Goal: Task Accomplishment & Management: Manage account settings

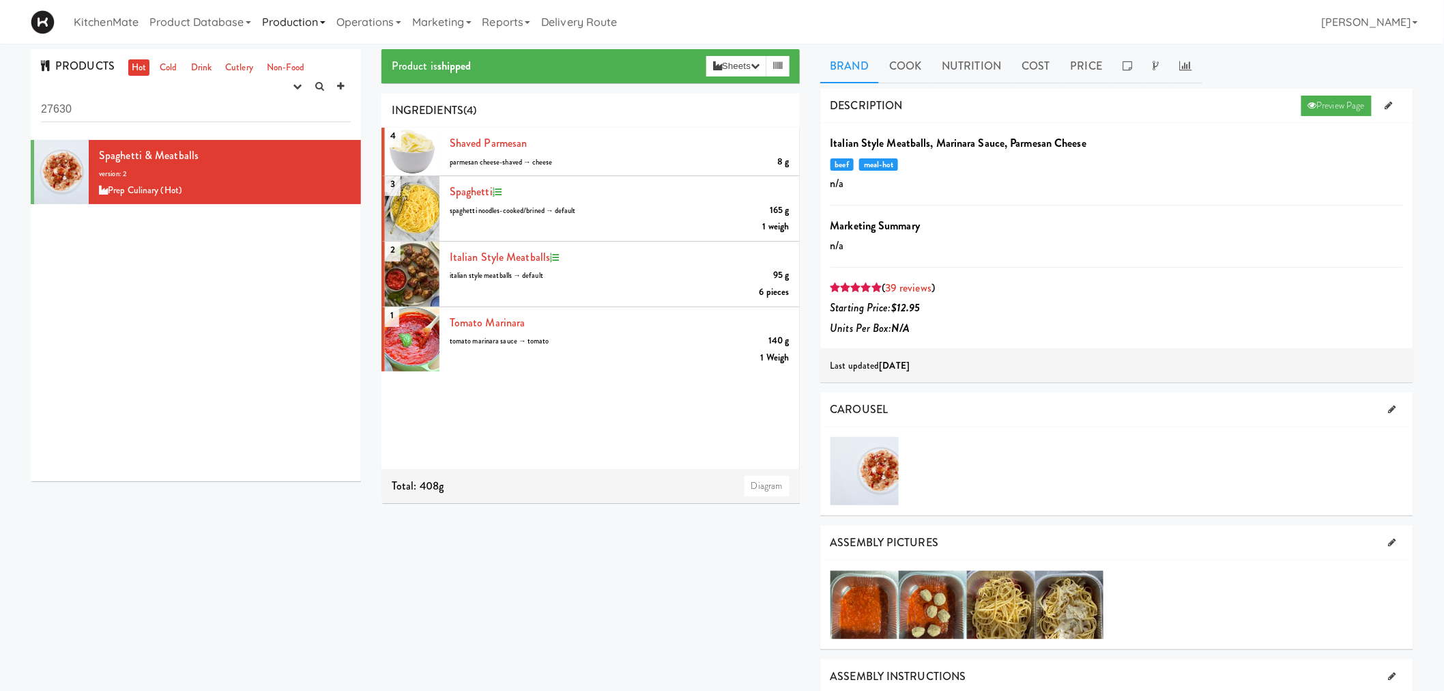
click at [315, 21] on link "Production" at bounding box center [294, 22] width 74 height 44
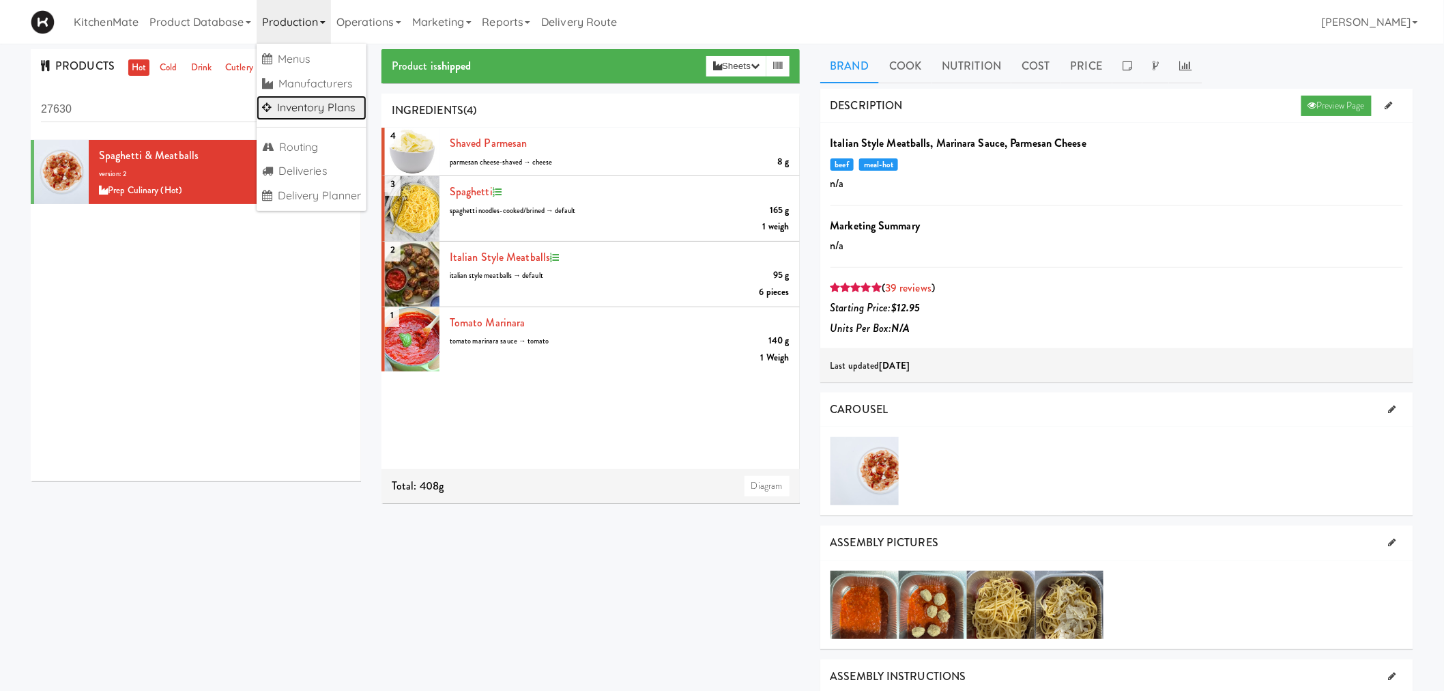
click at [334, 106] on link "Inventory Plans" at bounding box center [312, 108] width 111 height 25
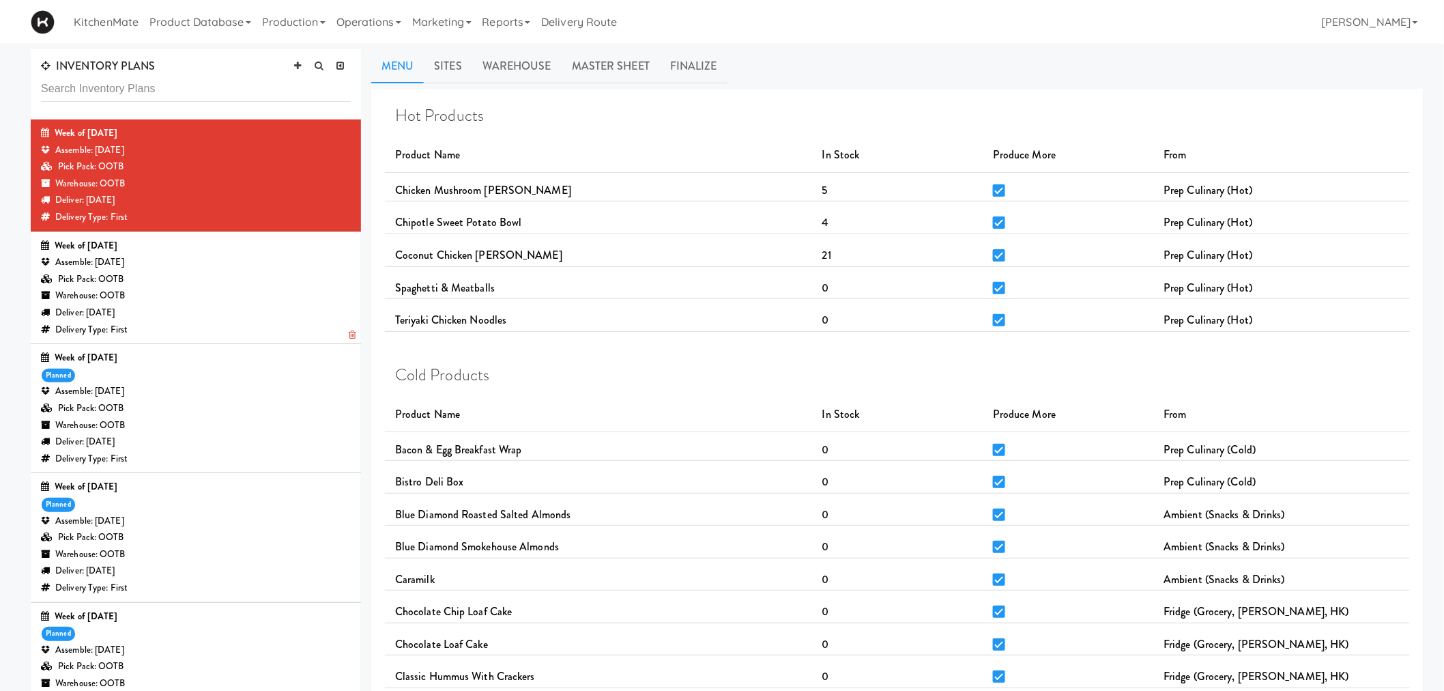
click at [193, 273] on div "Pick Pack: OOTB" at bounding box center [196, 279] width 310 height 17
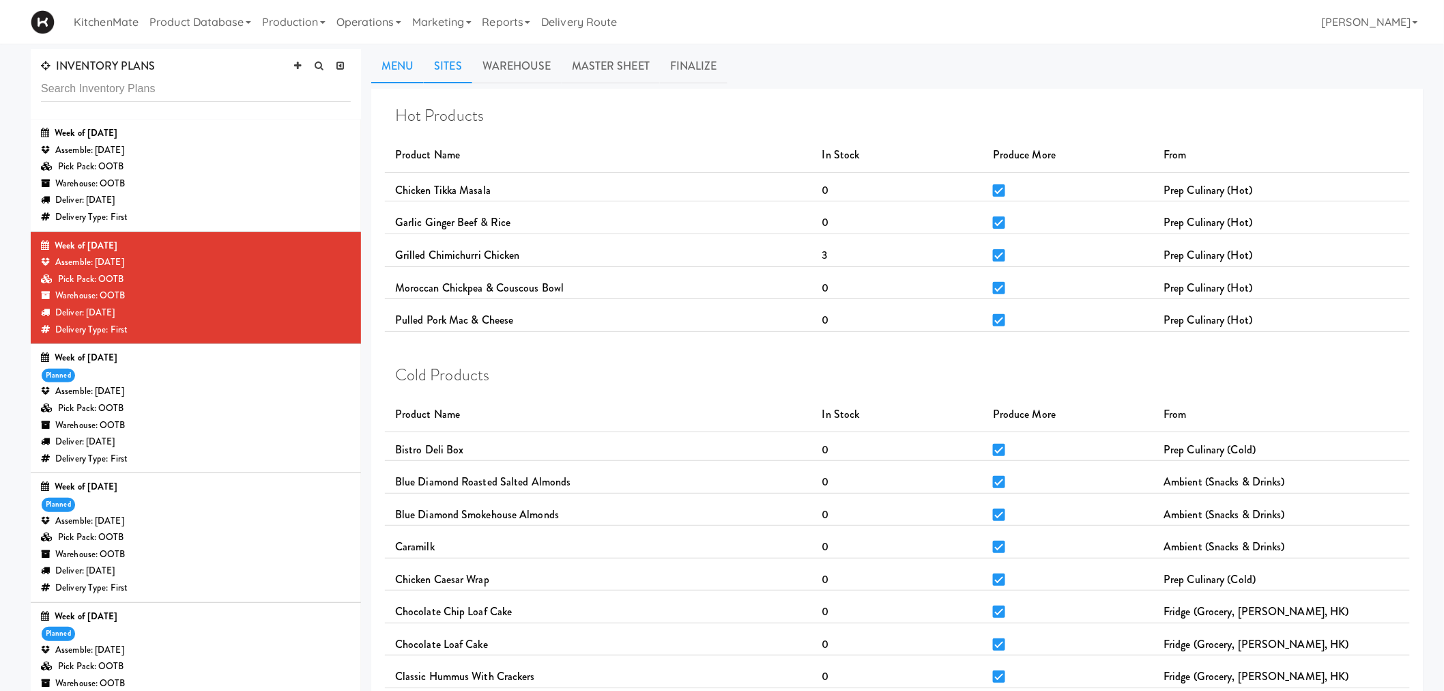
click at [446, 67] on link "Sites" at bounding box center [448, 66] width 48 height 34
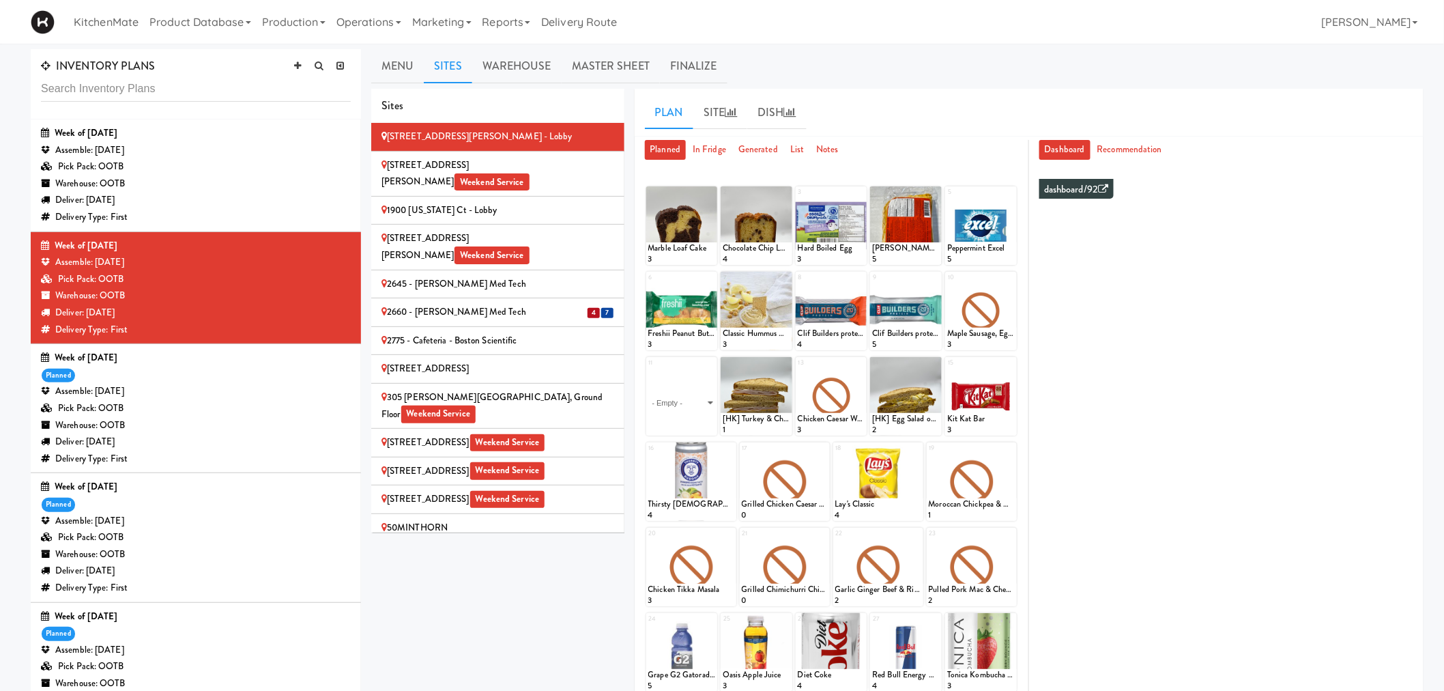
click at [493, 304] on div "2660 - [PERSON_NAME] Med Tech" at bounding box center [498, 312] width 233 height 17
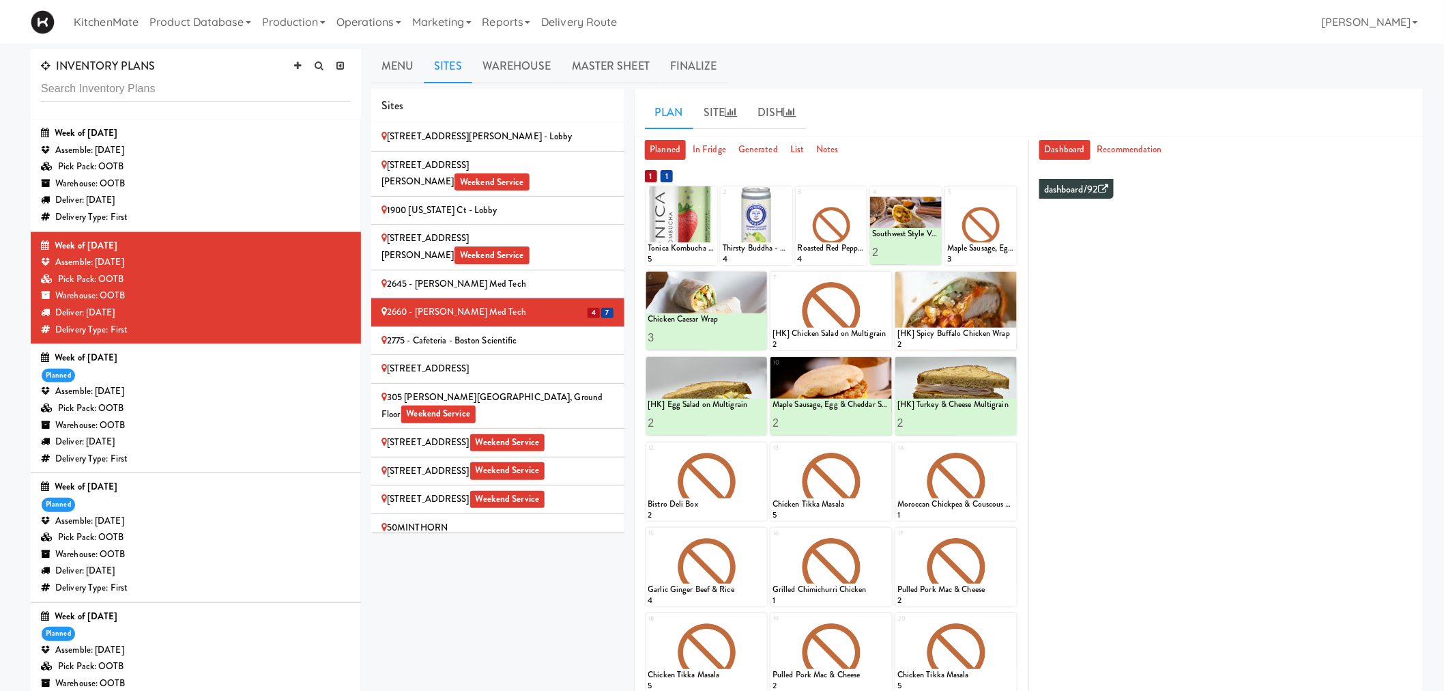
drag, startPoint x: 567, startPoint y: 270, endPoint x: 574, endPoint y: 268, distance: 7.6
click at [567, 298] on li "4 7 2660 - Baylis Med Tech" at bounding box center [497, 312] width 253 height 29
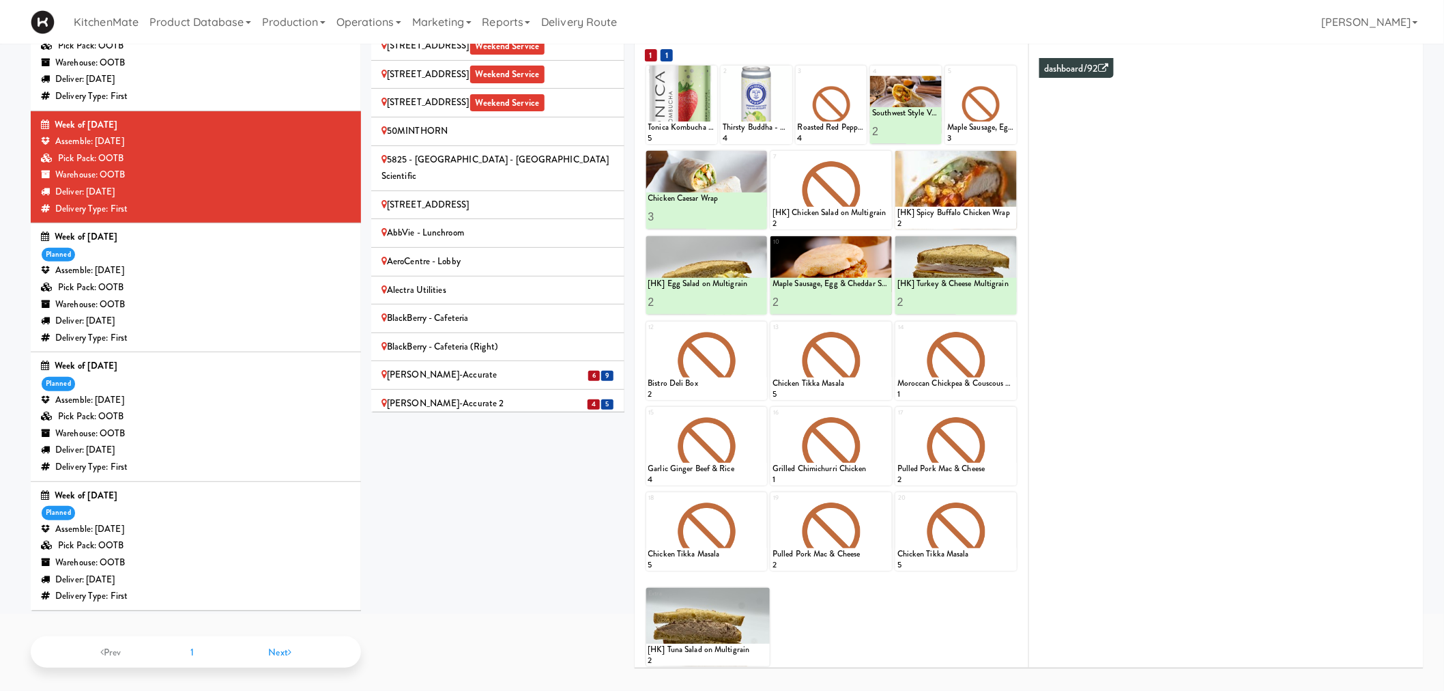
scroll to position [303, 0]
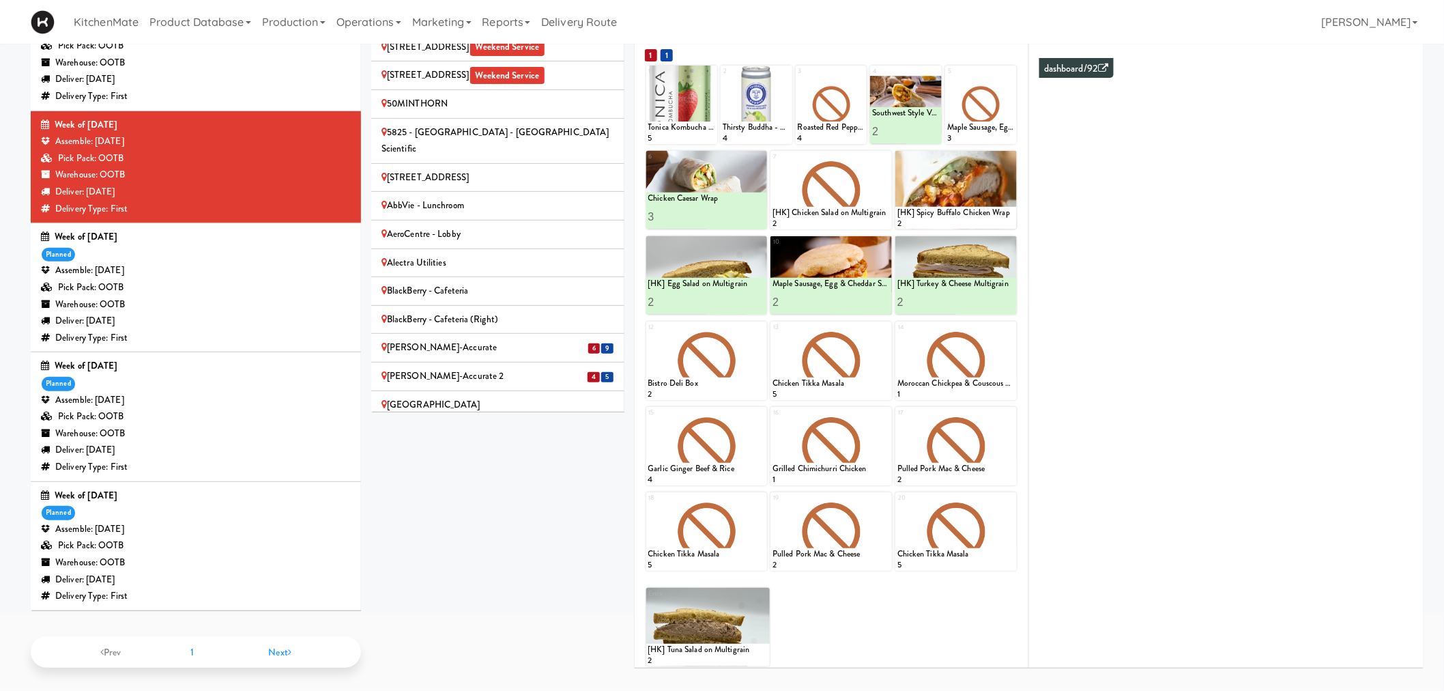
click at [455, 339] on div "[PERSON_NAME]-Accurate" at bounding box center [498, 347] width 233 height 17
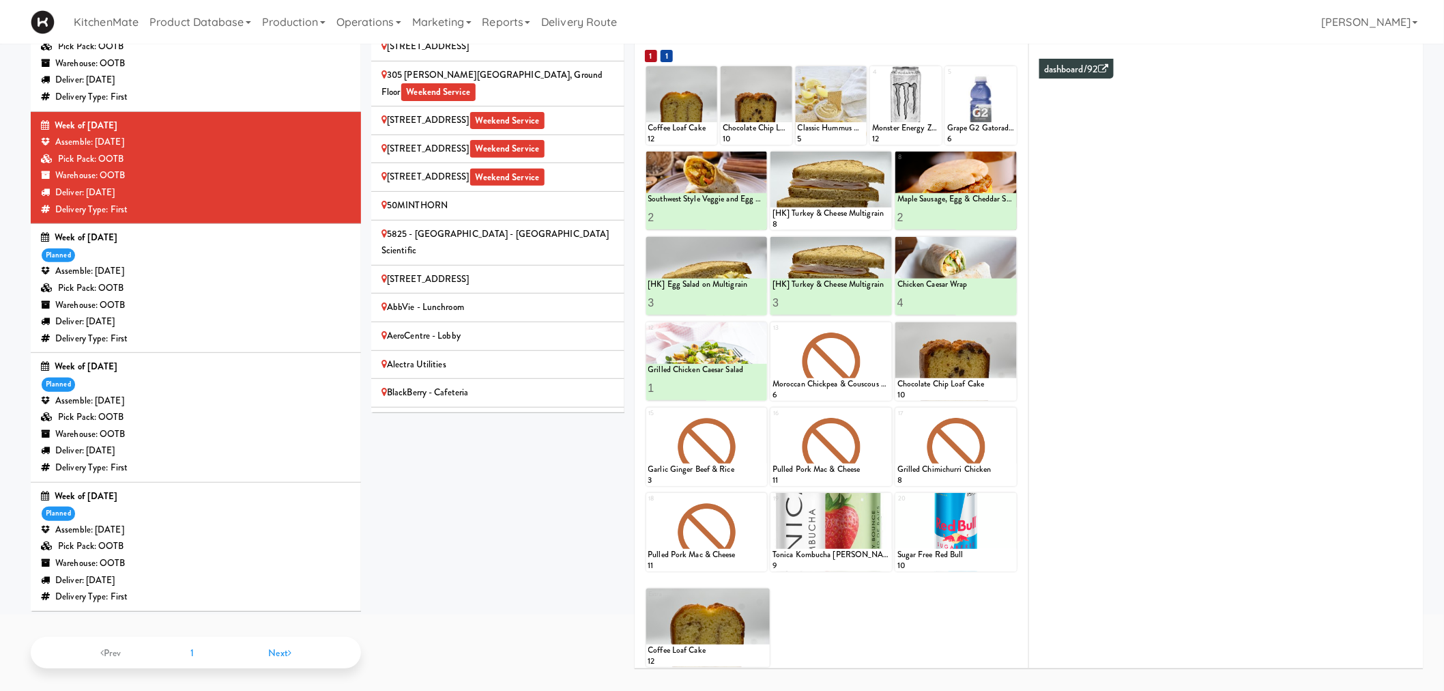
scroll to position [202, 0]
click at [517, 491] on div "Sites 100 Sheppard Ave - Lobby 110 Sheppard Ave E Weekend Service 1900 Minnesot…" at bounding box center [897, 324] width 1053 height 711
click at [541, 496] on div "Sites 100 Sheppard Ave - Lobby 110 Sheppard Ave E Weekend Service 1900 Minnesot…" at bounding box center [897, 324] width 1053 height 711
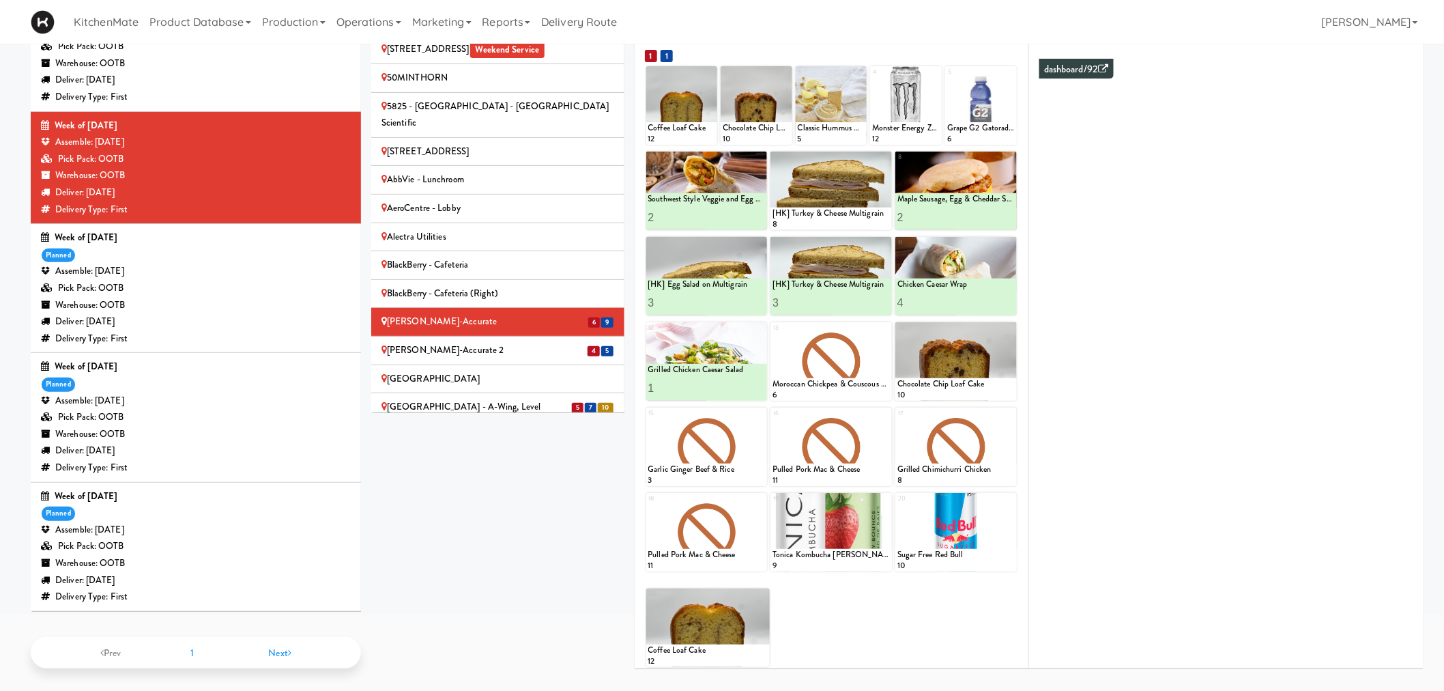
scroll to position [354, 0]
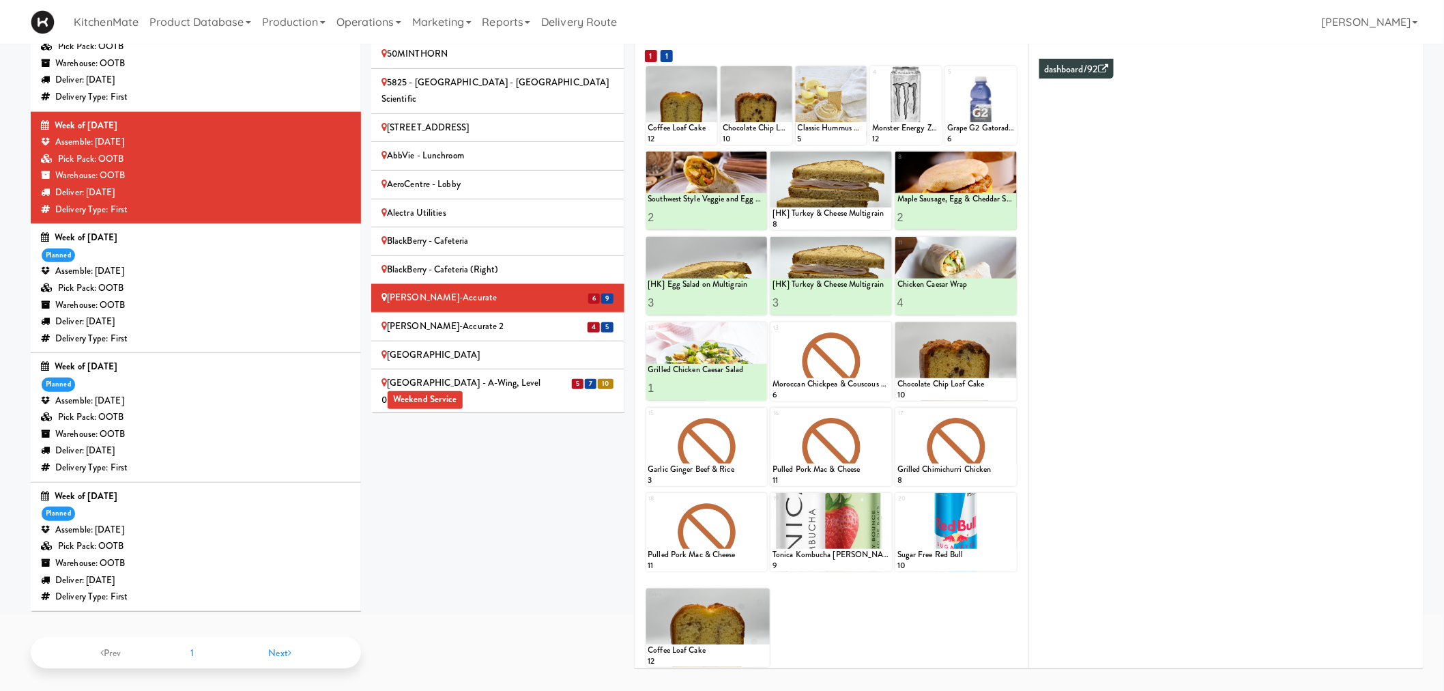
click at [485, 474] on div "Sites 100 Sheppard Ave - Lobby 110 Sheppard Ave E Weekend Service 1900 Minnesot…" at bounding box center [897, 324] width 1053 height 711
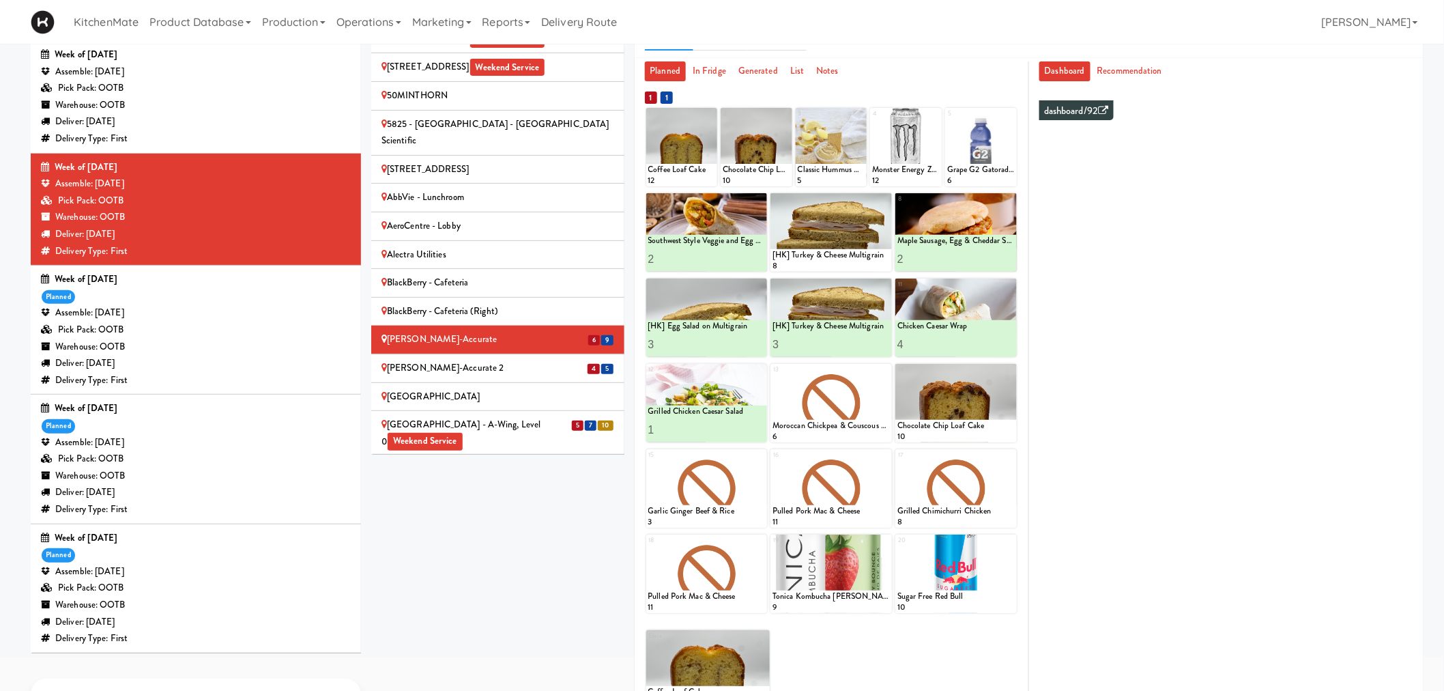
scroll to position [123, 0]
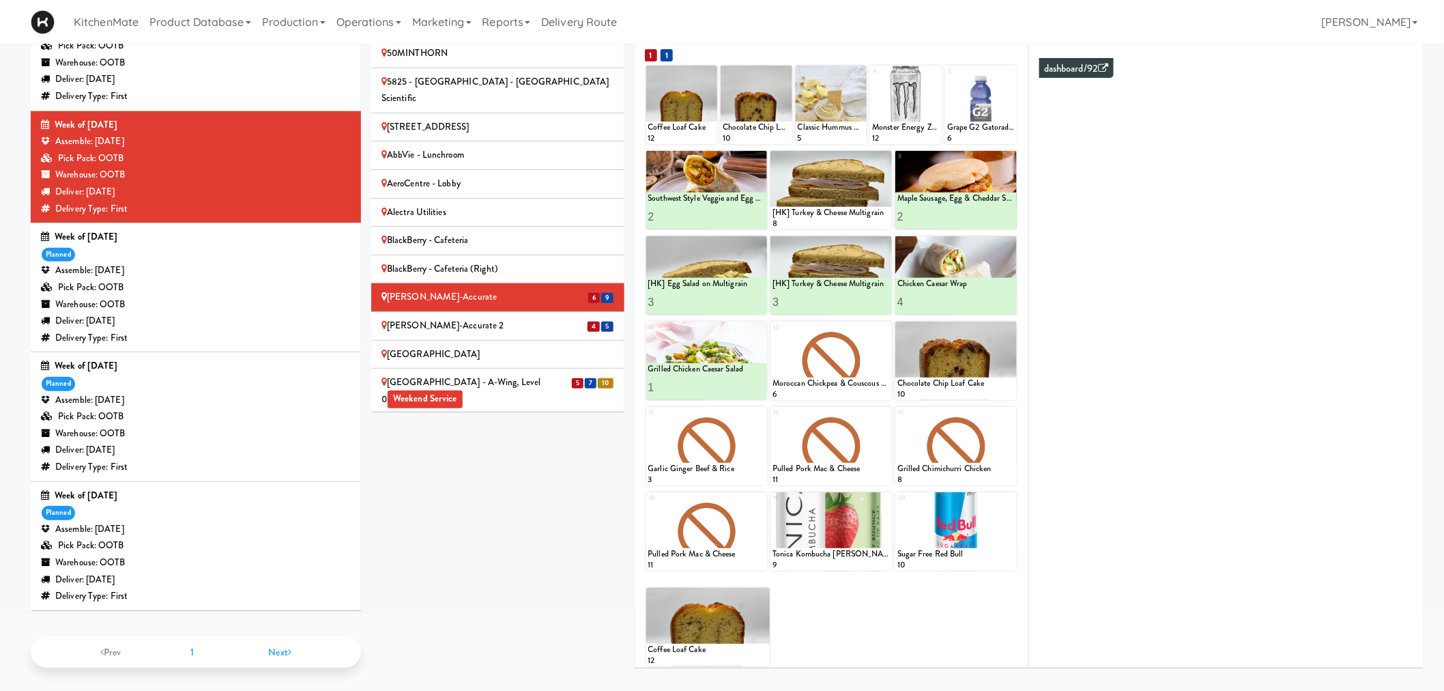
click at [918, 87] on div at bounding box center [906, 105] width 72 height 78
click at [936, 68] on icon at bounding box center [935, 73] width 10 height 10
click at [927, 109] on select "- Empty - Activia Probiotic Peach Mango Smoothie Chocolate Milk Tetra Pack Coca…" at bounding box center [906, 111] width 68 height 66
click at [872, 78] on select "- Empty - Activia Probiotic Peach Mango Smoothie Chocolate Milk Tetra Pack Coca…" at bounding box center [906, 111] width 68 height 66
drag, startPoint x: 885, startPoint y: 132, endPoint x: 865, endPoint y: 130, distance: 19.2
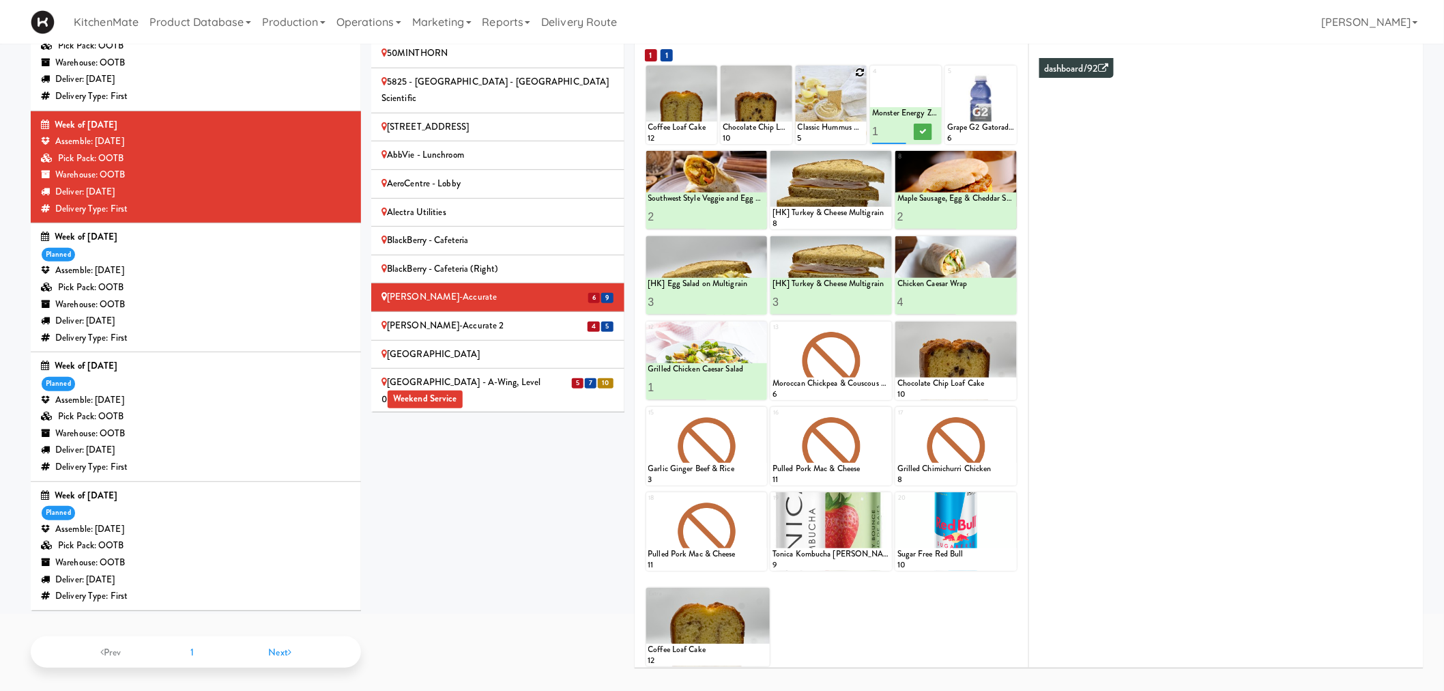
click at [865, 130] on div "1 Coffee Loaf Cake 12 2 Chocolate Chip Loaf Cake 10 3 Classic Hummus With Crack…" at bounding box center [831, 105] width 371 height 78
type input "12"
click at [925, 128] on icon at bounding box center [922, 132] width 7 height 8
click at [1005, 70] on icon at bounding box center [1010, 73] width 10 height 10
click at [997, 110] on select "- Empty - Activia Probiotic Peach Mango Smoothie Chocolate Milk Tetra Pack Coca…" at bounding box center [981, 111] width 68 height 66
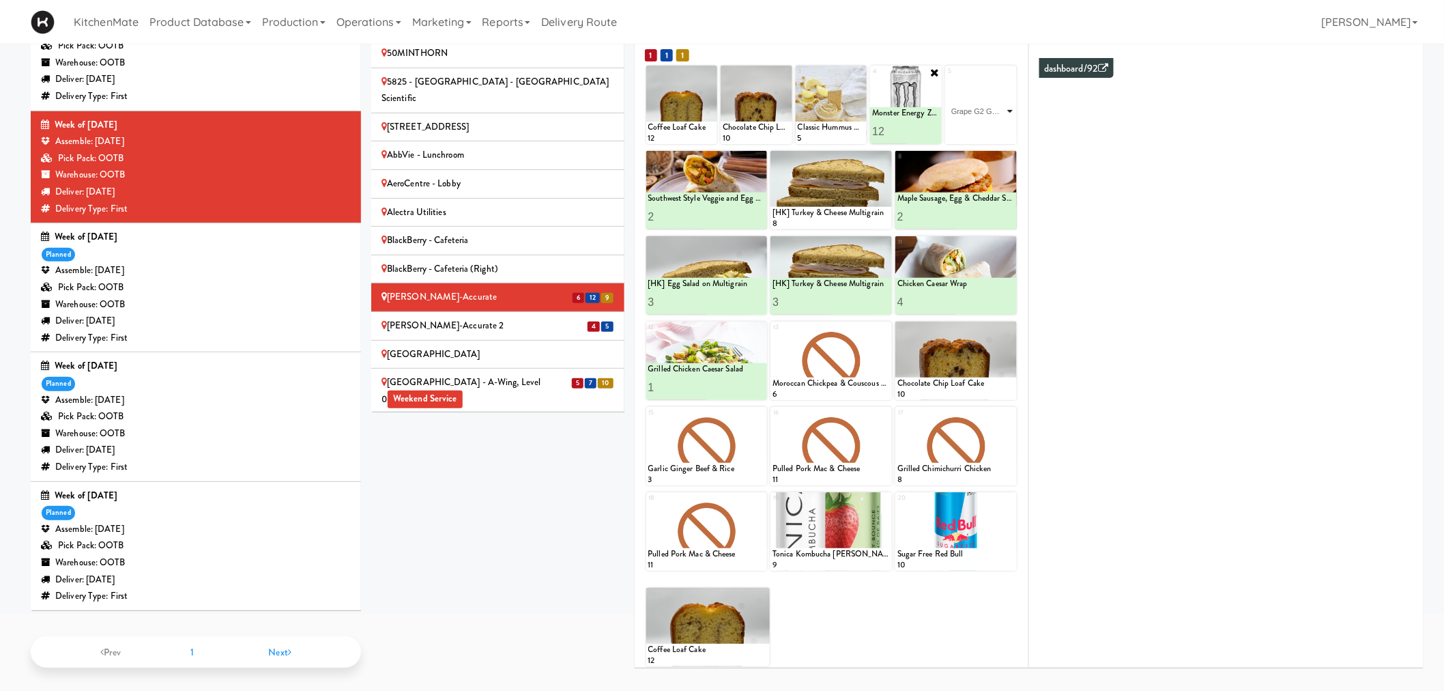
click at [947, 78] on select "- Empty - Activia Probiotic Peach Mango Smoothie Chocolate Milk Tetra Pack Coca…" at bounding box center [981, 111] width 68 height 66
type input "1"
type input "4"
click at [999, 132] on icon at bounding box center [998, 132] width 7 height 8
click at [888, 496] on icon at bounding box center [886, 499] width 10 height 10
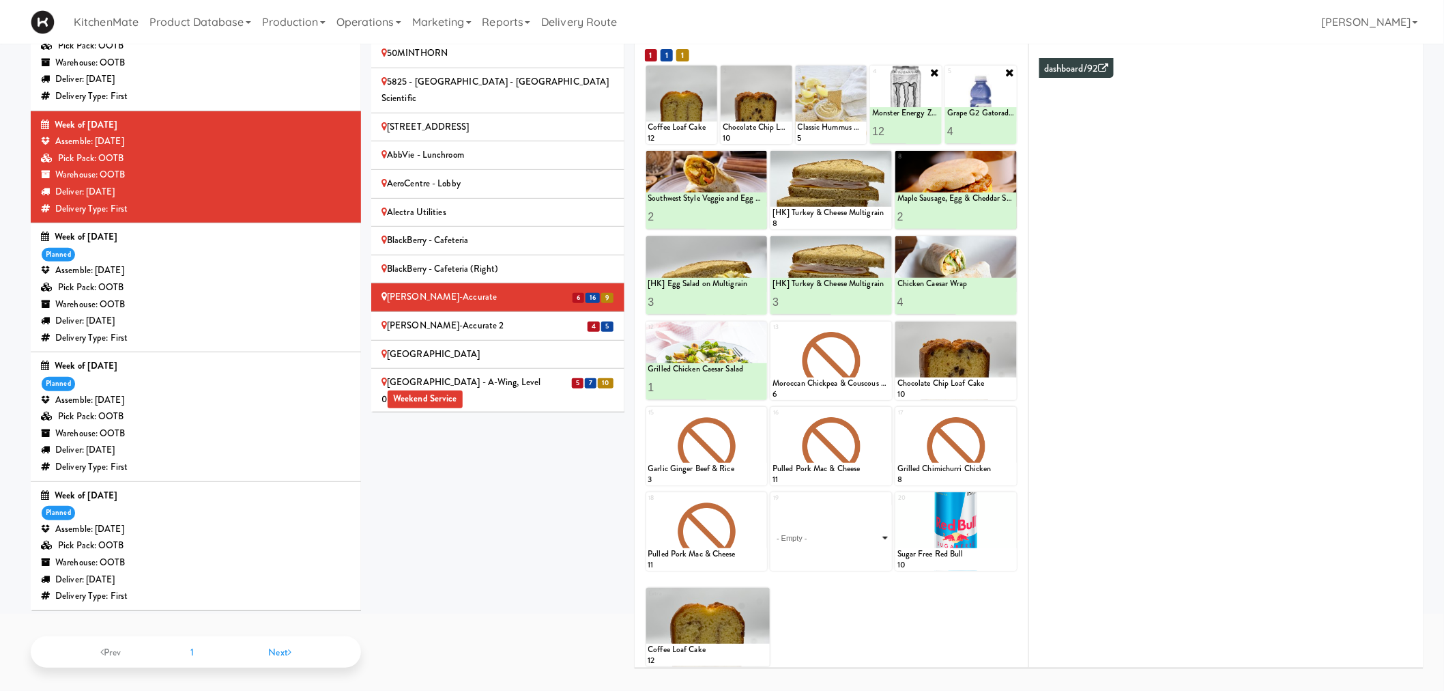
click at [822, 545] on select "- Empty - Activia Probiotic Peach Mango Smoothie Chocolate Milk Tetra Pack Coca…" at bounding box center [831, 538] width 117 height 66
click at [856, 608] on div "Extra Coffee Loaf Cake 12" at bounding box center [831, 621] width 371 height 89
click at [514, 317] on div "[PERSON_NAME]-Accurate 2" at bounding box center [498, 325] width 233 height 17
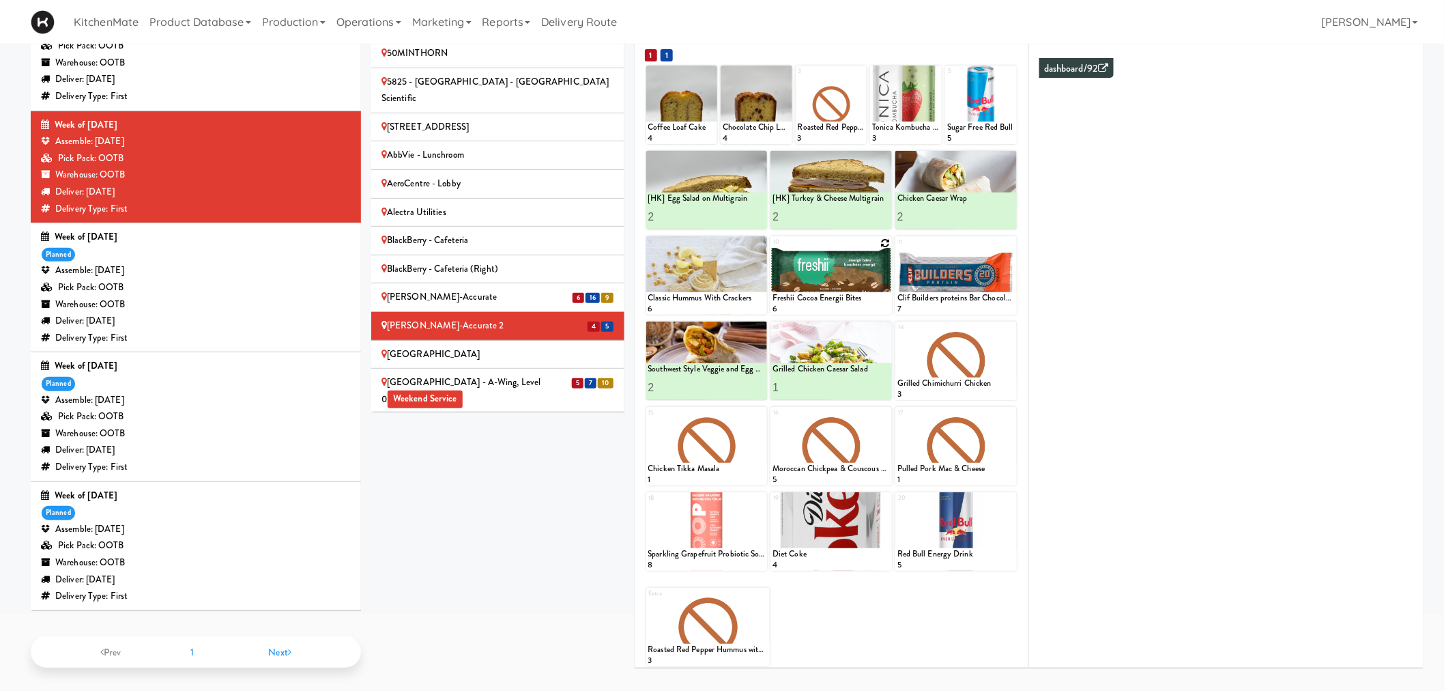
click at [883, 242] on icon at bounding box center [886, 243] width 10 height 10
click at [814, 276] on select "- Empty - Activia Probiotic Peach Mango Smoothie Chocolate Milk Tetra Pack Coca…" at bounding box center [831, 282] width 117 height 66
click at [773, 249] on select "- Empty - Activia Probiotic Peach Mango Smoothie Chocolate Milk Tetra Pack Coca…" at bounding box center [831, 282] width 117 height 66
type input "2"
click at [859, 303] on icon at bounding box center [860, 302] width 7 height 8
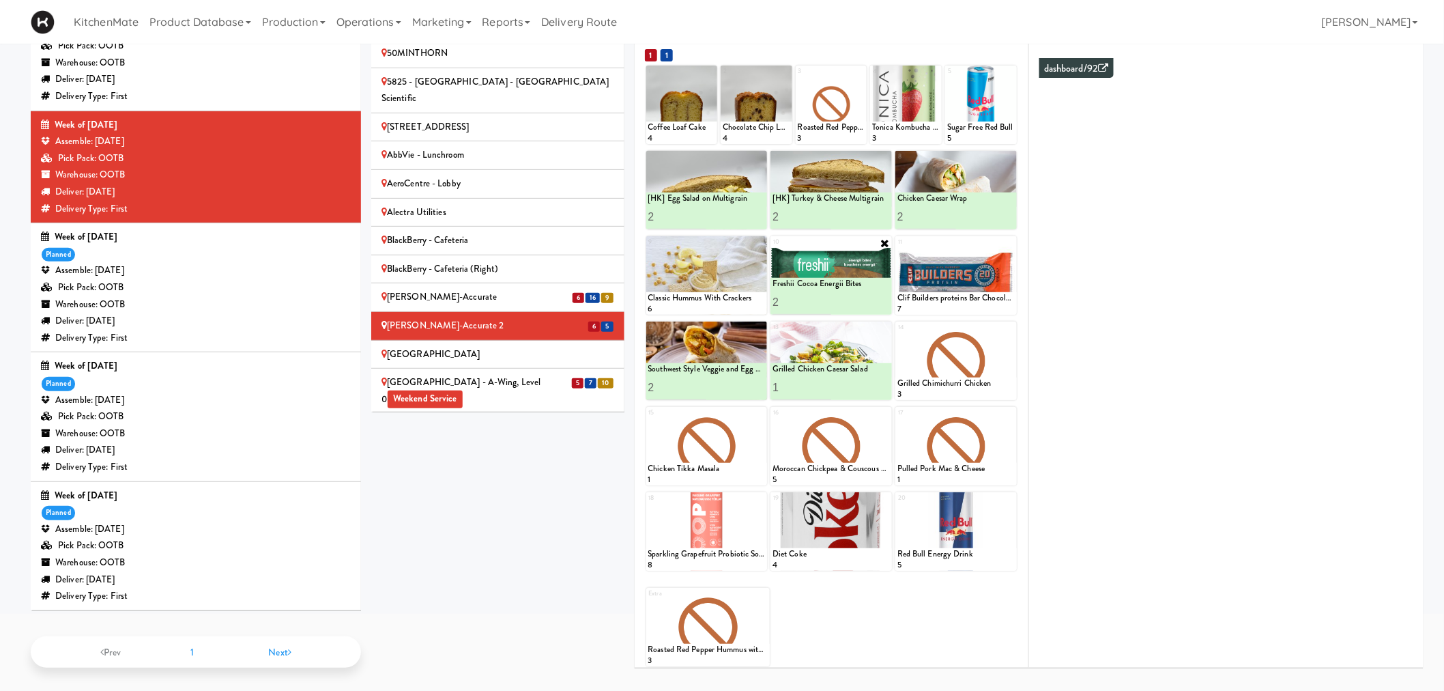
click at [558, 289] on div "[PERSON_NAME]-Accurate" at bounding box center [498, 297] width 233 height 17
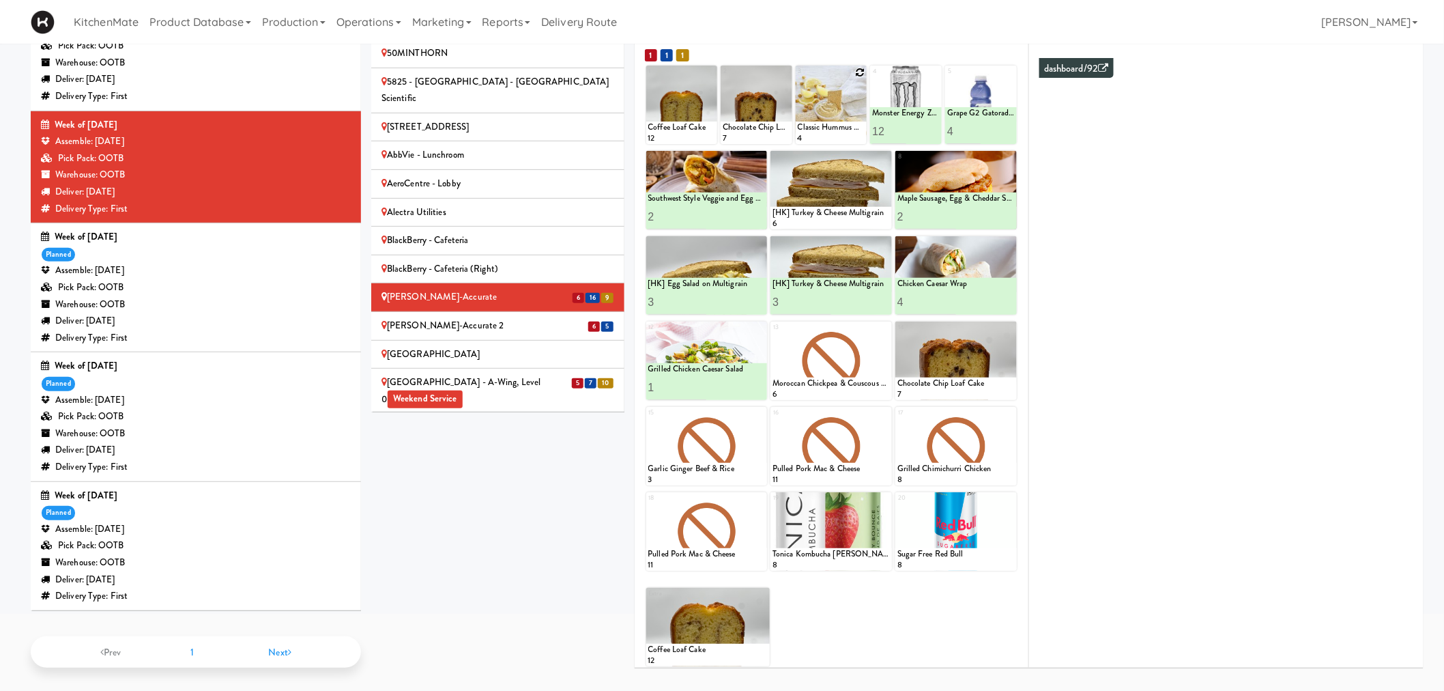
click at [861, 70] on icon at bounding box center [860, 73] width 10 height 10
click at [838, 106] on select "- Empty - Activia Probiotic Peach Mango Smoothie Chocolate Milk Tetra Pack Coca…" at bounding box center [832, 111] width 68 height 66
click at [798, 78] on select "- Empty - Activia Probiotic Peach Mango Smoothie Chocolate Milk Tetra Pack Coca…" at bounding box center [832, 111] width 68 height 66
type input "4"
click at [851, 128] on icon at bounding box center [848, 132] width 7 height 8
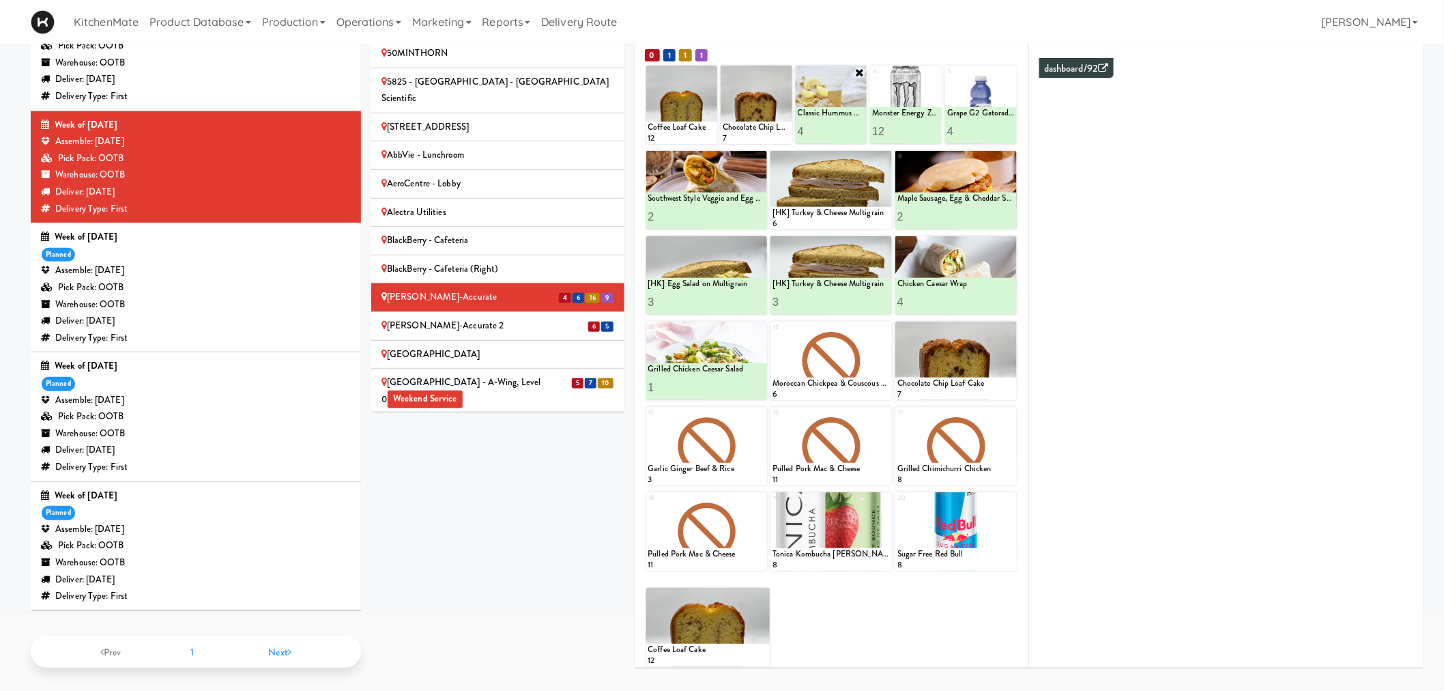
click at [560, 317] on div "[PERSON_NAME]-Accurate 2" at bounding box center [498, 325] width 233 height 17
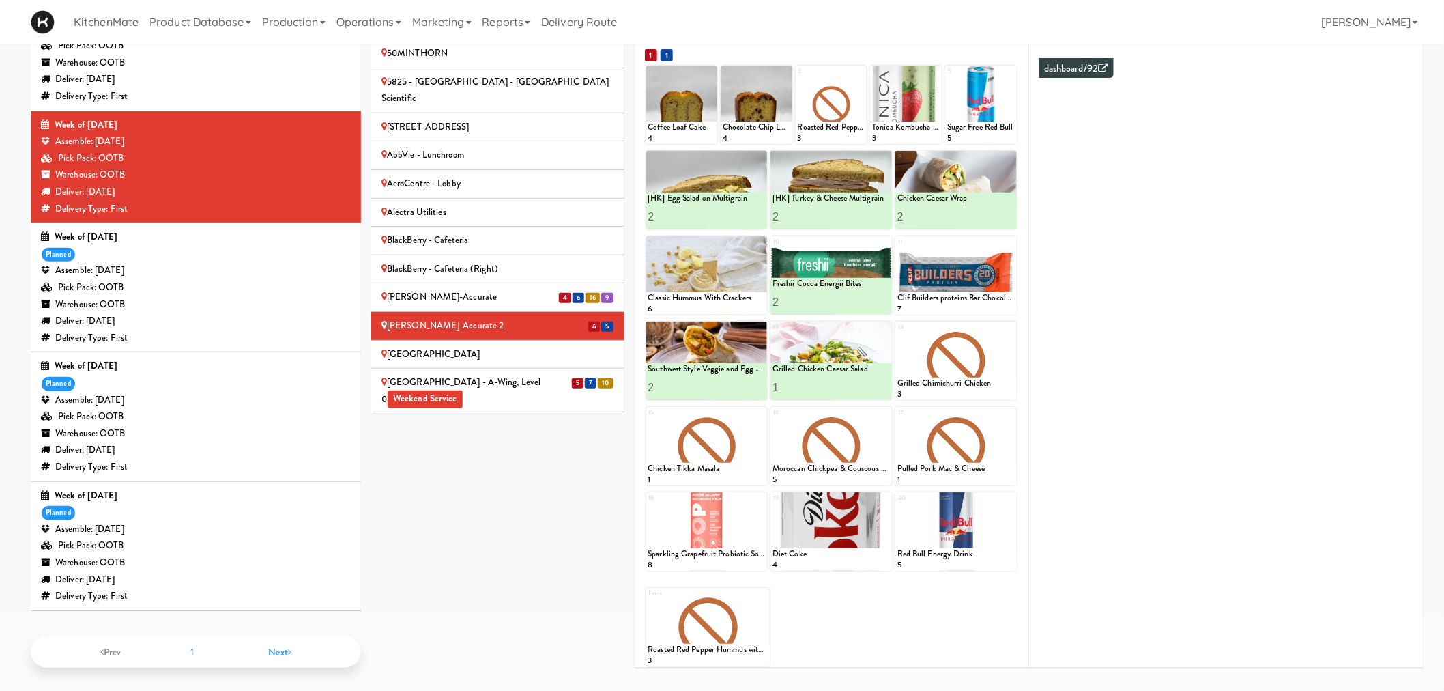
click at [526, 374] on div "[GEOGRAPHIC_DATA] - A-Wing, Level 0 Weekend Service" at bounding box center [498, 390] width 233 height 33
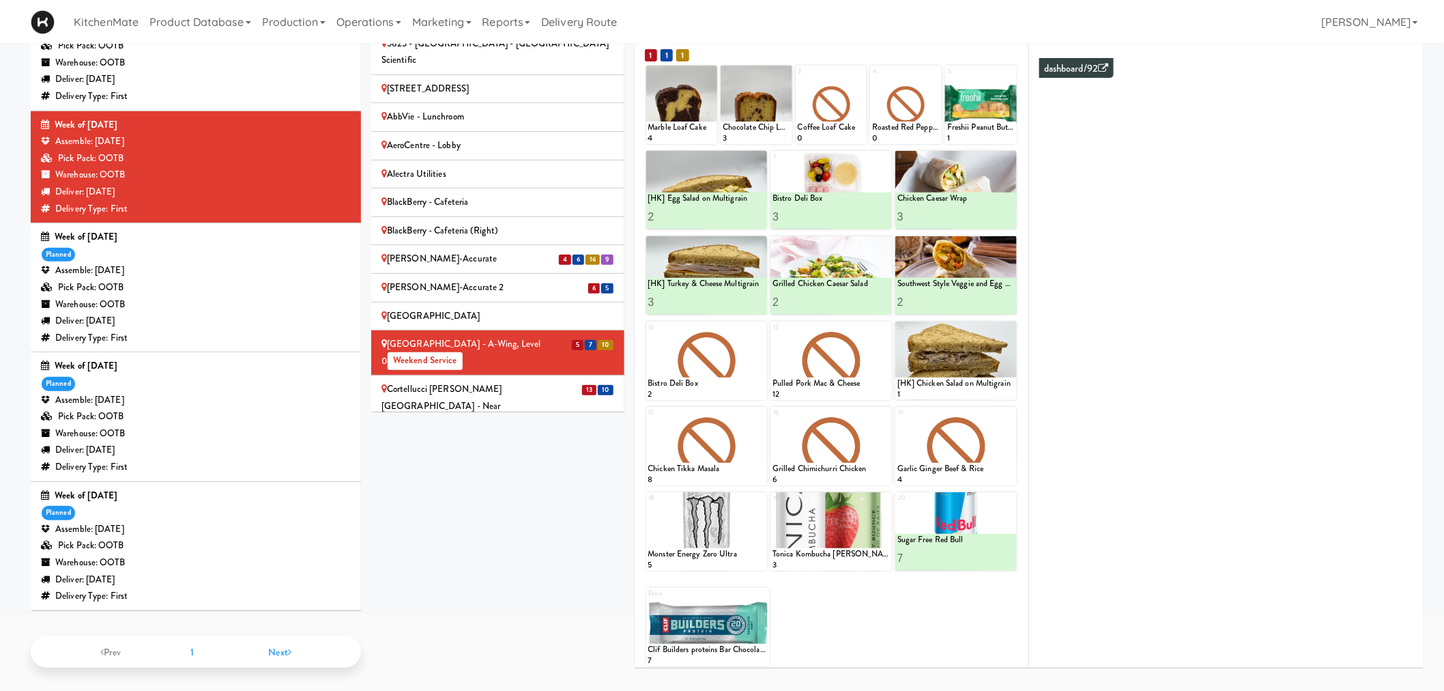
scroll to position [430, 0]
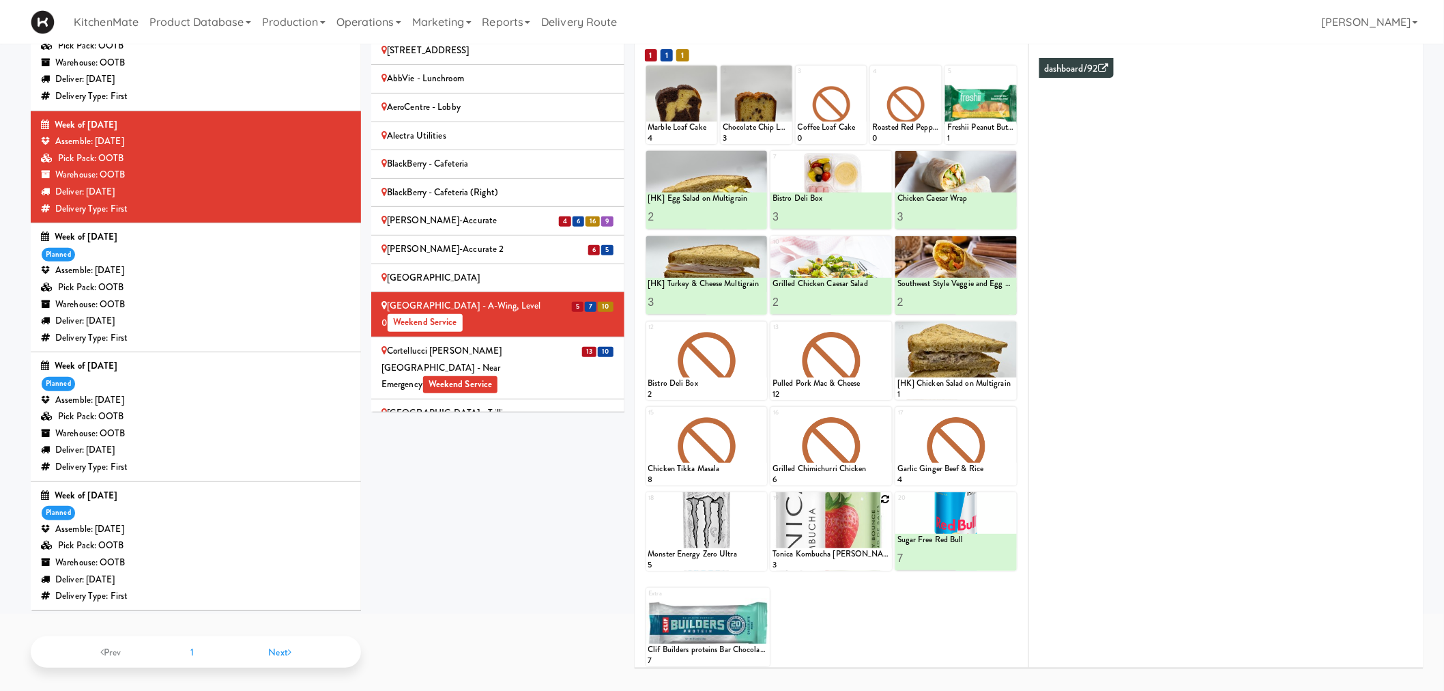
click at [884, 499] on icon at bounding box center [886, 499] width 10 height 10
click at [824, 535] on select "- Empty - Activia Probiotic Peach Mango Smoothie Chocolate Milk Tetra Pack Coca…" at bounding box center [831, 538] width 117 height 66
click at [773, 505] on select "- Empty - Activia Probiotic Peach Mango Smoothie Chocolate Milk Tetra Pack Coca…" at bounding box center [831, 538] width 117 height 66
type input "1"
type input "3"
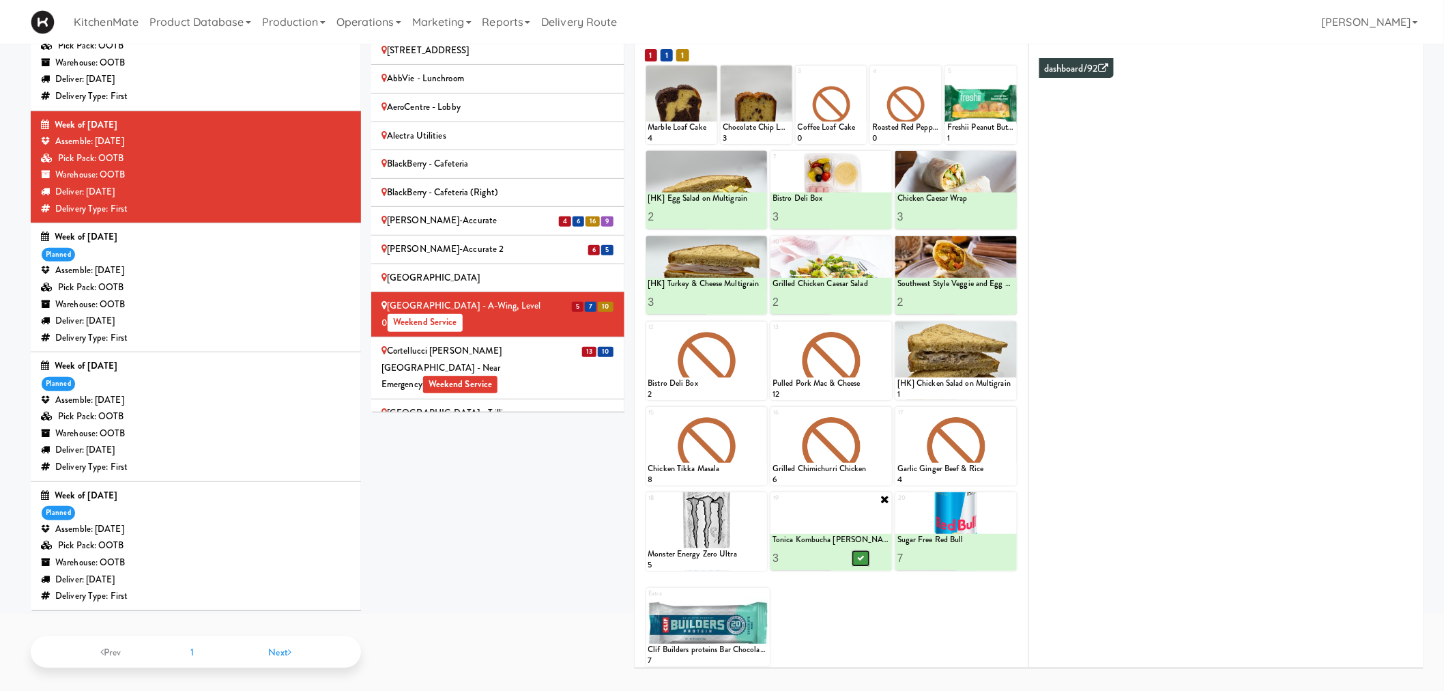
click at [861, 556] on icon at bounding box center [860, 558] width 7 height 8
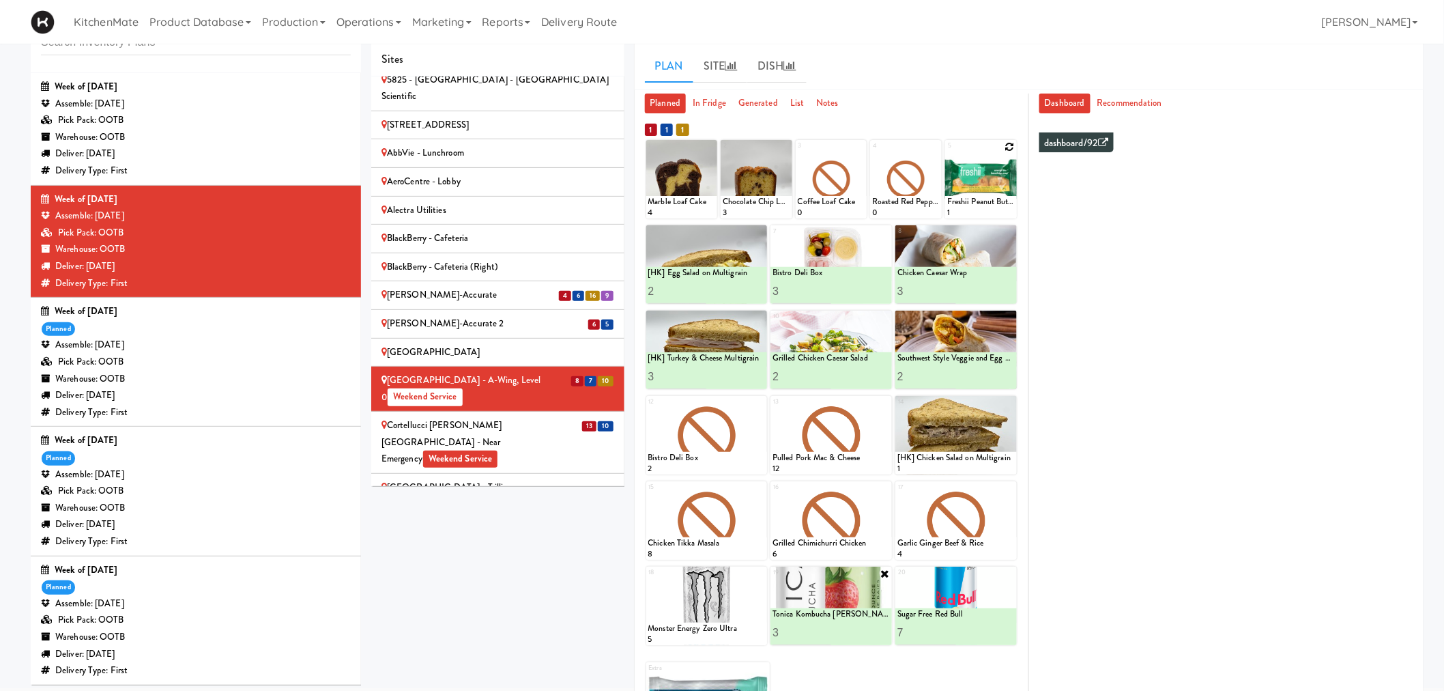
click at [1008, 142] on icon at bounding box center [1010, 147] width 10 height 10
click at [993, 189] on select "- Empty - Activia Probiotic Peach Mango Smoothie Chocolate Milk Tetra Pack Coca…" at bounding box center [981, 186] width 68 height 66
click at [947, 153] on select "- Empty - Activia Probiotic Peach Mango Smoothie Chocolate Milk Tetra Pack Coca…" at bounding box center [981, 186] width 68 height 66
type input "1"
click at [1009, 144] on icon at bounding box center [1010, 146] width 11 height 11
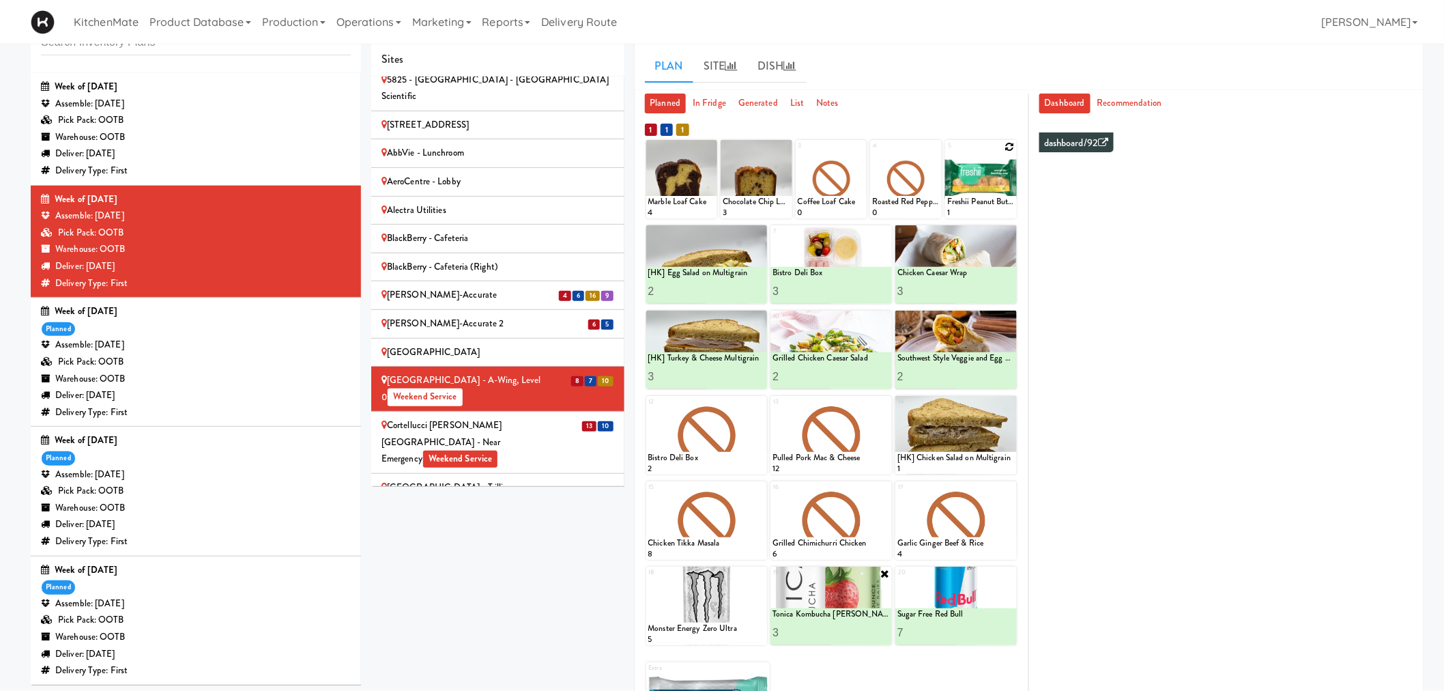
click at [1007, 142] on icon at bounding box center [1010, 147] width 10 height 10
click at [990, 185] on select "- Empty - Activia Probiotic Peach Mango Smoothie Chocolate Milk Tetra Pack Coca…" at bounding box center [981, 186] width 68 height 66
click at [971, 188] on select "- Empty - Activia Probiotic Peach Mango Smoothie Chocolate Milk Tetra Pack Coca…" at bounding box center [981, 186] width 68 height 66
click at [947, 153] on select "- Empty - Activia Probiotic Peach Mango Smoothie Chocolate Milk Tetra Pack Coca…" at bounding box center [981, 186] width 68 height 66
type input "10"
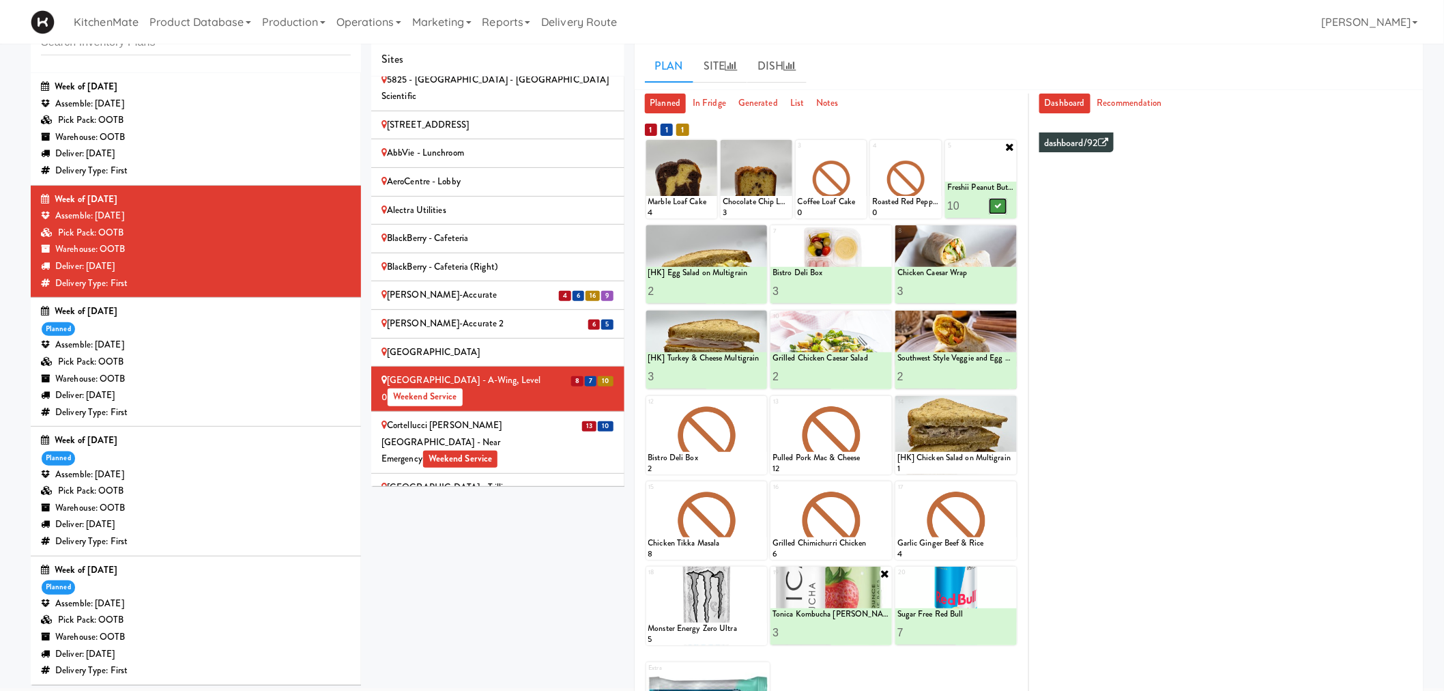
click at [997, 210] on button at bounding box center [998, 206] width 18 height 16
click at [783, 145] on icon at bounding box center [786, 147] width 10 height 10
click at [768, 183] on select "- Empty - Activia Probiotic Peach Mango Smoothie Chocolate Milk Tetra Pack Coca…" at bounding box center [757, 186] width 68 height 66
click at [723, 153] on select "- Empty - Activia Probiotic Peach Mango Smoothie Chocolate Milk Tetra Pack Coca…" at bounding box center [757, 186] width 68 height 66
type input "5"
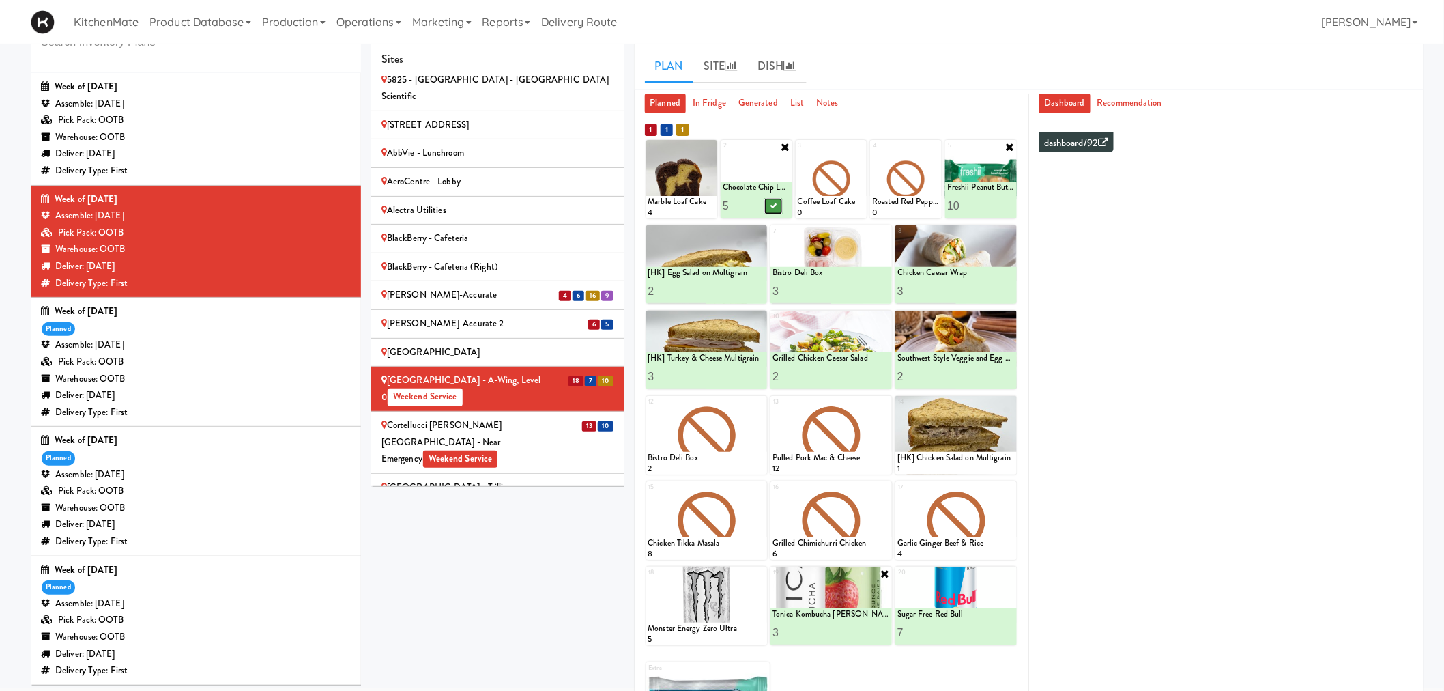
click at [774, 212] on button at bounding box center [773, 206] width 18 height 16
click at [742, 208] on input "5" at bounding box center [739, 205] width 33 height 25
type input "4"
click at [770, 206] on icon at bounding box center [773, 206] width 7 height 8
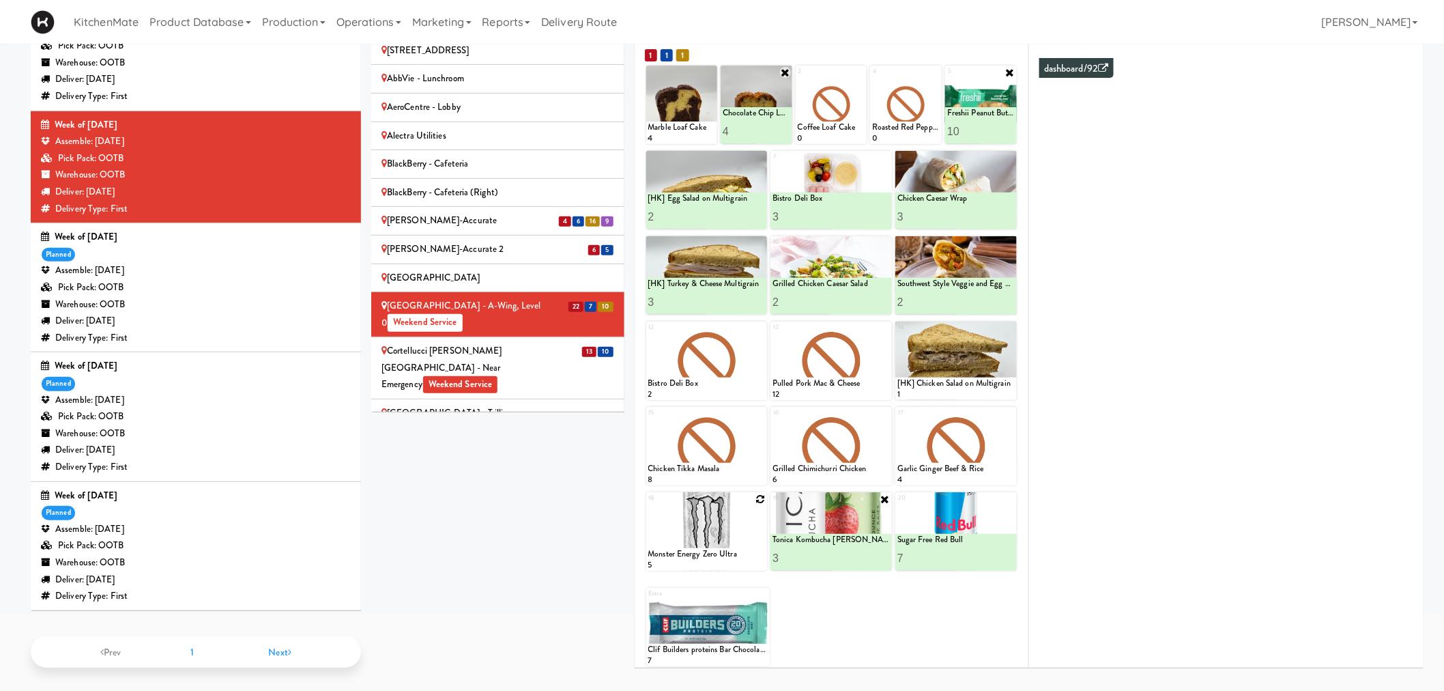
click at [756, 497] on icon at bounding box center [761, 499] width 10 height 10
click at [697, 532] on select "- Empty - Activia Probiotic Peach Mango Smoothie Chocolate Milk Tetra Pack Coca…" at bounding box center [706, 538] width 117 height 66
click at [648, 505] on select "- Empty - Activia Probiotic Peach Mango Smoothie Chocolate Milk Tetra Pack Coca…" at bounding box center [706, 538] width 117 height 66
type input "5"
click at [730, 554] on button at bounding box center [736, 558] width 18 height 16
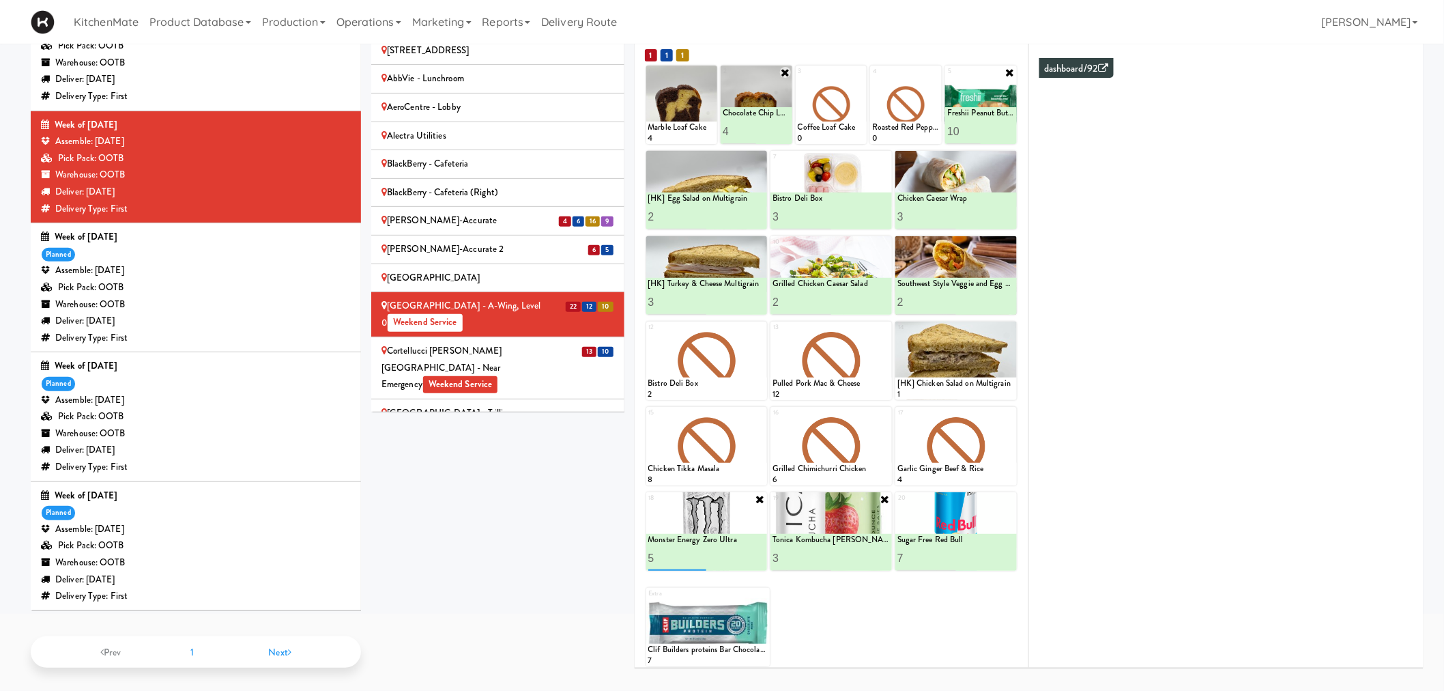
click at [663, 558] on input "5" at bounding box center [677, 557] width 59 height 25
type input "4"
click at [740, 557] on button at bounding box center [736, 558] width 18 height 16
click at [860, 72] on icon at bounding box center [860, 73] width 10 height 10
drag, startPoint x: 816, startPoint y: 93, endPoint x: 825, endPoint y: 103, distance: 13.5
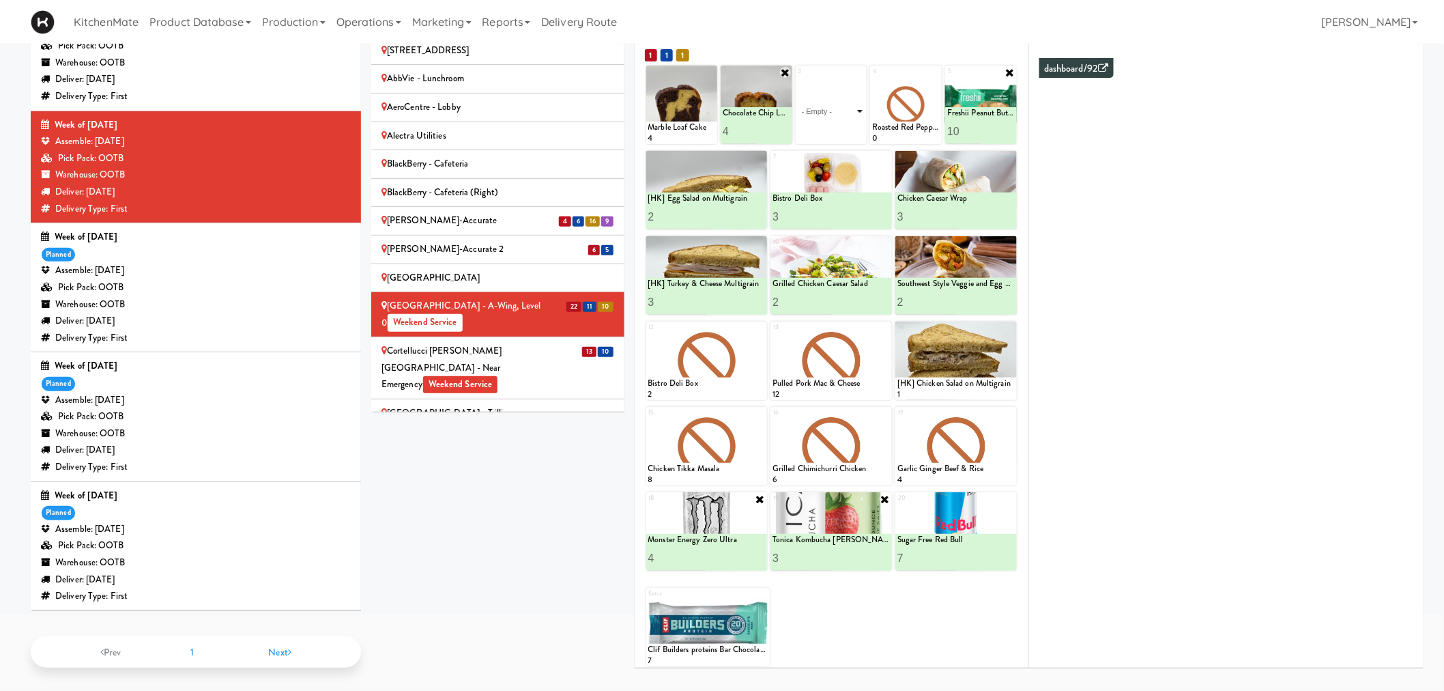
click at [816, 92] on select "- Empty - Activia Probiotic Peach Mango Smoothie Chocolate Milk Tetra Pack Coca…" at bounding box center [832, 111] width 68 height 66
click at [825, 103] on select "- Empty - Activia Probiotic Peach Mango Smoothie Chocolate Milk Tetra Pack Coca…" at bounding box center [832, 111] width 68 height 66
click at [827, 104] on select "- Empty - Activia Probiotic Peach Mango Smoothie Chocolate Milk Tetra Pack Coca…" at bounding box center [832, 111] width 68 height 66
click at [798, 78] on select "- Empty - Activia Probiotic Peach Mango Smoothie Chocolate Milk Tetra Pack Coca…" at bounding box center [832, 111] width 68 height 66
type input "5"
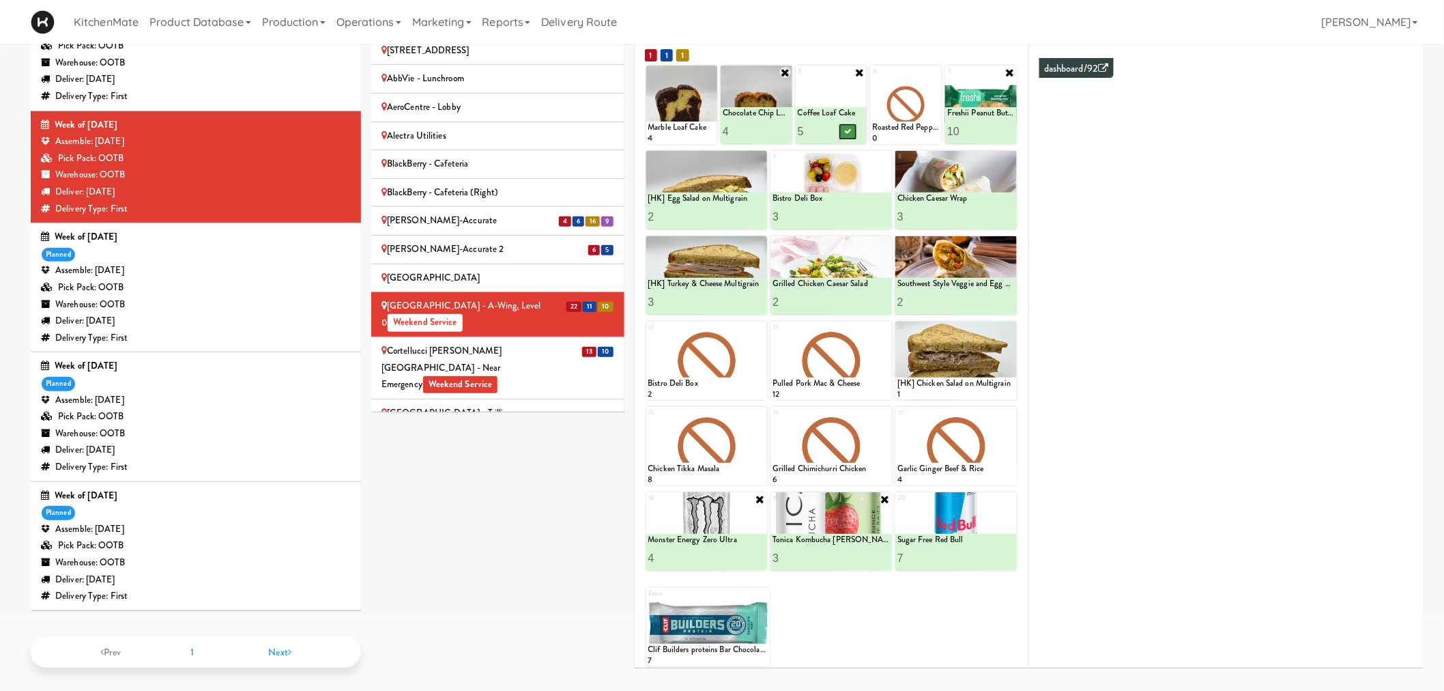
click at [845, 132] on icon at bounding box center [848, 132] width 7 height 8
click at [936, 70] on icon at bounding box center [935, 73] width 10 height 10
click at [885, 107] on select "- Empty - Activia Probiotic Peach Mango Smoothie Chocolate Milk Tetra Pack Coca…" at bounding box center [906, 111] width 68 height 66
click at [872, 78] on select "- Empty - Activia Probiotic Peach Mango Smoothie Chocolate Milk Tetra Pack Coca…" at bounding box center [906, 111] width 68 height 66
type input "1"
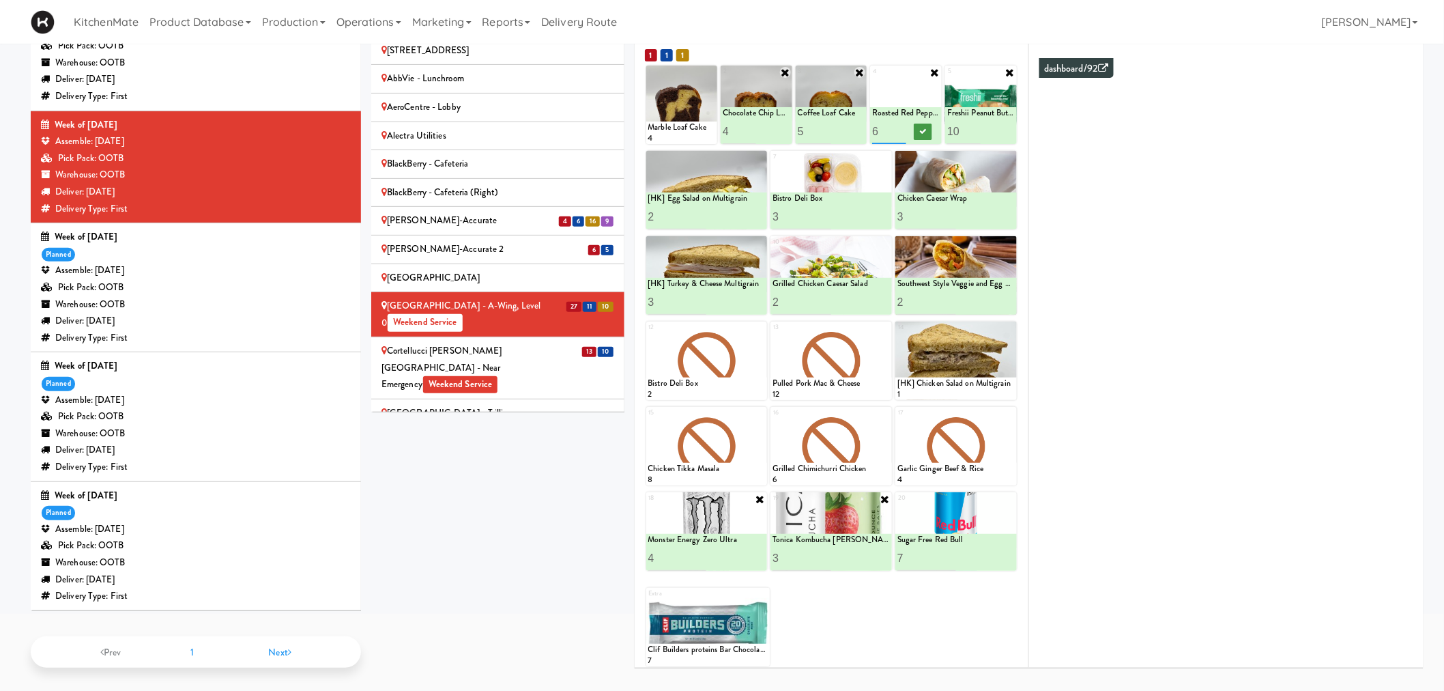
type input "6"
click at [919, 128] on icon at bounding box center [922, 132] width 7 height 8
click at [513, 459] on div "Sites 100 Sheppard Ave - Lobby 110 Sheppard Ave E Weekend Service 1900 Minnesot…" at bounding box center [897, 323] width 1053 height 711
click at [464, 343] on div "Cortellucci Vaughan Hospital - near Emergency Weekend Service" at bounding box center [498, 368] width 233 height 51
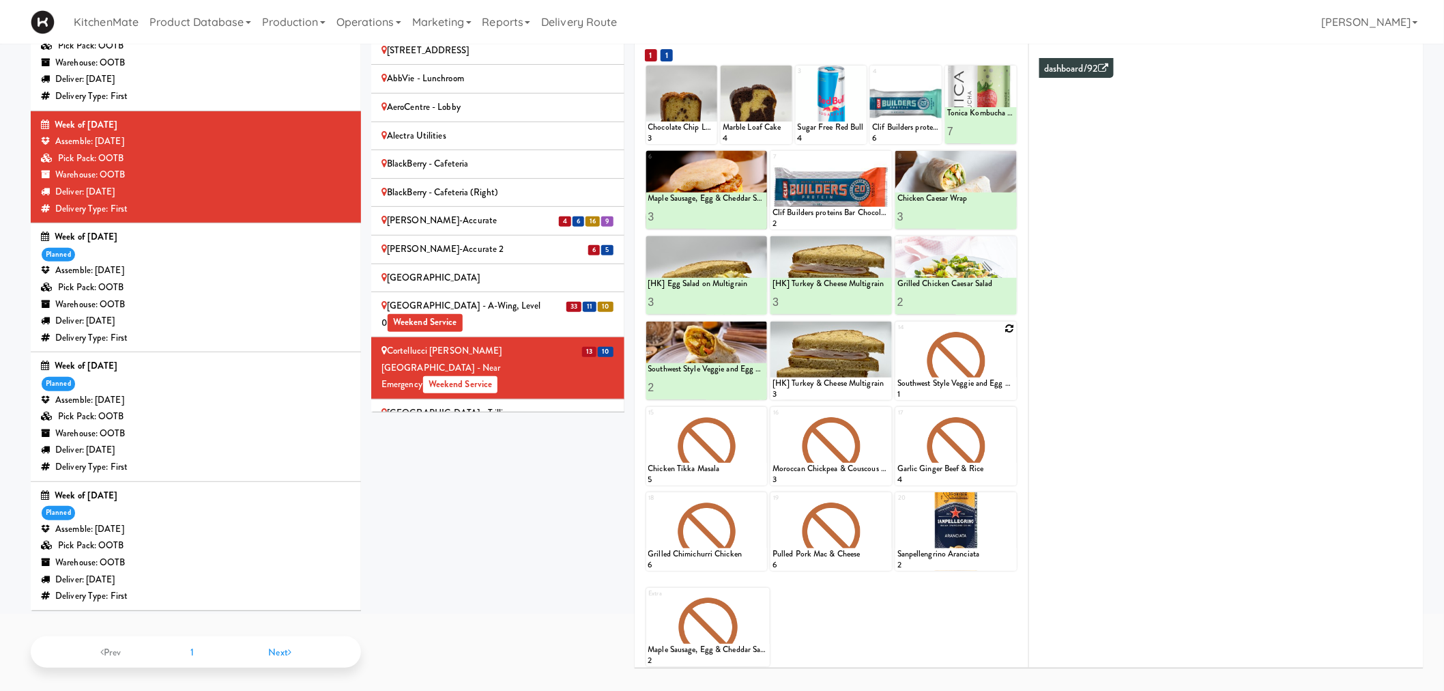
click at [1012, 326] on icon at bounding box center [1010, 329] width 10 height 10
drag, startPoint x: 928, startPoint y: 364, endPoint x: 930, endPoint y: 384, distance: 20.6
click at [928, 364] on select "- Empty - Activia Probiotic Peach Mango Smoothie Chocolate Milk Tetra Pack Coca…" at bounding box center [956, 367] width 117 height 66
click at [1058, 542] on div "dashboard/92 Summary Hot - Cold - Drink - Snack - Duration - Max Waste - Cost -…" at bounding box center [1223, 300] width 381 height 512
click at [881, 492] on div at bounding box center [831, 531] width 121 height 78
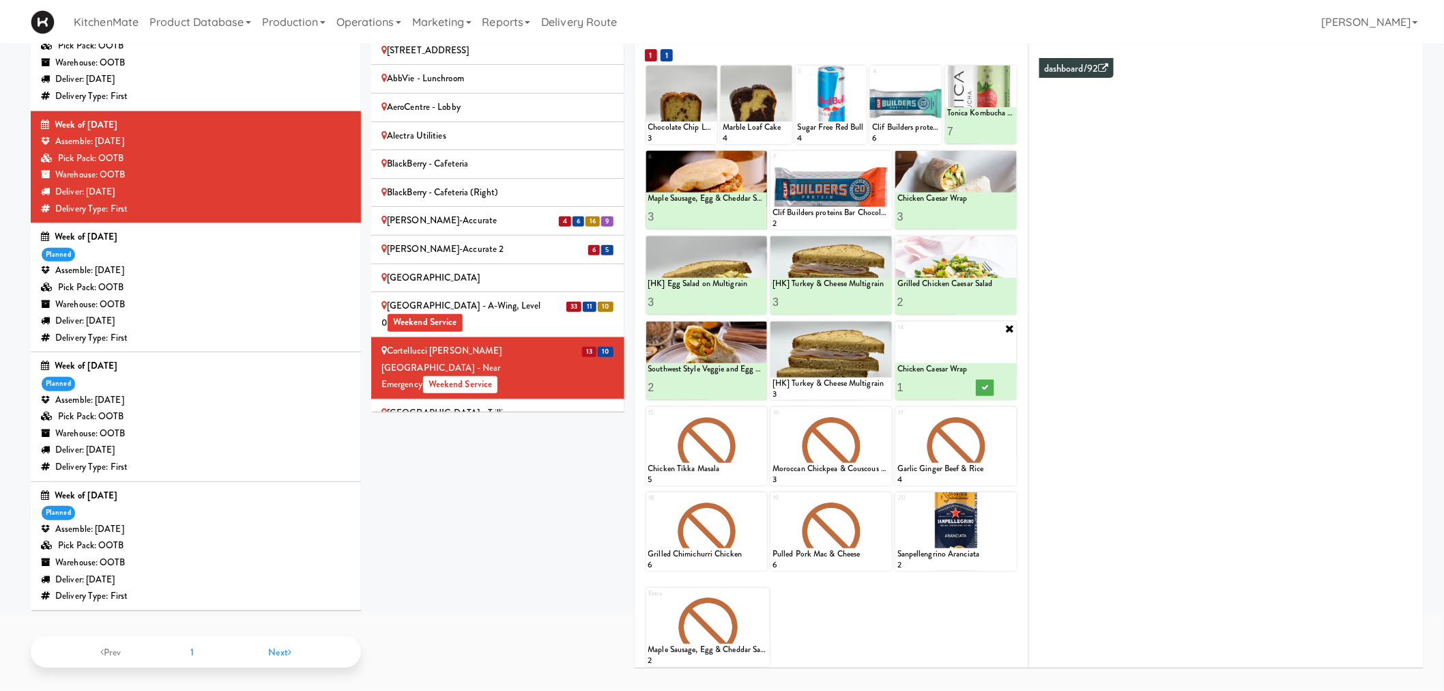
click at [1011, 328] on icon at bounding box center [1010, 328] width 11 height 11
click at [886, 488] on div "1 Chocolate Chip Loaf Cake 3 2 Marble Loaf Cake 4 3 Sugar Free Red Bull 4 4 Cli…" at bounding box center [831, 365] width 373 height 603
click at [883, 496] on icon at bounding box center [886, 499] width 10 height 10
click at [840, 532] on select "- Empty - Activia Probiotic Peach Mango Smoothie Chocolate Milk Tetra Pack Coca…" at bounding box center [831, 538] width 117 height 66
click at [773, 505] on select "- Empty - Activia Probiotic Peach Mango Smoothie Chocolate Milk Tetra Pack Coca…" at bounding box center [831, 538] width 117 height 66
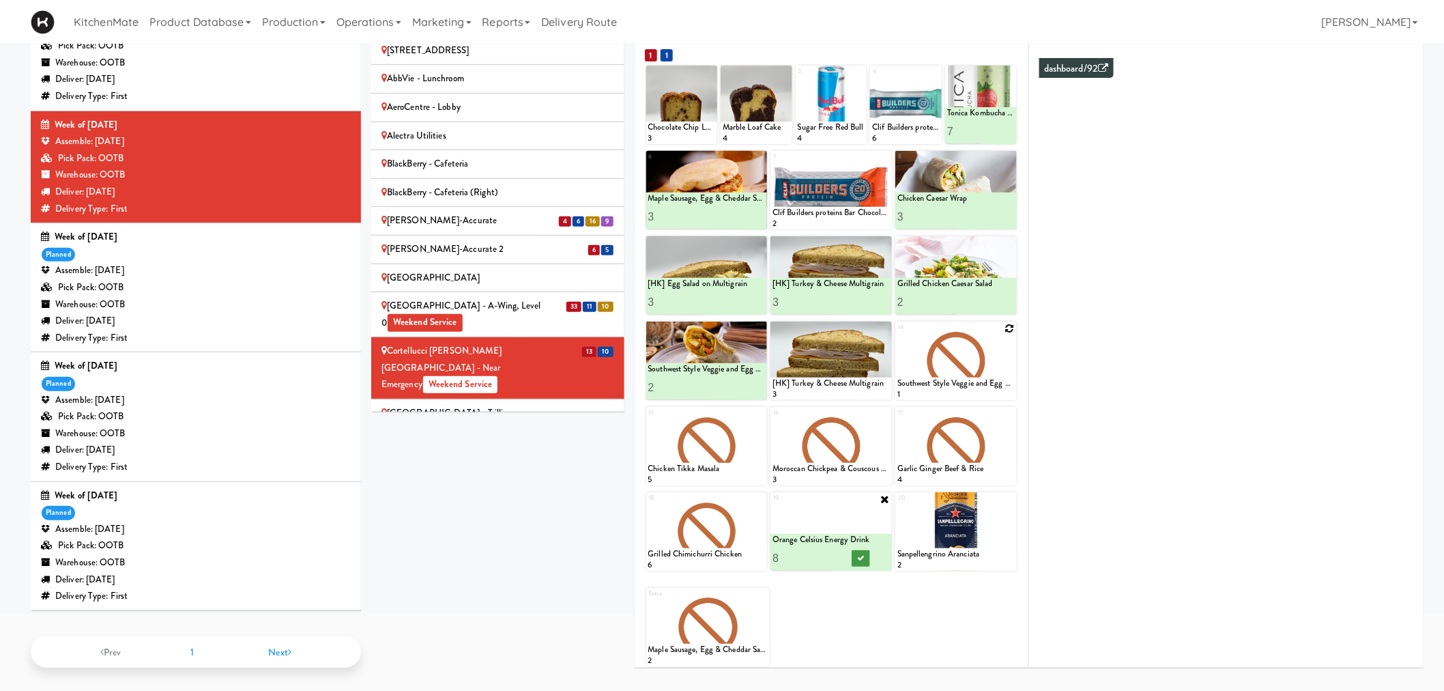
type input "8"
click at [861, 558] on icon at bounding box center [860, 558] width 7 height 8
click at [956, 132] on input "7" at bounding box center [963, 131] width 33 height 25
type input "5"
click at [995, 134] on button at bounding box center [998, 132] width 18 height 16
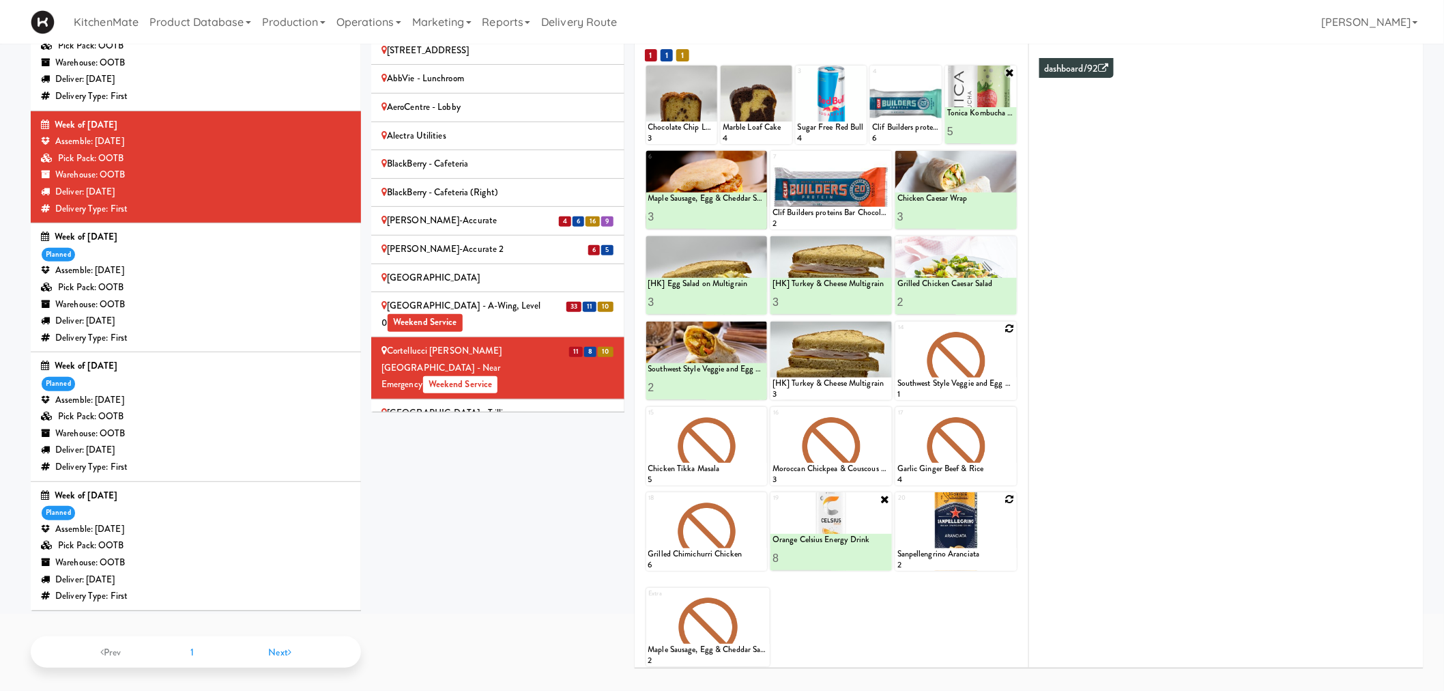
click at [1009, 496] on icon at bounding box center [1010, 499] width 10 height 10
click at [949, 543] on select "- Empty - Activia Probiotic Peach Mango Smoothie Chocolate Milk Tetra Pack Coca…" at bounding box center [956, 538] width 117 height 66
click at [898, 505] on select "- Empty - Activia Probiotic Peach Mango Smoothie Chocolate Milk Tetra Pack Coca…" at bounding box center [956, 538] width 117 height 66
type input "2"
click at [986, 561] on button at bounding box center [986, 558] width 18 height 16
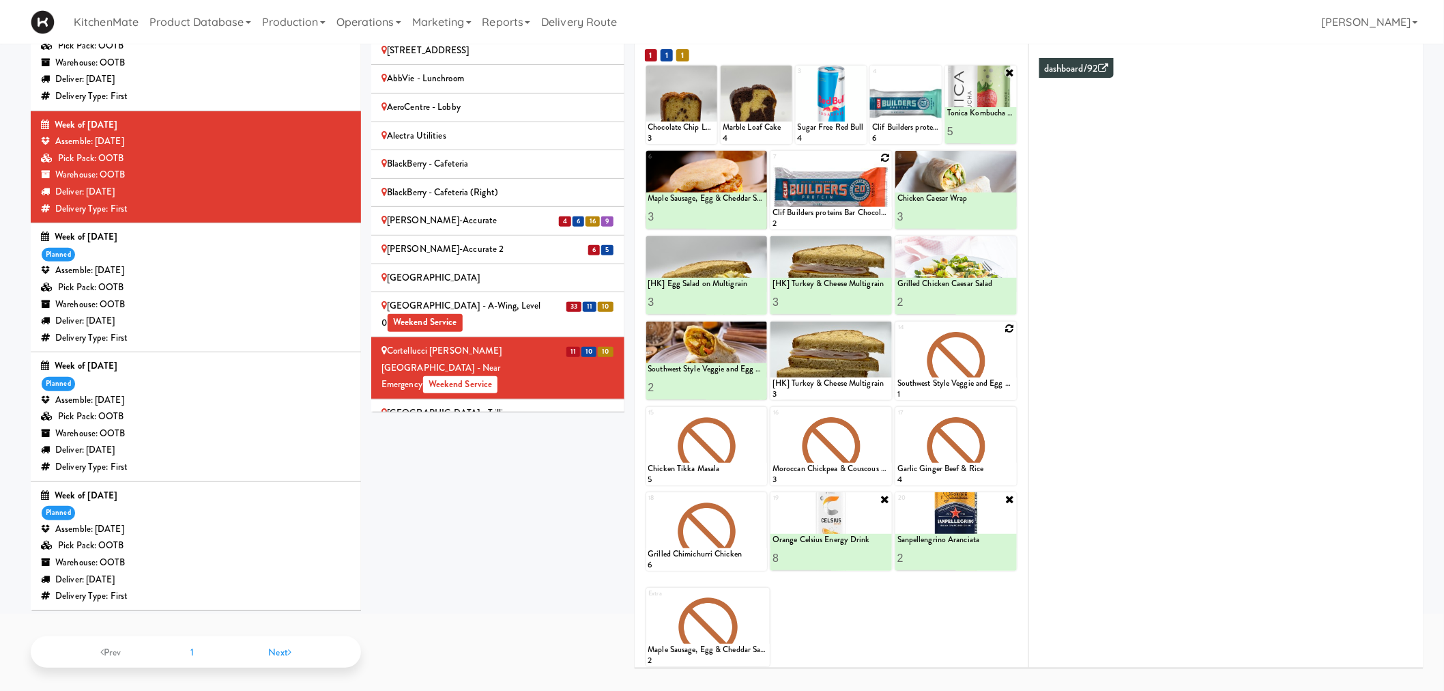
click at [884, 158] on icon at bounding box center [886, 158] width 10 height 10
click at [876, 194] on select "- Empty - Activia Probiotic Peach Mango Smoothie Chocolate Milk Tetra Pack Coca…" at bounding box center [831, 197] width 117 height 66
click at [773, 164] on select "- Empty - Activia Probiotic Peach Mango Smoothie Chocolate Milk Tetra Pack Coca…" at bounding box center [831, 197] width 117 height 66
type input "5"
click at [865, 212] on button at bounding box center [861, 217] width 18 height 16
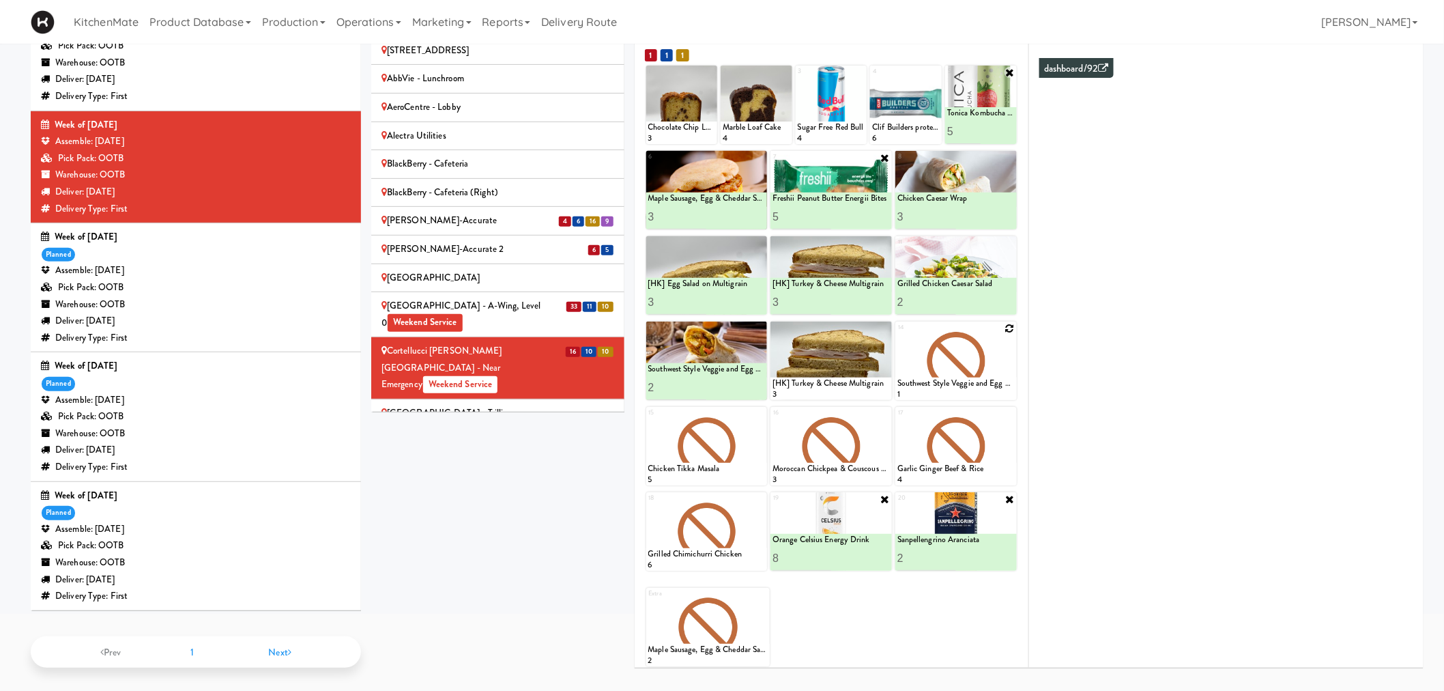
drag, startPoint x: 898, startPoint y: 640, endPoint x: 885, endPoint y: 614, distance: 28.7
click at [898, 640] on div "Extra Maple Sausage, Egg & Cheddar Sandwich 2" at bounding box center [831, 621] width 371 height 89
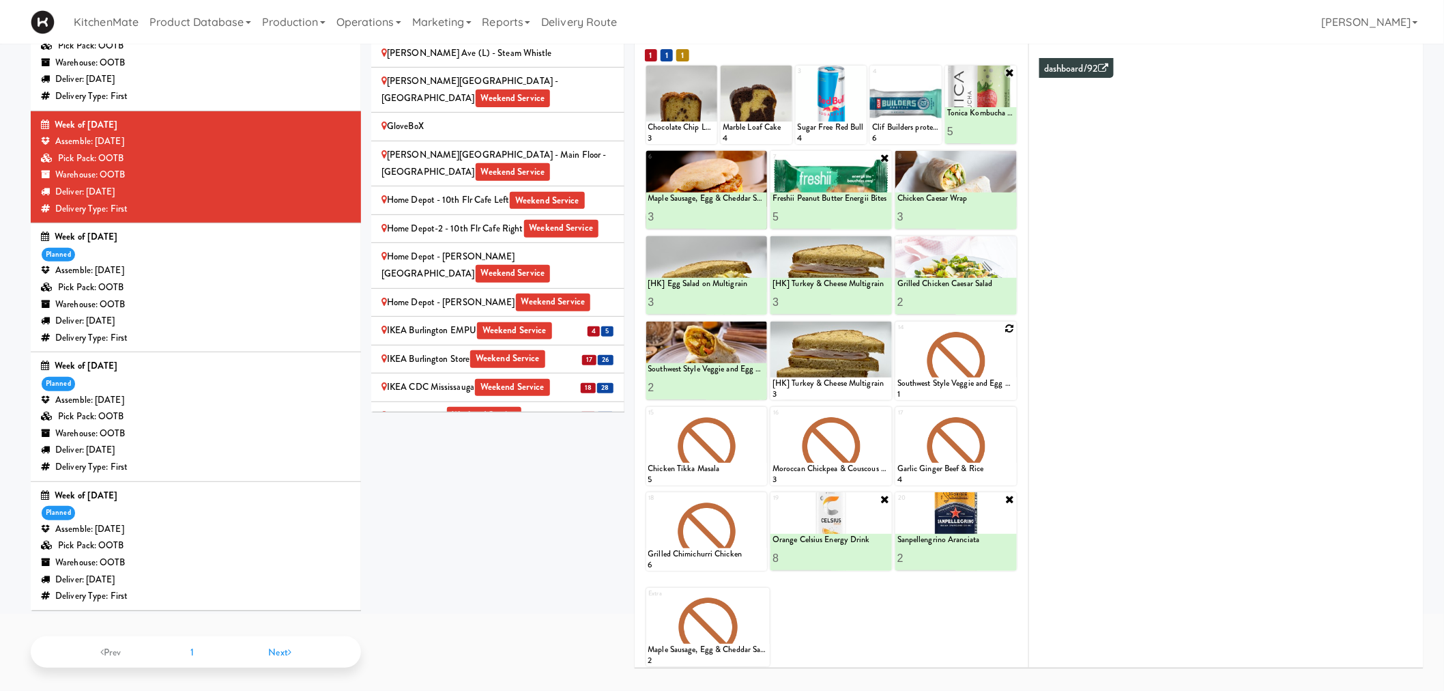
scroll to position [1036, 0]
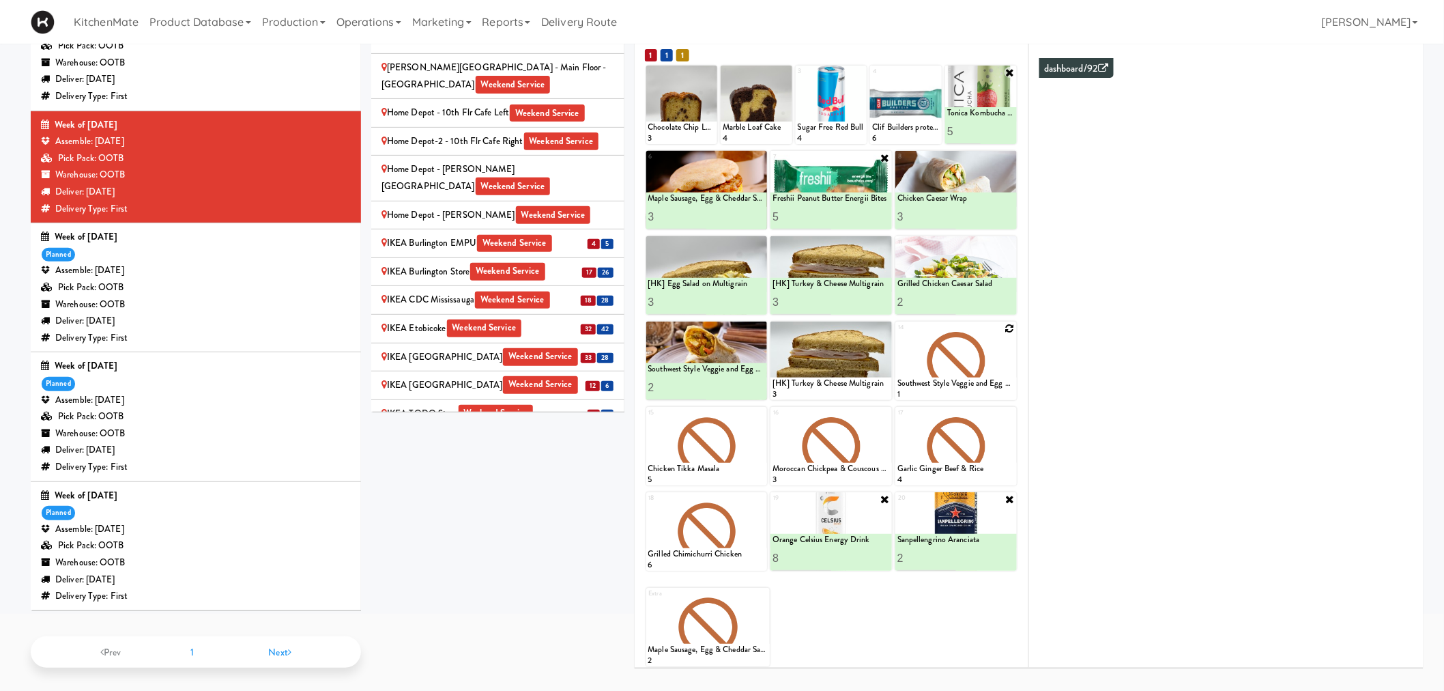
click at [539, 235] on span "Weekend Service" at bounding box center [514, 244] width 75 height 18
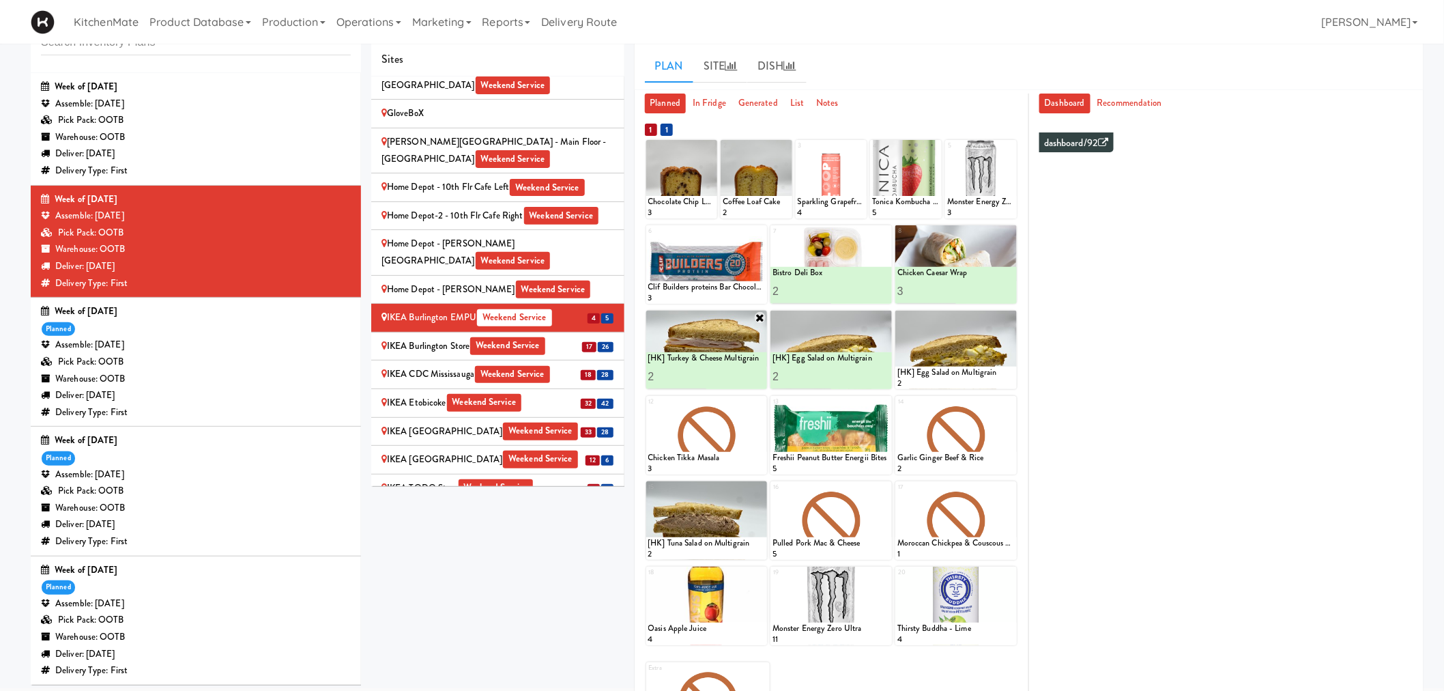
scroll to position [123, 0]
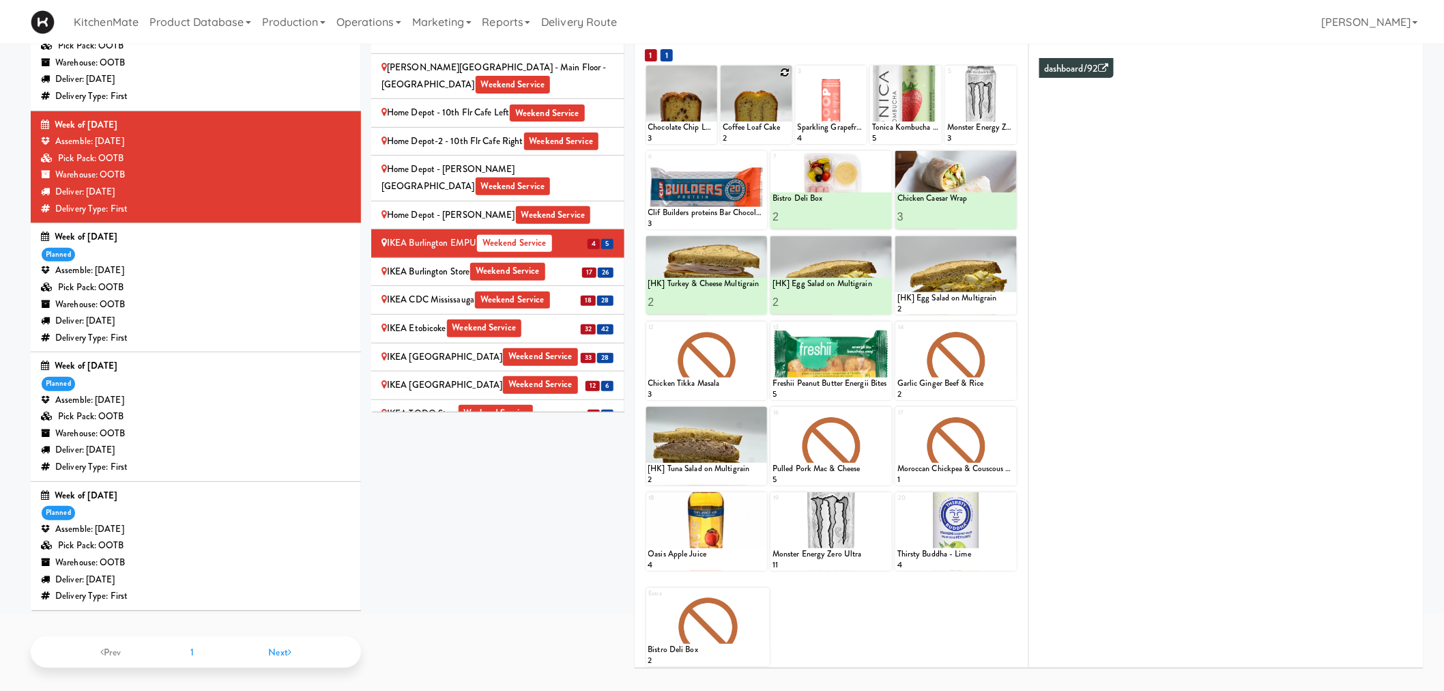
click at [783, 70] on icon at bounding box center [786, 73] width 10 height 10
click at [760, 112] on select "- Empty - Activia Probiotic Peach Mango Smoothie Chocolate Milk Tetra Pack Coca…" at bounding box center [757, 111] width 68 height 66
click at [723, 78] on select "- Empty - Activia Probiotic Peach Mango Smoothie Chocolate Milk Tetra Pack Coca…" at bounding box center [757, 111] width 68 height 66
type input "2"
click at [773, 130] on icon at bounding box center [773, 132] width 7 height 8
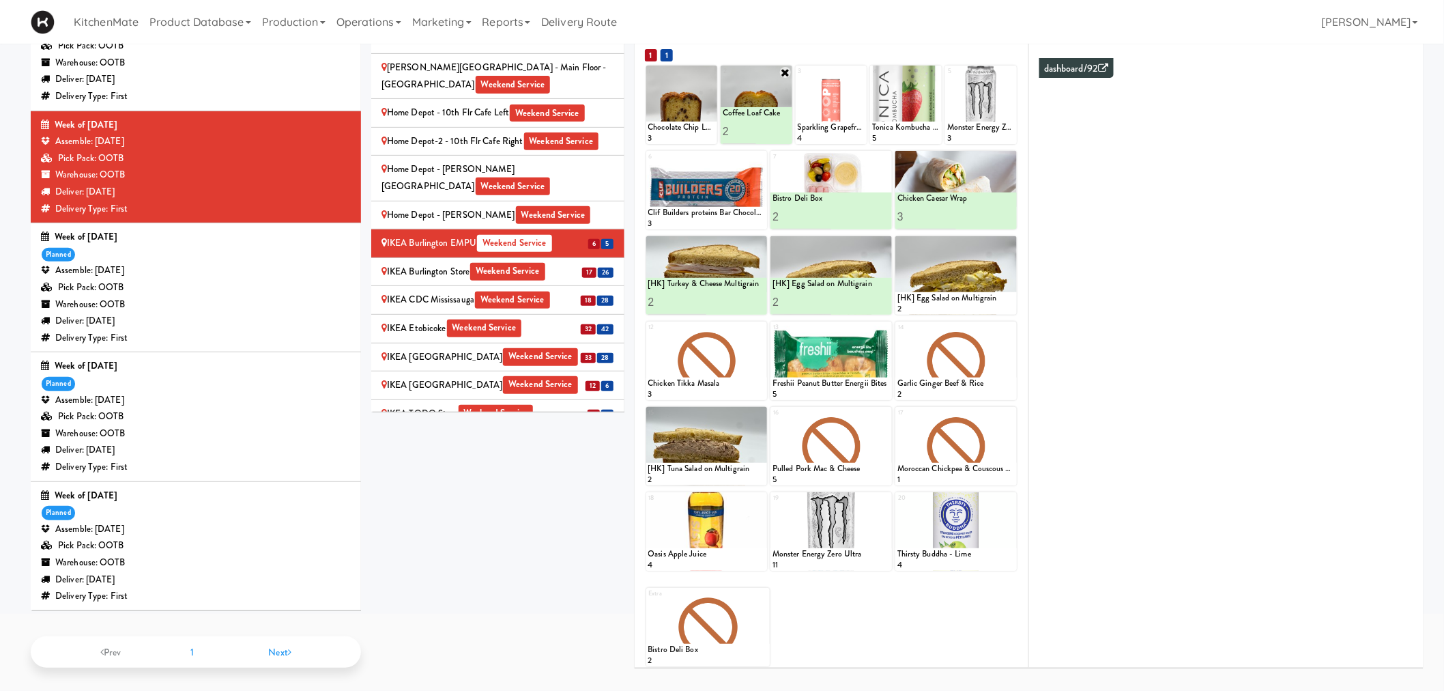
click at [515, 258] on li "17 26 IKEA Burlington Store Weekend Service" at bounding box center [497, 272] width 253 height 29
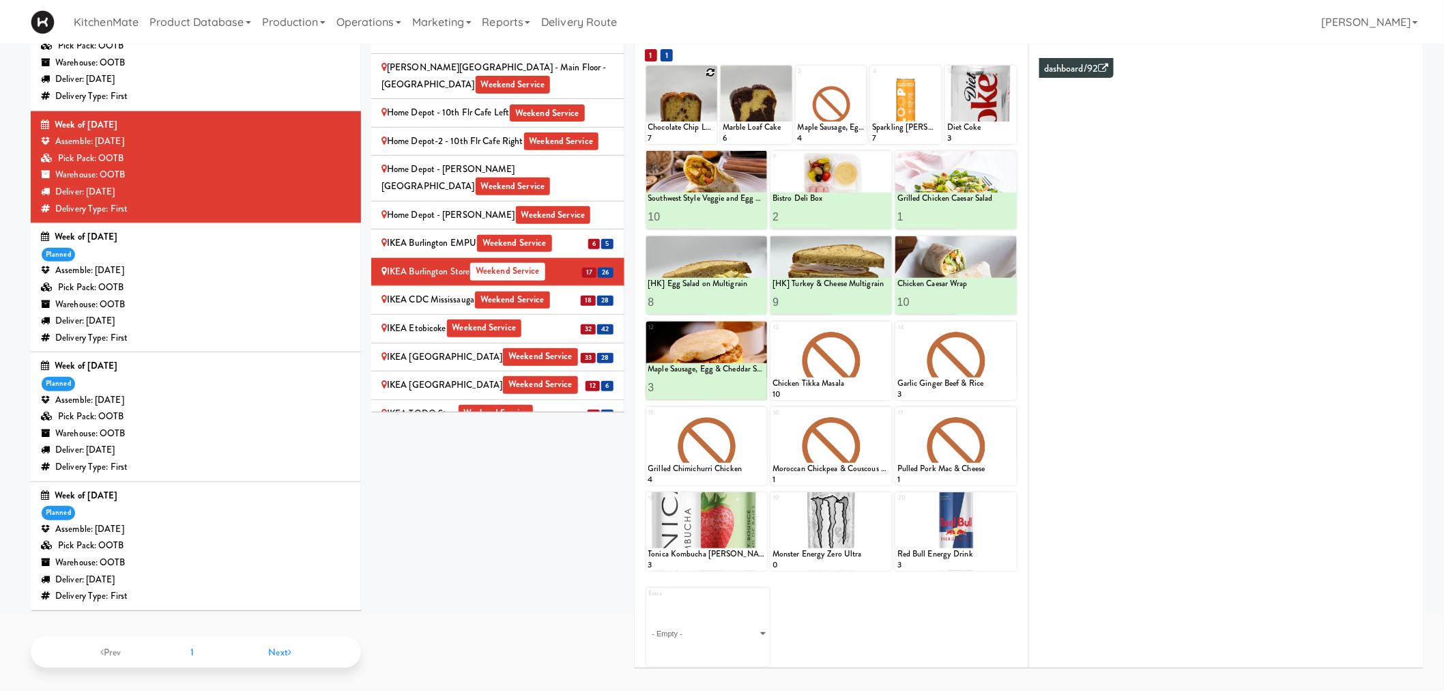
click at [711, 72] on icon at bounding box center [711, 73] width 10 height 10
click at [679, 111] on select "- Empty - Activia Probiotic Peach Mango Smoothie Chocolate Milk Tetra Pack Coca…" at bounding box center [682, 111] width 68 height 66
click at [648, 78] on select "- Empty - Activia Probiotic Peach Mango Smoothie Chocolate Milk Tetra Pack Coca…" at bounding box center [682, 111] width 68 height 66
type input "7"
click at [698, 124] on button at bounding box center [698, 132] width 18 height 16
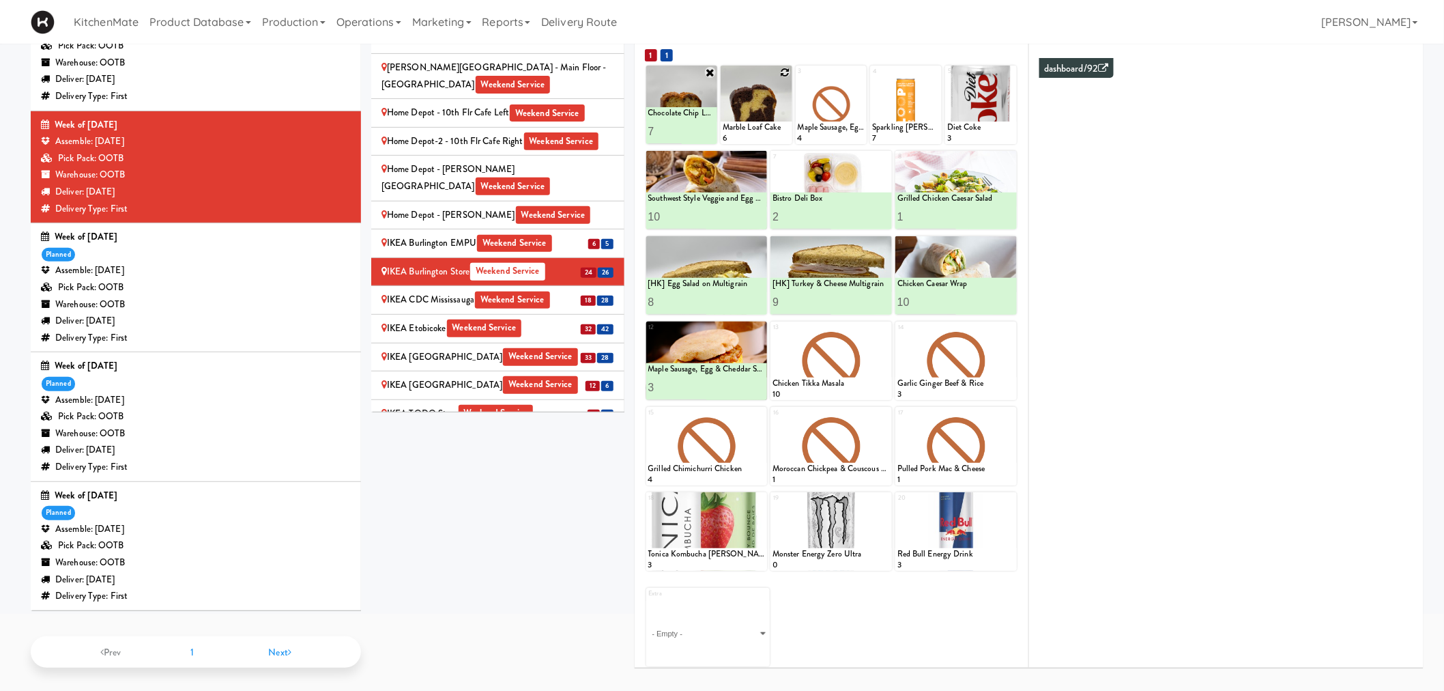
click at [783, 72] on icon at bounding box center [786, 73] width 10 height 10
click at [755, 106] on select "- Empty - Activia Probiotic Peach Mango Smoothie Chocolate Milk Tetra Pack Coca…" at bounding box center [757, 111] width 68 height 66
click at [723, 78] on select "- Empty - Activia Probiotic Peach Mango Smoothie Chocolate Milk Tetra Pack Coca…" at bounding box center [757, 111] width 68 height 66
type input "1"
type input "9"
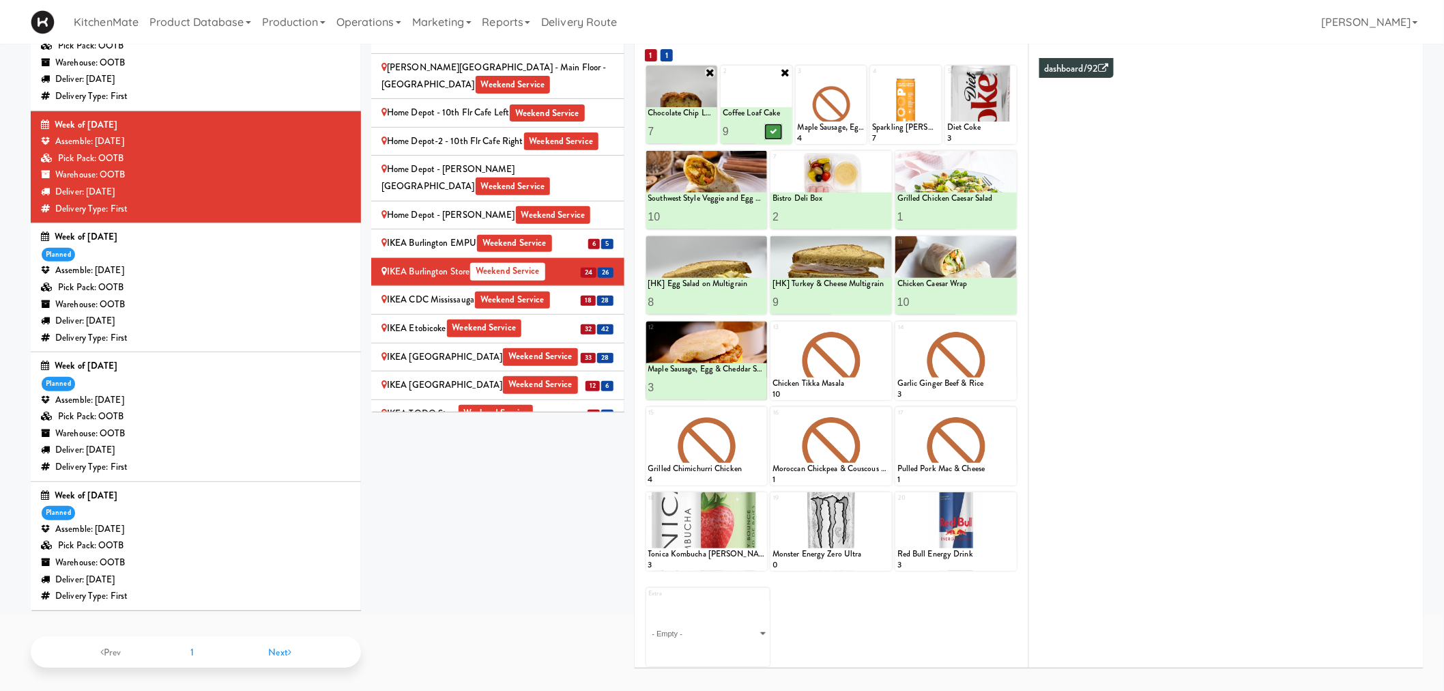
click at [773, 130] on icon at bounding box center [773, 132] width 7 height 8
click at [859, 68] on icon at bounding box center [860, 73] width 10 height 10
click at [828, 113] on select "- Empty - Activia Probiotic Peach Mango Smoothie Chocolate Milk Tetra Pack Coca…" at bounding box center [832, 111] width 68 height 66
click at [798, 78] on select "- Empty - Activia Probiotic Peach Mango Smoothie Chocolate Milk Tetra Pack Coca…" at bounding box center [832, 111] width 68 height 66
type input "2"
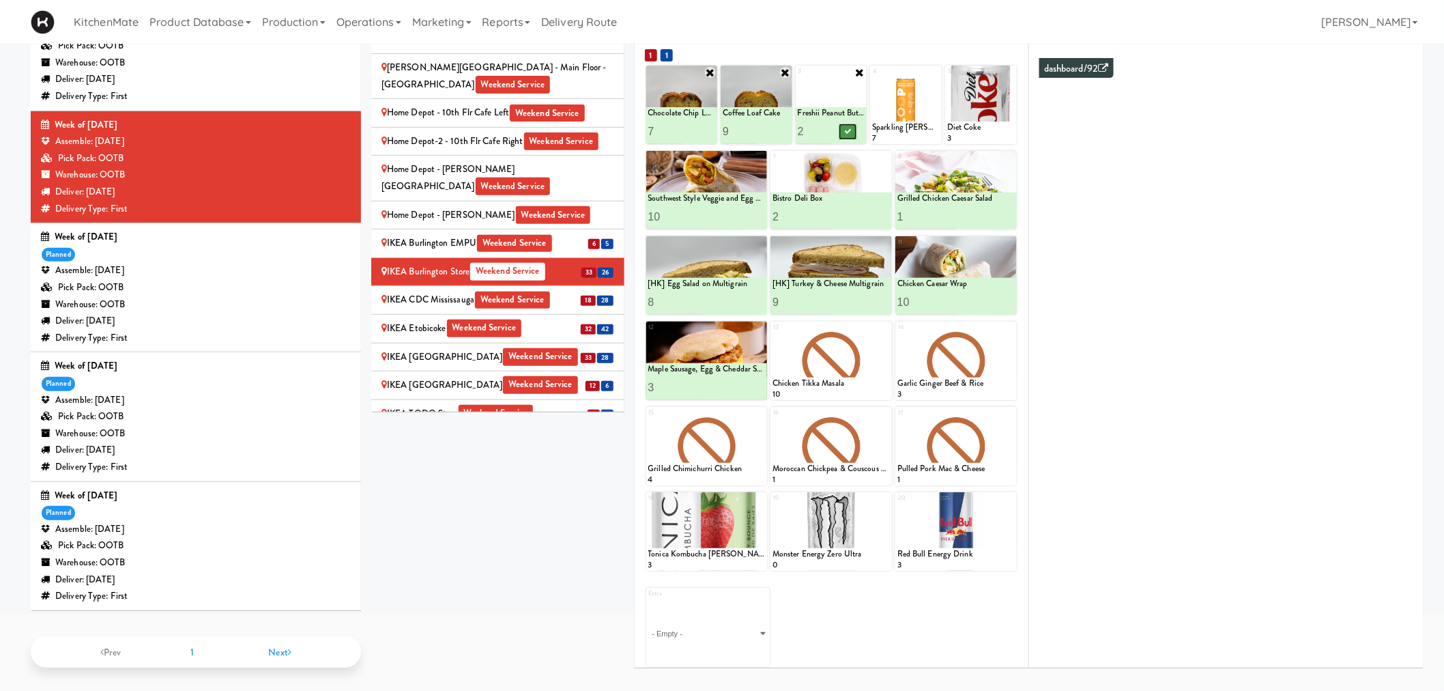
click at [848, 125] on button at bounding box center [849, 132] width 18 height 16
click at [844, 603] on div "Extra - Empty - Activia Probiotic Peach Mango Smoothie Chocolate Milk Tetra Pac…" at bounding box center [831, 621] width 371 height 89
click at [541, 286] on li "18 28 IKEA CDC Mississauga Weekend Service" at bounding box center [497, 300] width 253 height 29
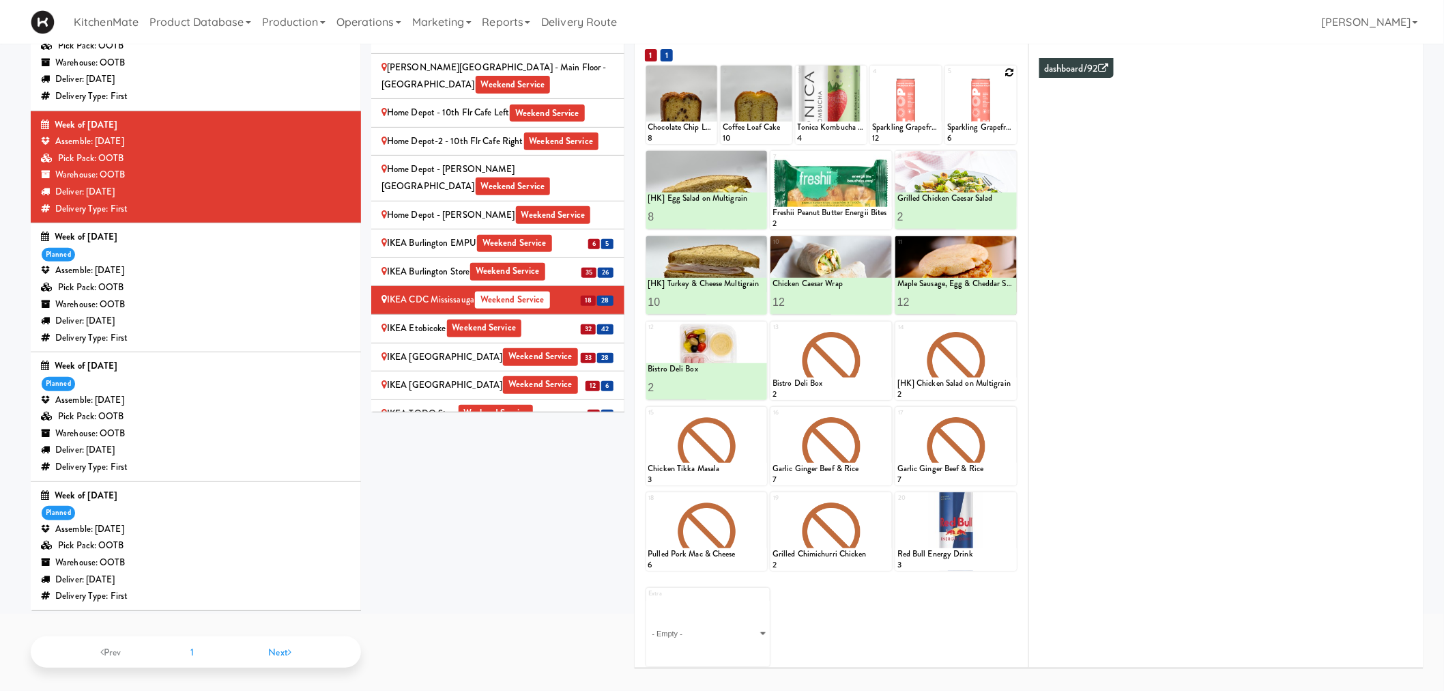
click at [1011, 72] on icon at bounding box center [1010, 73] width 10 height 10
click at [964, 104] on select "- Empty - Activia Probiotic Peach Mango Smoothie Chocolate Milk Tetra Pack Coca…" at bounding box center [981, 111] width 68 height 66
click at [947, 78] on select "- Empty - Activia Probiotic Peach Mango Smoothie Chocolate Milk Tetra Pack Coca…" at bounding box center [981, 111] width 68 height 66
type input "1"
type input "3"
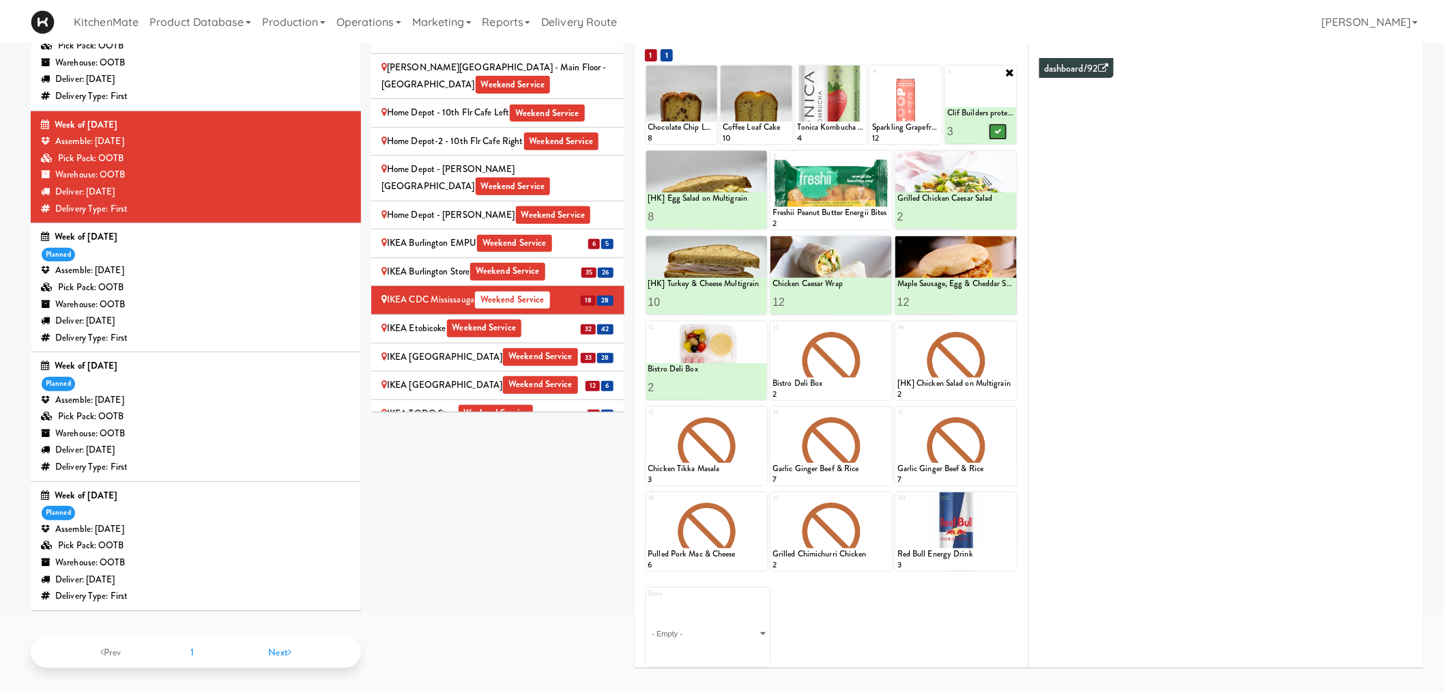
click at [1000, 128] on icon at bounding box center [998, 132] width 7 height 8
click at [706, 68] on icon at bounding box center [711, 73] width 10 height 10
click at [678, 111] on select "- Empty - Activia Probiotic Peach Mango Smoothie Chocolate Milk Tetra Pack Coca…" at bounding box center [682, 111] width 68 height 66
click at [648, 78] on select "- Empty - Activia Probiotic Peach Mango Smoothie Chocolate Milk Tetra Pack Coca…" at bounding box center [682, 111] width 68 height 66
type input "1"
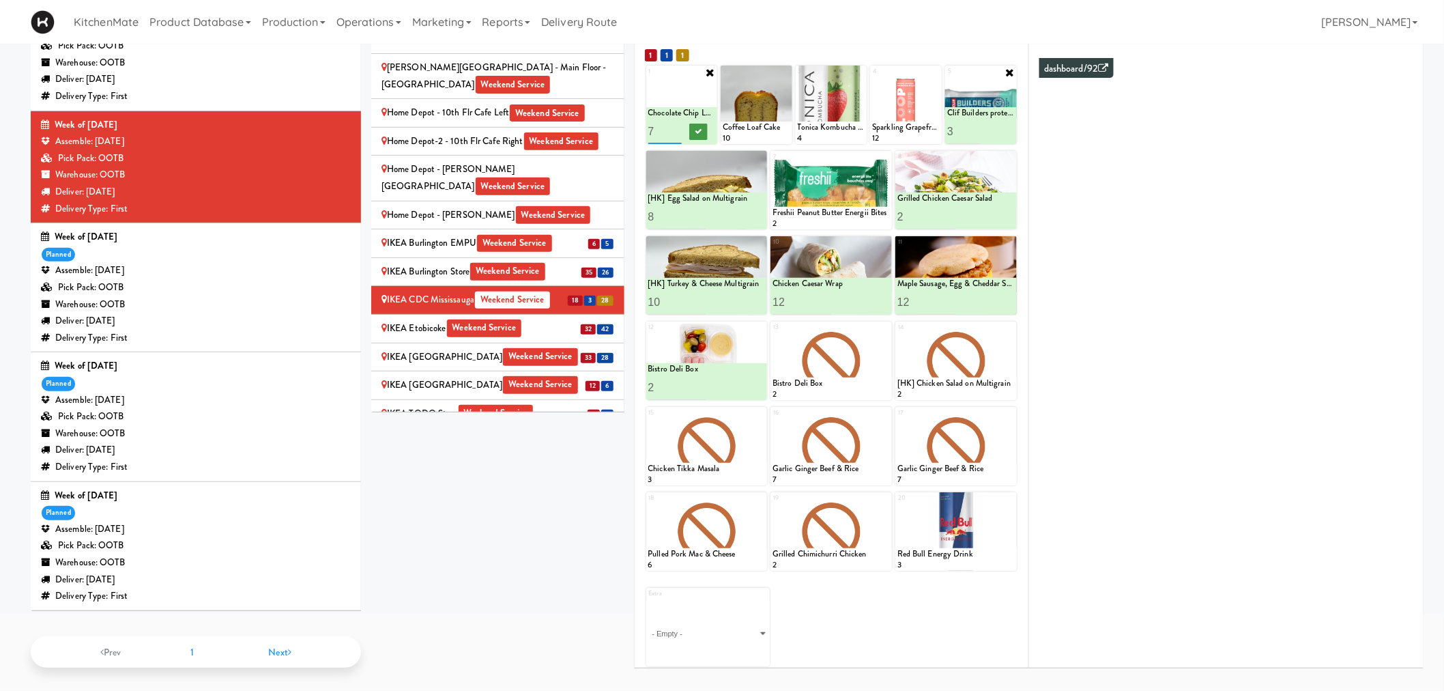
type input "7"
click at [694, 130] on button at bounding box center [698, 132] width 18 height 16
click at [881, 154] on icon at bounding box center [886, 158] width 10 height 10
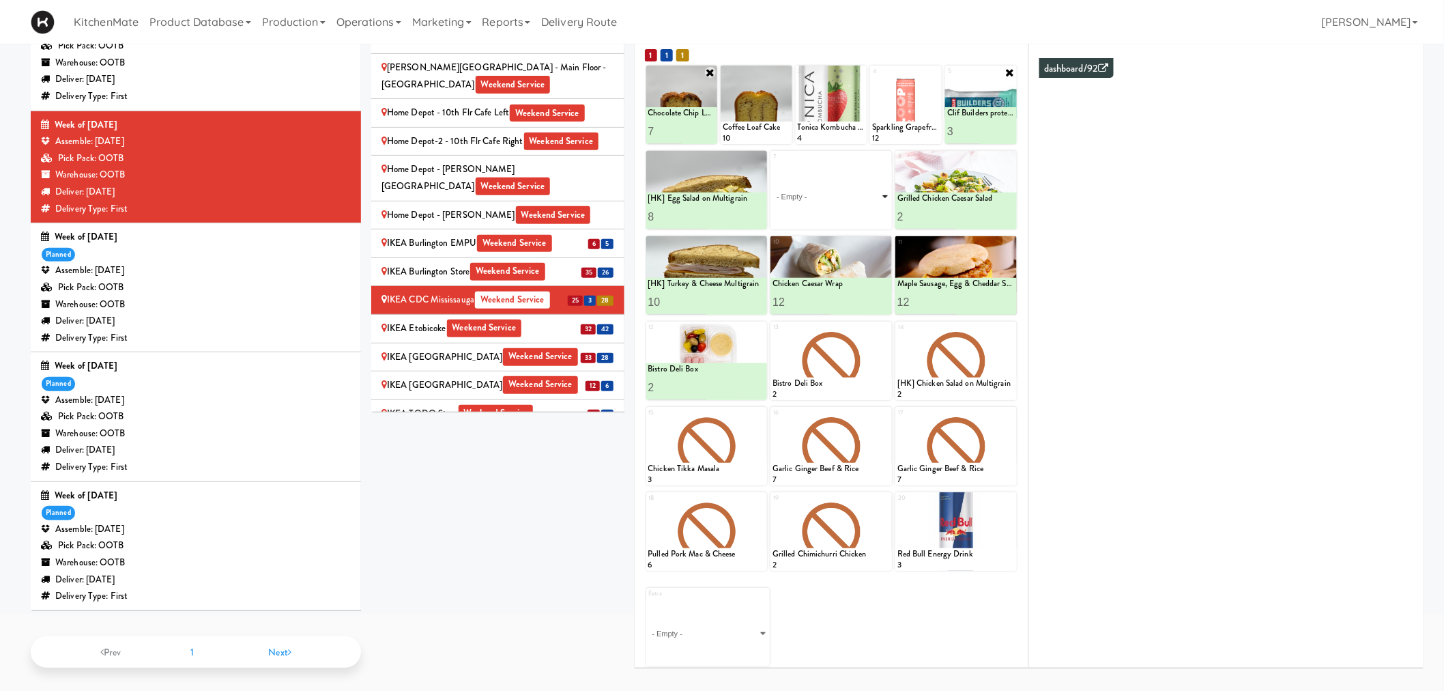
click at [812, 196] on select "- Empty - Activia Probiotic Peach Mango Smoothie Chocolate Milk Tetra Pack Coca…" at bounding box center [831, 197] width 117 height 66
click at [870, 193] on select "- Empty - Activia Probiotic Peach Mango Smoothie Chocolate Milk Tetra Pack Coca…" at bounding box center [831, 197] width 117 height 66
click at [773, 164] on select "- Empty - Activia Probiotic Peach Mango Smoothie Chocolate Milk Tetra Pack Coca…" at bounding box center [831, 197] width 117 height 66
type input "2"
click at [861, 213] on icon at bounding box center [860, 217] width 7 height 8
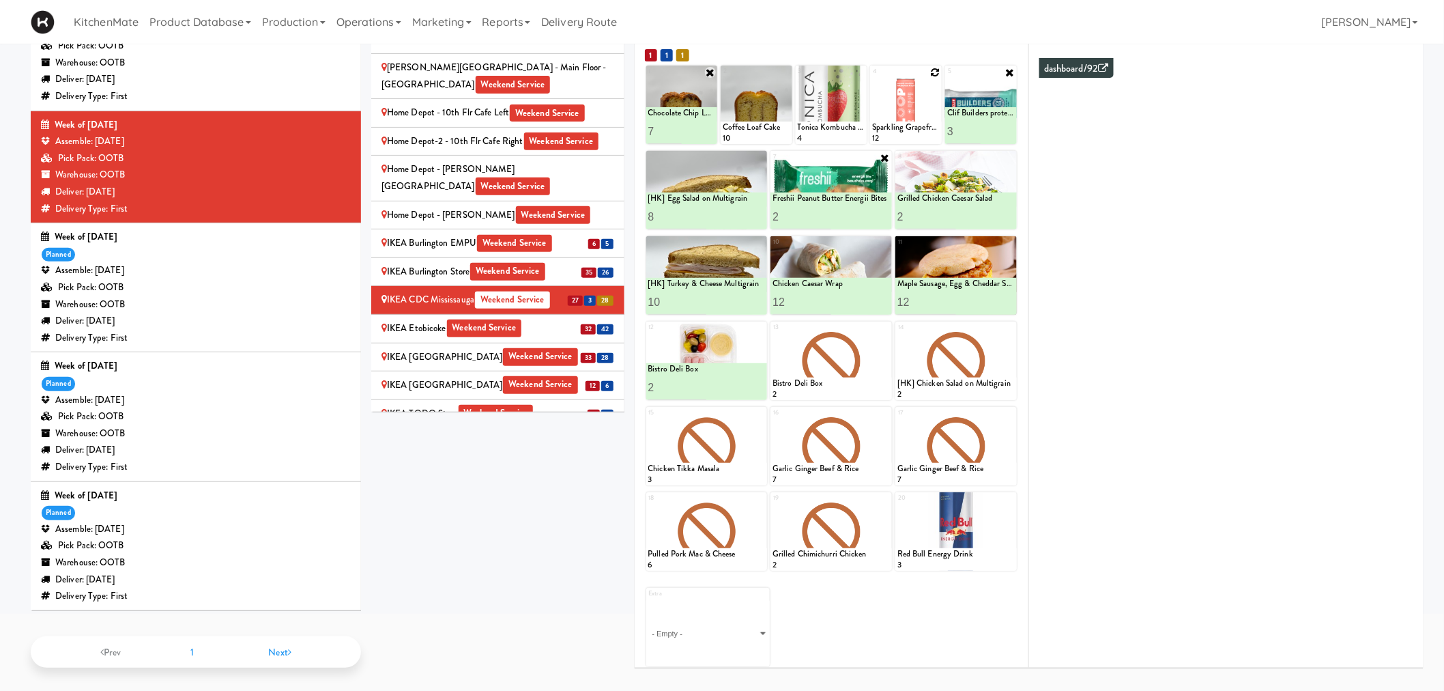
click at [934, 72] on icon at bounding box center [935, 73] width 10 height 10
click at [904, 109] on select "- Empty - Activia Probiotic Peach Mango Smoothie Chocolate Milk Tetra Pack Coca…" at bounding box center [906, 111] width 68 height 66
click at [872, 78] on select "- Empty - Activia Probiotic Peach Mango Smoothie Chocolate Milk Tetra Pack Coca…" at bounding box center [906, 111] width 68 height 66
type input "5"
click at [920, 133] on icon at bounding box center [922, 132] width 7 height 8
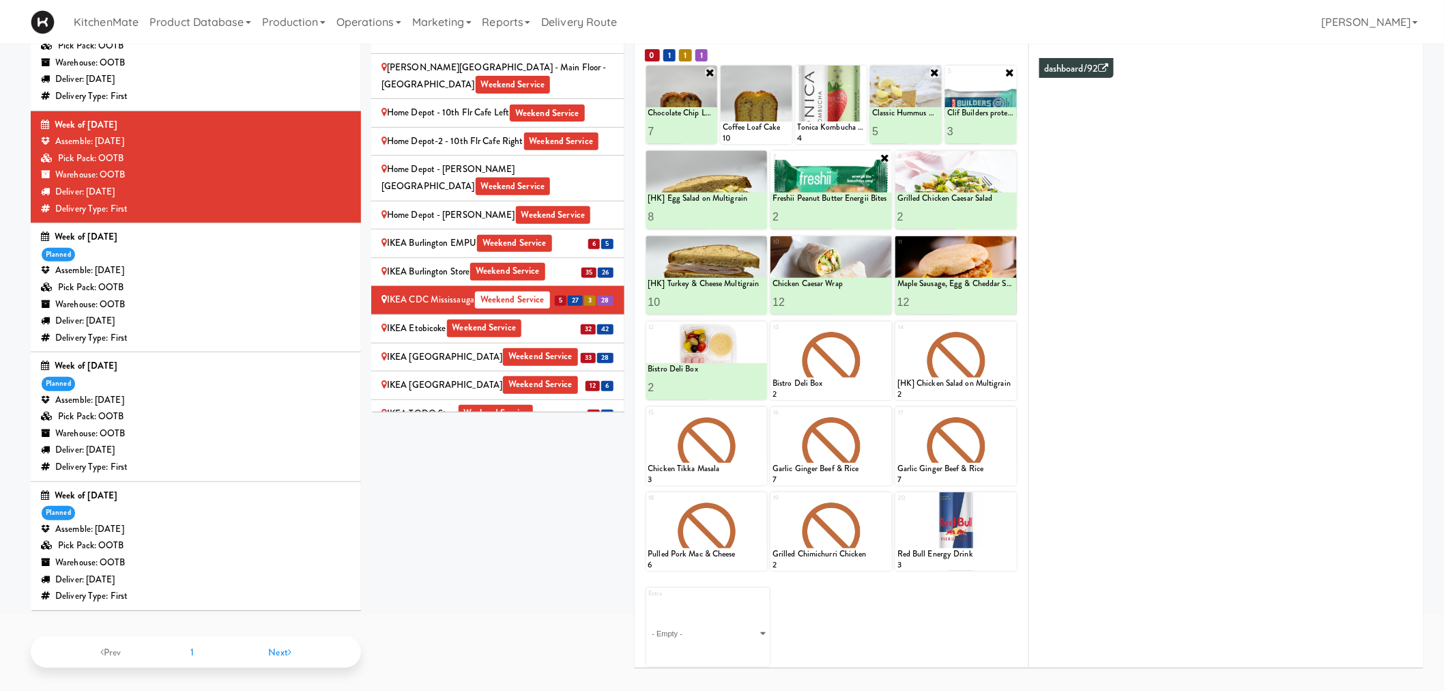
click at [533, 320] on div "IKEA Etobicoke Weekend Service" at bounding box center [498, 328] width 233 height 17
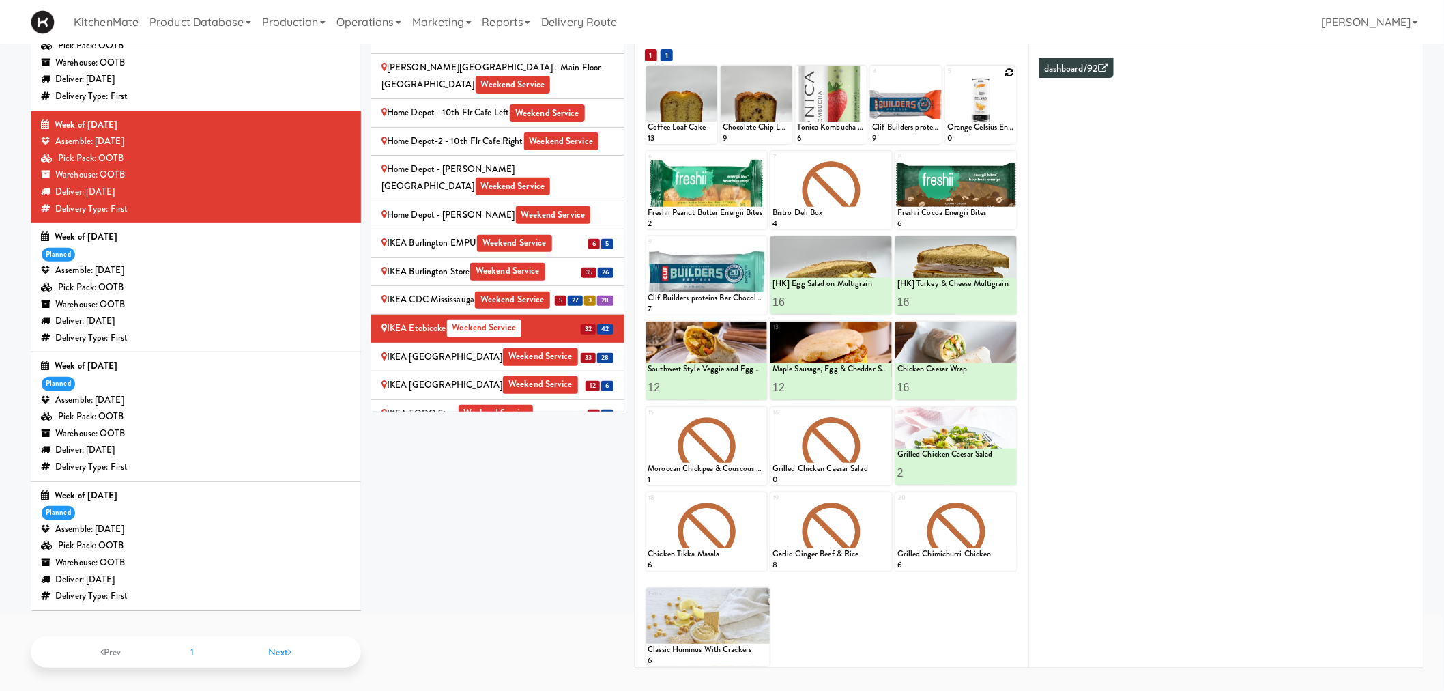
click at [1009, 72] on icon at bounding box center [1010, 73] width 10 height 10
drag, startPoint x: 967, startPoint y: 106, endPoint x: 967, endPoint y: 127, distance: 20.5
click at [967, 106] on select "- Empty - Activia Probiotic Peach Mango Smoothie Chocolate Milk Tetra Pack Coca…" at bounding box center [981, 111] width 68 height 66
click at [947, 78] on select "- Empty - Activia Probiotic Peach Mango Smoothie Chocolate Milk Tetra Pack Coca…" at bounding box center [981, 111] width 68 height 66
type input "5"
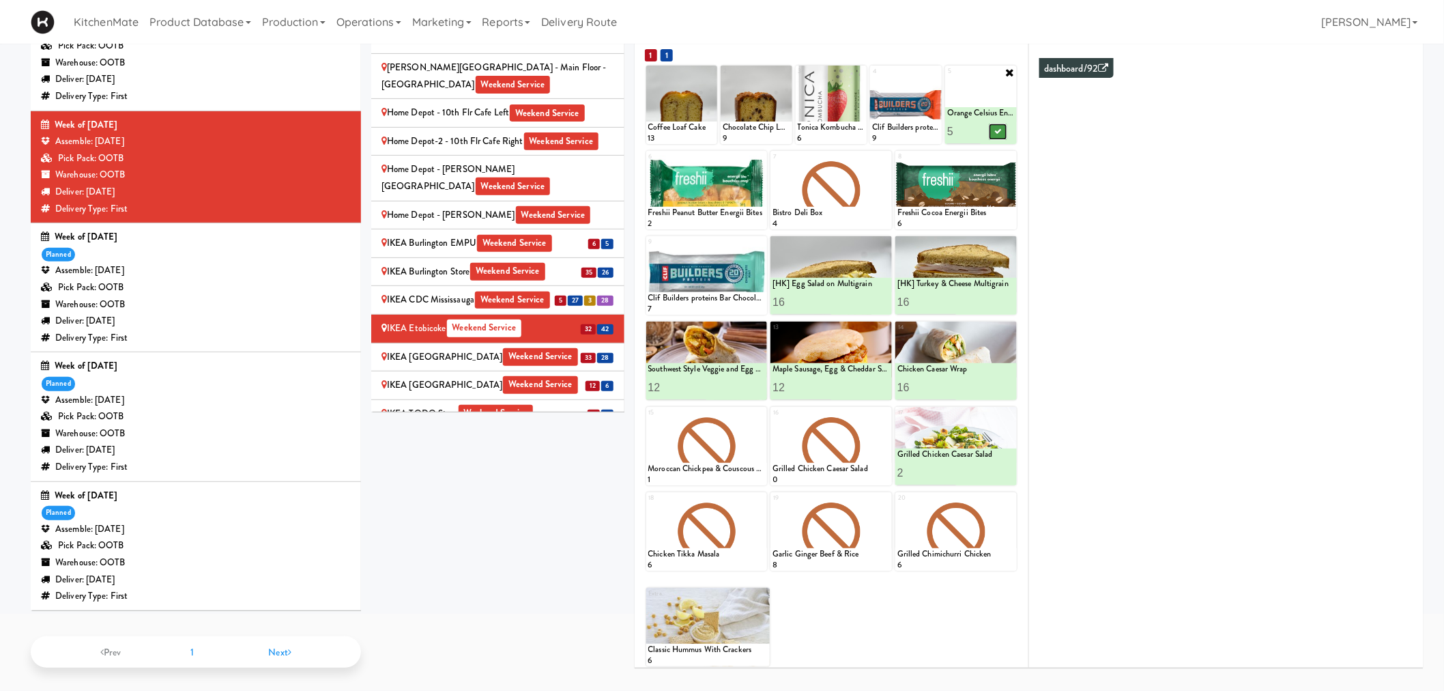
click at [991, 128] on button at bounding box center [998, 132] width 18 height 16
click at [783, 70] on icon at bounding box center [786, 73] width 10 height 10
click at [755, 114] on select "- Empty - Activia Probiotic Peach Mango Smoothie Chocolate Milk Tetra Pack Coca…" at bounding box center [757, 111] width 68 height 66
click at [723, 78] on select "- Empty - Activia Probiotic Peach Mango Smoothie Chocolate Milk Tetra Pack Coca…" at bounding box center [757, 111] width 68 height 66
type input "26"
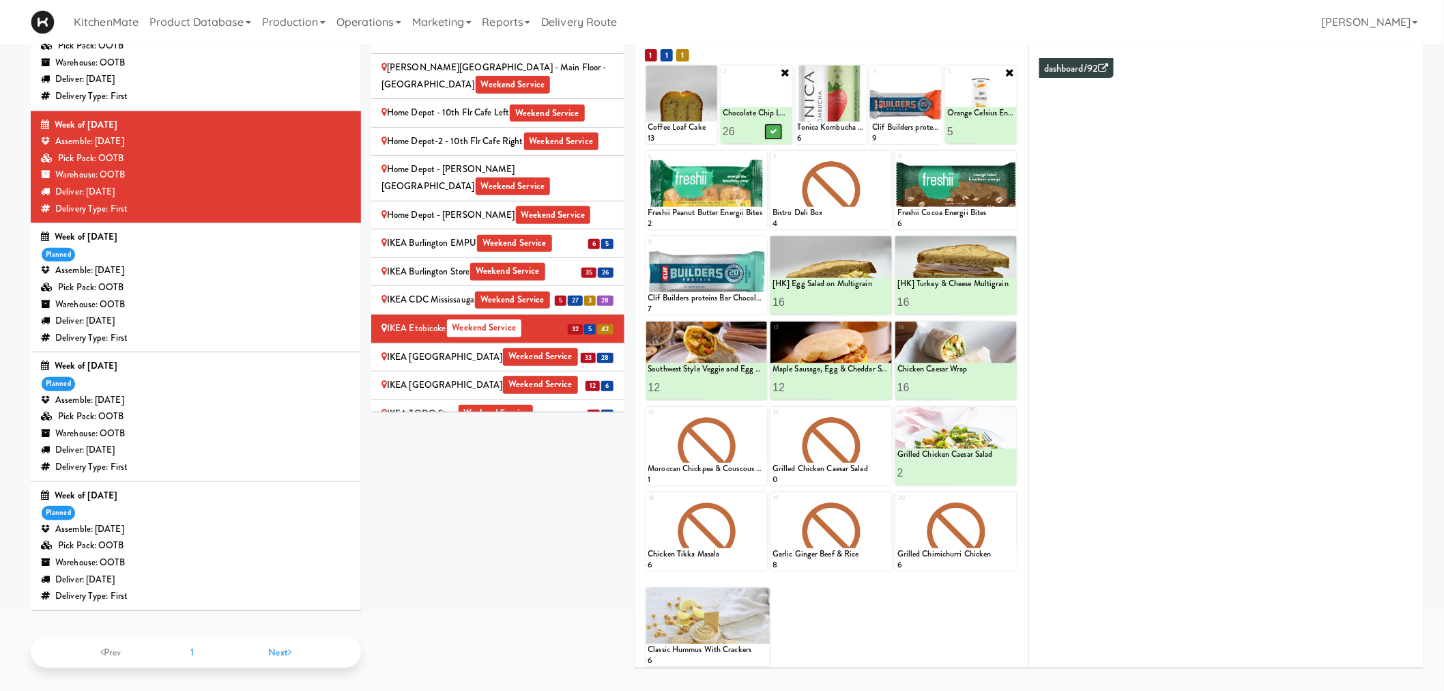
click at [768, 130] on button at bounding box center [773, 132] width 18 height 16
drag, startPoint x: 740, startPoint y: 128, endPoint x: 712, endPoint y: 130, distance: 28.1
click at [713, 130] on div "1 Coffee Loaf Cake 13 2 Chocolate Chip Loaf Cake 9 Chocolate Chip Loaf Cake 26 …" at bounding box center [831, 105] width 371 height 78
click at [737, 134] on input "number" at bounding box center [739, 131] width 33 height 25
type input "15"
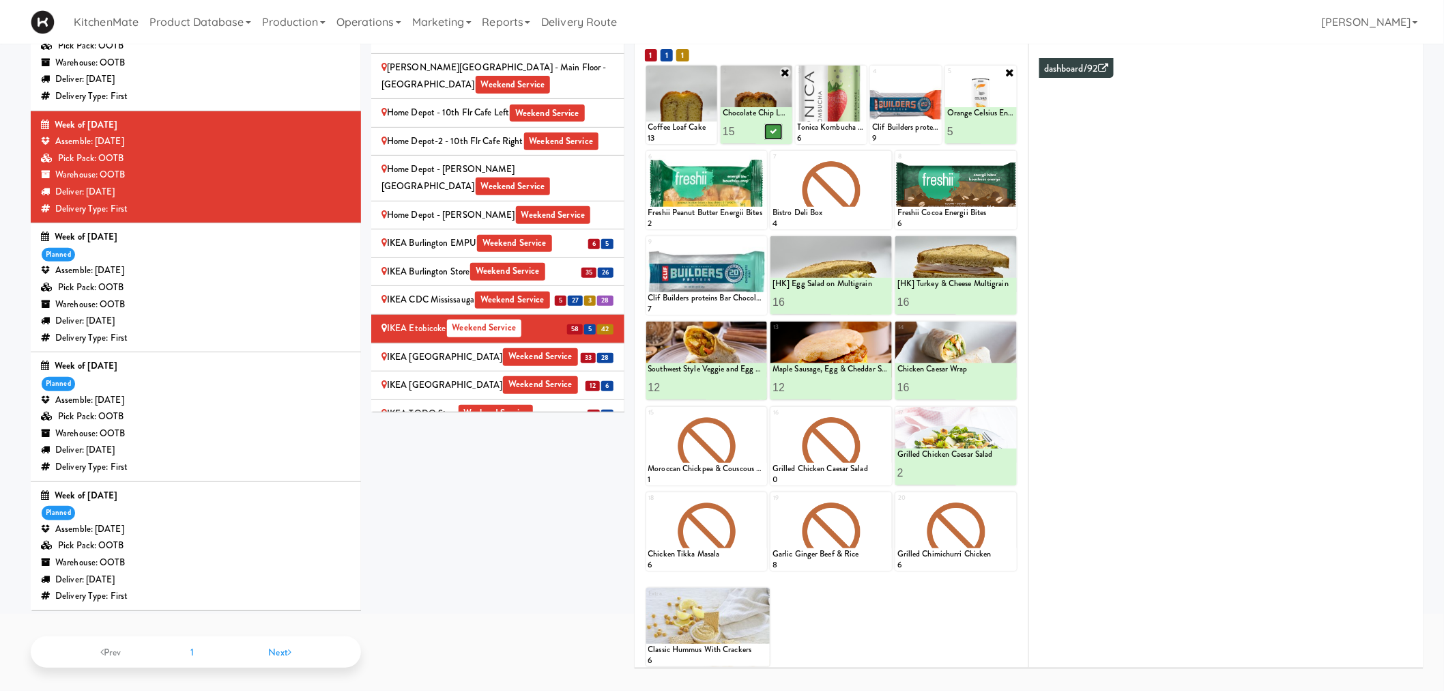
click at [776, 128] on icon at bounding box center [773, 132] width 7 height 8
click at [760, 154] on icon at bounding box center [761, 158] width 10 height 10
click at [678, 196] on select "- Empty - Activia Probiotic Peach Mango Smoothie Chocolate Milk Tetra Pack Coca…" at bounding box center [706, 197] width 117 height 66
click at [648, 164] on select "- Empty - Activia Probiotic Peach Mango Smoothie Chocolate Milk Tetra Pack Coca…" at bounding box center [706, 197] width 117 height 66
type input "8"
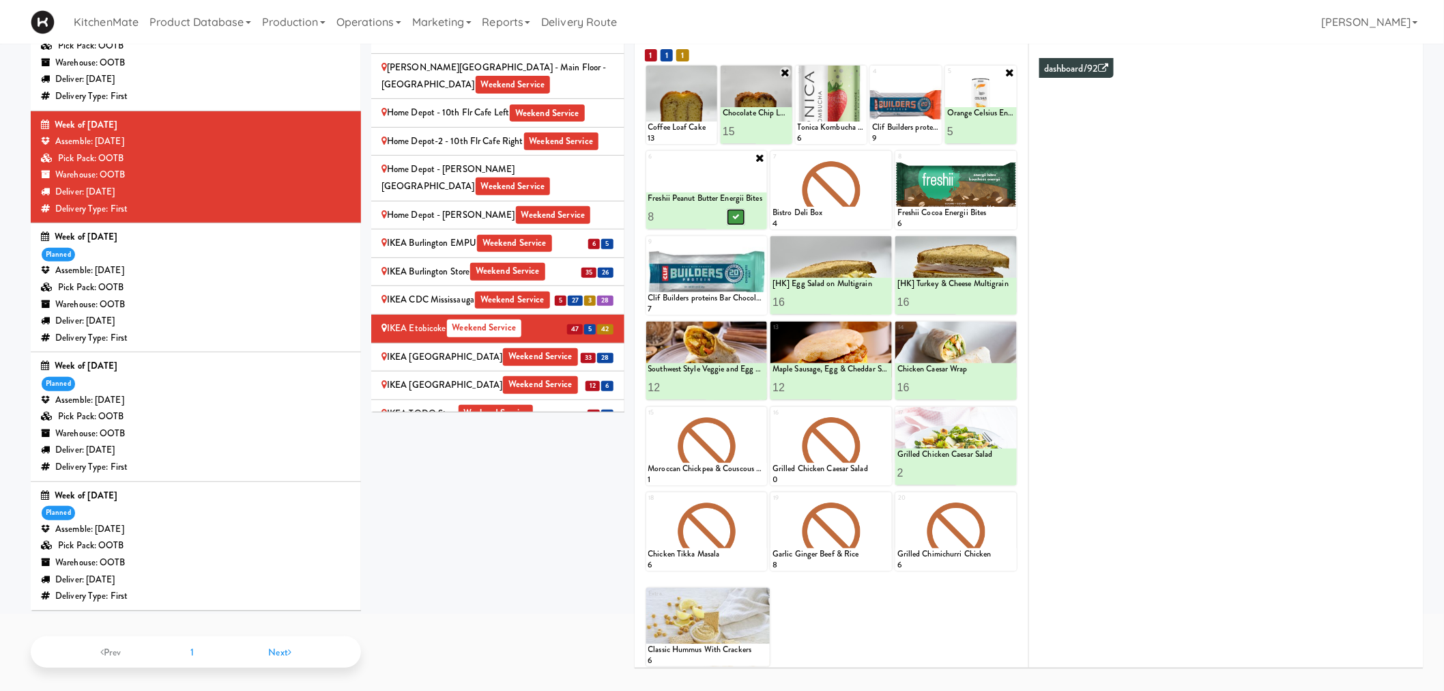
click at [733, 216] on icon at bounding box center [735, 217] width 7 height 8
click at [558, 508] on div "Sites [STREET_ADDRESS][PERSON_NAME] - Lobby [STREET_ADDRESS][PERSON_NAME] Weeke…" at bounding box center [897, 323] width 1053 height 711
click at [426, 349] on div "IKEA North York Store Weekend Service" at bounding box center [498, 357] width 233 height 17
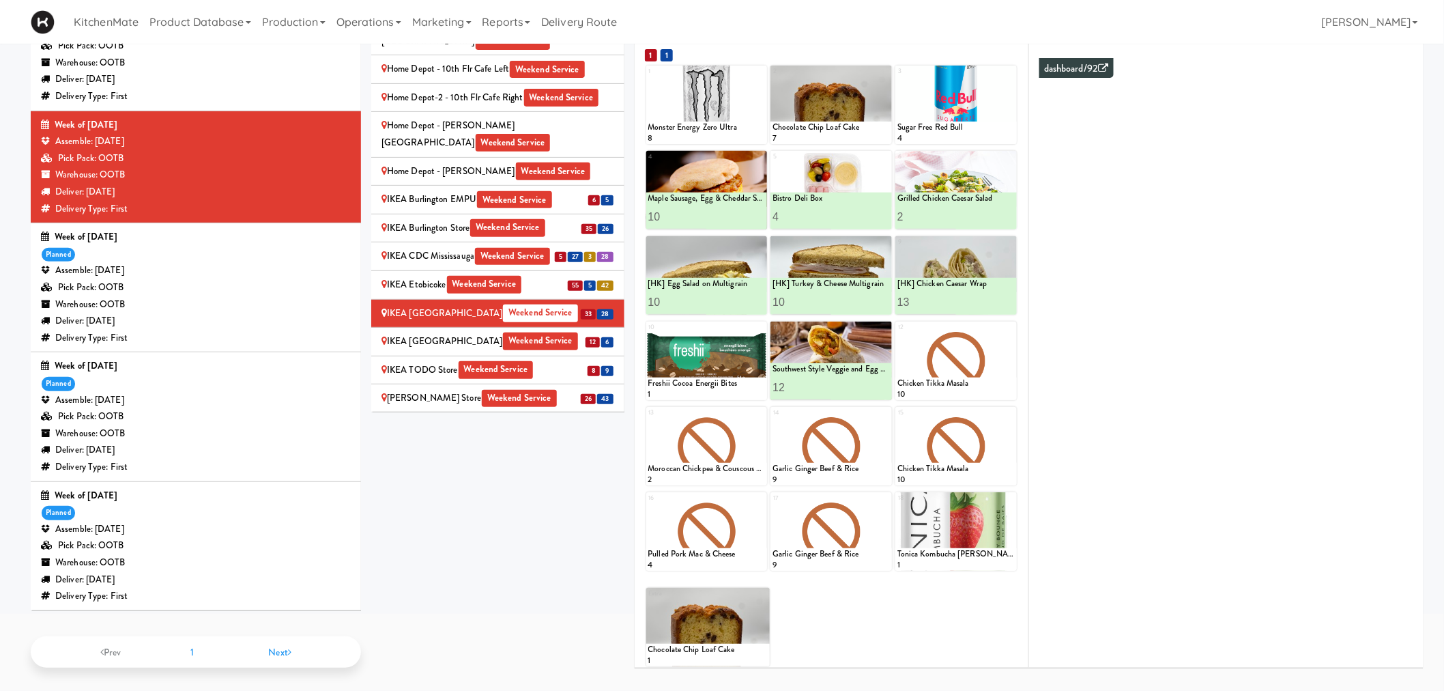
scroll to position [1156, 0]
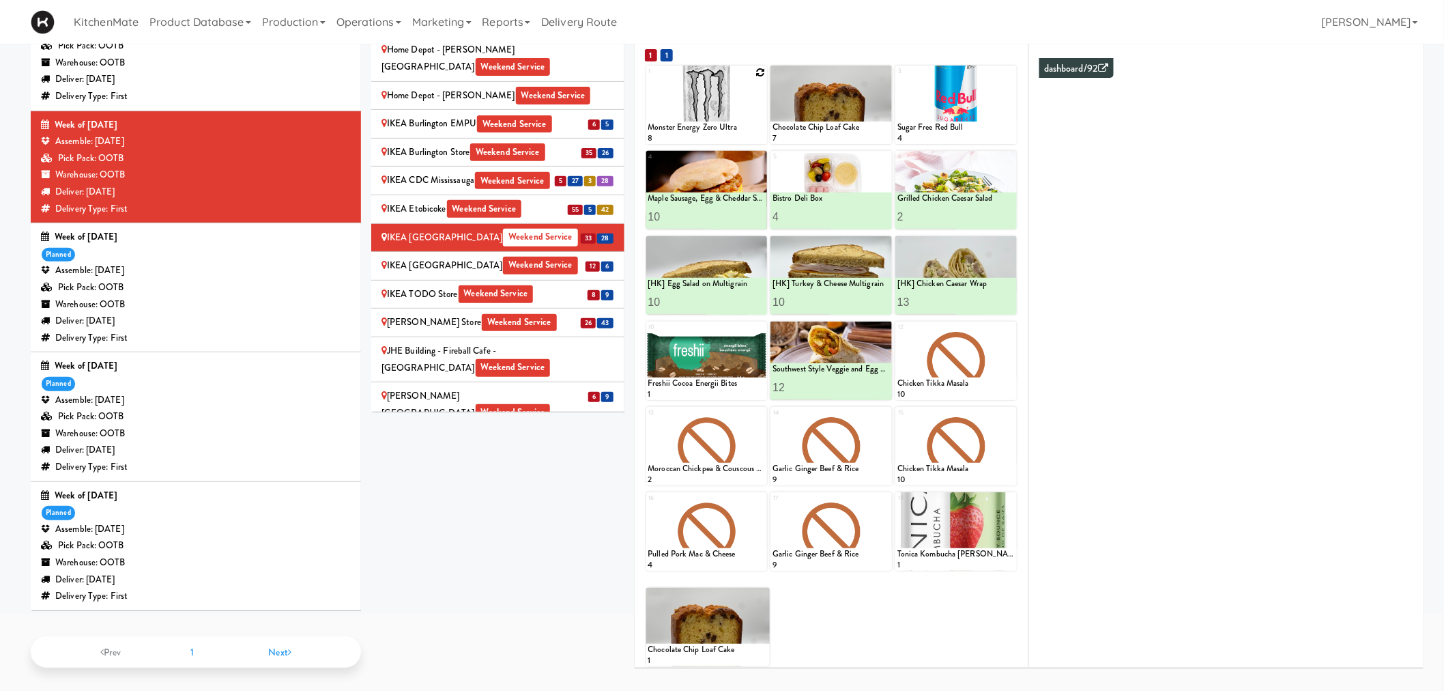
click at [756, 70] on icon at bounding box center [761, 73] width 10 height 10
click at [686, 113] on select "- Empty - Activia Probiotic Peach Mango Smoothie Chocolate Milk Tetra Pack Coca…" at bounding box center [706, 111] width 117 height 66
click at [648, 78] on select "- Empty - Activia Probiotic Peach Mango Smoothie Chocolate Milk Tetra Pack Coca…" at bounding box center [706, 111] width 117 height 66
type input "1"
type input "8"
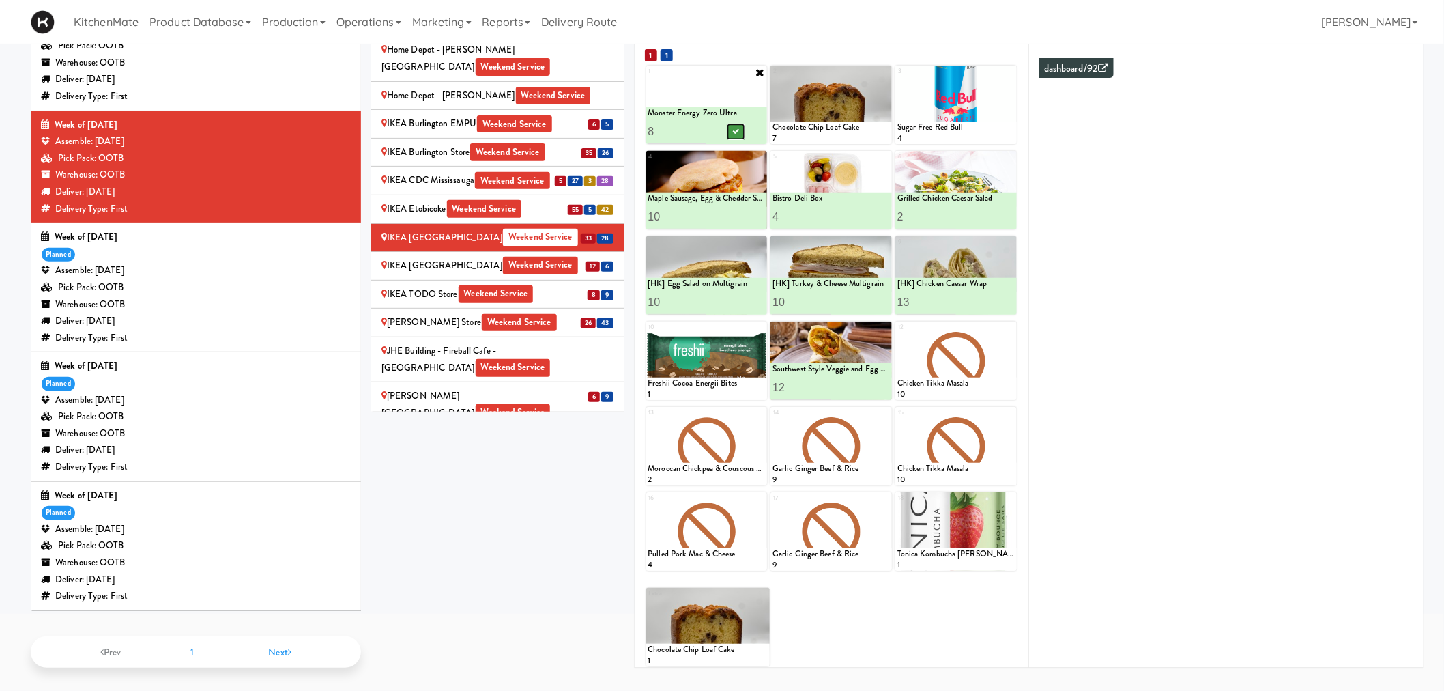
click at [742, 126] on button at bounding box center [736, 132] width 18 height 16
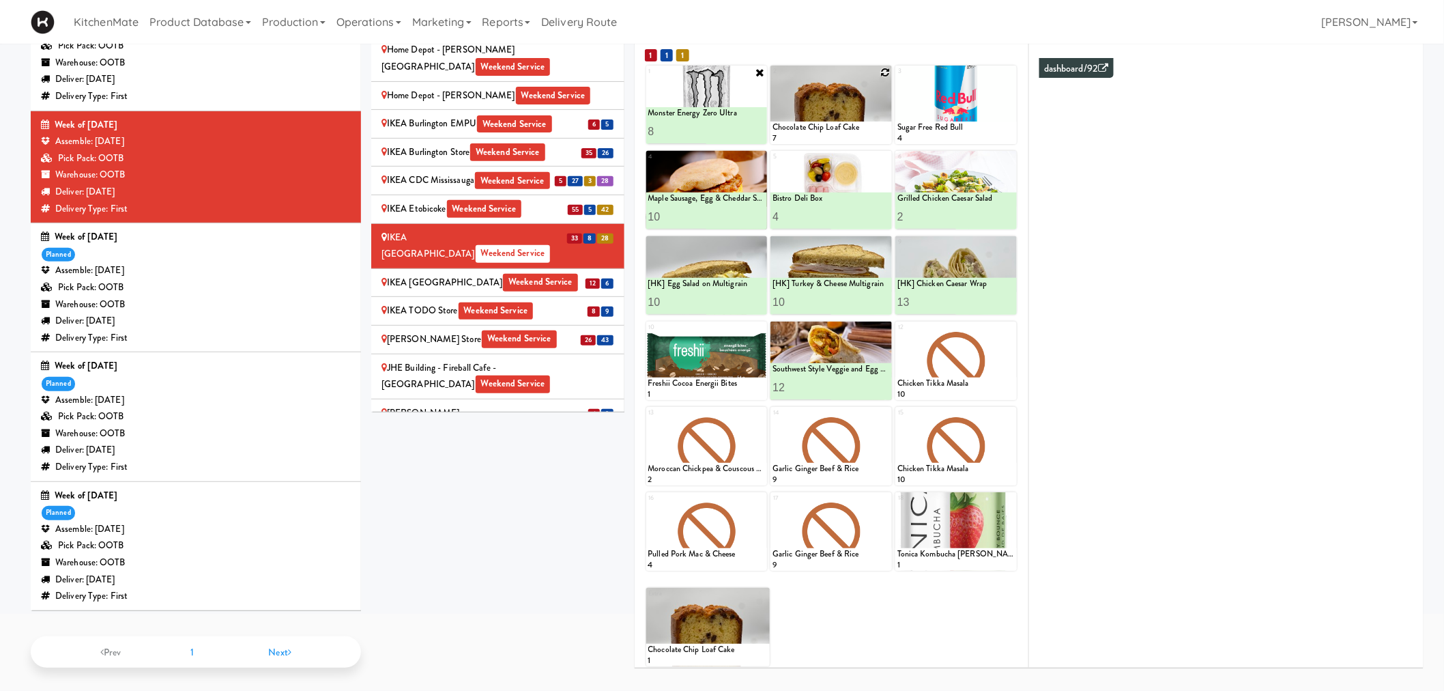
click at [881, 72] on icon at bounding box center [886, 73] width 10 height 10
click at [820, 115] on select "- Empty - Activia Probiotic Peach Mango Smoothie Chocolate Milk Tetra Pack Coca…" at bounding box center [831, 111] width 117 height 66
click at [773, 78] on select "- Empty - Activia Probiotic Peach Mango Smoothie Chocolate Milk Tetra Pack Coca…" at bounding box center [831, 111] width 117 height 66
click at [884, 70] on icon at bounding box center [885, 72] width 11 height 11
click at [837, 104] on div "Loading..." at bounding box center [831, 105] width 121 height 78
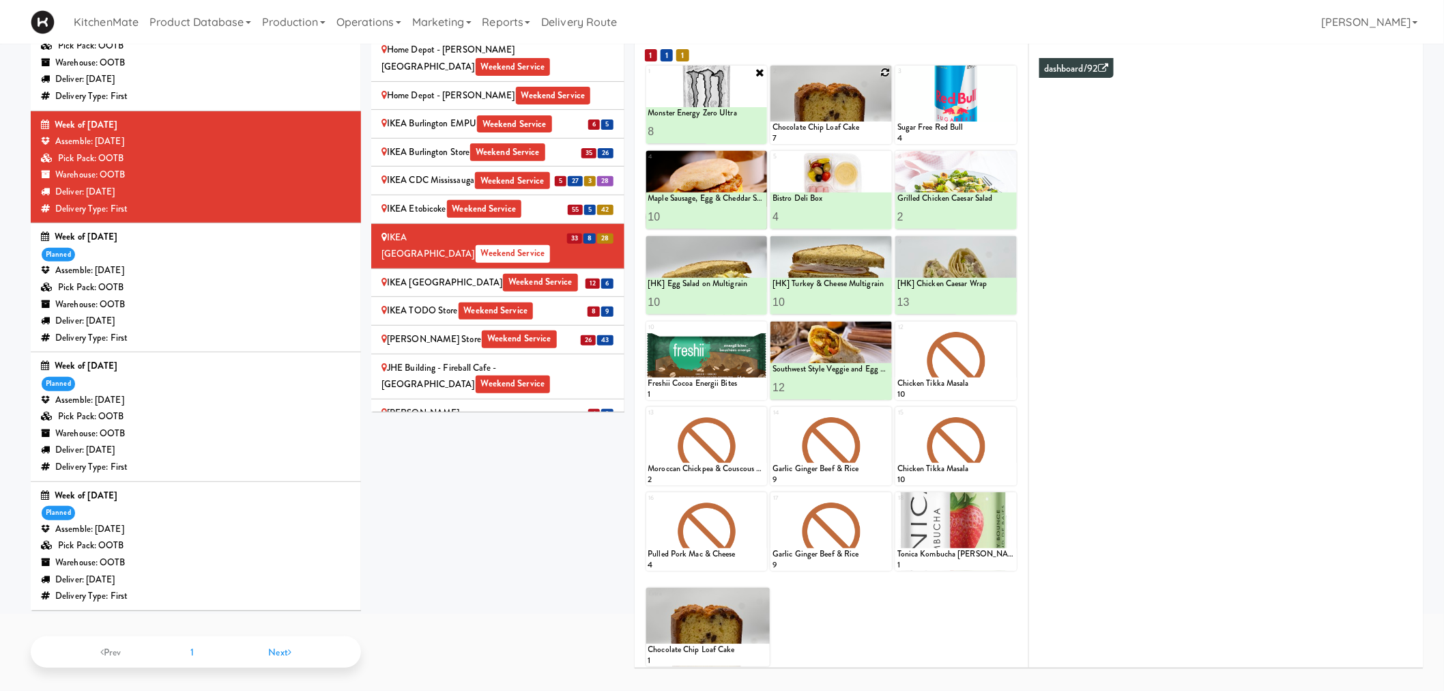
click at [888, 68] on icon at bounding box center [886, 73] width 10 height 10
click at [845, 109] on select "- Empty - Activia Probiotic Peach Mango Smoothie Chocolate Milk Tetra Pack Coca…" at bounding box center [831, 111] width 117 height 66
click at [773, 78] on select "- Empty - Activia Probiotic Peach Mango Smoothie Chocolate Milk Tetra Pack Coca…" at bounding box center [831, 111] width 117 height 66
type input "9"
click at [857, 134] on button at bounding box center [861, 132] width 18 height 16
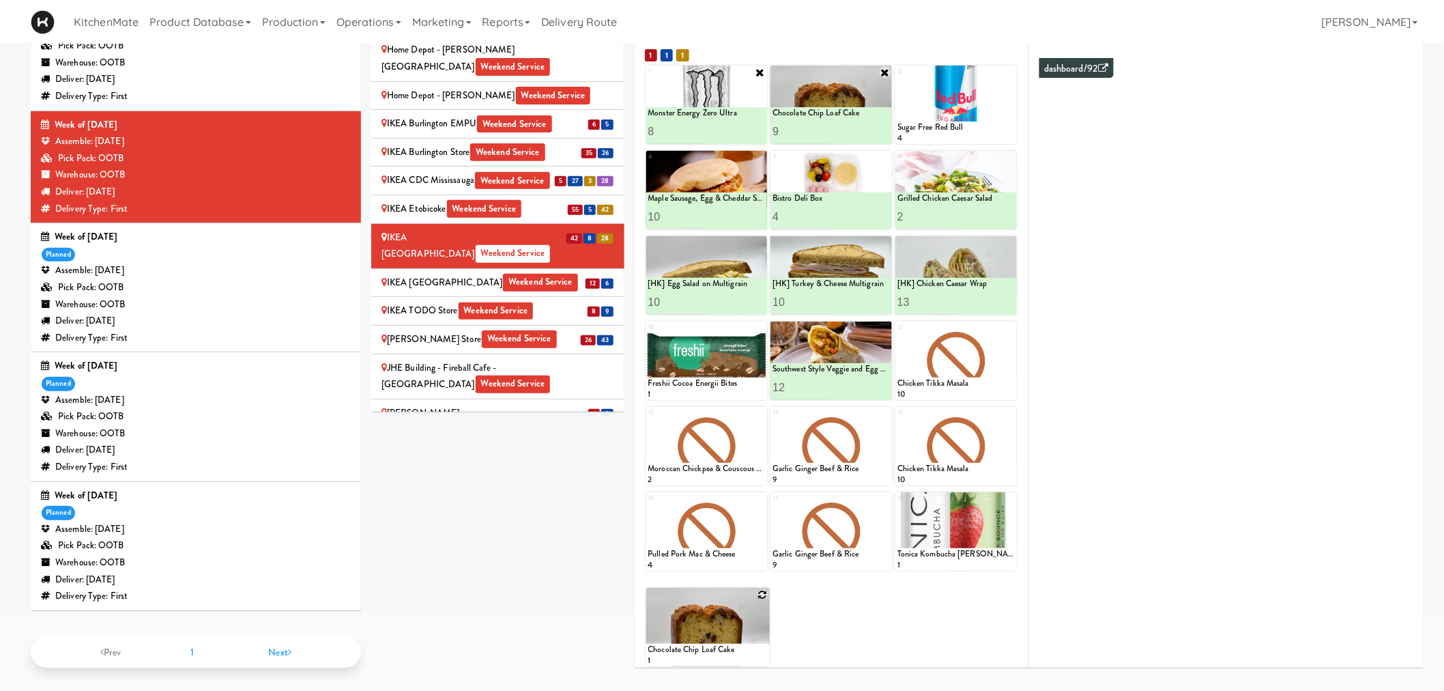
click at [759, 590] on icon at bounding box center [763, 595] width 10 height 10
click at [706, 629] on select "- Empty - Activia Probiotic Peach Mango Smoothie Chocolate Milk Tetra Pack Coca…" at bounding box center [707, 634] width 119 height 66
click at [691, 633] on select "- Empty - Activia Probiotic Peach Mango Smoothie Chocolate Milk Tetra Pack Coca…" at bounding box center [707, 634] width 119 height 66
click at [901, 625] on div "Extra - Empty - Activia Probiotic Peach Mango Smoothie Chocolate Milk Tetra Pac…" at bounding box center [831, 621] width 371 height 89
click at [1012, 68] on icon at bounding box center [1010, 73] width 10 height 10
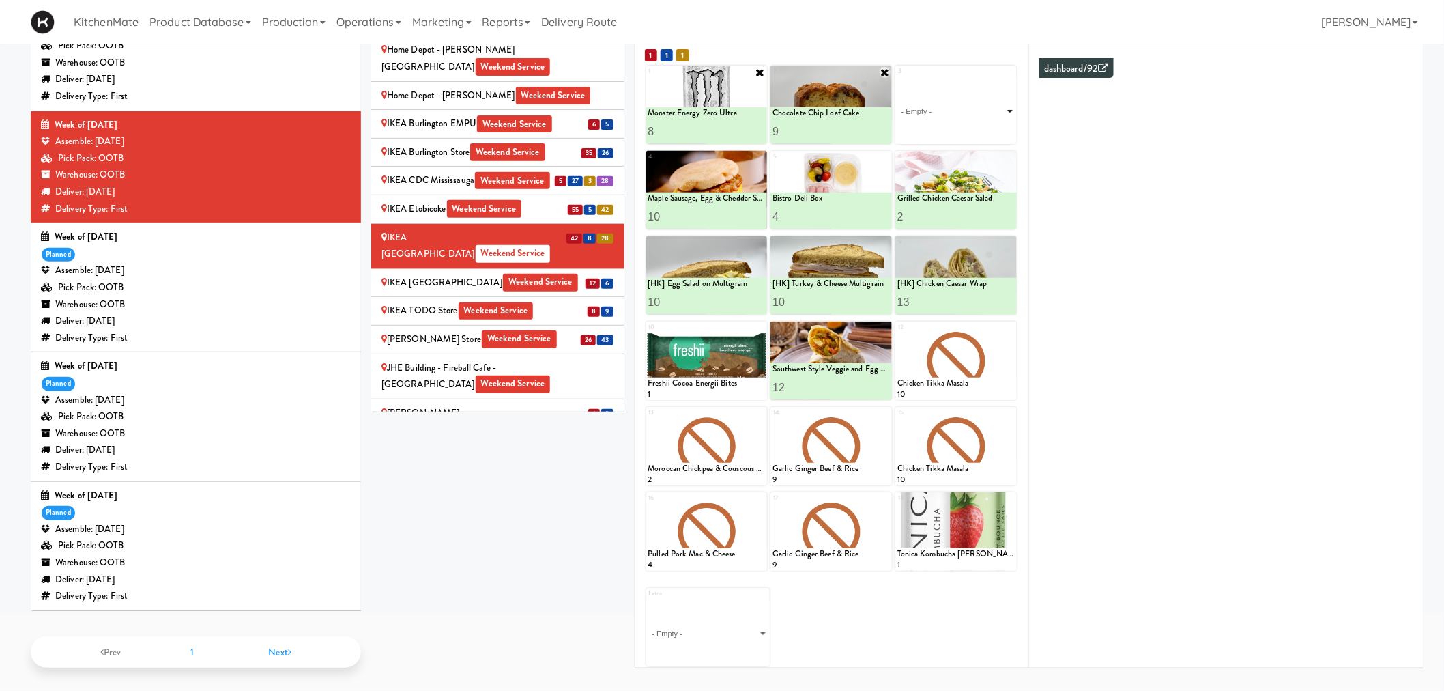
click at [961, 108] on select "- Empty - Activia Probiotic Peach Mango Smoothie Chocolate Milk Tetra Pack Coca…" at bounding box center [956, 111] width 117 height 66
click at [898, 78] on select "- Empty - Activia Probiotic Peach Mango Smoothie Chocolate Milk Tetra Pack Coca…" at bounding box center [956, 111] width 117 height 66
type input "12"
click at [988, 128] on icon at bounding box center [985, 132] width 7 height 8
click at [759, 328] on icon at bounding box center [761, 329] width 10 height 10
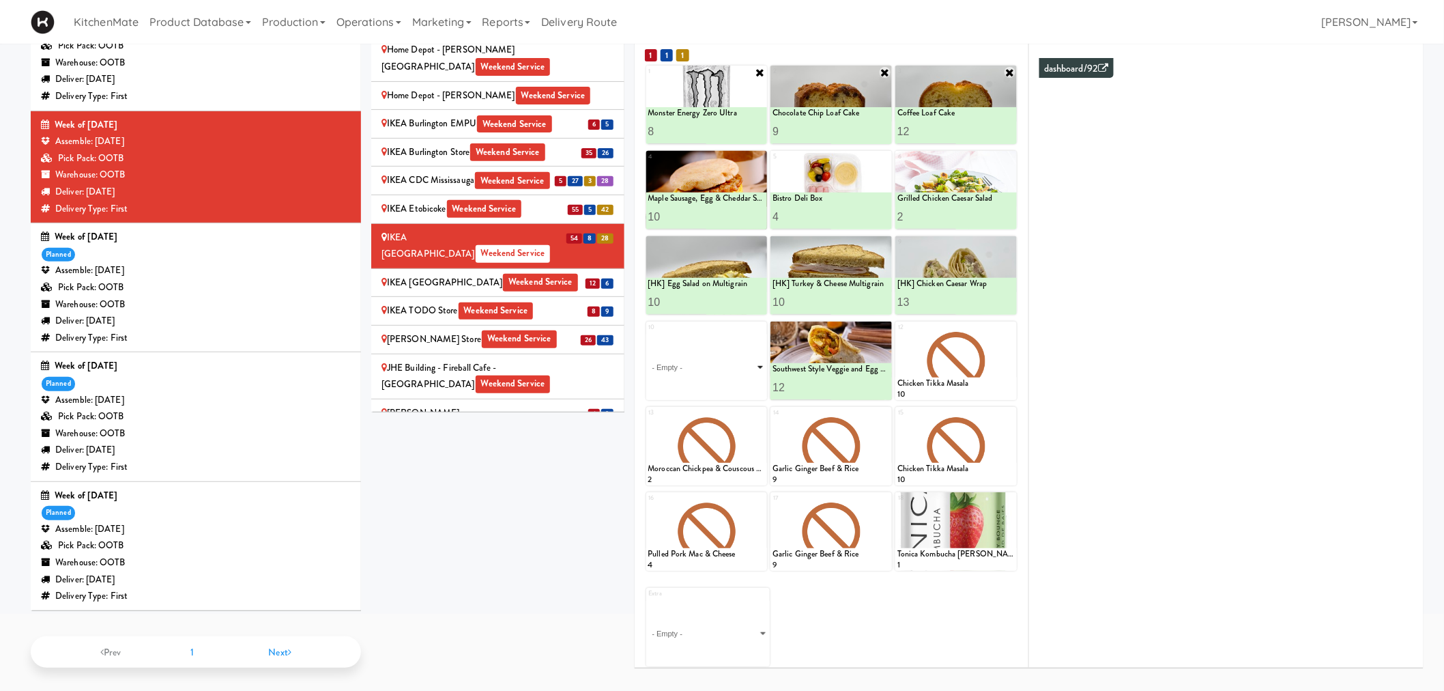
click at [720, 359] on select "- Empty - Activia Probiotic Peach Mango Smoothie Chocolate Milk Tetra Pack Coca…" at bounding box center [706, 367] width 117 height 66
click at [648, 334] on select "- Empty - Activia Probiotic Peach Mango Smoothie Chocolate Milk Tetra Pack Coca…" at bounding box center [706, 367] width 117 height 66
type input "8"
click at [729, 390] on button at bounding box center [736, 388] width 18 height 16
click at [1007, 499] on icon at bounding box center [1010, 499] width 10 height 10
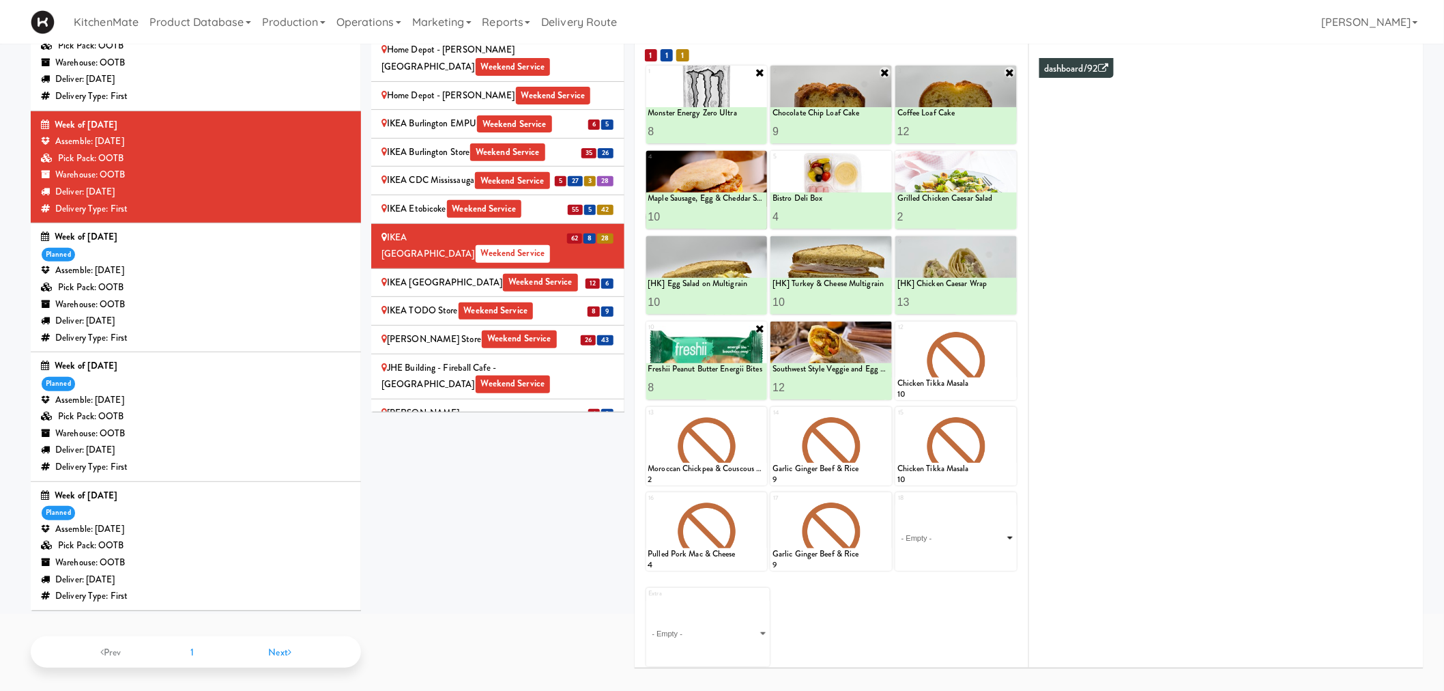
click at [950, 537] on select "- Empty - Activia Probiotic Peach Mango Smoothie Chocolate Milk Tetra Pack Coca…" at bounding box center [956, 538] width 117 height 66
click at [898, 505] on select "- Empty - Activia Probiotic Peach Mango Smoothie Chocolate Milk Tetra Pack Coca…" at bounding box center [956, 538] width 117 height 66
type input "6"
type input "5"
click at [986, 554] on icon at bounding box center [985, 558] width 7 height 8
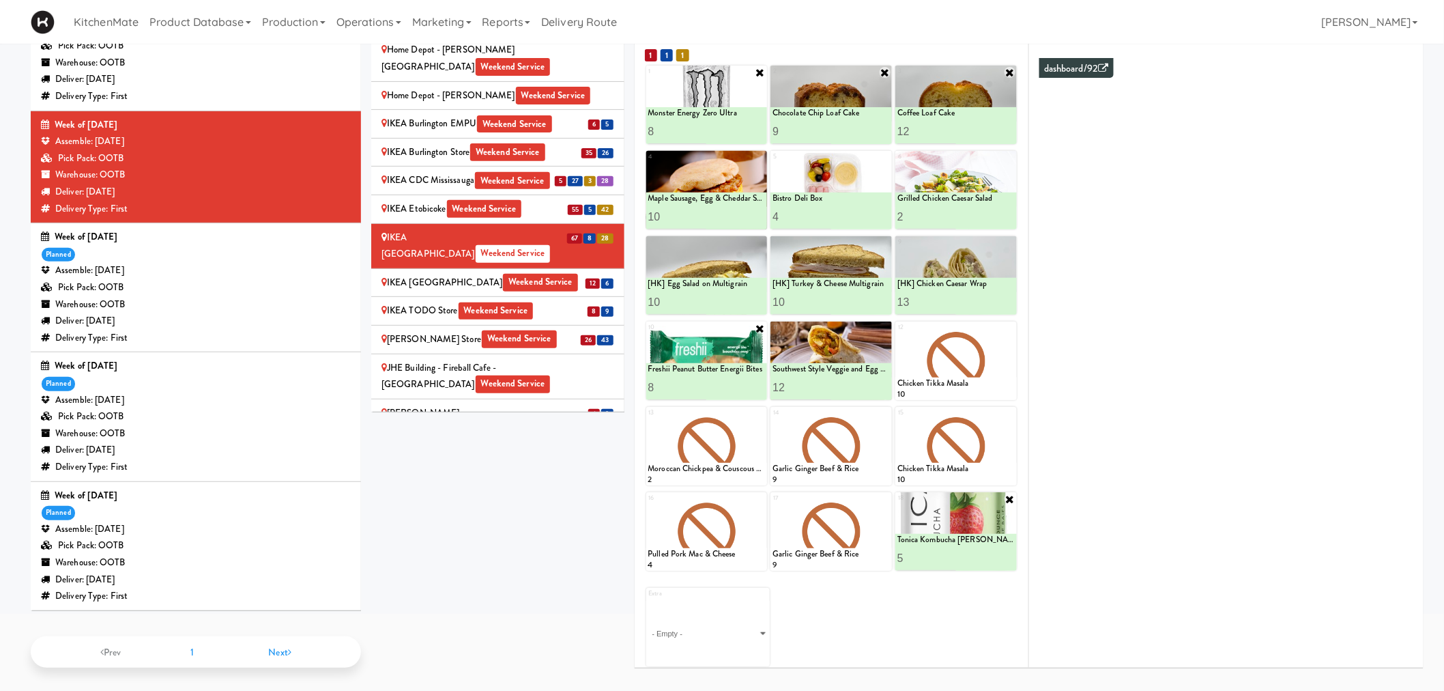
click at [474, 274] on div "IKEA Scarborough Town Center Weekend Service" at bounding box center [498, 282] width 233 height 17
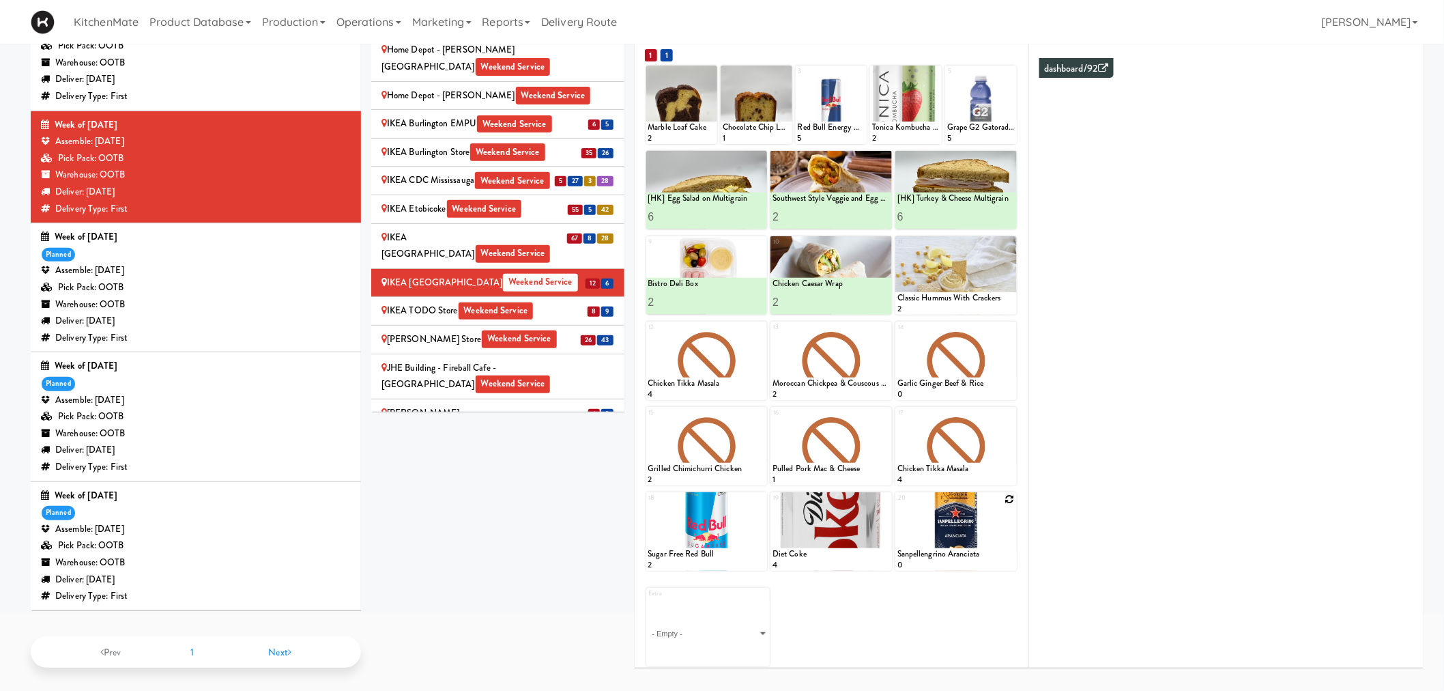
click at [1007, 496] on icon at bounding box center [1010, 499] width 10 height 10
click at [990, 532] on select "- Empty - Activia Probiotic Peach Mango Smoothie Chocolate Milk Tetra Pack Coca…" at bounding box center [956, 538] width 117 height 66
click at [898, 505] on select "- Empty - Activia Probiotic Peach Mango Smoothie Chocolate Milk Tetra Pack Coca…" at bounding box center [956, 538] width 117 height 66
type input "3"
click at [979, 546] on div at bounding box center [985, 557] width 59 height 25
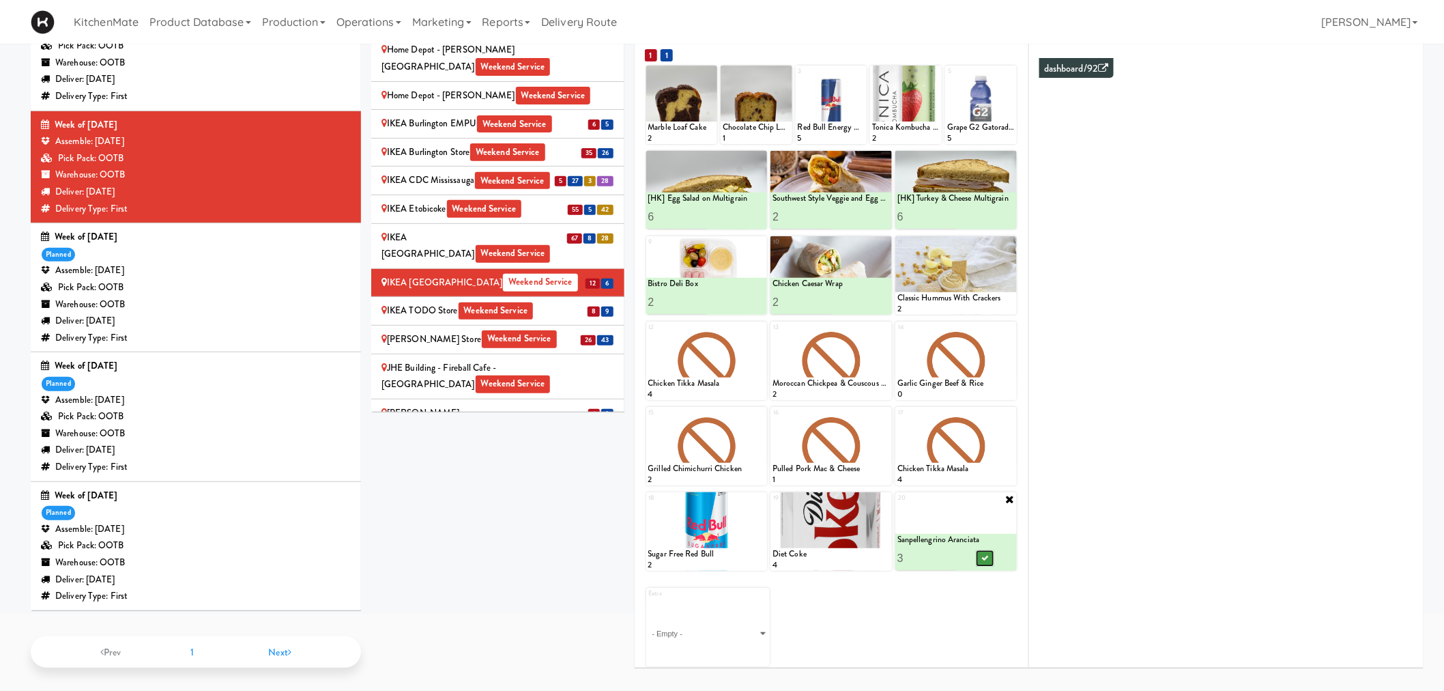
click at [981, 554] on button at bounding box center [986, 558] width 18 height 16
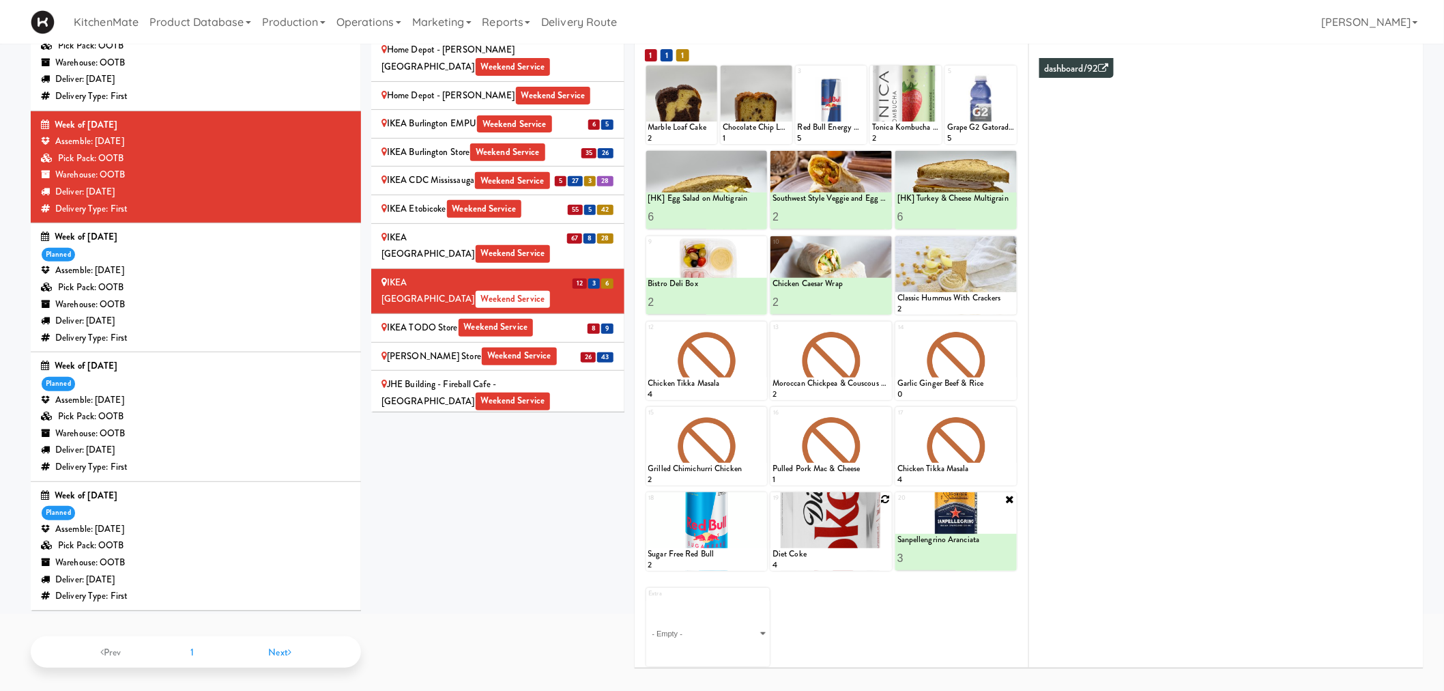
click at [883, 500] on icon at bounding box center [886, 499] width 10 height 10
click at [833, 536] on select "- Empty - Activia Probiotic Peach Mango Smoothie Chocolate Milk Tetra Pack Coca…" at bounding box center [831, 538] width 117 height 66
click at [773, 505] on select "- Empty - Activia Probiotic Peach Mango Smoothie Chocolate Milk Tetra Pack Coca…" at bounding box center [831, 538] width 117 height 66
type input "3"
click at [854, 550] on button at bounding box center [861, 558] width 18 height 16
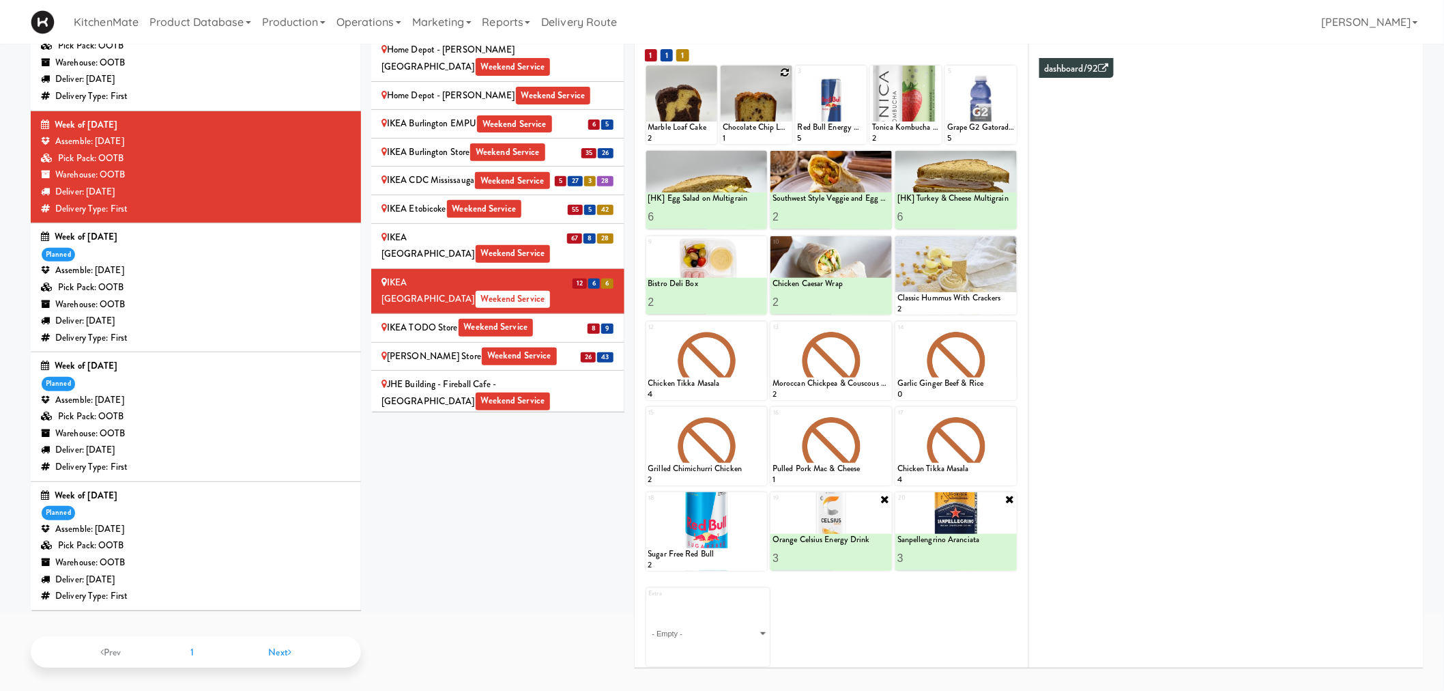
click at [788, 69] on icon at bounding box center [786, 73] width 10 height 10
click at [758, 106] on select "- Empty - Activia Probiotic Peach Mango Smoothie Chocolate Milk Tetra Pack Coca…" at bounding box center [757, 111] width 68 height 66
click at [723, 78] on select "- Empty - Activia Probiotic Peach Mango Smoothie Chocolate Milk Tetra Pack Coca…" at bounding box center [757, 111] width 68 height 66
type input "5"
click at [697, 128] on div "Marble Loaf Cake" at bounding box center [682, 127] width 68 height 12
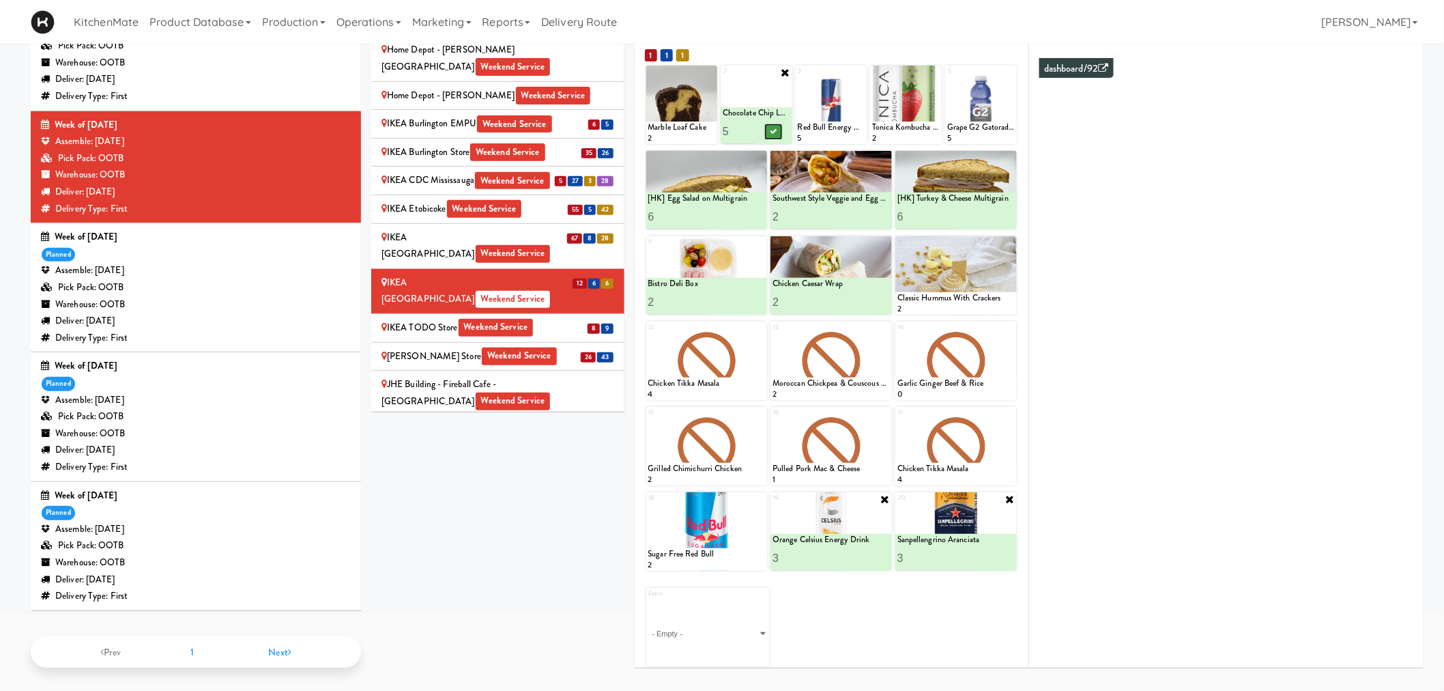
click at [780, 125] on button at bounding box center [773, 132] width 18 height 16
click at [709, 70] on icon at bounding box center [711, 73] width 10 height 10
click at [693, 113] on select "- Empty - Activia Probiotic Peach Mango Smoothie Chocolate Milk Tetra Pack Coca…" at bounding box center [682, 111] width 68 height 66
click at [648, 78] on select "- Empty - Activia Probiotic Peach Mango Smoothie Chocolate Milk Tetra Pack Coca…" at bounding box center [682, 111] width 68 height 66
type input "5"
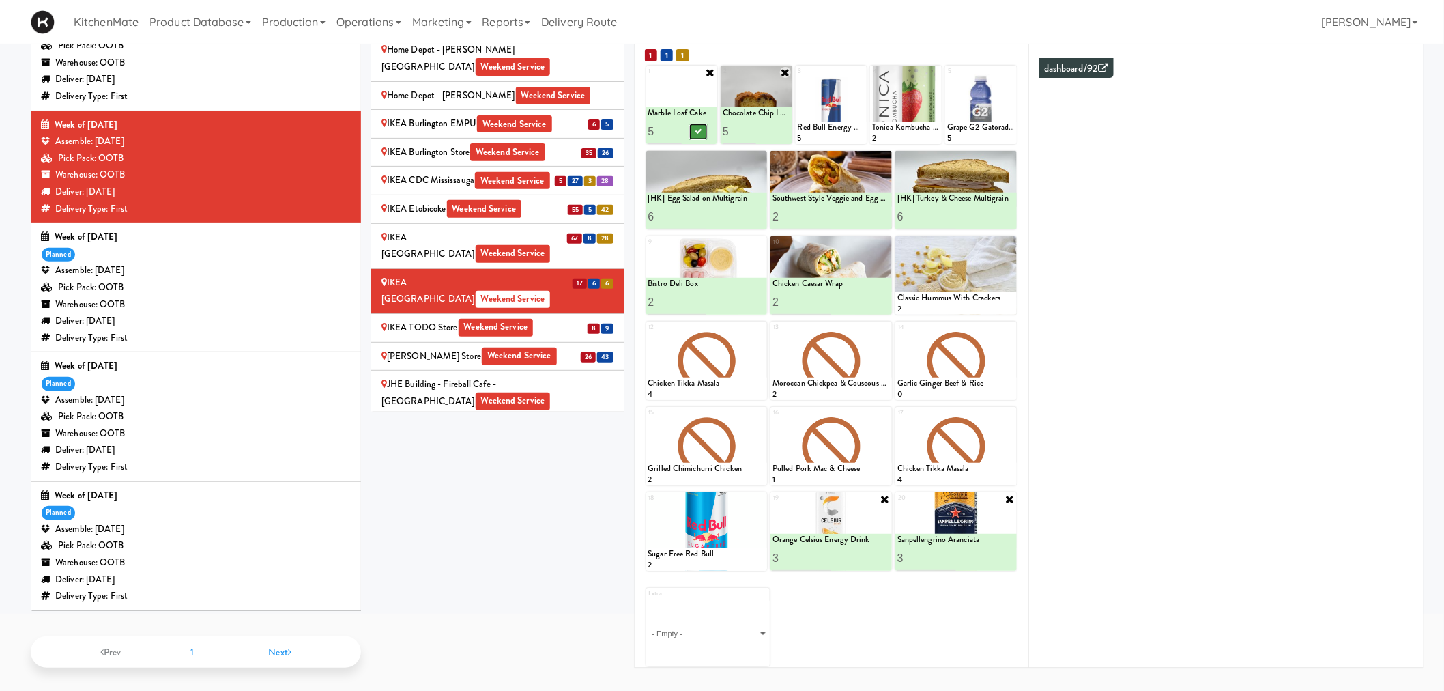
click at [693, 130] on button at bounding box center [698, 132] width 18 height 16
click at [554, 319] on div "IKEA TODO Store Weekend Service" at bounding box center [498, 327] width 233 height 17
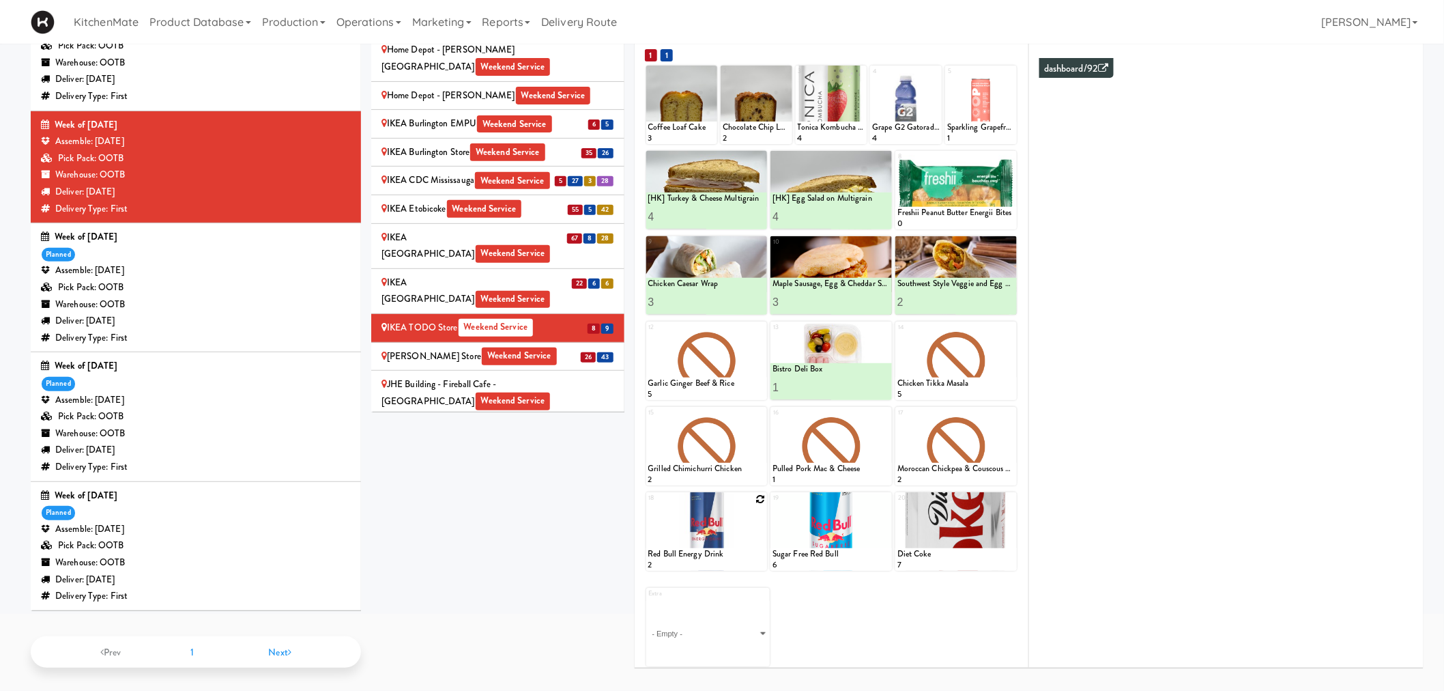
click at [738, 513] on div at bounding box center [706, 531] width 121 height 78
click at [758, 495] on icon at bounding box center [761, 499] width 10 height 10
click at [674, 534] on select "- Empty - Activia Probiotic Peach Mango Smoothie Chocolate Milk Tetra Pack Coca…" at bounding box center [706, 538] width 117 height 66
click at [648, 505] on select "- Empty - Activia Probiotic Peach Mango Smoothie Chocolate Milk Tetra Pack Coca…" at bounding box center [706, 538] width 117 height 66
click at [758, 493] on icon at bounding box center [760, 498] width 11 height 11
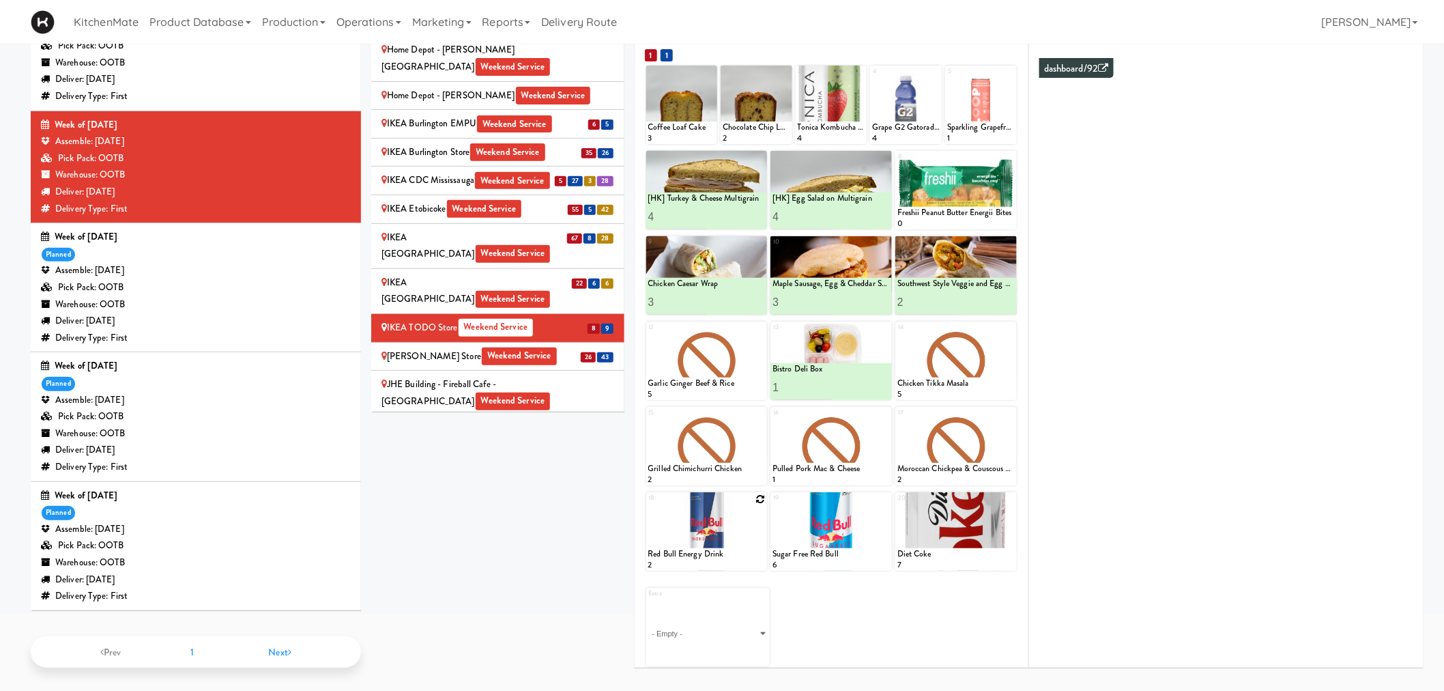
click at [754, 498] on div at bounding box center [706, 531] width 121 height 78
click at [756, 501] on div at bounding box center [706, 531] width 121 height 78
click at [758, 499] on icon at bounding box center [761, 499] width 10 height 10
click at [705, 534] on select "- Empty - Activia Probiotic Peach Mango Smoothie Chocolate Milk Tetra Pack Coca…" at bounding box center [706, 538] width 117 height 66
click at [648, 505] on select "- Empty - Activia Probiotic Peach Mango Smoothie Chocolate Milk Tetra Pack Coca…" at bounding box center [706, 538] width 117 height 66
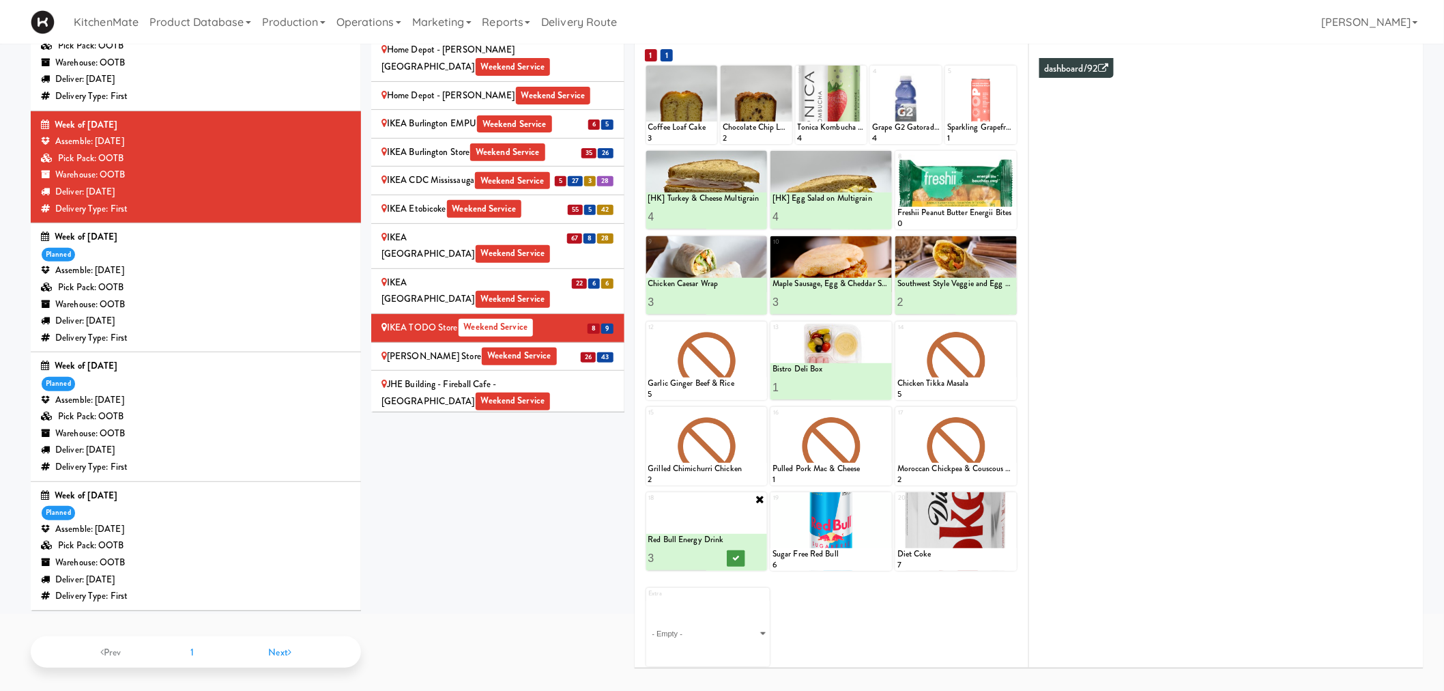
type input "3"
click at [732, 558] on button at bounding box center [736, 558] width 18 height 16
click at [783, 68] on icon at bounding box center [786, 73] width 10 height 10
click at [747, 107] on select "- Empty - Activia Probiotic Peach Mango Smoothie Chocolate Milk Tetra Pack Coca…" at bounding box center [757, 111] width 68 height 66
click at [723, 78] on select "- Empty - Activia Probiotic Peach Mango Smoothie Chocolate Milk Tetra Pack Coca…" at bounding box center [757, 111] width 68 height 66
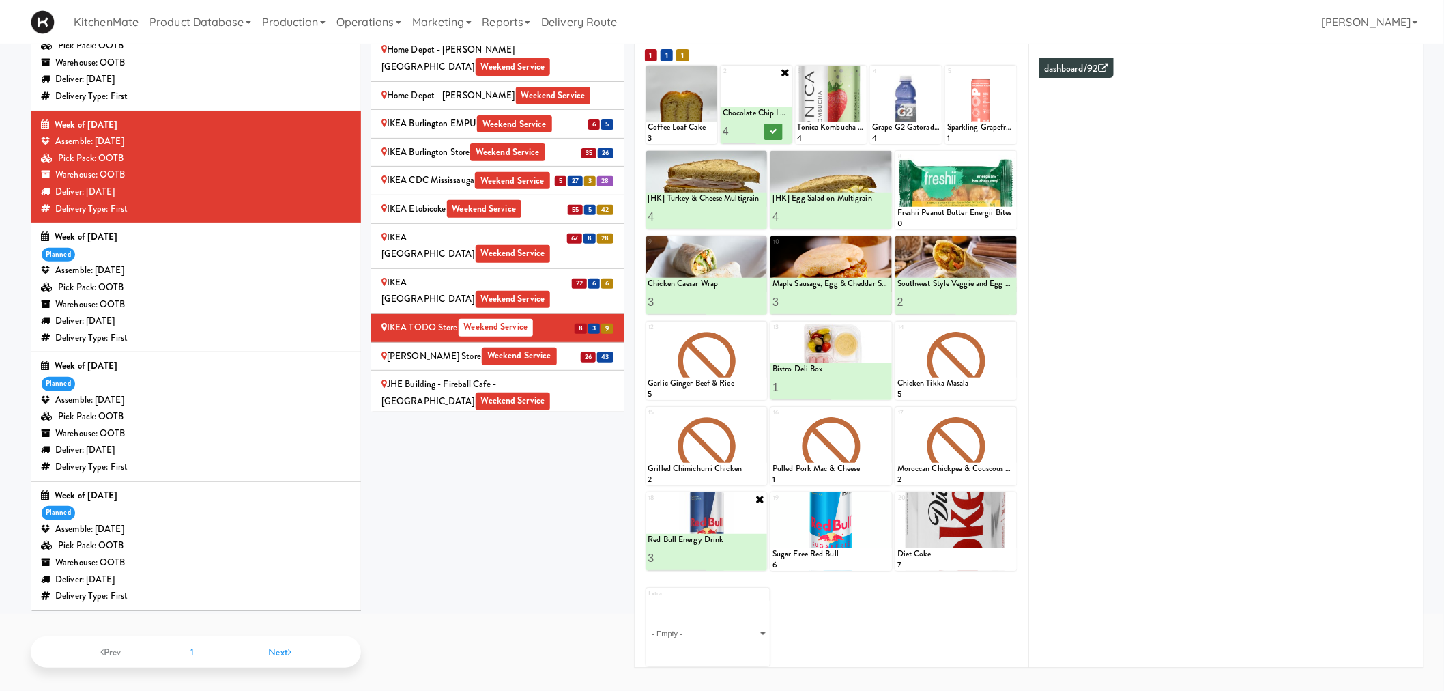
type input "4"
click at [780, 128] on button at bounding box center [773, 132] width 18 height 16
click at [707, 70] on icon at bounding box center [711, 73] width 10 height 10
click at [681, 114] on select "- Empty - Activia Probiotic Peach Mango Smoothie Chocolate Milk Tetra Pack Coca…" at bounding box center [682, 111] width 68 height 66
click at [648, 78] on select "- Empty - Activia Probiotic Peach Mango Smoothie Chocolate Milk Tetra Pack Coca…" at bounding box center [682, 111] width 68 height 66
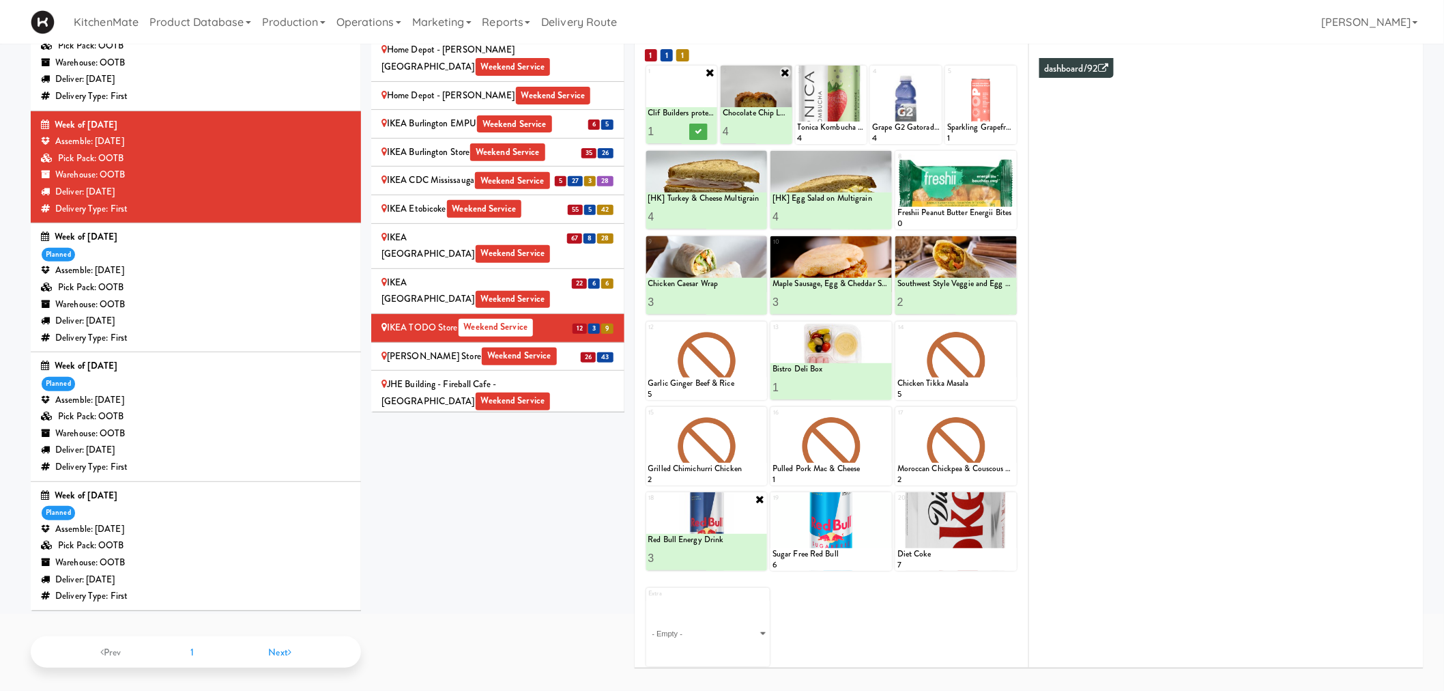
click at [578, 538] on div "Sites [STREET_ADDRESS][PERSON_NAME] - Lobby [STREET_ADDRESS][PERSON_NAME] Weeke…" at bounding box center [897, 323] width 1053 height 711
click at [705, 67] on icon at bounding box center [710, 72] width 11 height 11
click at [706, 68] on icon at bounding box center [711, 73] width 10 height 10
click at [674, 114] on select "- Empty - Activia Probiotic Peach Mango Smoothie Chocolate Milk Tetra Pack Coca…" at bounding box center [682, 111] width 68 height 66
click at [648, 78] on select "- Empty - Activia Probiotic Peach Mango Smoothie Chocolate Milk Tetra Pack Coca…" at bounding box center [682, 111] width 68 height 66
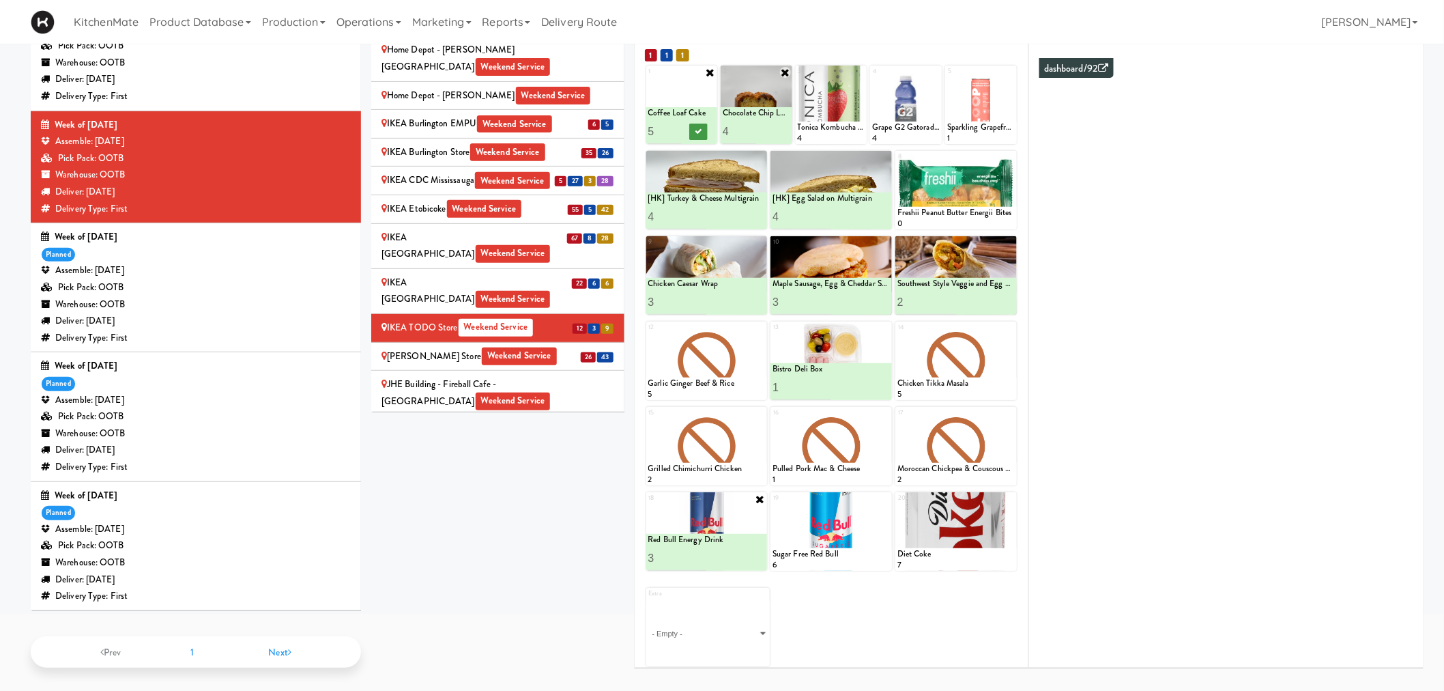
type input "5"
click at [698, 128] on icon at bounding box center [698, 132] width 7 height 8
click at [883, 592] on div "Extra - Empty - Activia Probiotic Peach Mango Smoothie Chocolate Milk Tetra Pac…" at bounding box center [831, 621] width 371 height 89
click at [1012, 155] on icon at bounding box center [1010, 158] width 10 height 10
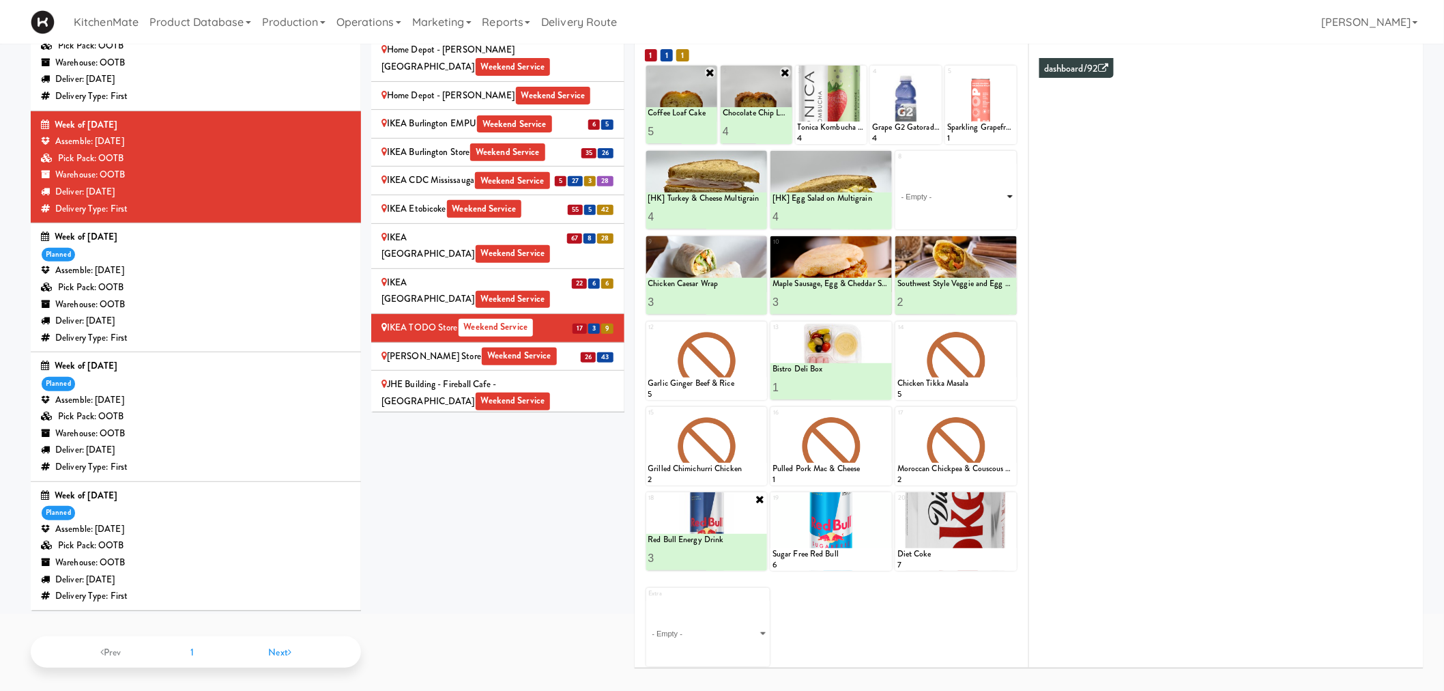
click at [967, 192] on select "- Empty - Activia Probiotic Peach Mango Smoothie Chocolate Milk Tetra Pack Coca…" at bounding box center [956, 197] width 117 height 66
click at [838, 610] on div "Extra - Empty - Activia Probiotic Peach Mango Smoothie Chocolate Milk Tetra Pac…" at bounding box center [831, 621] width 371 height 89
click at [939, 195] on select "- Empty - Activia Probiotic Peach Mango Smoothie Chocolate Milk Tetra Pack Coca…" at bounding box center [956, 197] width 117 height 66
click at [898, 164] on select "- Empty - Activia Probiotic Peach Mango Smoothie Chocolate Milk Tetra Pack Coca…" at bounding box center [956, 197] width 117 height 66
type input "1"
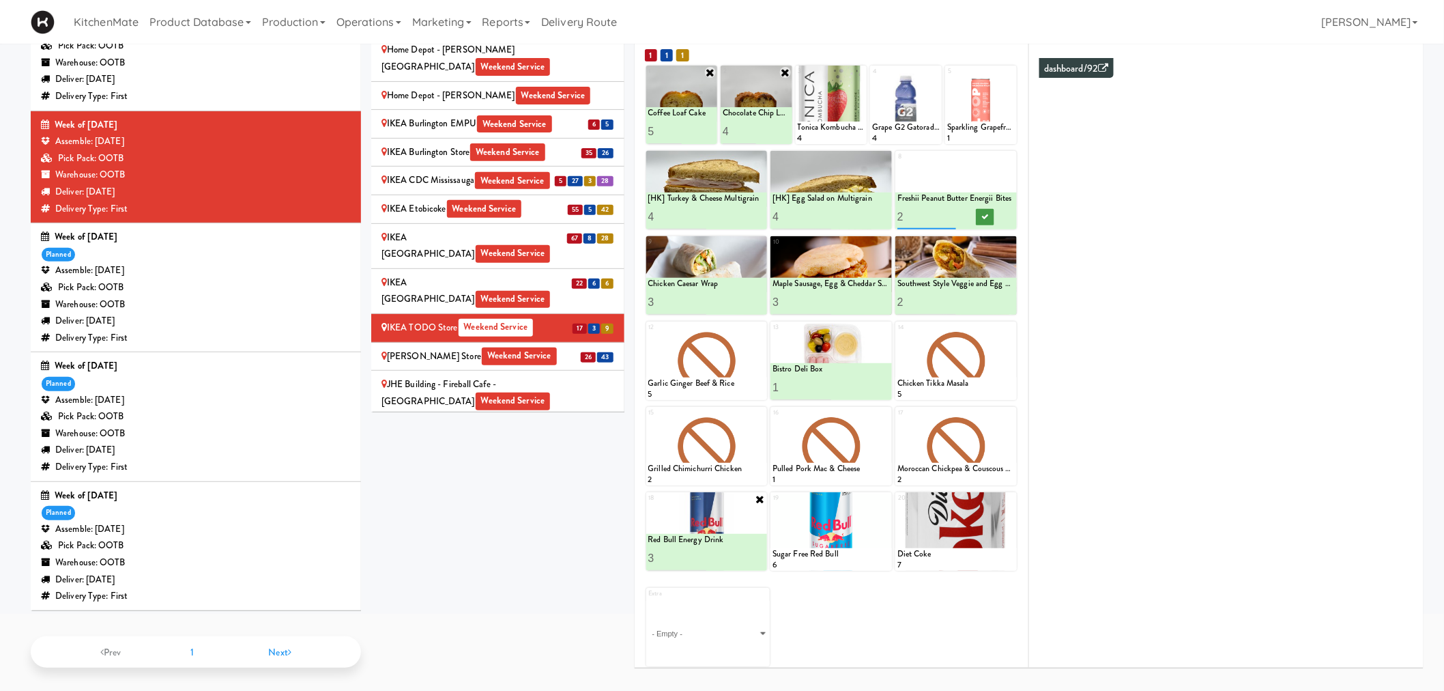
type input "2"
click at [982, 213] on icon at bounding box center [985, 217] width 7 height 8
click at [549, 457] on div "Sites [STREET_ADDRESS][PERSON_NAME] - Lobby [STREET_ADDRESS][PERSON_NAME] Weeke…" at bounding box center [897, 323] width 1053 height 711
click at [435, 348] on div "IKEA Vaughan Store Weekend Service" at bounding box center [498, 356] width 233 height 17
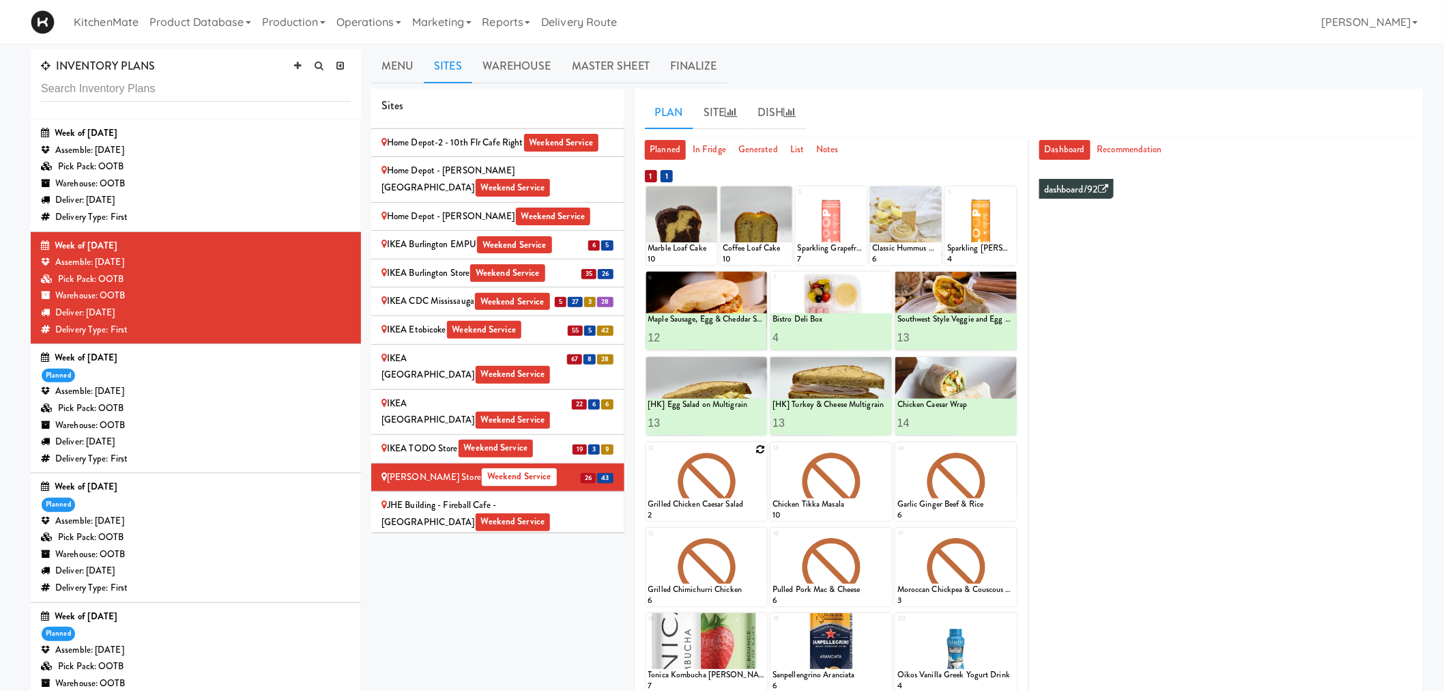
scroll to position [76, 0]
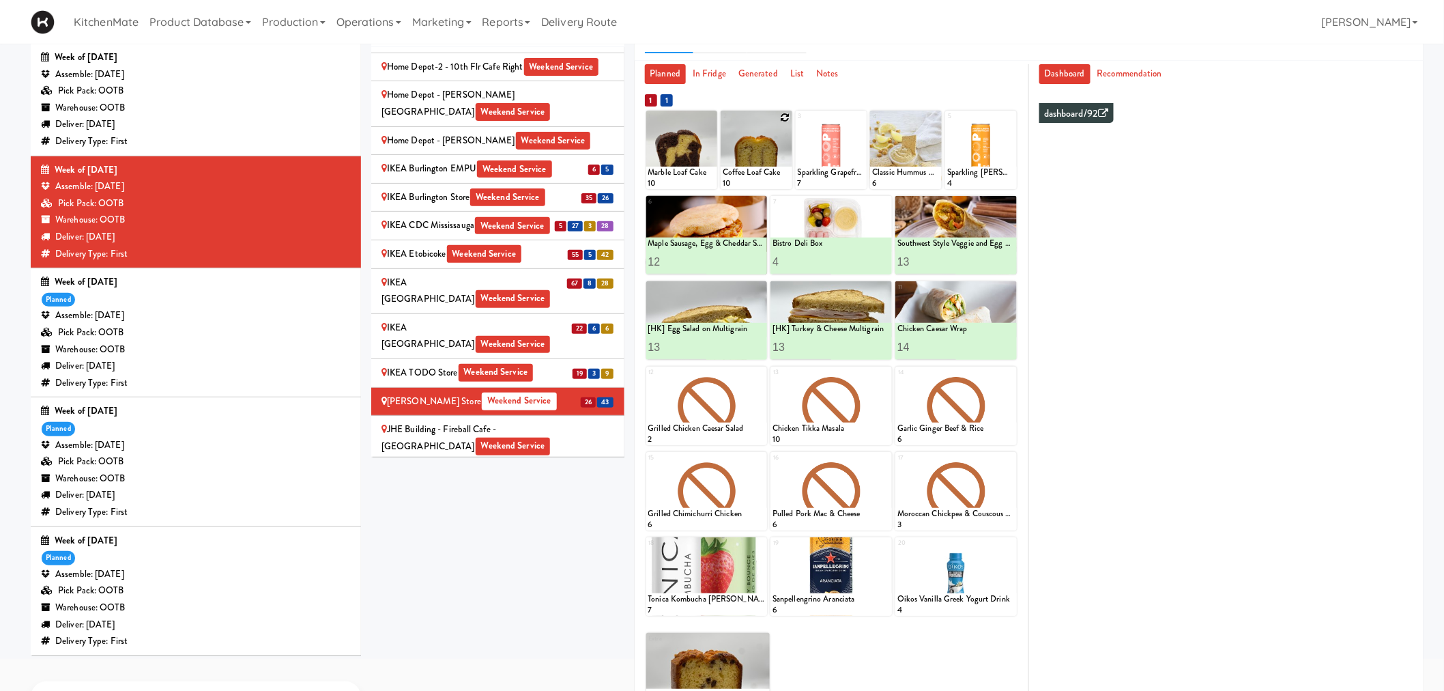
click at [745, 140] on div at bounding box center [757, 150] width 72 height 78
click at [789, 118] on icon at bounding box center [786, 118] width 10 height 10
click at [756, 156] on select "- Empty - Activia Probiotic Peach Mango Smoothie Chocolate Milk Tetra Pack Coca…" at bounding box center [757, 157] width 68 height 66
click at [759, 161] on select "- Empty - Activia Probiotic Peach Mango Smoothie Chocolate Milk Tetra Pack Coca…" at bounding box center [757, 157] width 68 height 66
click at [762, 157] on div "Oasis Apple Juice" at bounding box center [757, 158] width 68 height 12
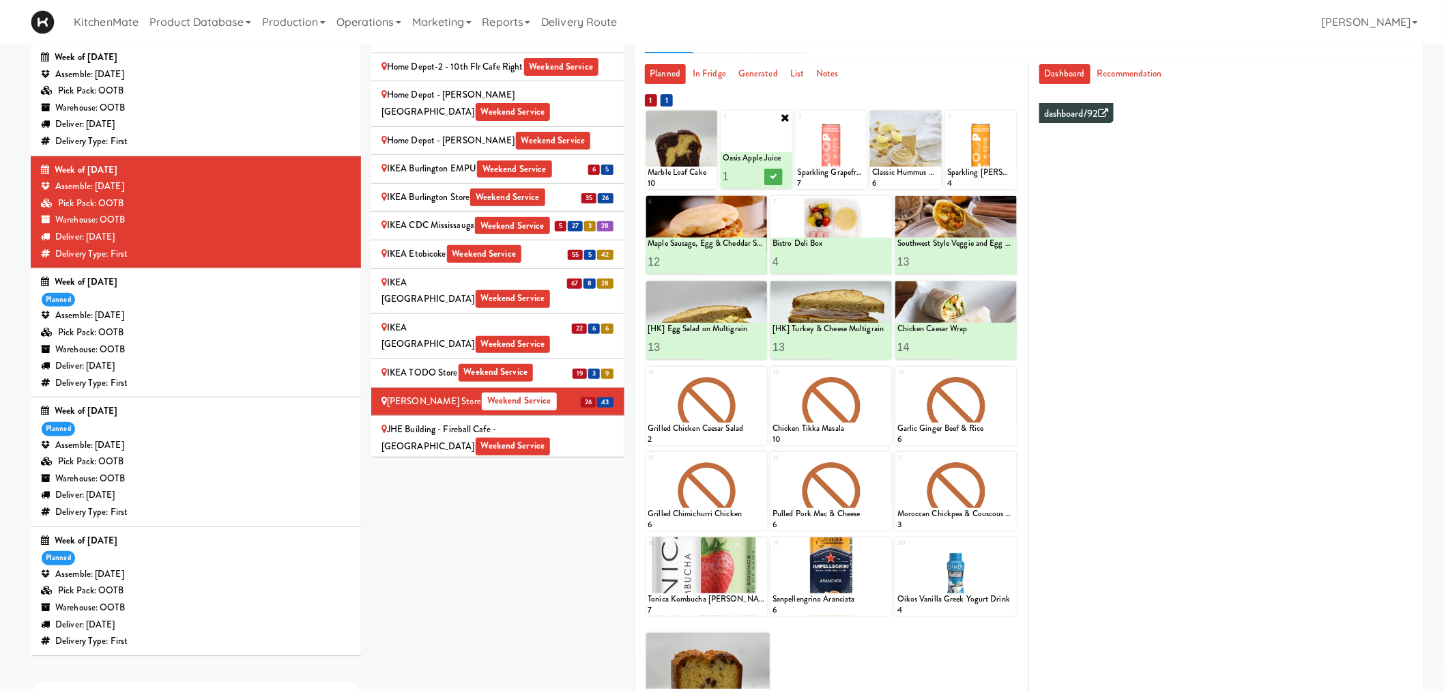
click at [783, 117] on icon at bounding box center [785, 117] width 11 height 11
click at [767, 155] on div "Loading..." at bounding box center [757, 150] width 72 height 78
click at [779, 119] on div at bounding box center [757, 150] width 72 height 78
click at [782, 116] on icon at bounding box center [786, 118] width 10 height 10
click at [755, 154] on select "- Empty - Activia Probiotic Peach Mango Smoothie Chocolate Milk Tetra Pack Coca…" at bounding box center [757, 157] width 68 height 66
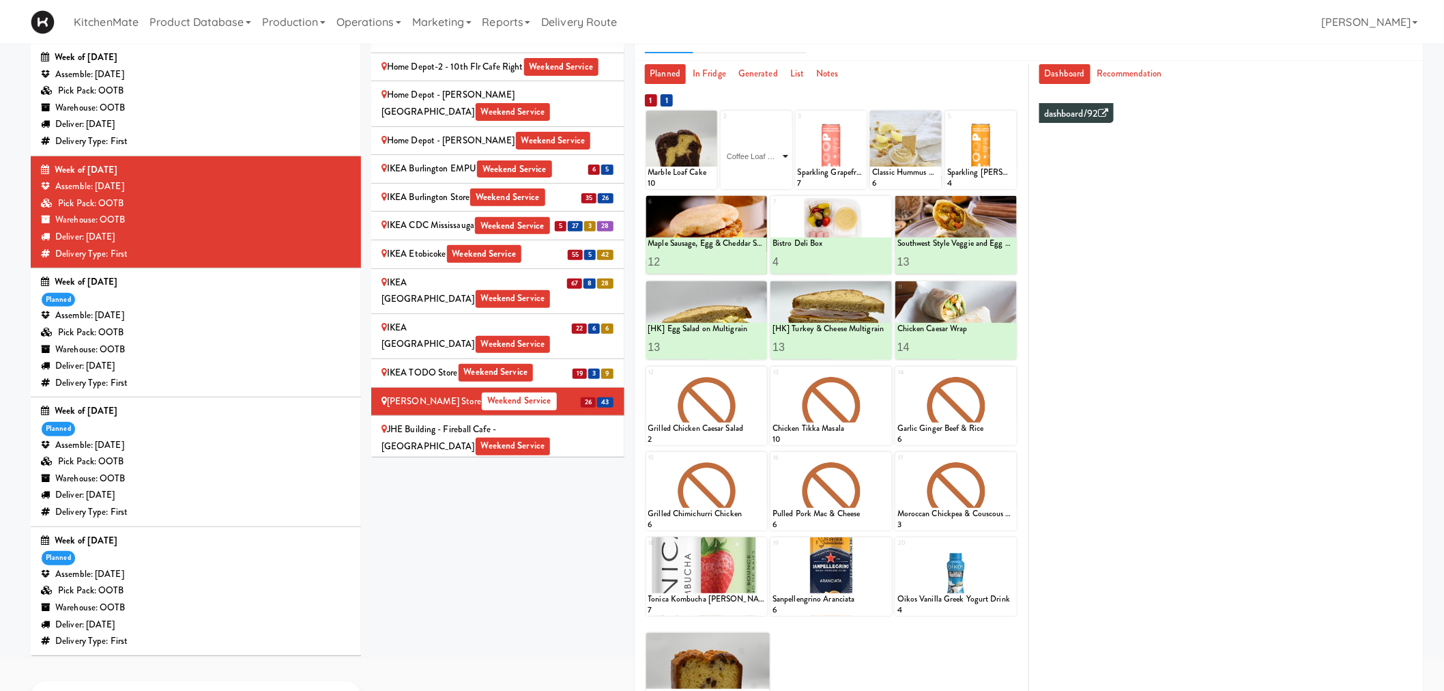
click at [723, 124] on select "- Empty - Activia Probiotic Peach Mango Smoothie Chocolate Milk Tetra Pack Coca…" at bounding box center [757, 157] width 68 height 66
type input "10"
click at [769, 175] on button at bounding box center [773, 177] width 18 height 16
click at [708, 117] on icon at bounding box center [711, 118] width 10 height 10
click at [648, 124] on select "- Empty - Activia Probiotic Peach Mango Smoothie Chocolate Milk Tetra Pack Coca…" at bounding box center [682, 157] width 68 height 66
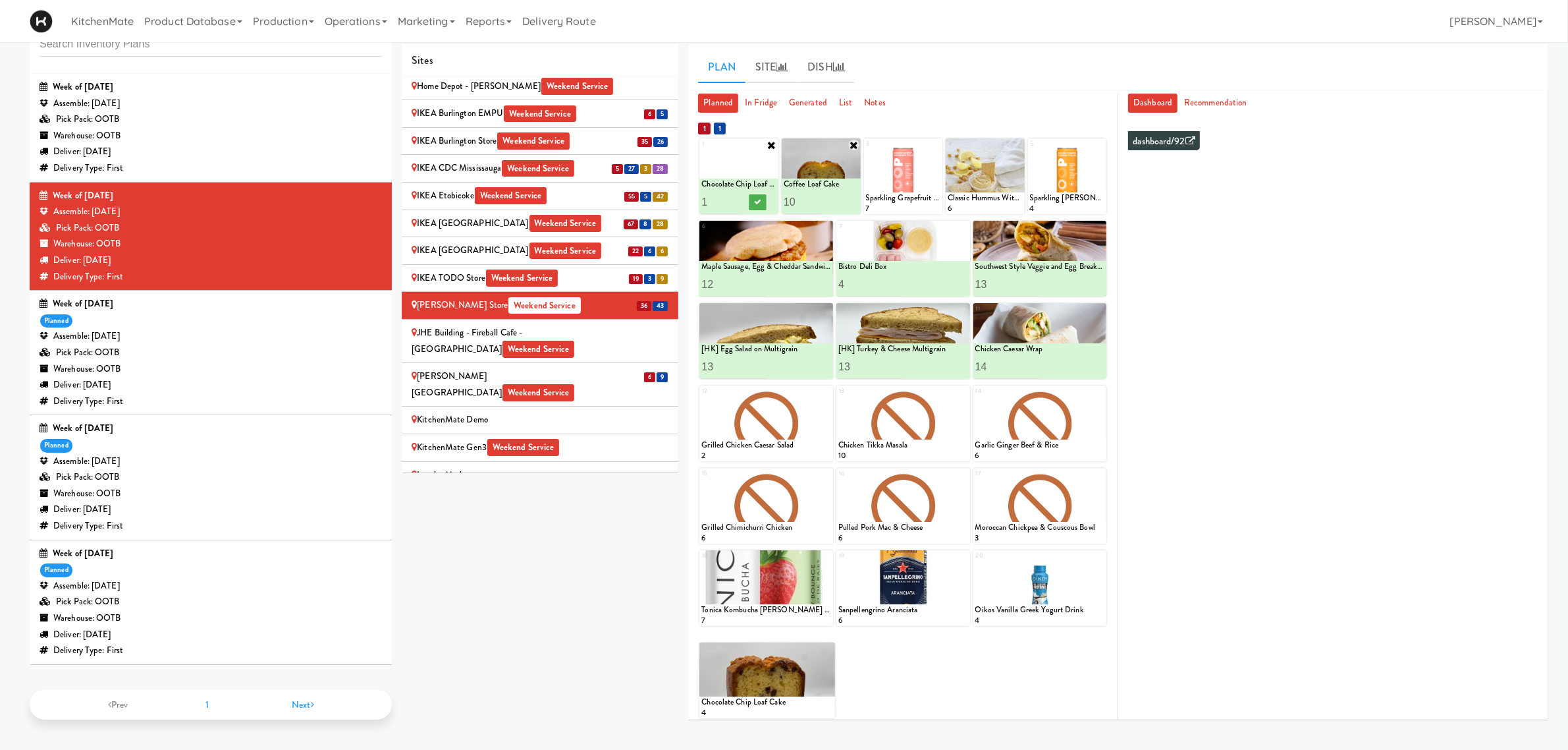
scroll to position [1116, 0]
click at [708, 199] on input "1" at bounding box center [720, 202] width 38 height 24
type input "8"
click at [761, 203] on button at bounding box center [757, 202] width 17 height 15
click at [937, 140] on icon at bounding box center [936, 145] width 10 height 10
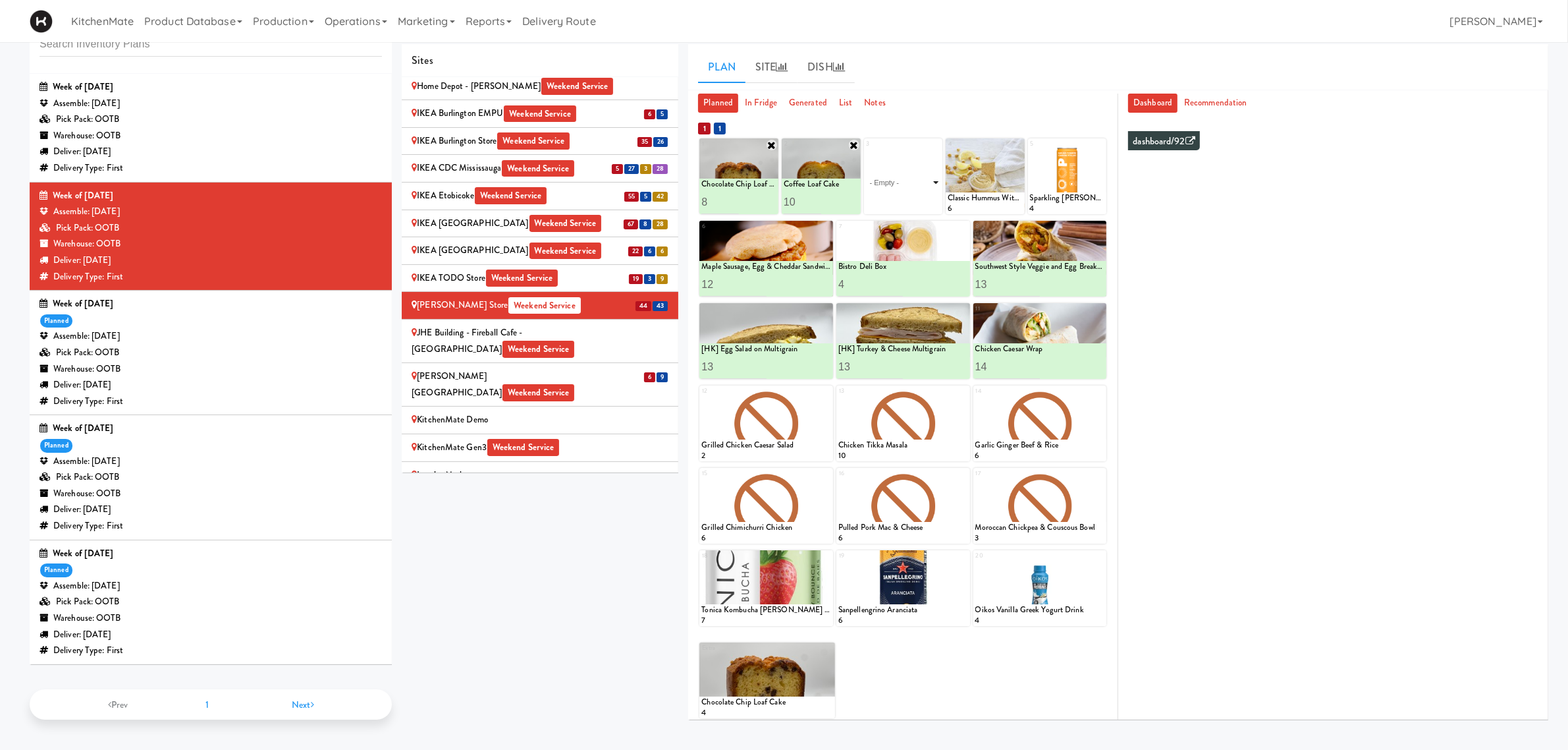
click at [901, 188] on select "- Empty - Activia Probiotic Peach Mango Smoothie Chocolate Milk Tetra Pack Coca…" at bounding box center [904, 182] width 75 height 64
click at [867, 151] on select "- Empty - Activia Probiotic Peach Mango Smoothie Chocolate Milk Tetra Pack Coca…" at bounding box center [904, 182] width 75 height 64
type input "4"
click at [928, 199] on button at bounding box center [922, 202] width 17 height 15
click at [583, 369] on div "Joseph Brant Hospital Weekend Service" at bounding box center [540, 384] width 257 height 32
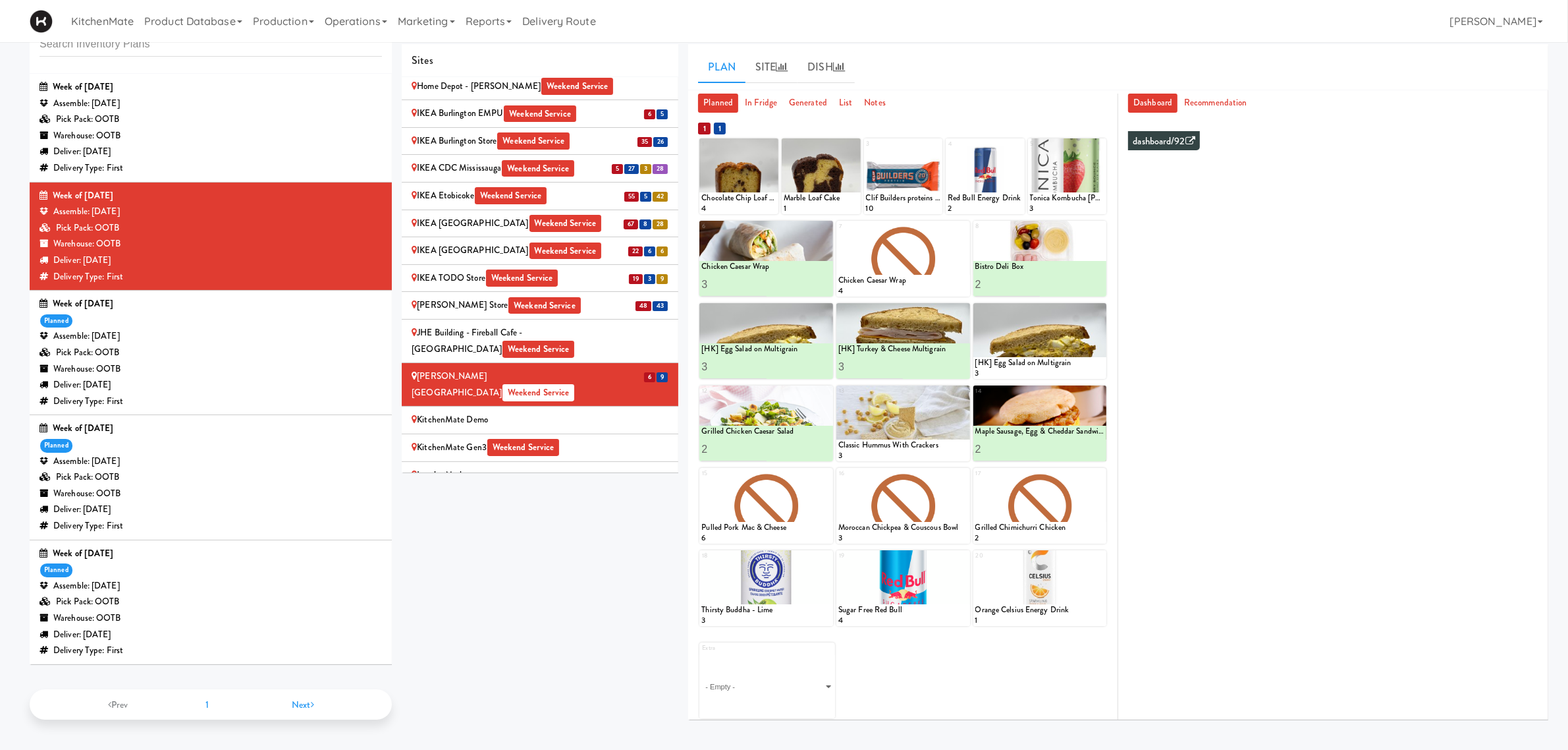
click at [1028, 72] on ul "Plan Site Dish" at bounding box center [1118, 68] width 840 height 33
click at [1092, 560] on div at bounding box center [1040, 588] width 134 height 75
click at [1097, 558] on icon at bounding box center [1100, 557] width 10 height 10
click at [1011, 600] on select "- Empty - Activia Probiotic Peach Mango Smoothie Chocolate Milk Tetra Pack Coca…" at bounding box center [1040, 595] width 129 height 64
click at [959, 228] on icon at bounding box center [964, 228] width 10 height 10
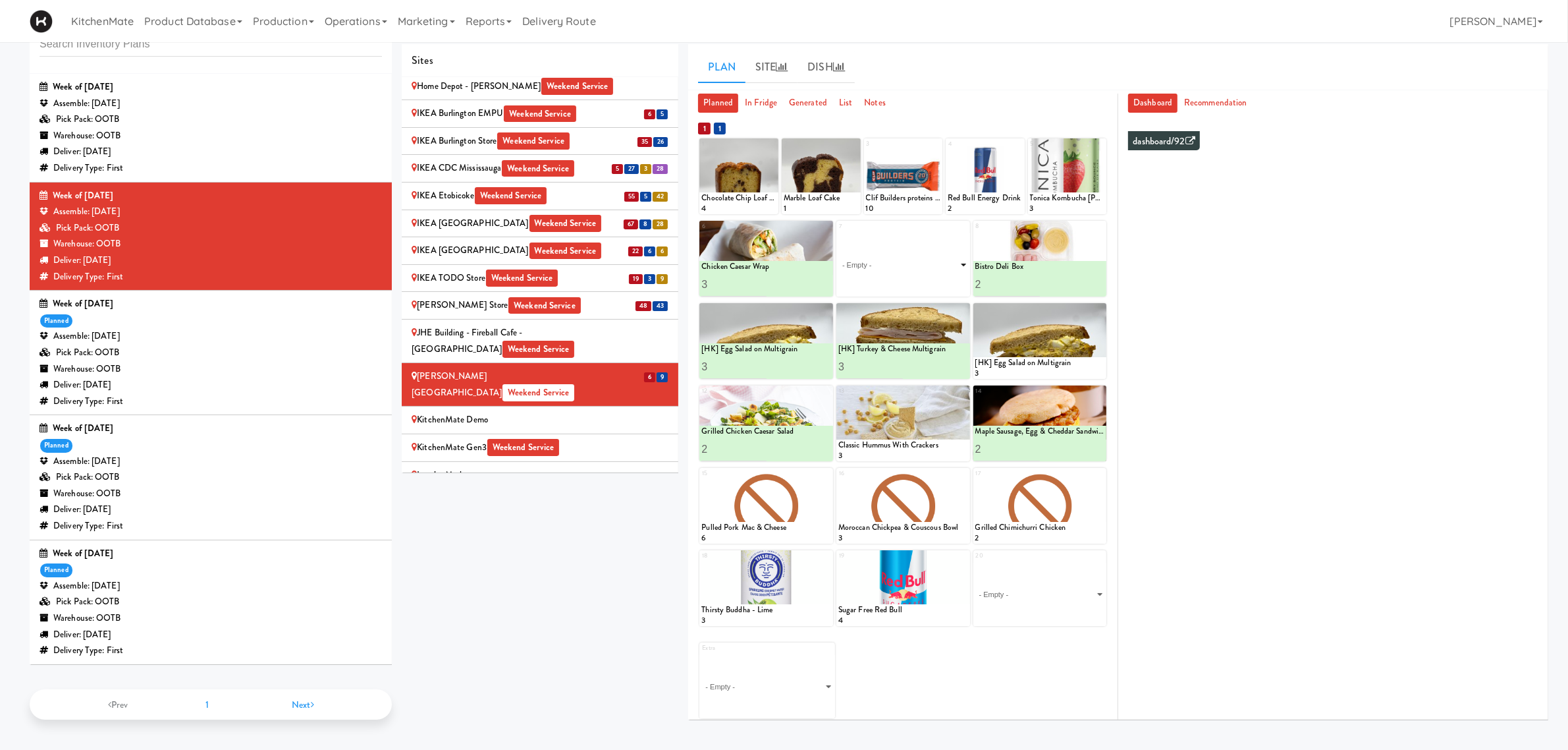
click at [914, 259] on select "- Empty - Activia Probiotic Peach Mango Smoothie Chocolate Milk Tetra Pack Coca…" at bounding box center [903, 265] width 129 height 64
click at [839, 234] on select "- Empty - Activia Probiotic Peach Mango Smoothie Chocolate Milk Tetra Pack Coca…" at bounding box center [903, 265] width 129 height 64
type input "3"
click at [937, 286] on icon at bounding box center [935, 285] width 7 height 8
click at [850, 144] on icon at bounding box center [855, 145] width 10 height 10
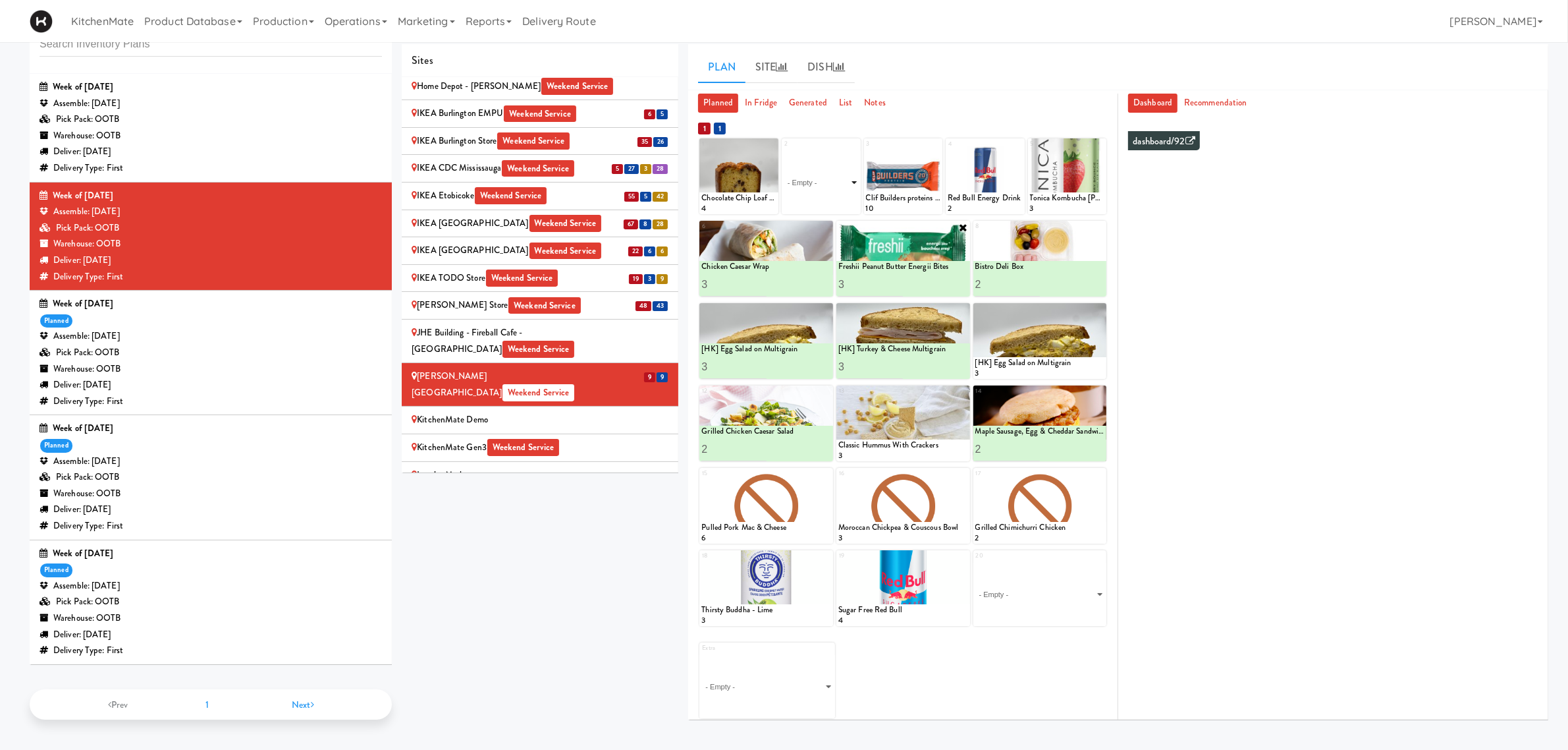
click at [824, 180] on select "- Empty - Activia Probiotic Peach Mango Smoothie Chocolate Milk Tetra Pack Coca…" at bounding box center [821, 182] width 75 height 64
click at [784, 151] on select "- Empty - Activia Probiotic Peach Mango Smoothie Chocolate Milk Tetra Pack Coca…" at bounding box center [821, 182] width 75 height 64
type input "2"
click at [843, 198] on button at bounding box center [839, 202] width 17 height 15
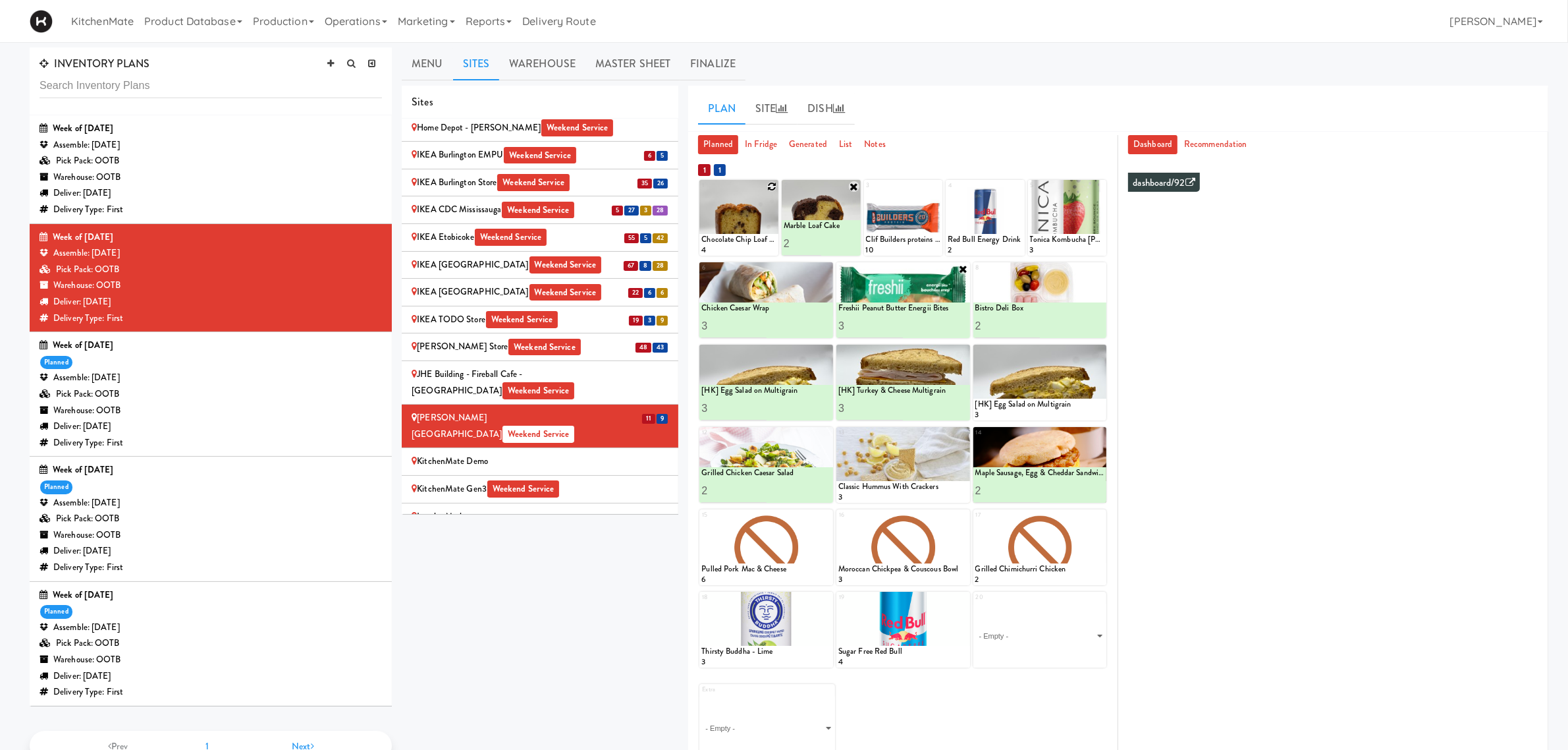
click at [773, 188] on icon at bounding box center [772, 186] width 10 height 10
click at [748, 219] on select "- Empty - Activia Probiotic Peach Mango Smoothie Chocolate Milk Tetra Pack Coca…" at bounding box center [739, 224] width 75 height 64
click at [701, 192] on select "- Empty - Activia Probiotic Peach Mango Smoothie Chocolate Milk Tetra Pack Coca…" at bounding box center [739, 224] width 75 height 64
type input "4"
click at [757, 246] on icon at bounding box center [757, 243] width 7 height 8
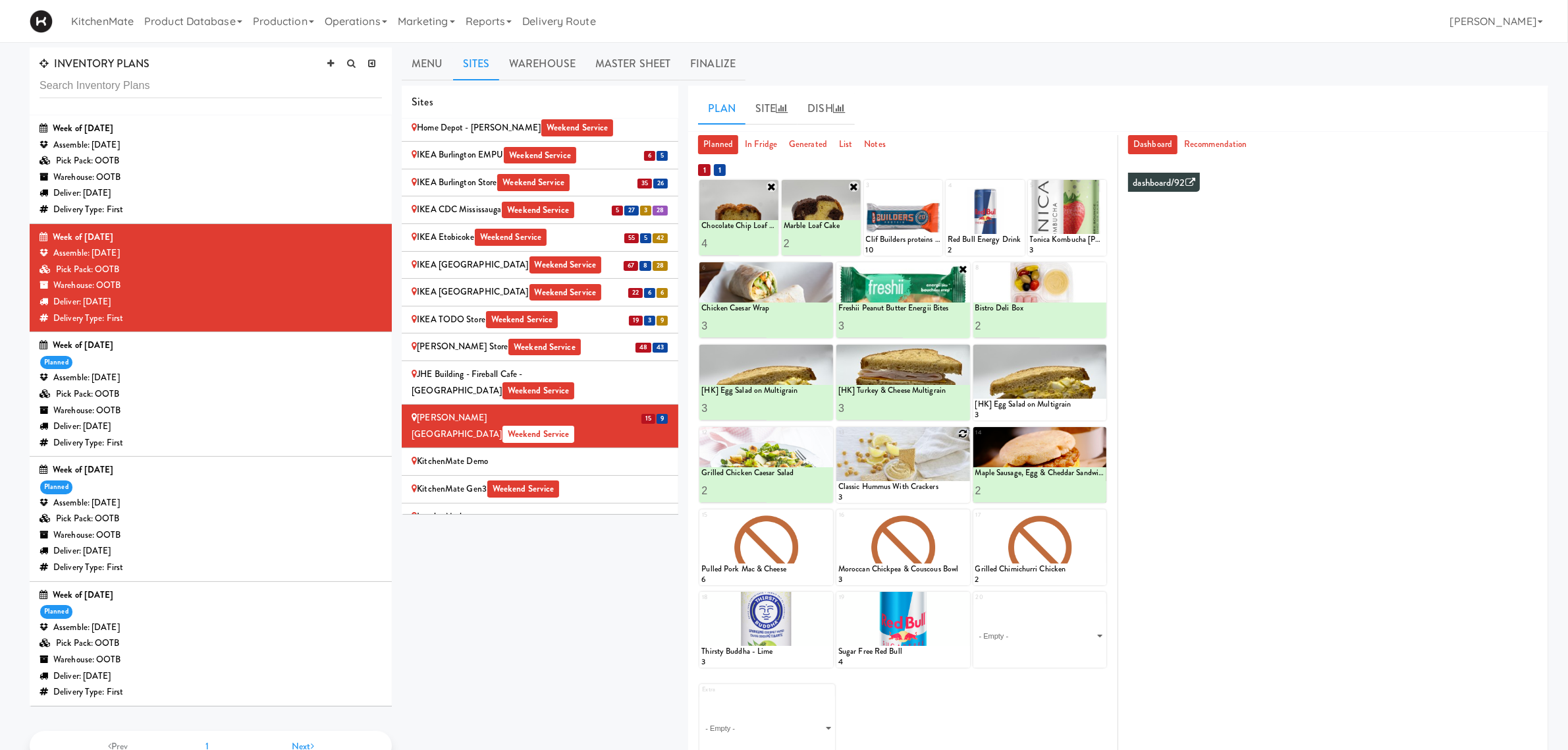
click at [963, 430] on icon at bounding box center [964, 433] width 10 height 10
click at [909, 468] on select "- Empty - Activia Probiotic Peach Mango Smoothie Chocolate Milk Tetra Pack Coca…" at bounding box center [903, 471] width 129 height 64
click at [839, 439] on select "- Empty - Activia Probiotic Peach Mango Smoothie Chocolate Milk Tetra Pack Coca…" at bounding box center [903, 471] width 129 height 64
click at [960, 432] on icon at bounding box center [963, 433] width 11 height 11
click at [964, 429] on icon at bounding box center [964, 433] width 10 height 10
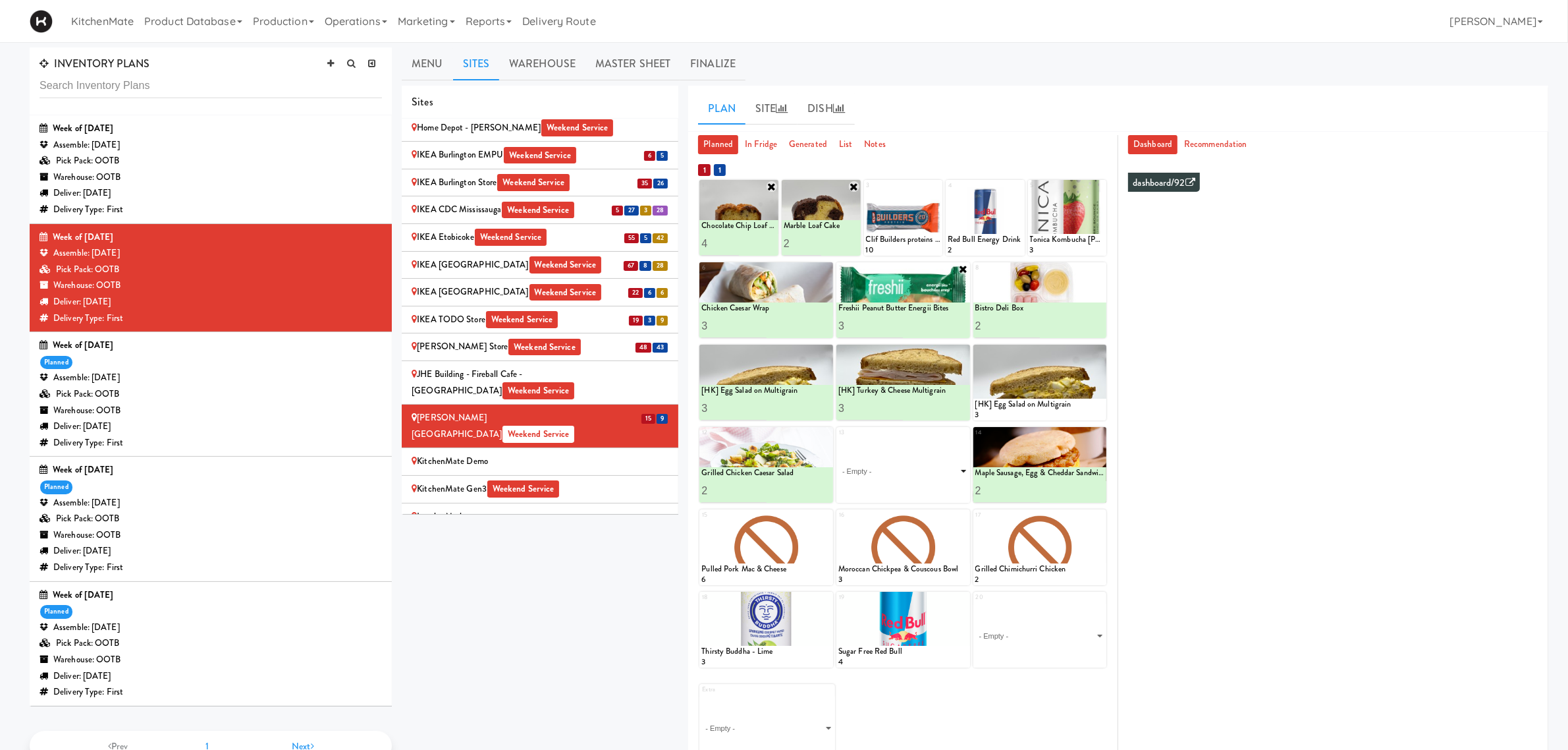
click at [894, 473] on select "- Empty - Activia Probiotic Peach Mango Smoothie Chocolate Milk Tetra Pack Coca…" at bounding box center [903, 471] width 129 height 64
click at [839, 439] on select "- Empty - Activia Probiotic Peach Mango Smoothie Chocolate Milk Tetra Pack Coca…" at bounding box center [903, 471] width 129 height 64
type input "3"
drag, startPoint x: 942, startPoint y: 486, endPoint x: 939, endPoint y: 480, distance: 6.7
click at [939, 487] on button at bounding box center [935, 490] width 17 height 15
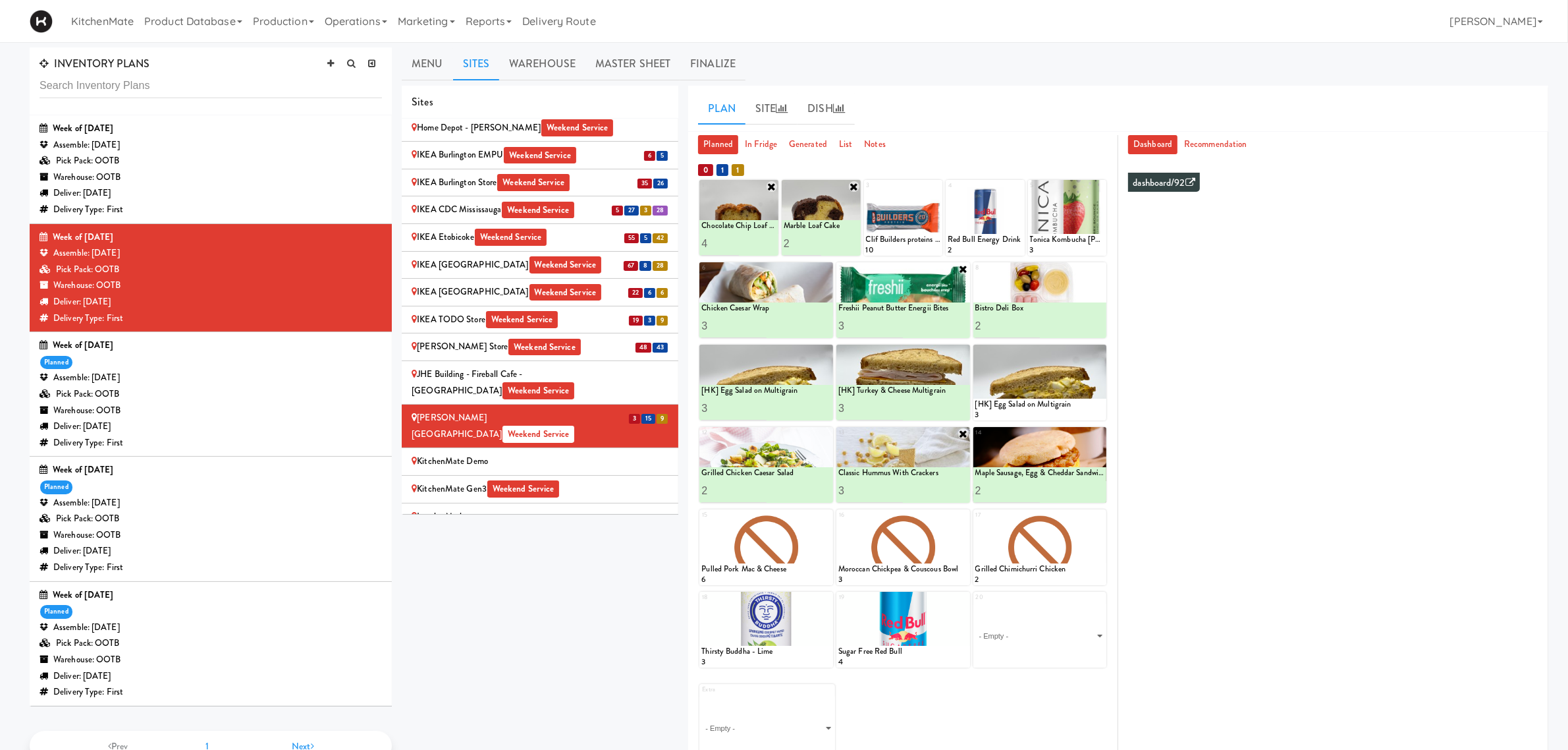
click at [552, 530] on li "11 10 Mackenzie Richmond Hill Hospital - Emergency Room Weekend Service" at bounding box center [539, 551] width 277 height 43
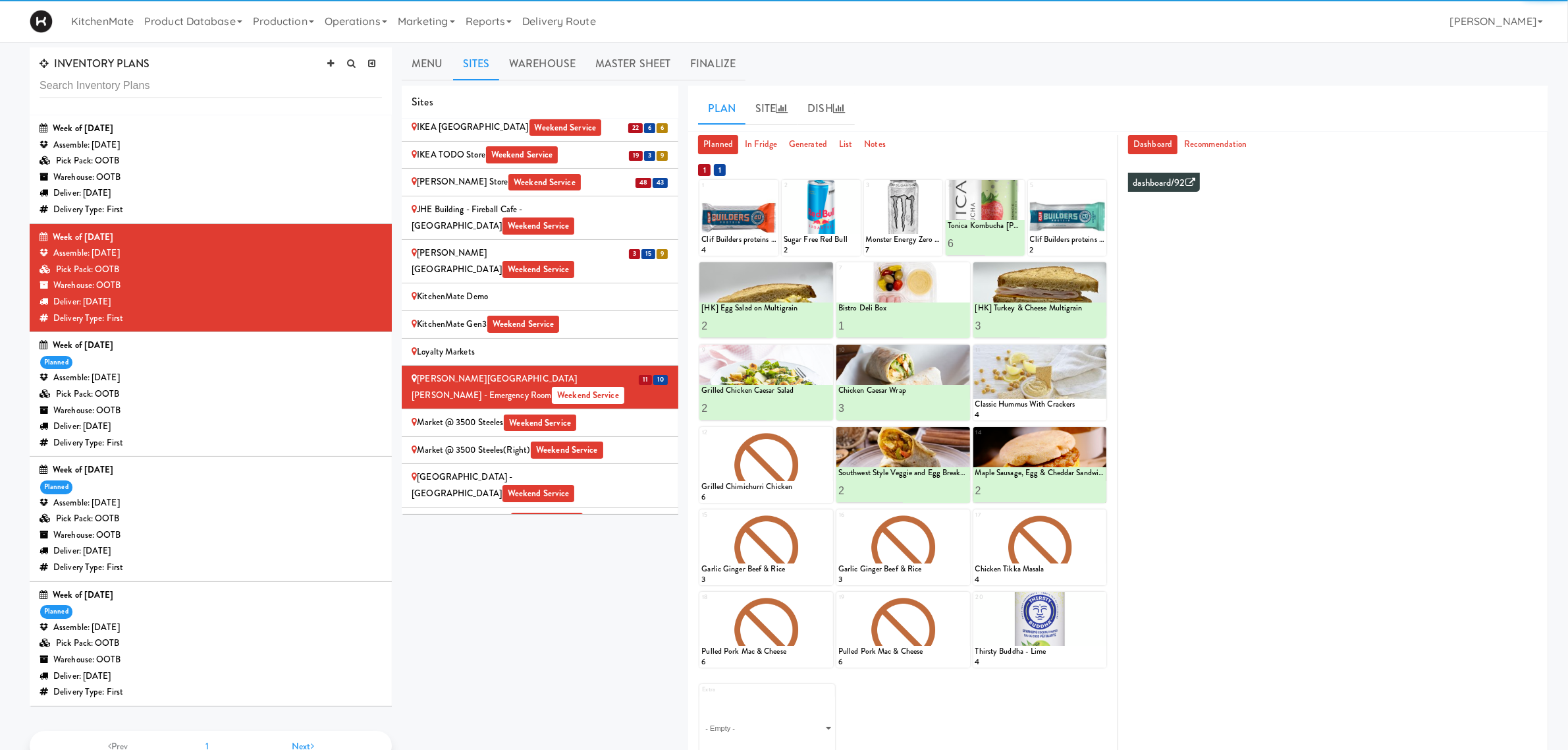
scroll to position [1445, 0]
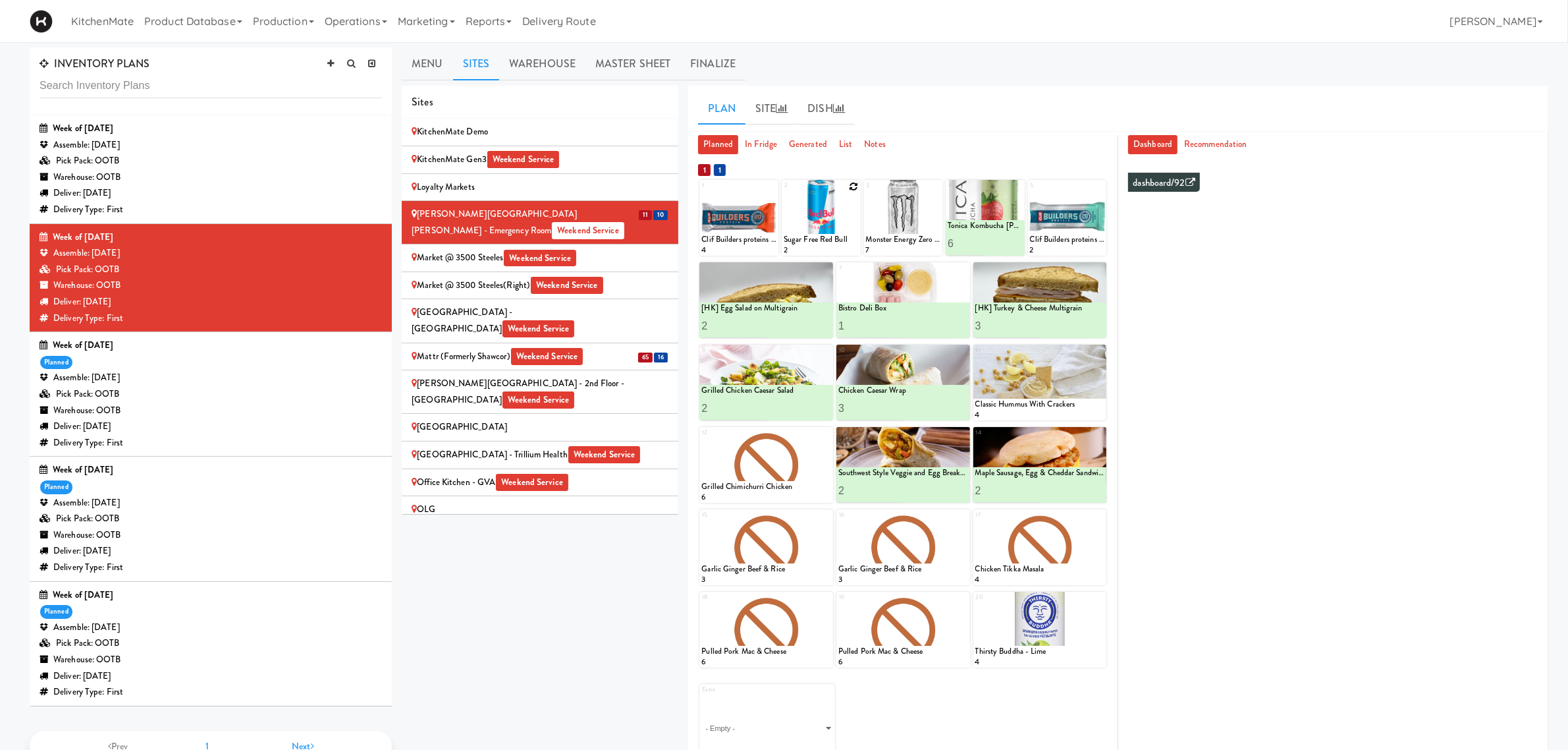
click at [853, 183] on icon at bounding box center [855, 186] width 10 height 10
click at [806, 228] on select "- Empty - Activia Probiotic Peach Mango Smoothie Chocolate Milk Tetra Pack Coca…" at bounding box center [821, 224] width 75 height 64
click at [784, 192] on select "- Empty - Activia Probiotic Peach Mango Smoothie Chocolate Milk Tetra Pack Coca…" at bounding box center [821, 224] width 75 height 64
type input "2"
click at [844, 248] on button at bounding box center [839, 243] width 17 height 15
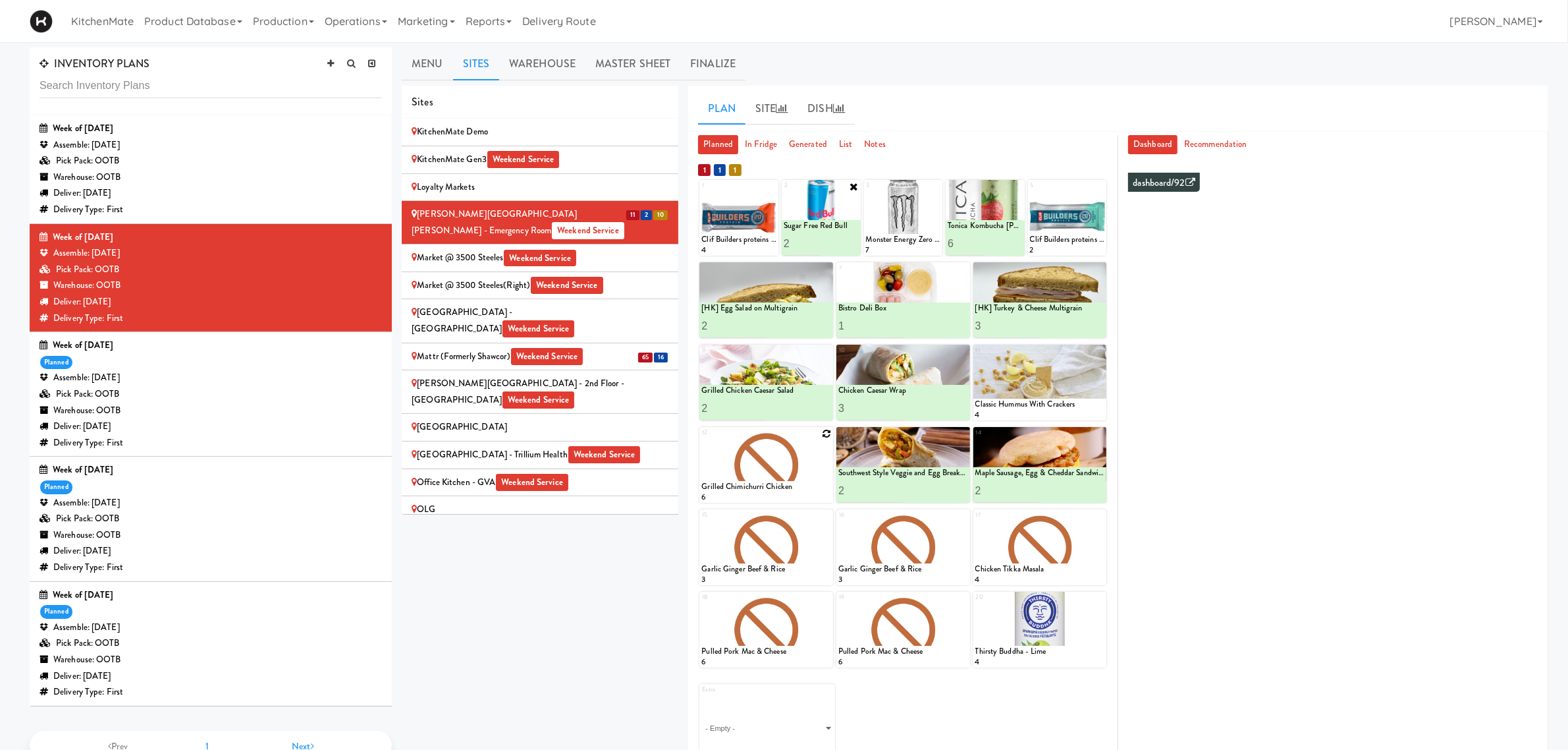
click at [822, 431] on icon at bounding box center [827, 433] width 10 height 10
click at [769, 466] on select "- Empty - Activia Probiotic Peach Mango Smoothie Chocolate Milk Tetra Pack Coca…" at bounding box center [766, 471] width 129 height 64
click at [701, 439] on select "- Empty - Activia Probiotic Peach Mango Smoothie Chocolate Milk Tetra Pack Coca…" at bounding box center [766, 471] width 129 height 64
type input "4"
click at [805, 481] on div at bounding box center [799, 490] width 65 height 24
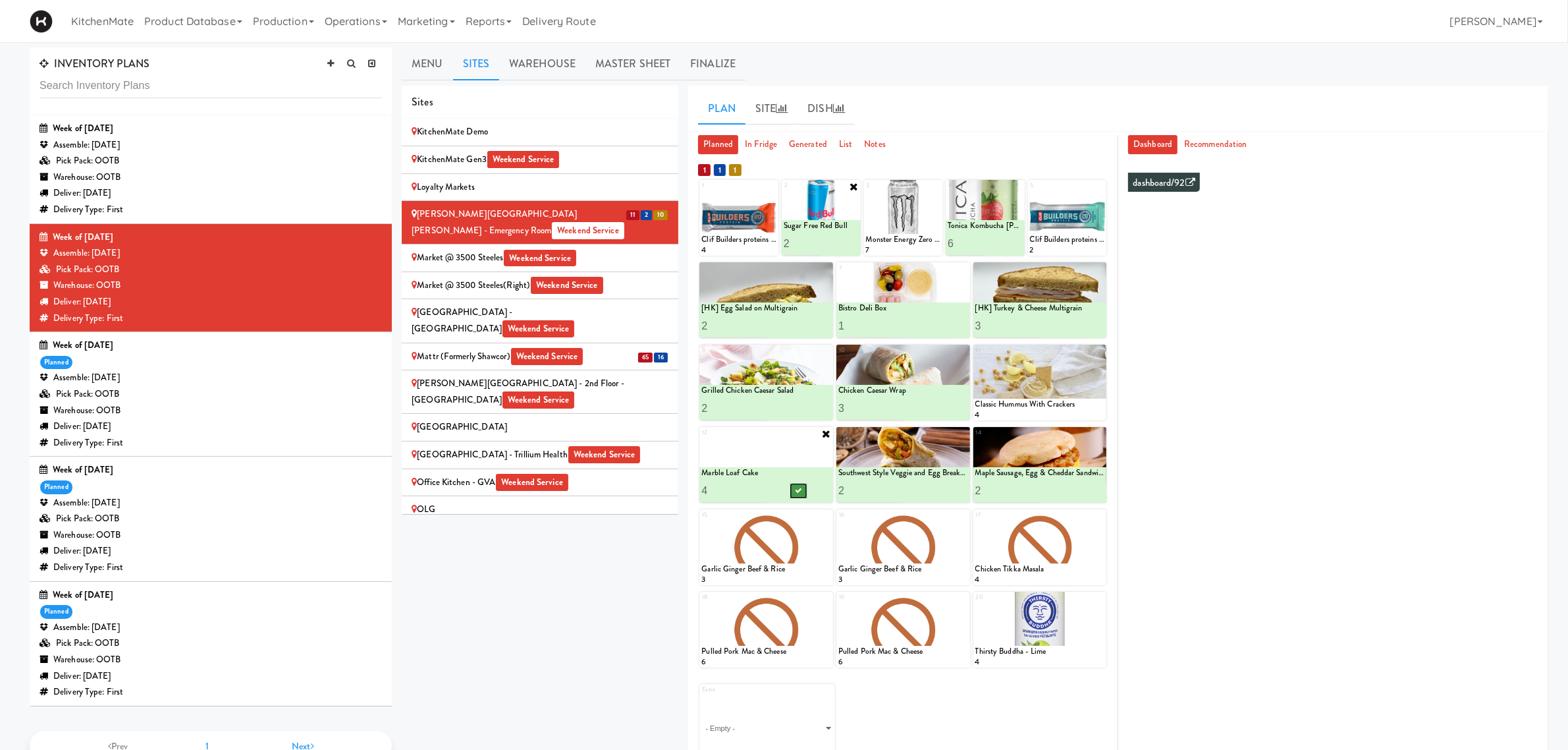
click at [804, 488] on button at bounding box center [799, 490] width 17 height 15
click at [935, 188] on icon at bounding box center [936, 186] width 10 height 10
click at [893, 228] on select "- Empty - Activia Probiotic Peach Mango Smoothie Chocolate Milk Tetra Pack Coca…" at bounding box center [904, 224] width 75 height 64
click at [867, 192] on select "- Empty - Activia Probiotic Peach Mango Smoothie Chocolate Milk Tetra Pack Coca…" at bounding box center [904, 224] width 75 height 64
type input "3"
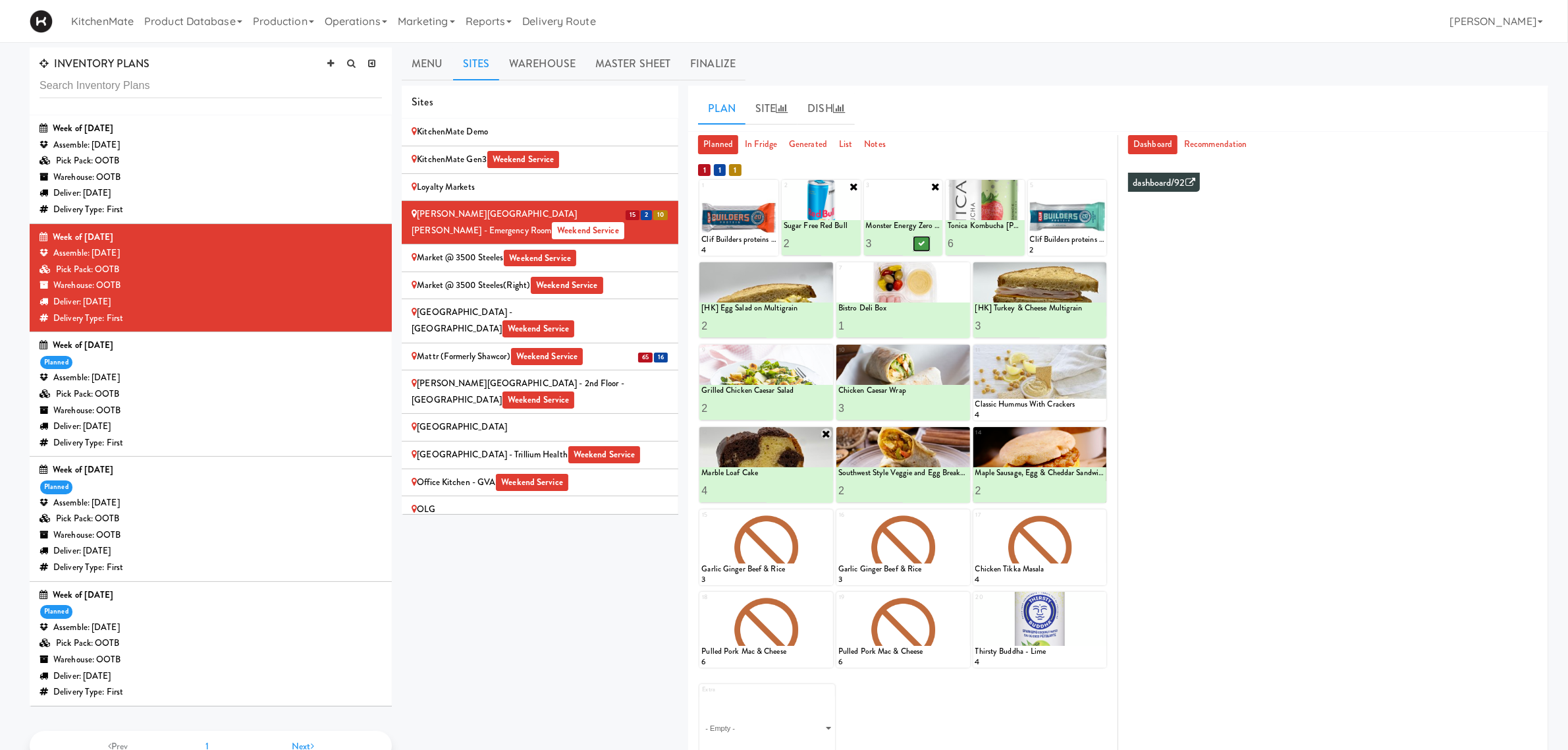
click at [921, 244] on icon at bounding box center [921, 243] width 7 height 8
click at [733, 491] on input "4" at bounding box center [733, 490] width 65 height 24
type input "3"
click at [804, 491] on button at bounding box center [799, 490] width 17 height 15
click at [598, 348] on div "Mattr (formerly Shawcor) Weekend Service" at bounding box center [540, 356] width 257 height 16
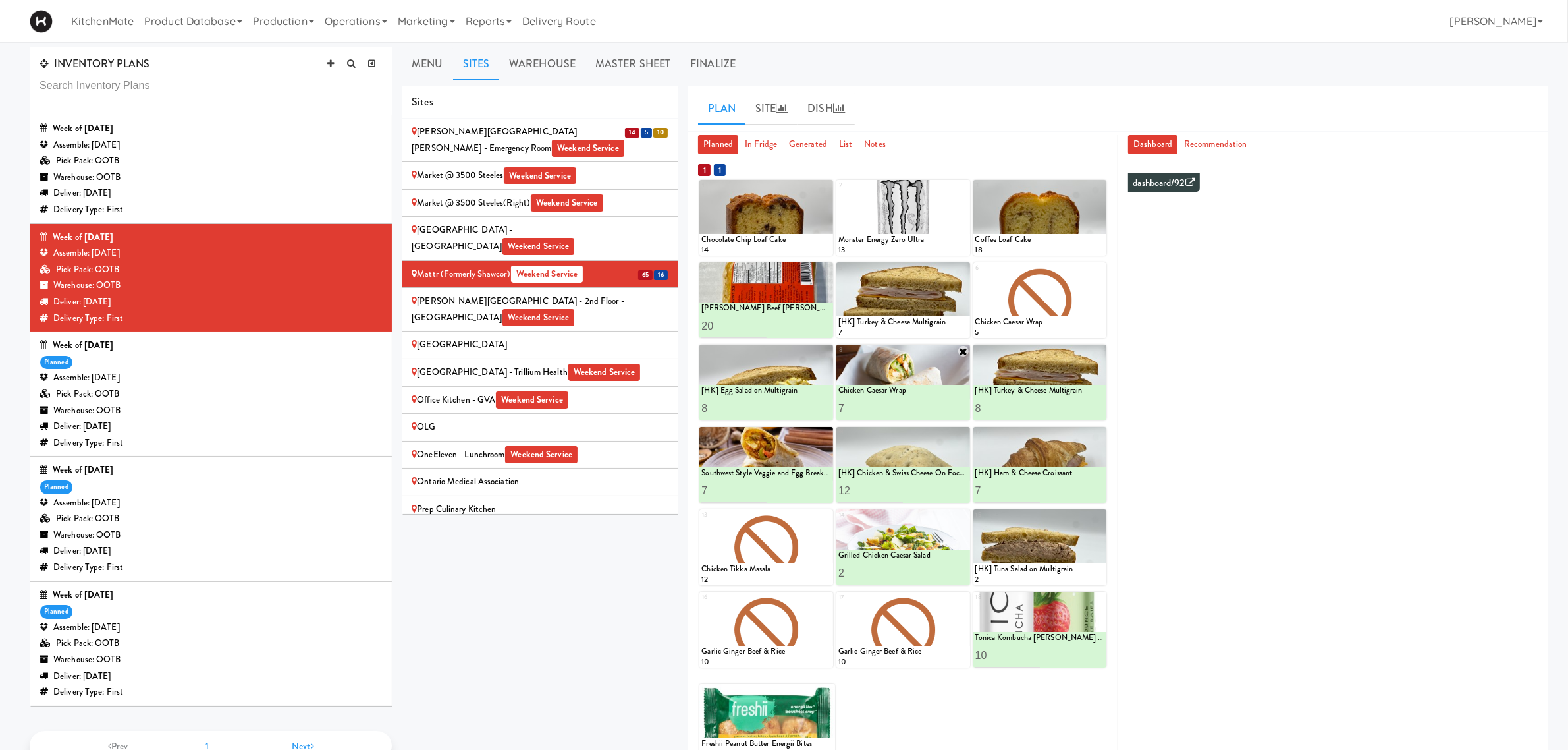
scroll to position [42, 0]
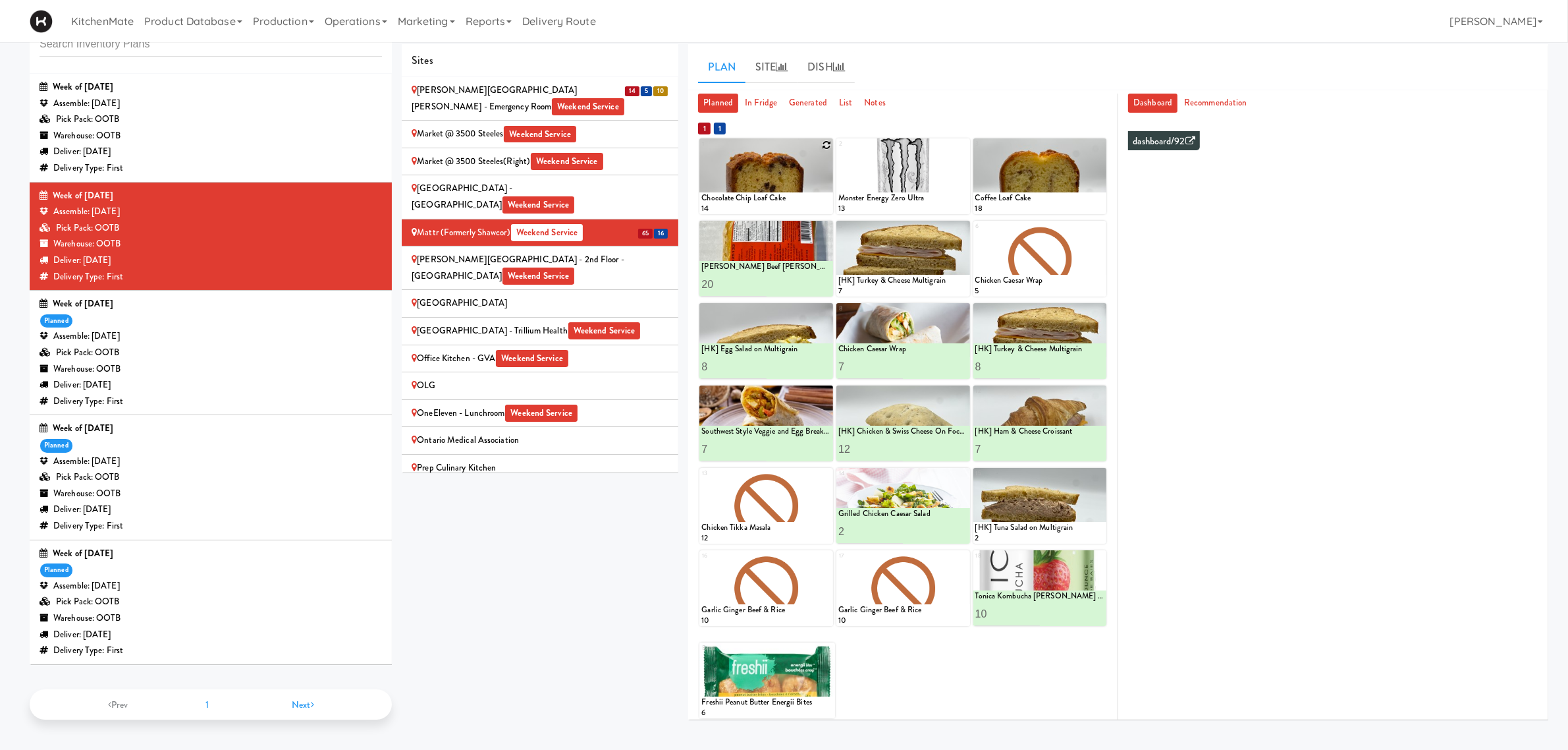
click at [827, 143] on icon at bounding box center [827, 145] width 10 height 10
click at [760, 190] on select "- Empty - Activia Probiotic Peach Mango Smoothie Chocolate Milk Tetra Pack Coca…" at bounding box center [766, 182] width 129 height 64
click at [701, 151] on select "- Empty - Activia Probiotic Peach Mango Smoothie Chocolate Milk Tetra Pack Coca…" at bounding box center [766, 182] width 129 height 64
type input "18"
click at [804, 205] on button at bounding box center [799, 202] width 17 height 15
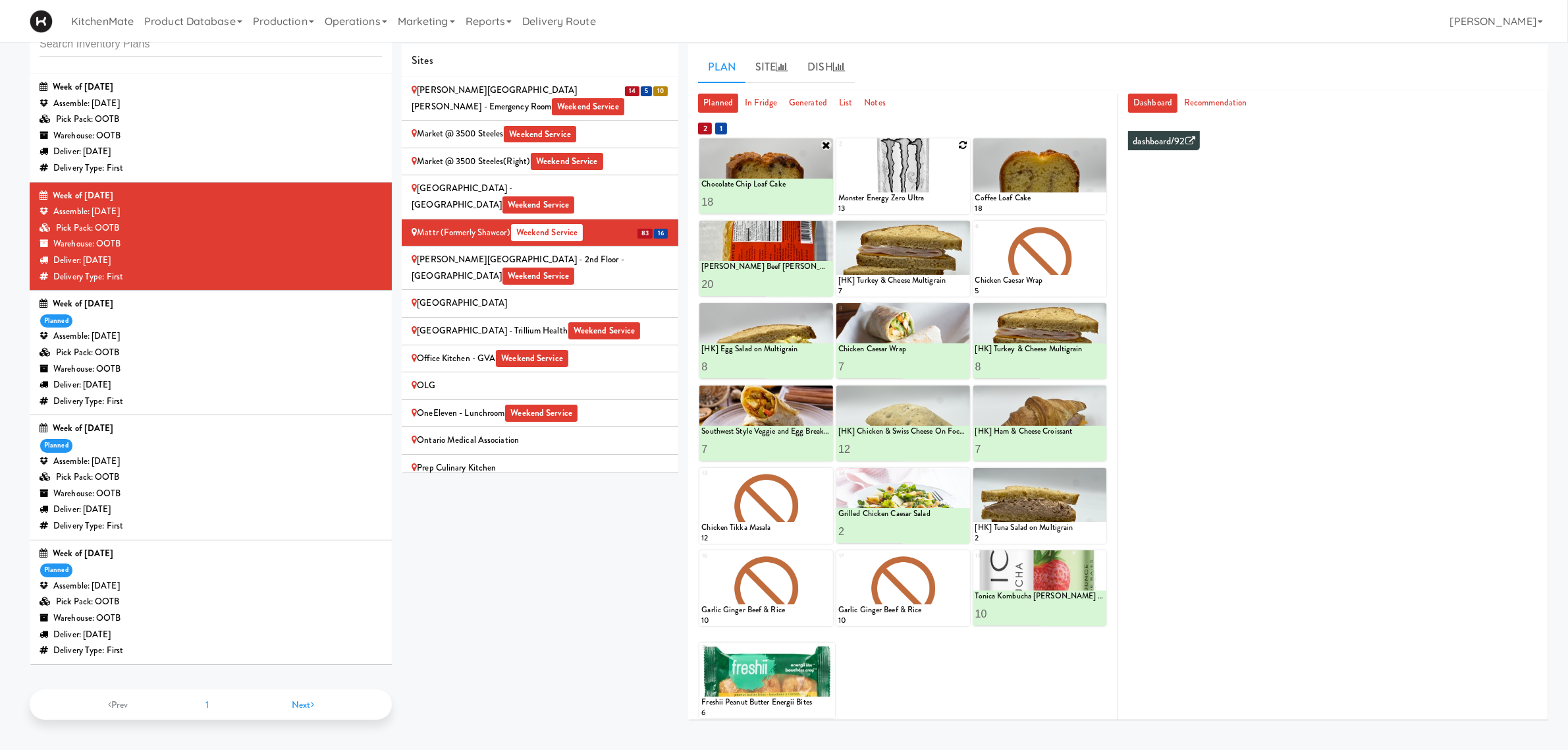
click at [960, 144] on icon at bounding box center [964, 145] width 10 height 10
click at [897, 181] on select "- Empty - Activia Probiotic Peach Mango Smoothie Chocolate Milk Tetra Pack Coca…" at bounding box center [903, 182] width 129 height 64
click at [839, 151] on select "- Empty - Activia Probiotic Peach Mango Smoothie Chocolate Milk Tetra Pack Coca…" at bounding box center [903, 182] width 129 height 64
type input "18"
click at [942, 195] on button at bounding box center [935, 202] width 17 height 15
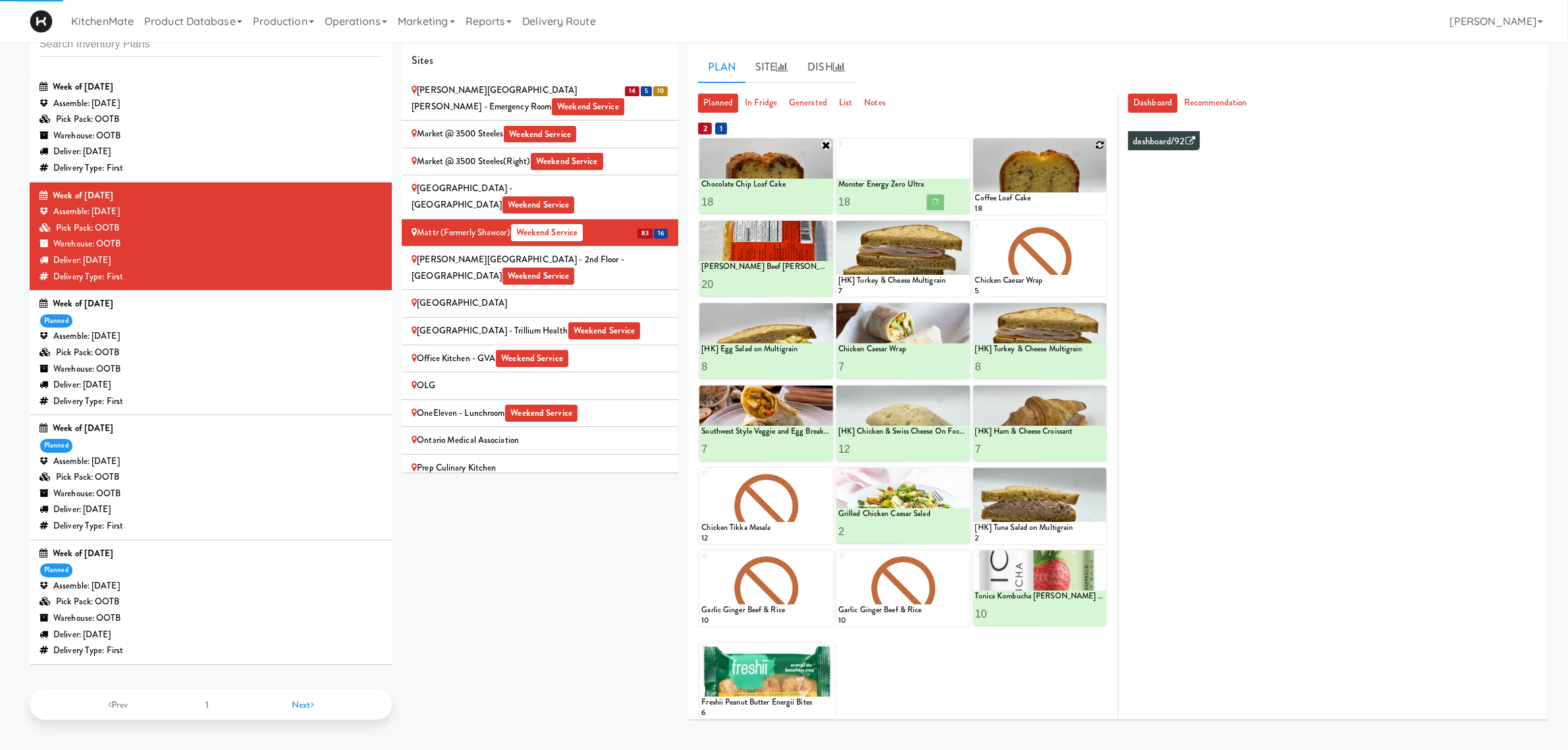
click at [1098, 146] on icon at bounding box center [1100, 145] width 10 height 10
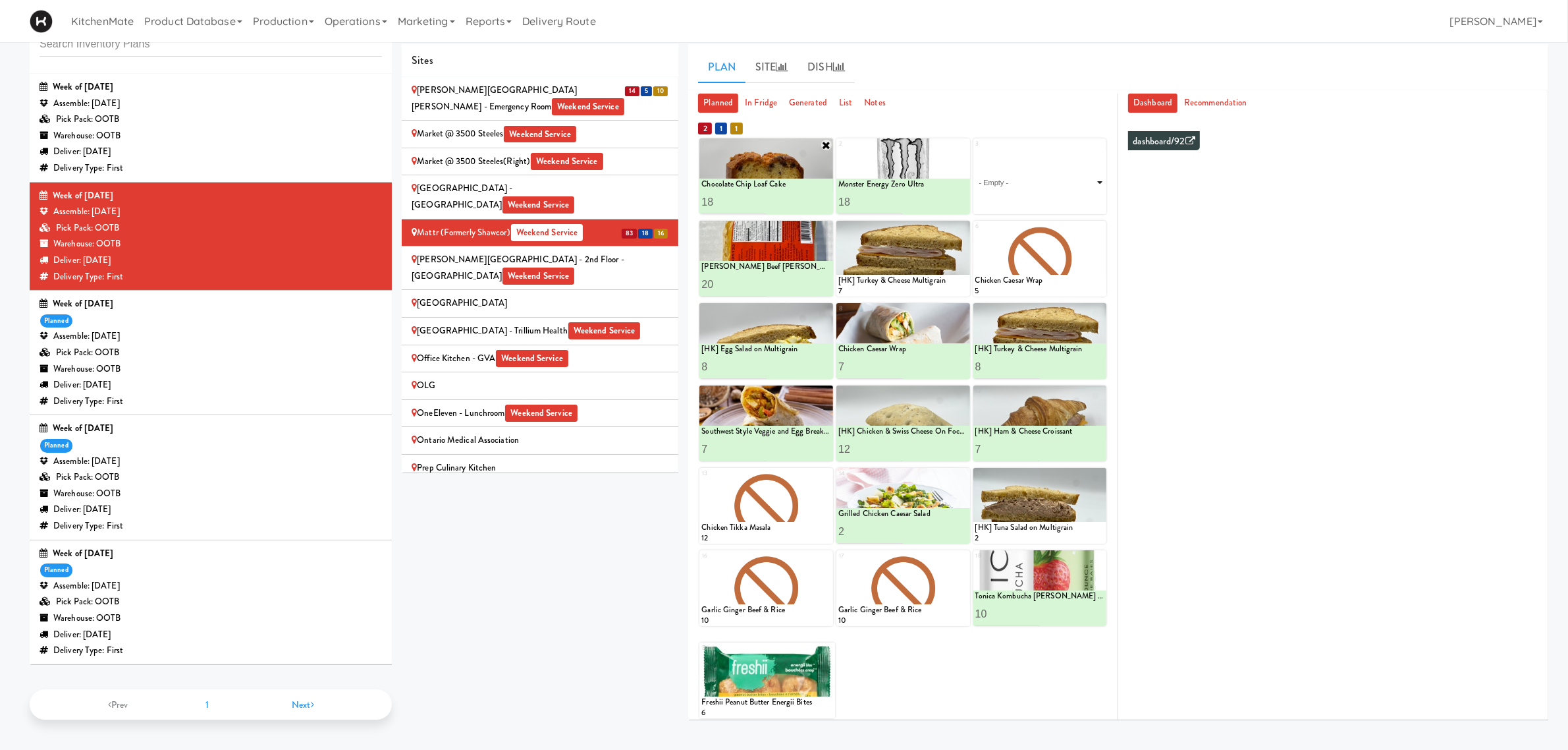
click at [1061, 182] on select "- Empty - Activia Probiotic Peach Mango Smoothie Chocolate Milk Tetra Pack Coca…" at bounding box center [1040, 182] width 129 height 64
click at [976, 151] on select "- Empty - Activia Probiotic Peach Mango Smoothie Chocolate Milk Tetra Pack Coca…" at bounding box center [1040, 182] width 129 height 64
click at [1074, 194] on button at bounding box center [1072, 202] width 17 height 15
click at [995, 200] on input "18" at bounding box center [1007, 202] width 65 height 24
type input "15"
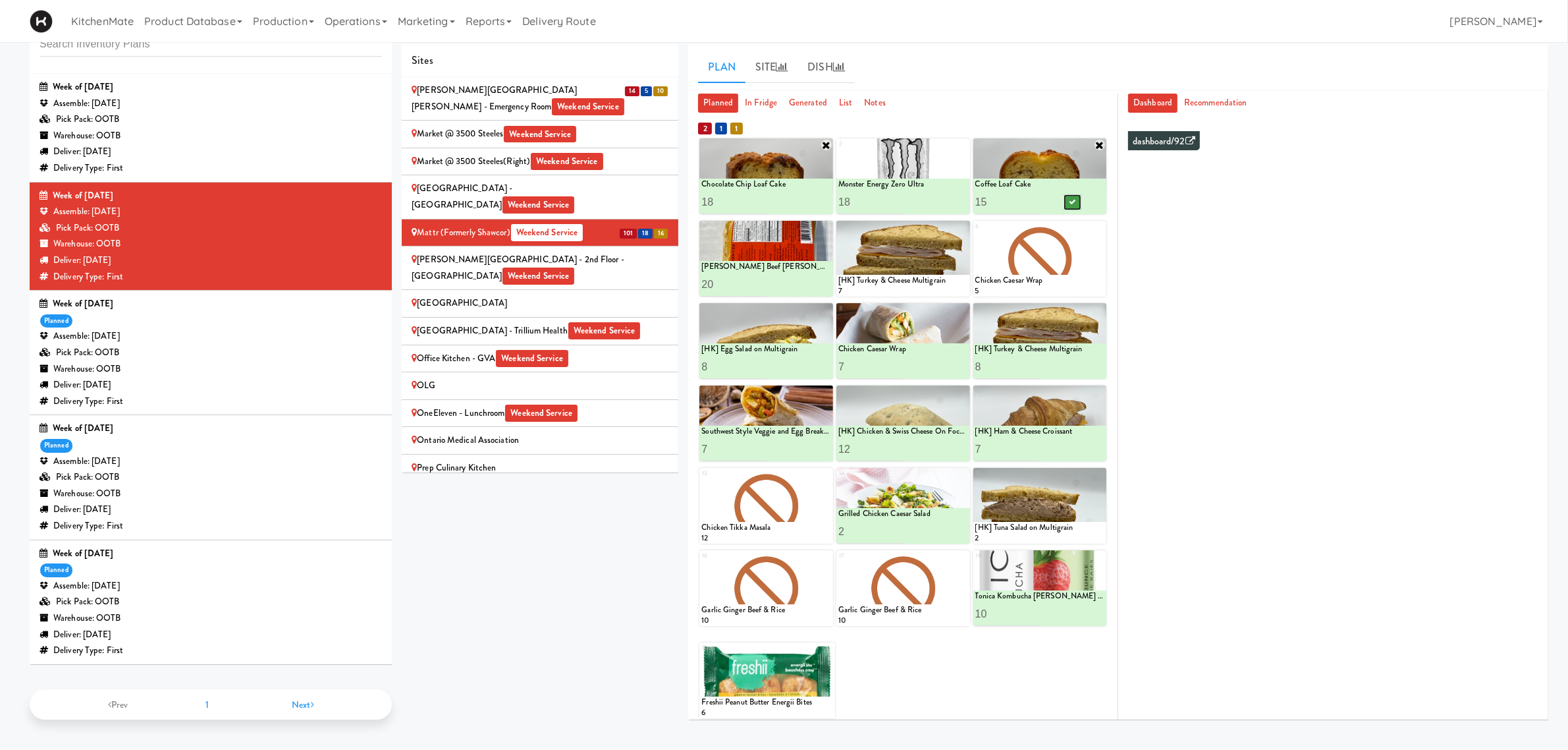
click at [1075, 203] on icon at bounding box center [1072, 202] width 7 height 8
click at [970, 229] on div "4 Southwest Style Veggie and Egg Breakfast Wrap 3 Patty King Beef Patty 20 5 [H…" at bounding box center [903, 259] width 407 height 75
click at [962, 226] on icon at bounding box center [964, 228] width 10 height 10
click at [899, 277] on select "- Empty - Activia Probiotic Peach Mango Smoothie Chocolate Milk Tetra Pack Coca…" at bounding box center [903, 265] width 129 height 64
click at [839, 234] on select "- Empty - Activia Probiotic Peach Mango Smoothie Chocolate Milk Tetra Pack Coca…" at bounding box center [903, 265] width 129 height 64
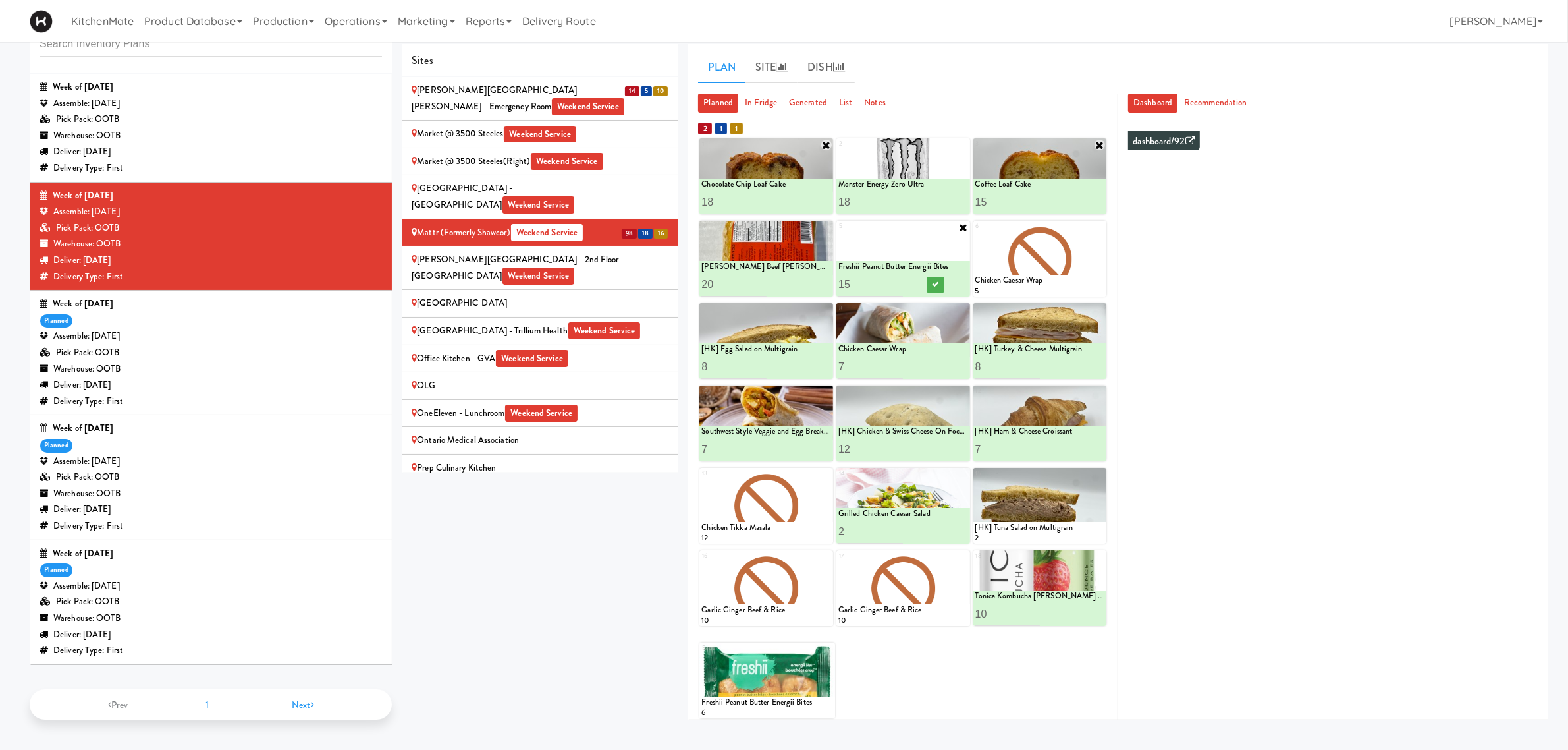
type input "15"
click at [933, 274] on div at bounding box center [935, 284] width 65 height 24
click at [937, 285] on icon at bounding box center [935, 285] width 7 height 8
click at [1097, 230] on icon at bounding box center [1100, 228] width 10 height 10
click at [1026, 271] on select "- Empty - Activia Probiotic Peach Mango Smoothie Chocolate Milk Tetra Pack Coca…" at bounding box center [1040, 265] width 129 height 64
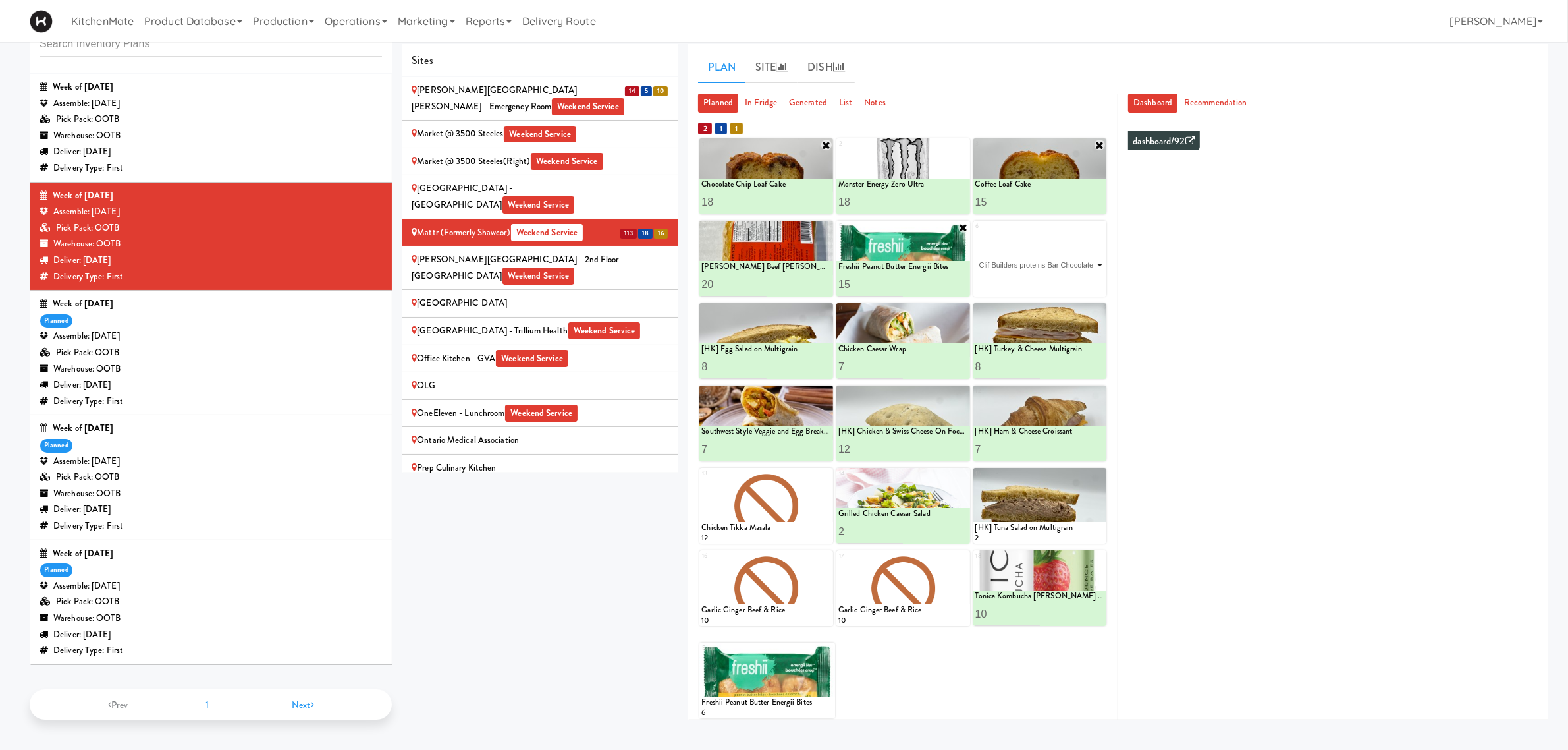
click at [976, 234] on select "- Empty - Activia Probiotic Peach Mango Smoothie Chocolate Milk Tetra Pack Coca…" at bounding box center [1040, 265] width 129 height 64
type input "10"
click at [1065, 284] on button at bounding box center [1072, 285] width 17 height 15
click at [1002, 666] on div "Extra Freshii Peanut Butter Energii Bites 6" at bounding box center [903, 675] width 407 height 86
click at [825, 650] on icon at bounding box center [829, 650] width 10 height 10
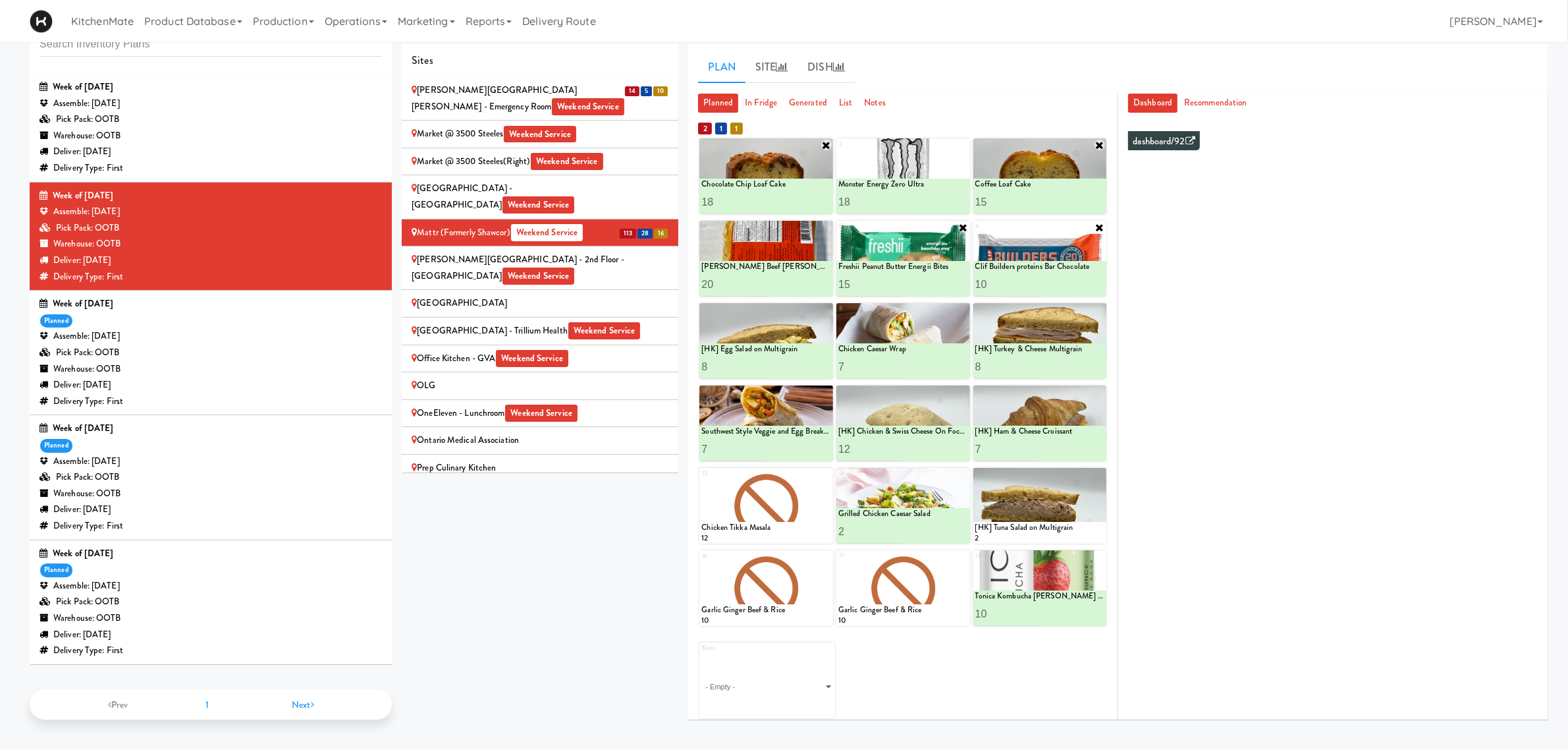
click at [895, 666] on div "Extra - Empty - Activia Probiotic Peach Mango Smoothie Chocolate Milk Tetra Pac…" at bounding box center [903, 675] width 407 height 86
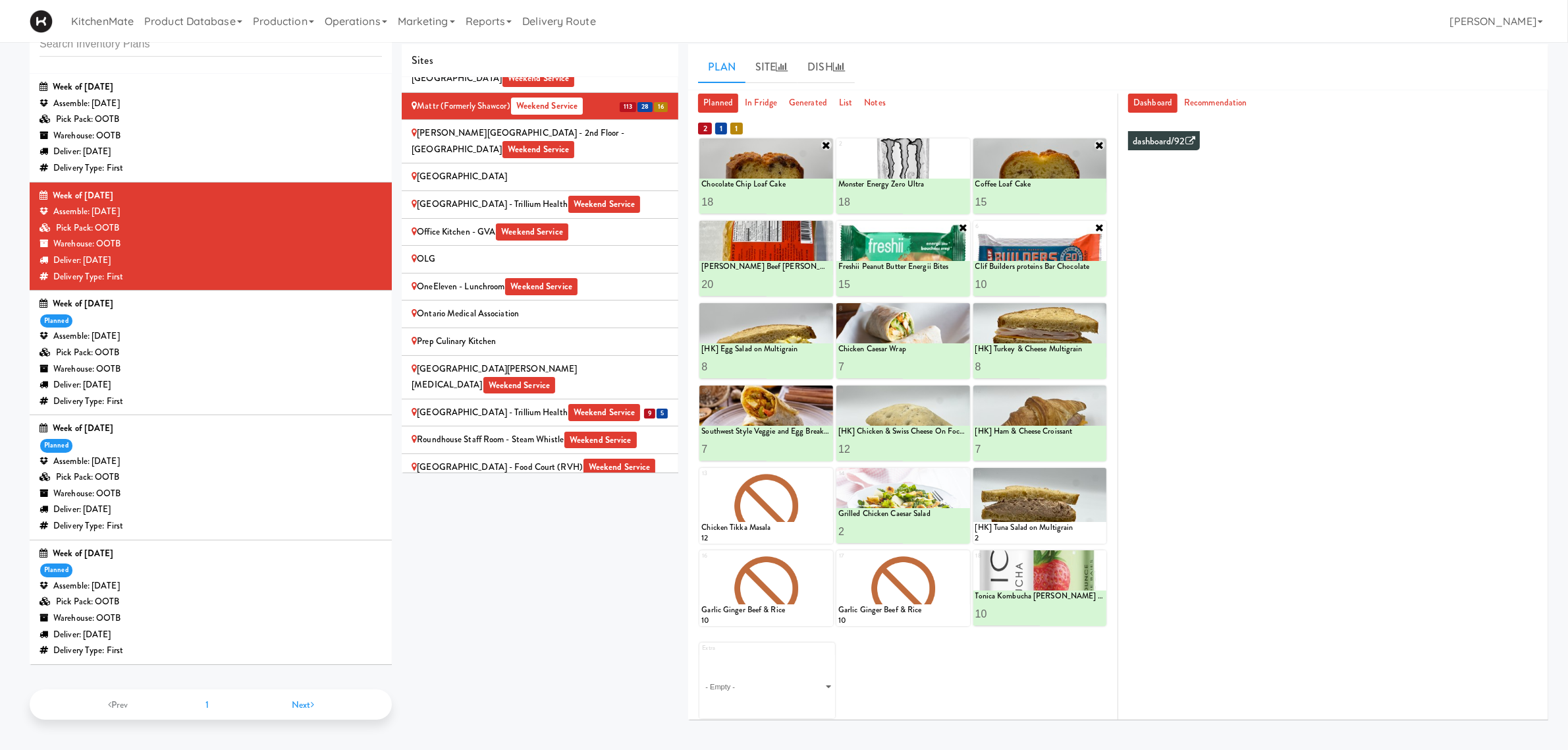
scroll to position [1692, 0]
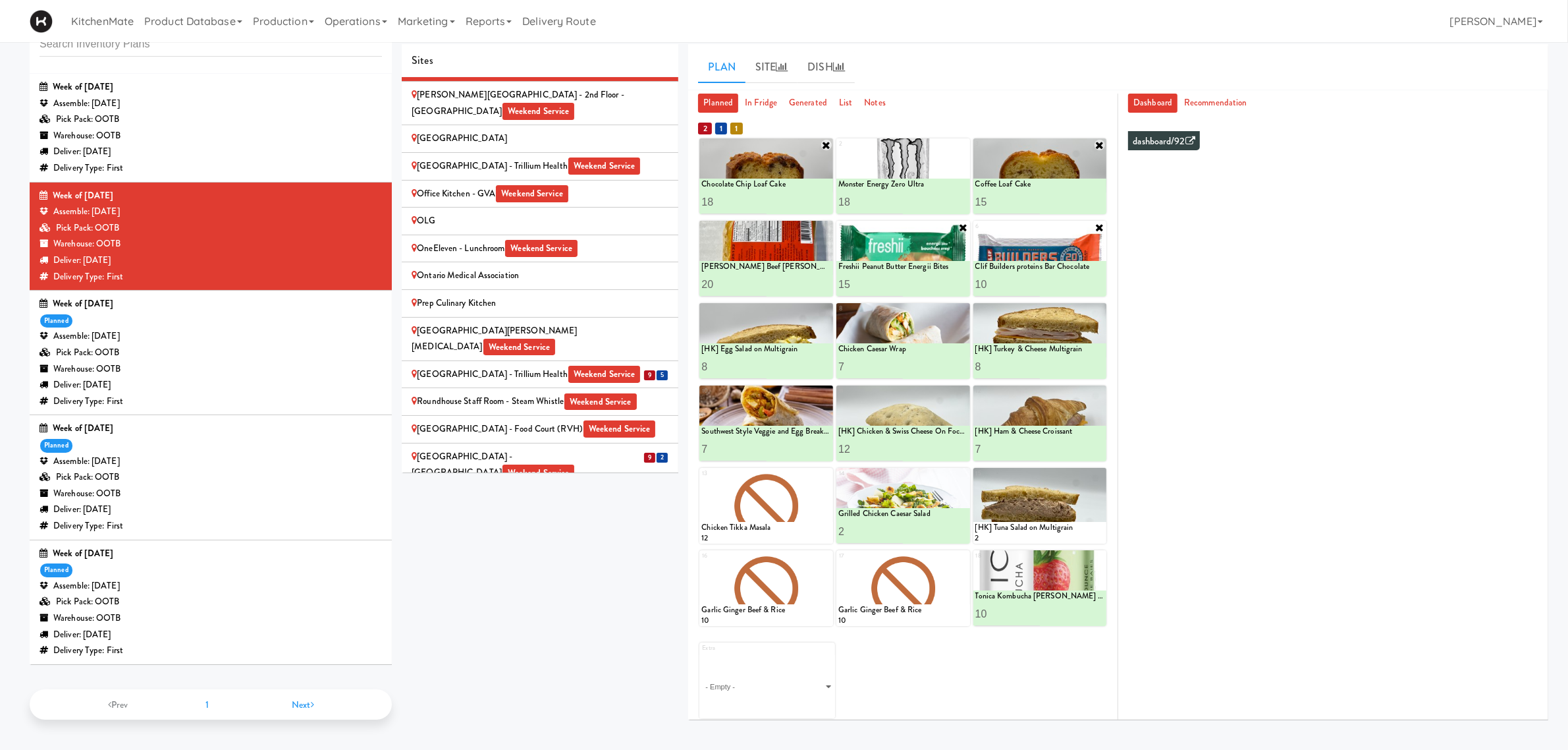
click at [568, 367] on div "Queensway Health Centre - Trillium Health Weekend Service" at bounding box center [540, 375] width 257 height 16
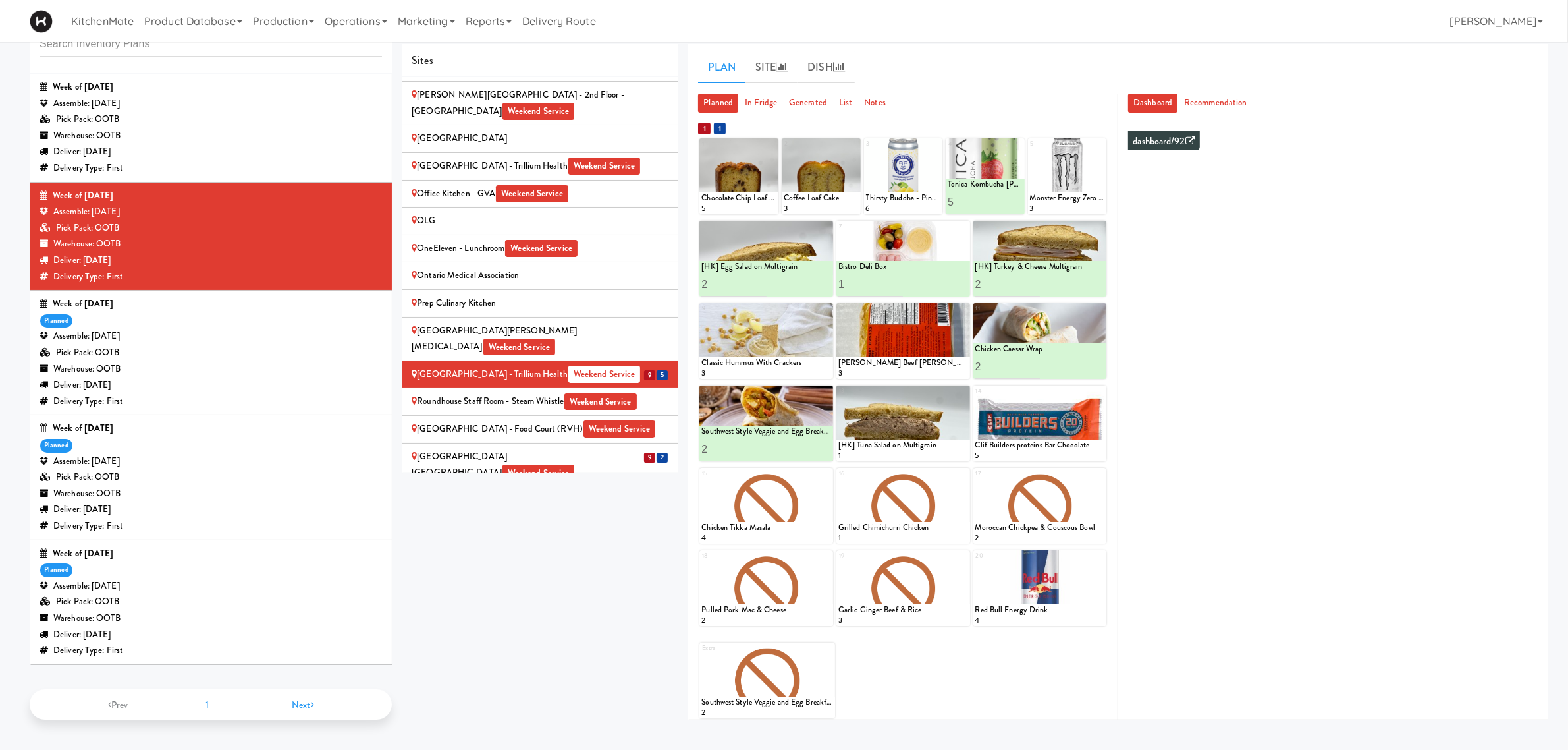
click at [0, 0] on icon at bounding box center [0, 0] width 0 height 0
click at [901, 344] on select "- Empty - Activia Probiotic Peach Mango Smoothie Chocolate Milk Tetra Pack Coca…" at bounding box center [903, 347] width 129 height 64
click at [839, 316] on select "- Empty - Activia Probiotic Peach Mango Smoothie Chocolate Milk Tetra Pack Coca…" at bounding box center [903, 347] width 129 height 64
type input "1"
type input "4"
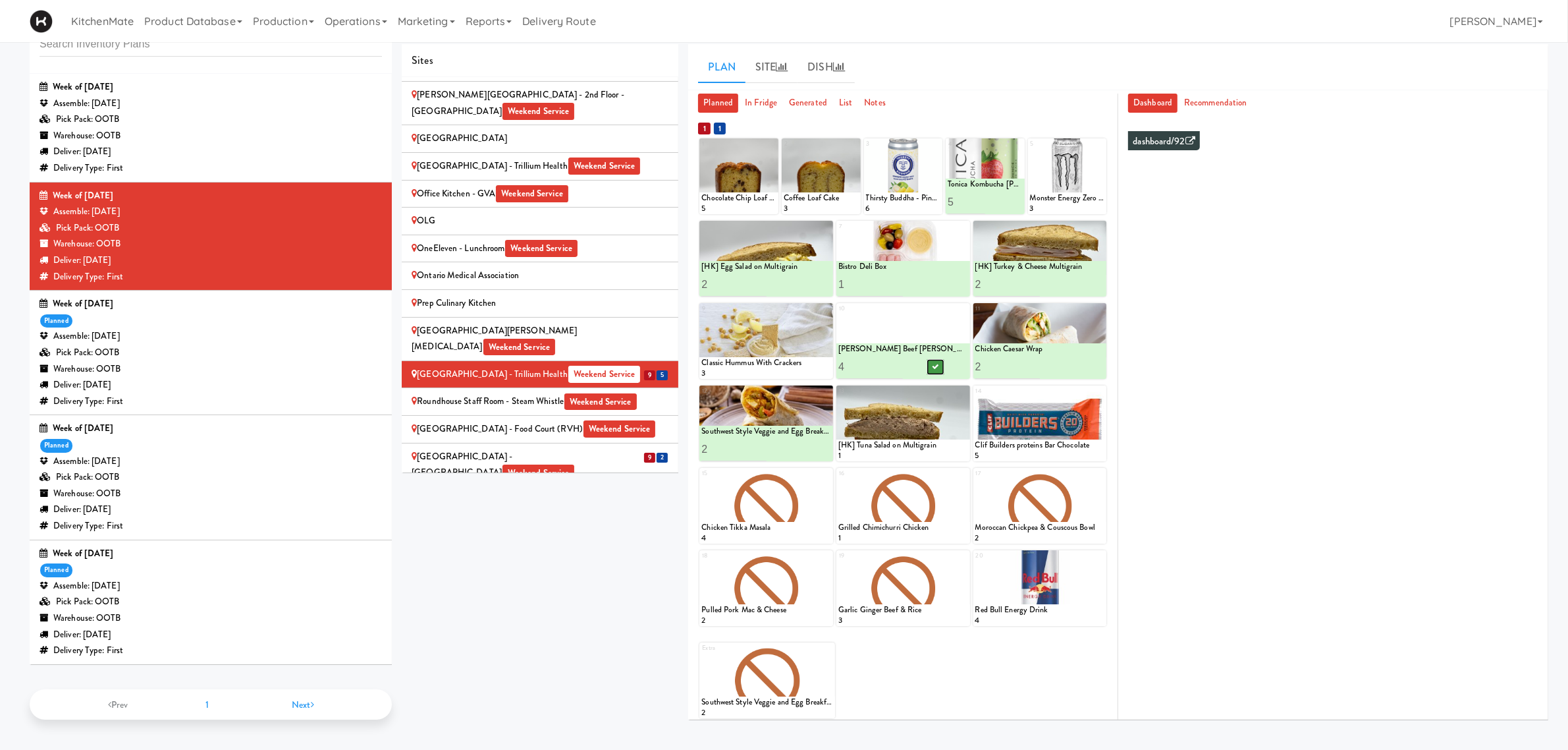
click at [932, 364] on icon at bounding box center [935, 367] width 7 height 8
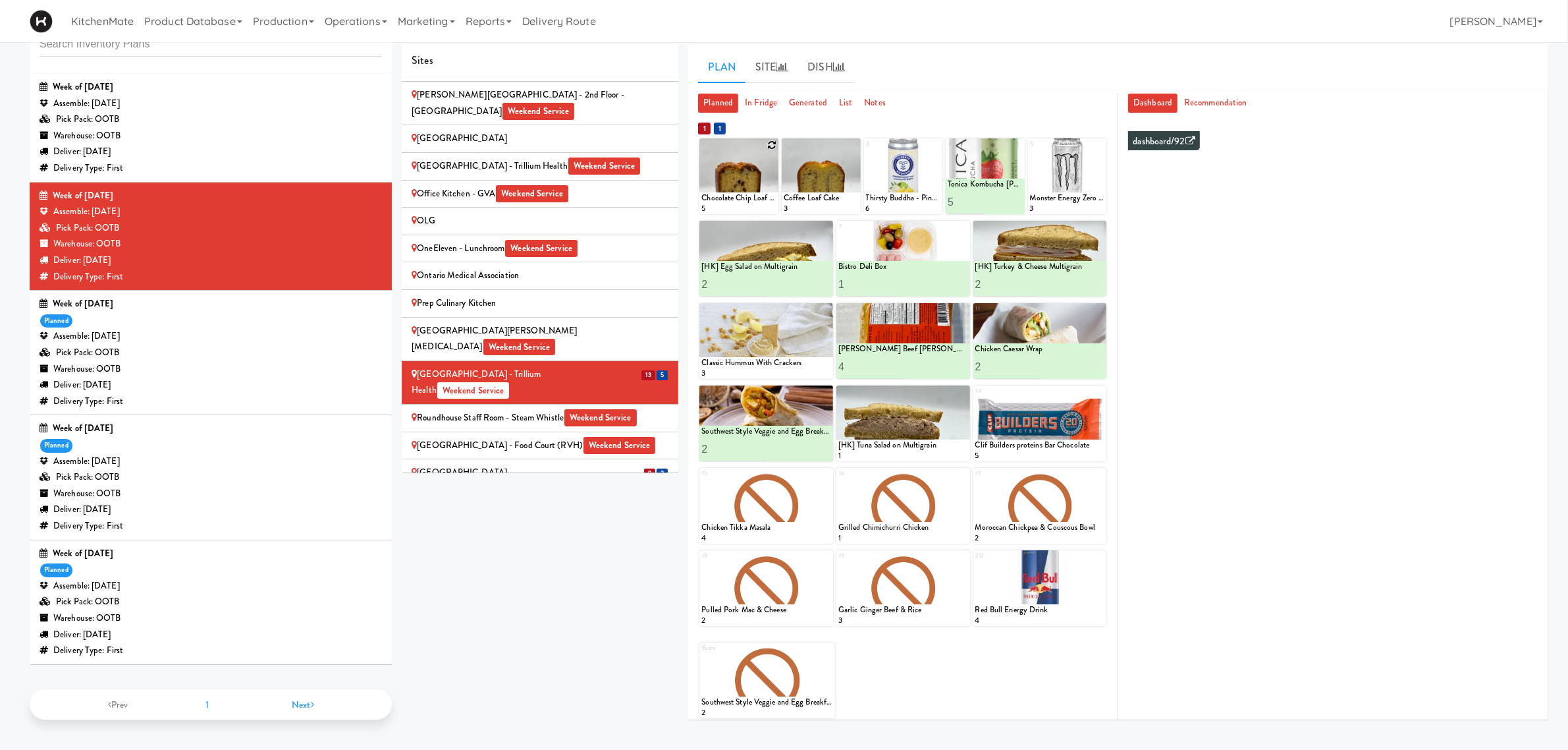
click at [766, 142] on div at bounding box center [739, 176] width 79 height 75
click at [775, 143] on icon at bounding box center [772, 145] width 10 height 10
click at [738, 192] on select "- Empty - Activia Probiotic Peach Mango Smoothie Chocolate Milk Tetra Pack Coca…" at bounding box center [739, 182] width 75 height 64
click at [701, 151] on select "- Empty - Activia Probiotic Peach Mango Smoothie Chocolate Milk Tetra Pack Coca…" at bounding box center [739, 182] width 75 height 64
type input "5"
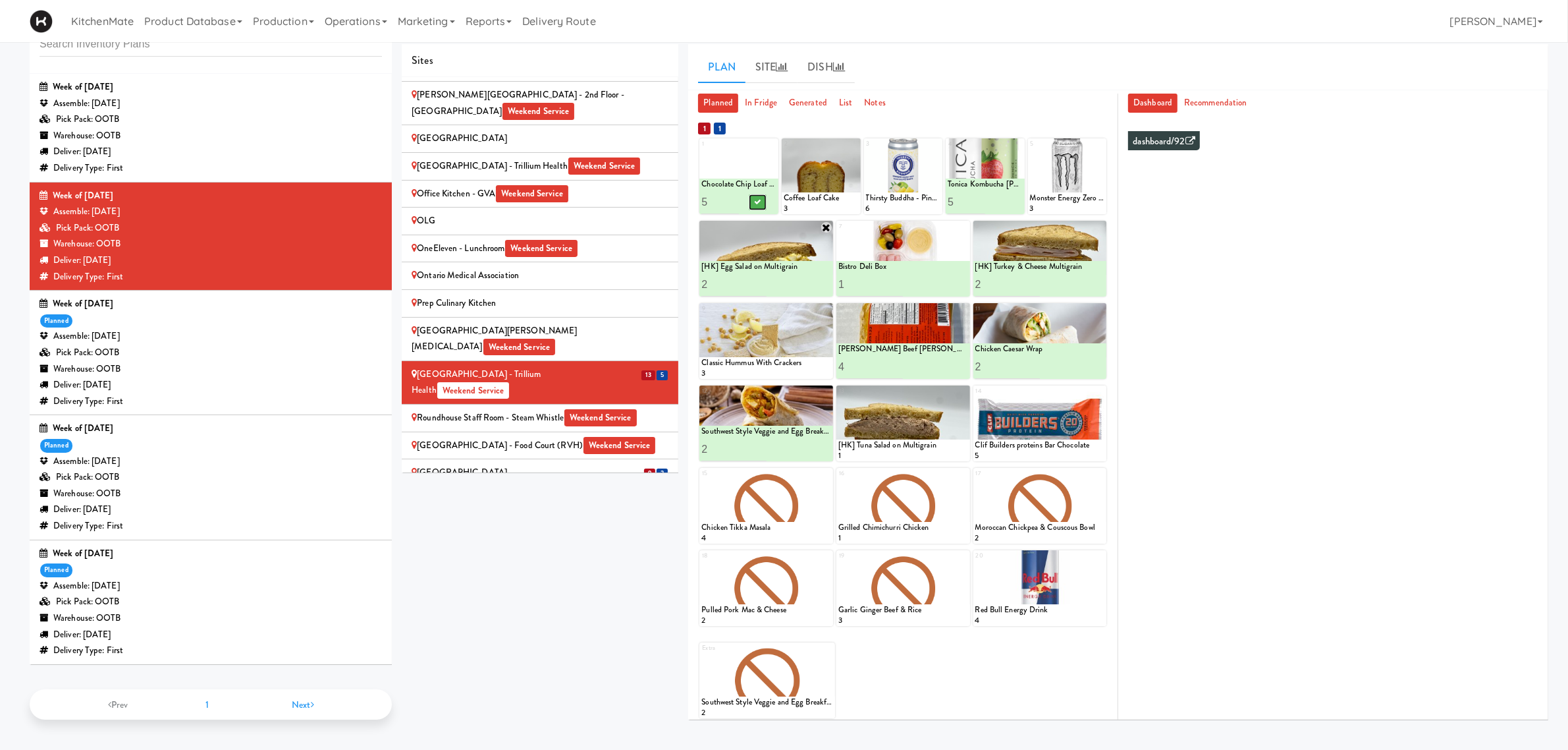
click at [756, 205] on icon at bounding box center [757, 202] width 7 height 8
click at [845, 146] on div at bounding box center [821, 176] width 79 height 75
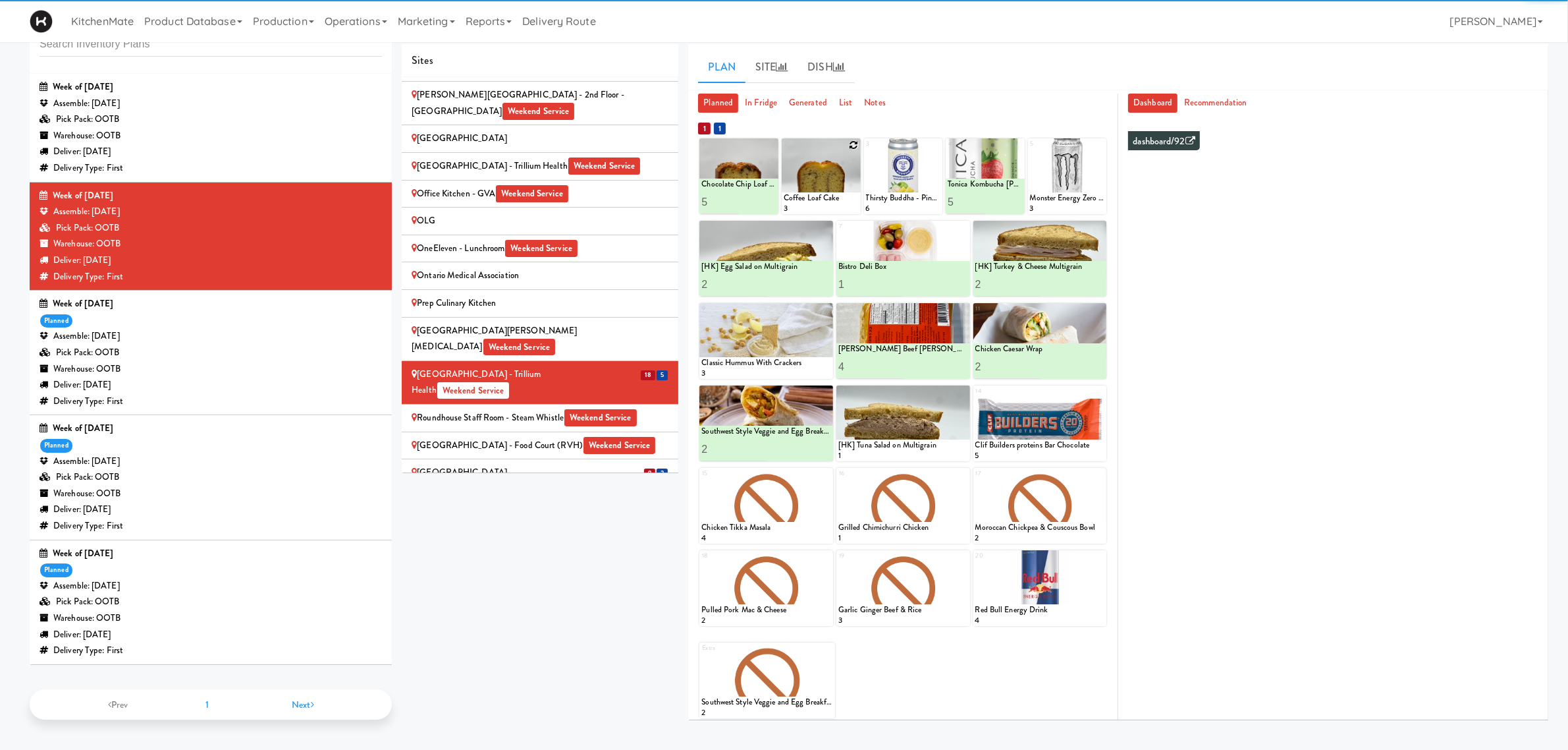
click at [850, 146] on icon at bounding box center [855, 145] width 10 height 10
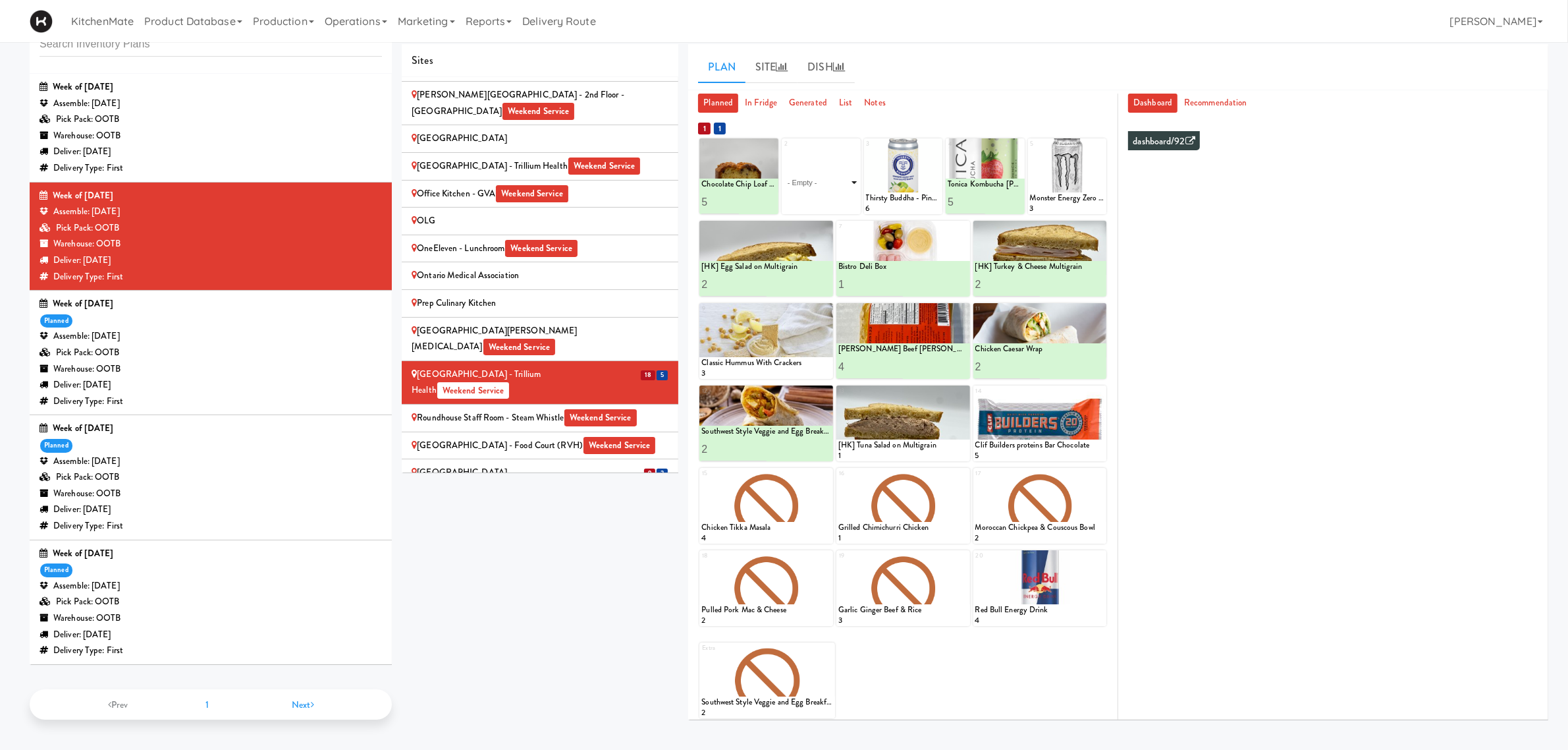
click at [821, 185] on select "- Empty - Activia Probiotic Peach Mango Smoothie Chocolate Milk Tetra Pack Coca…" at bounding box center [821, 182] width 75 height 64
click at [784, 151] on select "- Empty - Activia Probiotic Peach Mango Smoothie Chocolate Milk Tetra Pack Coca…" at bounding box center [821, 182] width 75 height 64
type input "1"
type input "5"
click at [841, 201] on icon at bounding box center [839, 202] width 7 height 8
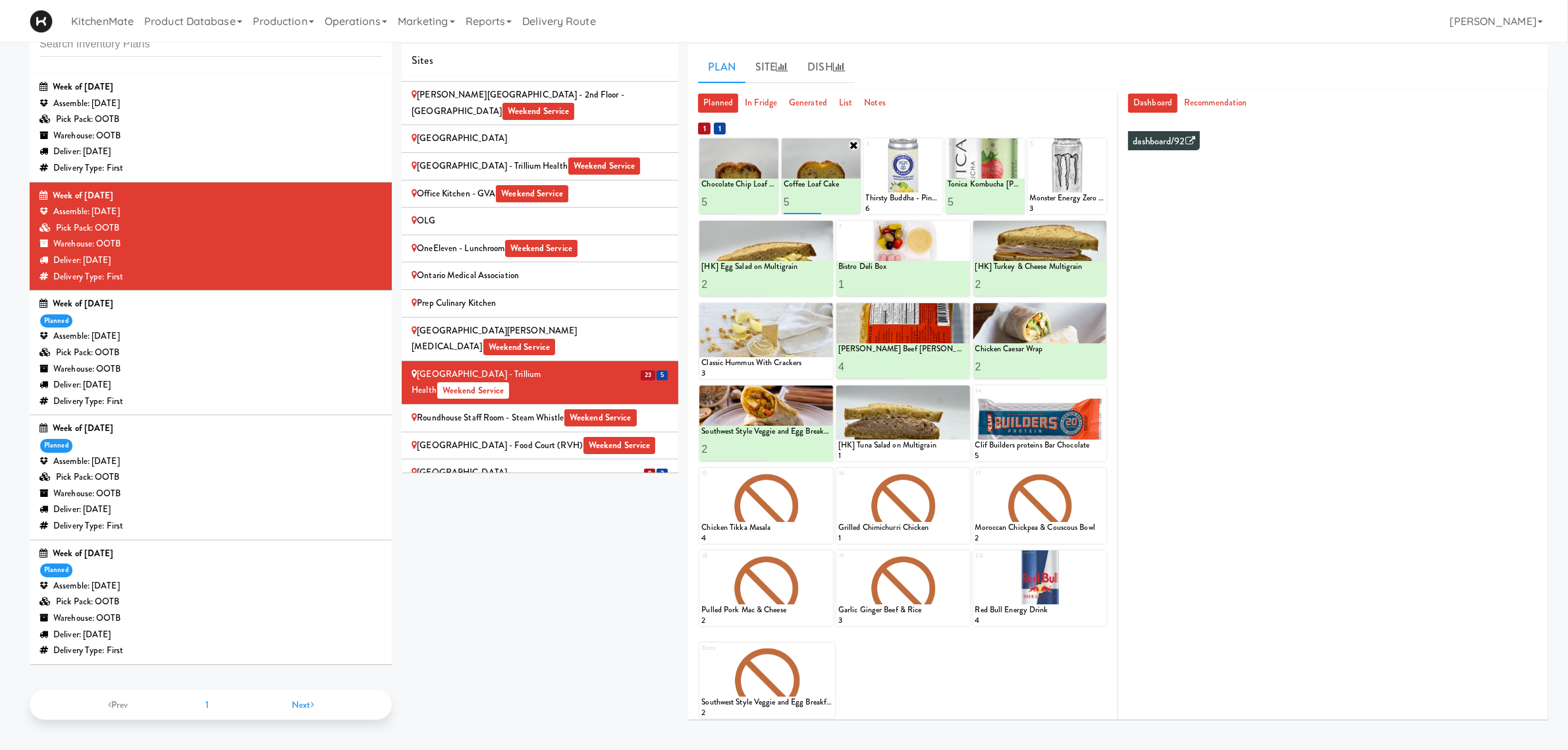
click at [804, 206] on input "5" at bounding box center [802, 202] width 38 height 24
click at [854, 143] on icon at bounding box center [854, 145] width 11 height 11
click at [820, 308] on div at bounding box center [766, 341] width 134 height 75
click at [824, 307] on icon at bounding box center [827, 310] width 10 height 10
click at [751, 344] on select "- Empty - Activia Probiotic Peach Mango Smoothie Chocolate Milk Tetra Pack Coca…" at bounding box center [766, 347] width 129 height 64
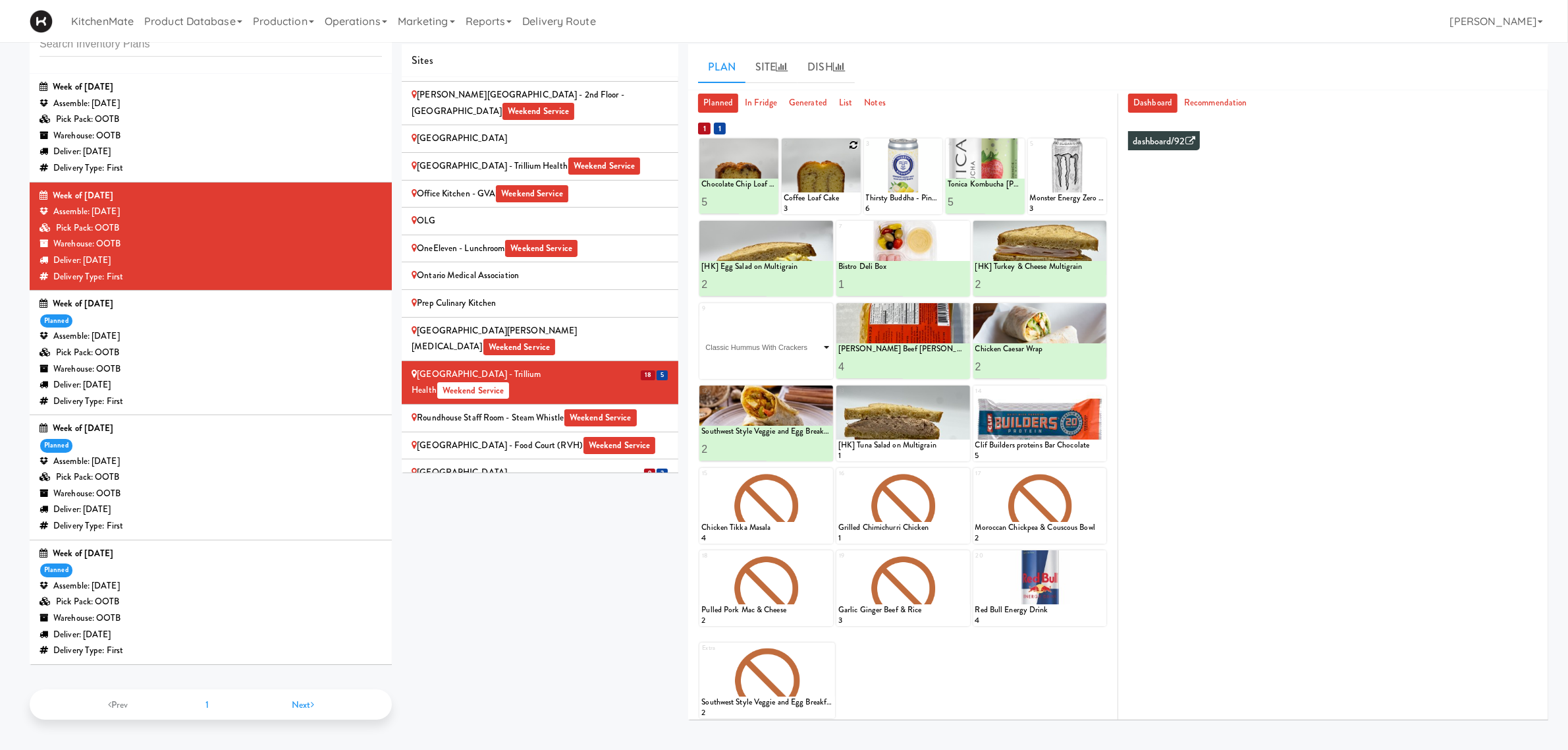
click at [701, 316] on select "- Empty - Activia Probiotic Peach Mango Smoothie Chocolate Milk Tetra Pack Coca…" at bounding box center [766, 347] width 129 height 64
type input "2"
click at [802, 362] on button at bounding box center [799, 367] width 17 height 15
click at [1098, 143] on icon at bounding box center [1100, 145] width 10 height 10
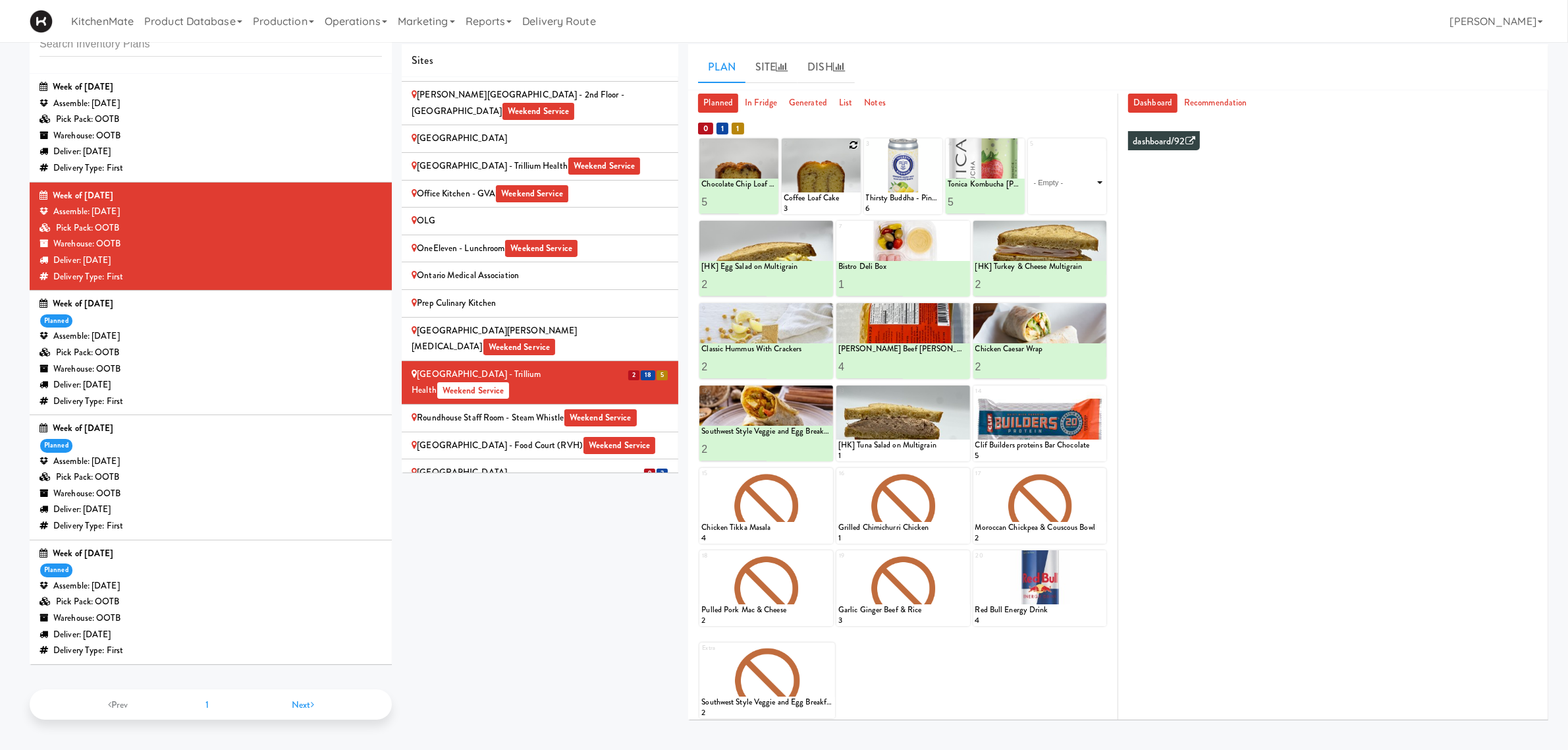
click at [1061, 189] on select "- Empty - Activia Probiotic Peach Mango Smoothie Chocolate Milk Tetra Pack Coca…" at bounding box center [1068, 182] width 75 height 64
click at [1031, 151] on select "- Empty - Activia Probiotic Peach Mango Smoothie Chocolate Milk Tetra Pack Coca…" at bounding box center [1068, 182] width 75 height 64
type input "2"
click at [1085, 208] on button at bounding box center [1087, 202] width 17 height 15
click at [1096, 389] on icon at bounding box center [1100, 392] width 10 height 10
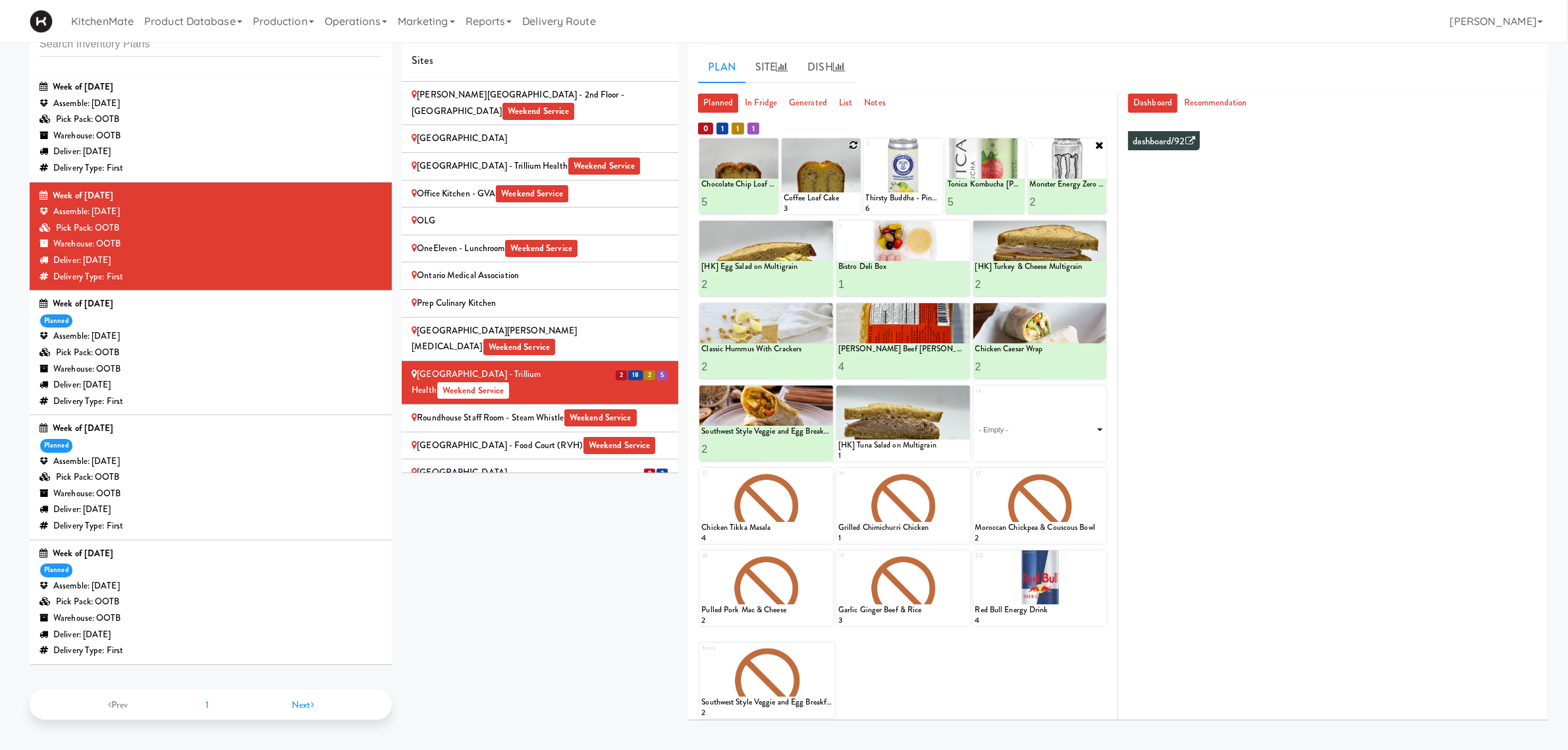
click at [1046, 427] on select "- Empty - Activia Probiotic Peach Mango Smoothie Chocolate Milk Tetra Pack Coca…" at bounding box center [1040, 430] width 129 height 64
click at [976, 398] on select "- Empty - Activia Probiotic Peach Mango Smoothie Chocolate Milk Tetra Pack Coca…" at bounding box center [1040, 430] width 129 height 64
type input "1"
type input "3"
click at [1067, 445] on button at bounding box center [1072, 449] width 17 height 15
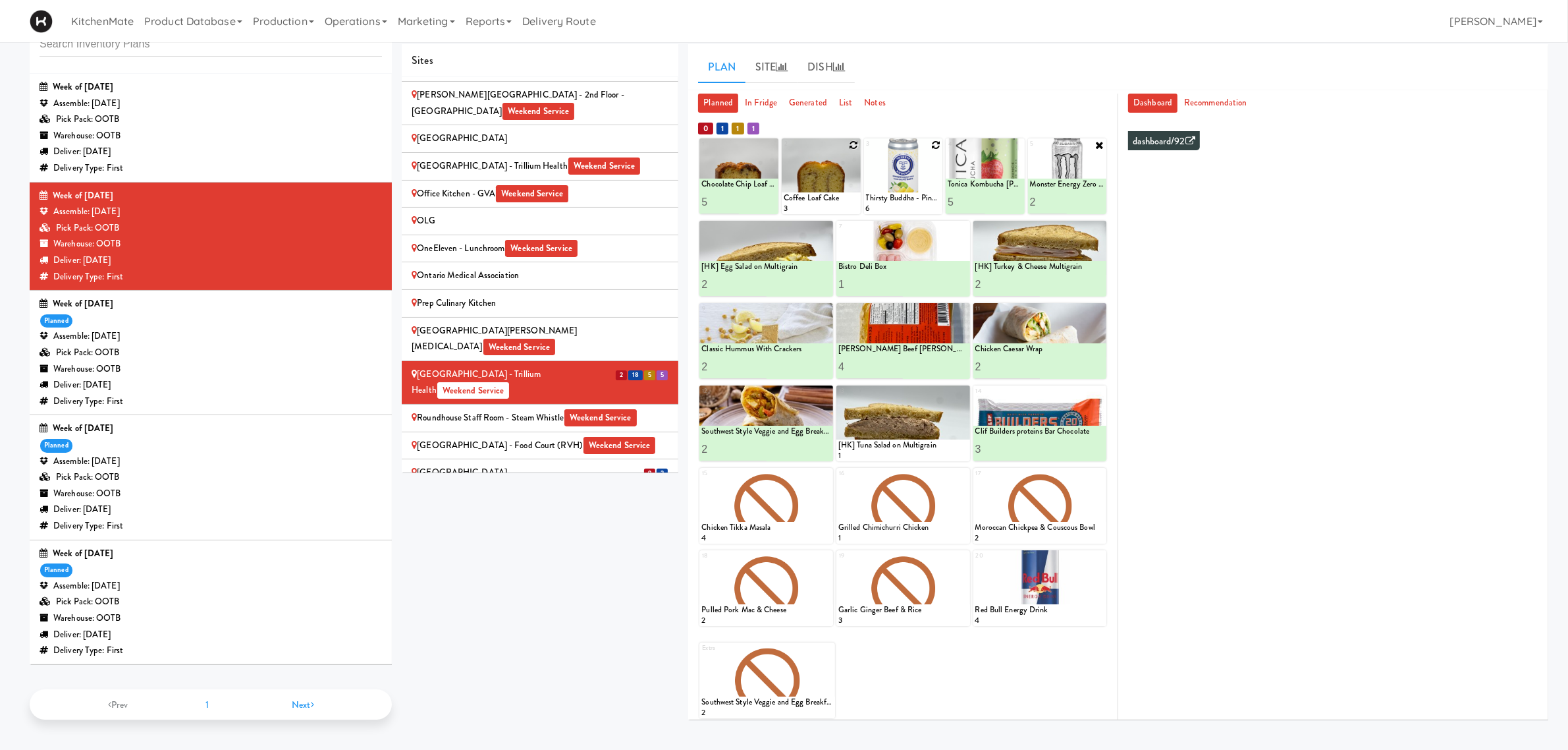
click at [935, 143] on icon at bounding box center [936, 145] width 10 height 10
click at [906, 181] on select "- Empty - Activia Probiotic Peach Mango Smoothie Chocolate Milk Tetra Pack Coca…" at bounding box center [904, 182] width 75 height 64
click at [867, 151] on select "- Empty - Activia Probiotic Peach Mango Smoothie Chocolate Milk Tetra Pack Coca…" at bounding box center [904, 182] width 75 height 64
type input "2"
click at [924, 199] on icon at bounding box center [921, 202] width 7 height 8
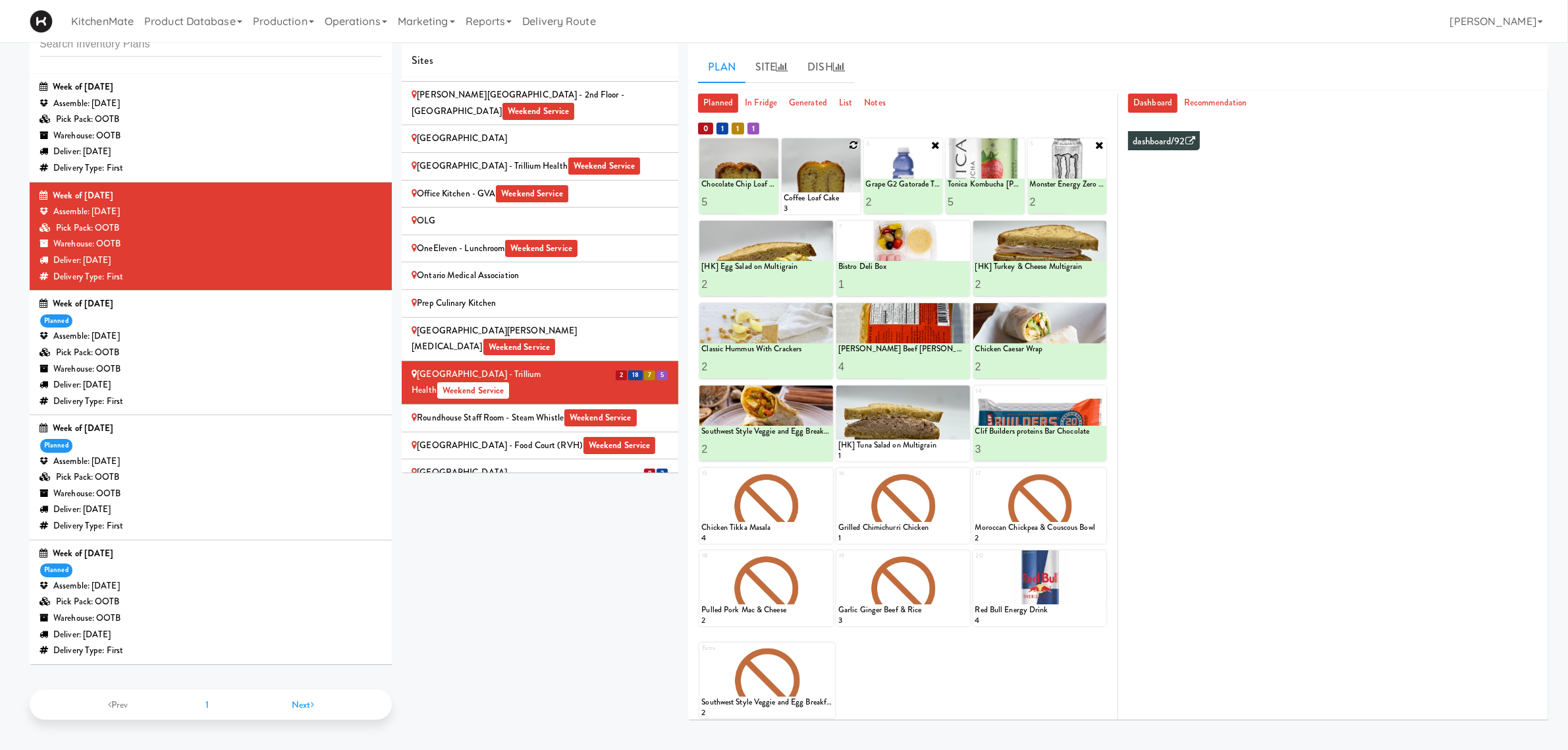
click at [933, 145] on icon at bounding box center [935, 145] width 11 height 11
click at [550, 464] on div "Scarborough Birchmount Hospital - Main Lobby Weekend Service" at bounding box center [540, 480] width 257 height 32
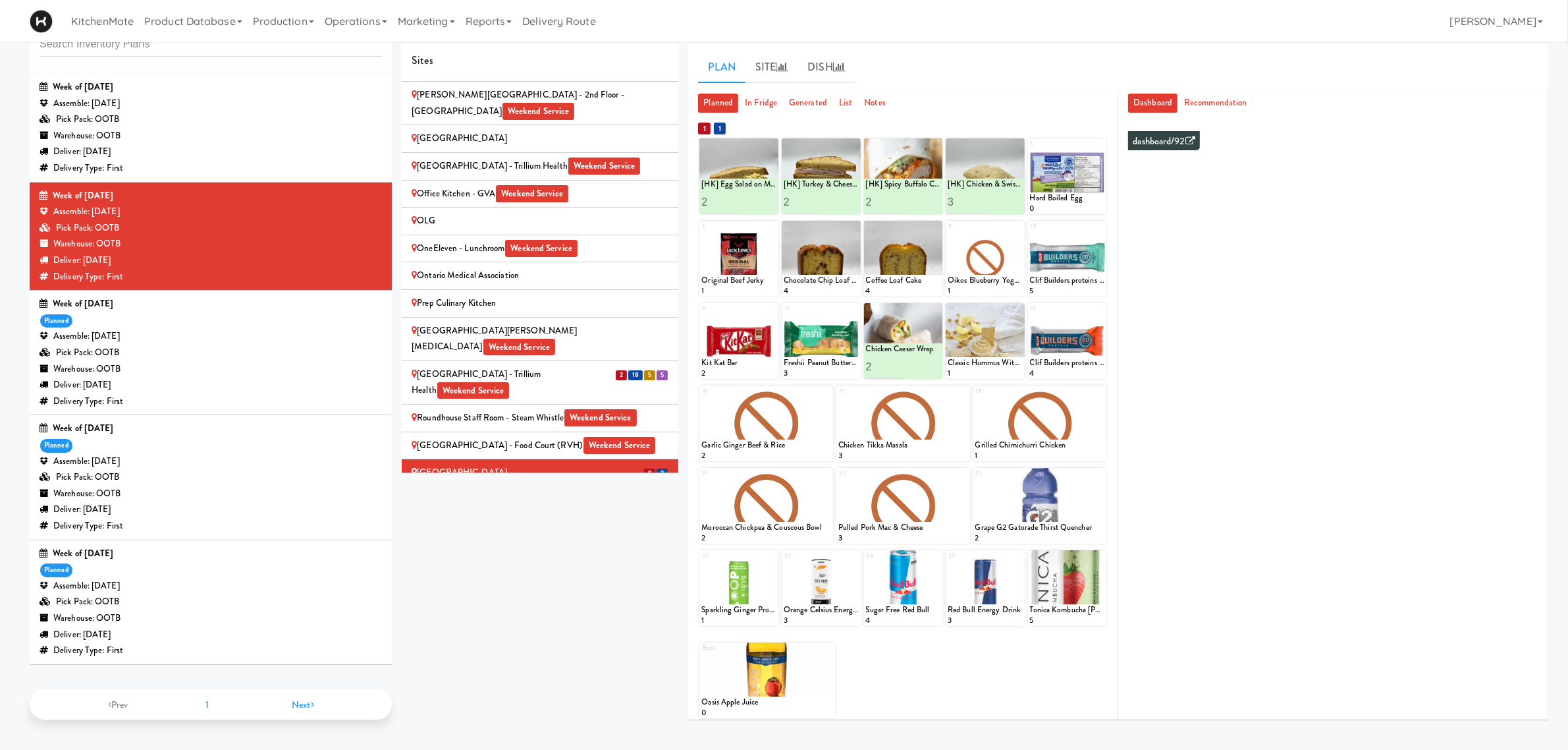
click at [1051, 666] on div "Extra Oasis Apple Juice 0" at bounding box center [903, 675] width 407 height 86
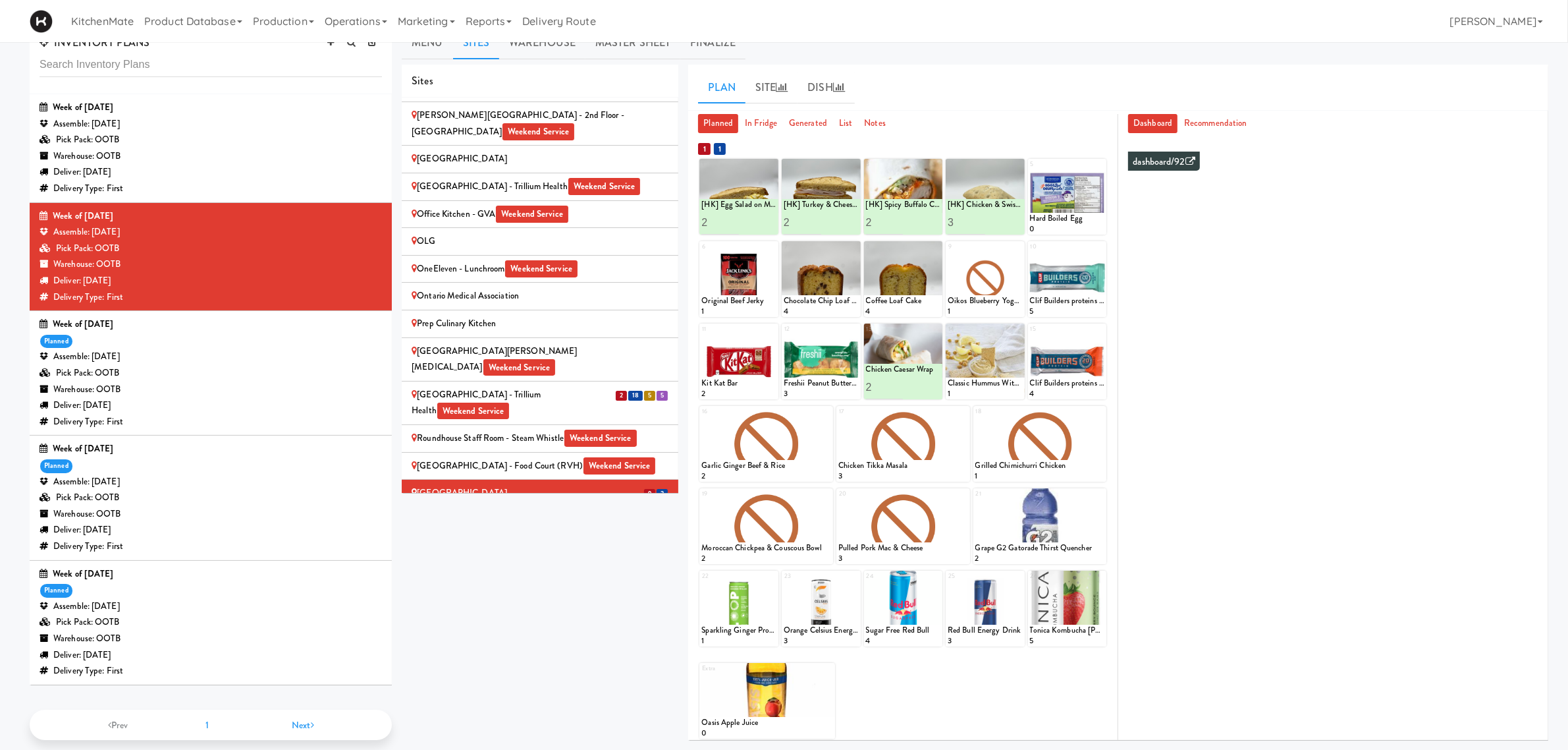
scroll to position [42, 0]
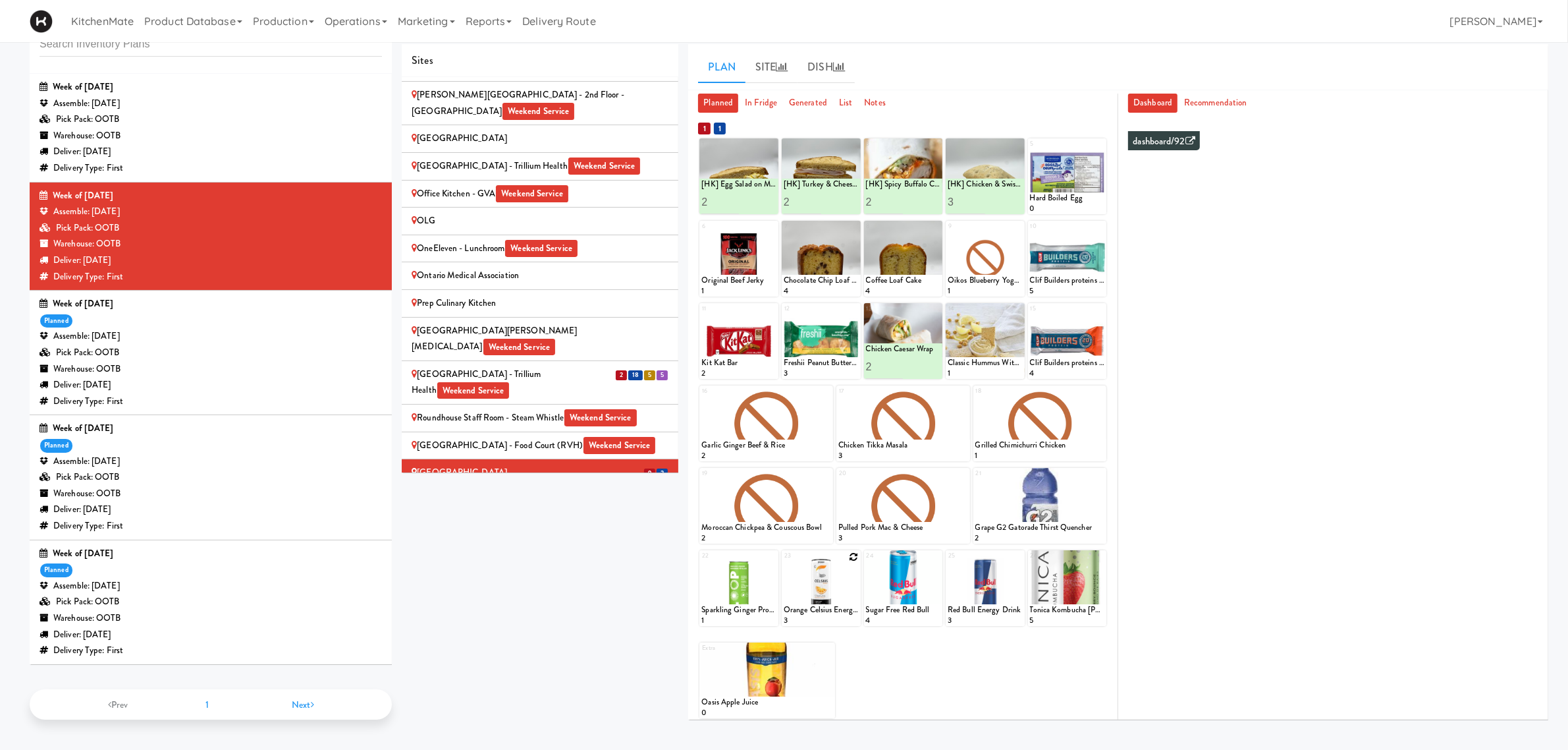
click at [850, 558] on icon at bounding box center [855, 557] width 10 height 10
click at [821, 592] on select "- Empty - Activia Probiotic Peach Mango Smoothie Chocolate Milk Tetra Pack Coca…" at bounding box center [821, 595] width 75 height 64
click at [784, 563] on select "- Empty - Activia Probiotic Peach Mango Smoothie Chocolate Milk Tetra Pack Coca…" at bounding box center [821, 595] width 75 height 64
type input "2"
click at [844, 608] on button at bounding box center [839, 614] width 17 height 15
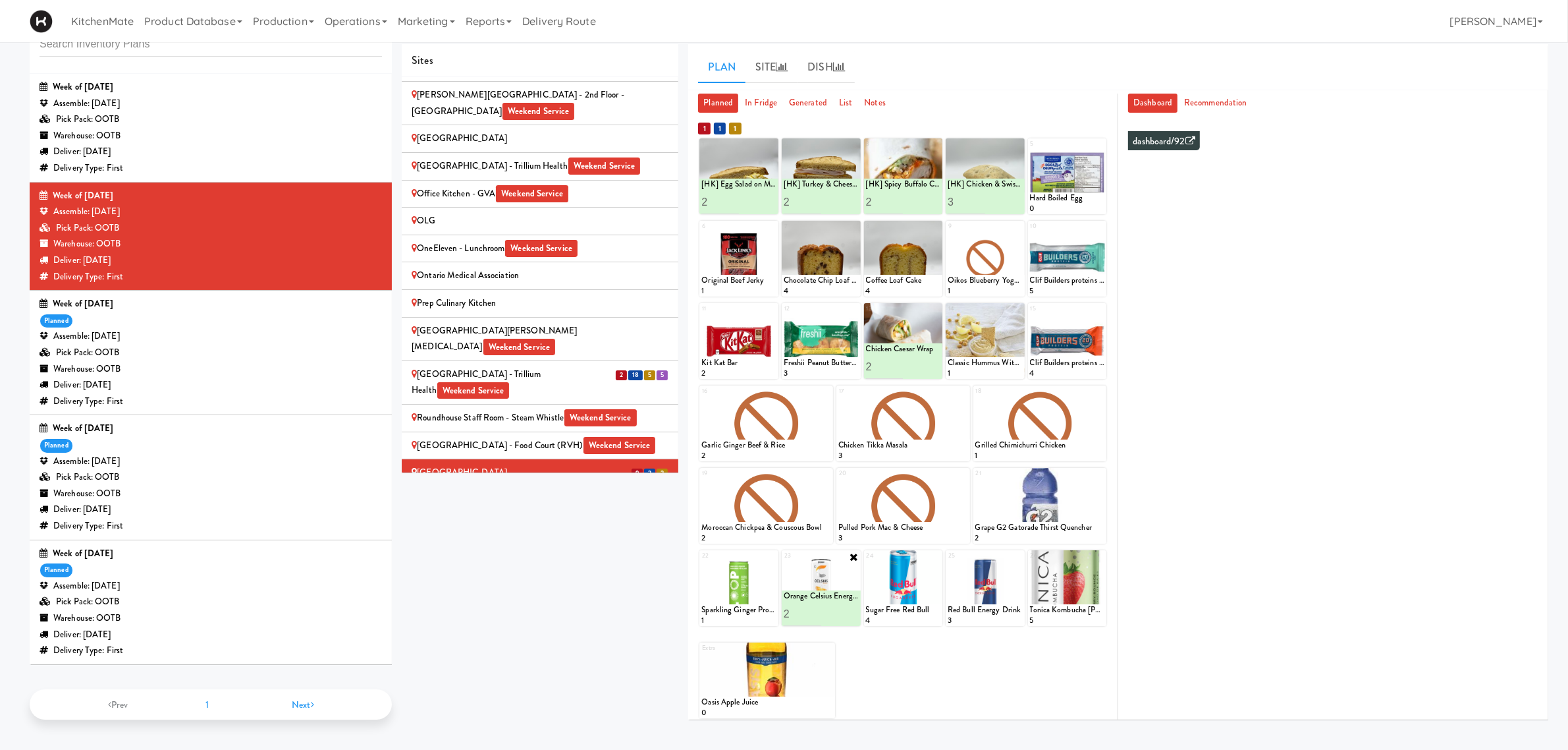
click at [890, 643] on div "Extra Oasis Apple Juice 0" at bounding box center [903, 675] width 407 height 86
click at [848, 305] on div at bounding box center [821, 341] width 79 height 75
click at [854, 308] on icon at bounding box center [855, 310] width 10 height 10
click at [827, 347] on select "- Empty - Activia Probiotic Peach Mango Smoothie Chocolate Milk Tetra Pack Coca…" at bounding box center [821, 347] width 75 height 64
click at [784, 316] on select "- Empty - Activia Probiotic Peach Mango Smoothie Chocolate Milk Tetra Pack Coca…" at bounding box center [821, 347] width 75 height 64
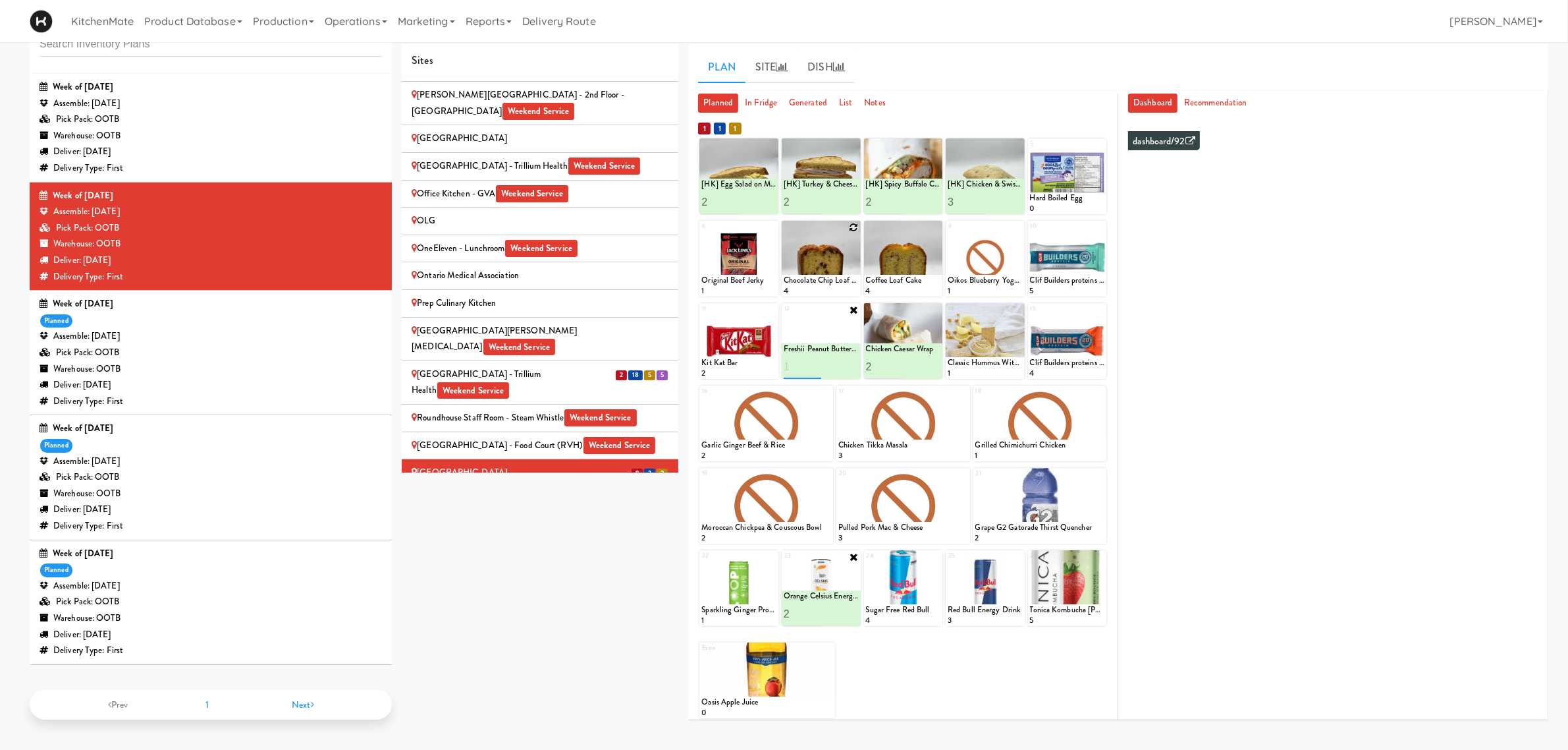
type input "1"
type input "4"
click at [839, 359] on button at bounding box center [839, 367] width 17 height 15
click at [901, 639] on div "Extra Oasis Apple Juice 0" at bounding box center [903, 675] width 407 height 86
click at [1099, 225] on icon at bounding box center [1100, 228] width 10 height 10
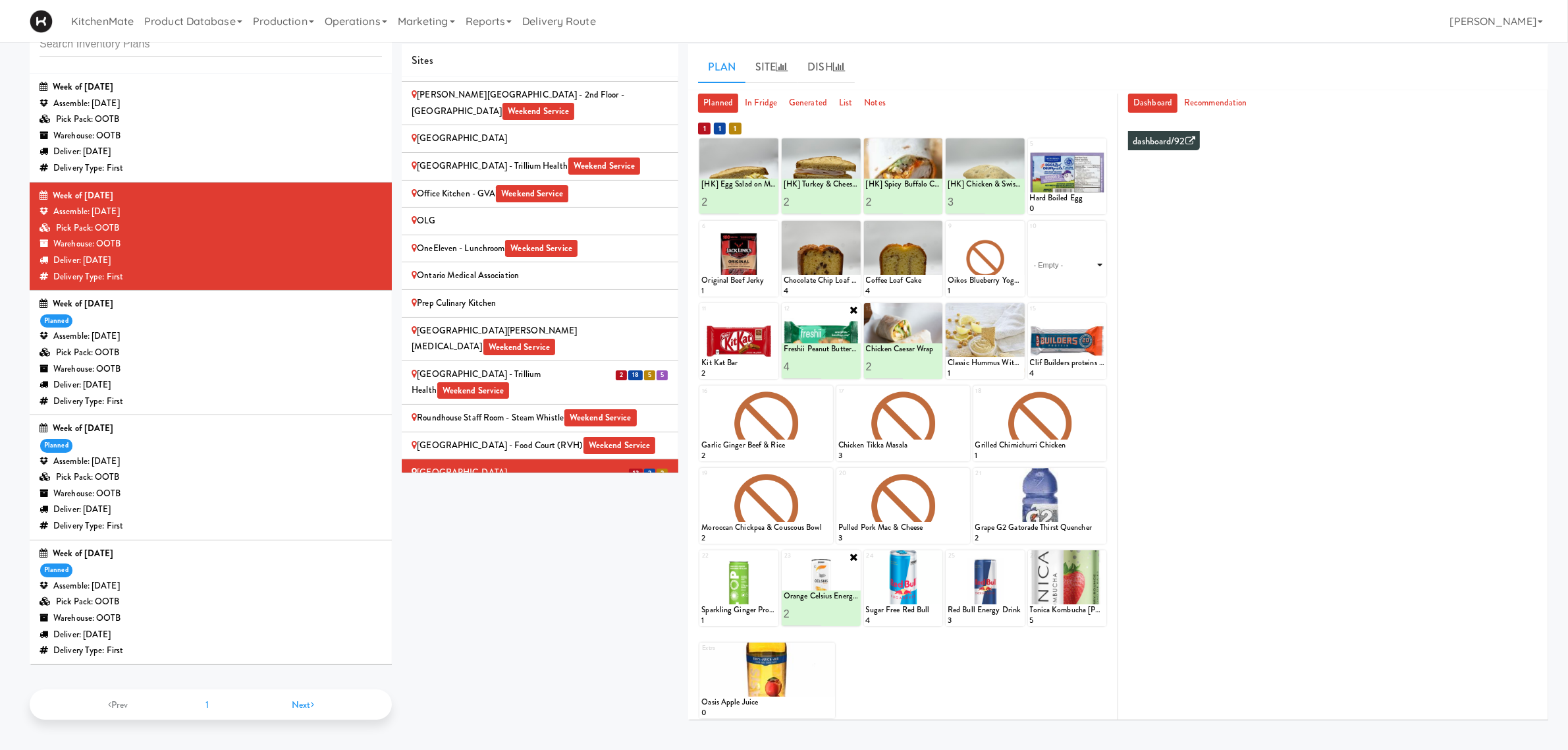
click at [1063, 273] on select "- Empty - Activia Probiotic Peach Mango Smoothie Chocolate Milk Tetra Pack Coca…" at bounding box center [1068, 265] width 75 height 64
click at [1031, 234] on select "- Empty - Activia Probiotic Peach Mango Smoothie Chocolate Milk Tetra Pack Coca…" at bounding box center [1068, 265] width 75 height 64
type input "2"
click at [1083, 284] on icon at bounding box center [1086, 285] width 7 height 8
click at [851, 227] on icon at bounding box center [855, 228] width 10 height 10
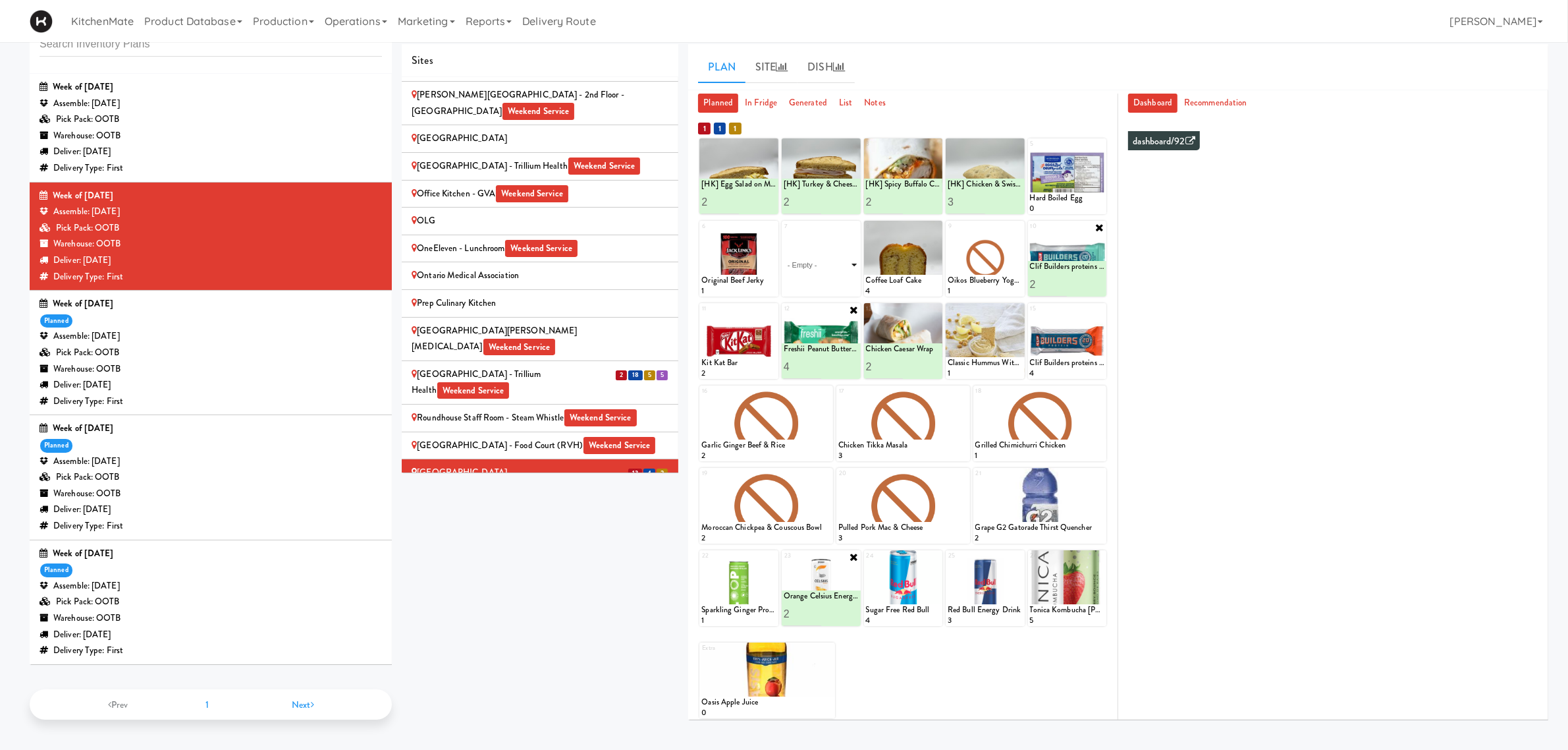
click at [840, 261] on select "- Empty - Activia Probiotic Peach Mango Smoothie Chocolate Milk Tetra Pack Coca…" at bounding box center [821, 265] width 75 height 64
click at [784, 234] on select "- Empty - Activia Probiotic Peach Mango Smoothie Chocolate Milk Tetra Pack Coca…" at bounding box center [821, 265] width 75 height 64
type input "3"
click at [841, 285] on icon at bounding box center [839, 285] width 7 height 8
click at [927, 225] on div at bounding box center [904, 259] width 79 height 75
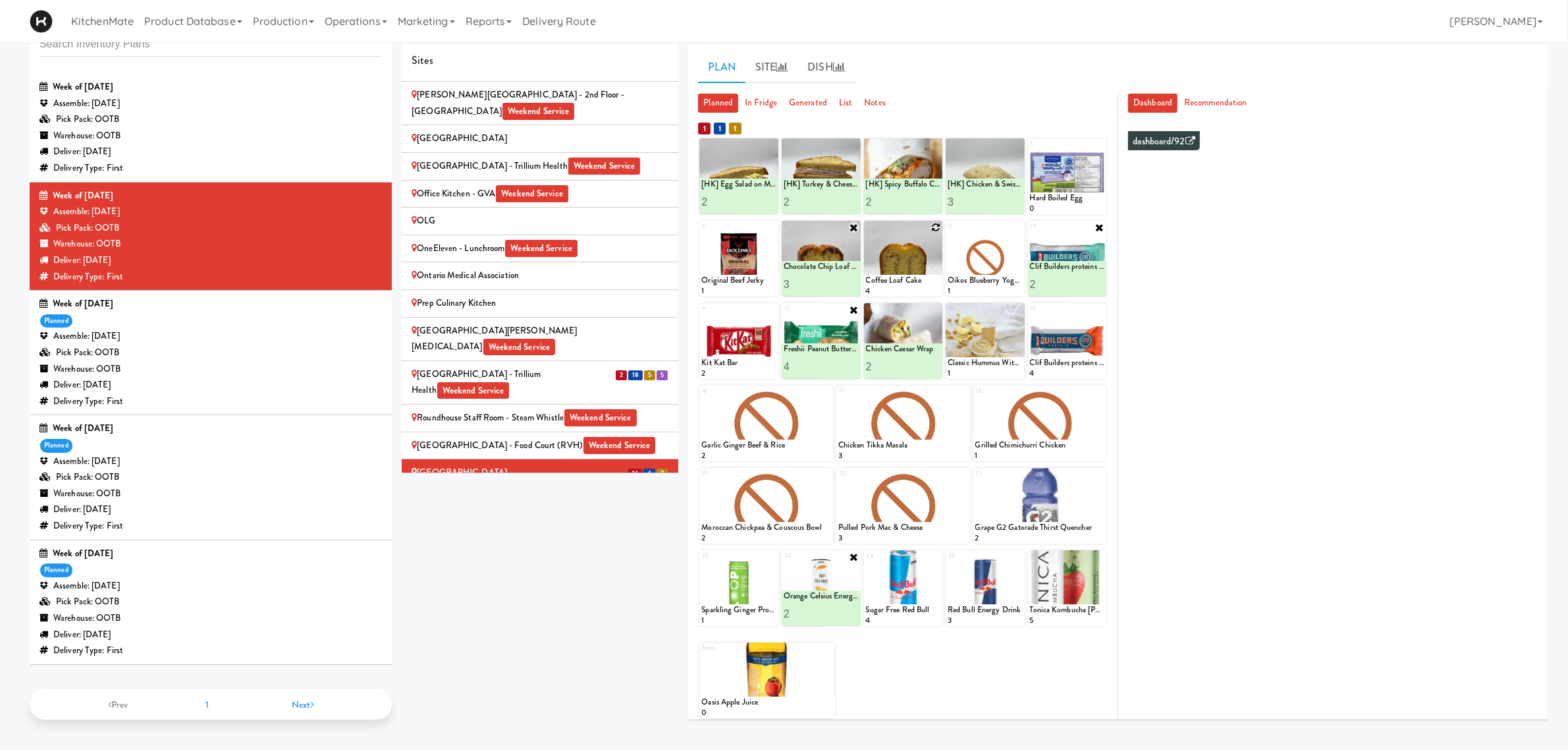
click at [932, 225] on icon at bounding box center [936, 228] width 10 height 10
click at [877, 261] on select "- Empty - Activia Probiotic Peach Mango Smoothie Chocolate Milk Tetra Pack Coca…" at bounding box center [904, 265] width 75 height 64
click at [867, 234] on select "- Empty - Activia Probiotic Peach Mango Smoothie Chocolate Milk Tetra Pack Coca…" at bounding box center [904, 265] width 75 height 64
type input "3"
click at [914, 282] on button at bounding box center [922, 285] width 17 height 15
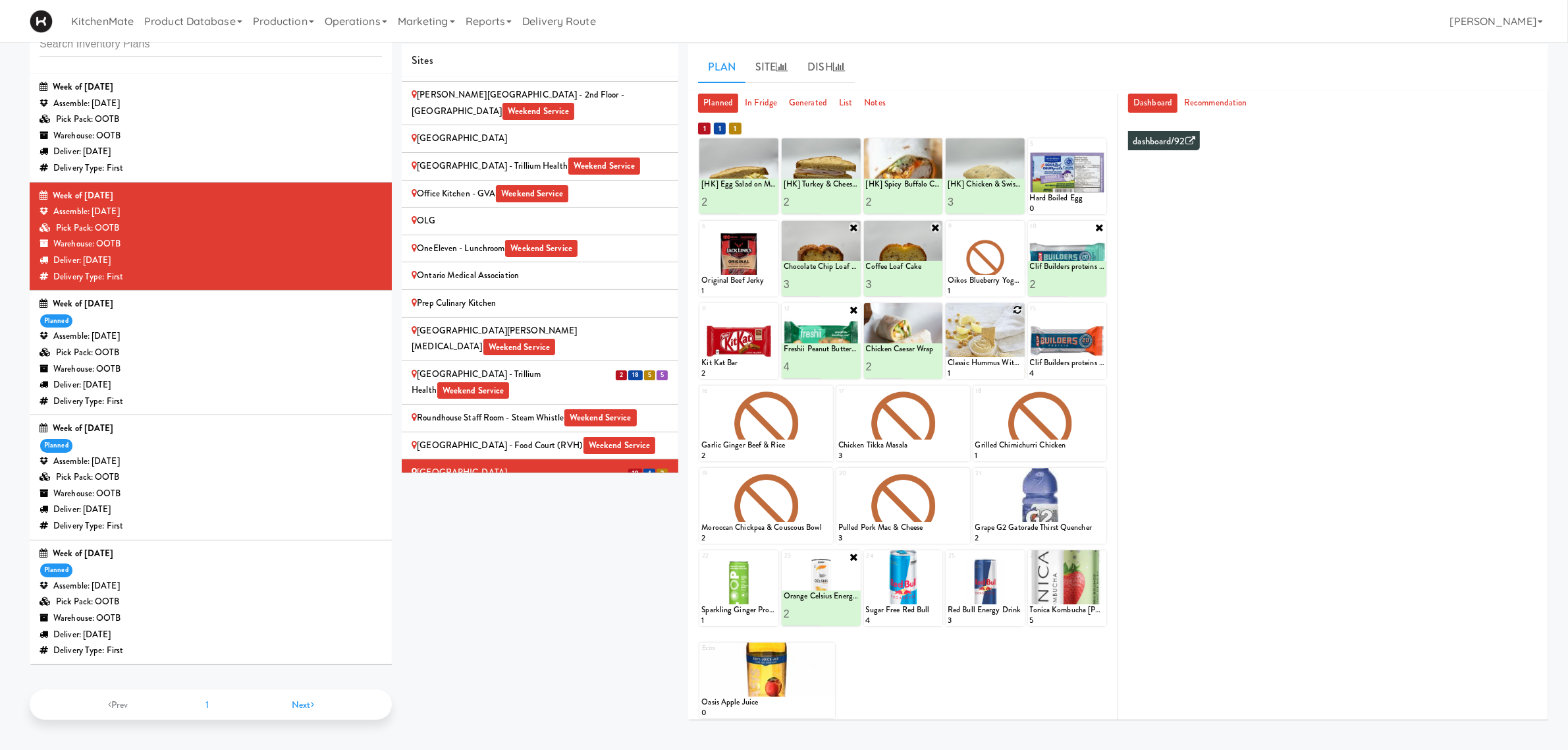
click at [1013, 311] on div at bounding box center [985, 341] width 79 height 75
click at [1020, 311] on icon at bounding box center [1018, 310] width 10 height 10
click at [982, 347] on select "- Empty - Activia Probiotic Peach Mango Smoothie Chocolate Milk Tetra Pack Coca…" at bounding box center [985, 347] width 75 height 64
click at [948, 316] on select "- Empty - Activia Probiotic Peach Mango Smoothie Chocolate Milk Tetra Pack Coca…" at bounding box center [985, 347] width 75 height 64
type input "1"
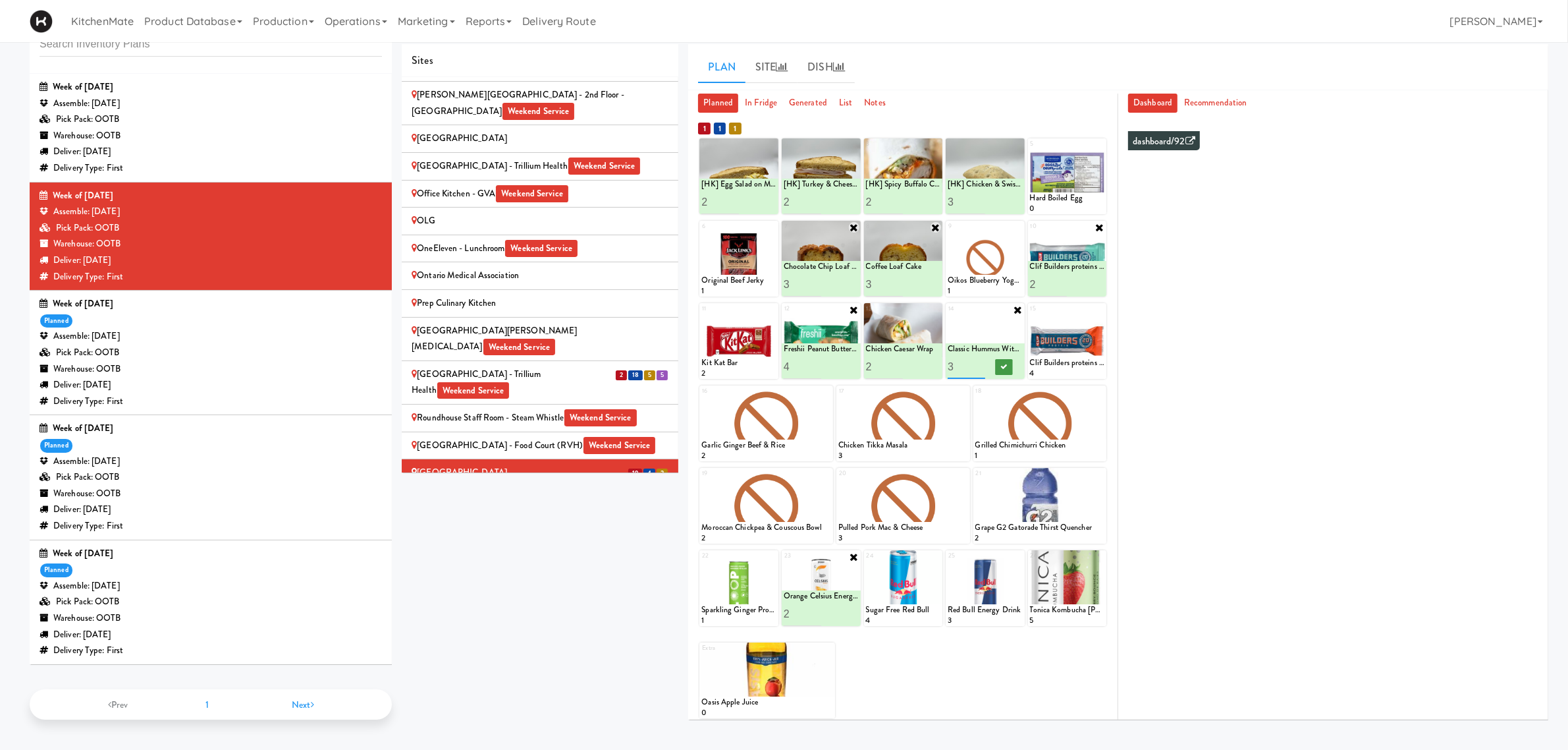
type input "3"
click at [1005, 367] on icon at bounding box center [1004, 367] width 7 height 8
click at [1101, 313] on icon at bounding box center [1100, 310] width 10 height 10
click at [1072, 351] on select "- Empty - Activia Probiotic Peach Mango Smoothie Chocolate Milk Tetra Pack Coca…" at bounding box center [1068, 347] width 75 height 64
click at [1031, 316] on select "- Empty - Activia Probiotic Peach Mango Smoothie Chocolate Milk Tetra Pack Coca…" at bounding box center [1068, 347] width 75 height 64
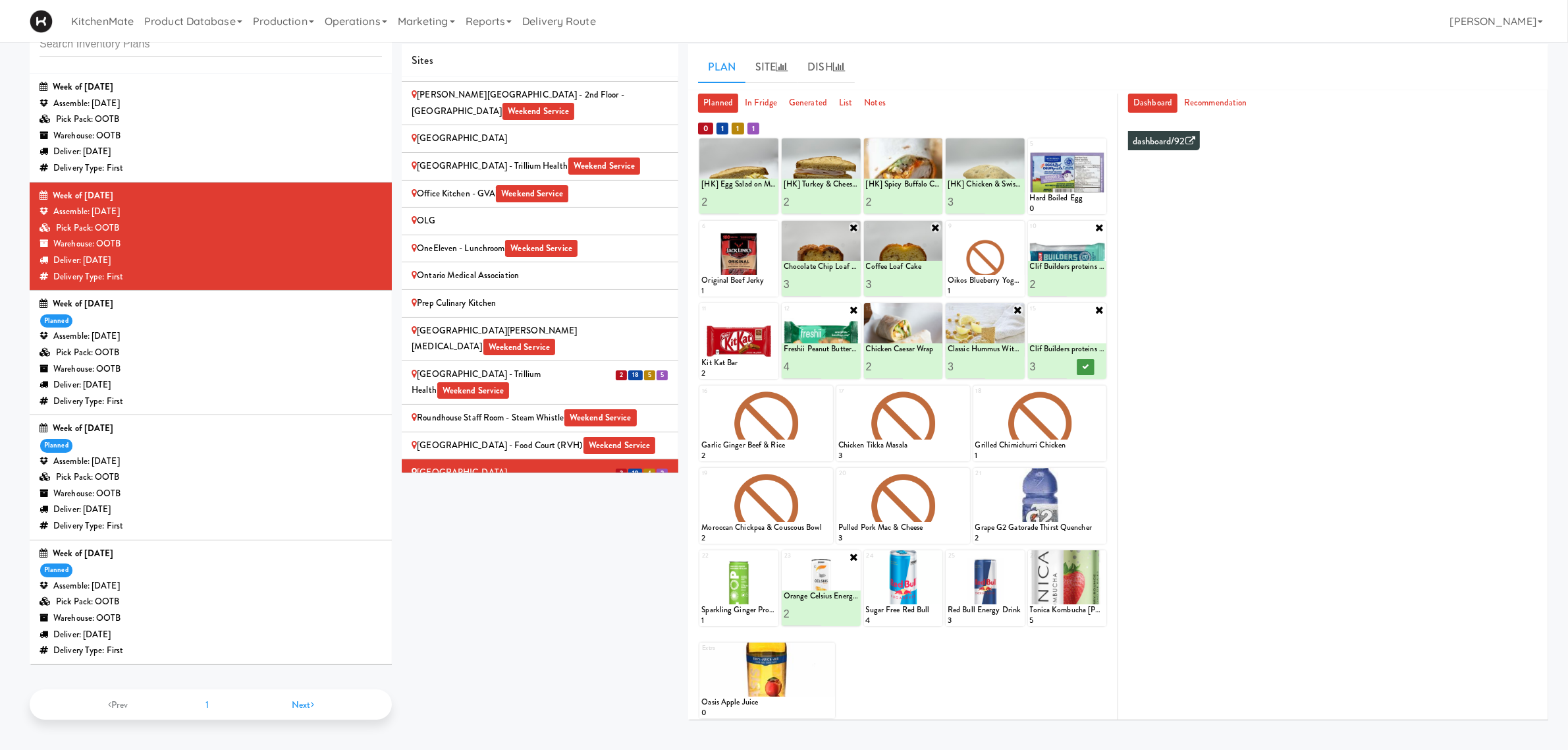
type input "3"
click at [1087, 367] on icon at bounding box center [1086, 367] width 7 height 8
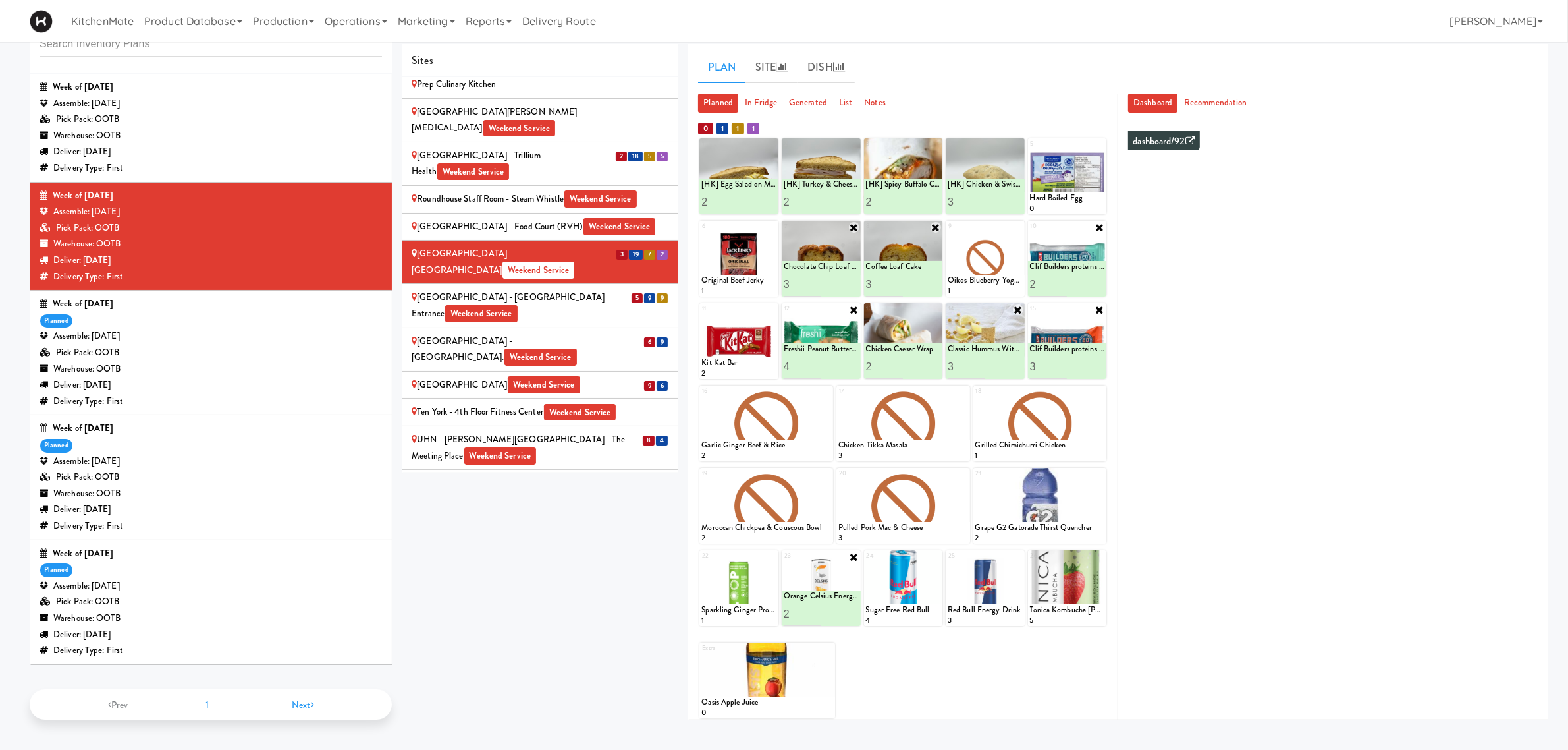
scroll to position [1921, 0]
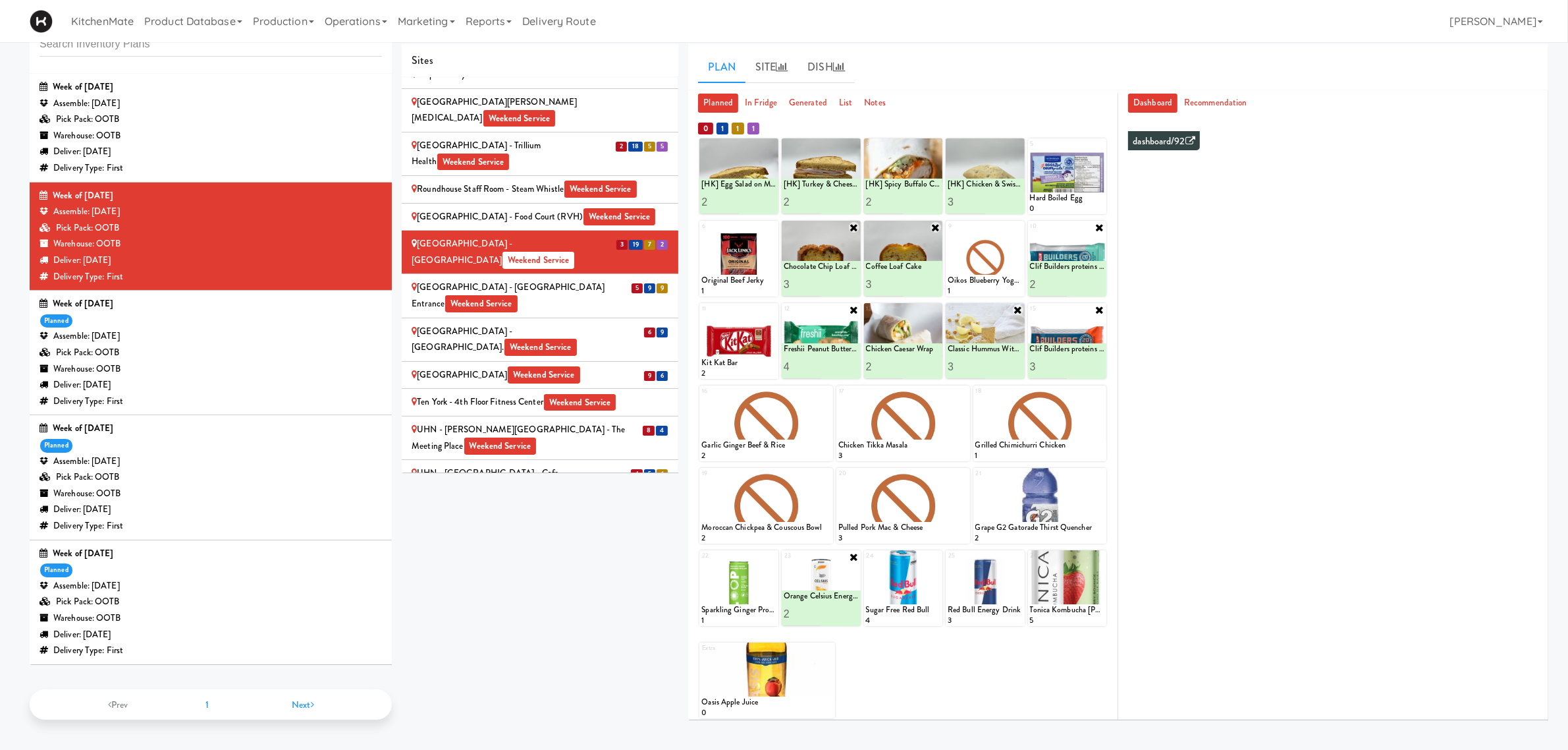
click at [623, 279] on div "Scarborough General Hospital - Tower Wing Entrance Weekend Service" at bounding box center [540, 294] width 257 height 32
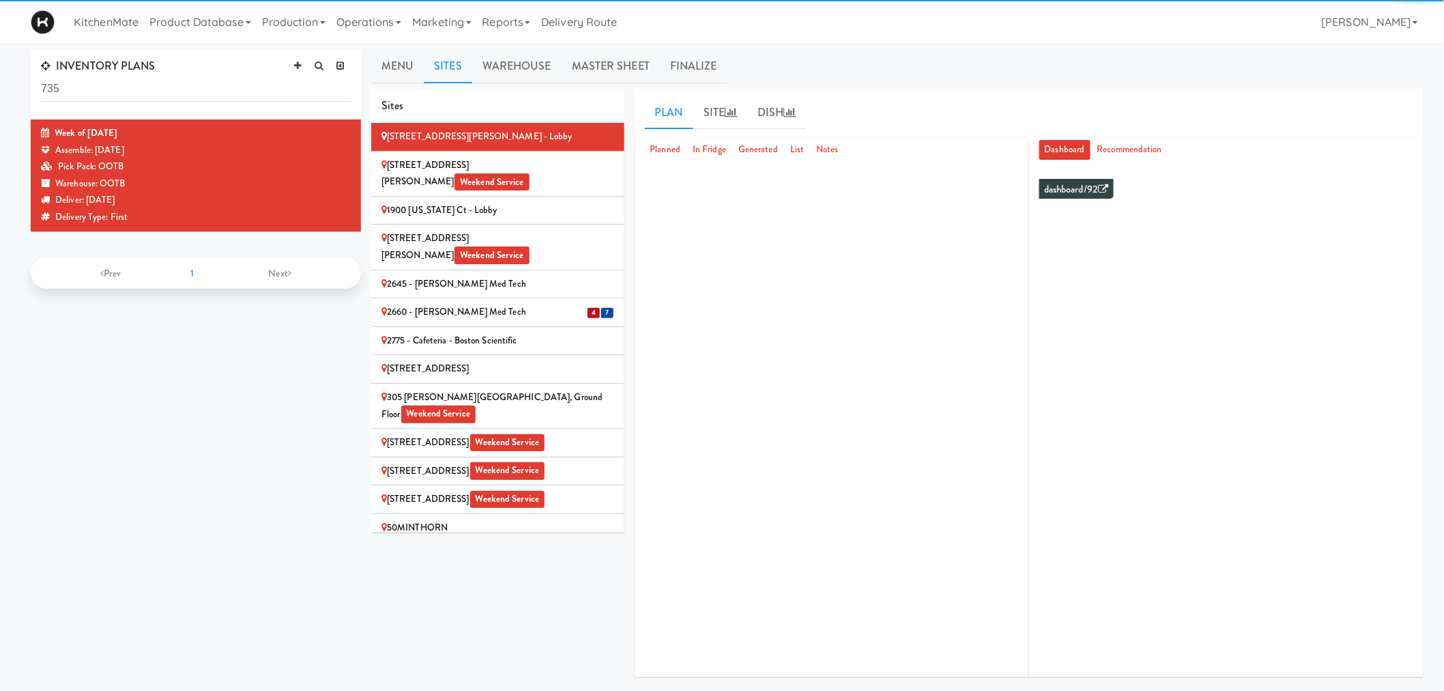
drag, startPoint x: 116, startPoint y: 78, endPoint x: 52, endPoint y: 79, distance: 64.2
click at [52, 79] on input "735" at bounding box center [196, 88] width 310 height 25
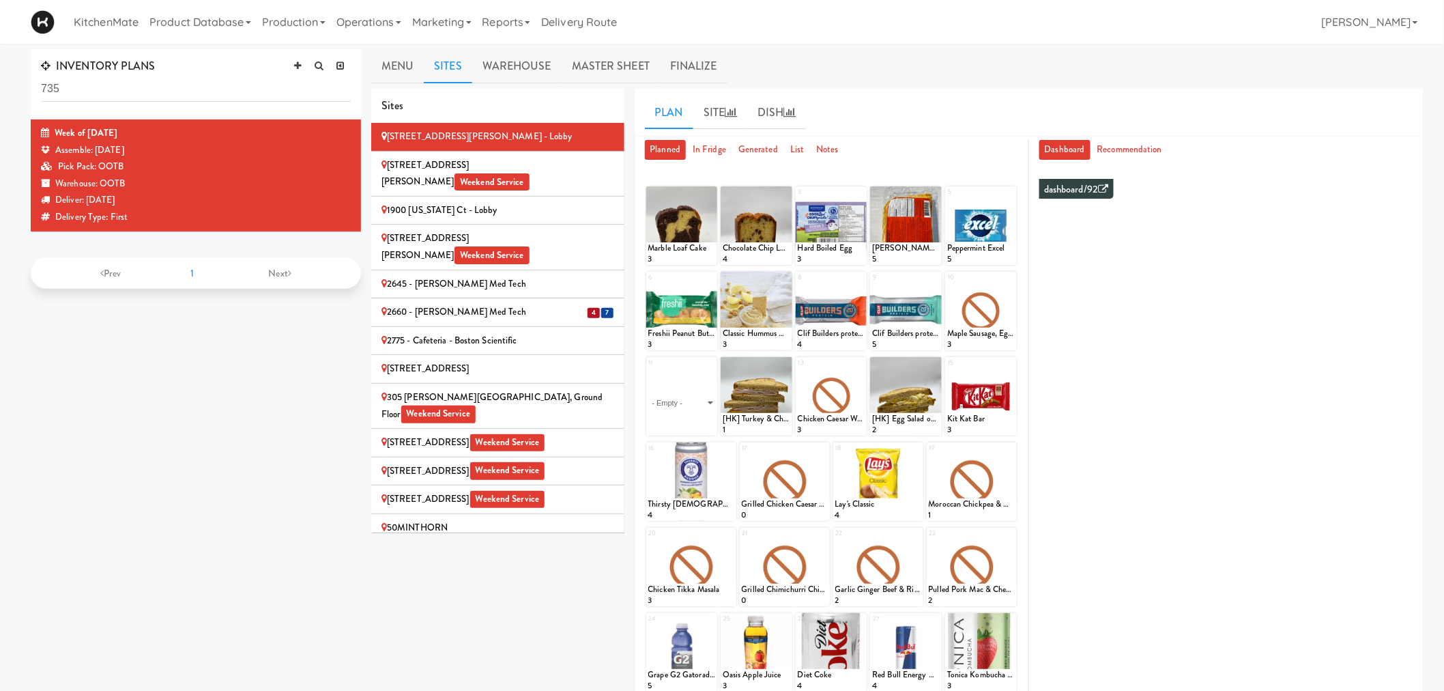
click at [66, 85] on input "735" at bounding box center [196, 88] width 310 height 25
drag, startPoint x: 85, startPoint y: 87, endPoint x: 0, endPoint y: 77, distance: 85.9
click at [0, 77] on div "INVENTORY PLANS 735 Week of August 24th, 2025 Assemble: Wednesday Aug 27, 2025 …" at bounding box center [722, 423] width 1444 height 749
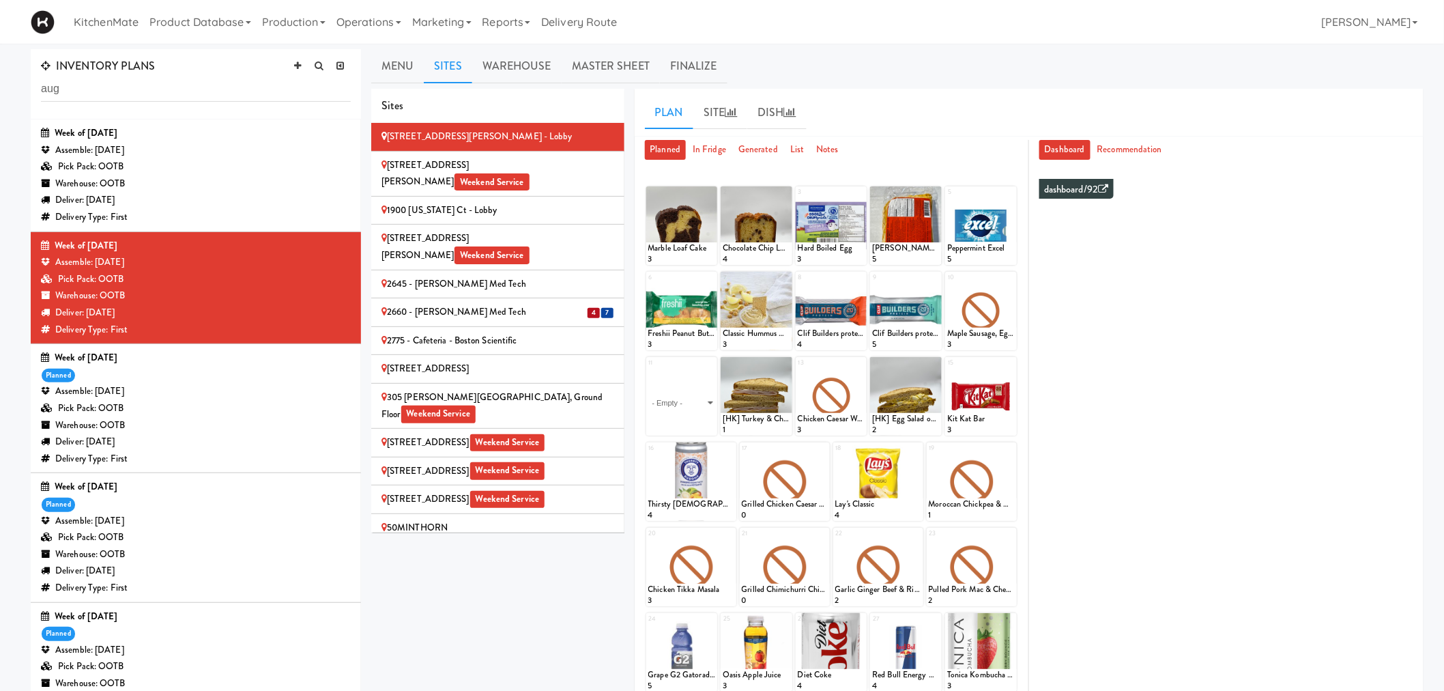
scroll to position [123, 0]
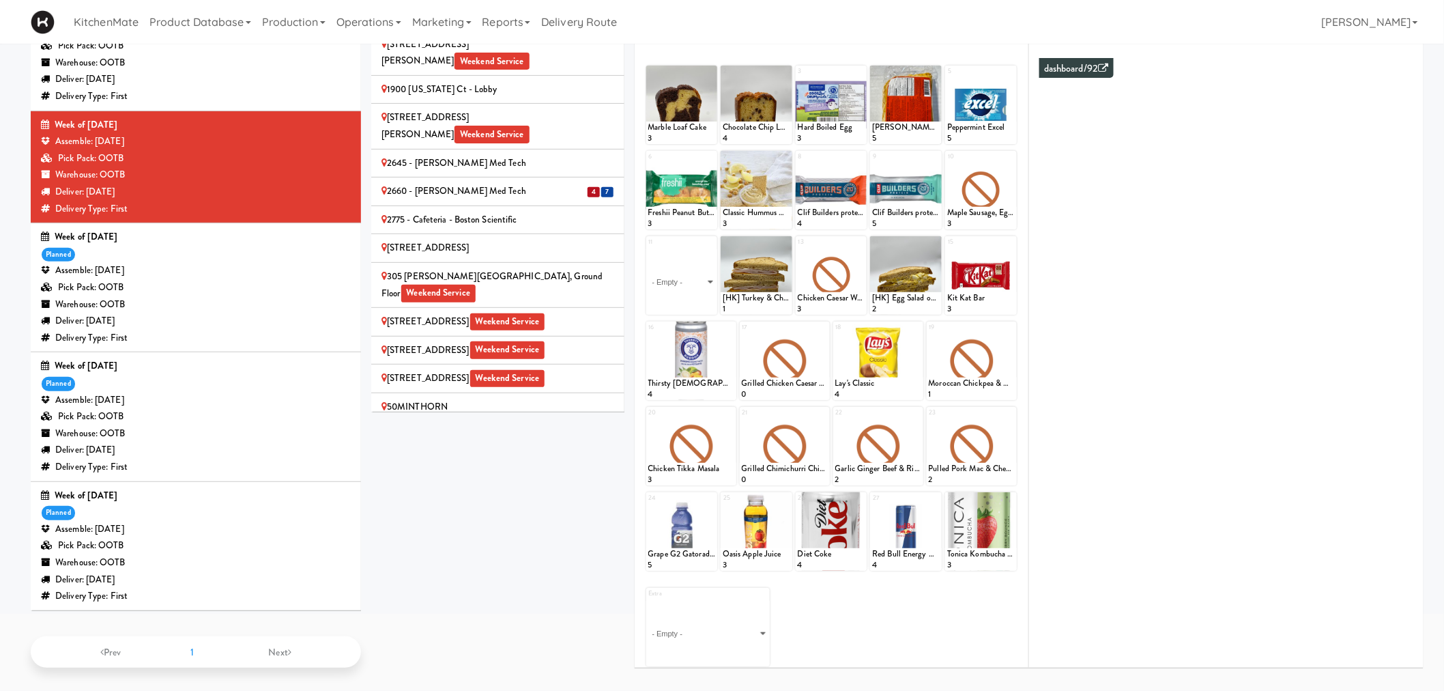
type input "aug"
click at [209, 521] on div "Assemble: Wednesday Aug 20, 2025" at bounding box center [196, 529] width 310 height 17
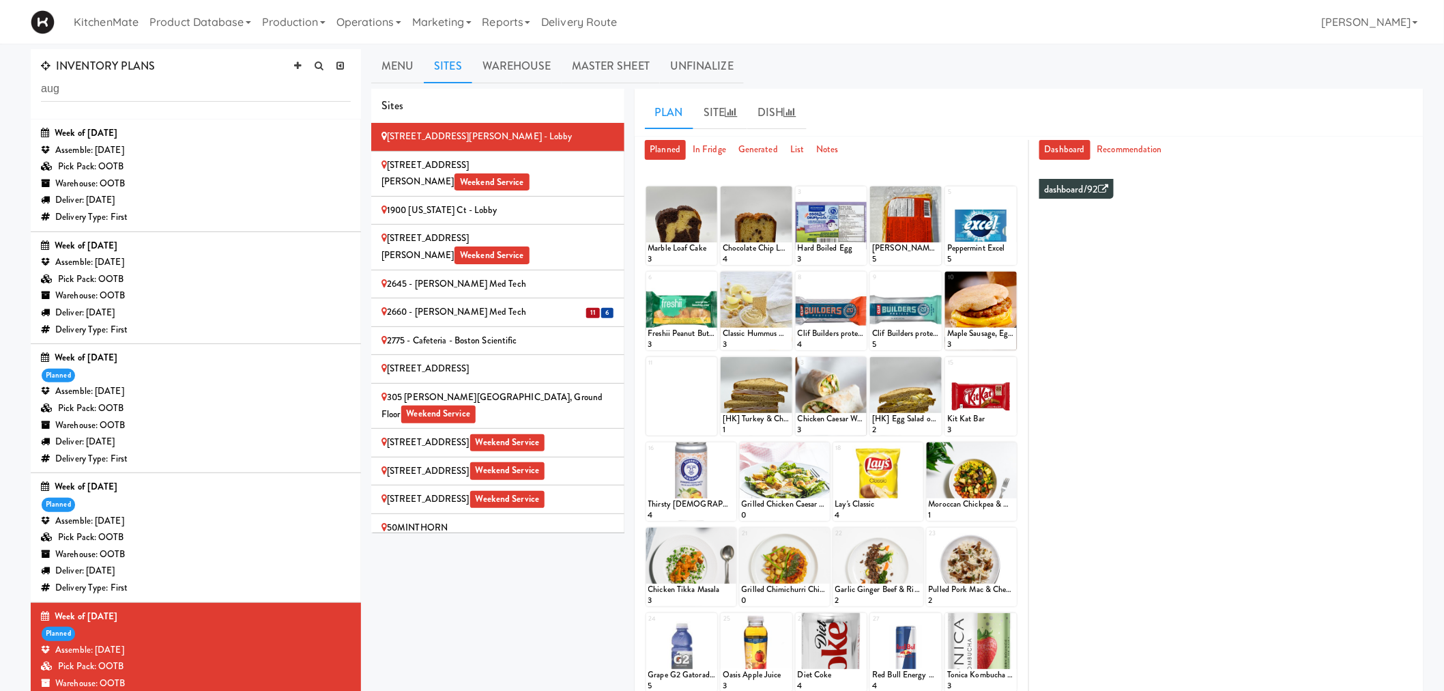
drag, startPoint x: 521, startPoint y: 281, endPoint x: 543, endPoint y: 236, distance: 50.4
click at [521, 304] on div "2660 - [PERSON_NAME] Med Tech" at bounding box center [498, 312] width 233 height 17
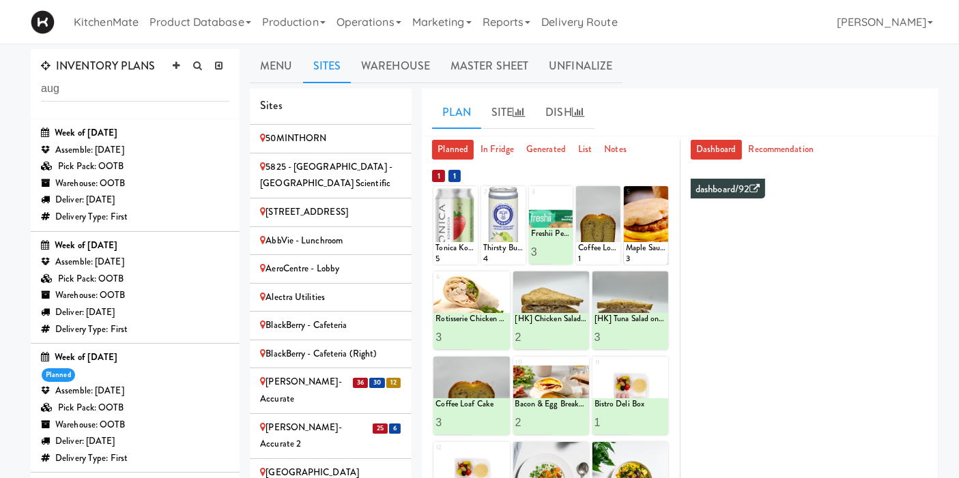
scroll to position [530, 0]
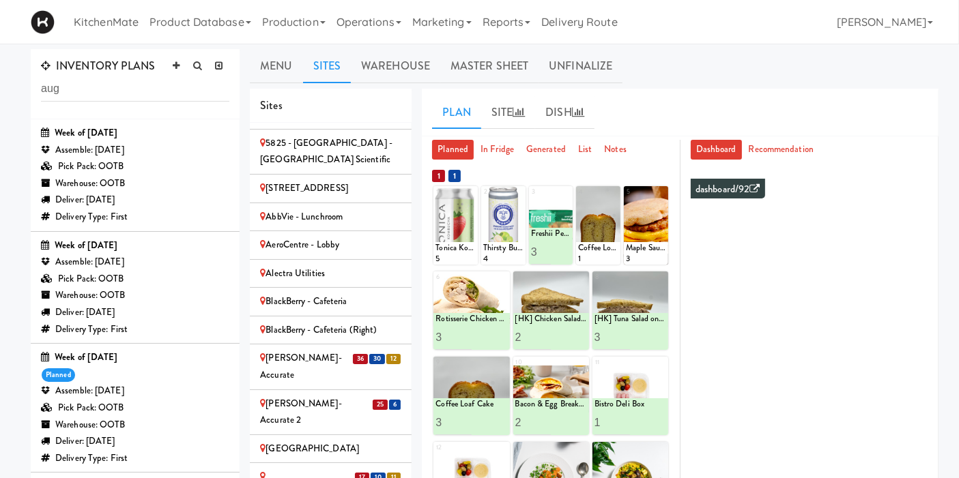
click at [353, 354] on span "36" at bounding box center [360, 359] width 15 height 10
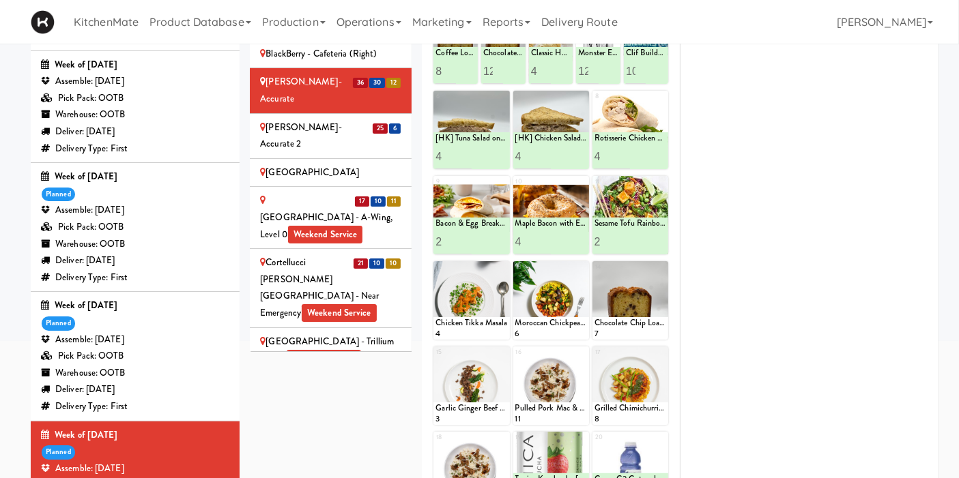
scroll to position [683, 0]
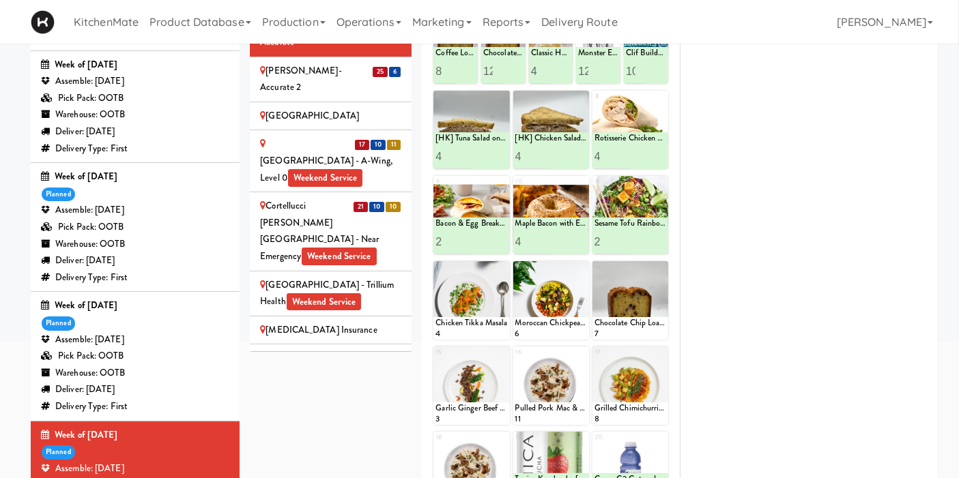
drag, startPoint x: 290, startPoint y: 59, endPoint x: 345, endPoint y: 152, distance: 107.1
click at [290, 136] on div "Cambridge Memorial Hospital - A-Wing, Level 0 Weekend Service" at bounding box center [330, 161] width 141 height 51
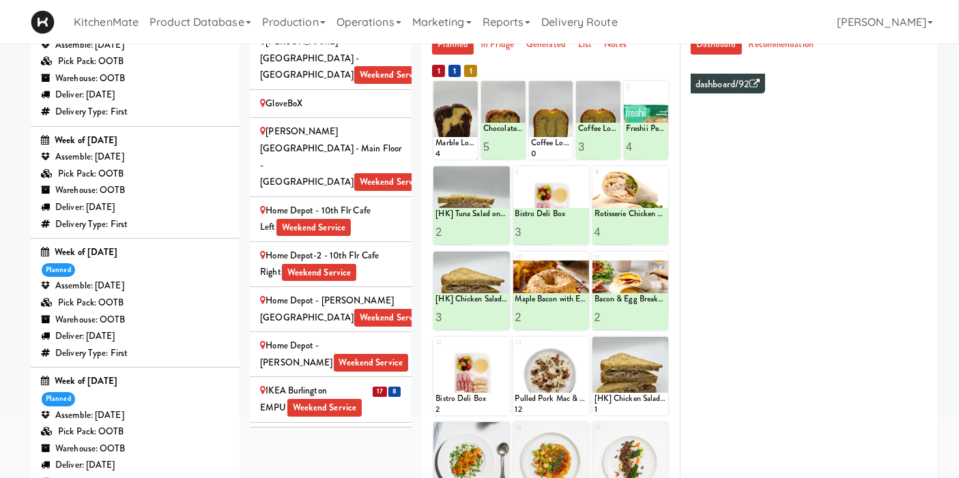
scroll to position [1289, 0]
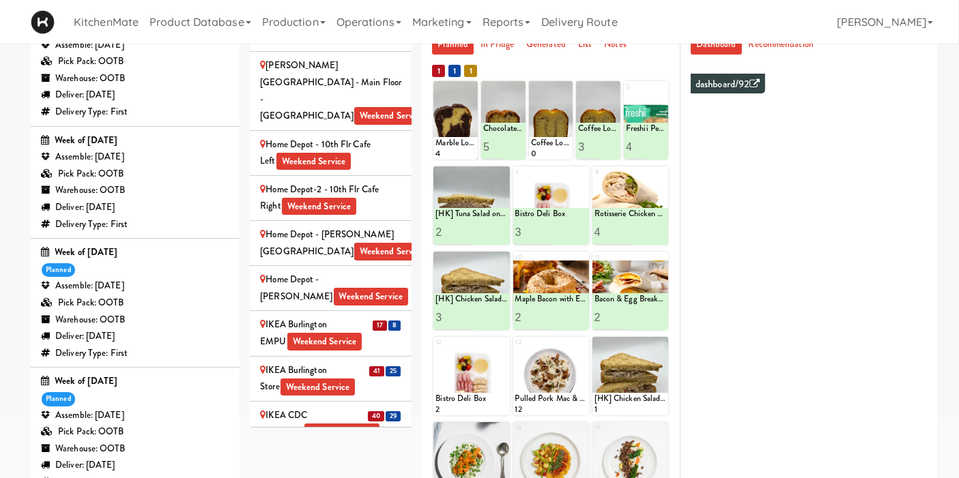
click at [288, 453] on div "IKEA Etobicoke Weekend Service" at bounding box center [330, 469] width 141 height 33
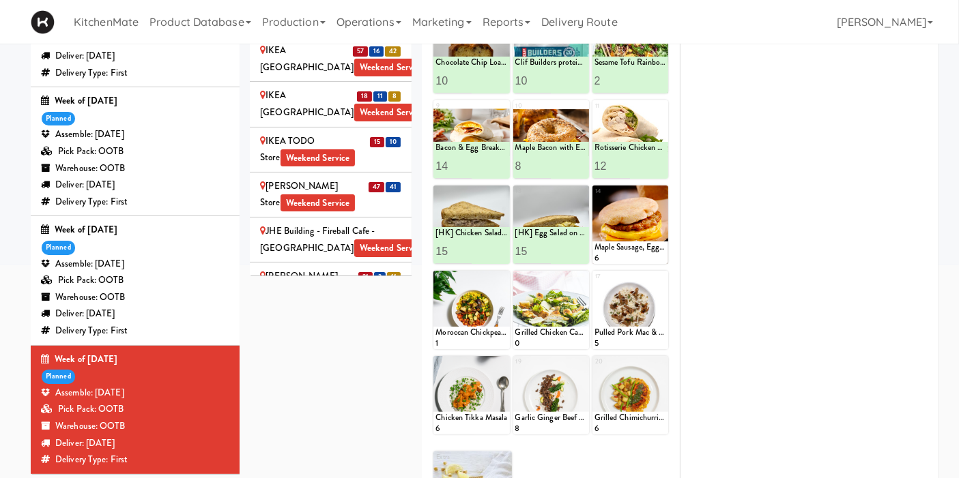
scroll to position [105, 0]
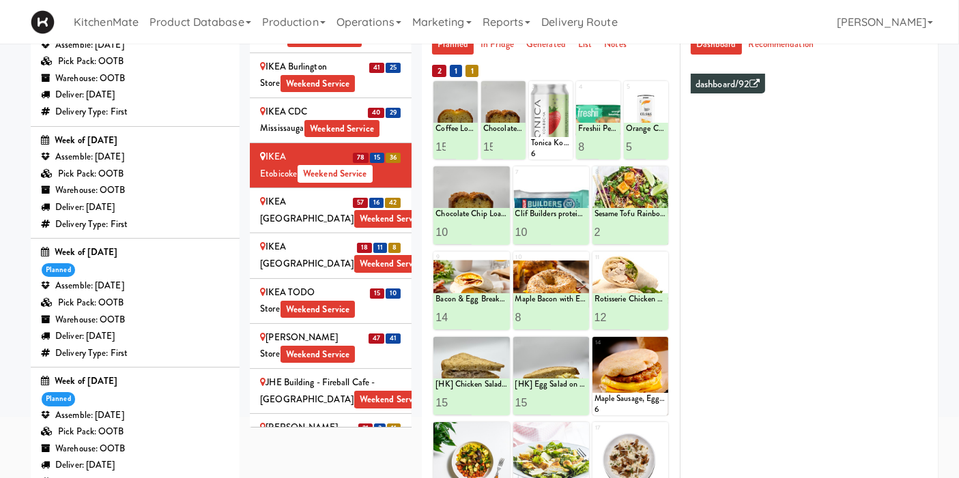
drag, startPoint x: 334, startPoint y: 134, endPoint x: 335, endPoint y: 143, distance: 9.7
click at [334, 285] on div "IKEA TODO Store Weekend Service" at bounding box center [330, 301] width 141 height 33
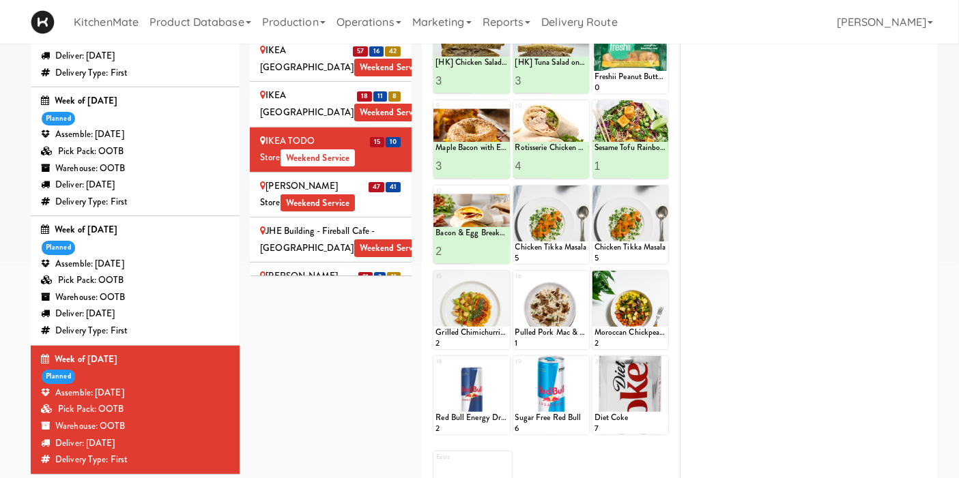
scroll to position [332, 0]
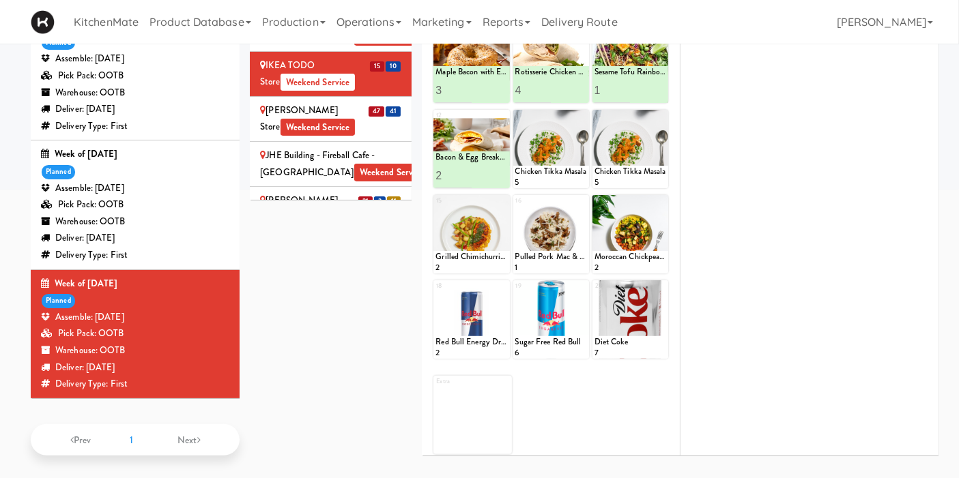
click at [376, 295] on div "Sites 100 Sheppard Ave - Lobby 110 Sheppard Ave E Weekend Service 1900 Minnesot…" at bounding box center [594, 111] width 689 height 711
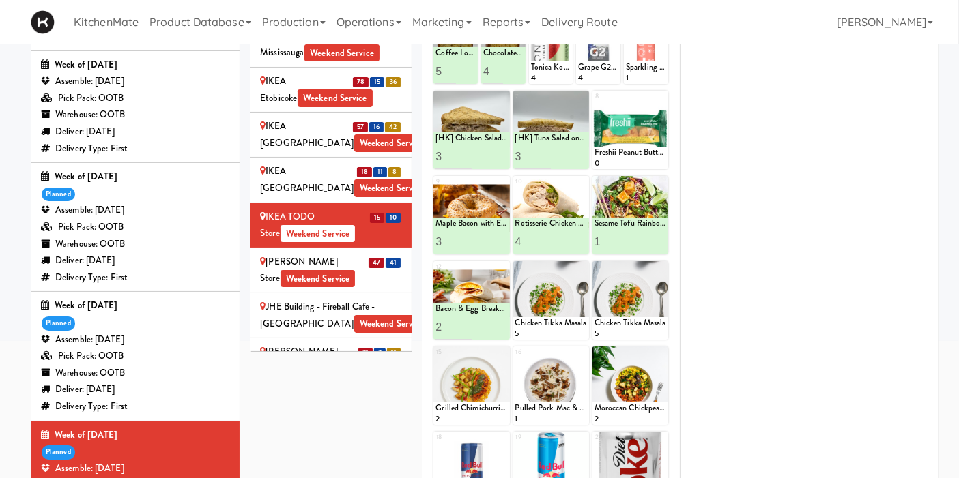
click at [335, 254] on div "IKEA Vaughan Store Weekend Service" at bounding box center [330, 270] width 141 height 33
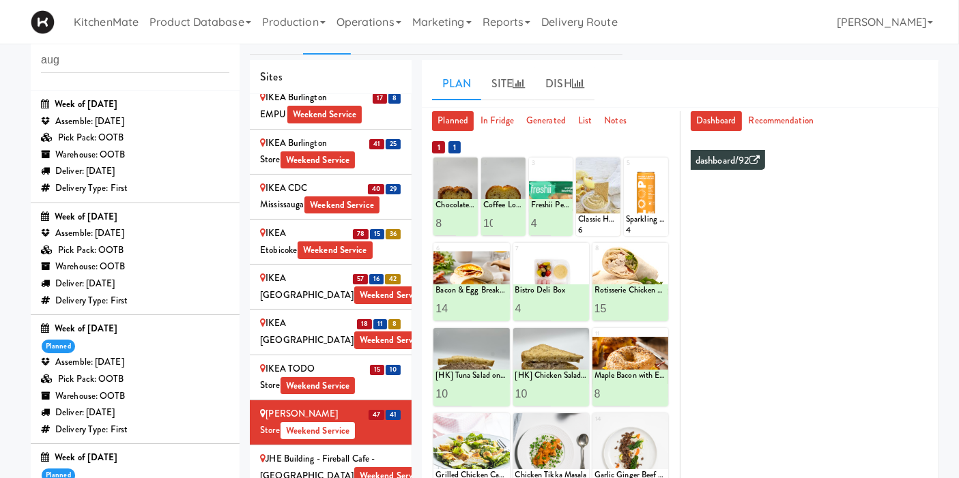
scroll to position [1592, 0]
click at [633, 52] on ul "Menu Sites Warehouse Master Sheet Unfinalize" at bounding box center [594, 37] width 689 height 34
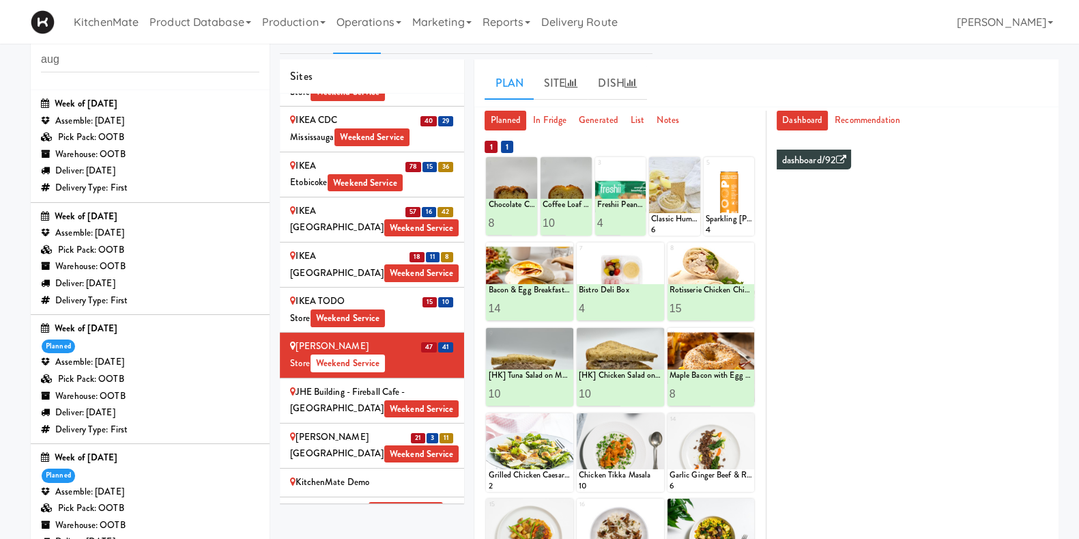
click at [773, 53] on ul "Menu Sites Warehouse Master Sheet Unfinalize" at bounding box center [669, 37] width 779 height 34
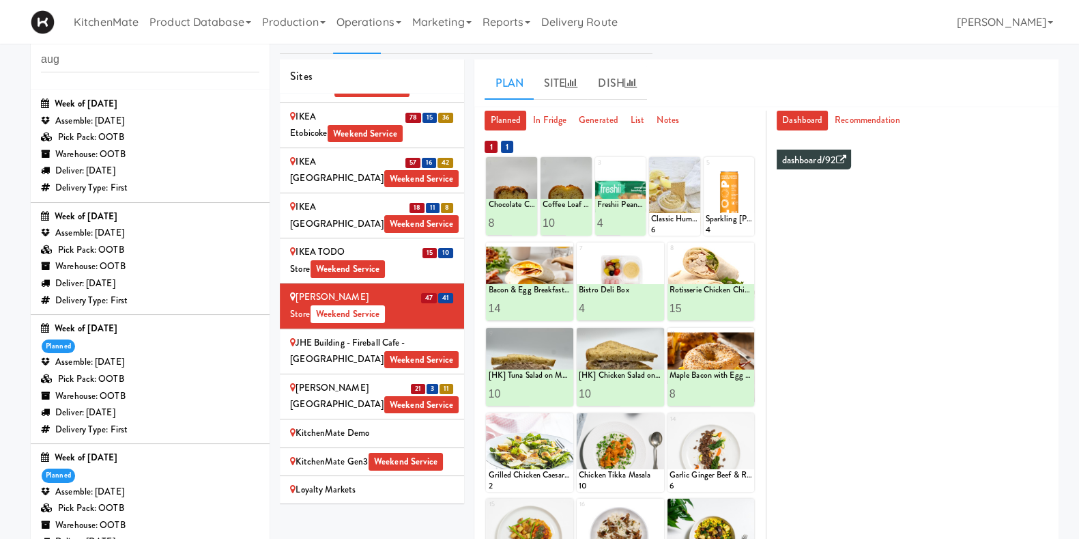
scroll to position [1646, 0]
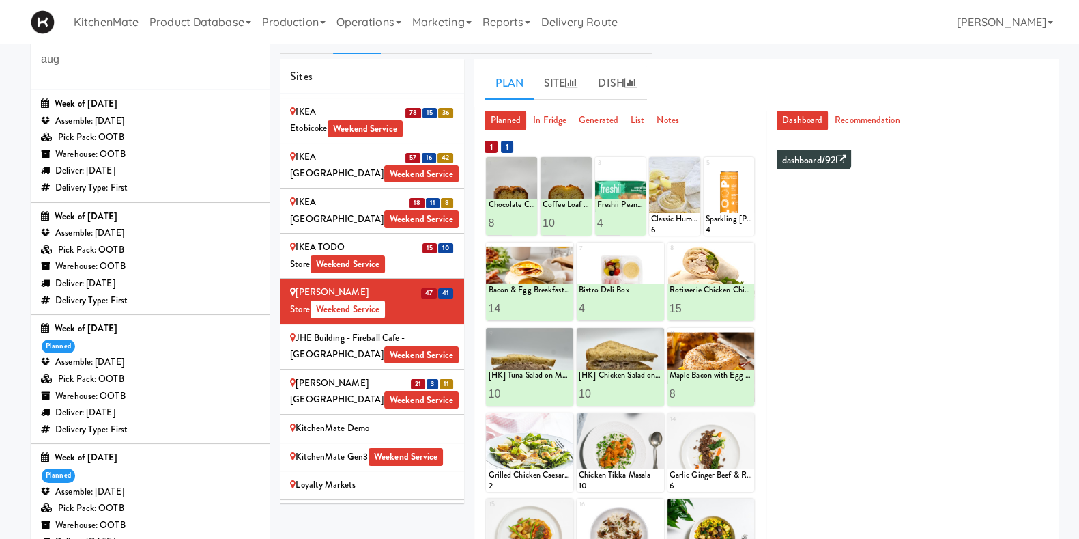
click at [384, 391] on span "Weekend Service" at bounding box center [421, 400] width 75 height 18
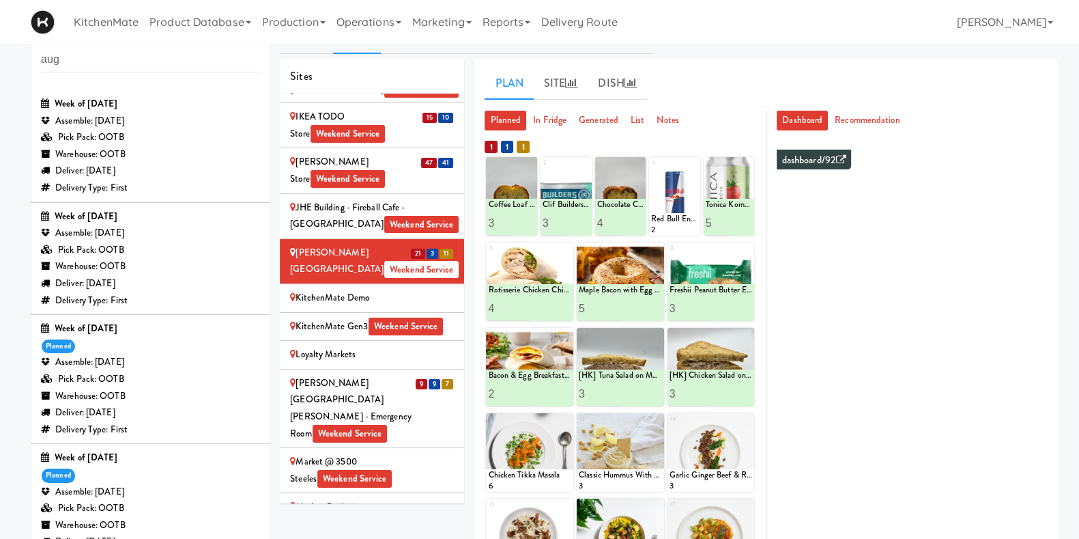
scroll to position [1817, 0]
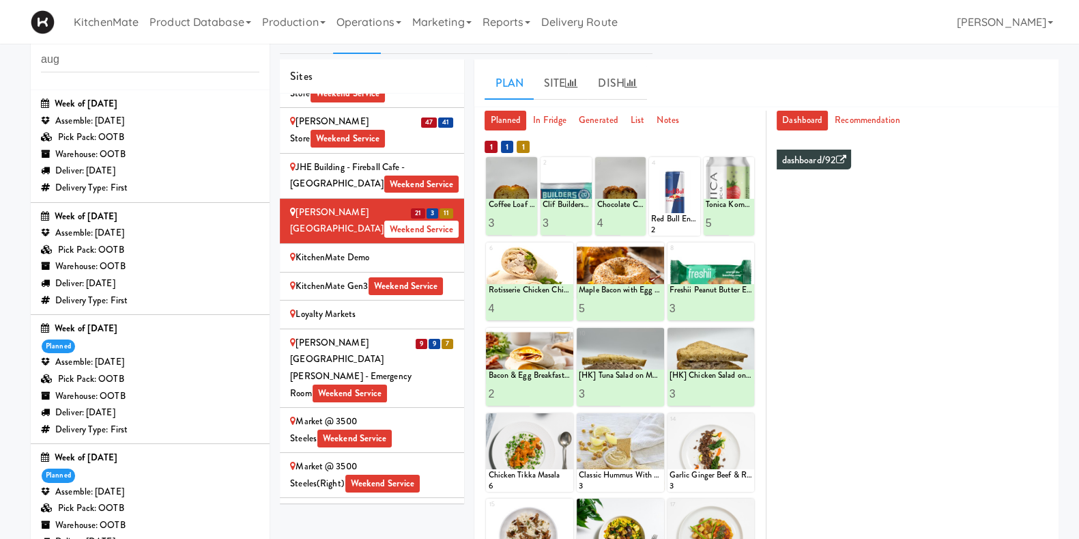
click at [399, 334] on div "Mackenzie Richmond Hill Hospital - Emergency Room Weekend Service" at bounding box center [372, 367] width 164 height 67
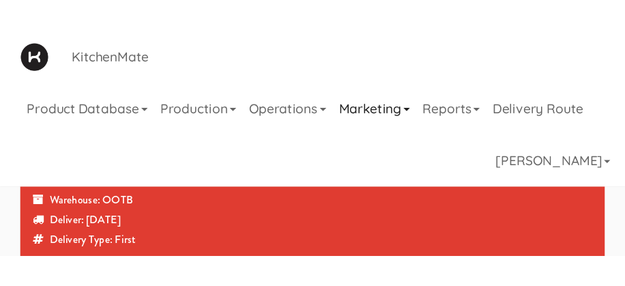
scroll to position [627, 0]
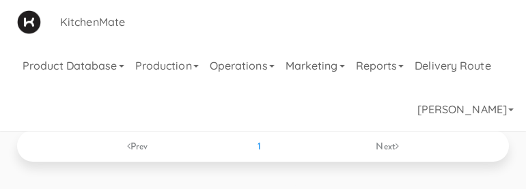
click at [447, 143] on ul "Prev 1 Next" at bounding box center [262, 145] width 491 height 31
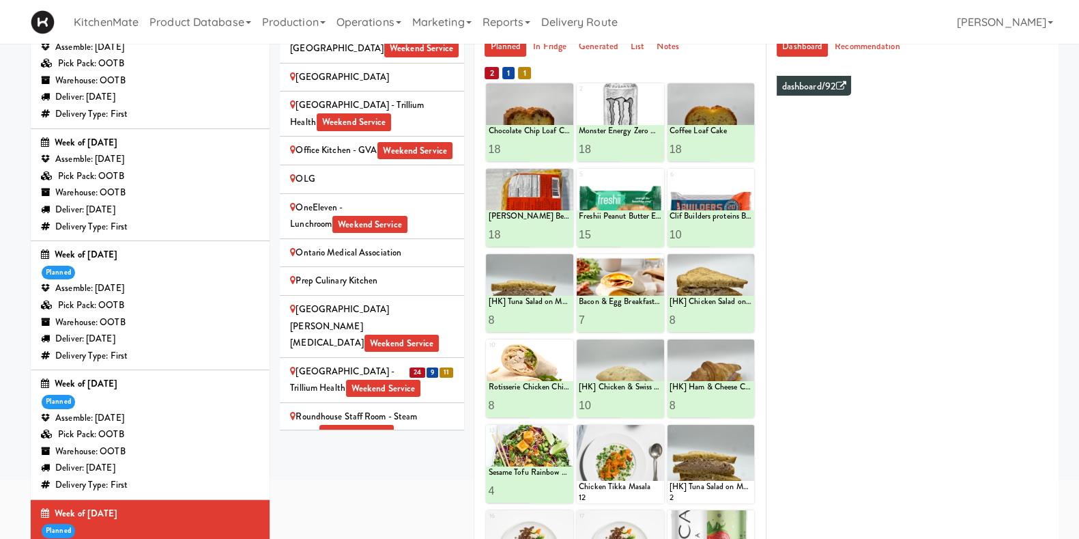
scroll to position [2388, 0]
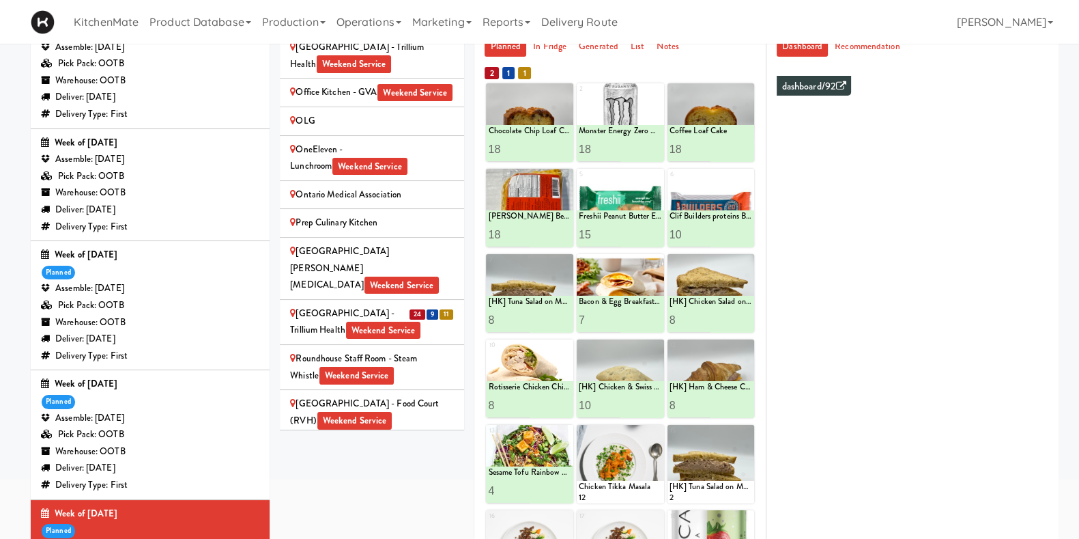
drag, startPoint x: 342, startPoint y: 200, endPoint x: 334, endPoint y: 206, distance: 10.2
click at [342, 305] on div "Queensway Health Centre - Trillium Health Weekend Service" at bounding box center [372, 321] width 164 height 33
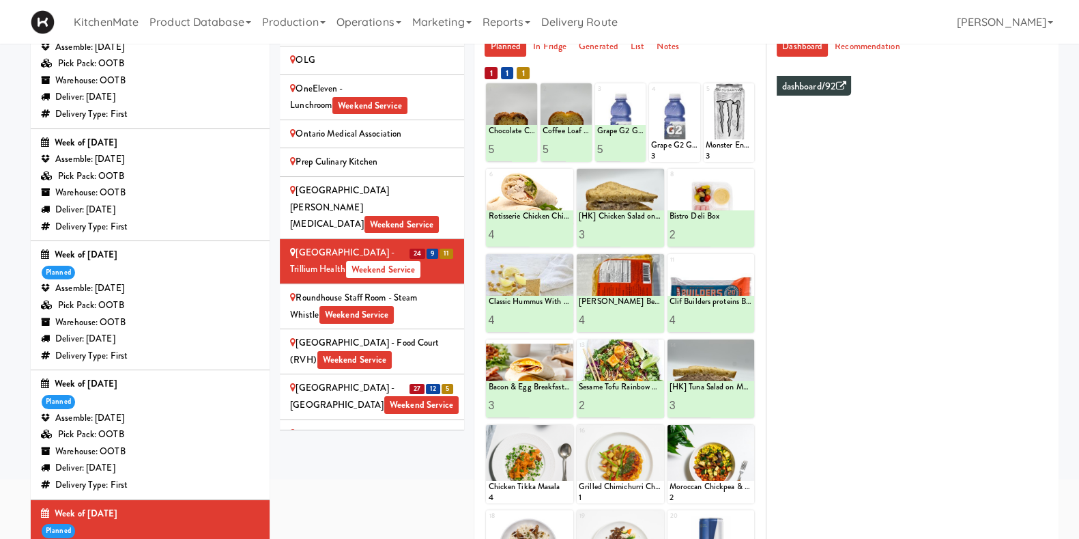
scroll to position [2474, 0]
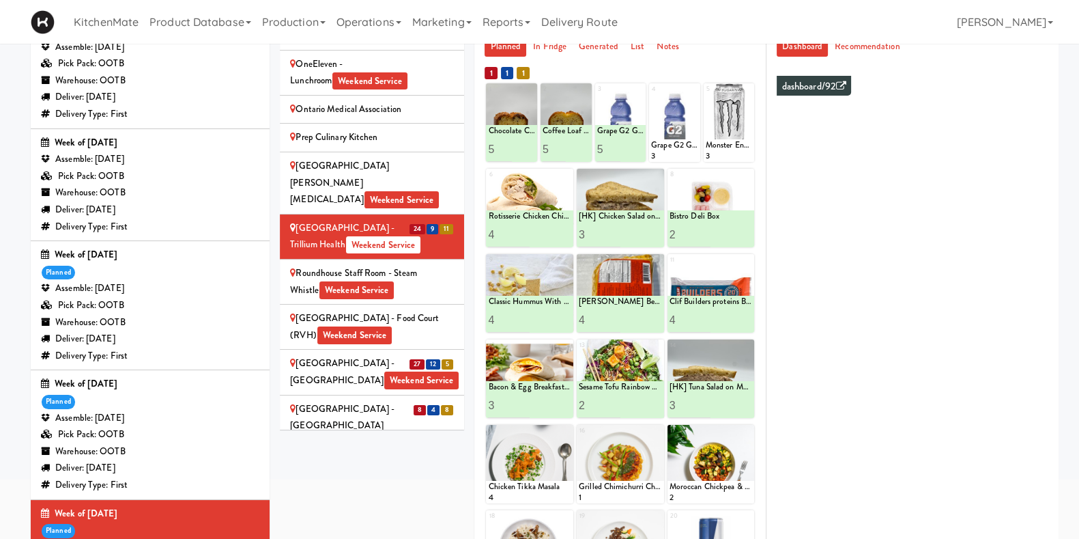
click at [352, 355] on div "Scarborough Birchmount Hospital - Main Lobby Weekend Service" at bounding box center [372, 371] width 164 height 33
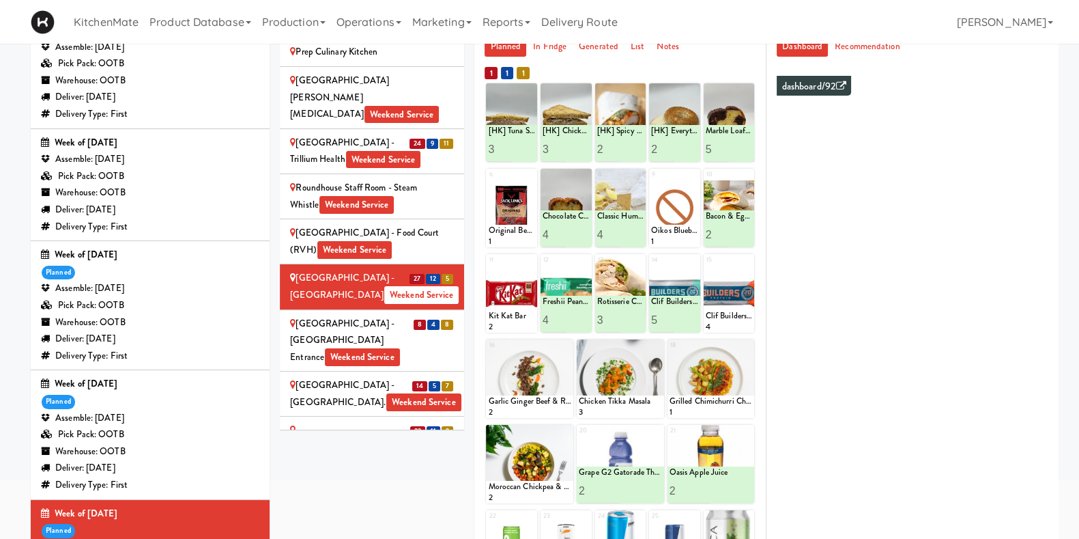
scroll to position [2622, 0]
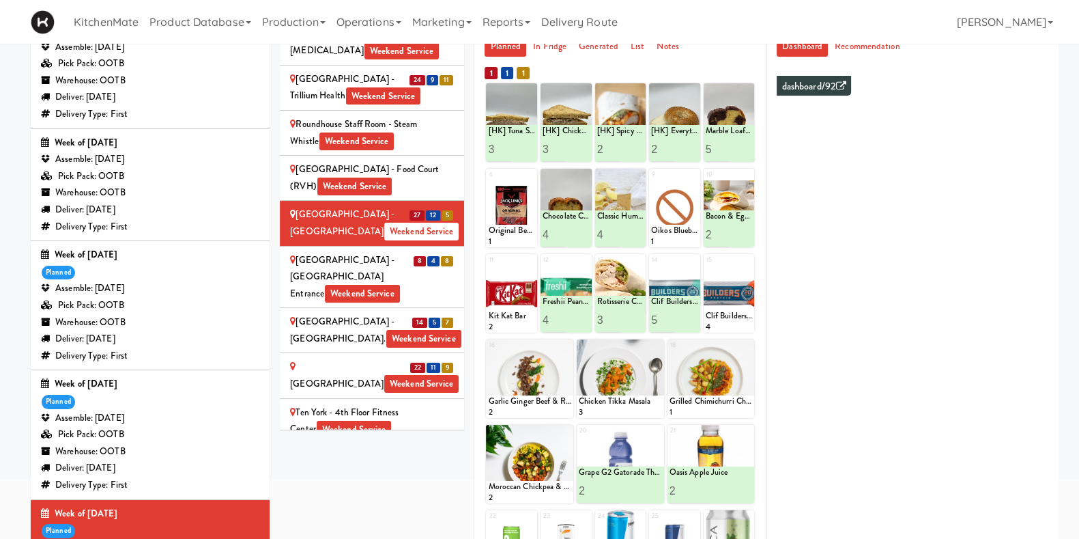
click at [397, 487] on div "Sites 100 Sheppard Ave - Lobby 110 Sheppard Ave E Weekend Service 1900 Minnesot…" at bounding box center [669, 341] width 779 height 711
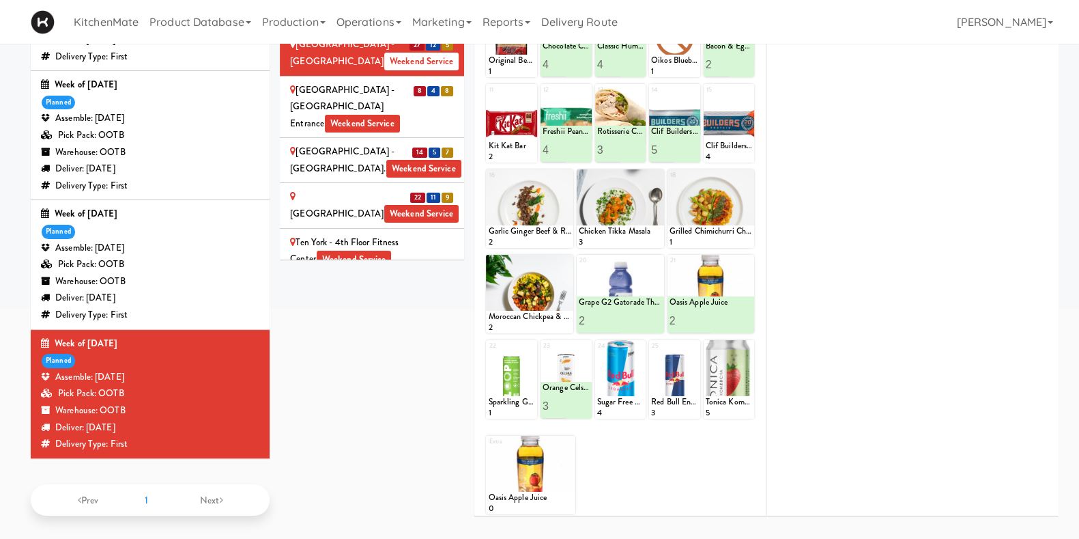
click at [395, 364] on div "Sites 100 Sheppard Ave - Lobby 110 Sheppard Ave E Weekend Service 1900 Minnesot…" at bounding box center [669, 171] width 779 height 711
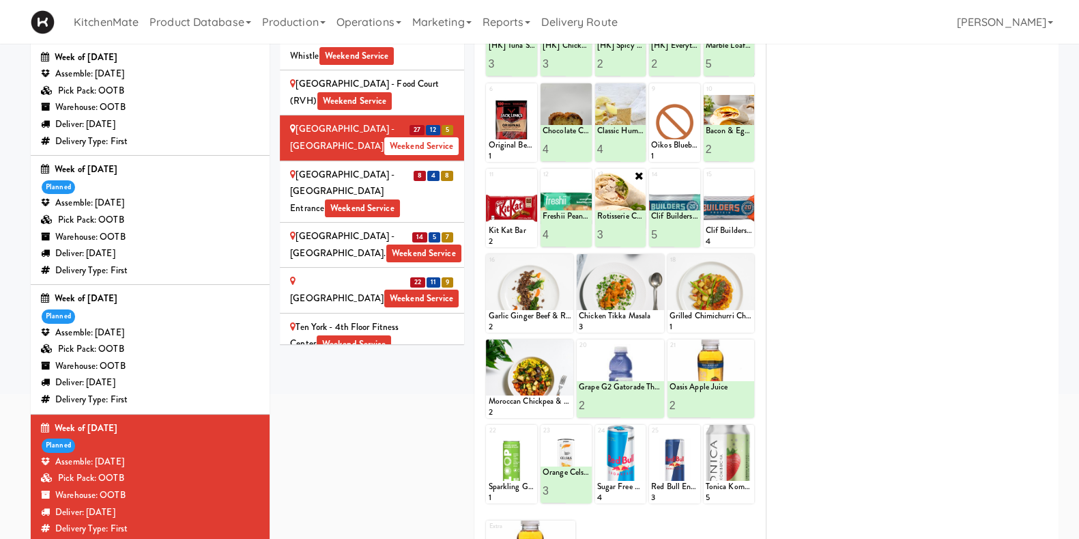
scroll to position [103, 0]
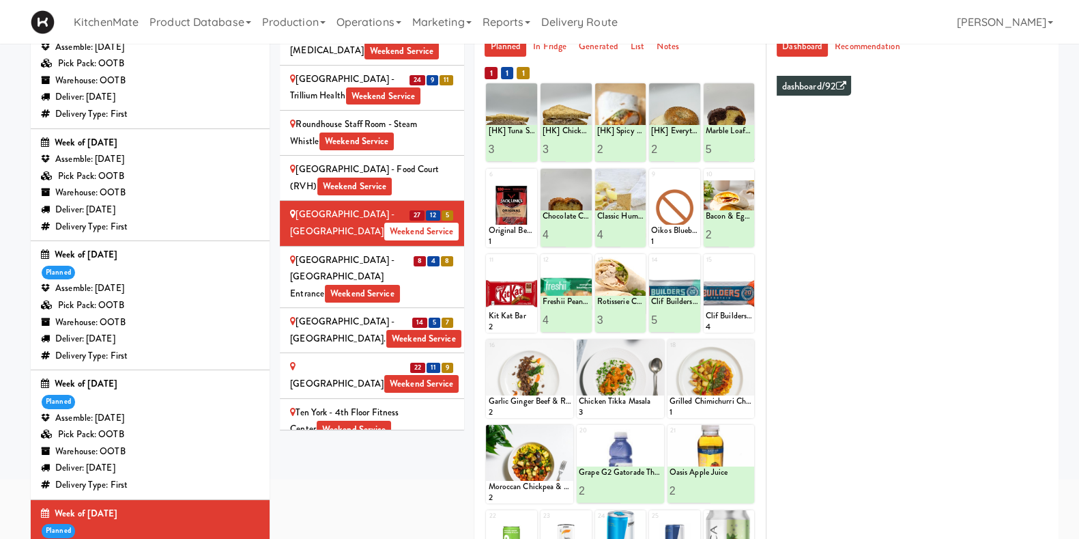
click at [343, 308] on li "14 5 7 SickKids Hospital - Main St. Weekend Service" at bounding box center [372, 330] width 184 height 45
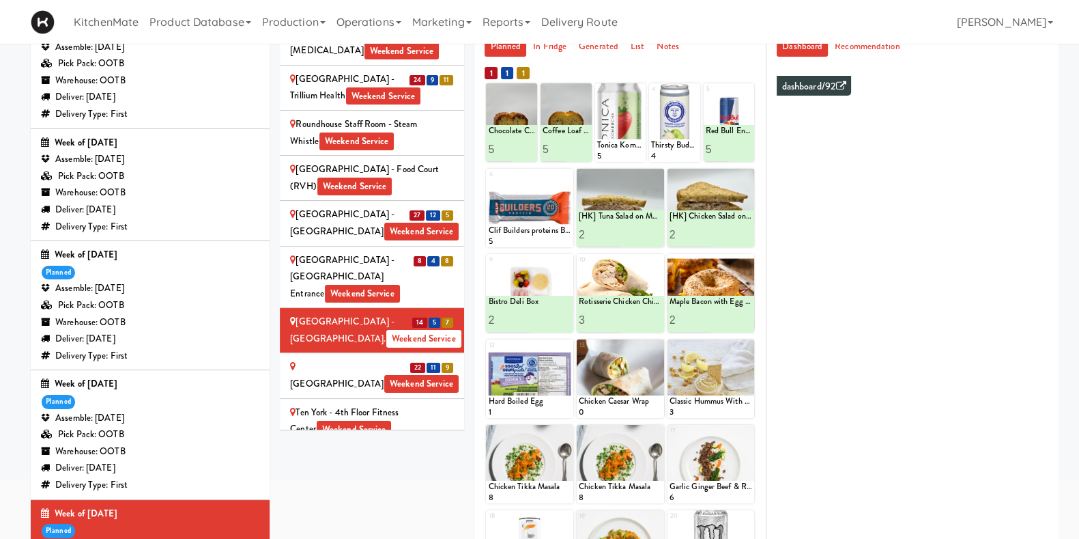
click at [312, 358] on div "St. Joseph's Health Centre Weekend Service" at bounding box center [372, 374] width 164 height 33
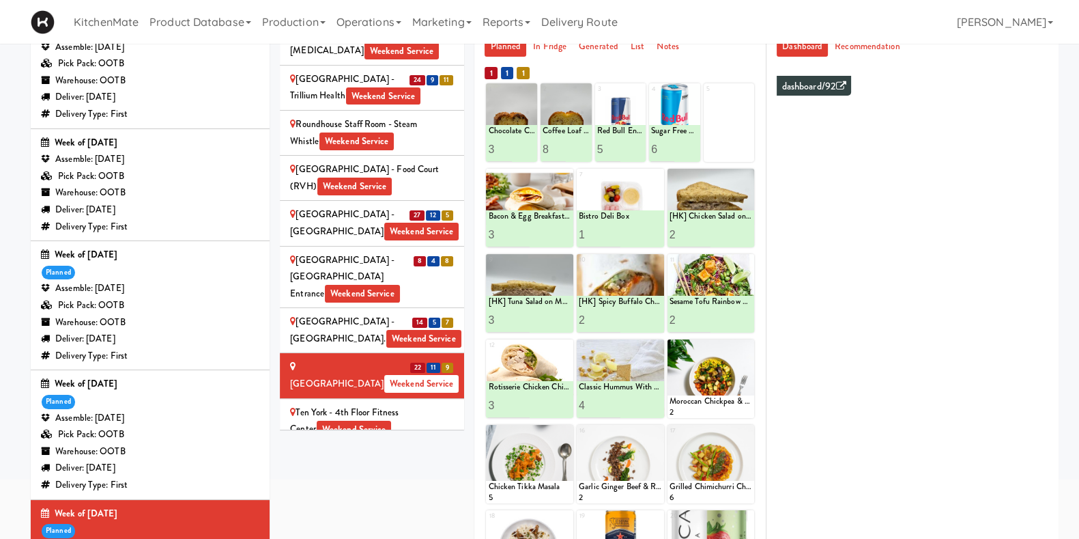
click at [319, 449] on div "UHN - Bickle Center - The Meeting Place Weekend Service" at bounding box center [372, 474] width 164 height 51
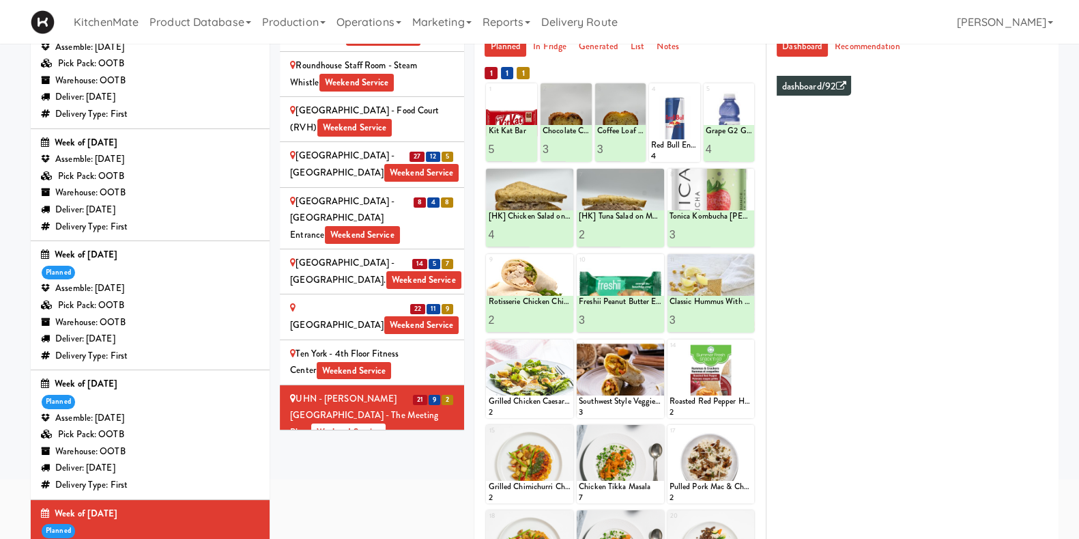
scroll to position [2708, 0]
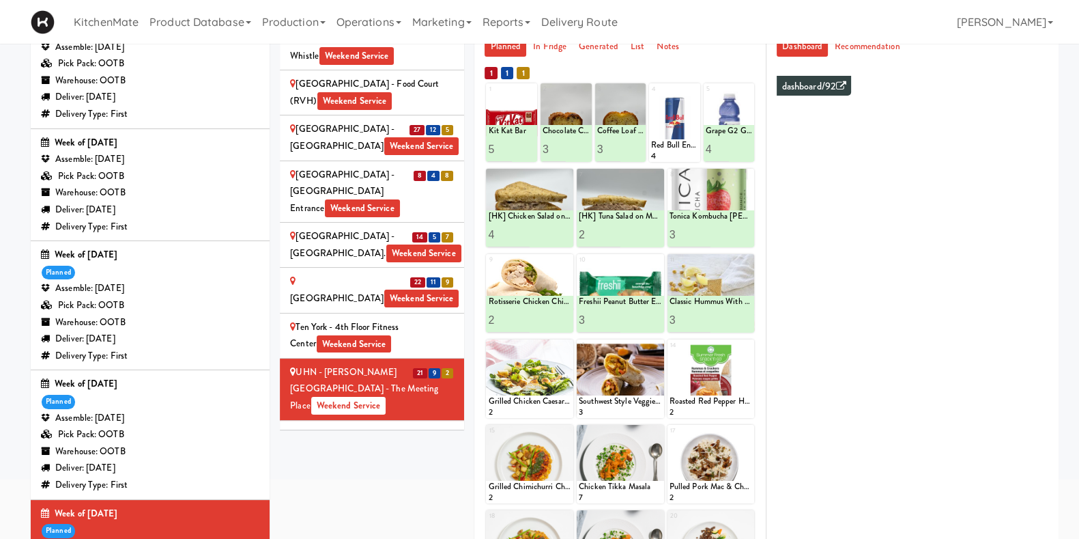
click at [354, 426] on div "UHN - [GEOGRAPHIC_DATA] - Cafe Lobby Weekend Service" at bounding box center [372, 451] width 164 height 51
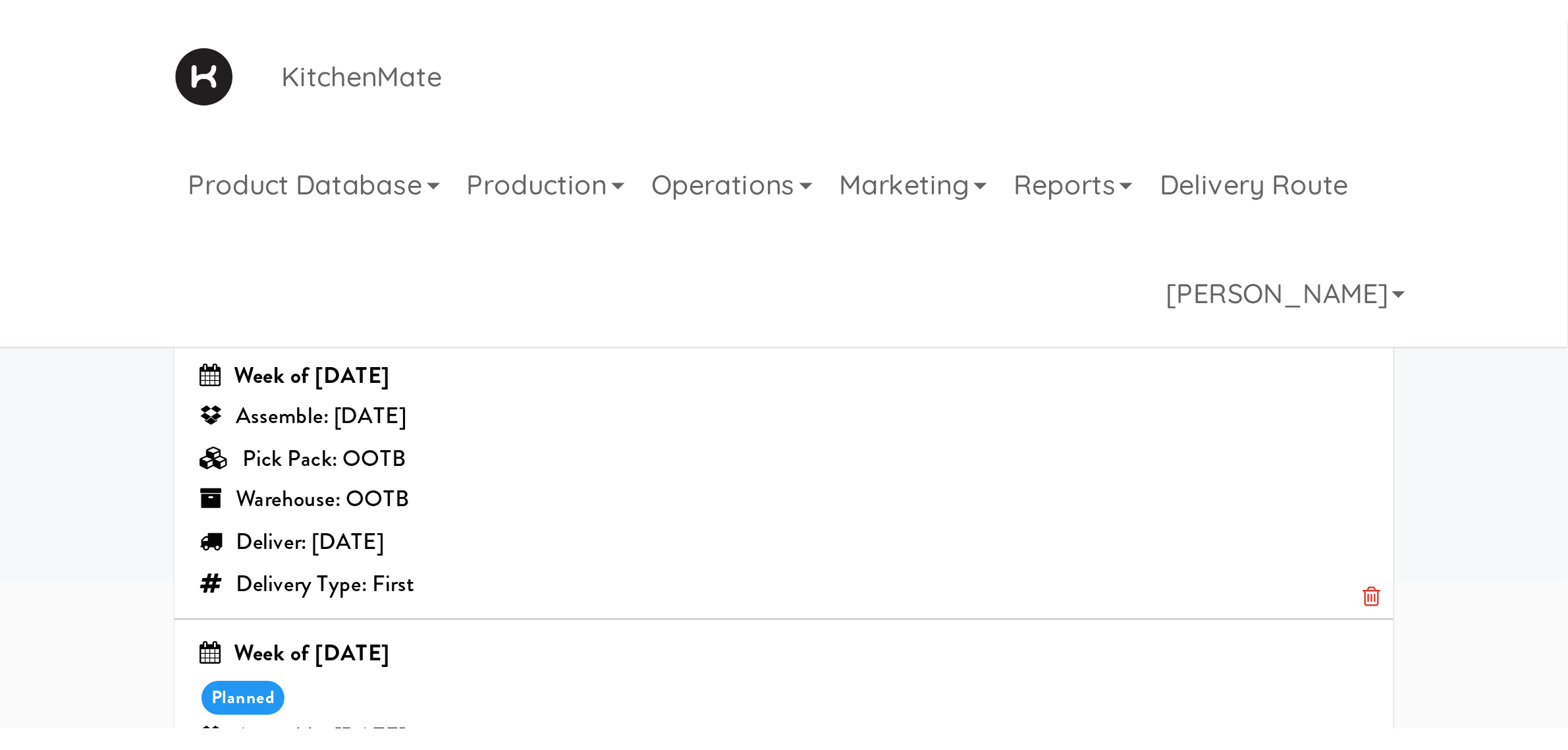
scroll to position [42, 0]
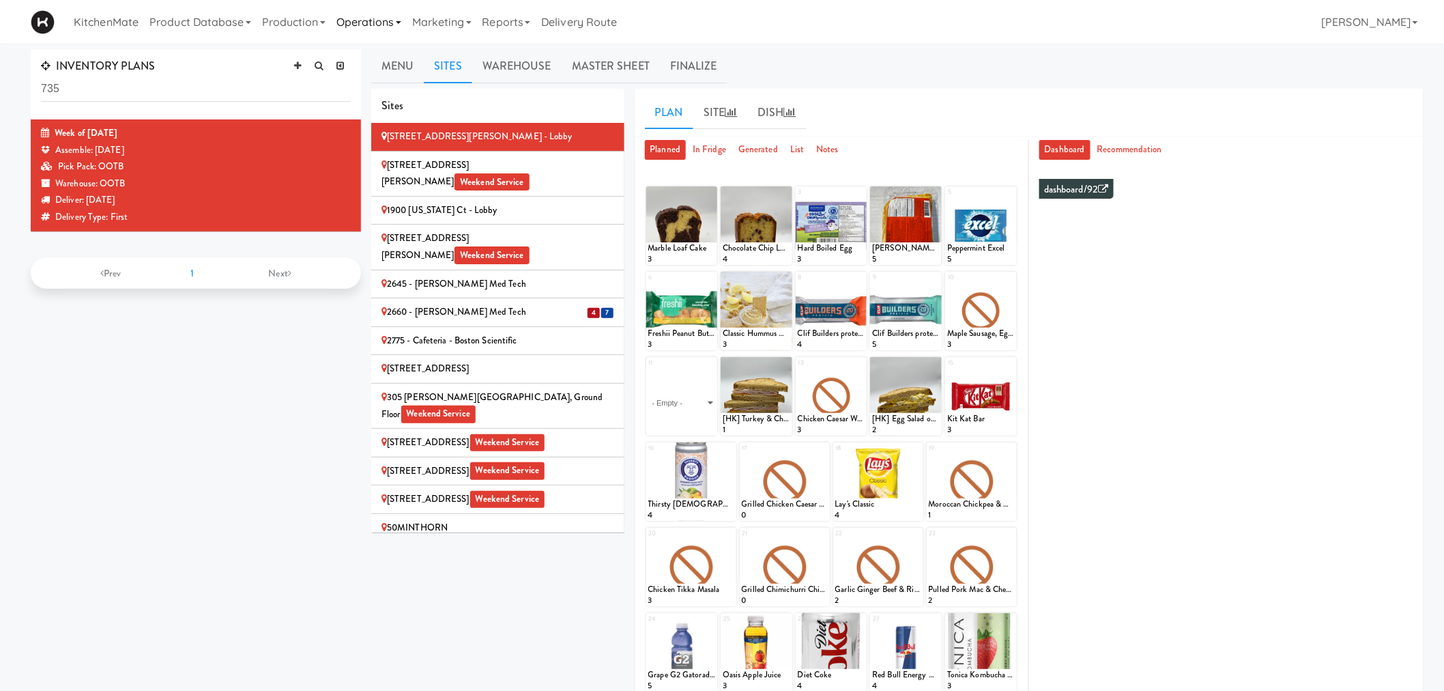
click at [371, 14] on link "Operations" at bounding box center [369, 22] width 76 height 44
click at [386, 53] on link "Sites" at bounding box center [385, 59] width 109 height 25
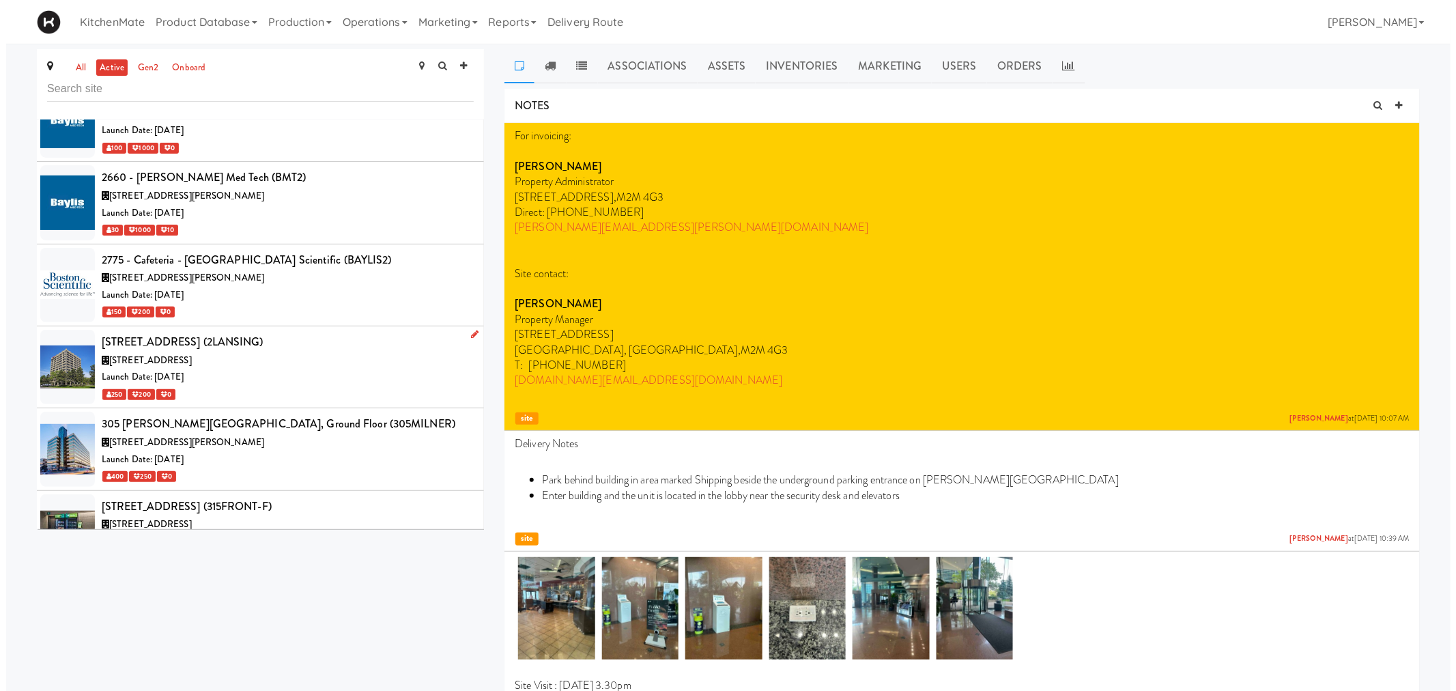
scroll to position [379, 0]
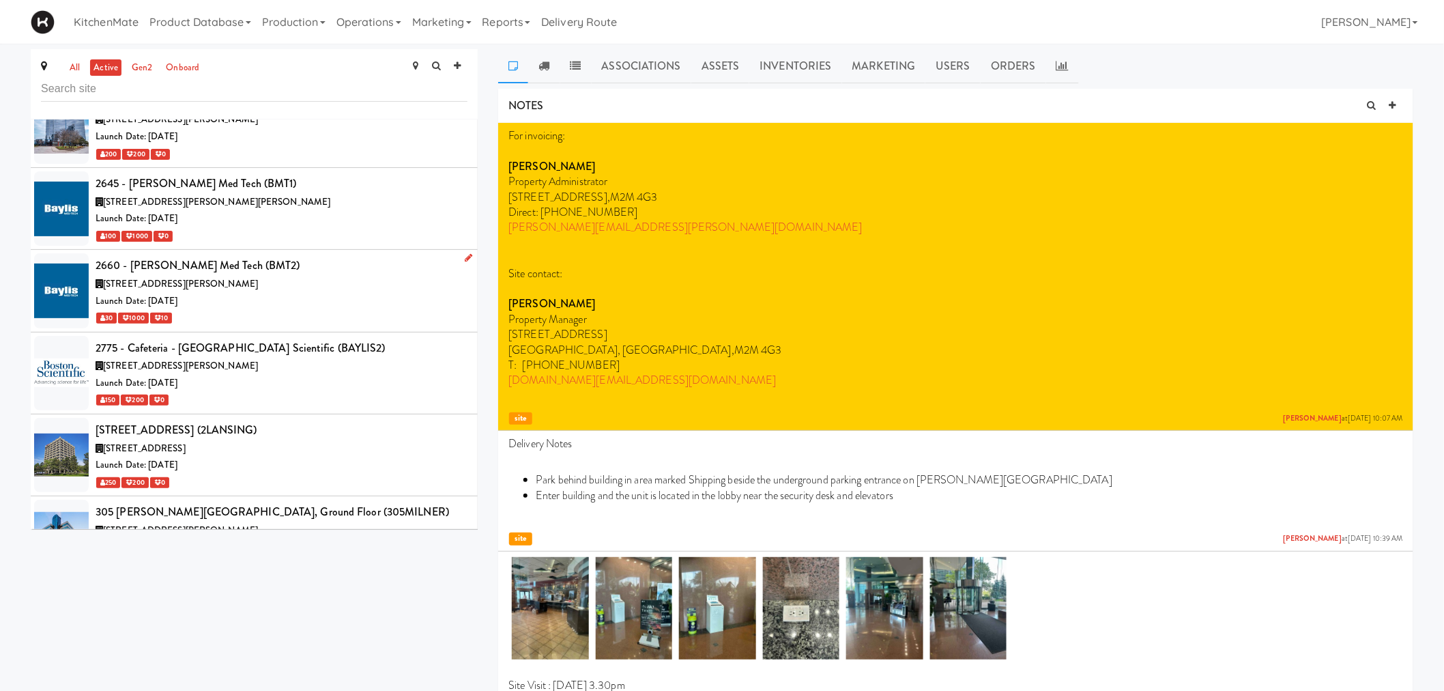
click at [273, 287] on div "[STREET_ADDRESS][PERSON_NAME]" at bounding box center [282, 284] width 372 height 17
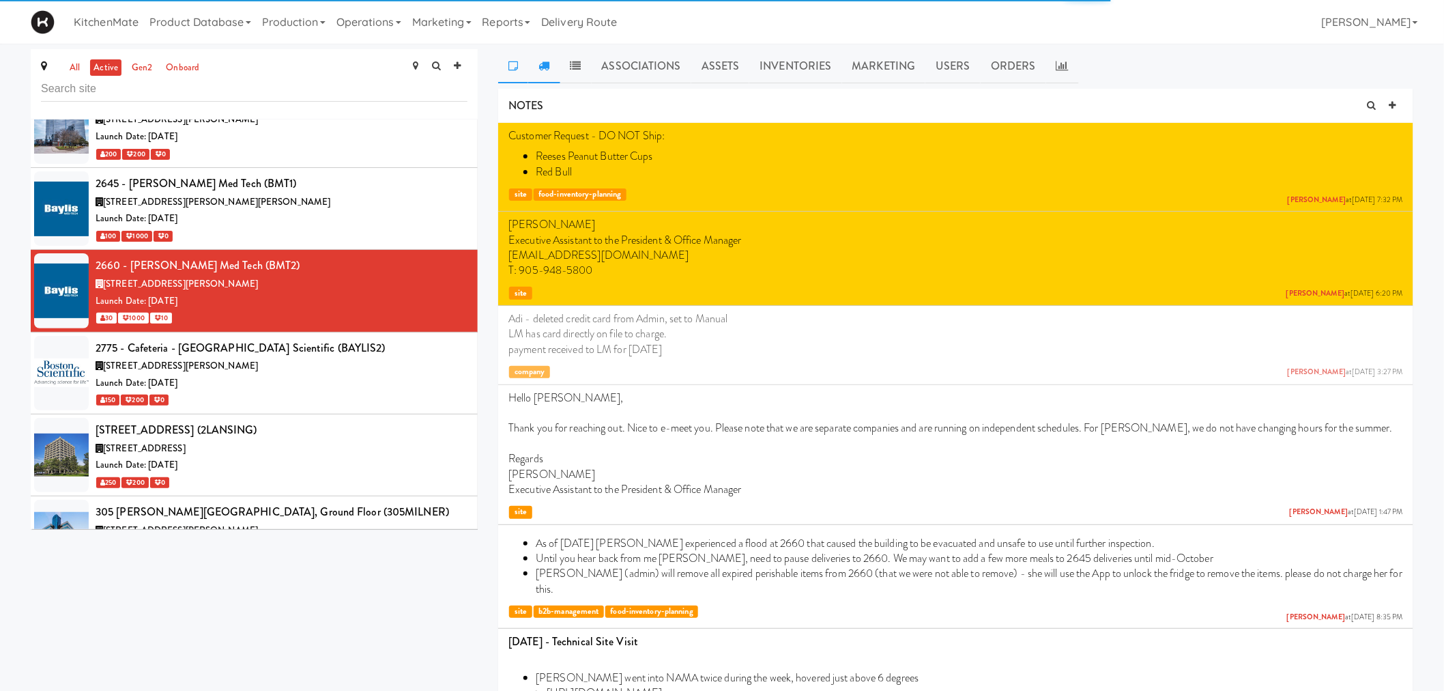
click at [543, 62] on icon at bounding box center [544, 65] width 11 height 11
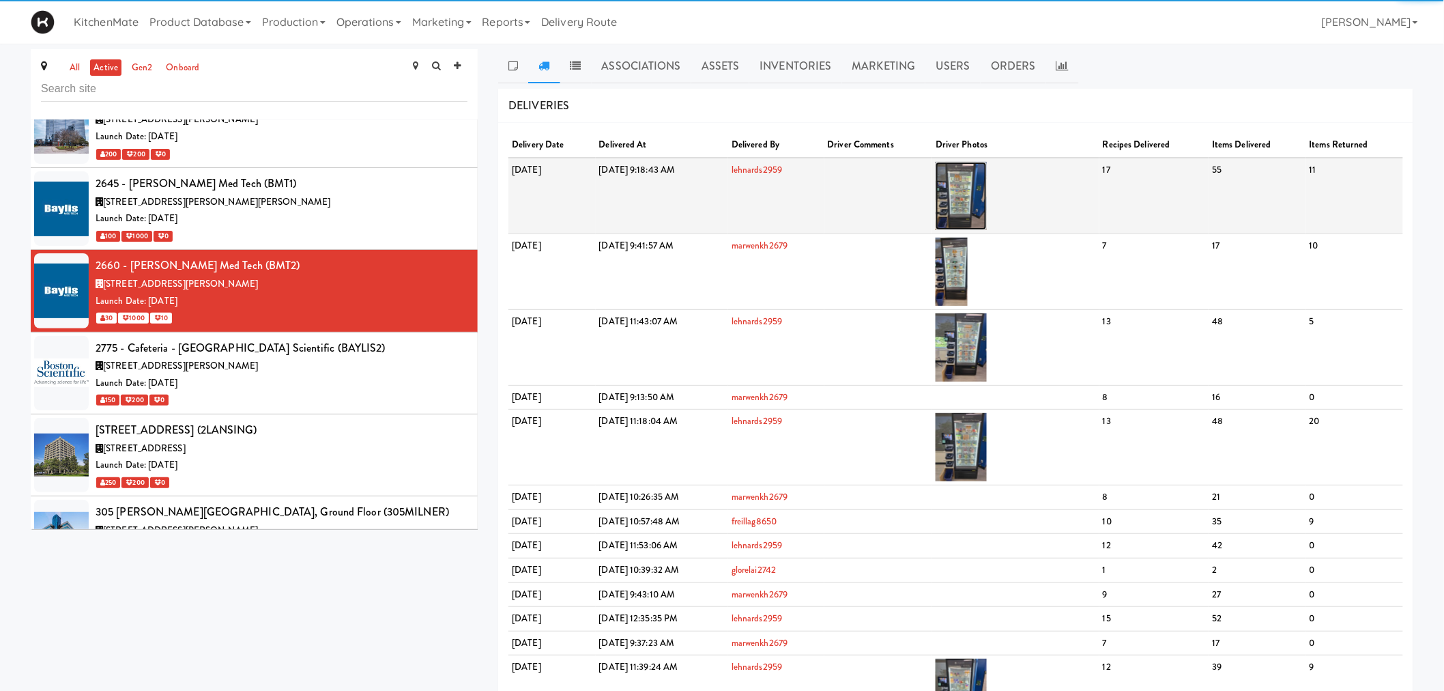
click at [987, 168] on img at bounding box center [961, 196] width 51 height 68
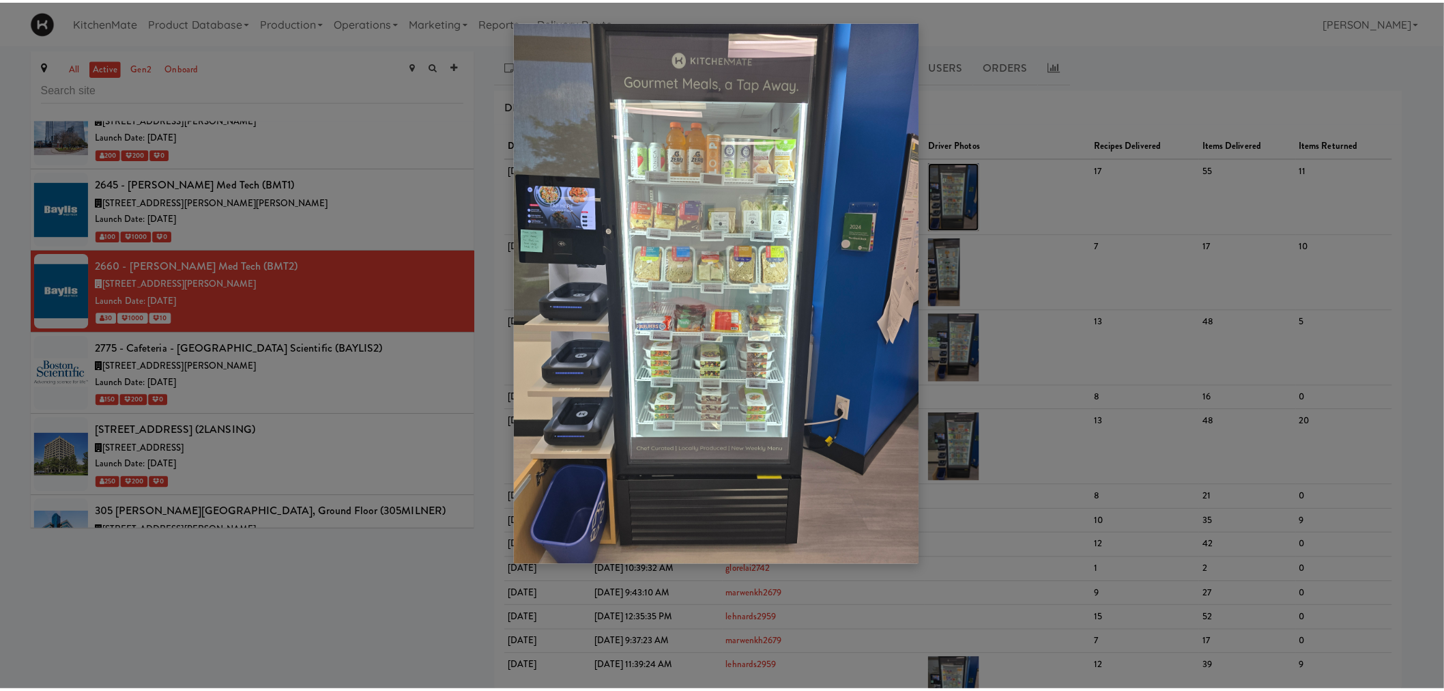
scroll to position [379, 0]
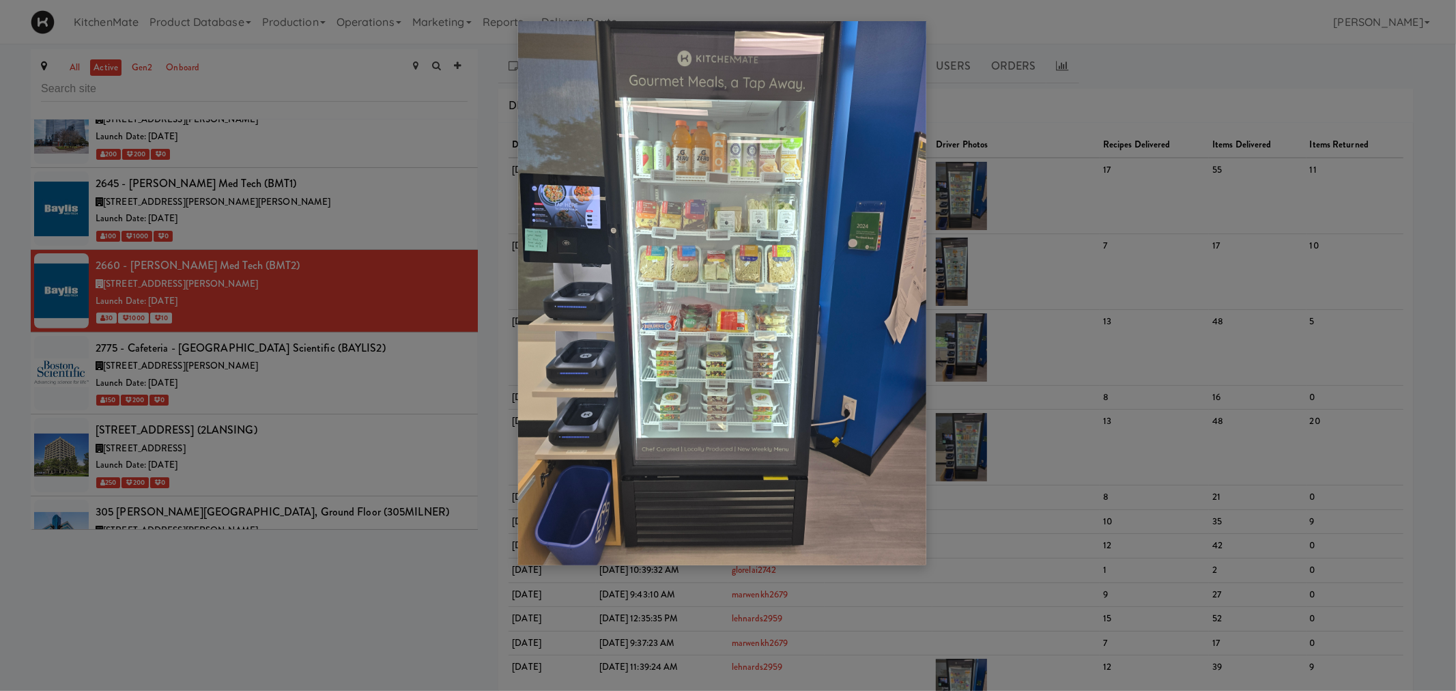
click at [485, 114] on div at bounding box center [728, 345] width 1456 height 691
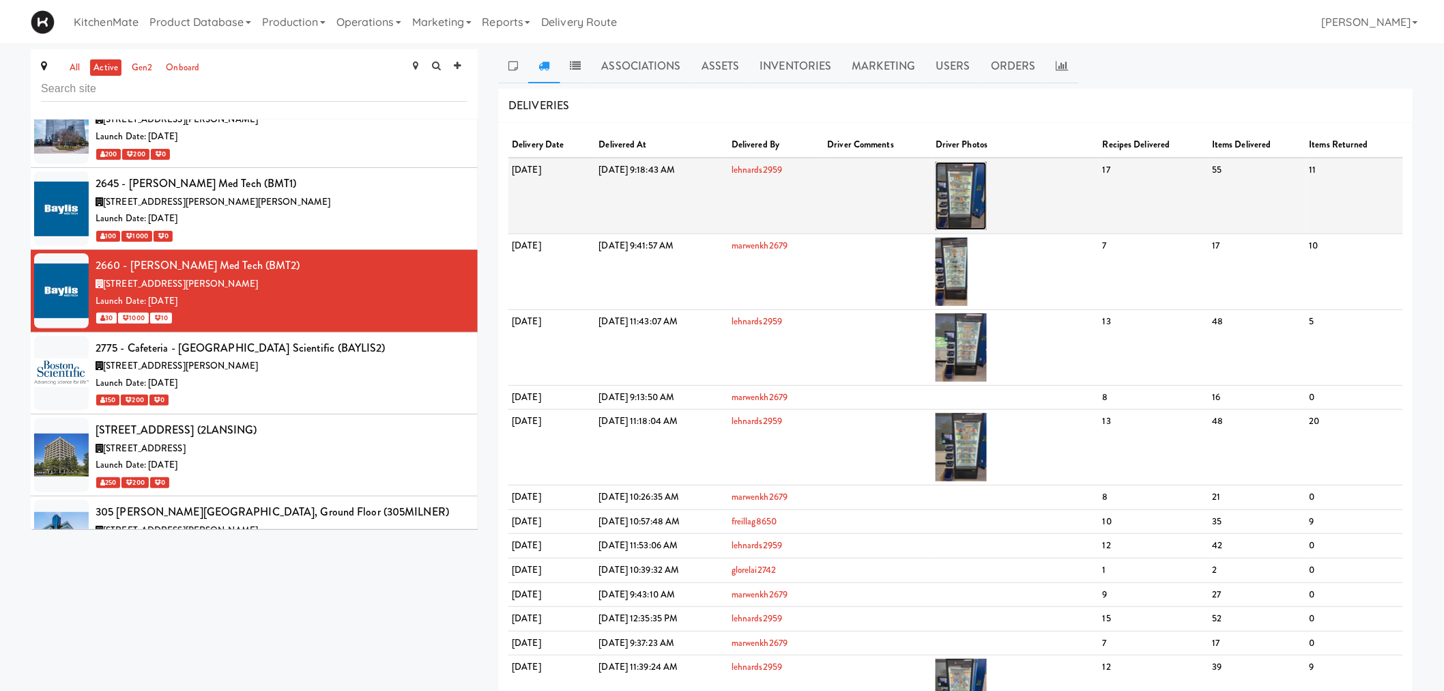
click at [987, 172] on img at bounding box center [961, 196] width 51 height 68
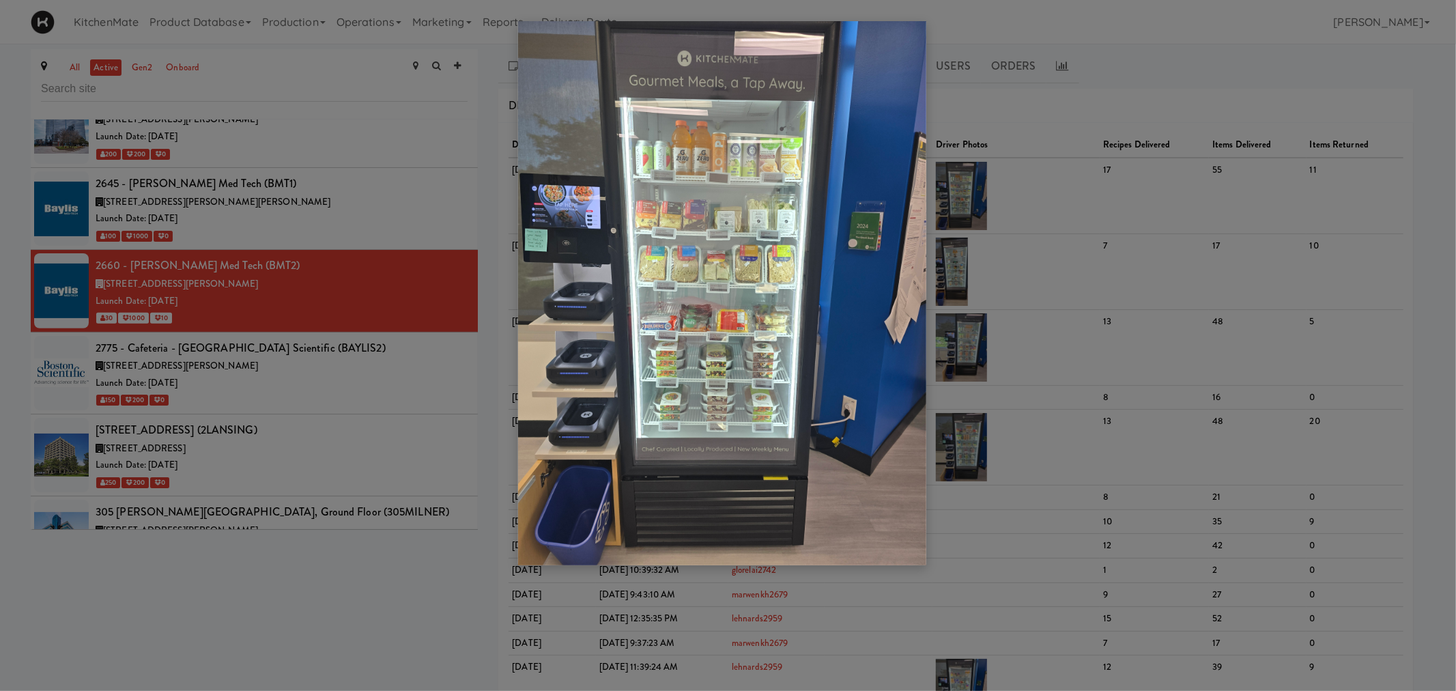
click at [1106, 253] on div at bounding box center [728, 345] width 1456 height 691
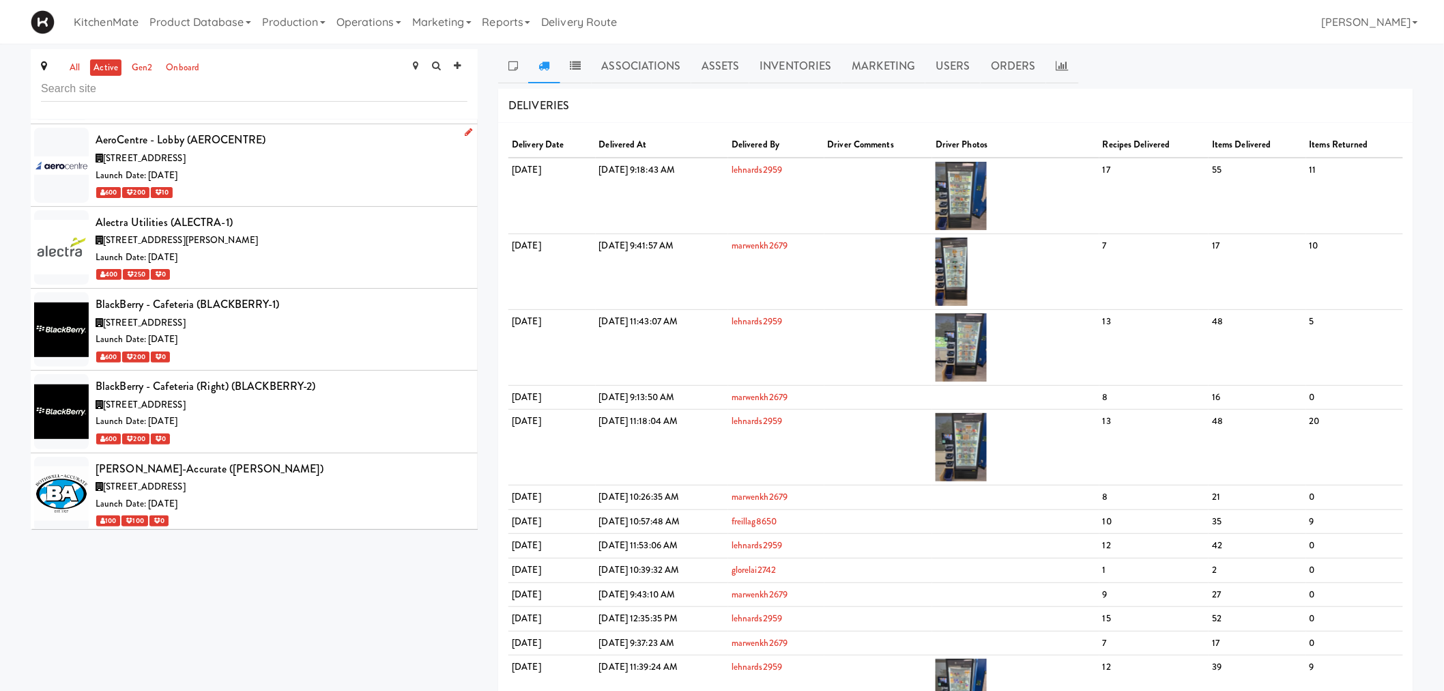
scroll to position [1441, 0]
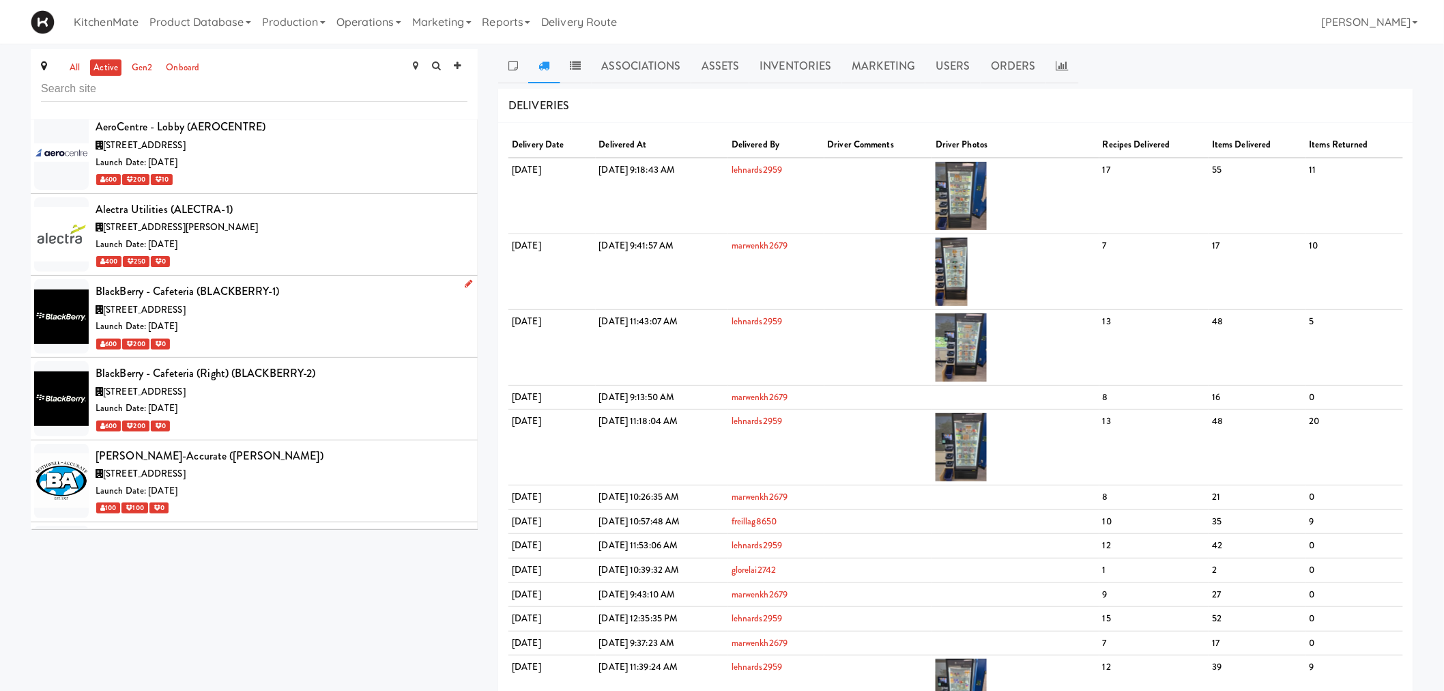
click at [255, 302] on div "2200 University Ave E, Waterloo ON" at bounding box center [282, 310] width 372 height 17
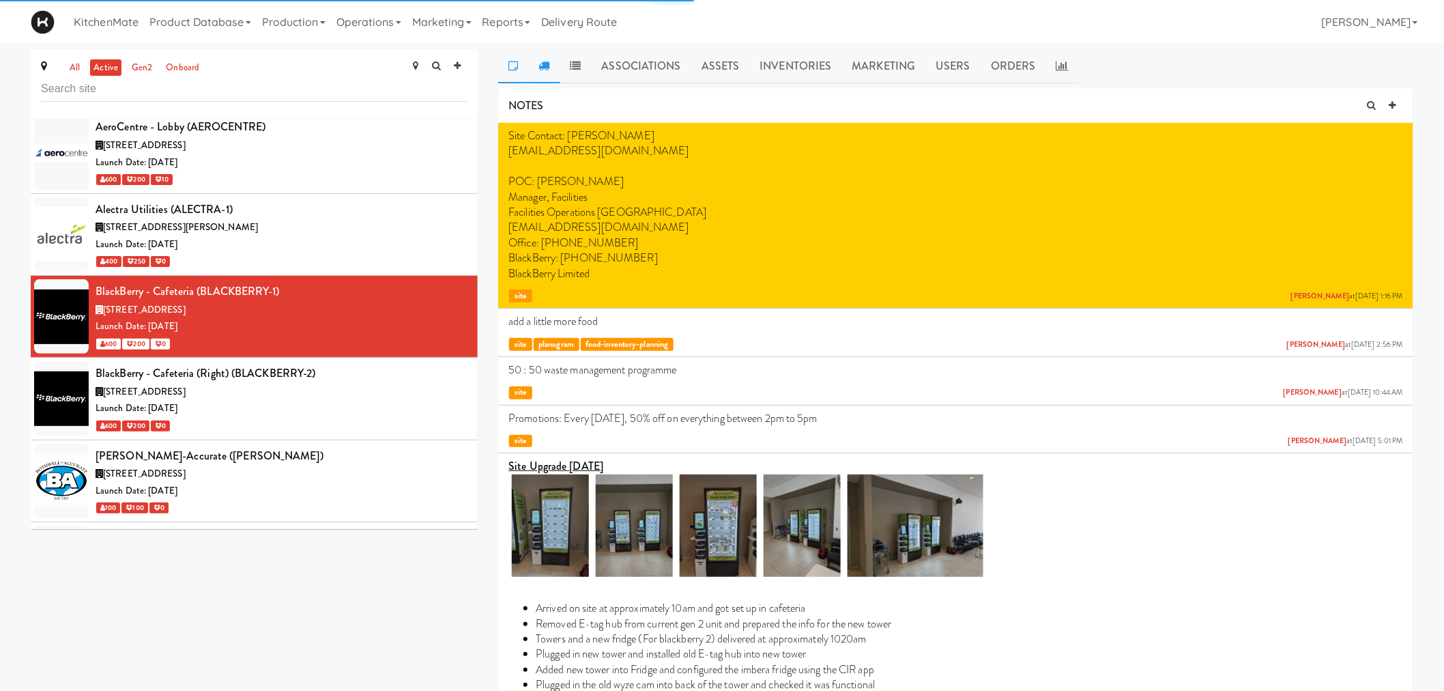
click at [556, 60] on link at bounding box center [543, 66] width 31 height 34
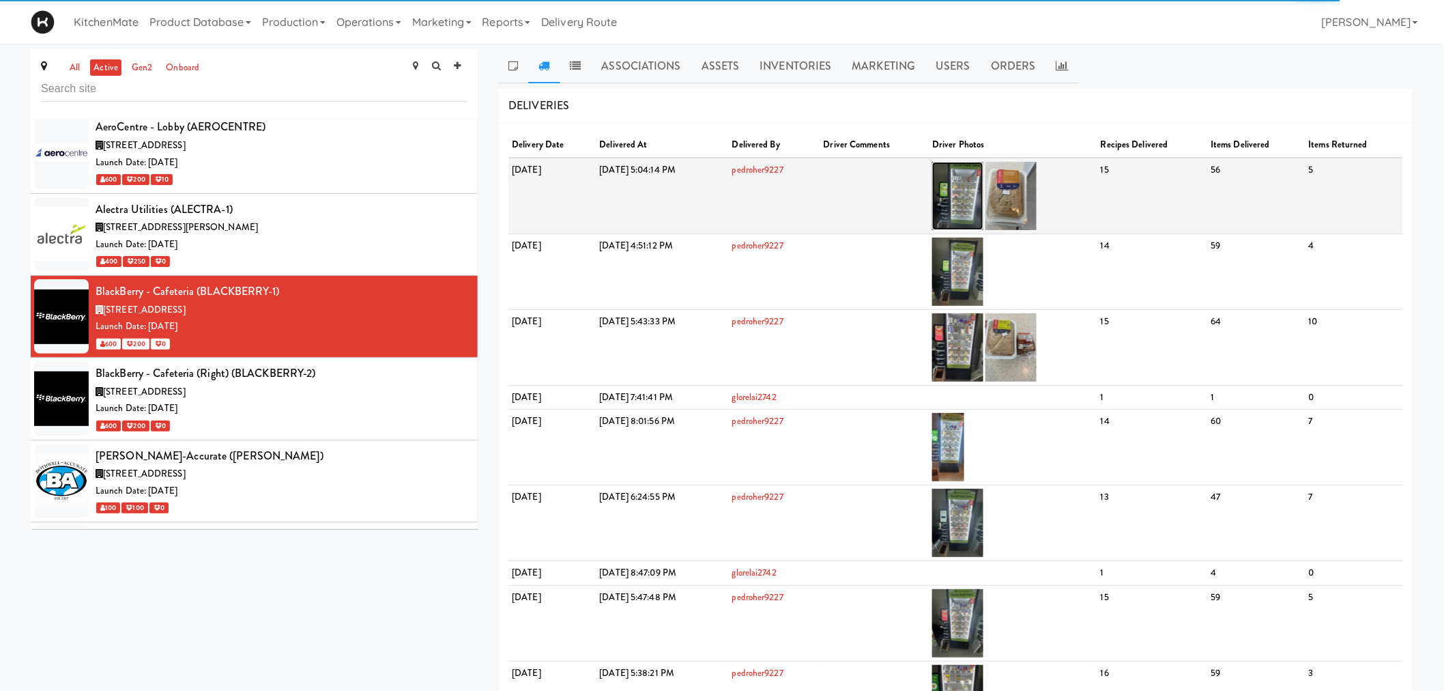
click at [984, 192] on img at bounding box center [957, 196] width 51 height 68
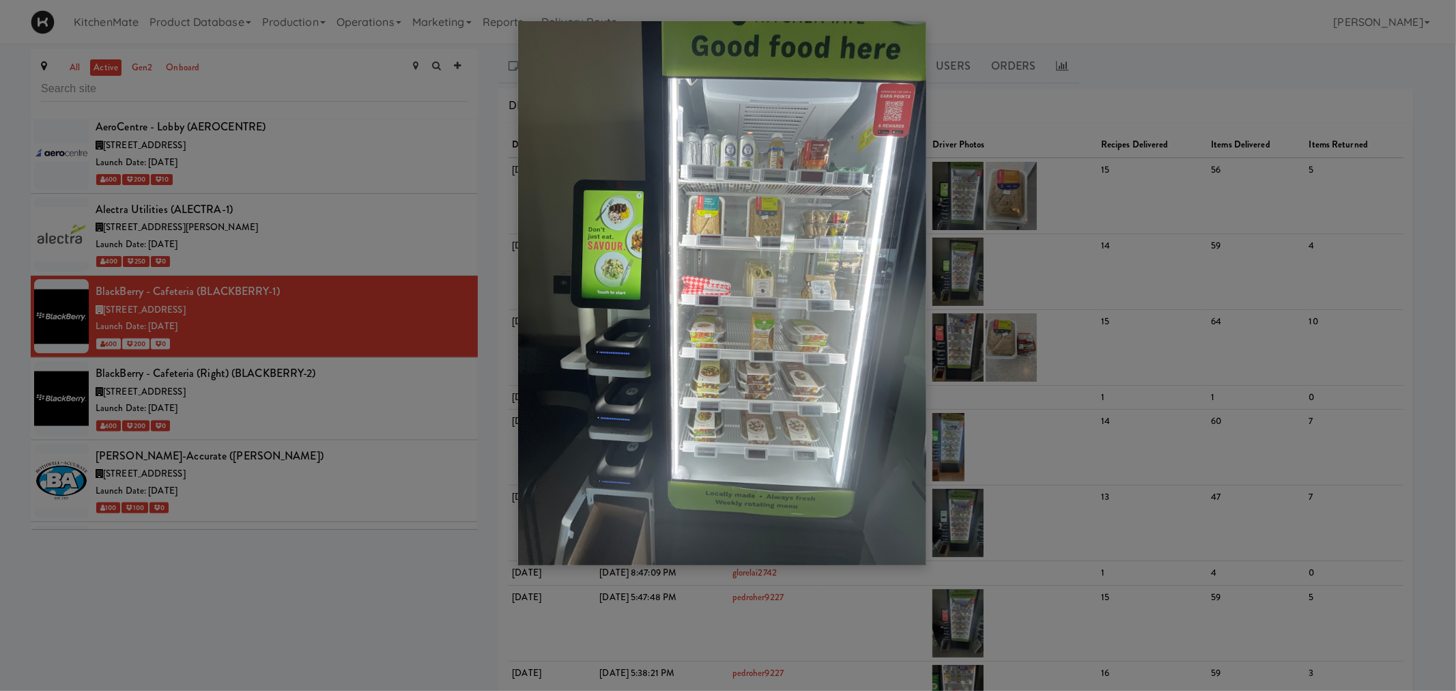
click at [1170, 203] on div at bounding box center [728, 345] width 1456 height 691
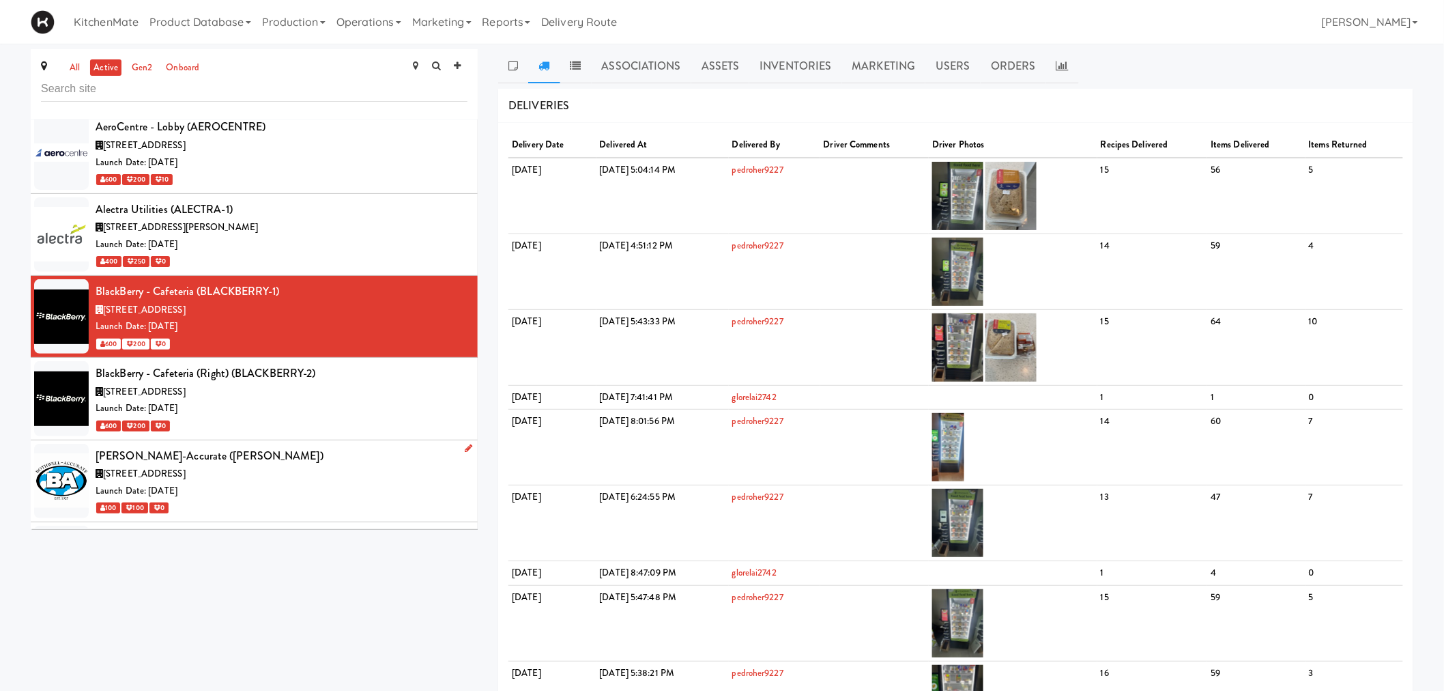
click at [186, 467] on span "6675 Rexwood Rd, Mississauga ON" at bounding box center [144, 473] width 83 height 13
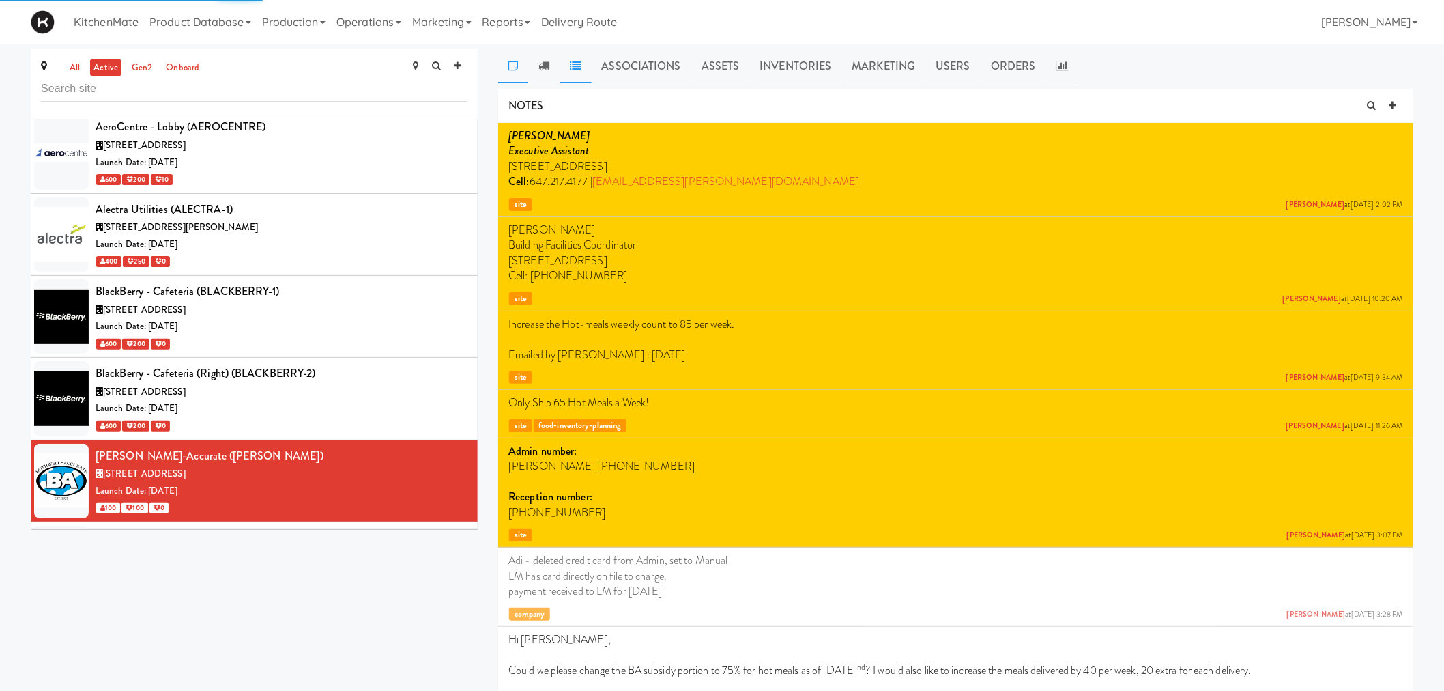
drag, startPoint x: 552, startPoint y: 64, endPoint x: 571, endPoint y: 61, distance: 19.3
click at [552, 61] on link at bounding box center [543, 66] width 31 height 34
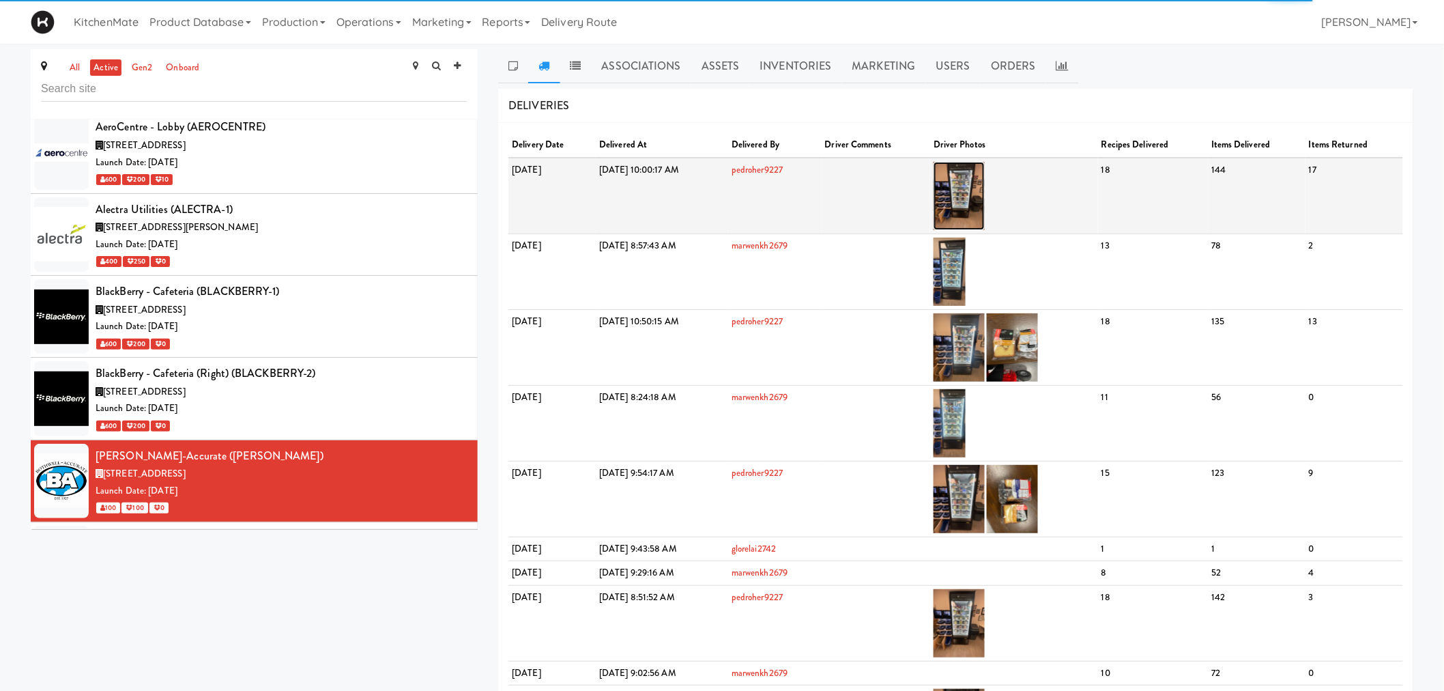
click at [985, 180] on img at bounding box center [959, 196] width 51 height 68
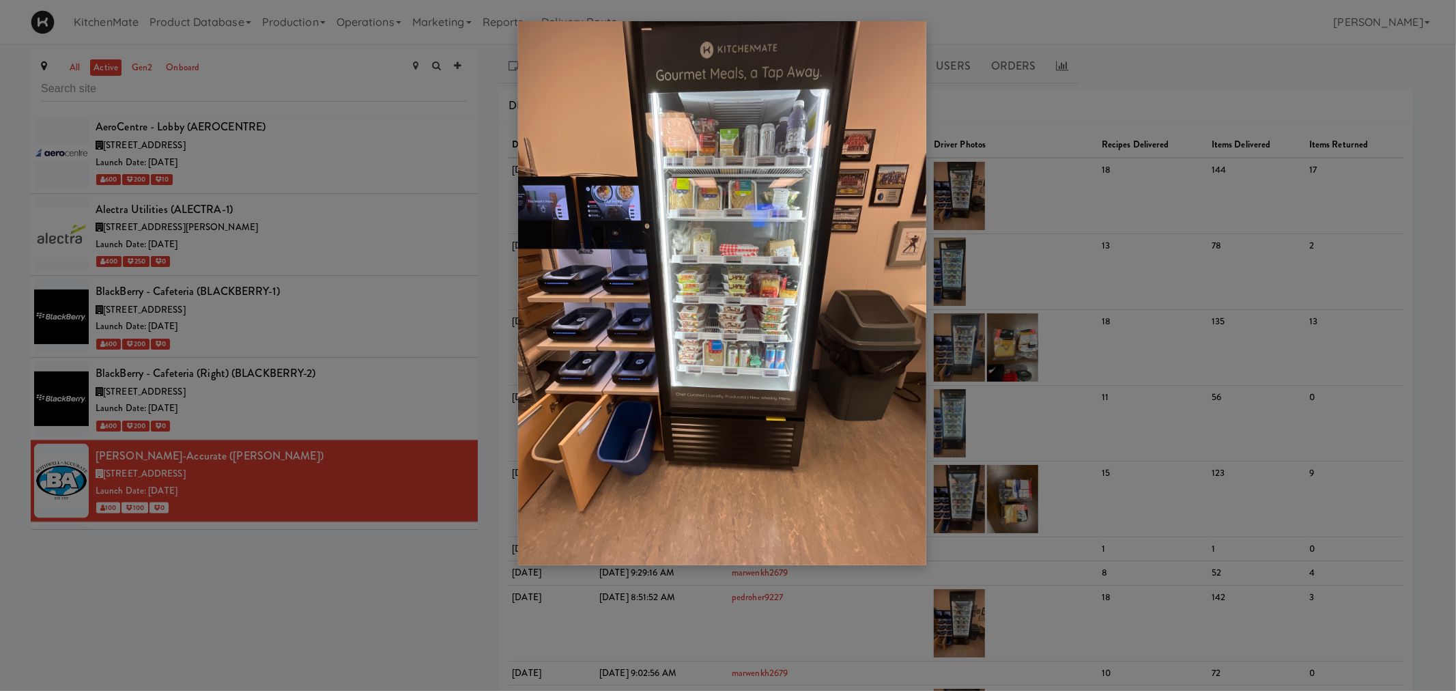
click at [367, 349] on div at bounding box center [728, 345] width 1456 height 691
click at [1100, 146] on div at bounding box center [728, 345] width 1456 height 691
click at [291, 456] on div at bounding box center [728, 345] width 1456 height 691
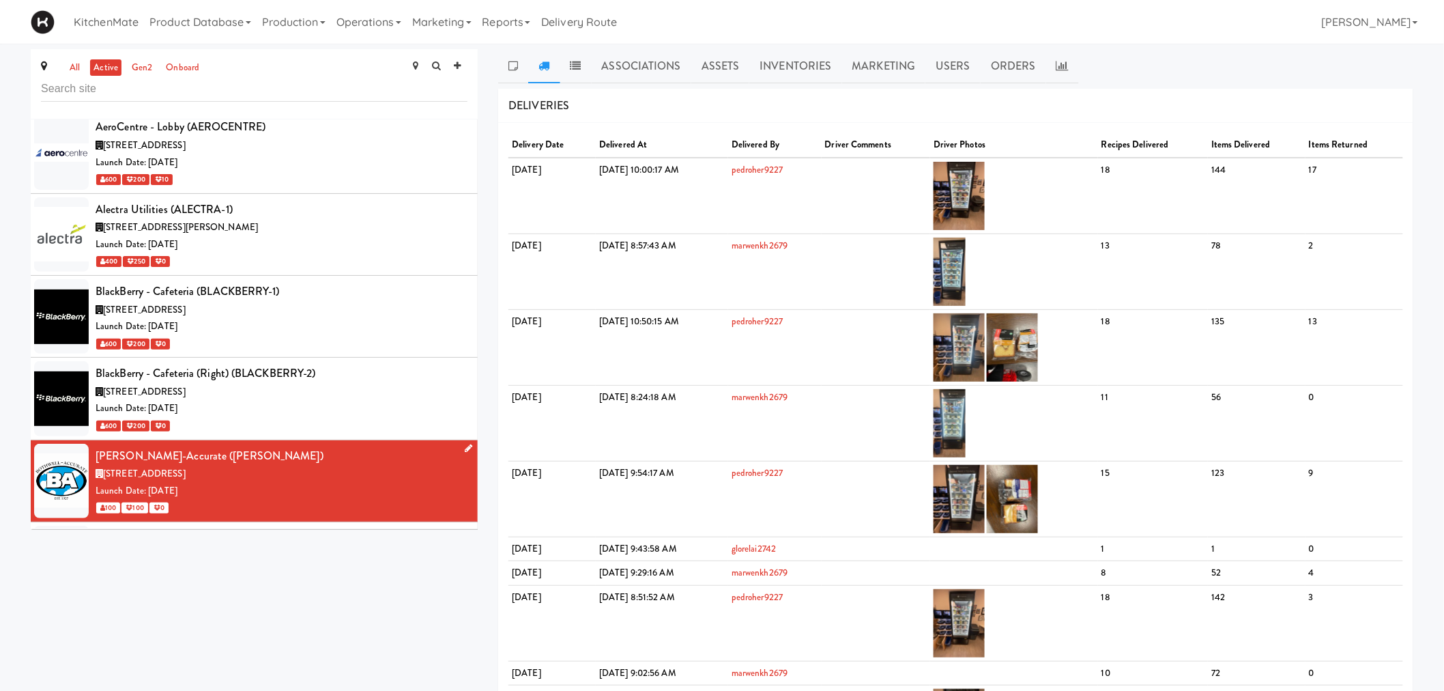
scroll to position [1517, 0]
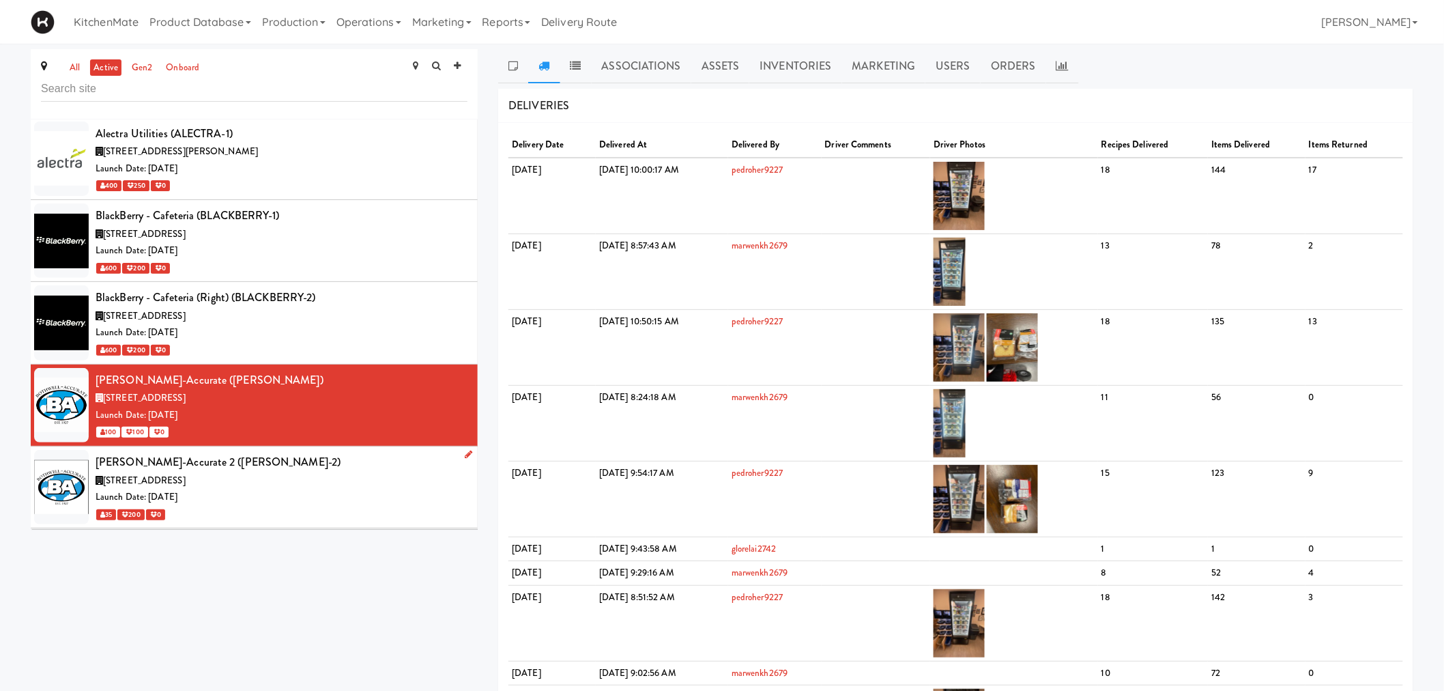
click at [304, 452] on div "[PERSON_NAME]-Accurate 2 ([PERSON_NAME]-2)" at bounding box center [282, 462] width 372 height 20
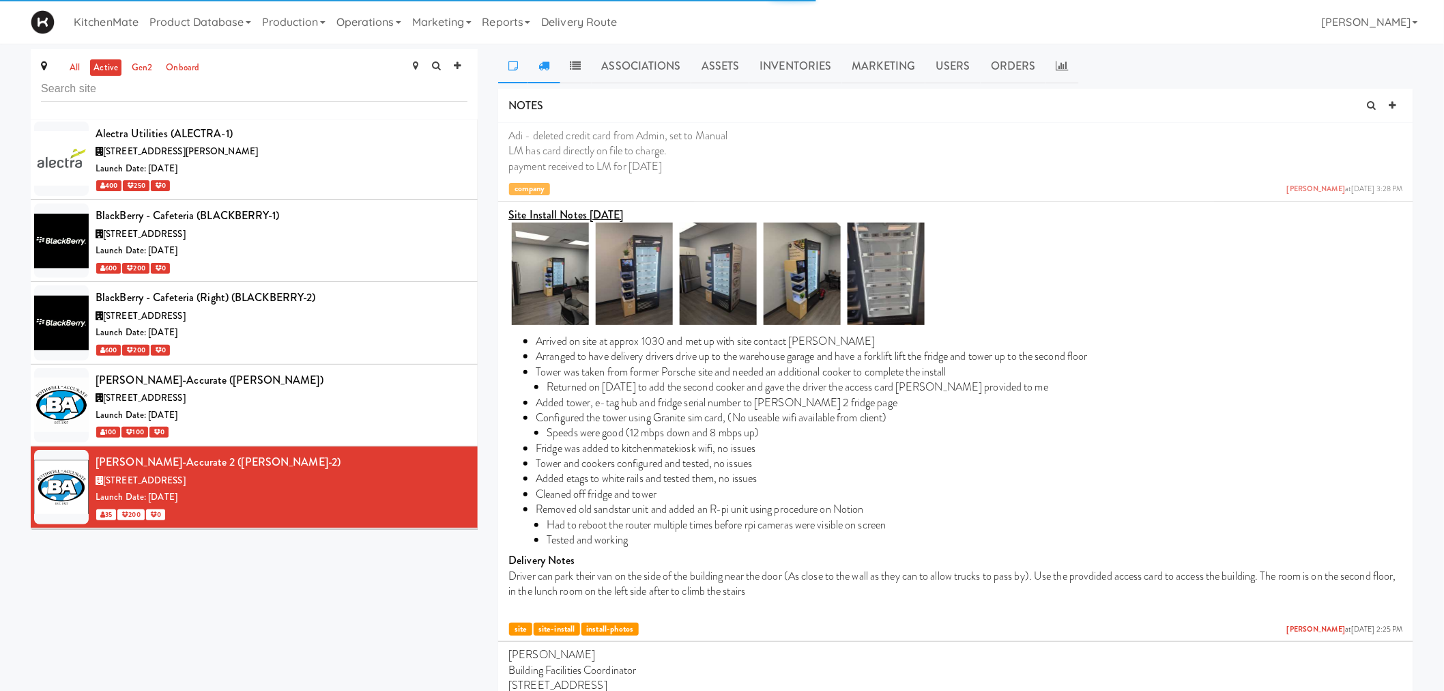
click at [542, 68] on icon at bounding box center [544, 65] width 11 height 11
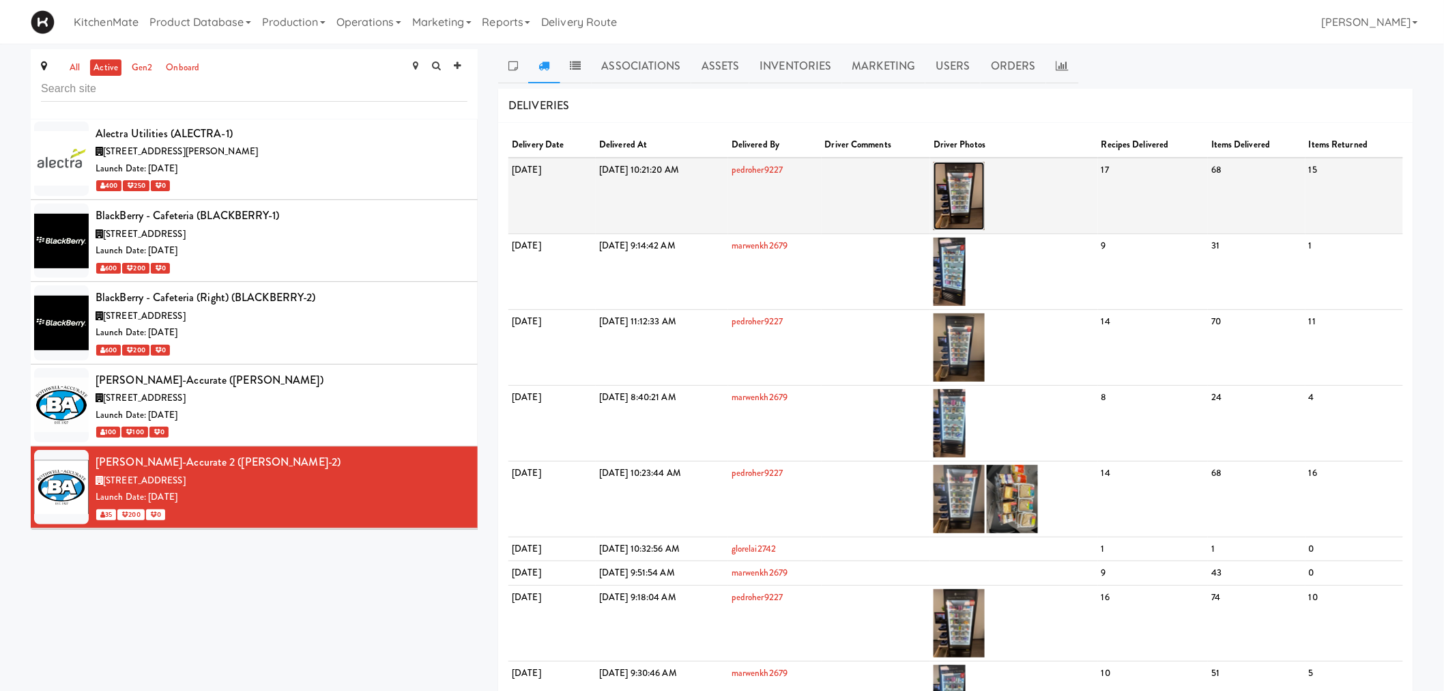
click at [985, 185] on img at bounding box center [959, 196] width 51 height 68
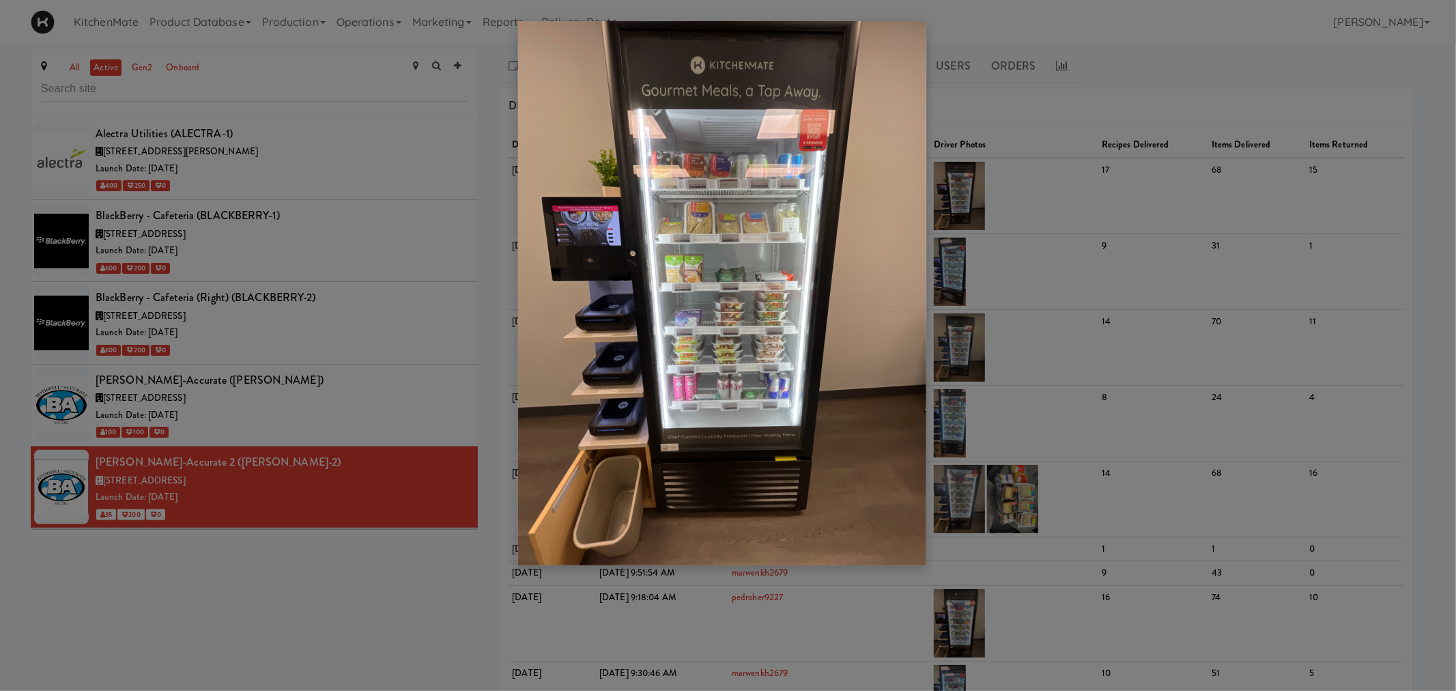
click at [315, 451] on div at bounding box center [728, 345] width 1456 height 691
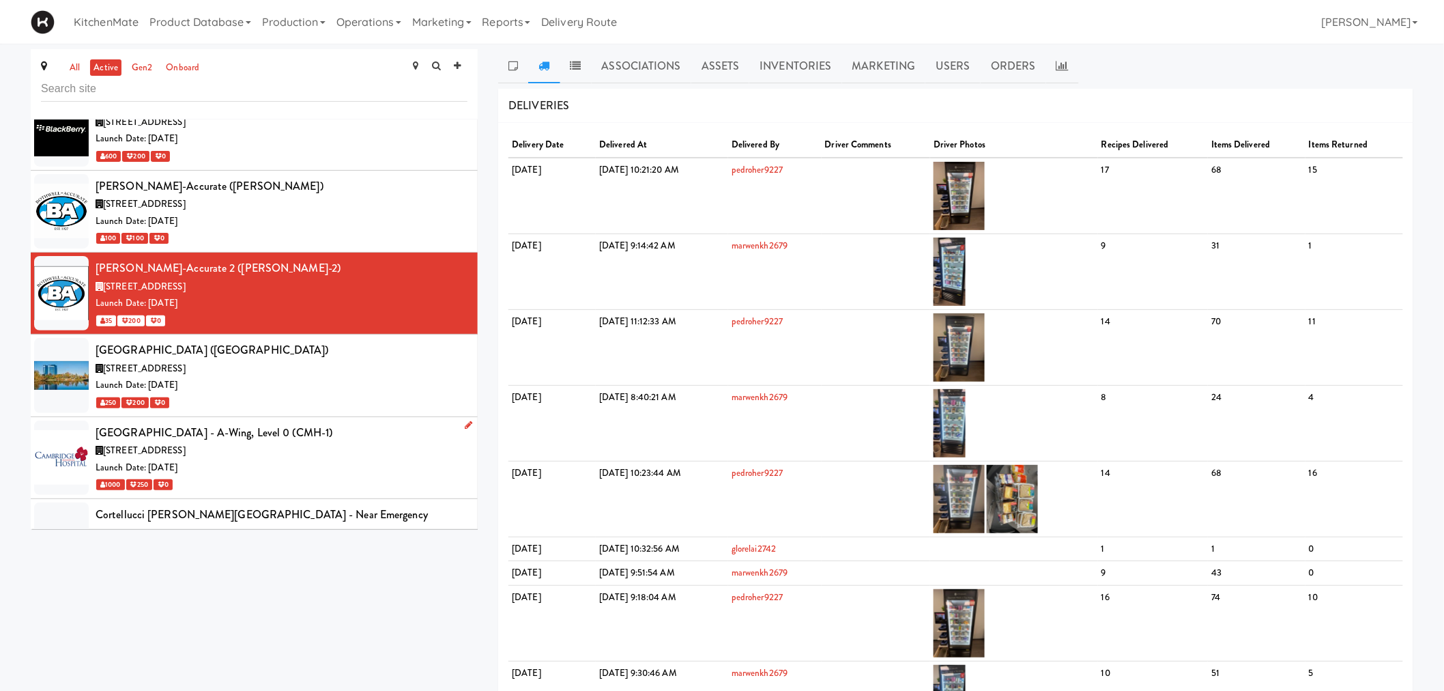
scroll to position [1744, 0]
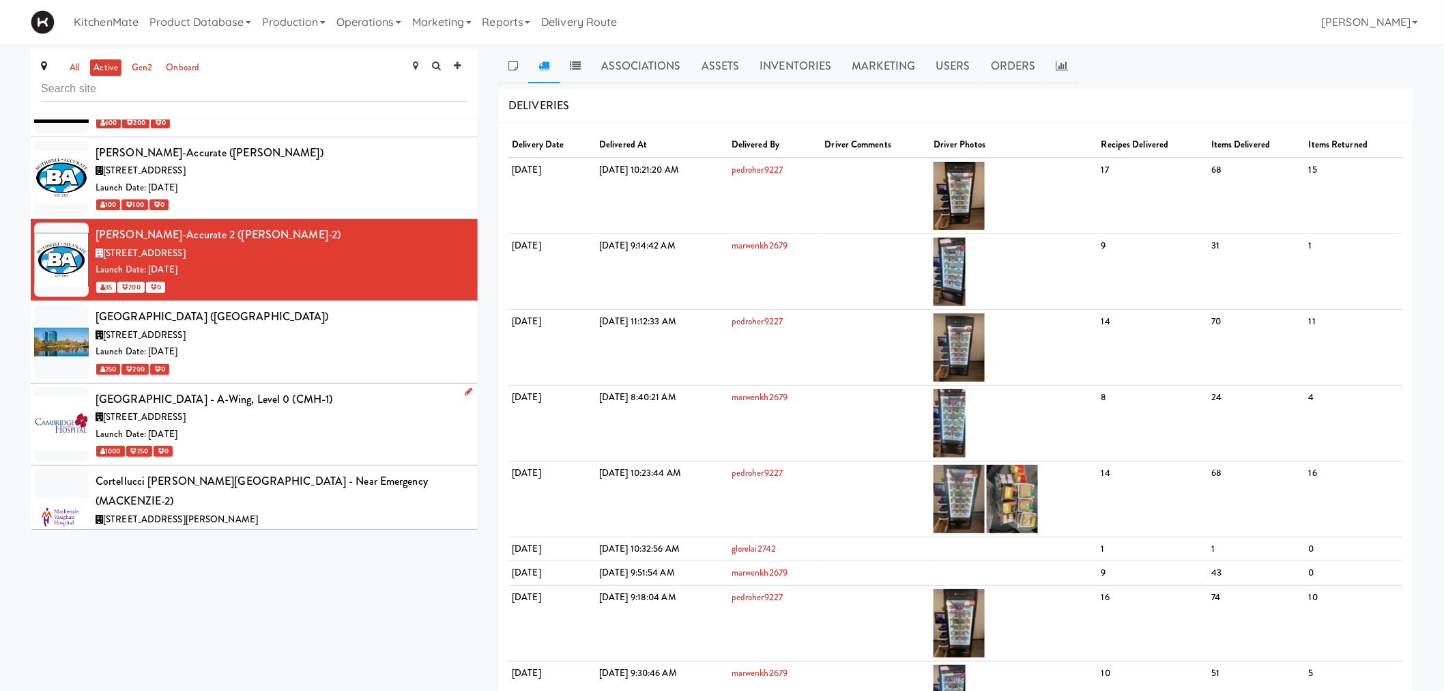
click at [322, 389] on div "Cambridge Memorial Hospital - A-Wing, Level 0 (CMH-1)" at bounding box center [282, 399] width 372 height 20
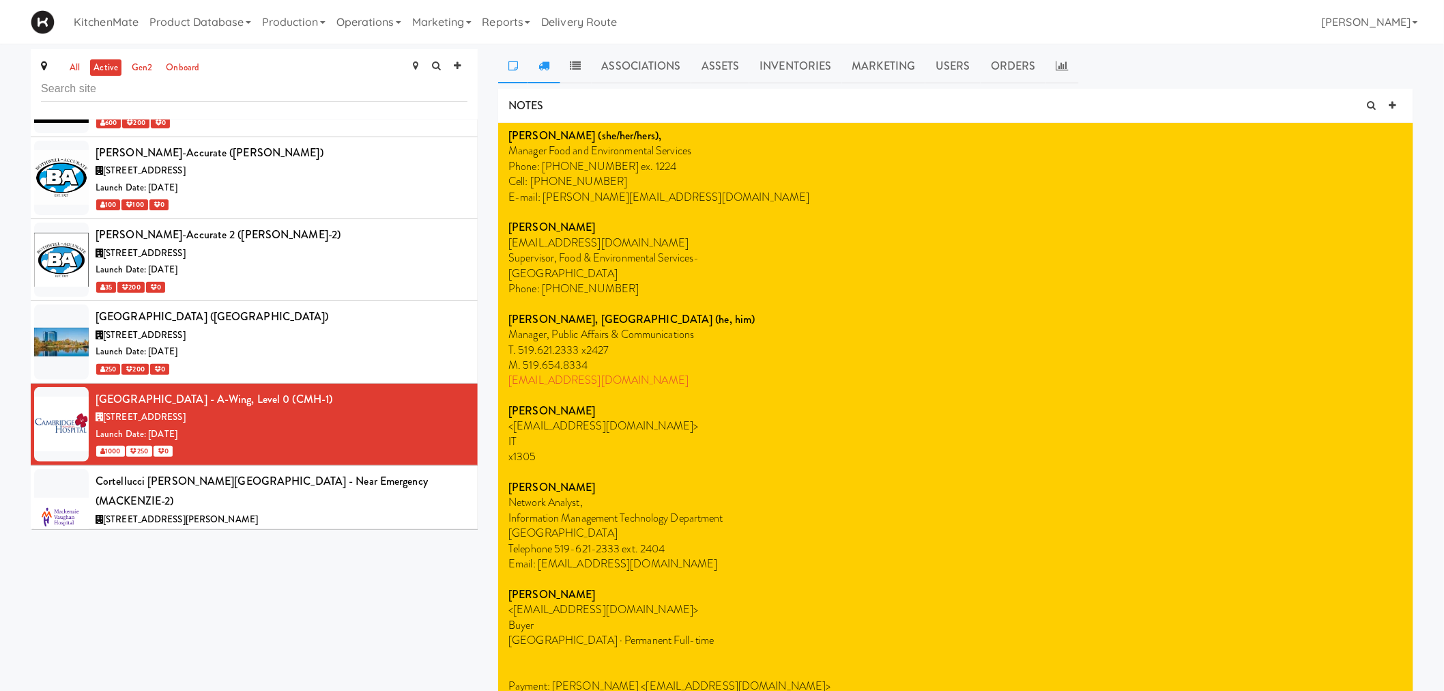
click at [547, 61] on icon at bounding box center [544, 65] width 11 height 11
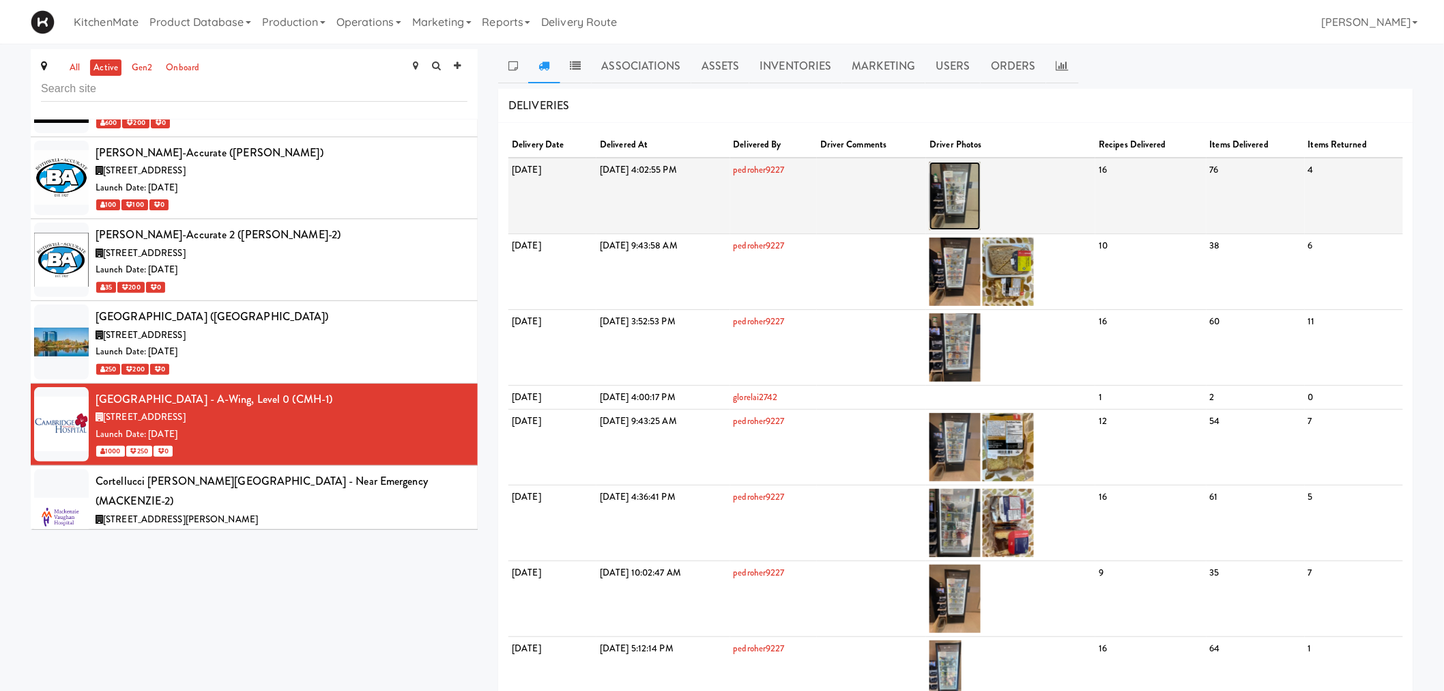
click at [981, 193] on img at bounding box center [955, 196] width 51 height 68
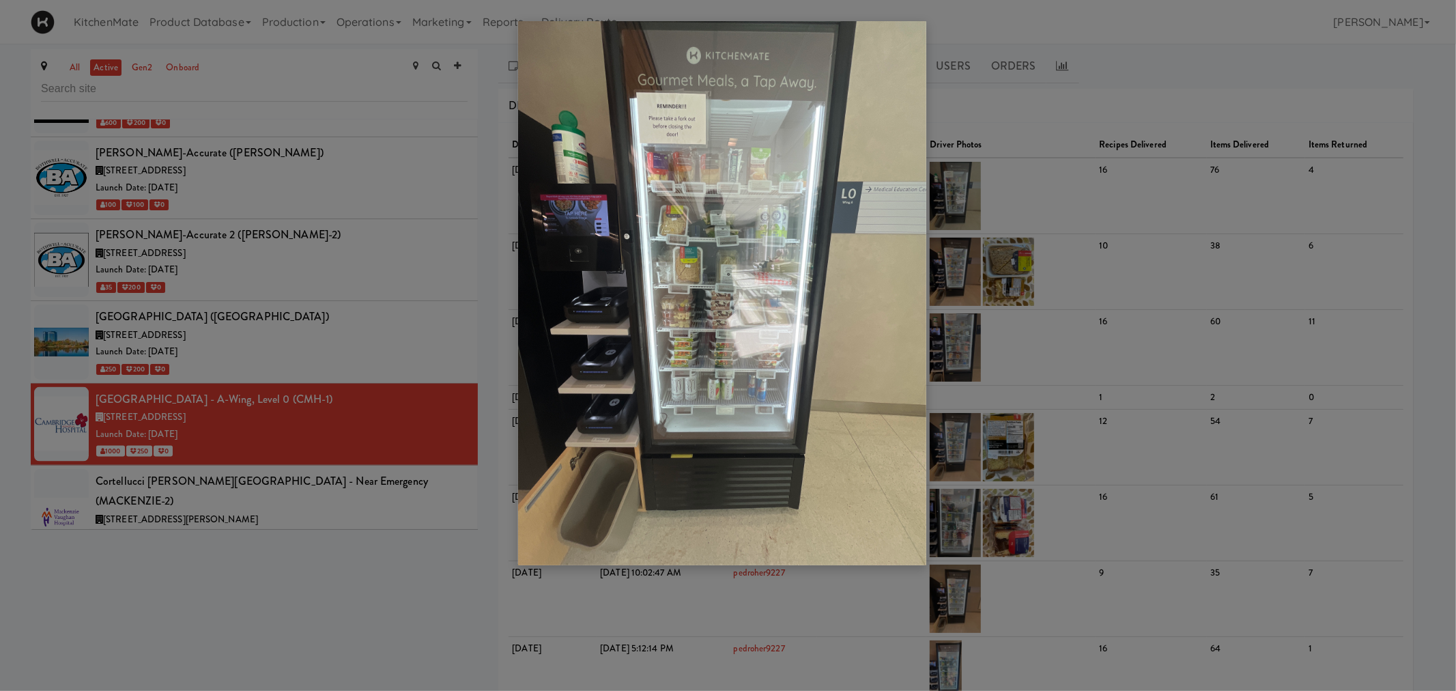
click at [790, 180] on img at bounding box center [722, 293] width 408 height 544
click at [1226, 321] on div at bounding box center [728, 345] width 1456 height 691
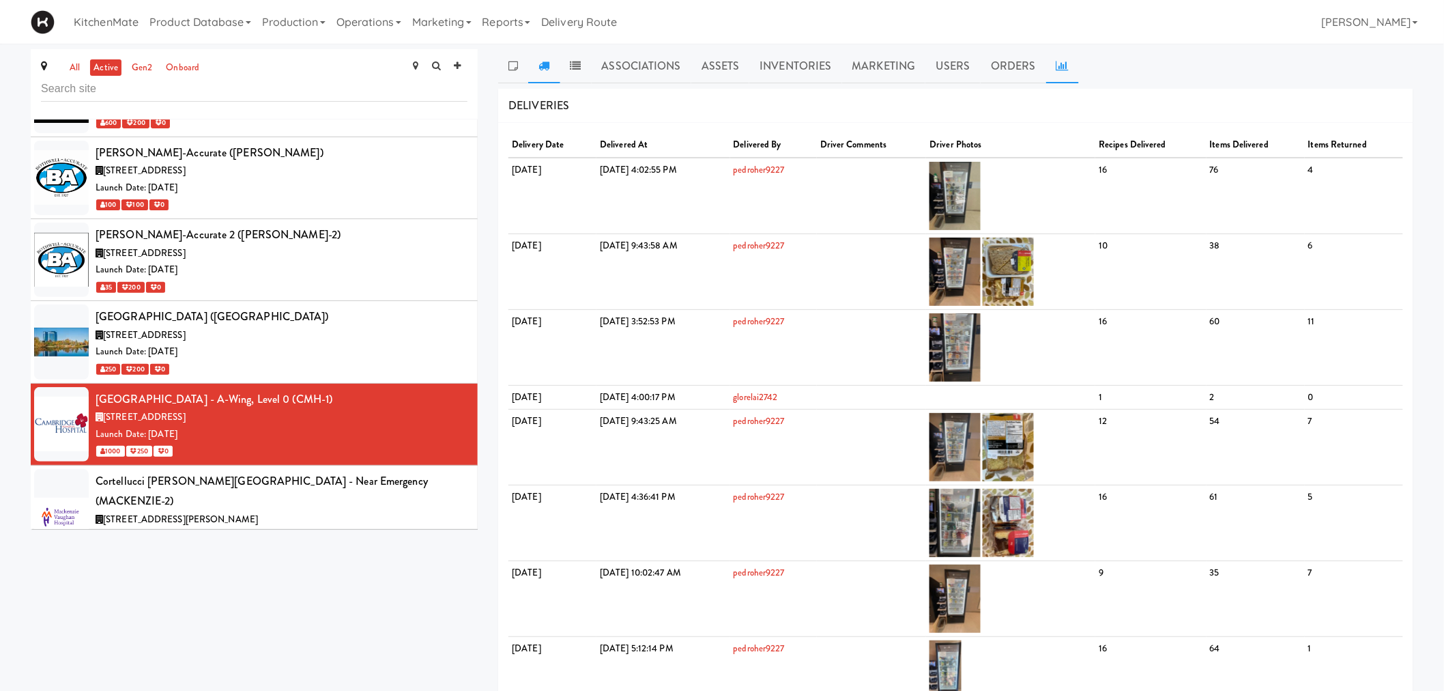
click at [1057, 64] on icon at bounding box center [1063, 65] width 12 height 11
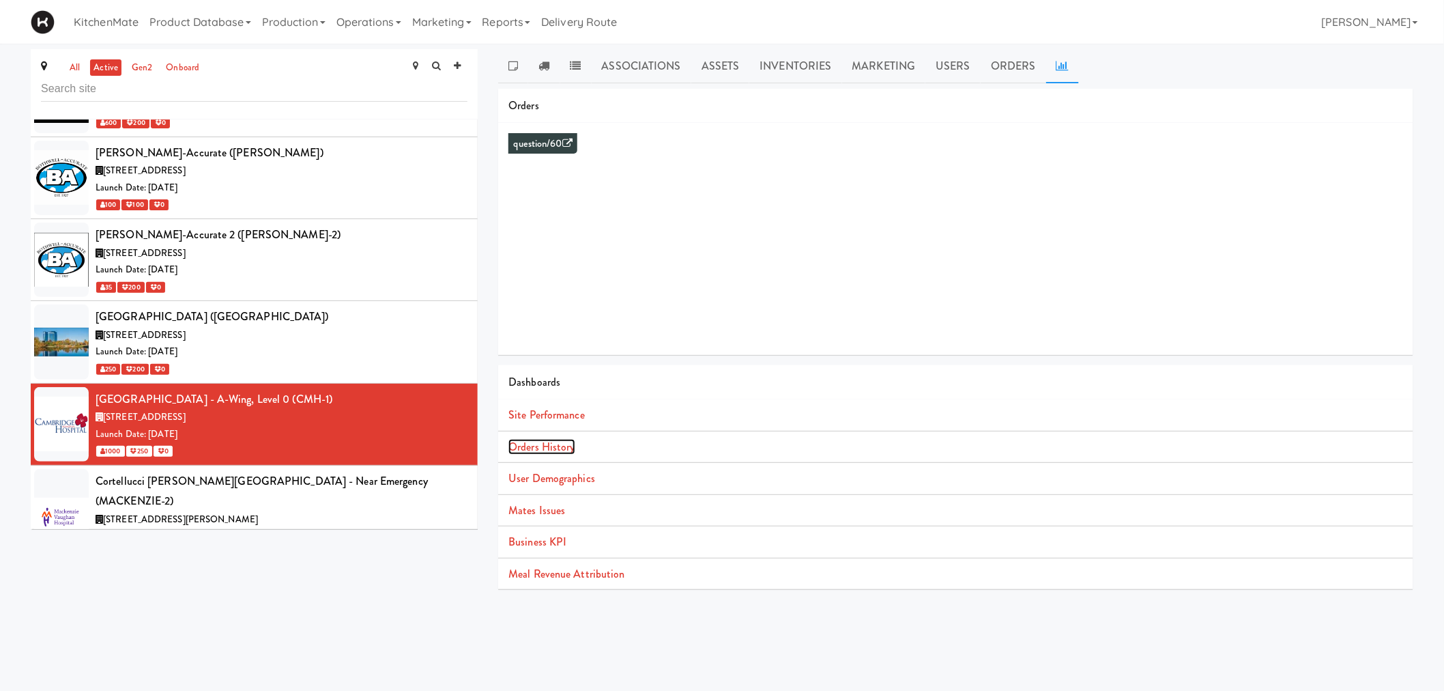
click at [555, 442] on link "Orders History" at bounding box center [542, 447] width 66 height 16
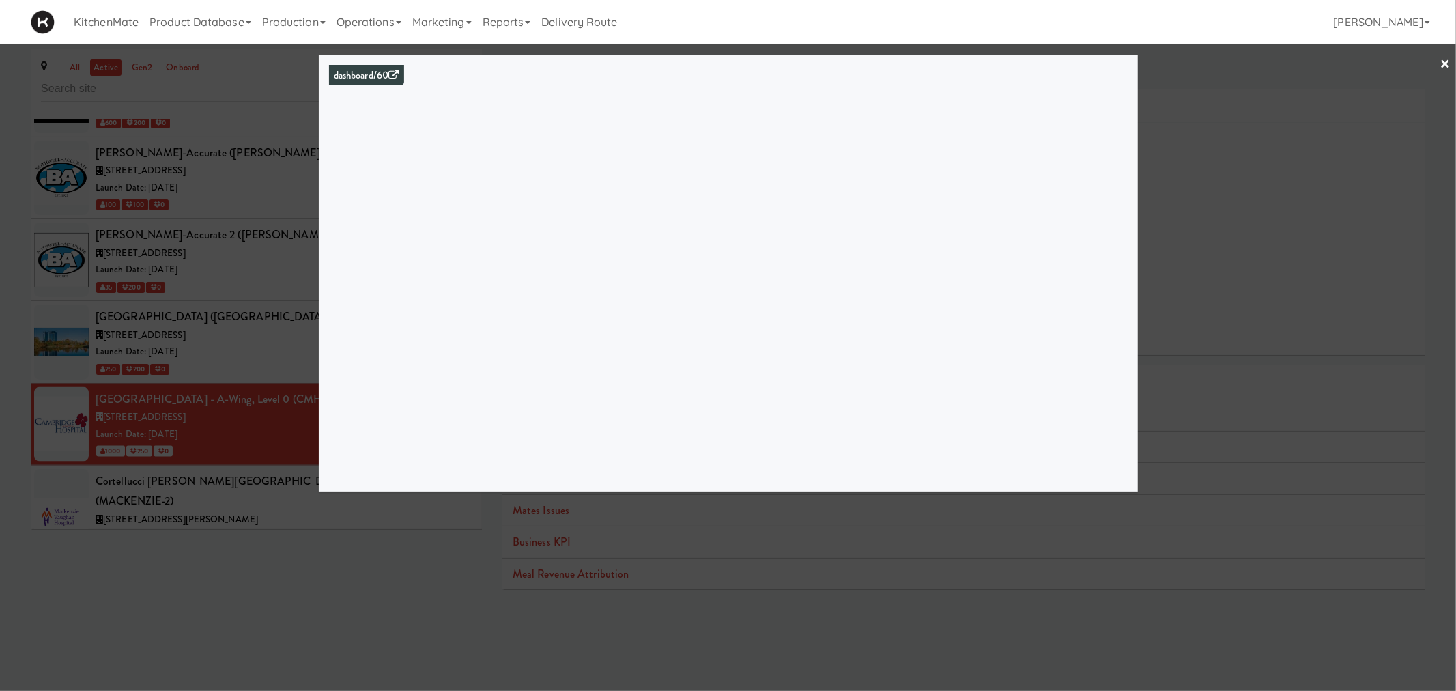
click at [1301, 244] on div at bounding box center [728, 345] width 1456 height 691
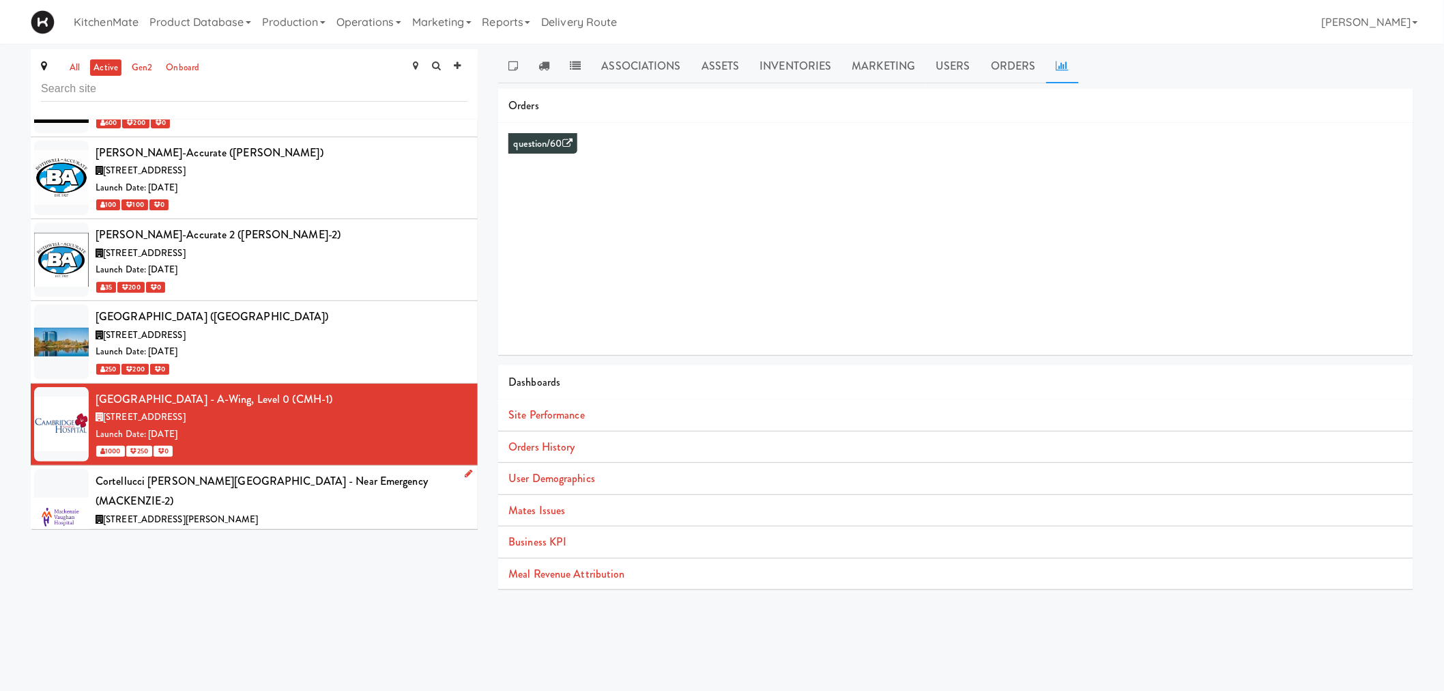
click at [209, 513] on span "3200 Major MacKenzie Dr W, Vaughan ON" at bounding box center [180, 519] width 155 height 13
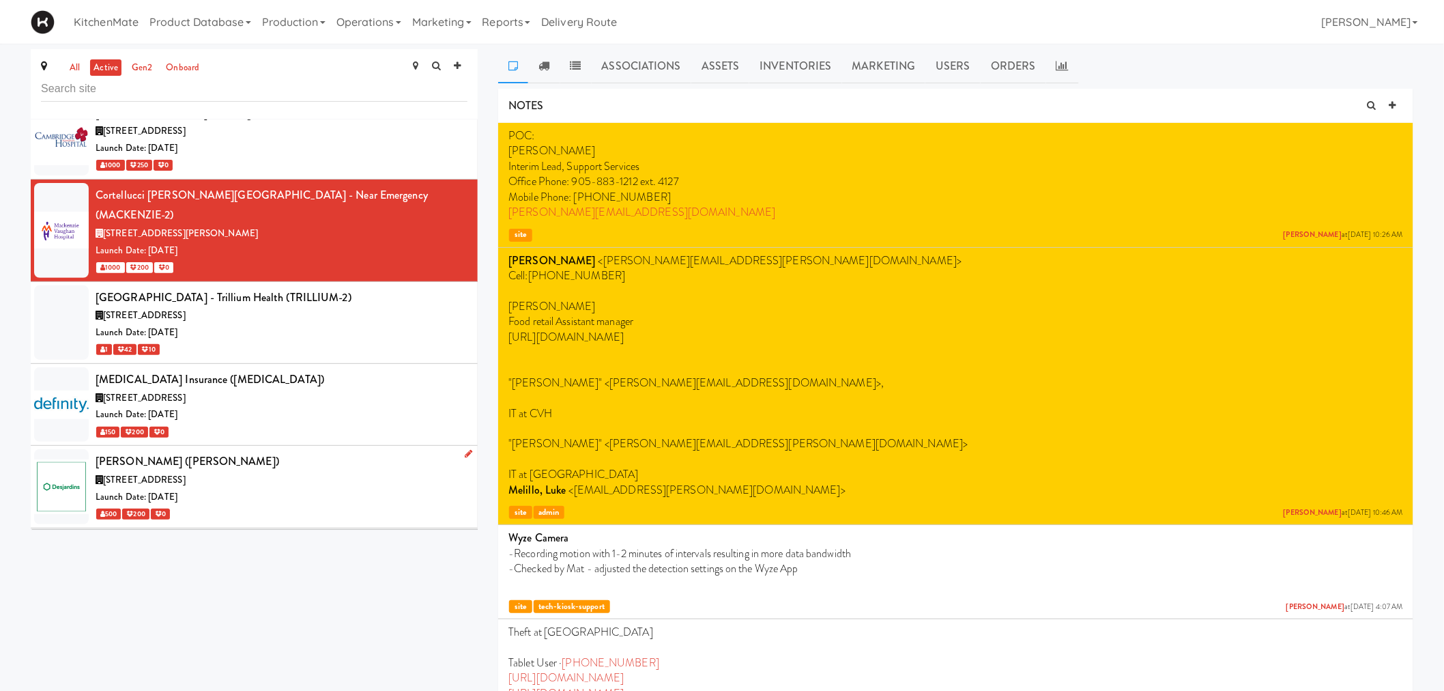
scroll to position [2048, 0]
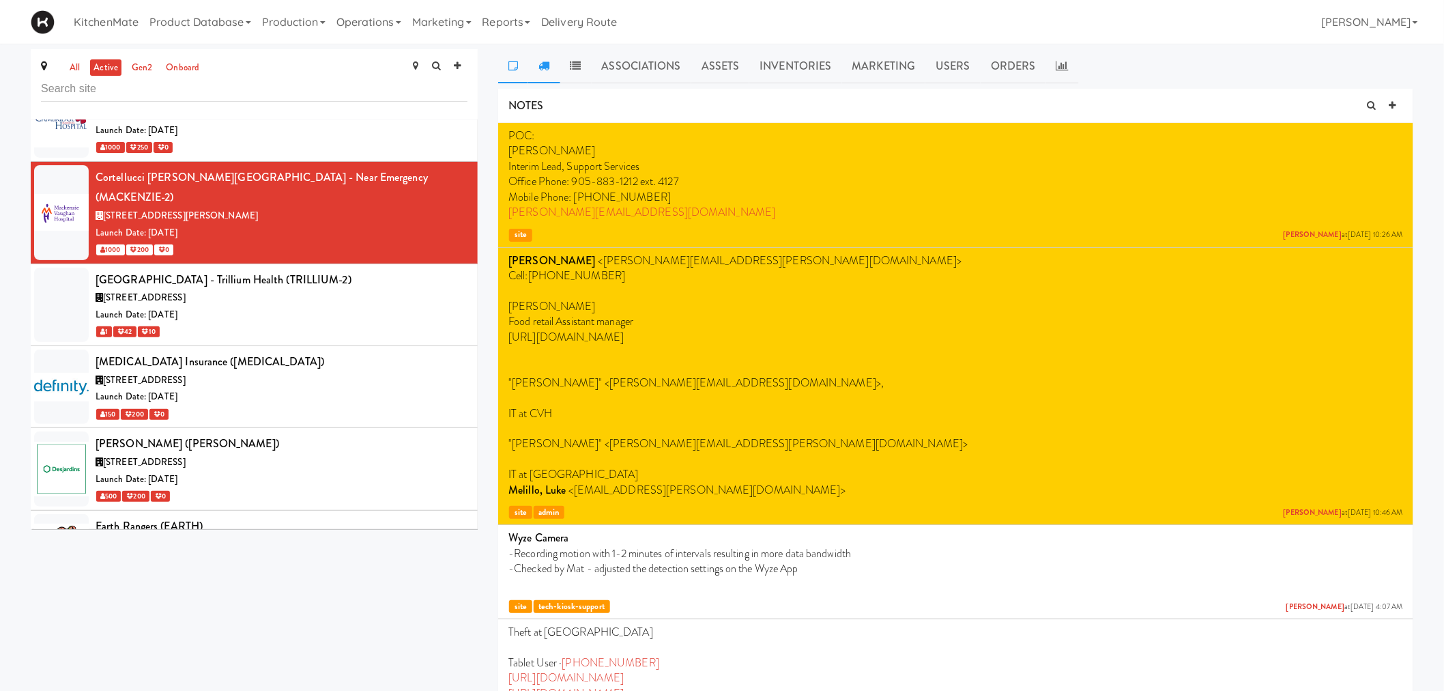
click at [552, 70] on link at bounding box center [543, 66] width 31 height 34
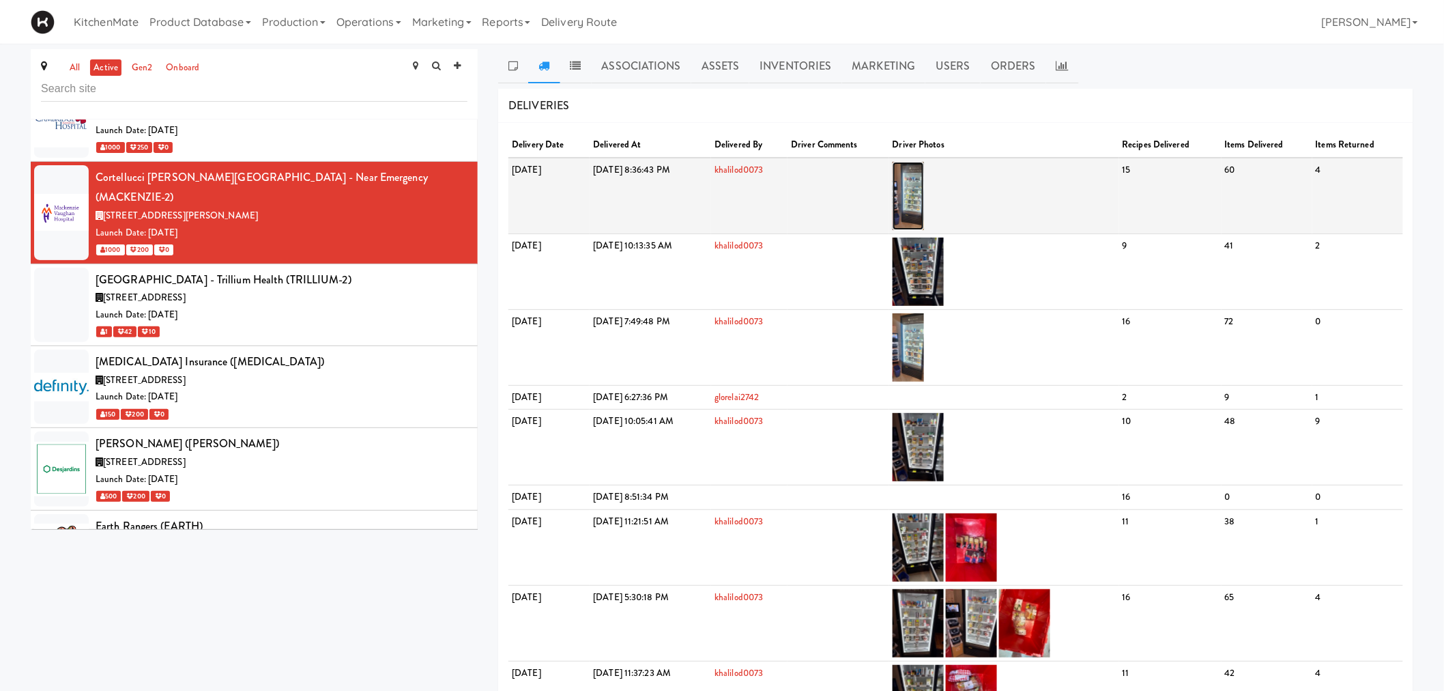
click at [925, 205] on img at bounding box center [909, 196] width 32 height 68
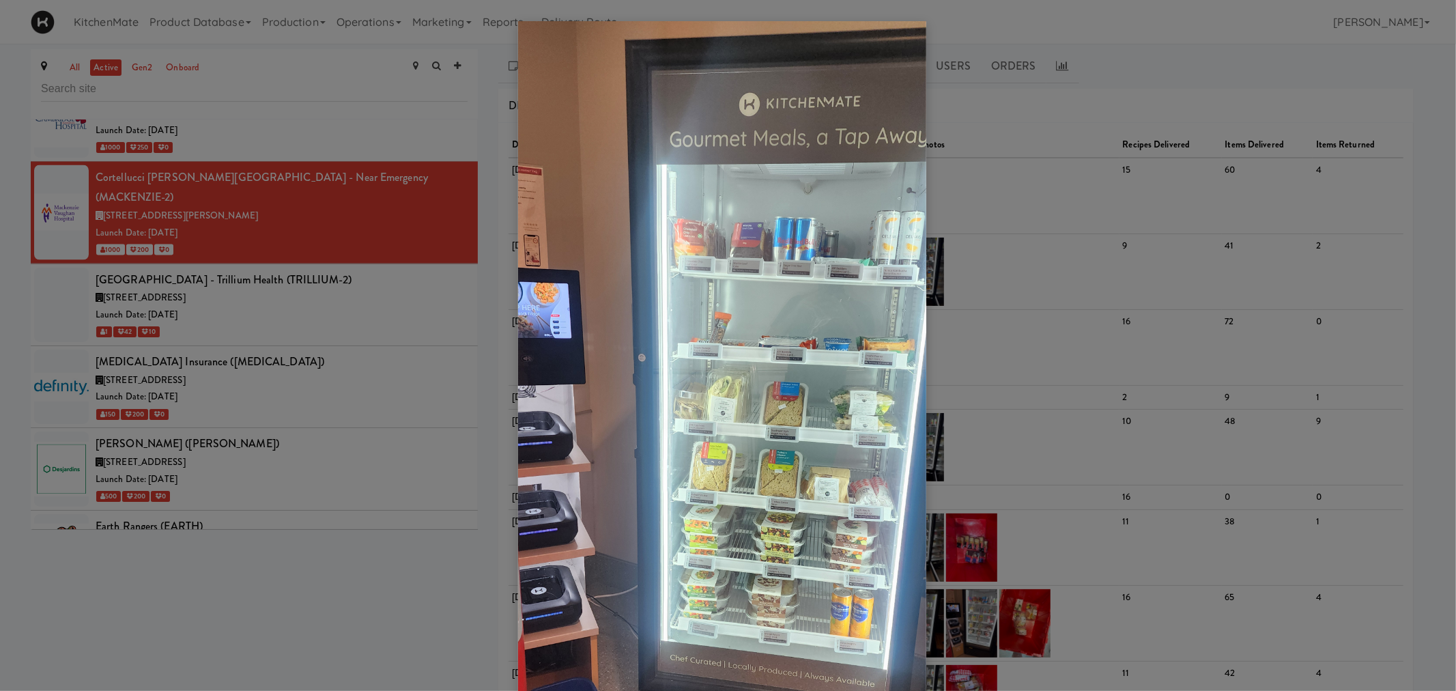
click at [478, 85] on div at bounding box center [728, 345] width 1456 height 691
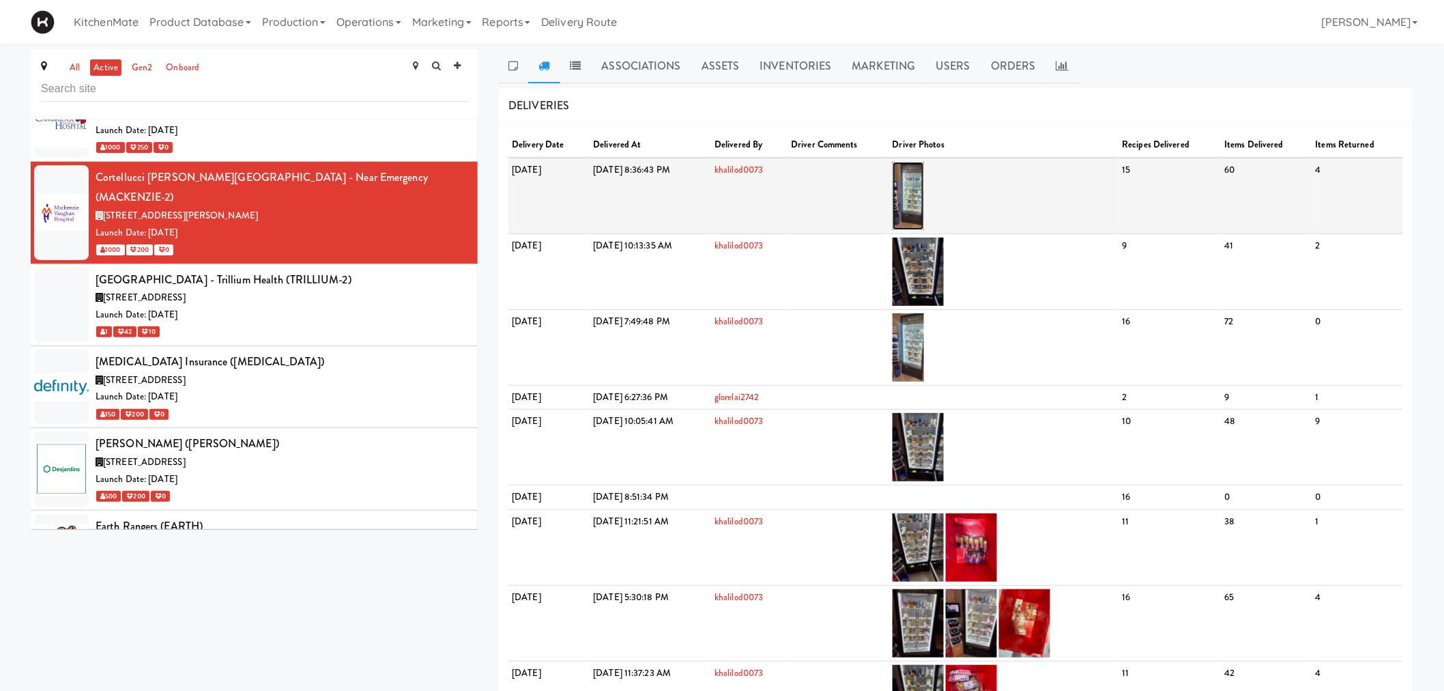
click at [925, 167] on img at bounding box center [909, 196] width 32 height 68
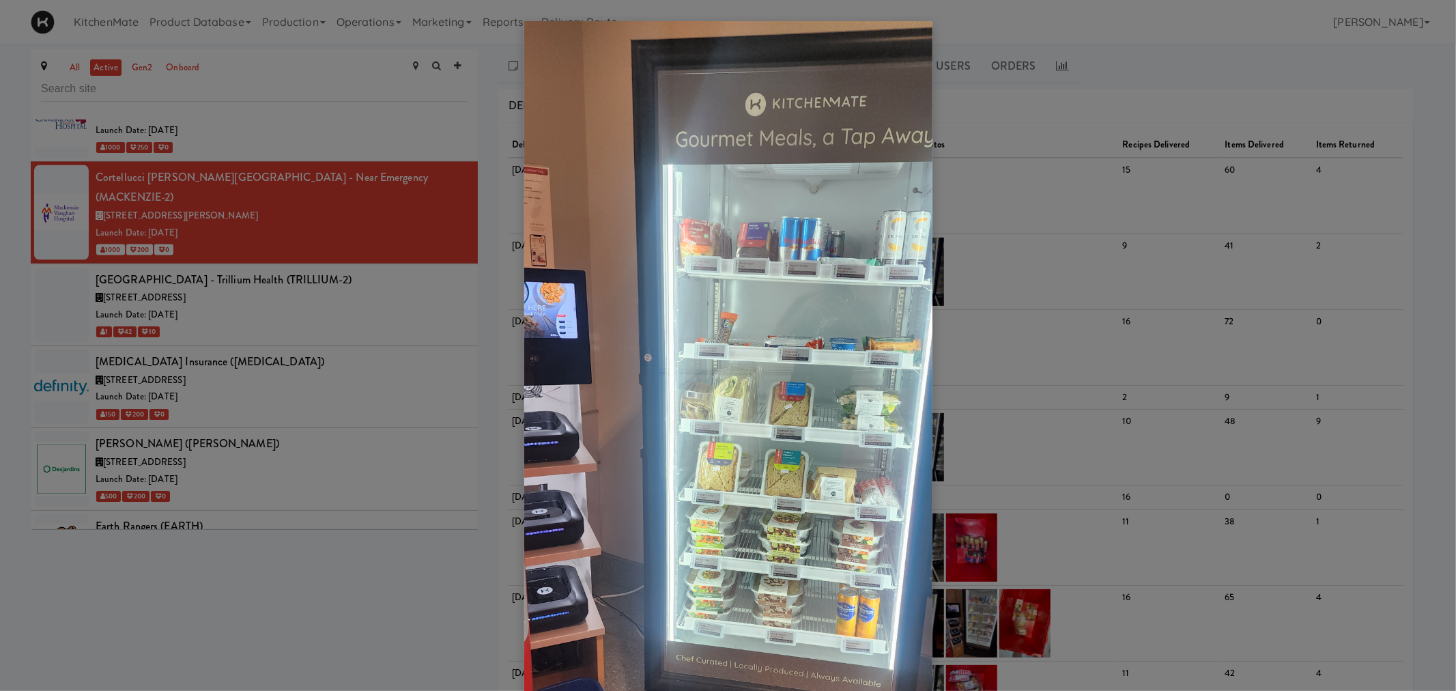
click at [997, 425] on div at bounding box center [728, 345] width 1456 height 691
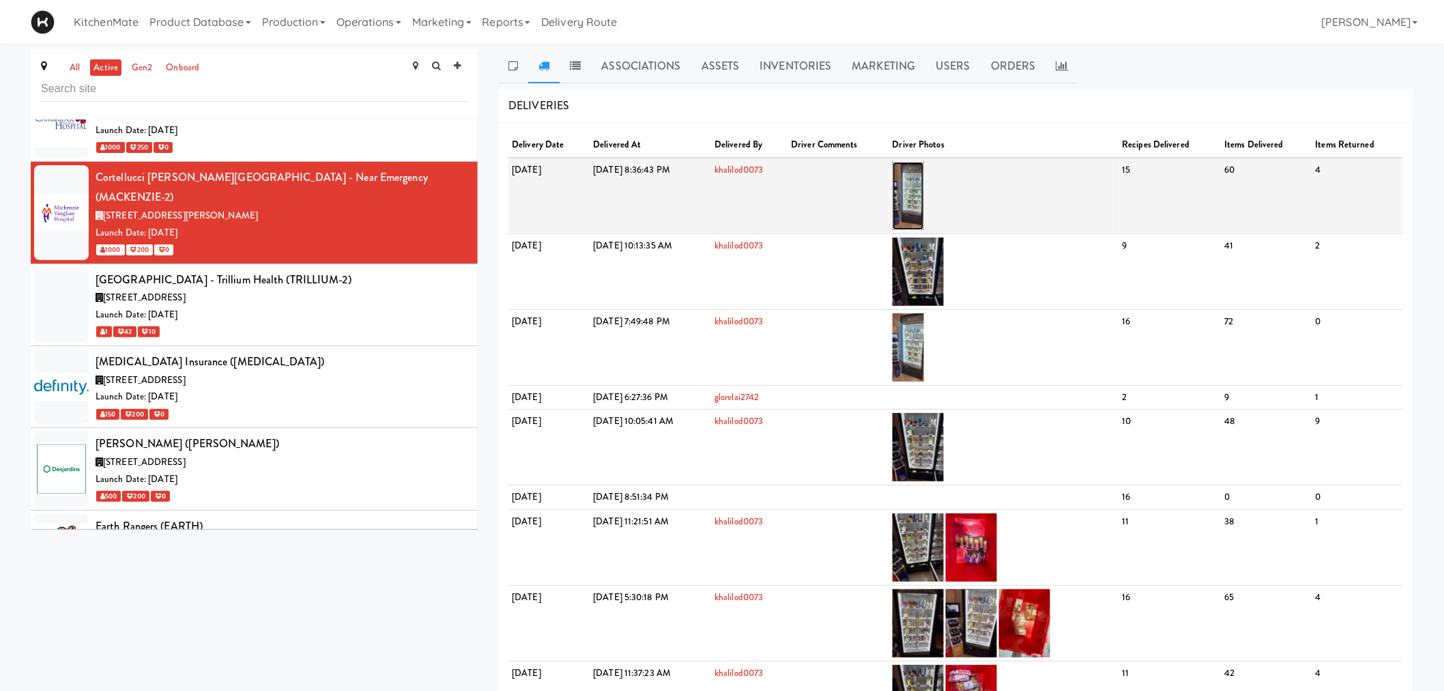
click at [925, 181] on img at bounding box center [909, 196] width 32 height 68
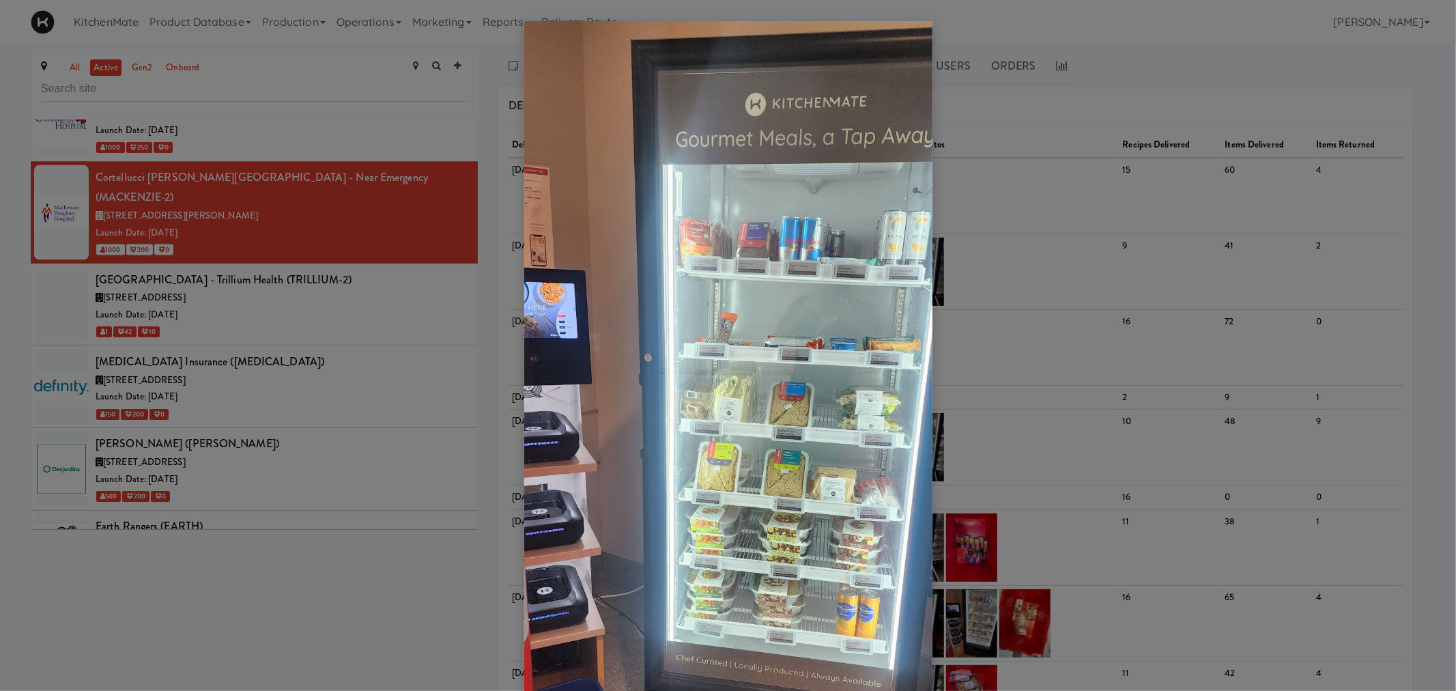
click at [340, 285] on div at bounding box center [728, 345] width 1456 height 691
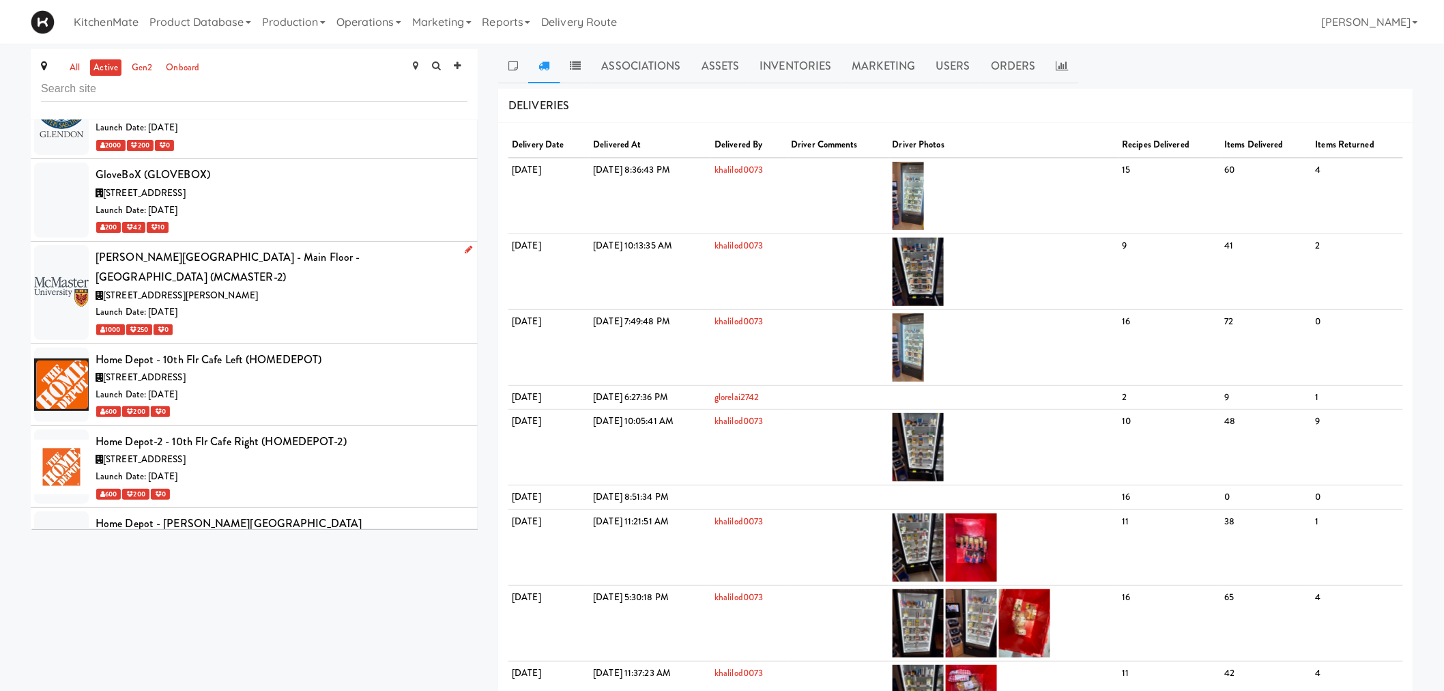
scroll to position [3033, 0]
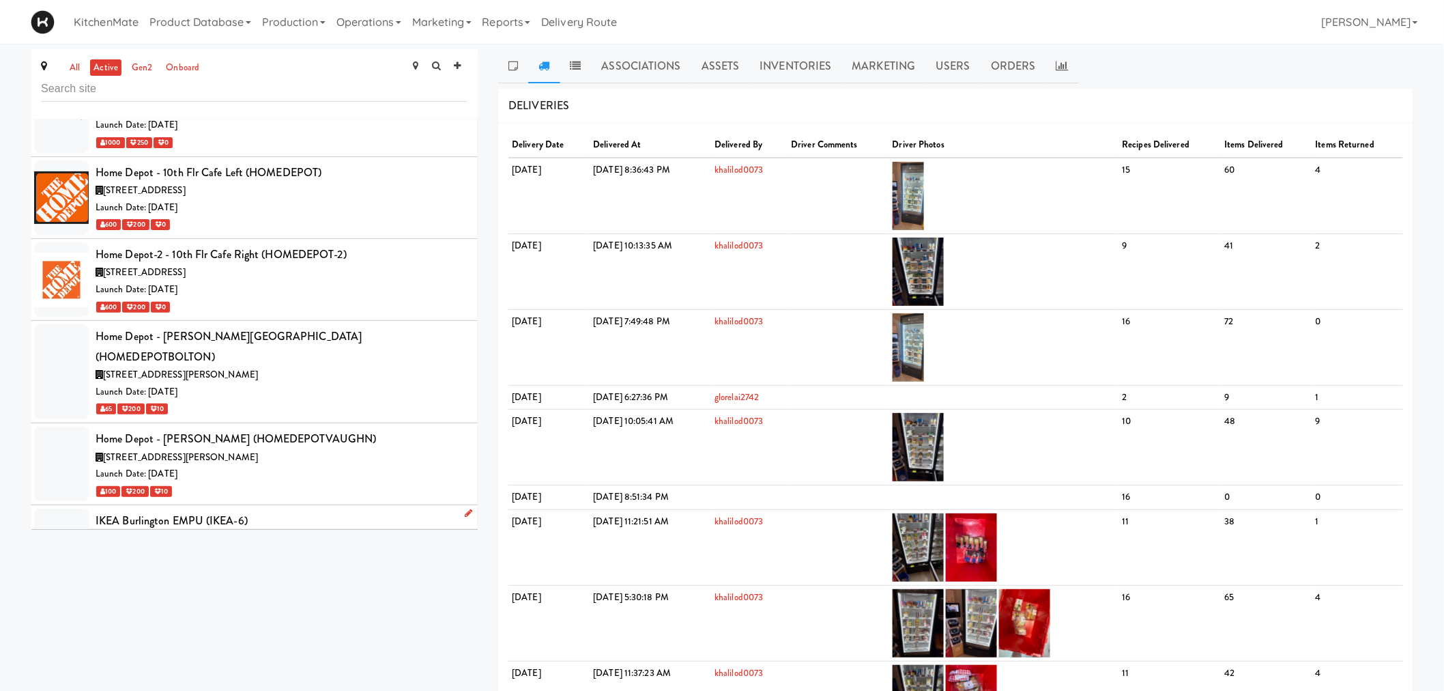
click at [272, 511] on div "IKEA Burlington EMPU (IKEA-6)" at bounding box center [282, 521] width 372 height 20
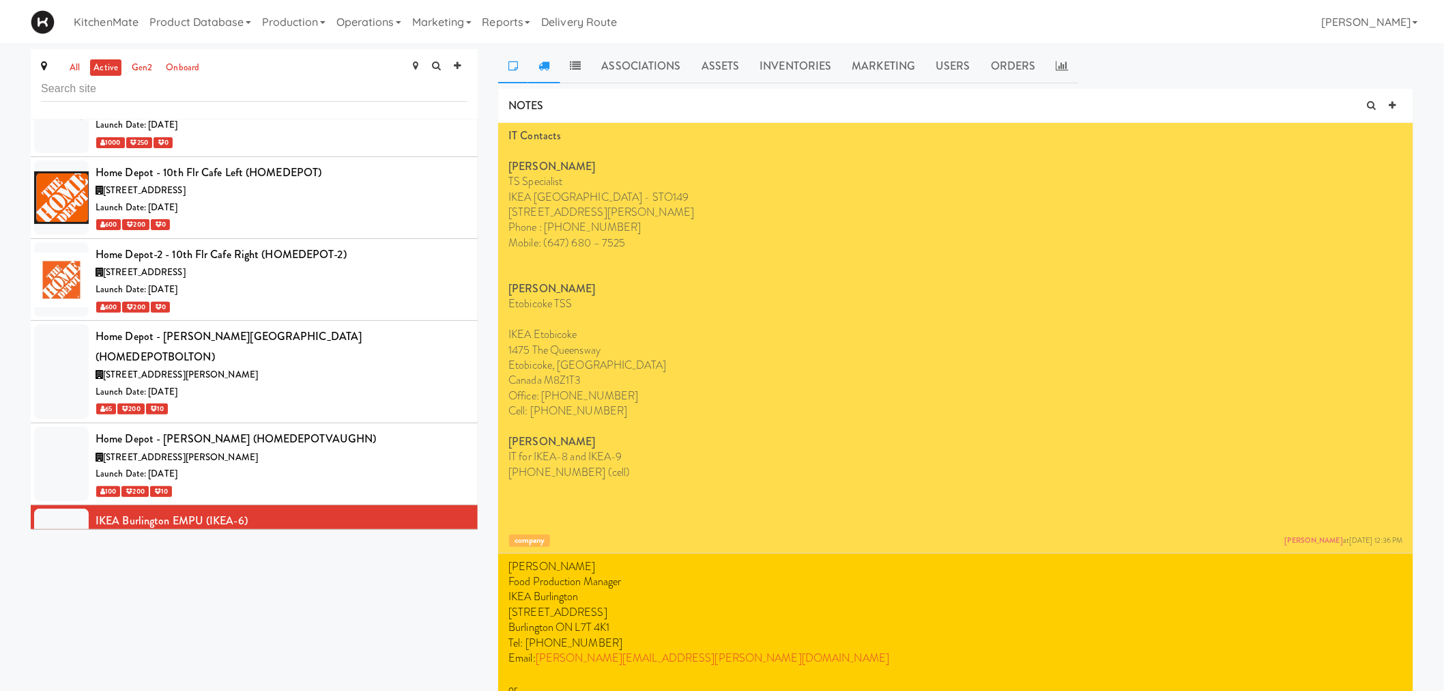
click at [546, 68] on icon at bounding box center [544, 65] width 11 height 11
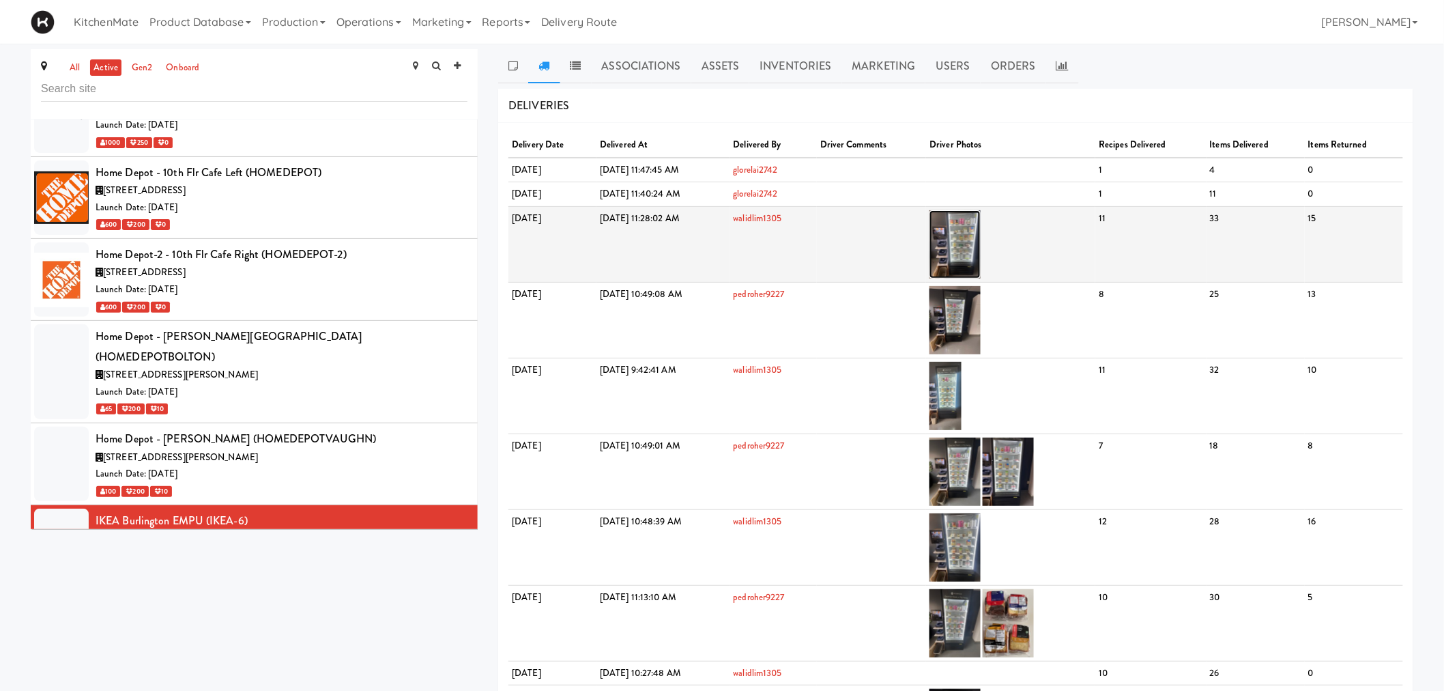
click at [981, 248] on img at bounding box center [955, 244] width 51 height 68
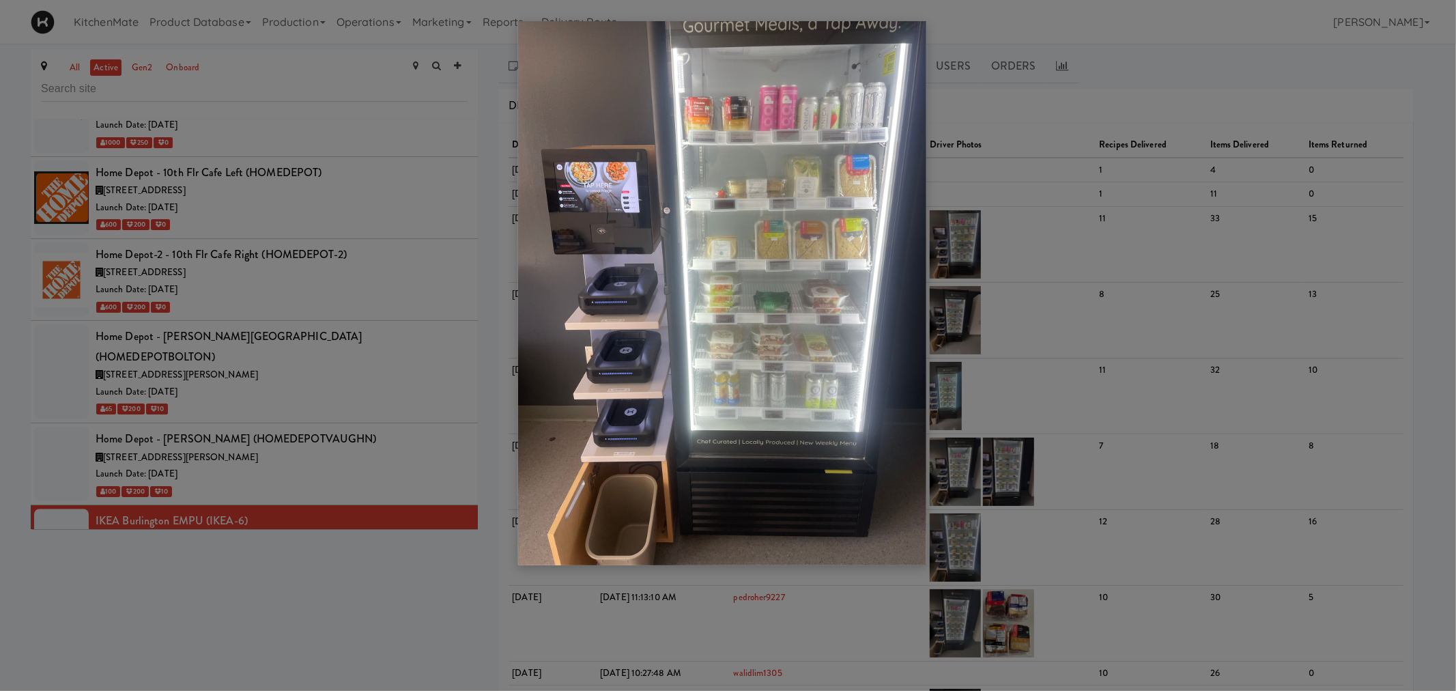
click at [316, 412] on div at bounding box center [728, 345] width 1456 height 691
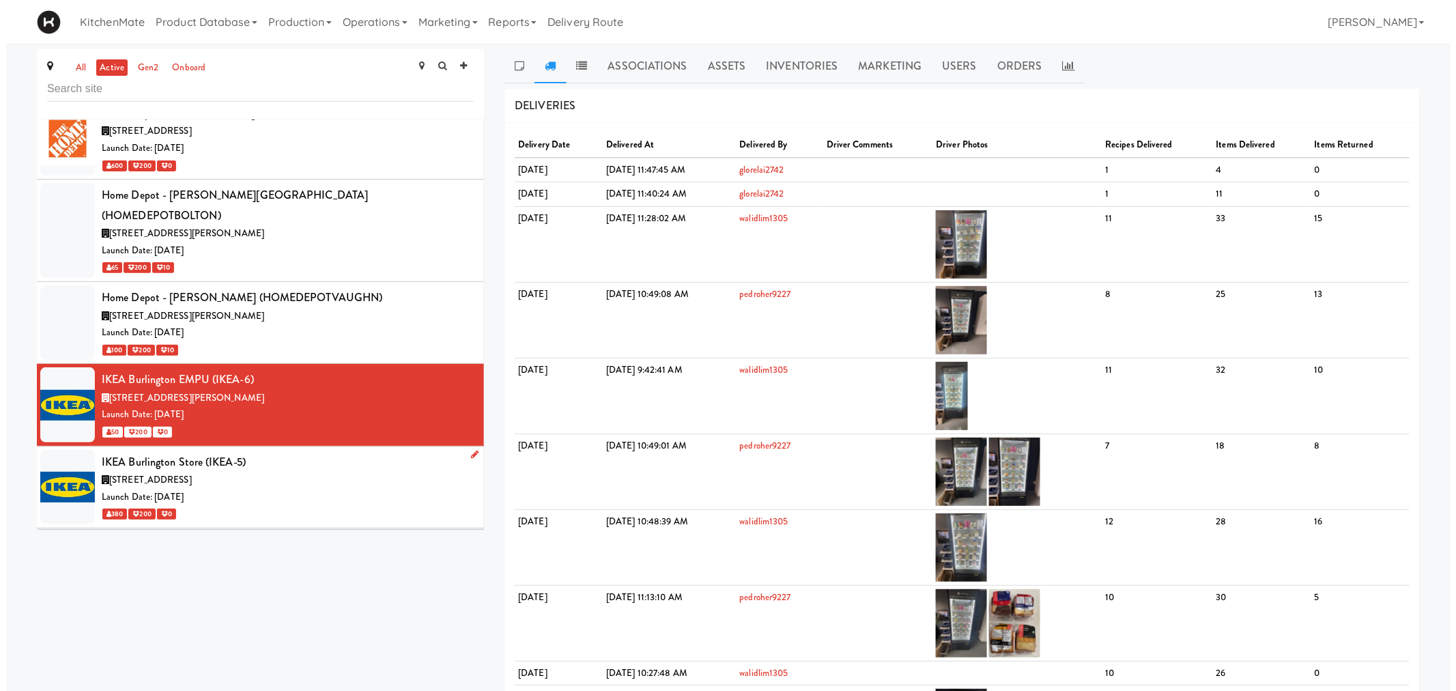
scroll to position [3185, 0]
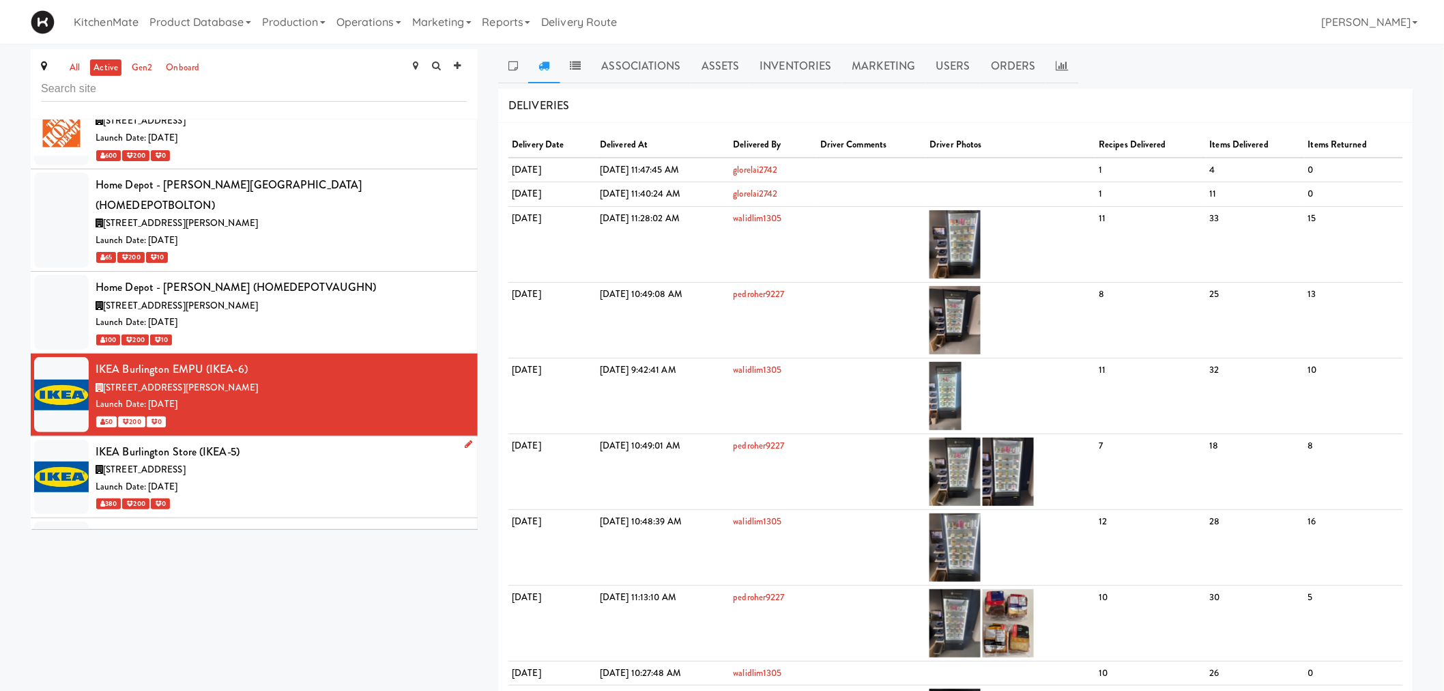
click at [291, 442] on div "IKEA Burlington Store (IKEA-5)" at bounding box center [282, 452] width 372 height 20
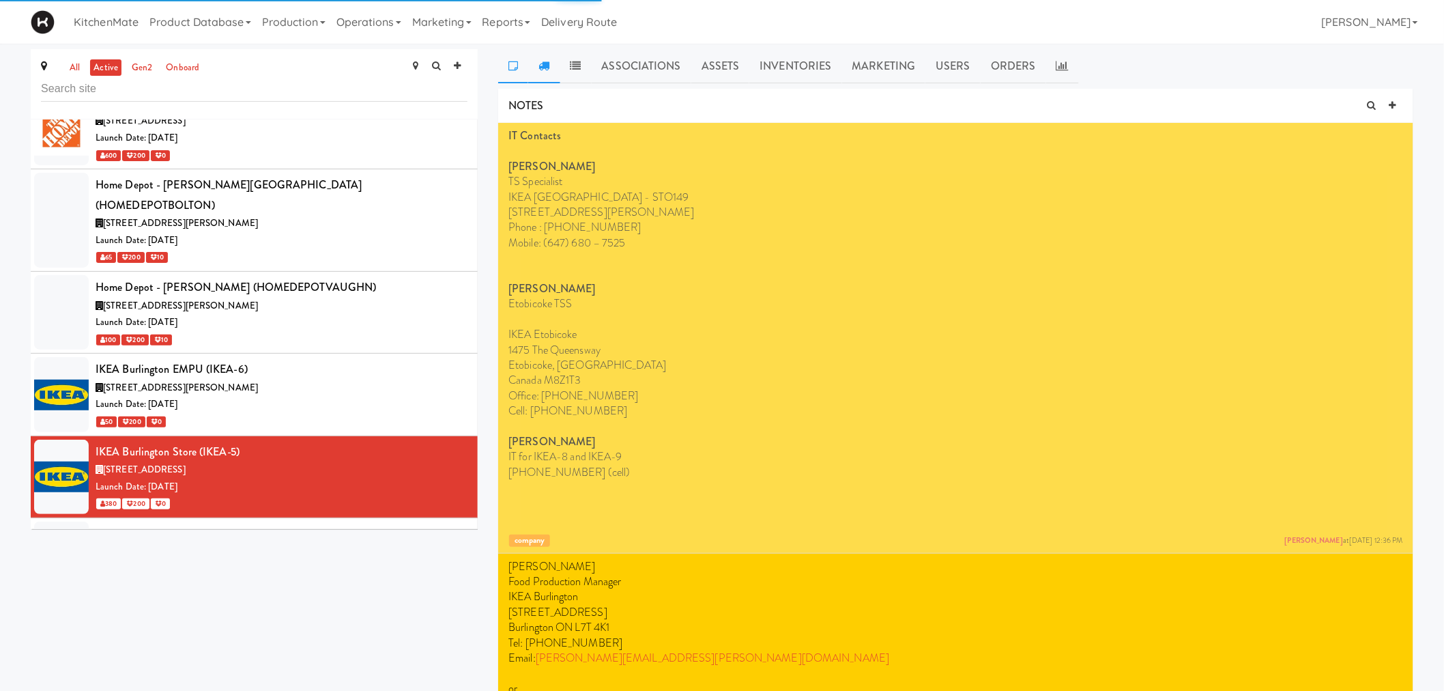
click at [549, 72] on link at bounding box center [543, 66] width 31 height 34
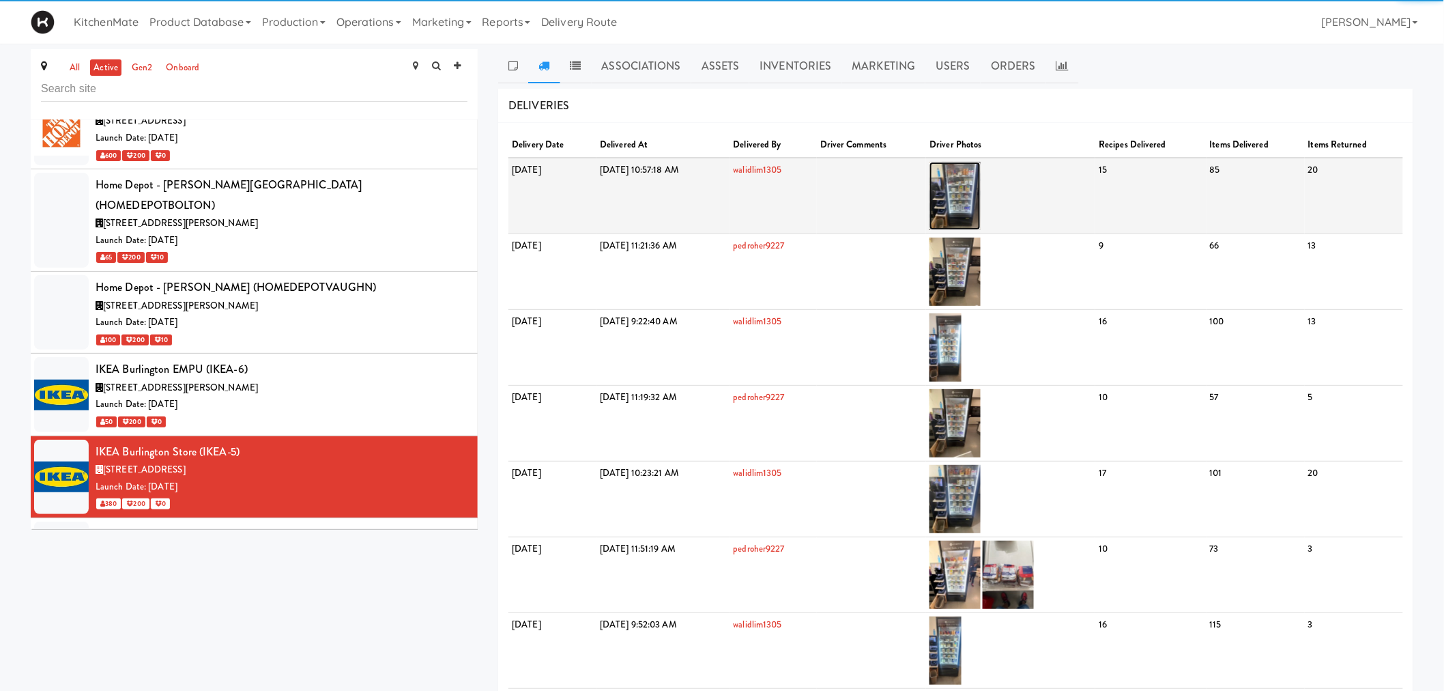
click at [981, 203] on img at bounding box center [955, 196] width 51 height 68
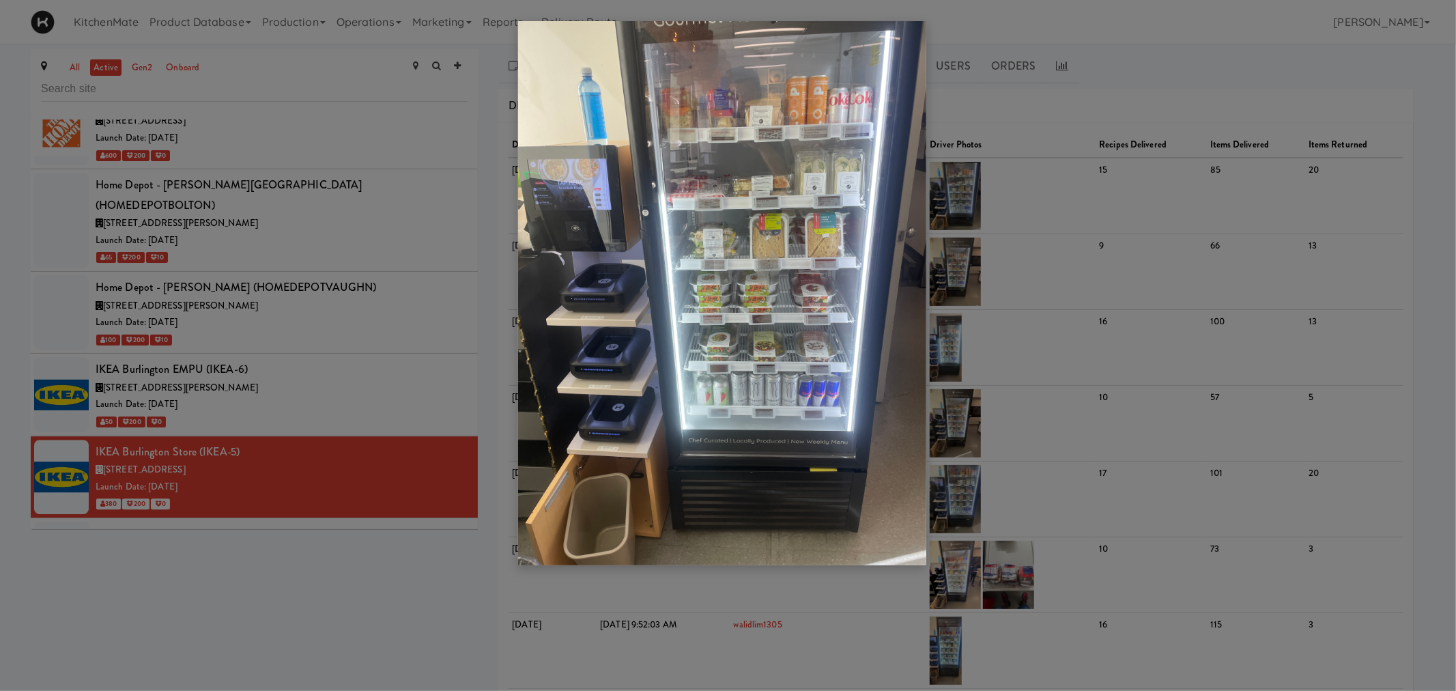
click at [330, 437] on div at bounding box center [728, 345] width 1456 height 691
click at [289, 452] on div at bounding box center [728, 345] width 1456 height 691
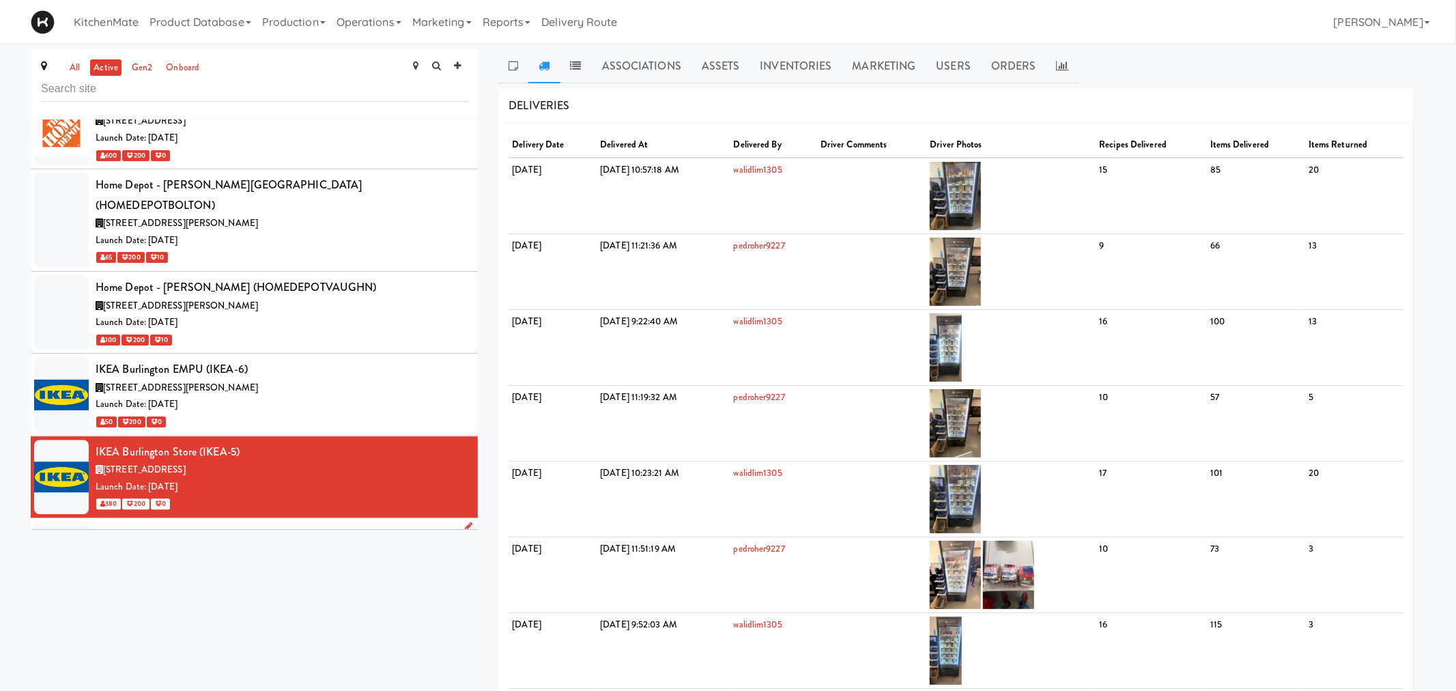
click at [256, 524] on div "IKEA CDC Mississauga (IKEA-1)" at bounding box center [282, 534] width 372 height 20
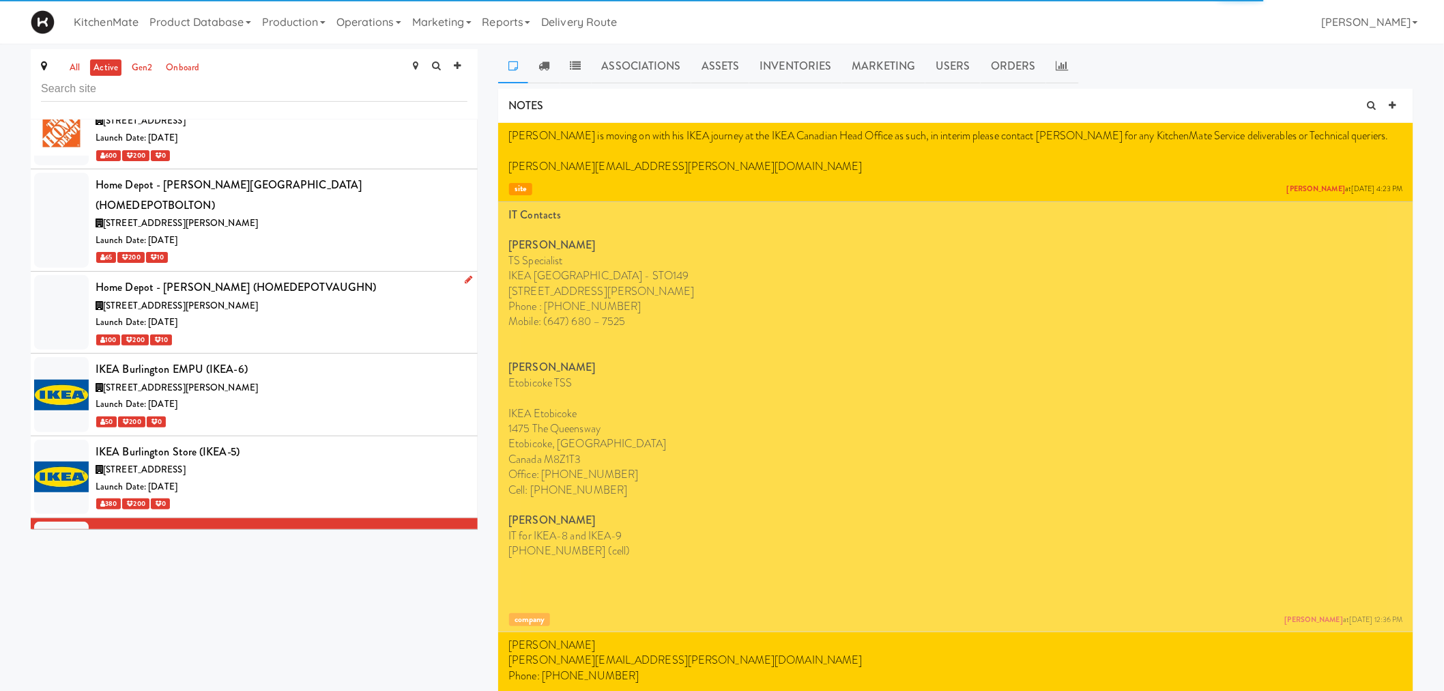
click at [547, 69] on icon at bounding box center [544, 65] width 11 height 11
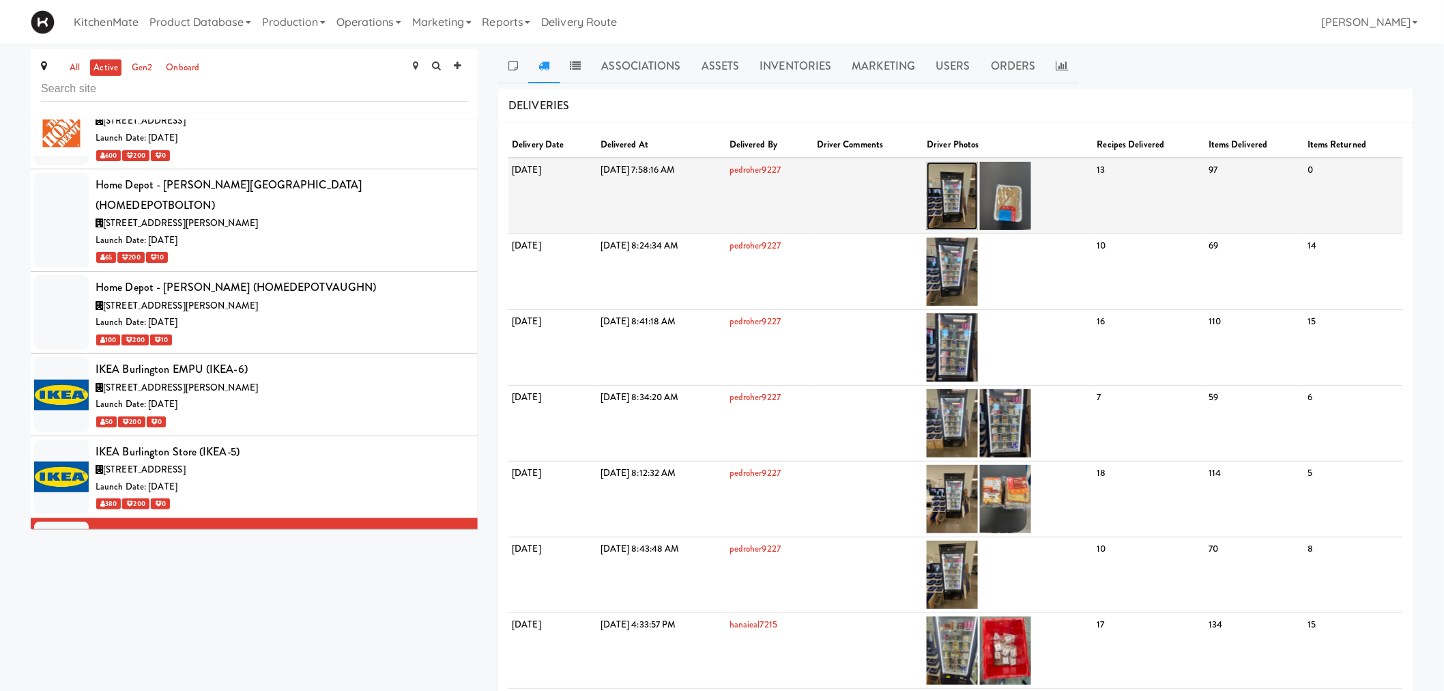
click at [978, 187] on img at bounding box center [952, 196] width 51 height 68
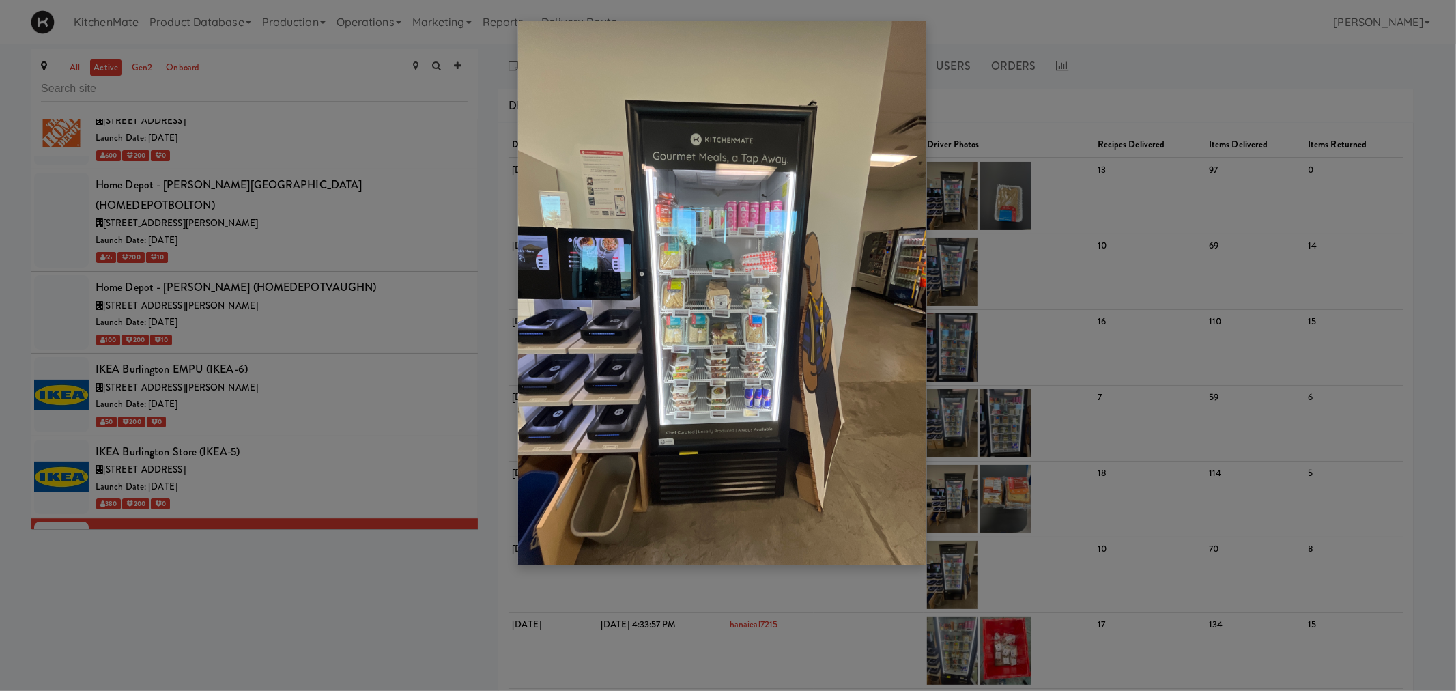
click at [308, 290] on div at bounding box center [728, 345] width 1456 height 691
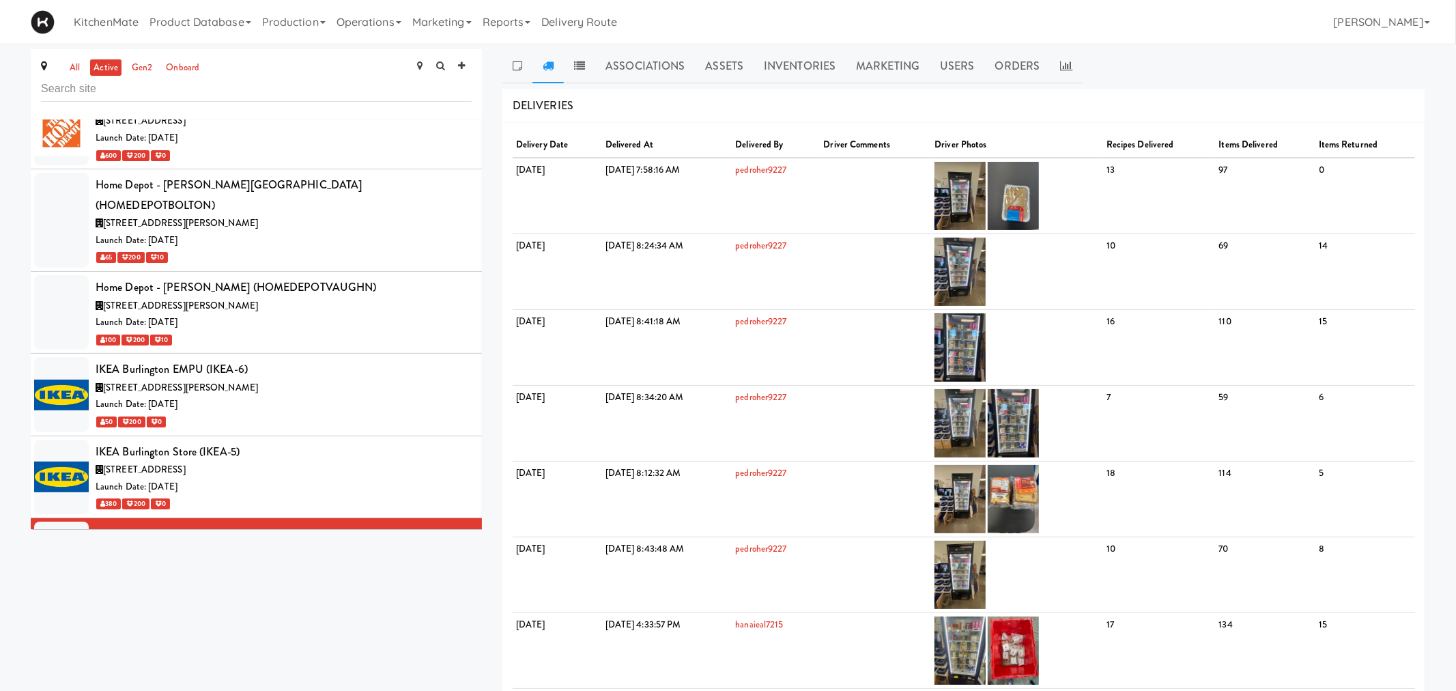
click at [271, 642] on div "Launch Date: Aug 01, 2022" at bounding box center [284, 650] width 376 height 17
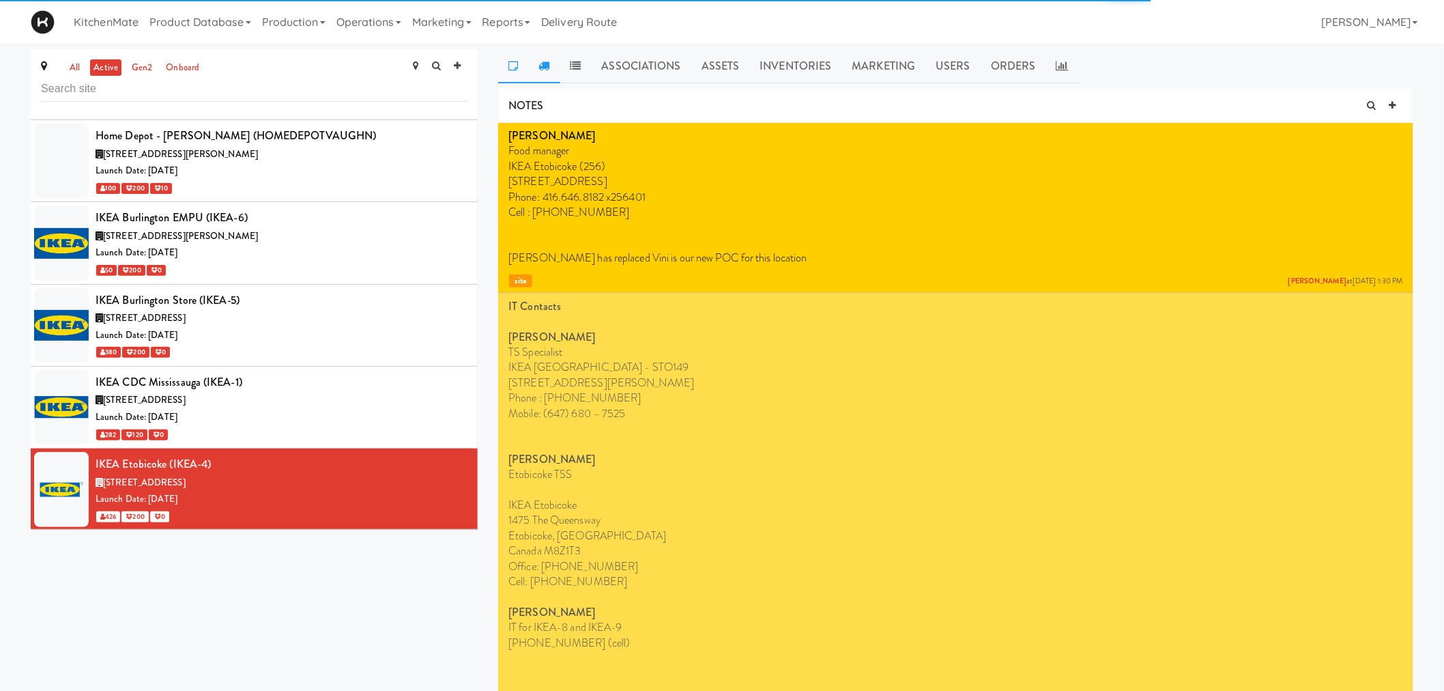
click at [547, 71] on icon at bounding box center [544, 65] width 11 height 11
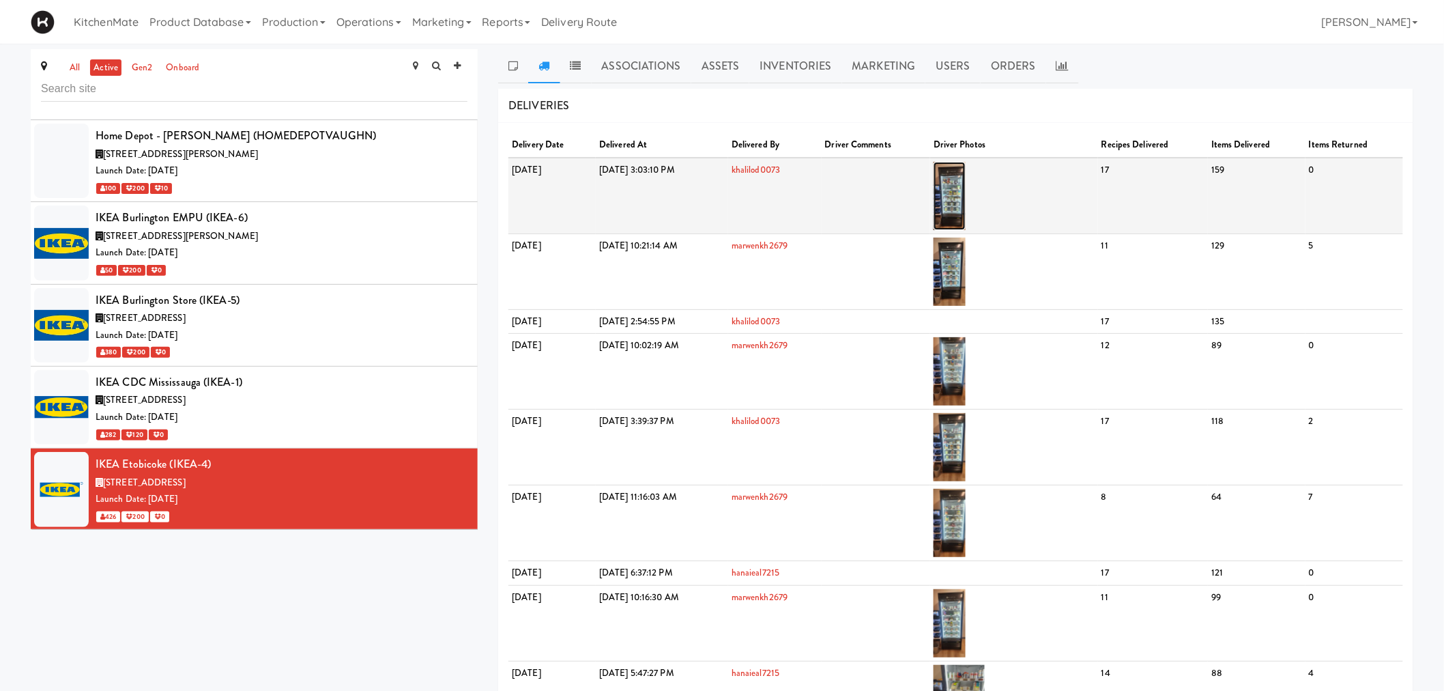
click at [966, 195] on img at bounding box center [950, 196] width 32 height 68
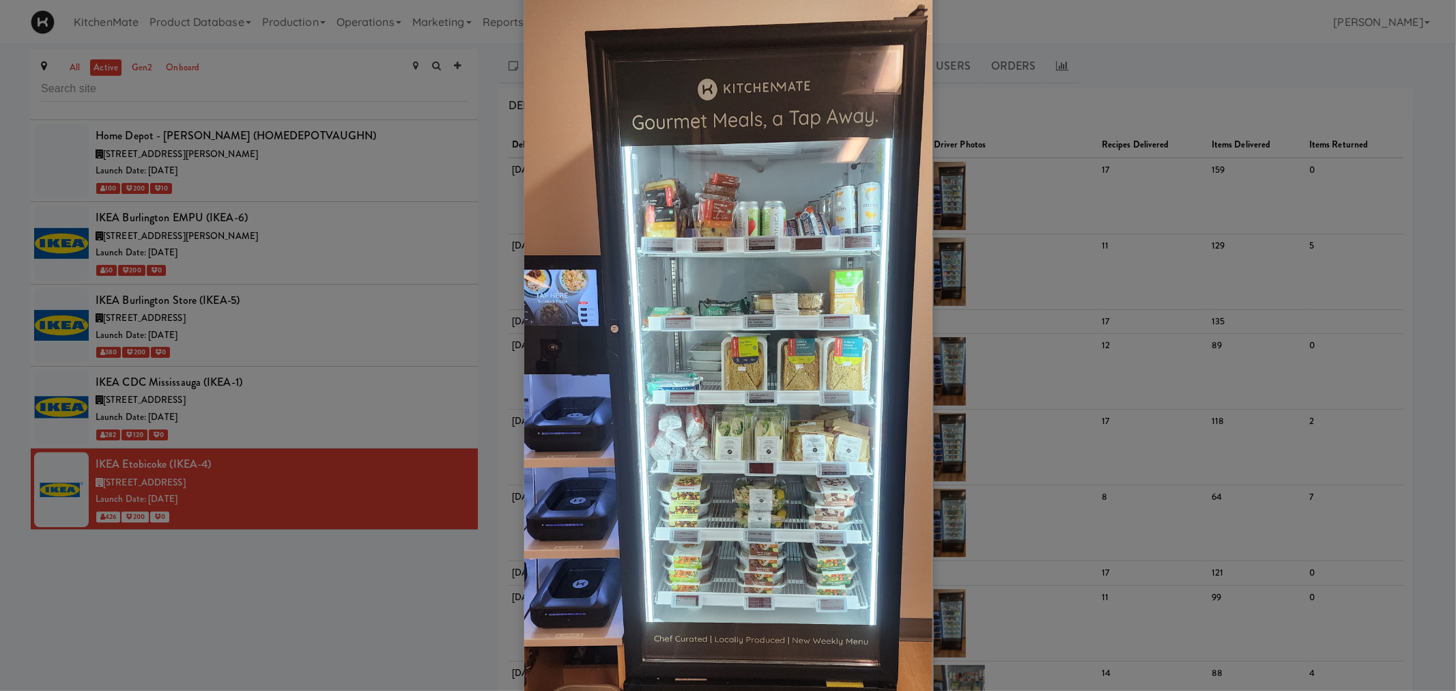
scroll to position [76, 0]
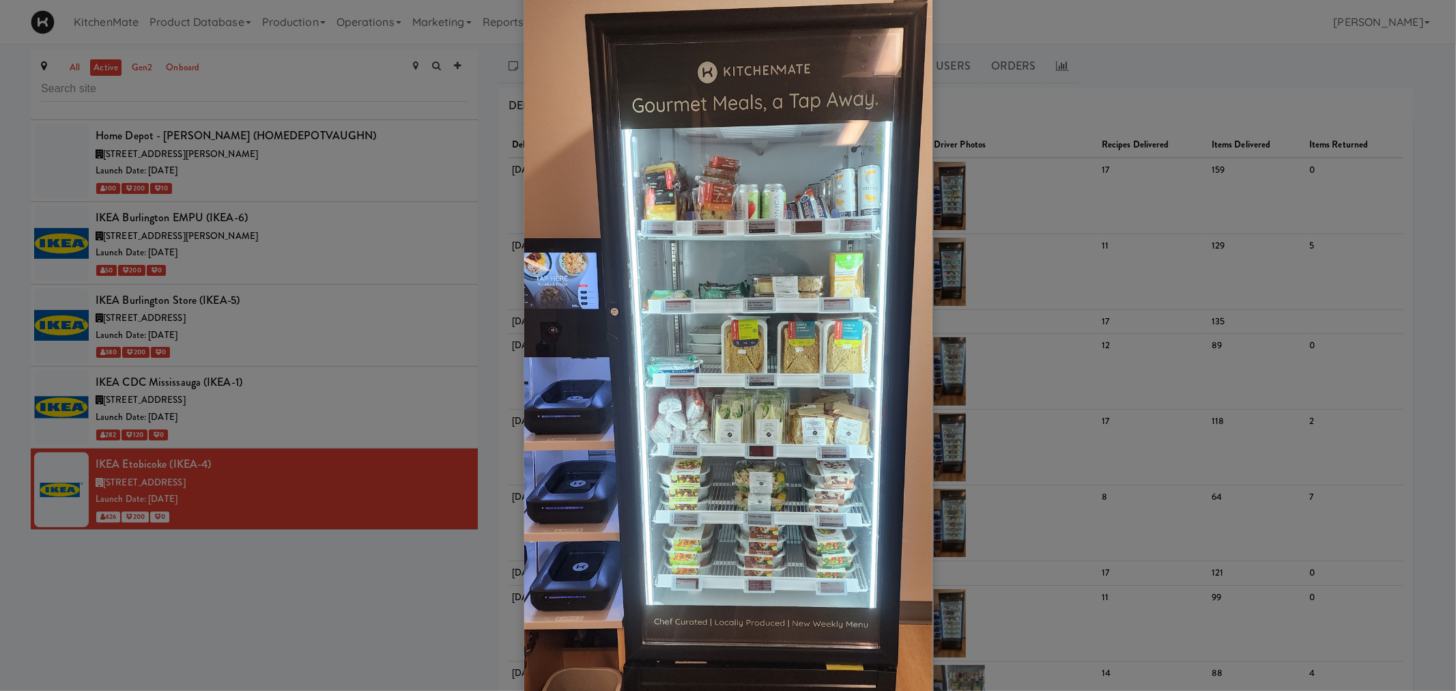
click at [232, 485] on div at bounding box center [728, 345] width 1456 height 691
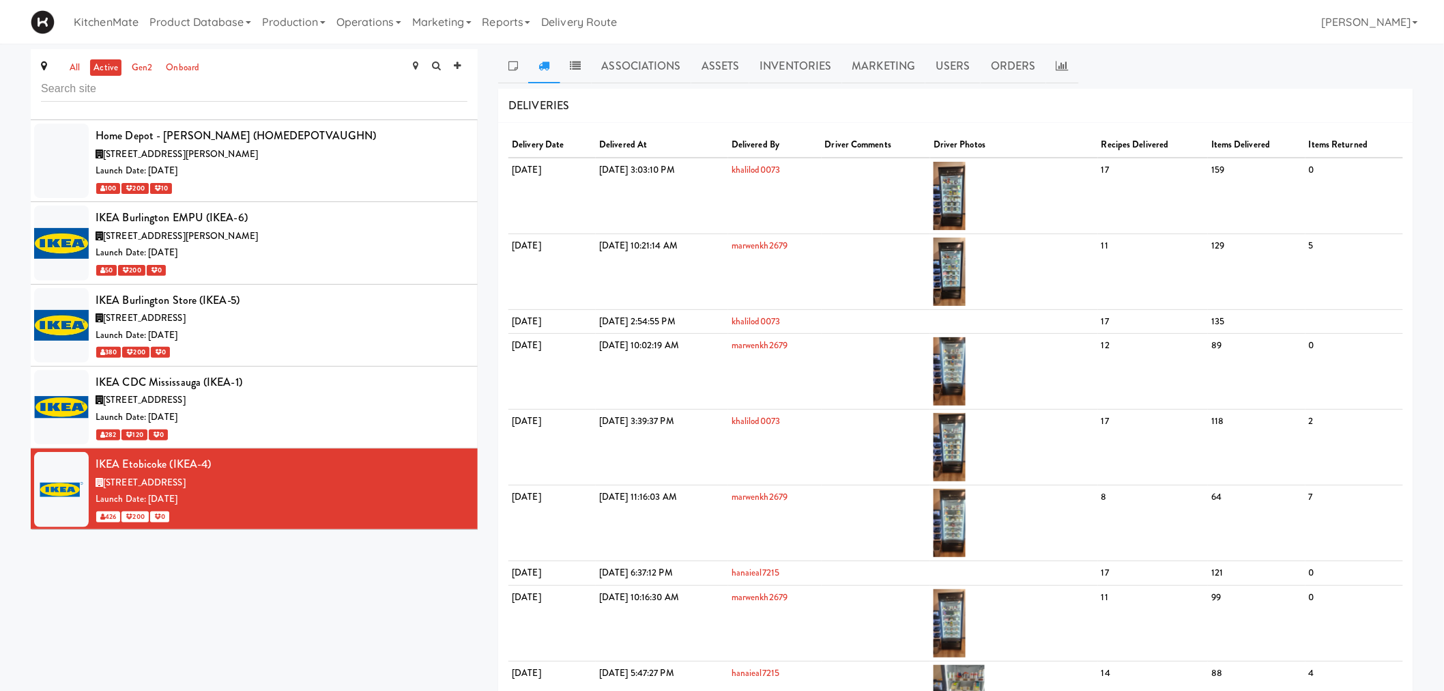
click at [233, 573] on div "Launch Date: Nov 14, 2022" at bounding box center [282, 581] width 372 height 17
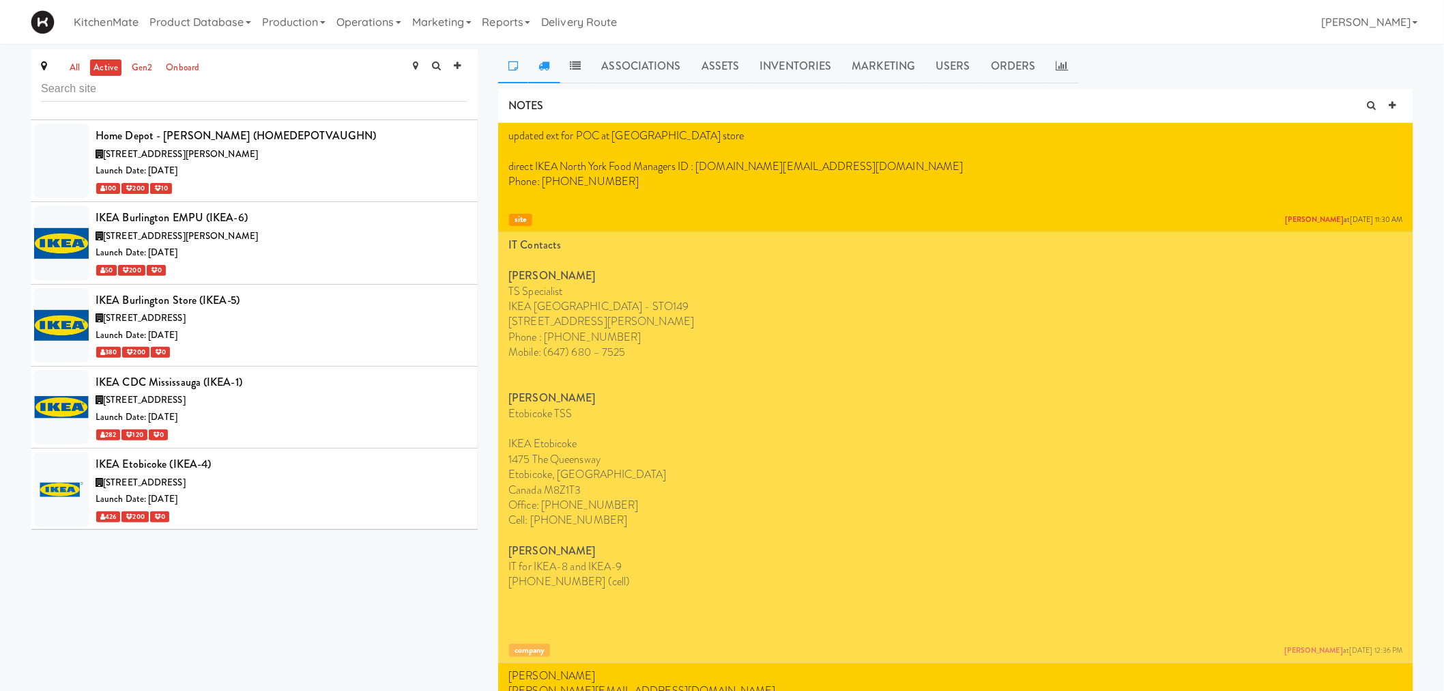
click at [553, 72] on link at bounding box center [543, 66] width 31 height 34
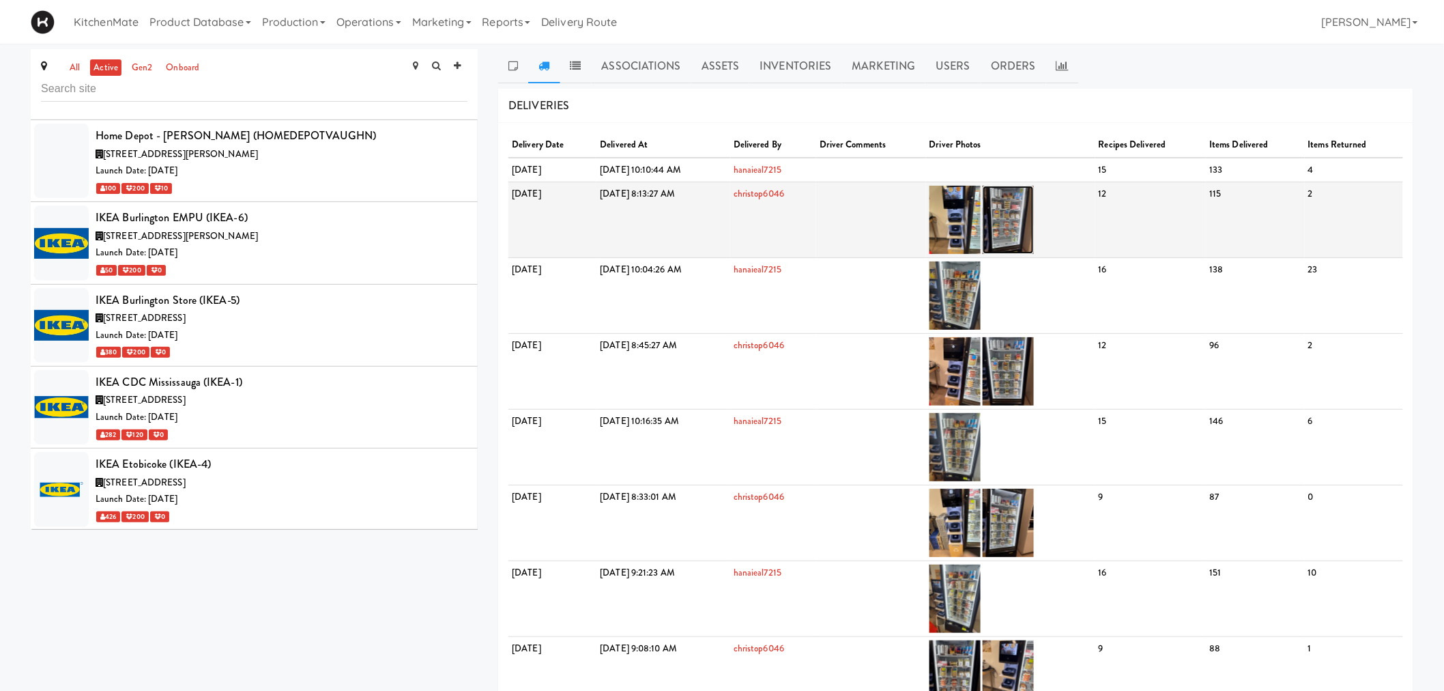
click at [1034, 202] on img at bounding box center [1008, 220] width 51 height 68
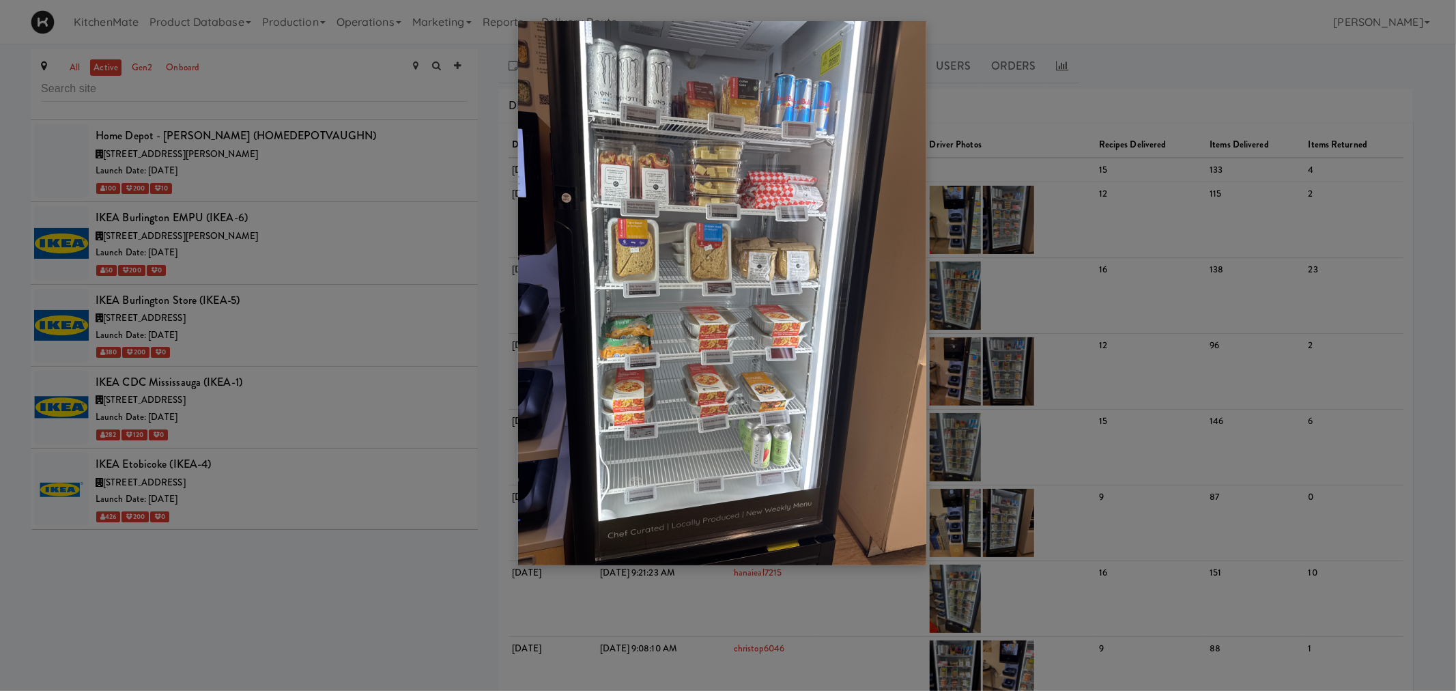
click at [291, 340] on div at bounding box center [728, 345] width 1456 height 691
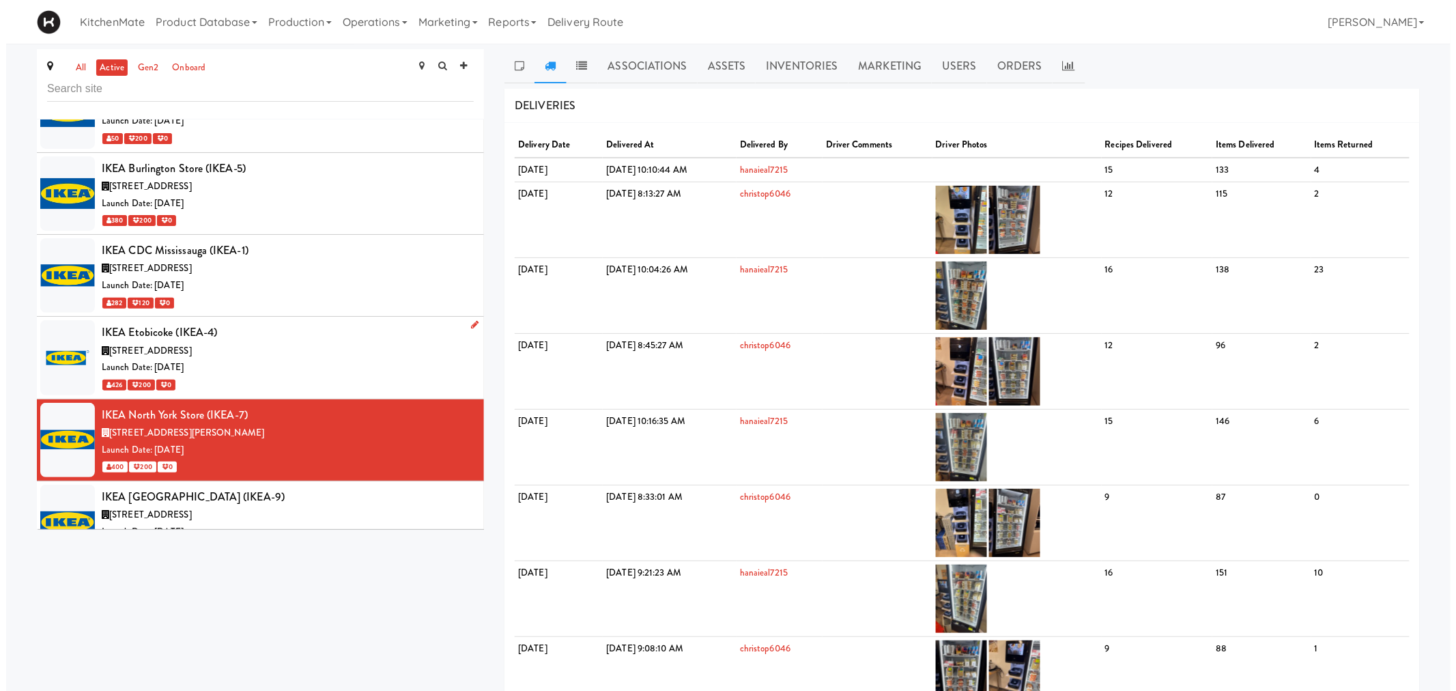
scroll to position [3489, 0]
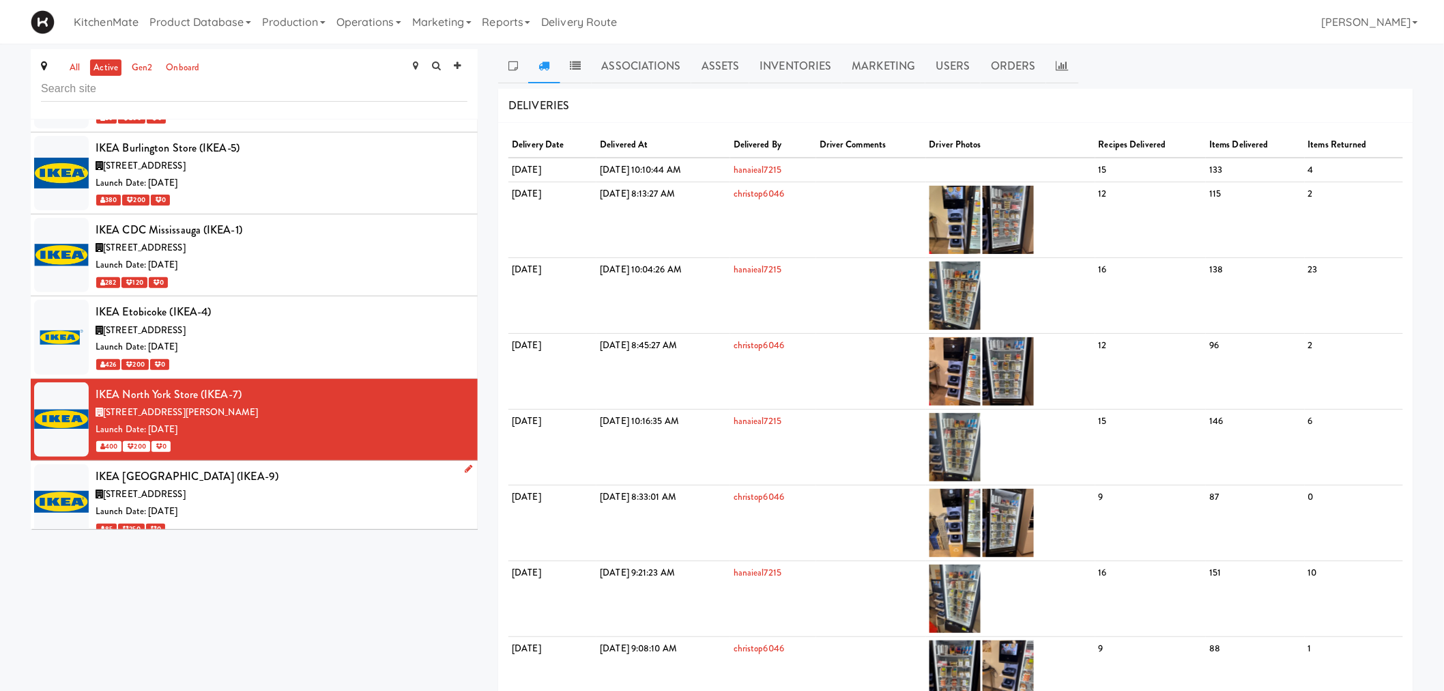
click at [285, 466] on div "IKEA Scarborough Town Center (IKEA-9)" at bounding box center [282, 476] width 372 height 20
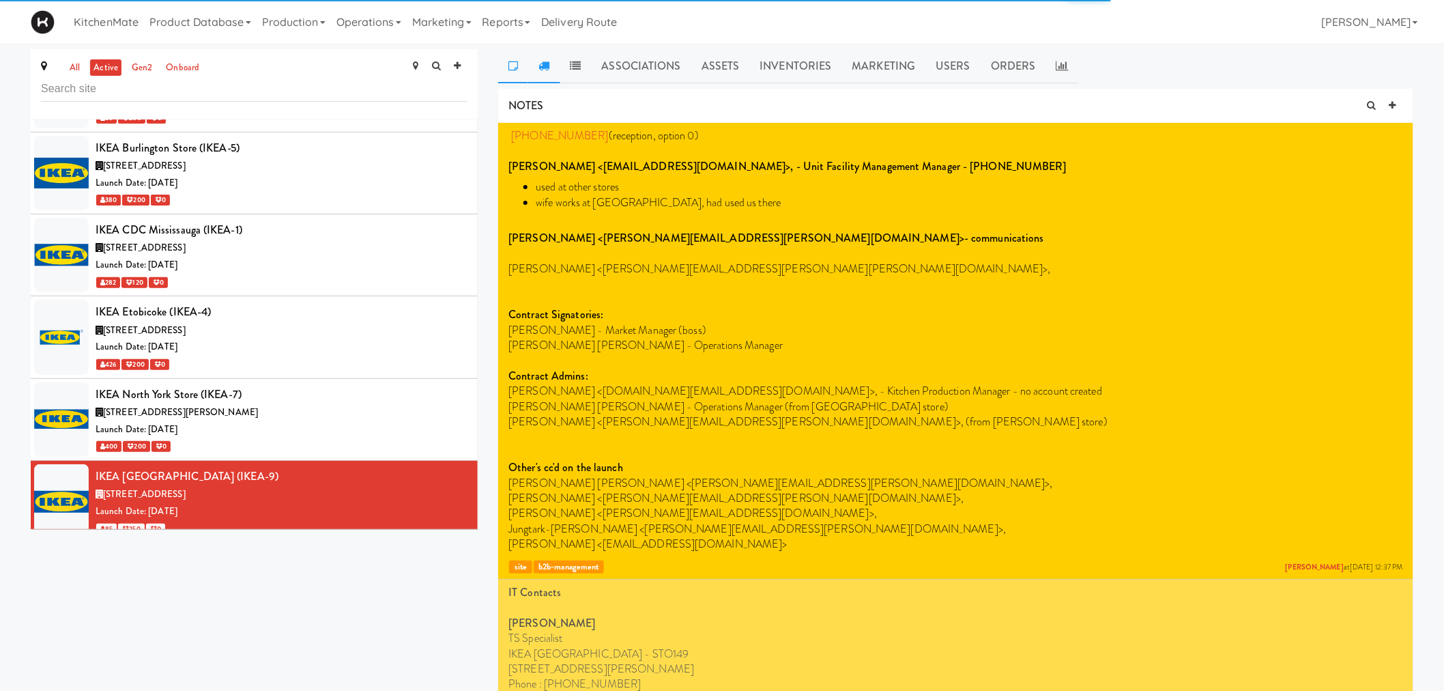
click at [551, 65] on link at bounding box center [543, 66] width 31 height 34
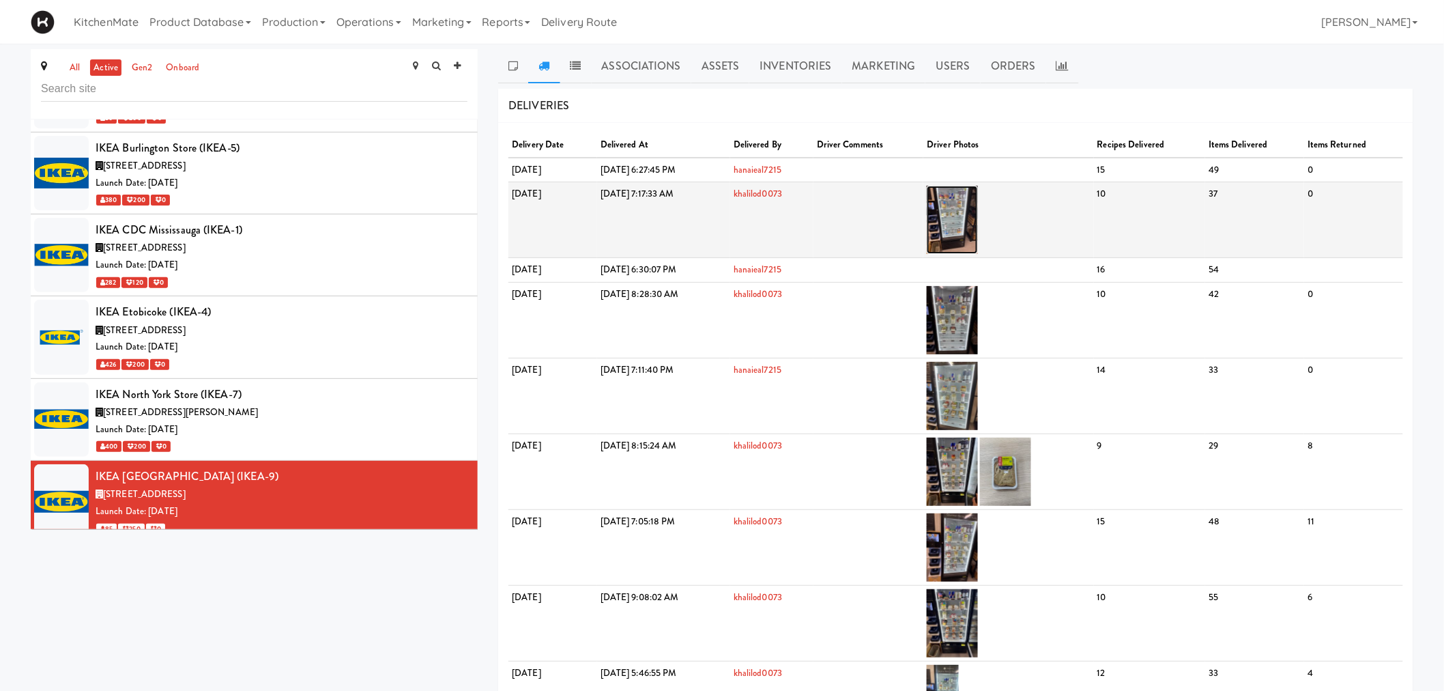
click at [978, 212] on img at bounding box center [952, 220] width 51 height 68
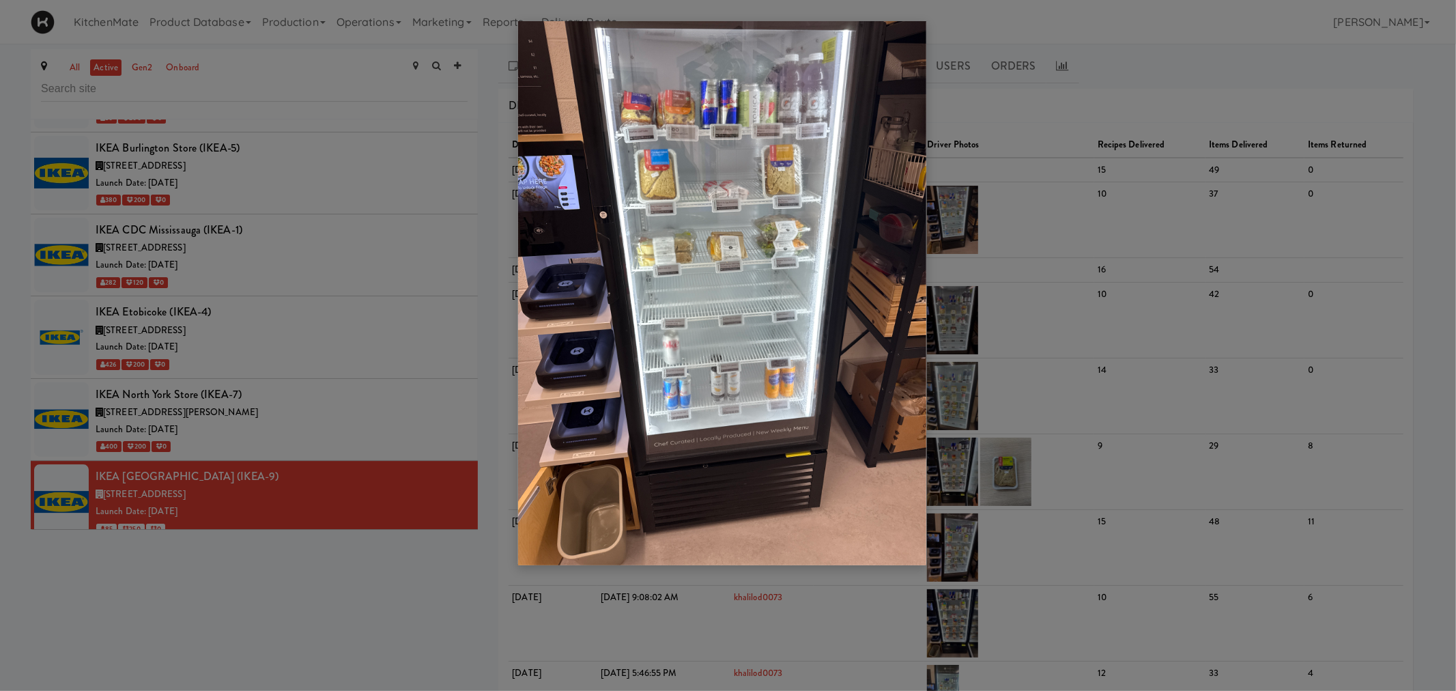
drag, startPoint x: 1220, startPoint y: 180, endPoint x: 1192, endPoint y: 184, distance: 27.6
click at [1220, 181] on div at bounding box center [728, 345] width 1456 height 691
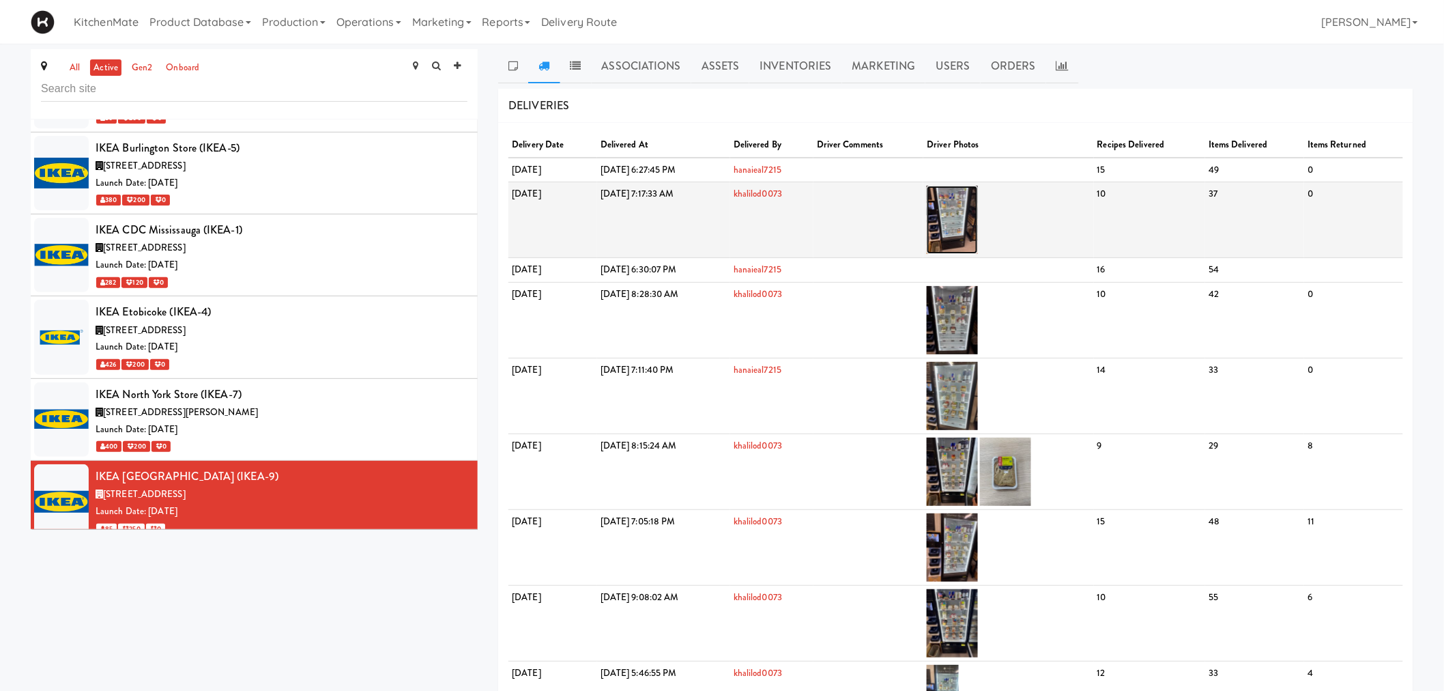
click at [978, 206] on img at bounding box center [952, 220] width 51 height 68
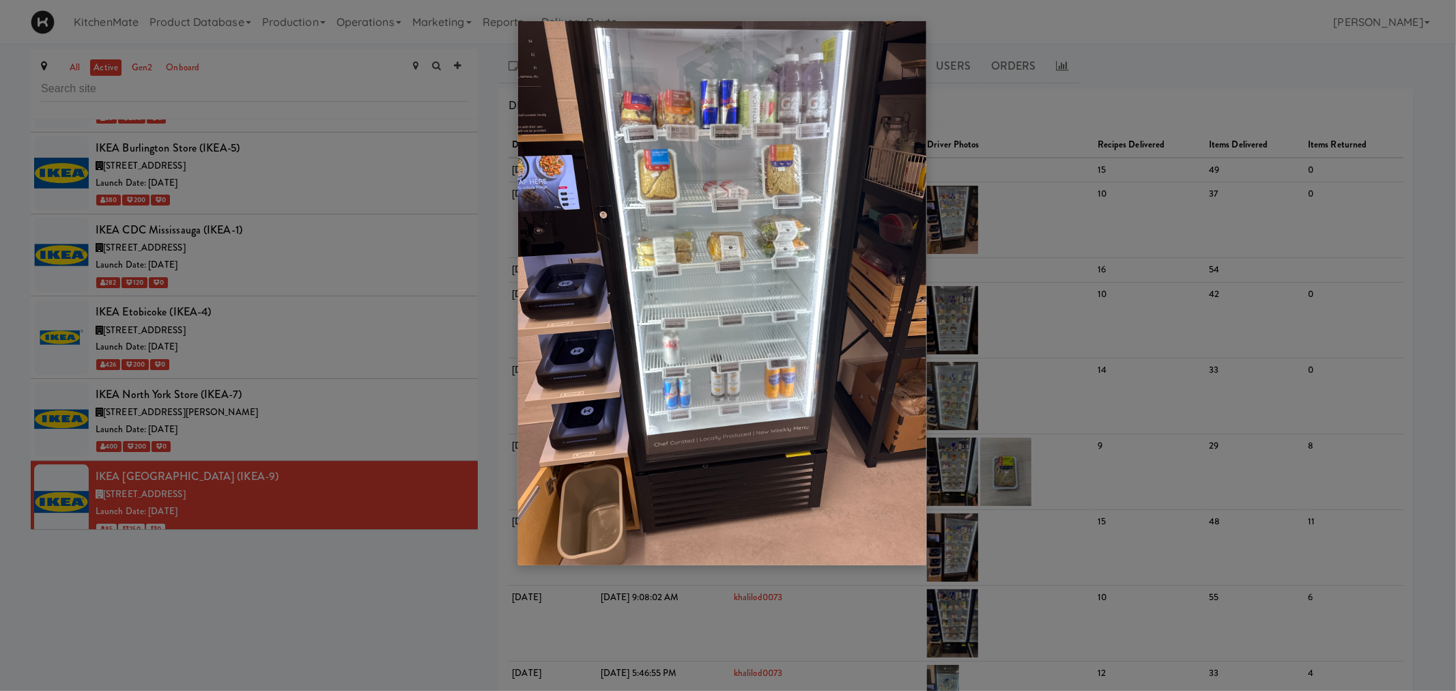
click at [281, 427] on div at bounding box center [728, 345] width 1456 height 691
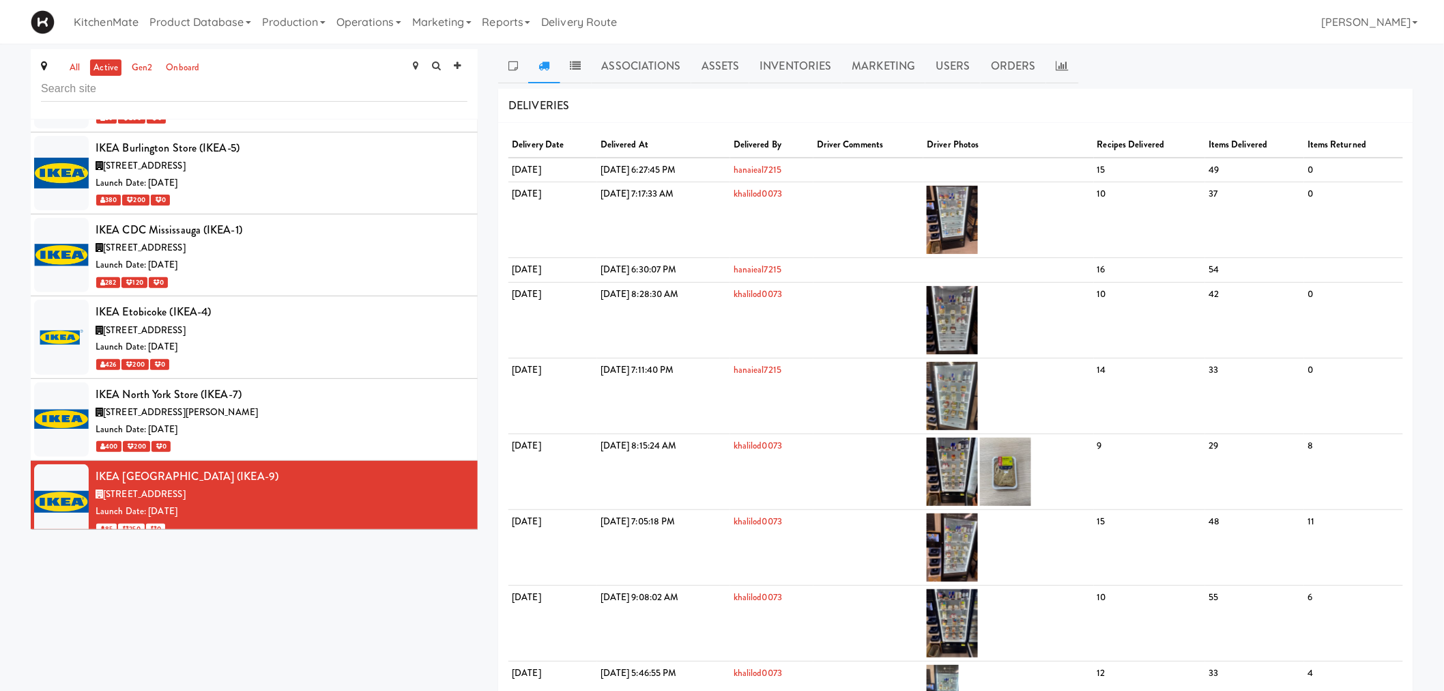
click at [291, 569] on div "382 Yonge St, Toronto ON" at bounding box center [282, 577] width 372 height 17
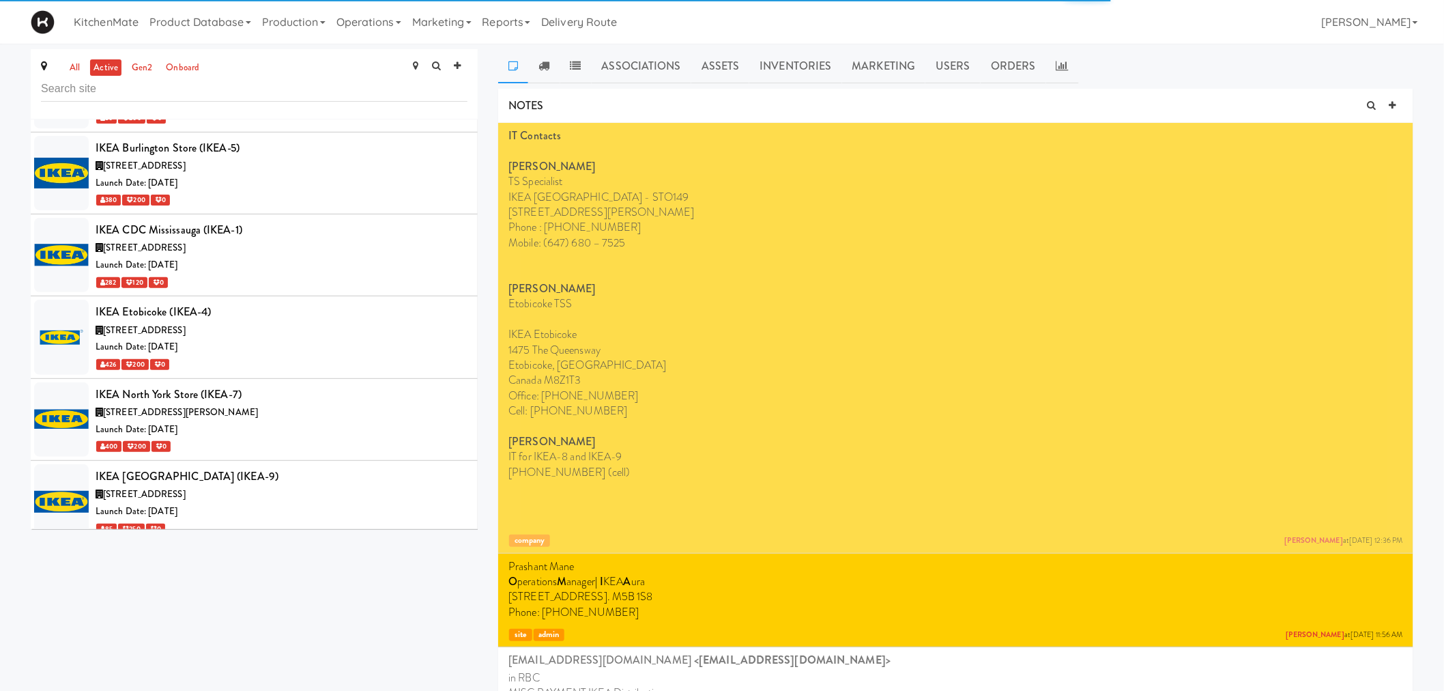
drag, startPoint x: 547, startPoint y: 74, endPoint x: 537, endPoint y: 83, distance: 14.0
click at [547, 74] on link at bounding box center [543, 66] width 31 height 34
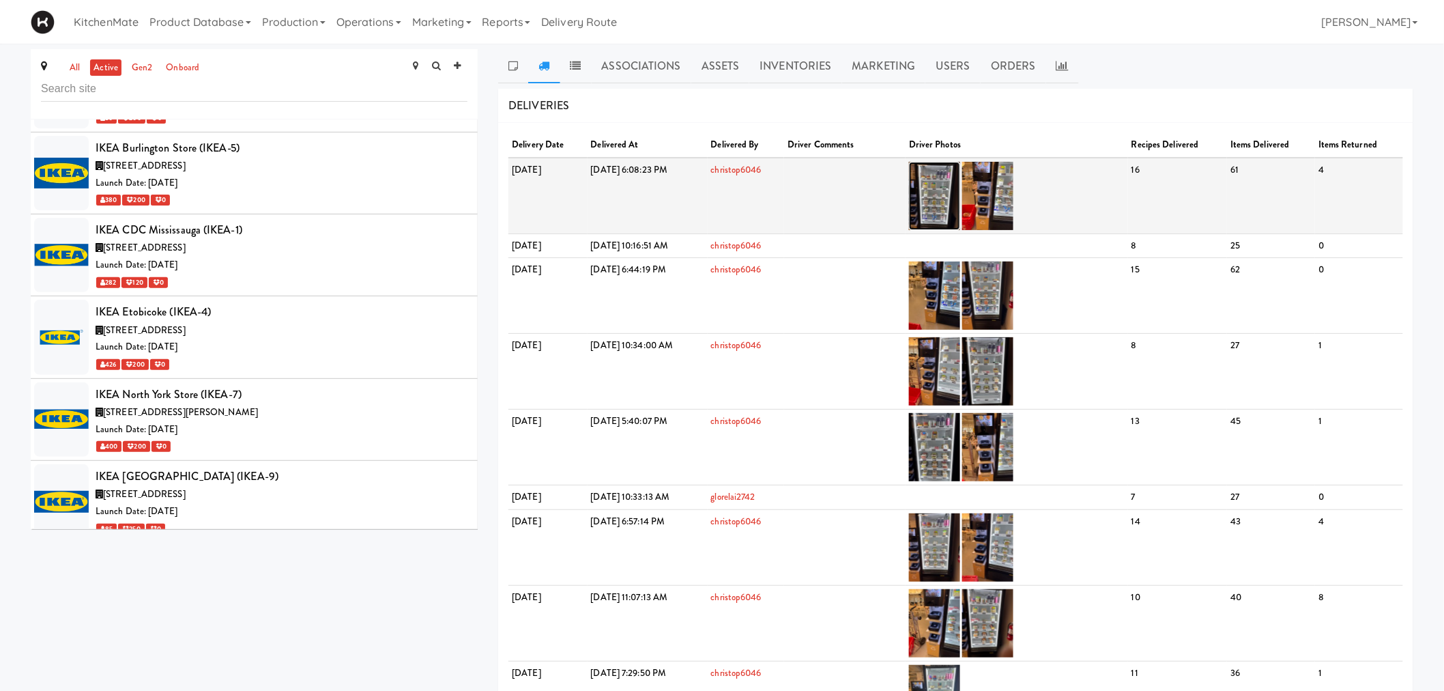
click at [960, 198] on img at bounding box center [934, 196] width 51 height 68
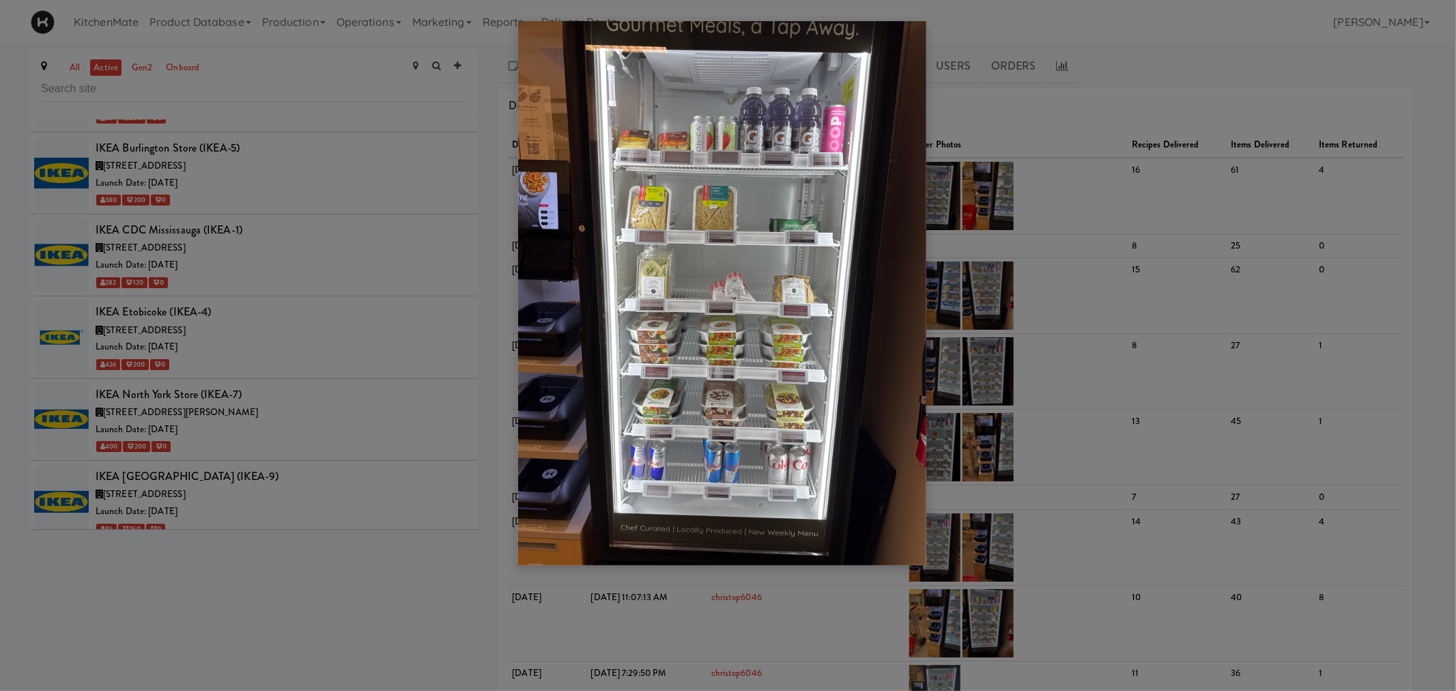
click at [352, 346] on div at bounding box center [728, 345] width 1456 height 691
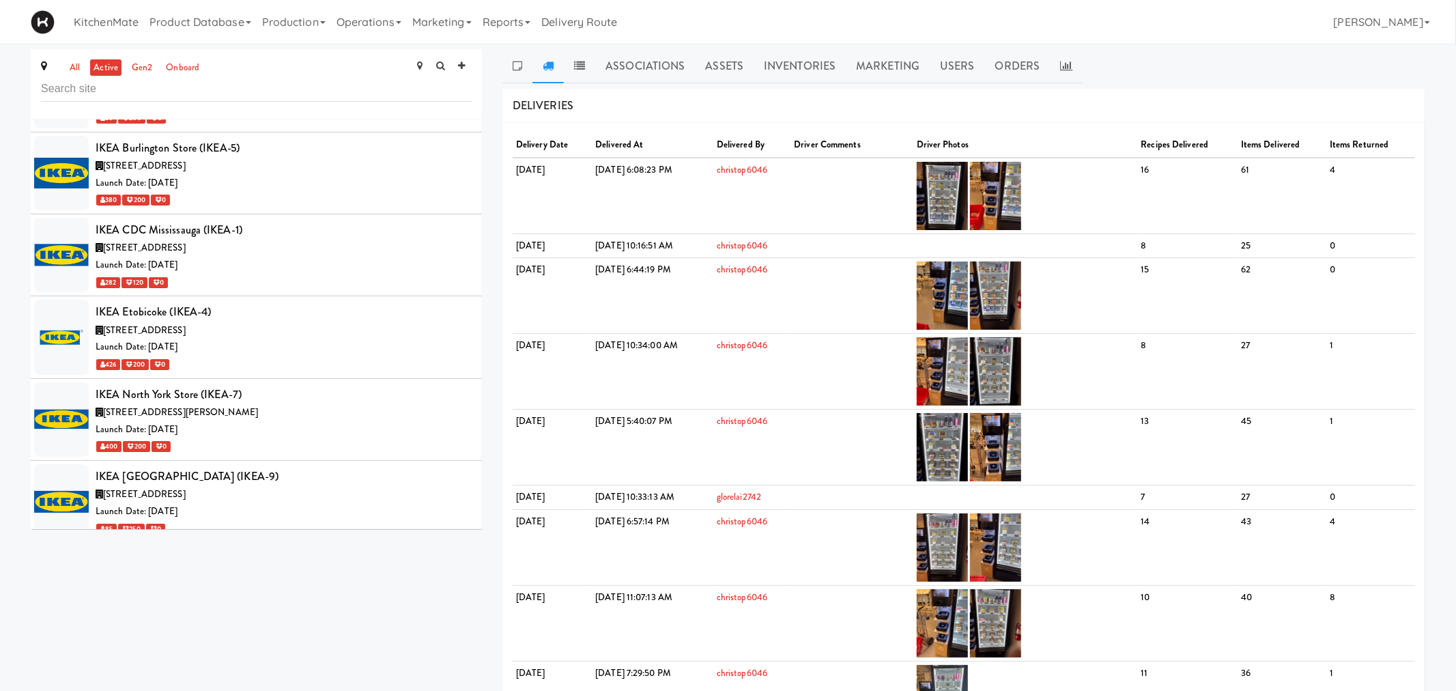
click at [256, 684] on div "380 150 0" at bounding box center [284, 692] width 376 height 17
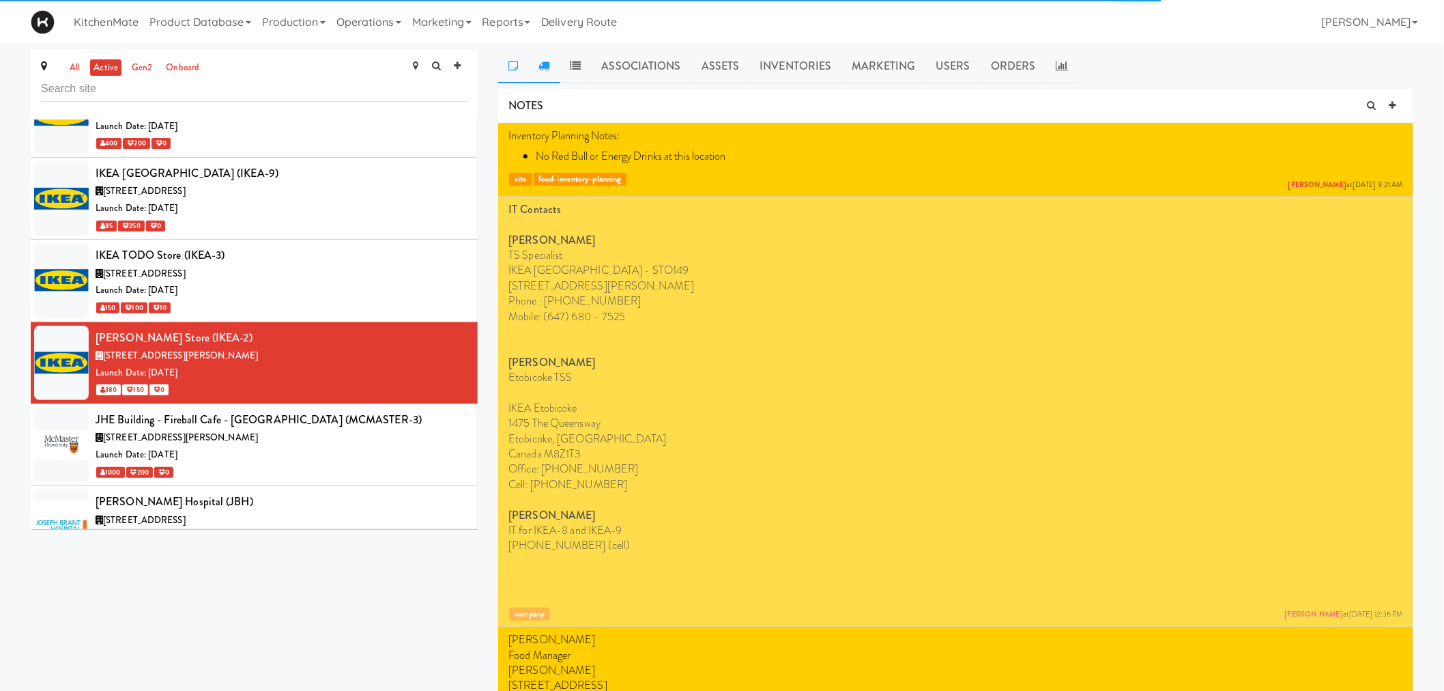
click at [547, 72] on link at bounding box center [543, 66] width 31 height 34
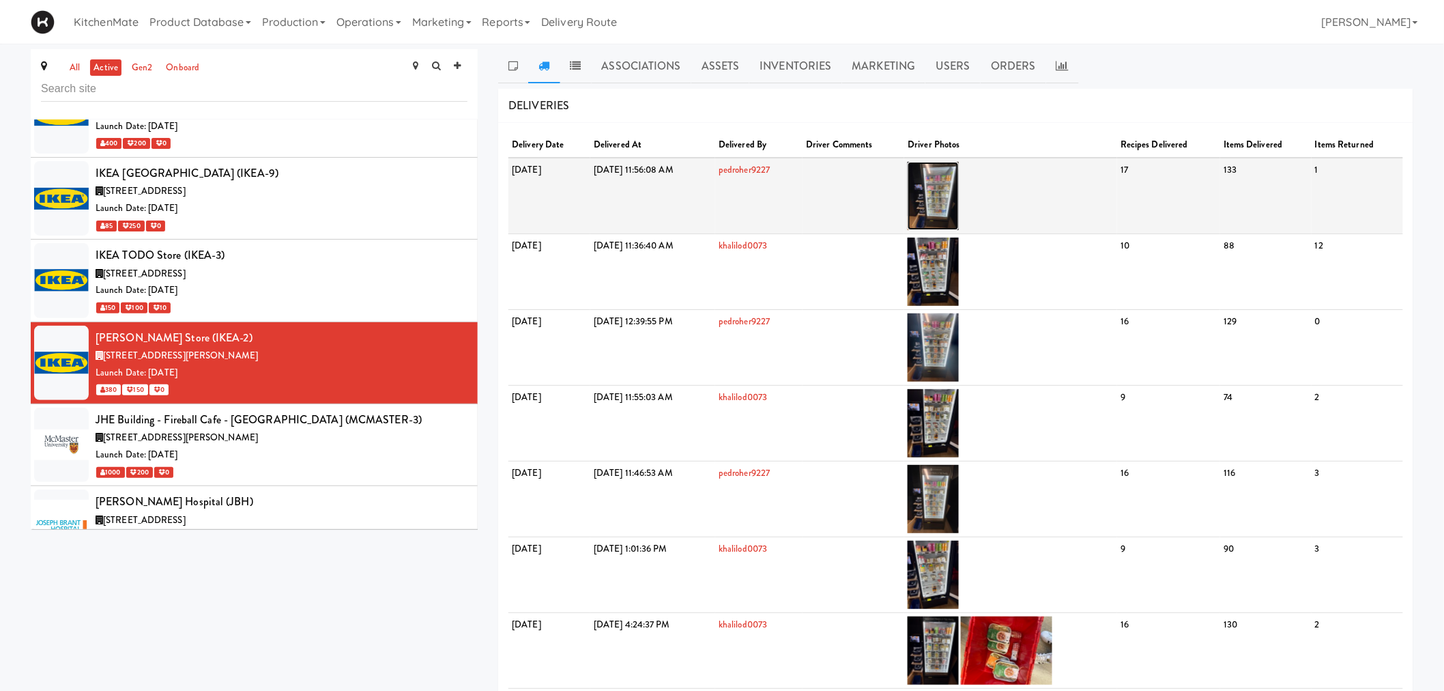
click at [959, 196] on img at bounding box center [933, 196] width 51 height 68
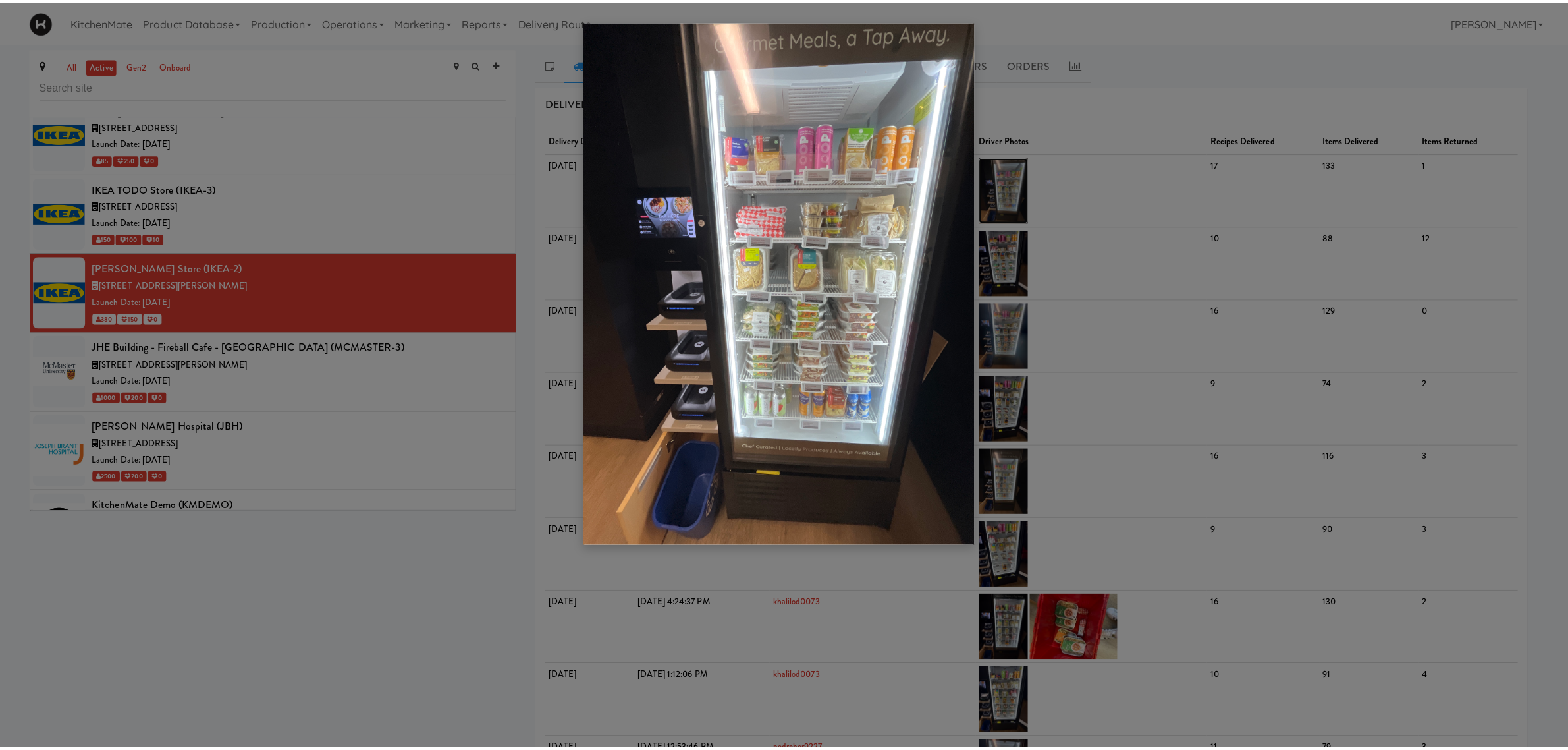
scroll to position [3660, 0]
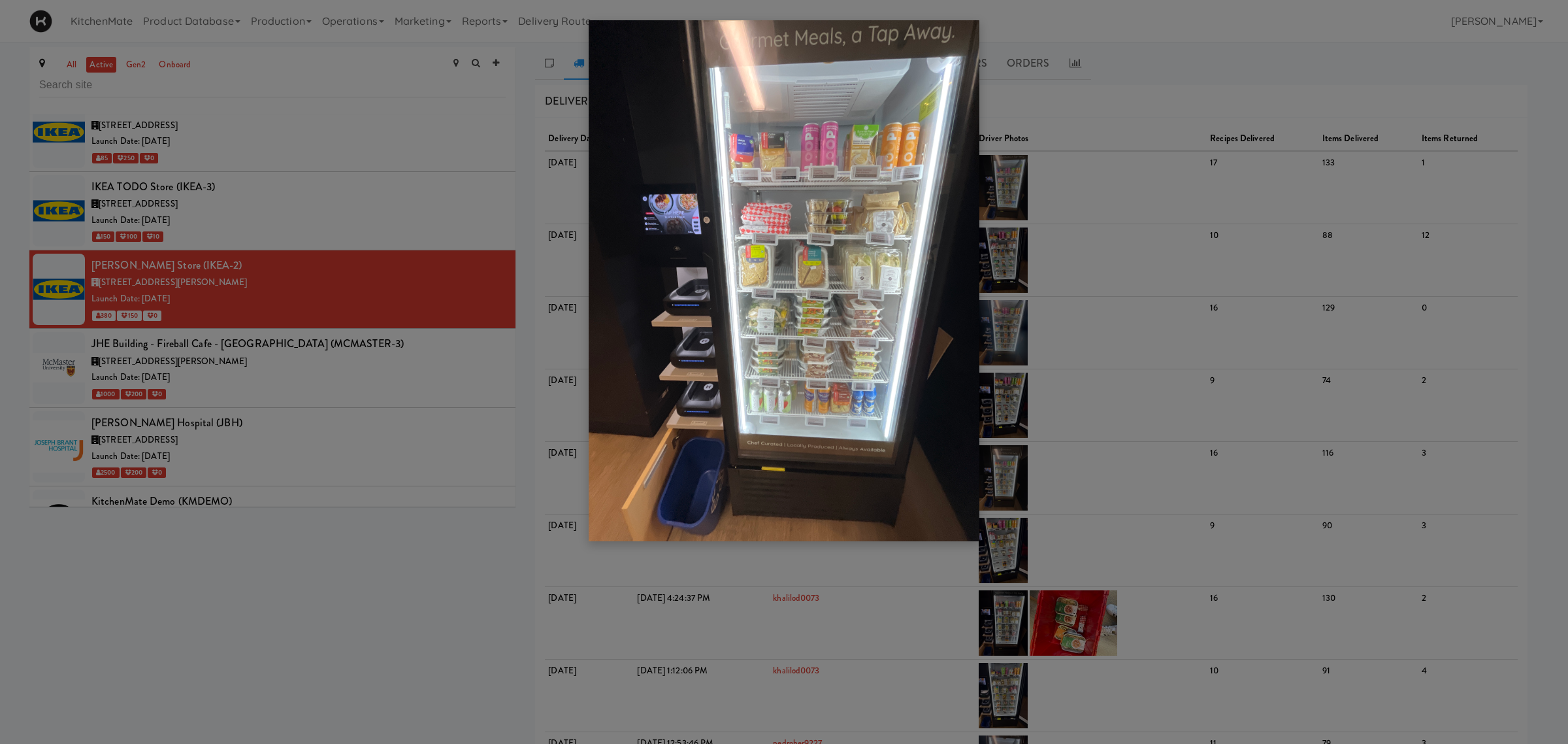
click at [411, 307] on div at bounding box center [784, 372] width 1568 height 744
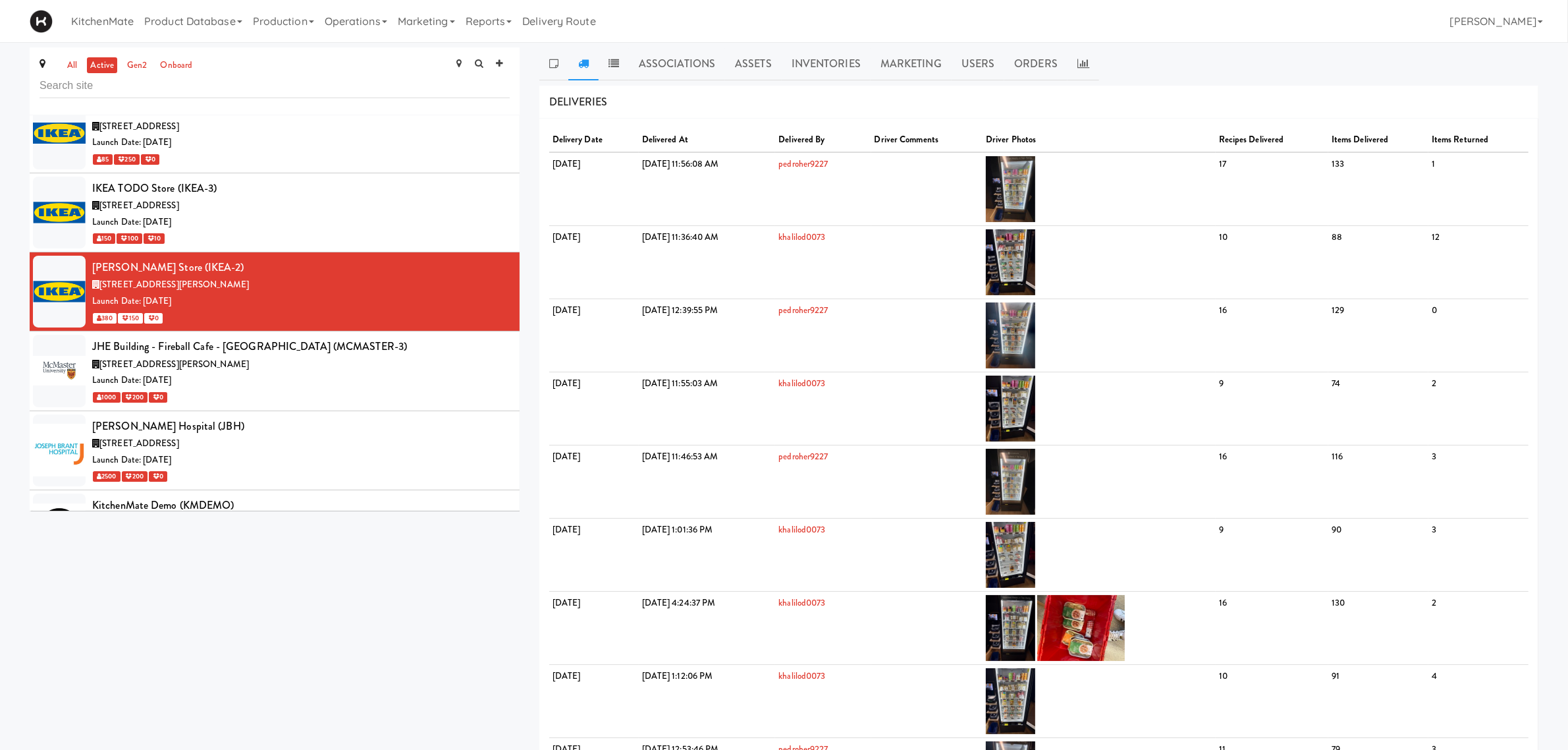
click at [384, 435] on div "1245 Lakeshore Rd., Burlington ON" at bounding box center [301, 443] width 418 height 16
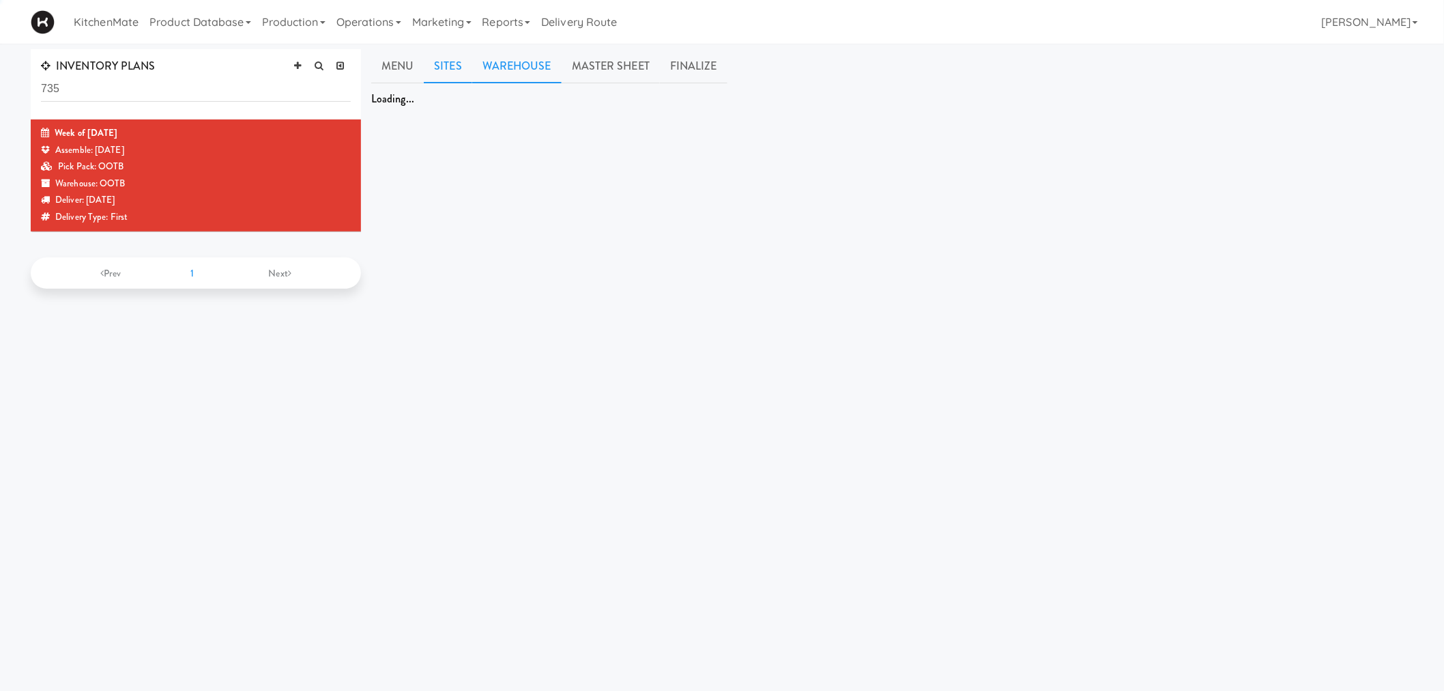
click at [530, 59] on link "Warehouse" at bounding box center [516, 66] width 89 height 34
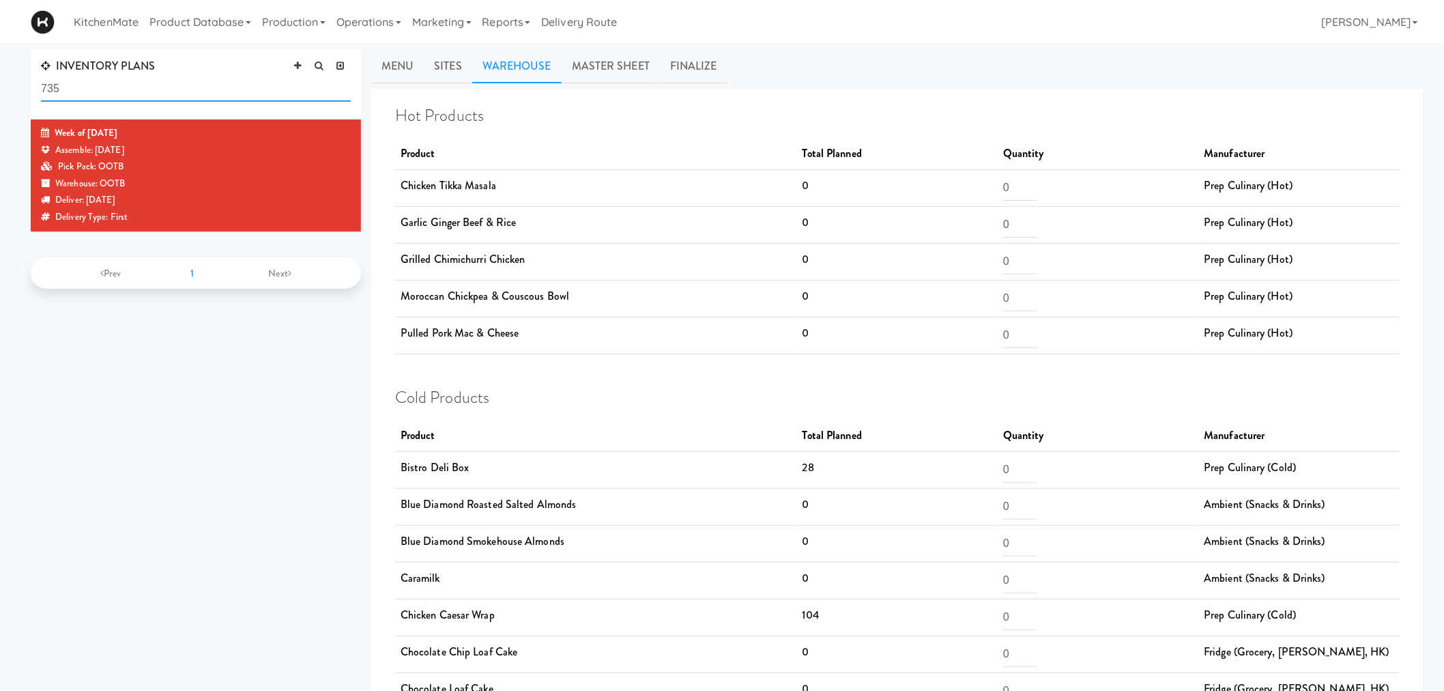
drag, startPoint x: 219, startPoint y: 85, endPoint x: 0, endPoint y: 70, distance: 219.6
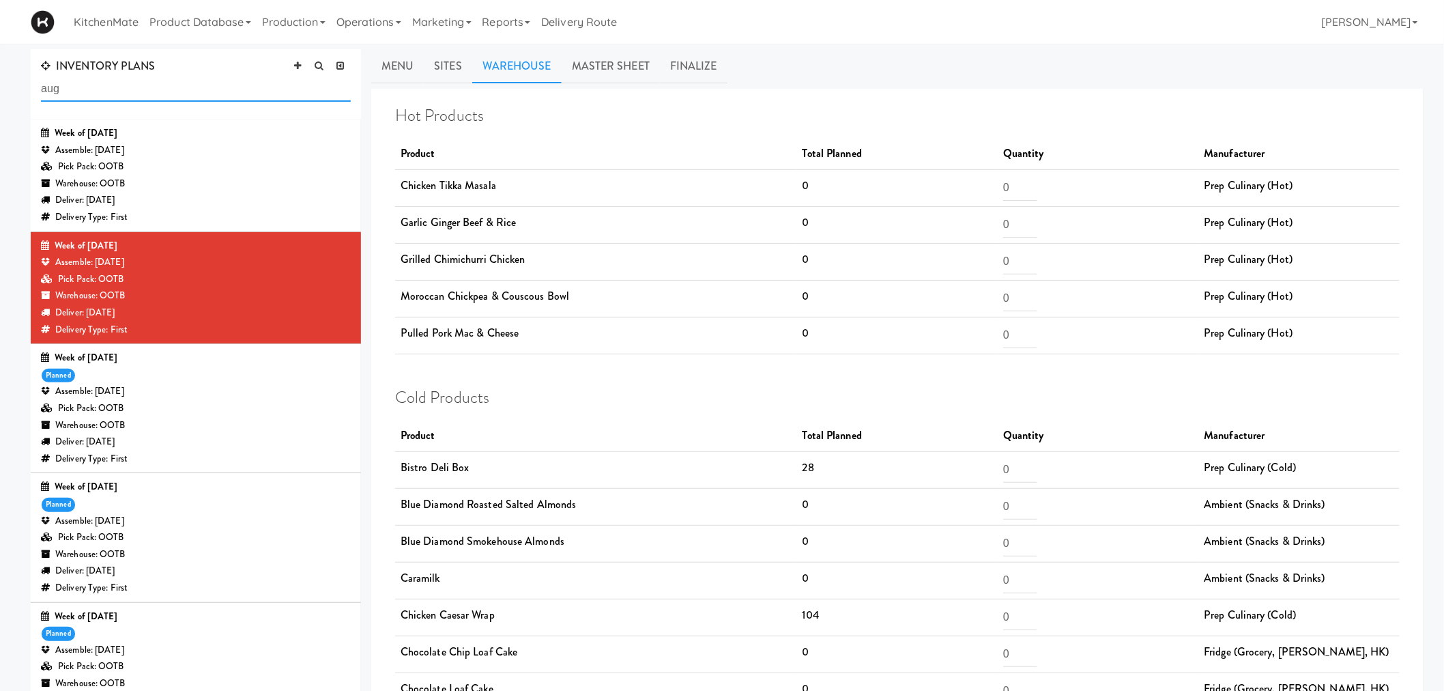
scroll to position [152, 0]
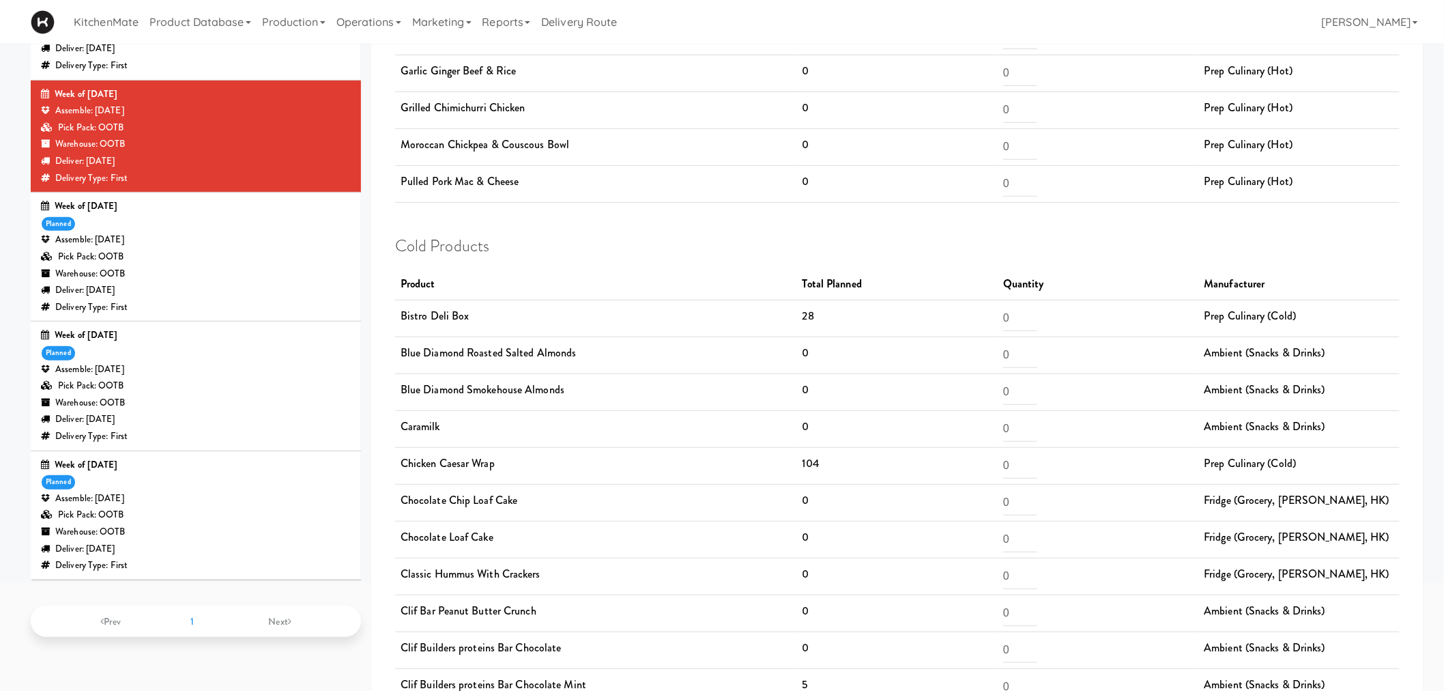
type input "aug"
click at [216, 366] on div "Assemble: Saturday Aug 23, 2025" at bounding box center [196, 369] width 310 height 17
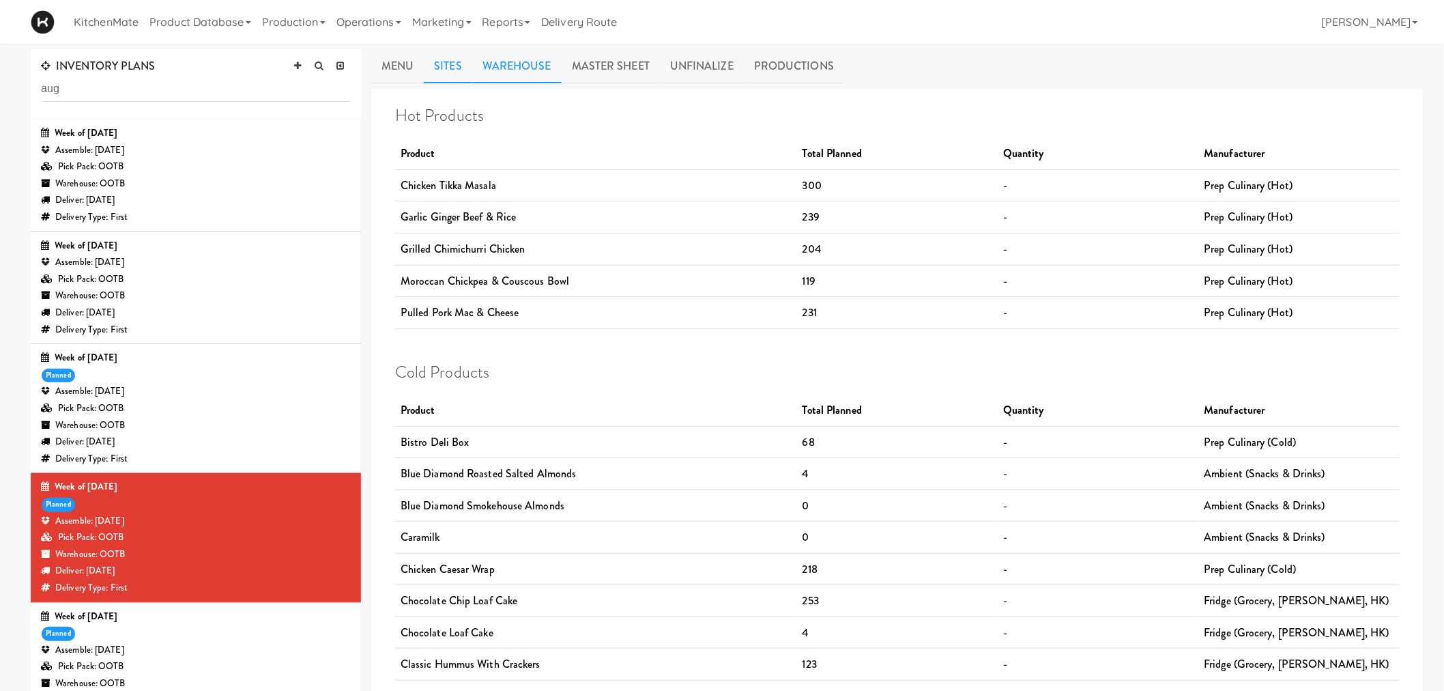
click at [459, 71] on link "Sites" at bounding box center [448, 66] width 48 height 34
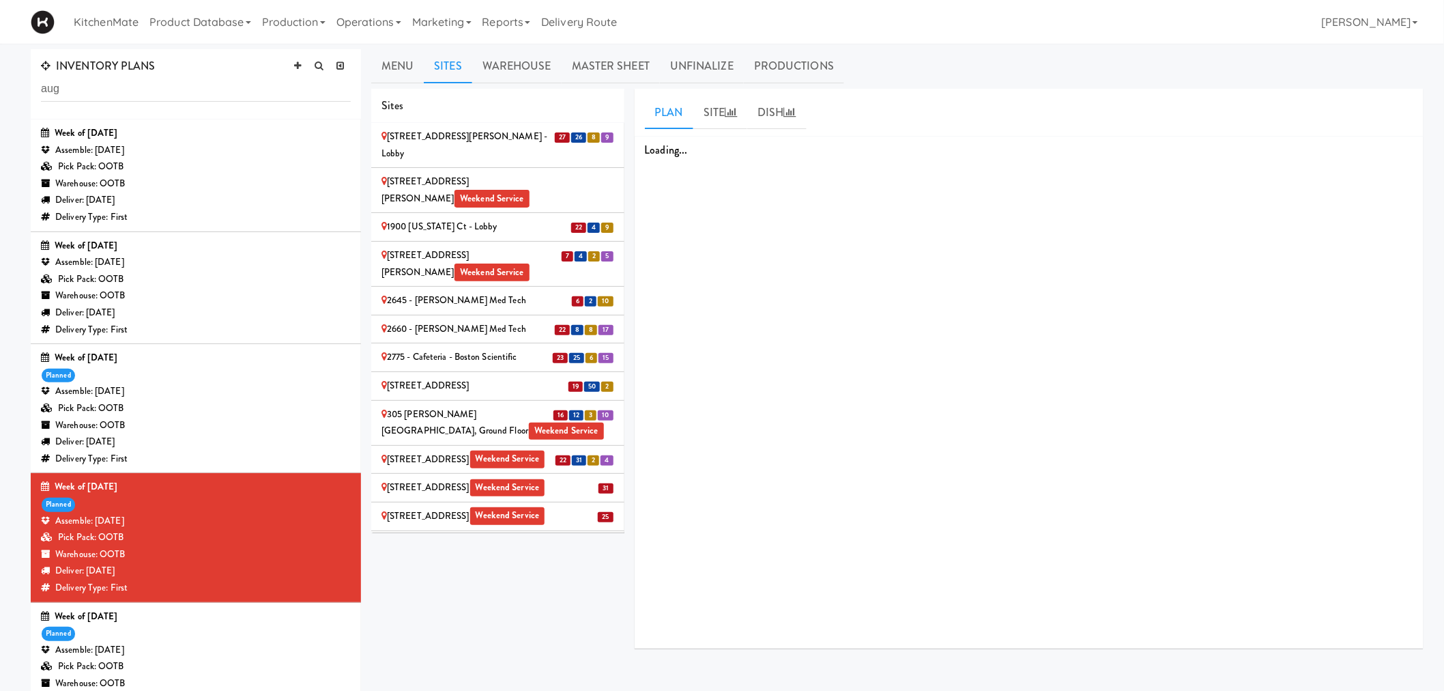
scroll to position [606, 0]
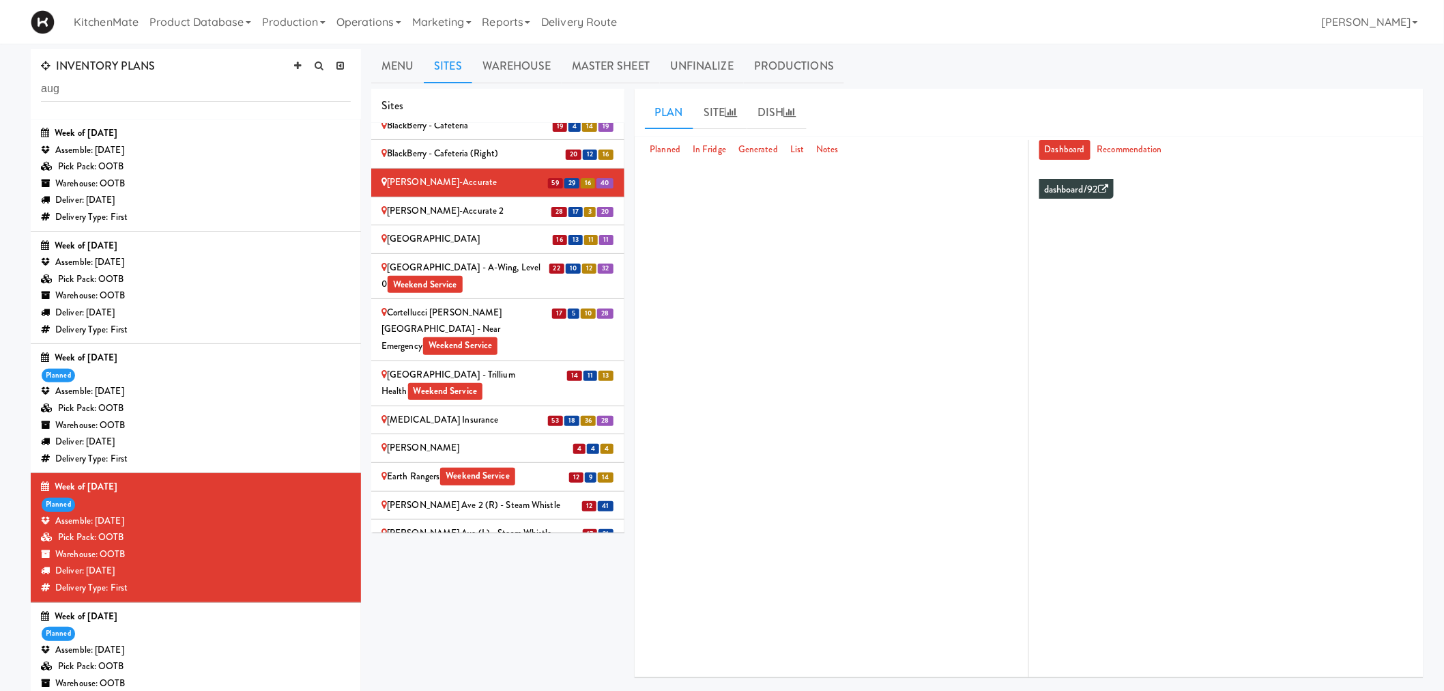
click at [521, 191] on div "[PERSON_NAME]-Accurate" at bounding box center [498, 182] width 233 height 17
click at [523, 191] on div "[PERSON_NAME]-Accurate" at bounding box center [498, 182] width 233 height 17
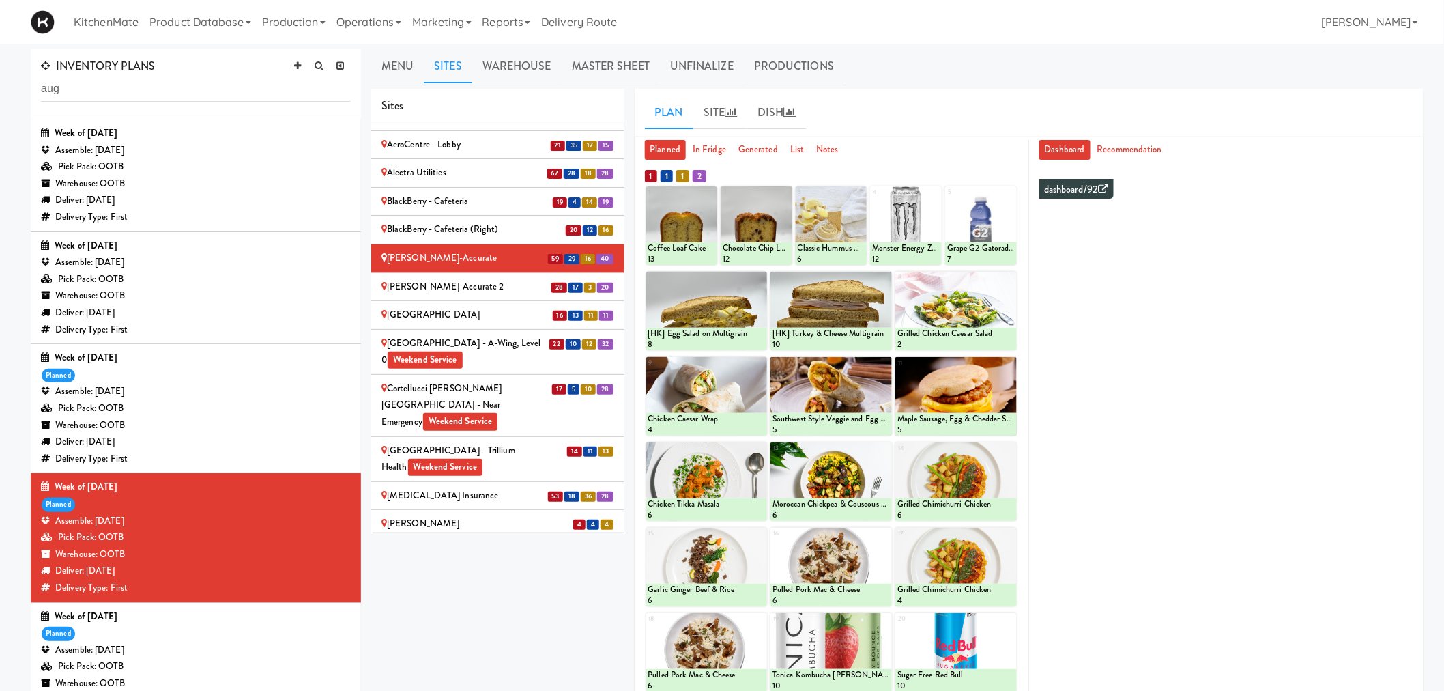
click at [489, 278] on div "[PERSON_NAME]-Accurate 2" at bounding box center [498, 286] width 233 height 17
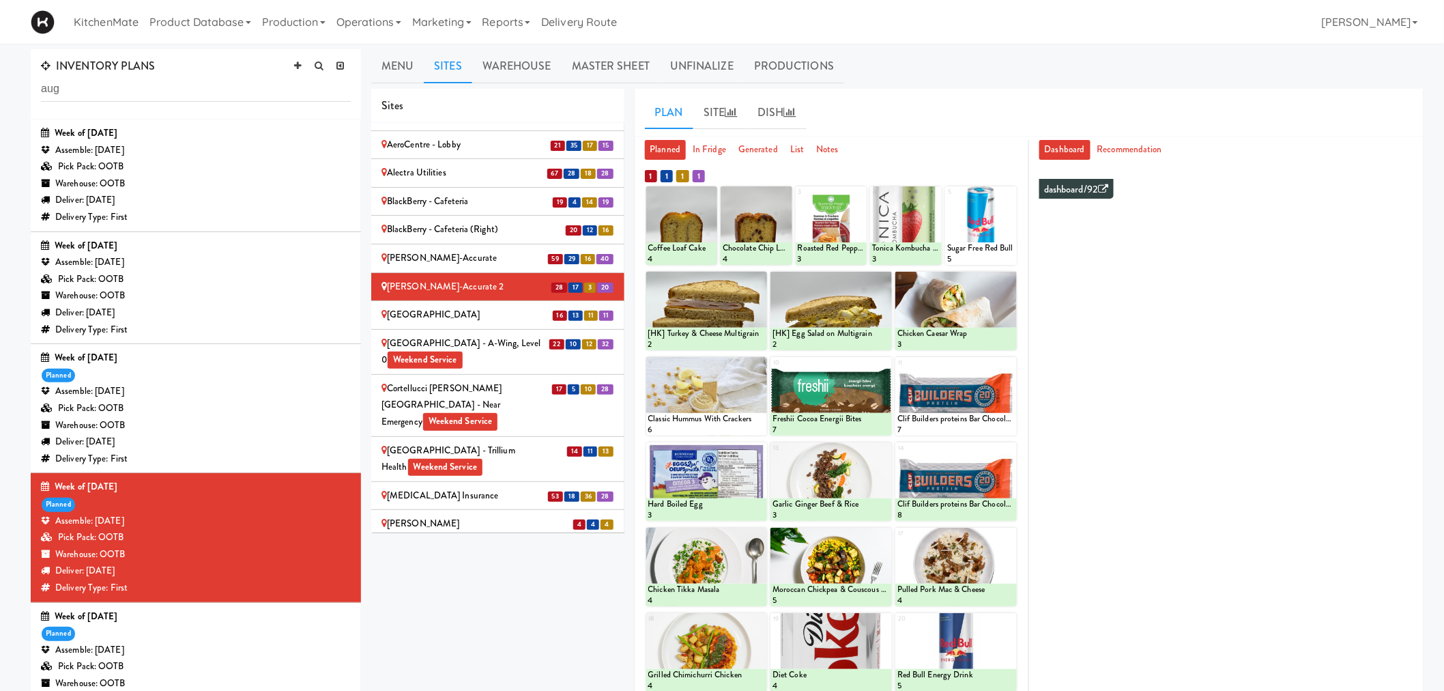
scroll to position [123, 0]
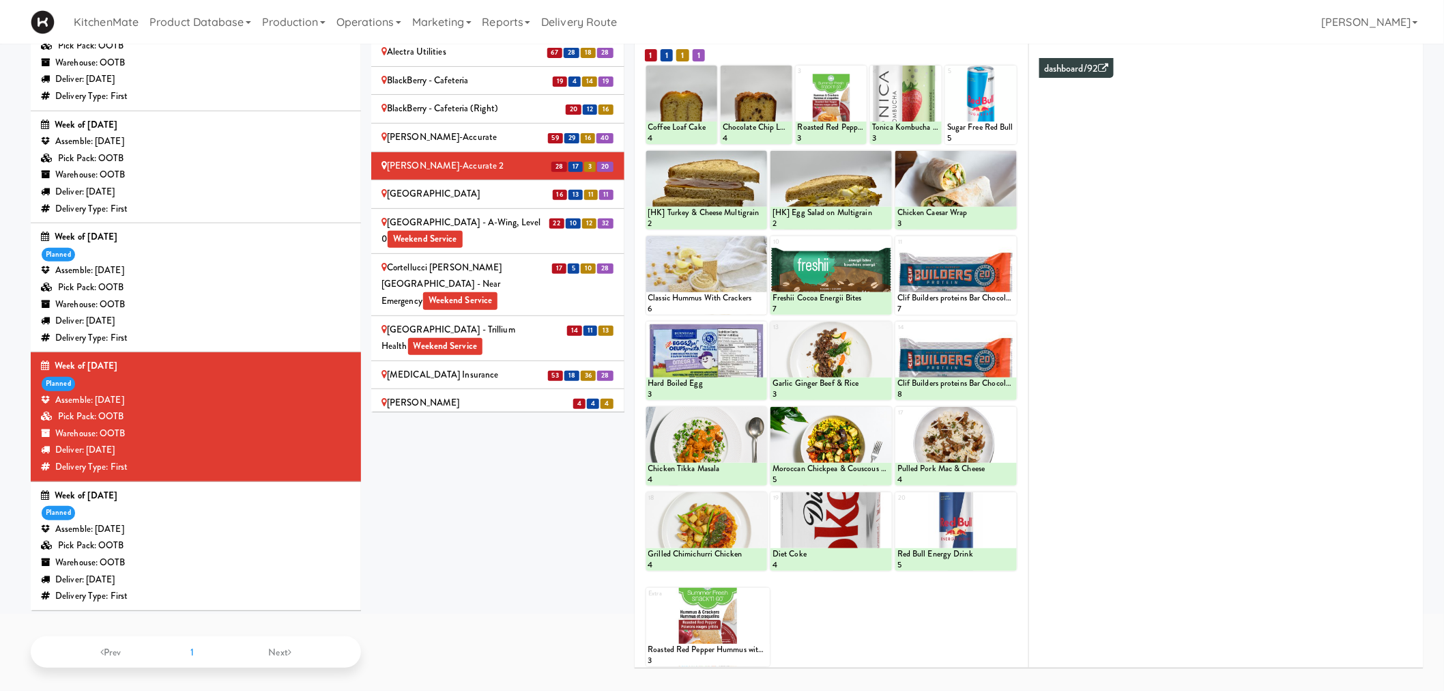
click at [908, 96] on div at bounding box center [906, 105] width 72 height 78
click at [936, 72] on div at bounding box center [906, 105] width 72 height 78
click at [887, 113] on div at bounding box center [906, 105] width 72 height 78
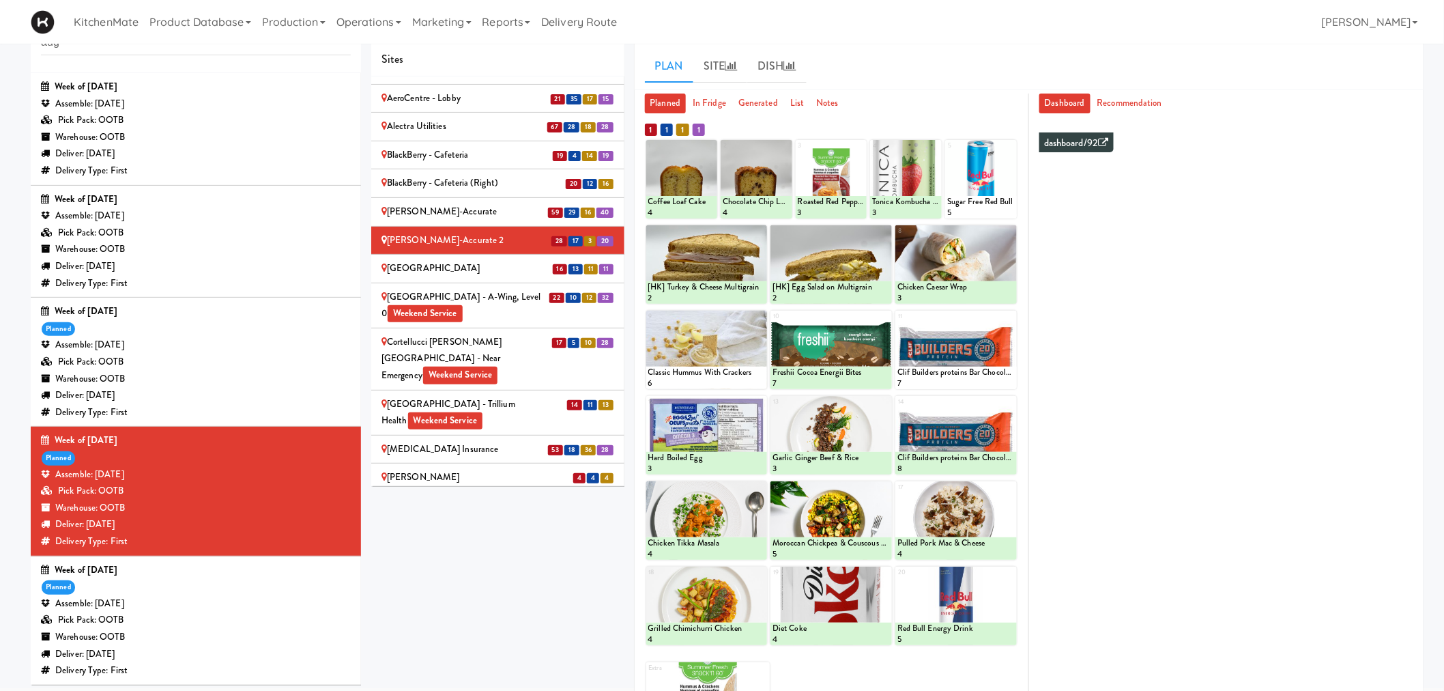
click at [930, 142] on div at bounding box center [906, 179] width 72 height 78
click at [913, 167] on div at bounding box center [906, 179] width 72 height 78
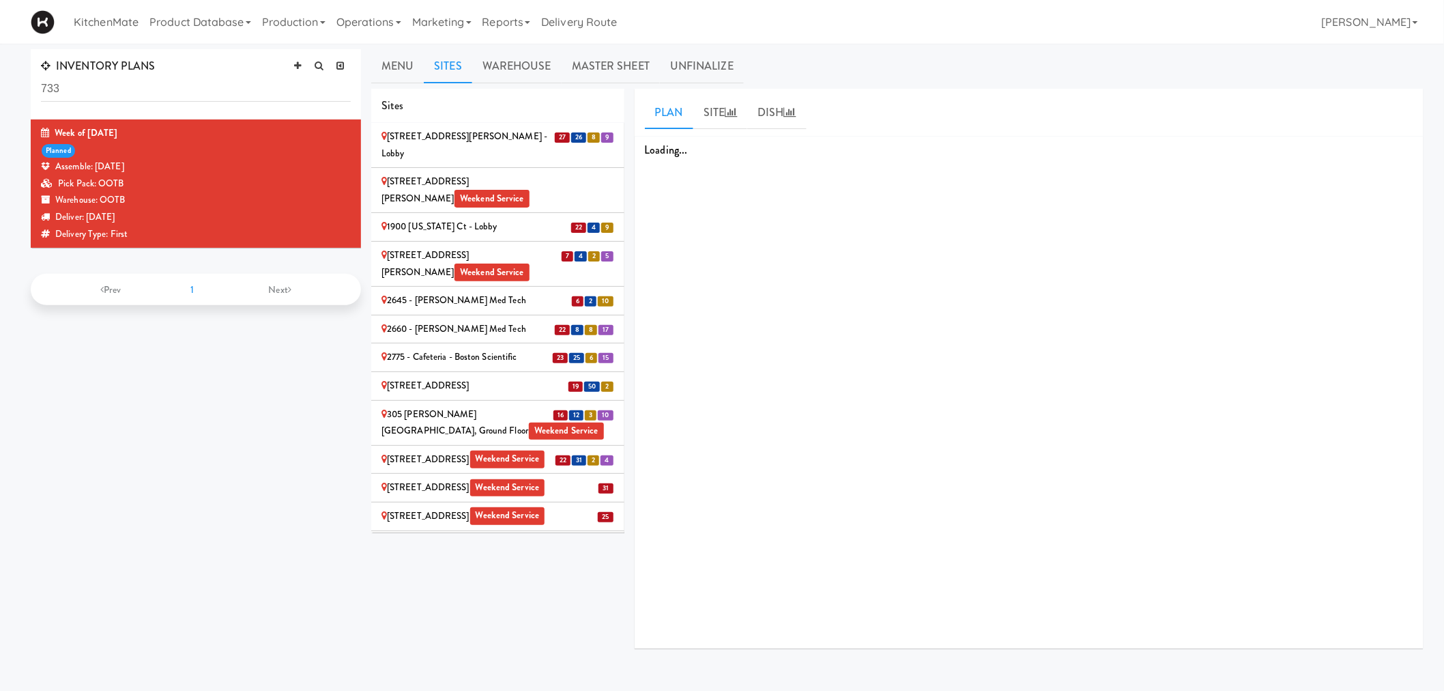
scroll to position [530, 0]
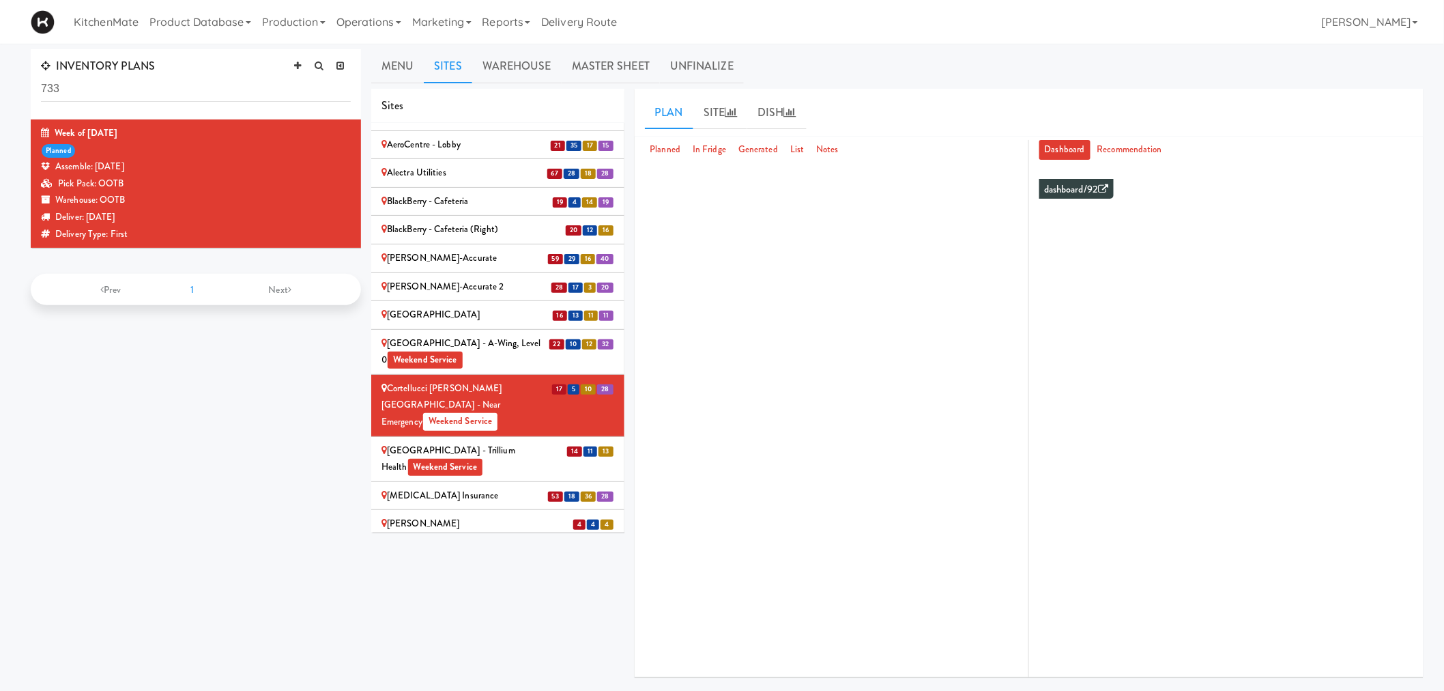
click at [502, 335] on div "[GEOGRAPHIC_DATA] - A-Wing, Level 0 Weekend Service" at bounding box center [498, 351] width 233 height 33
click at [488, 335] on div "[GEOGRAPHIC_DATA] - A-Wing, Level 0 Weekend Service" at bounding box center [498, 351] width 233 height 33
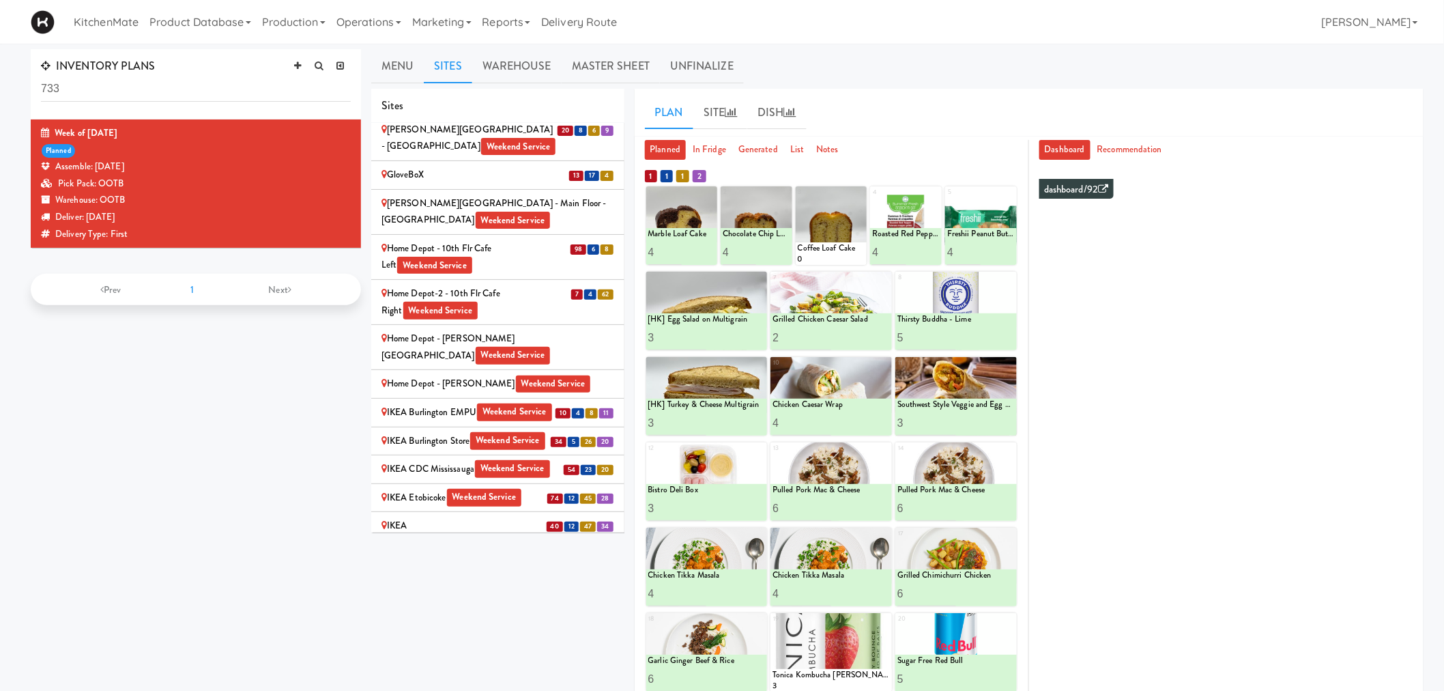
scroll to position [1061, 0]
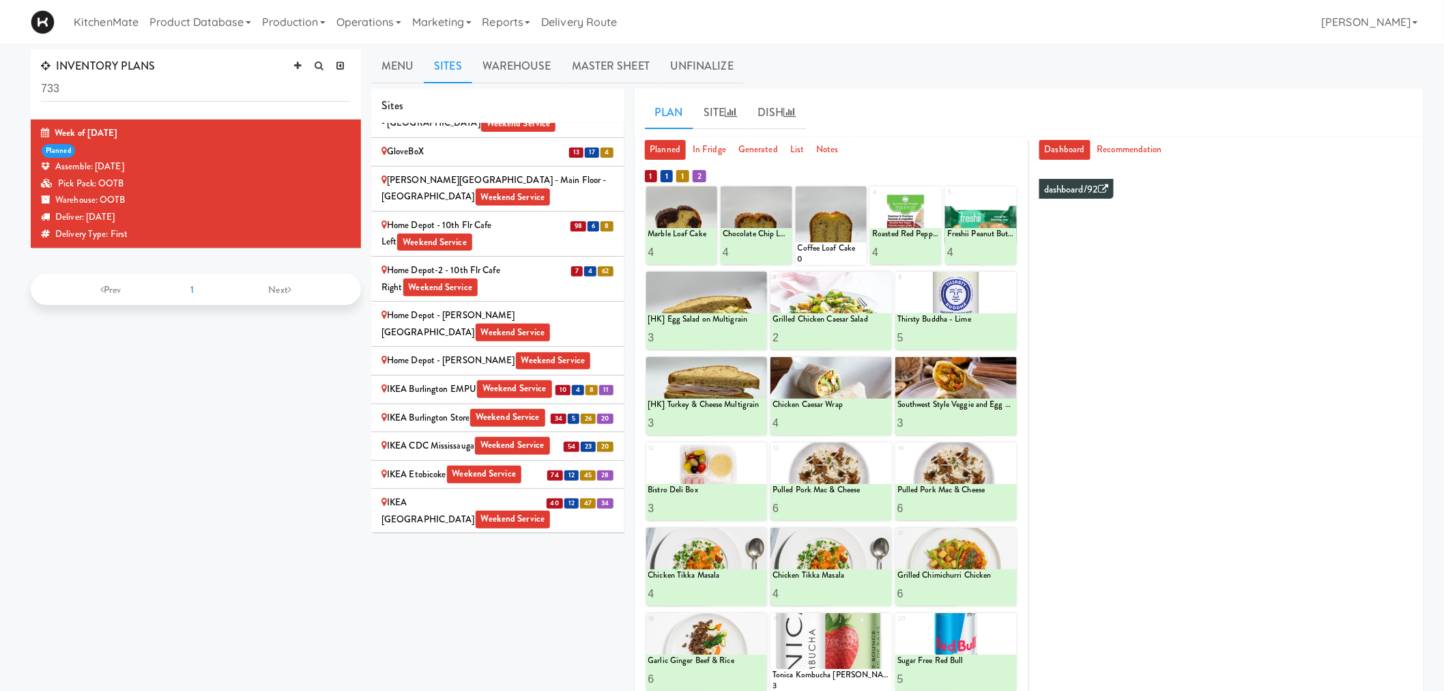
click at [474, 381] on div "IKEA Burlington EMPU Weekend Service" at bounding box center [498, 389] width 233 height 17
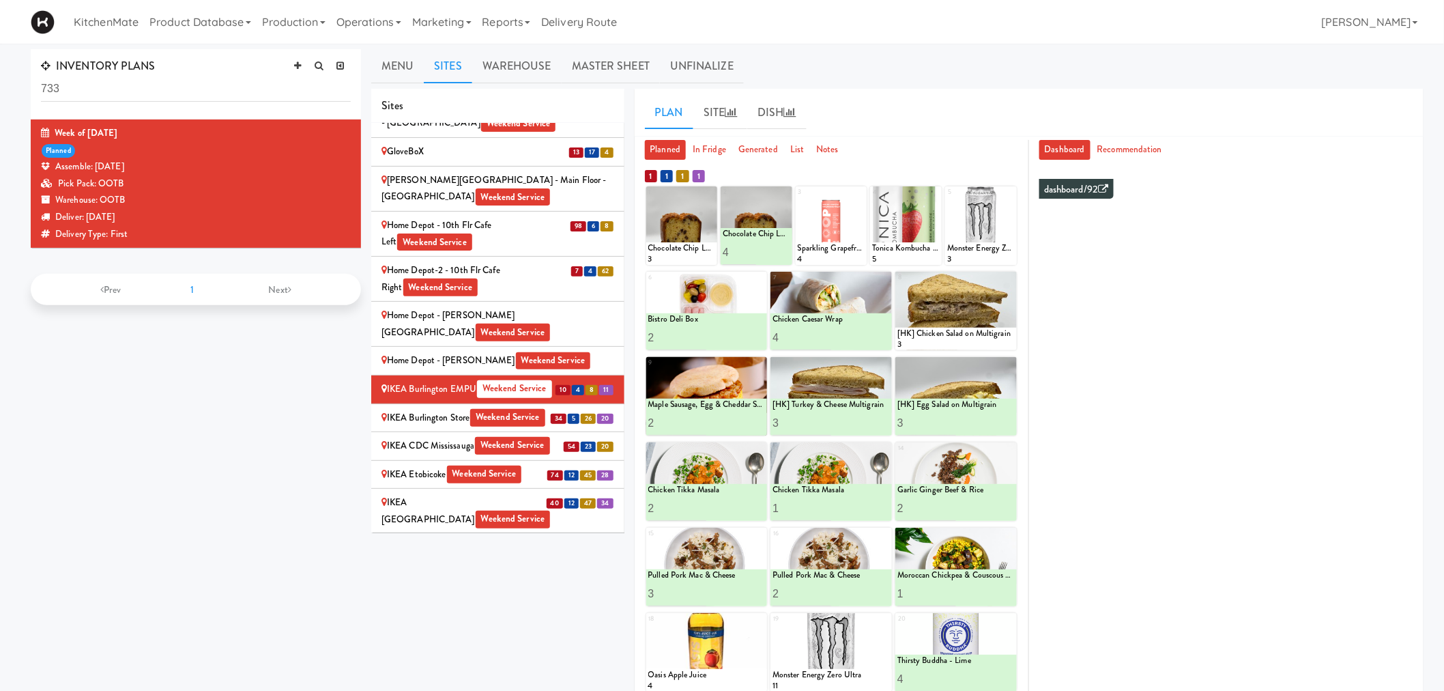
scroll to position [107, 0]
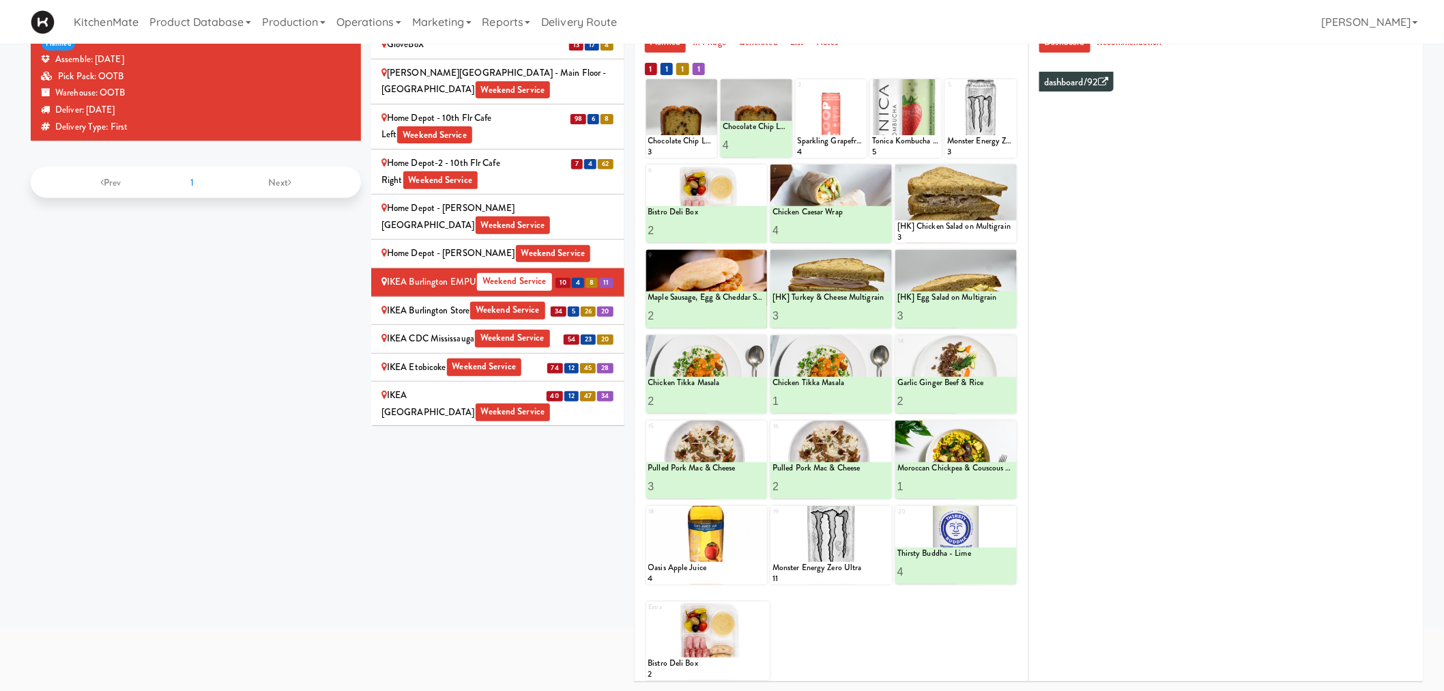
click at [523, 302] on div "IKEA Burlington Store Weekend Service" at bounding box center [498, 310] width 233 height 17
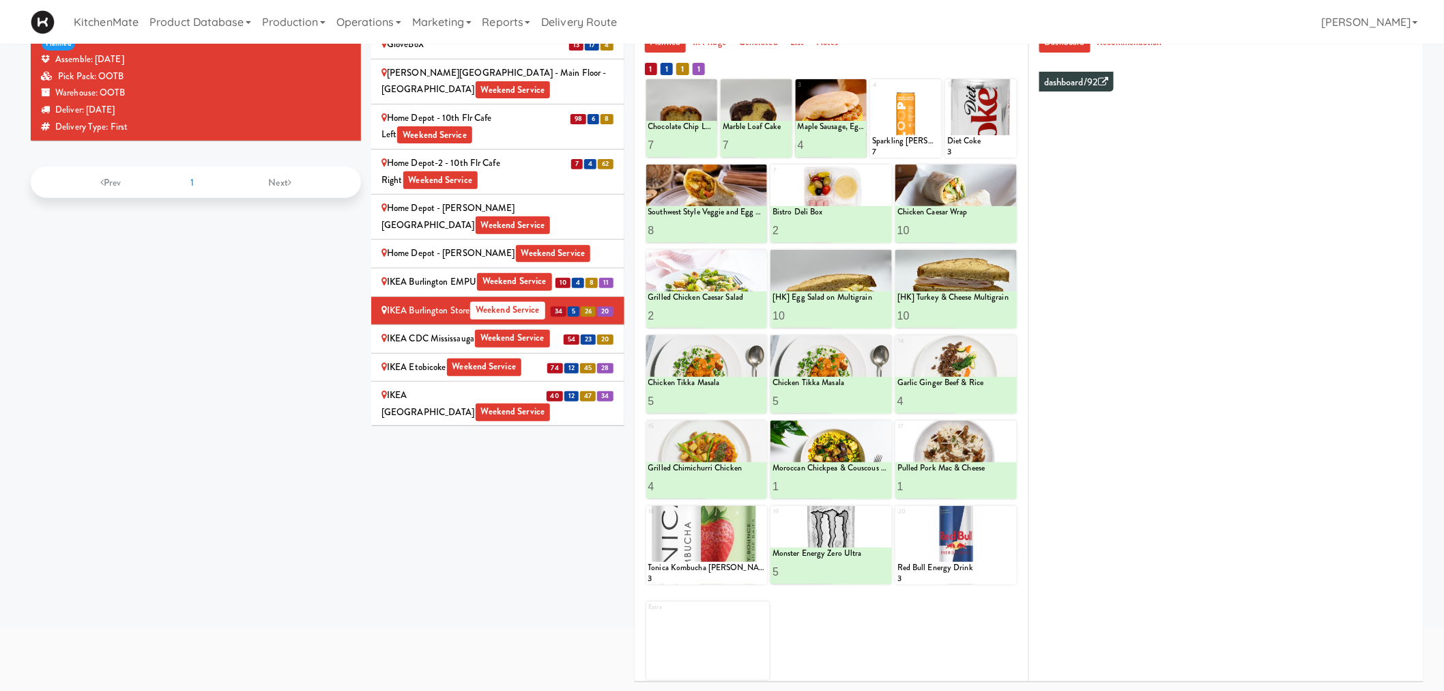
click at [435, 387] on div "IKEA North York Store Weekend Service" at bounding box center [498, 403] width 233 height 33
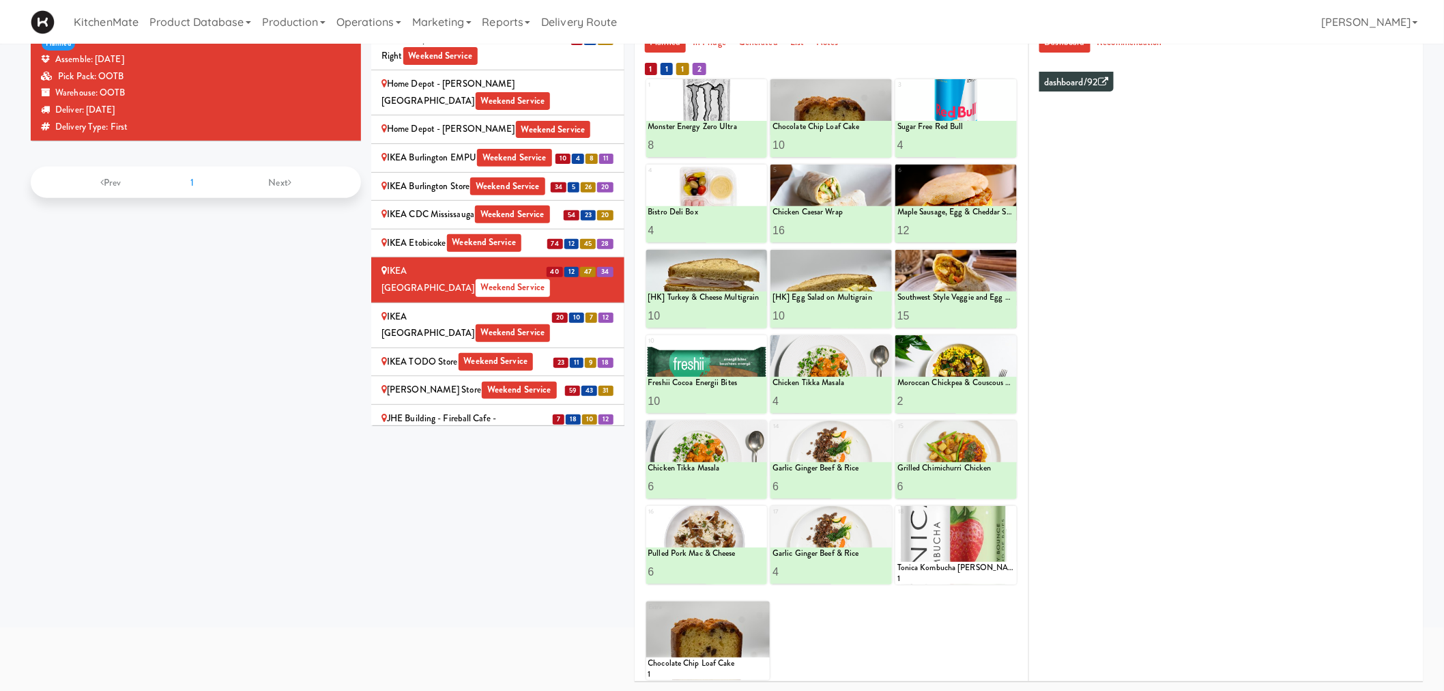
scroll to position [1213, 0]
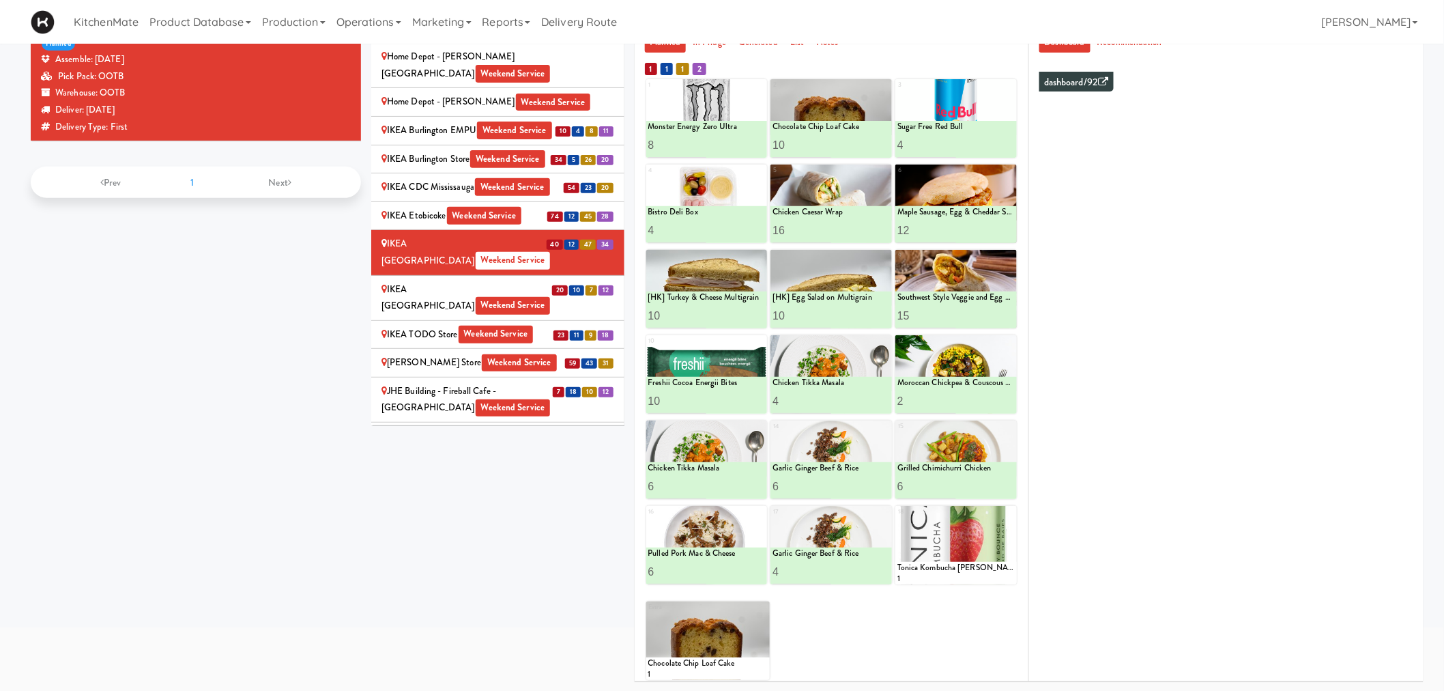
click at [501, 281] on div "IKEA Scarborough Town Center Weekend Service" at bounding box center [498, 297] width 233 height 33
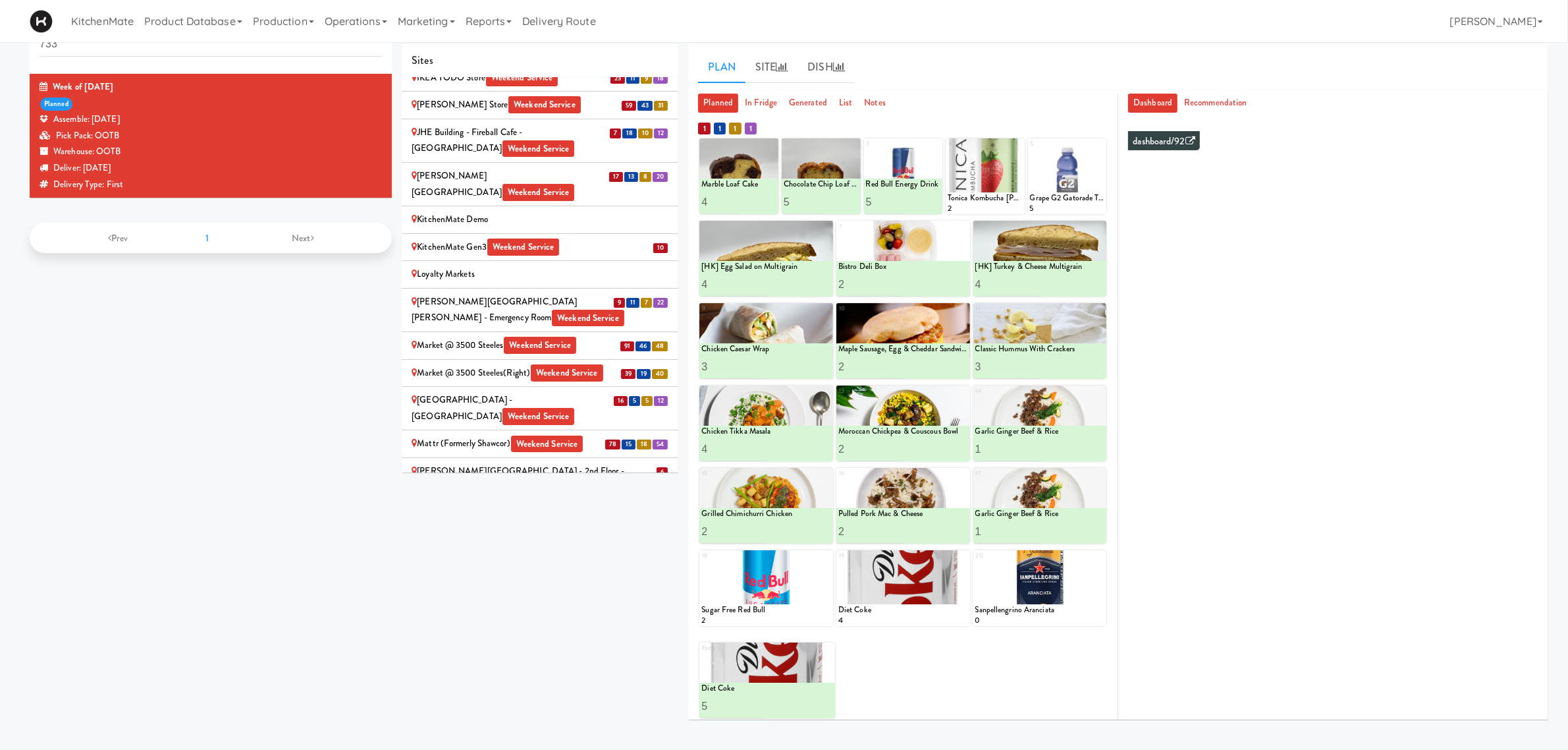
scroll to position [1336, 0]
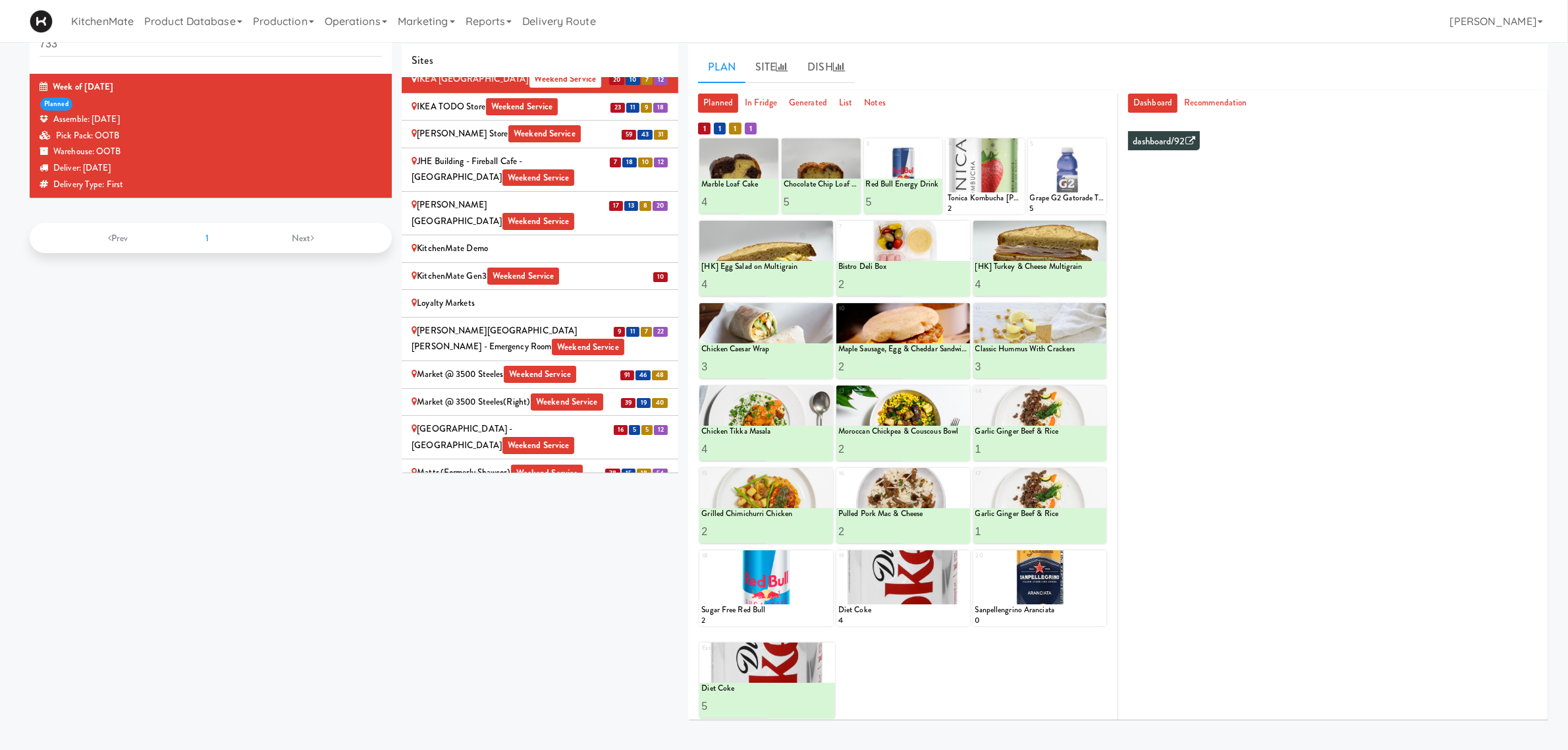
click at [456, 192] on li "17 13 8 20 Joseph Brant Hospital Weekend Service" at bounding box center [539, 213] width 277 height 43
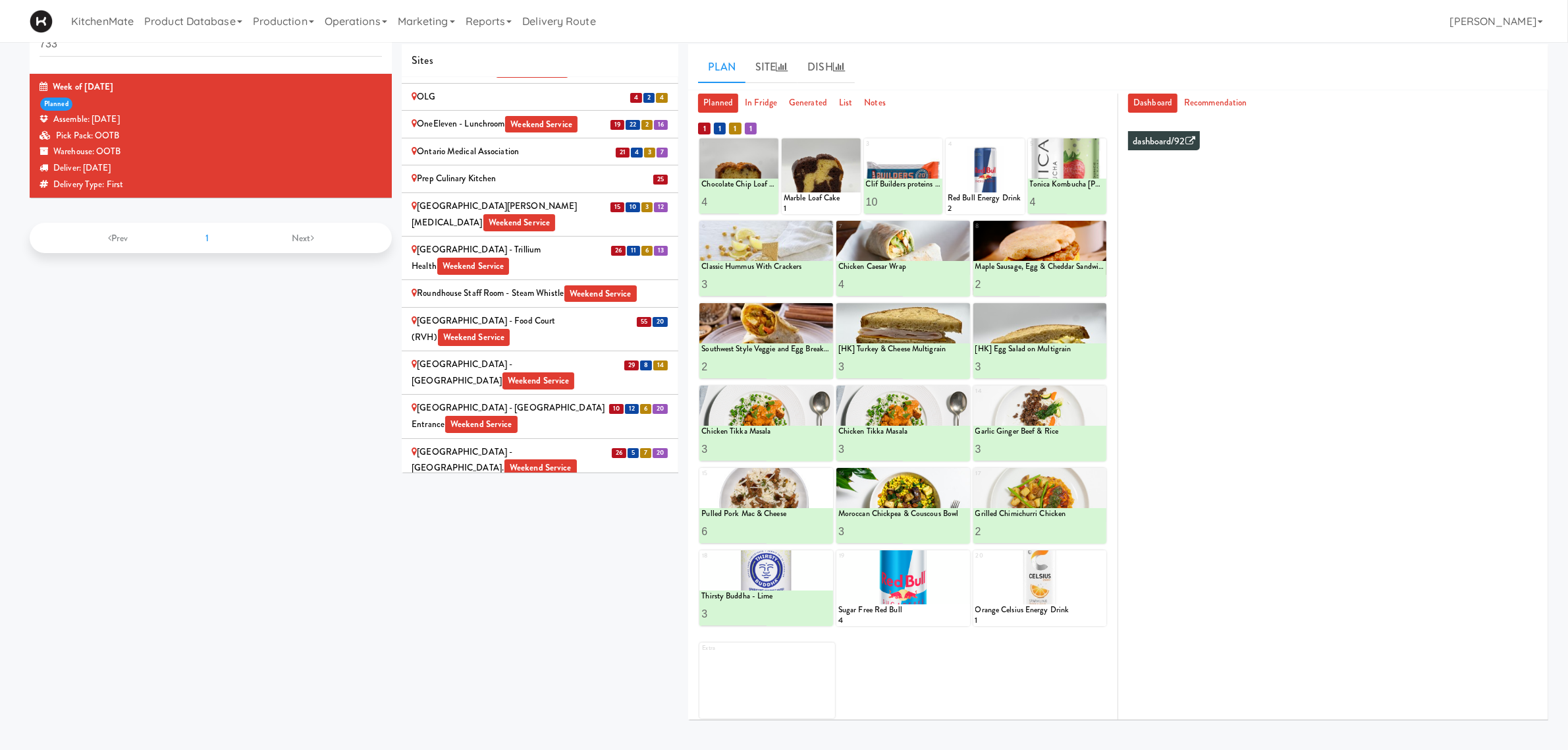
scroll to position [1912, 0]
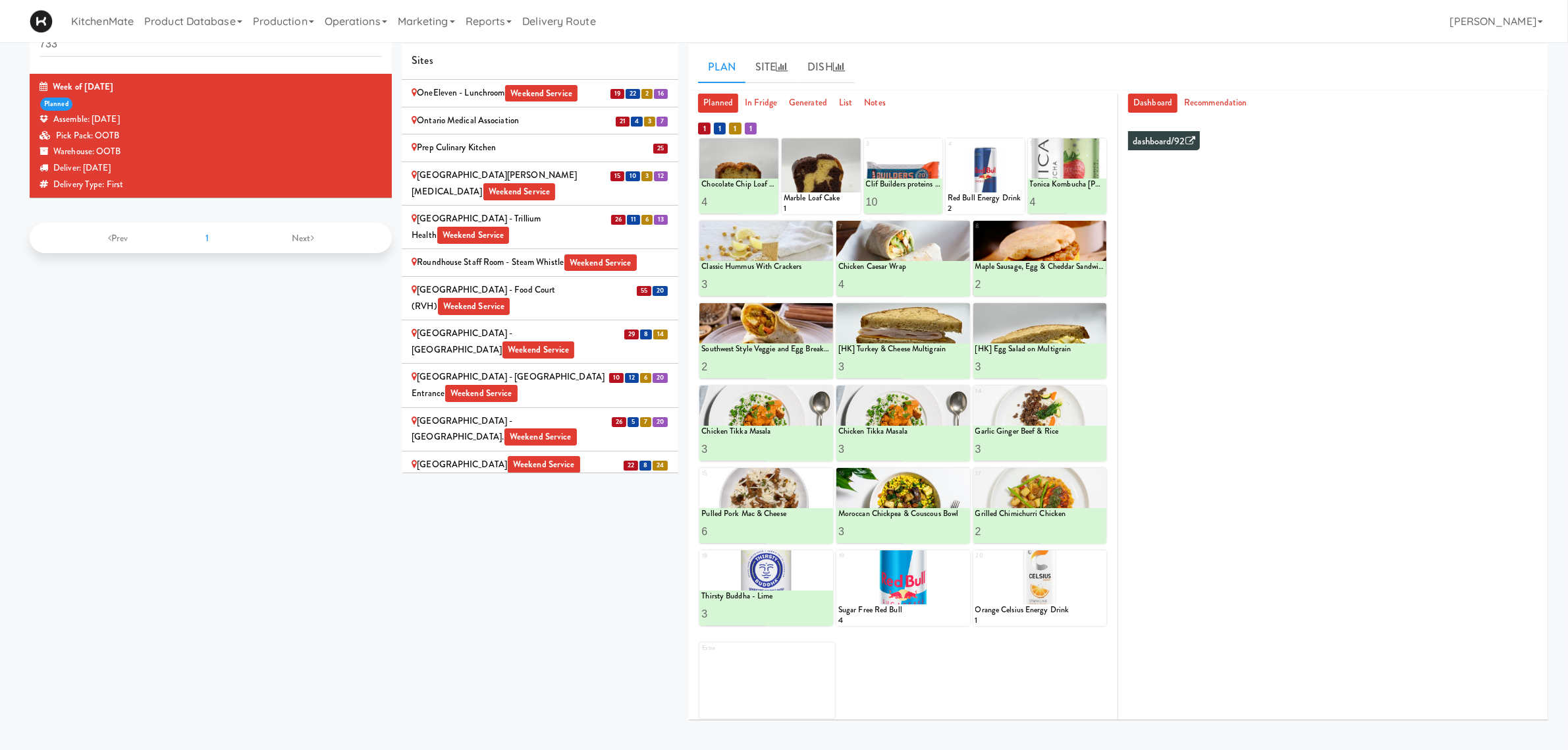
click at [478, 457] on div "St. Joseph's Health Centre Weekend Service" at bounding box center [540, 464] width 257 height 16
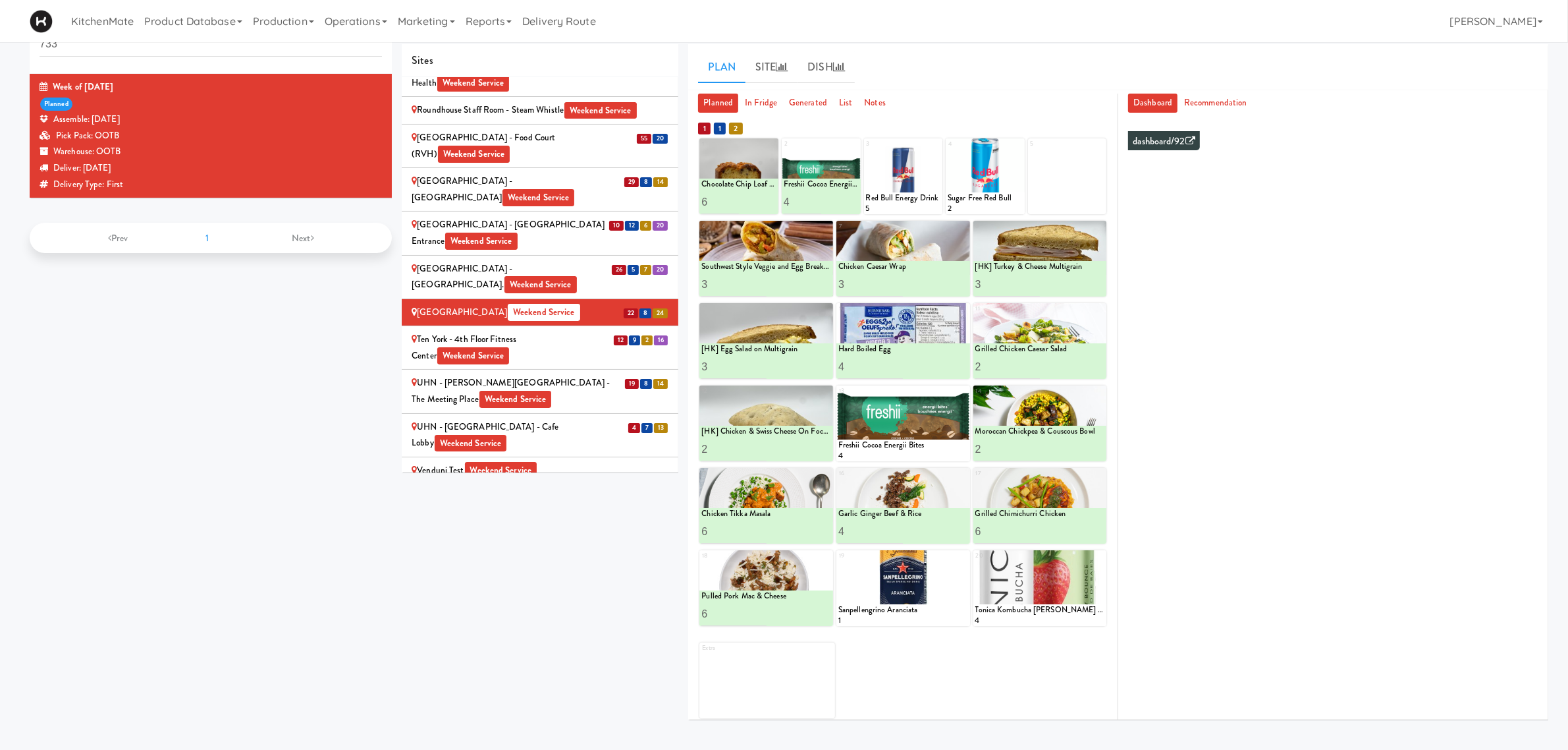
scroll to position [2070, 0]
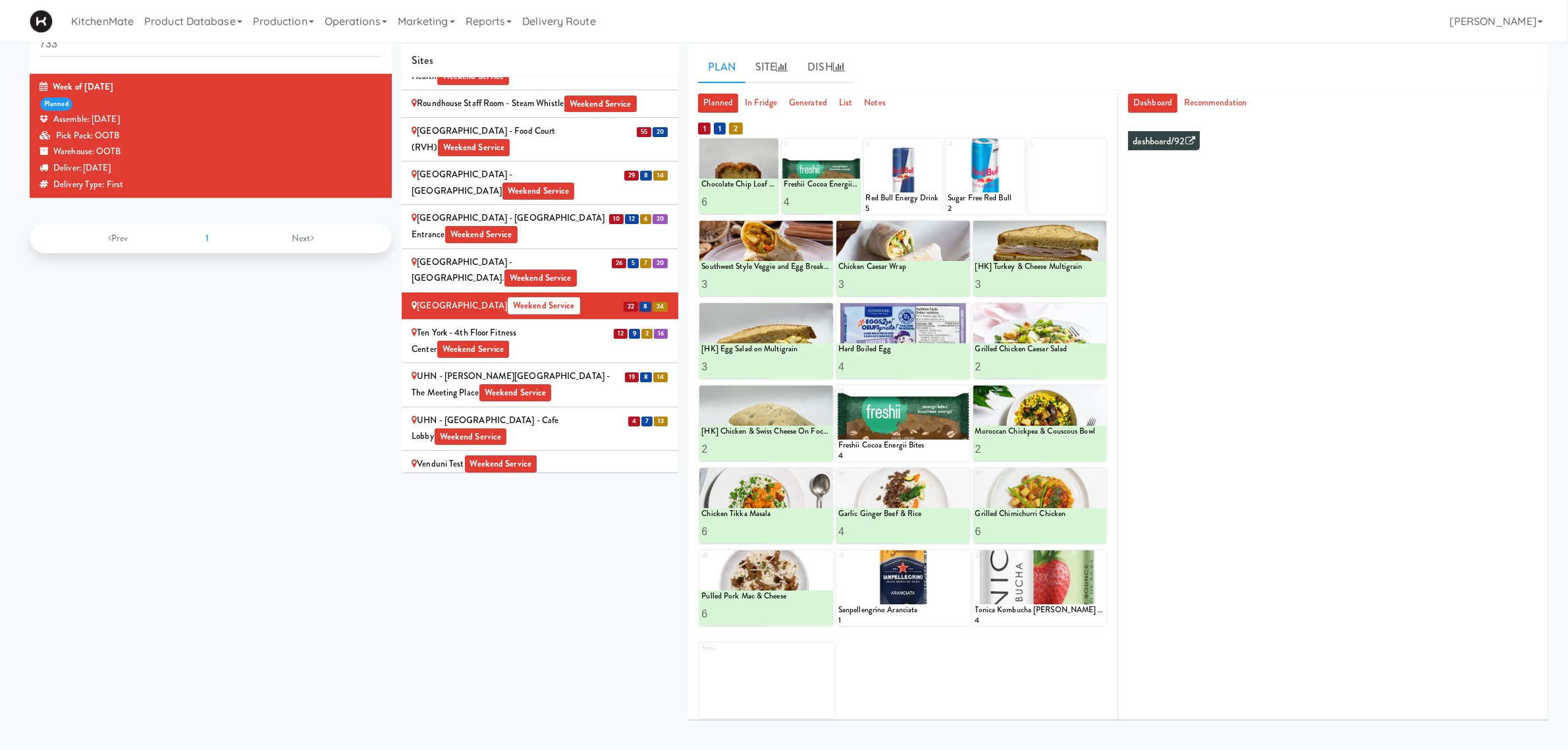
click at [517, 483] on div "William Thomas Digital" at bounding box center [540, 490] width 257 height 16
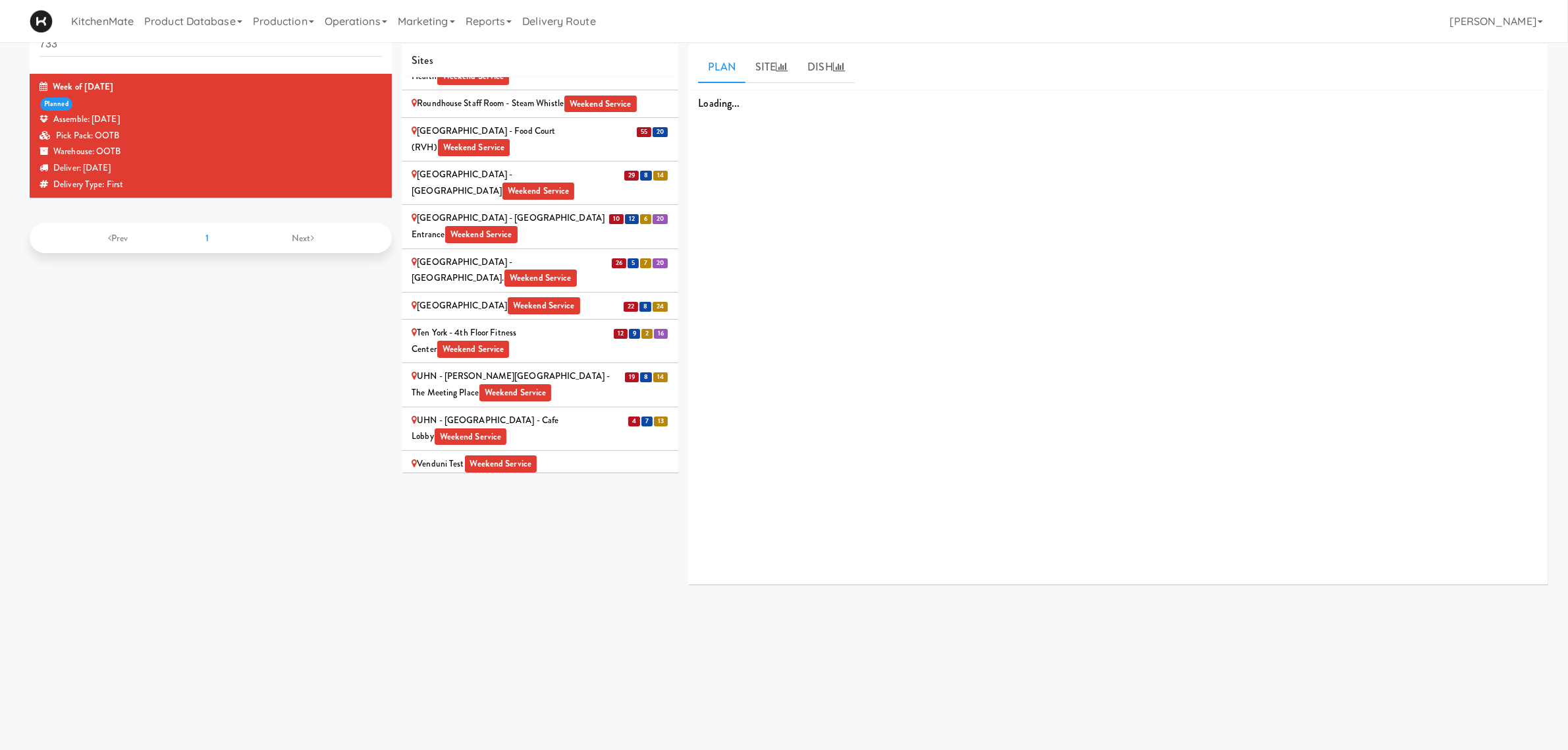
click at [564, 412] on div "UHN - Lyndhurst Centre - Cafe Lobby Weekend Service" at bounding box center [540, 428] width 257 height 32
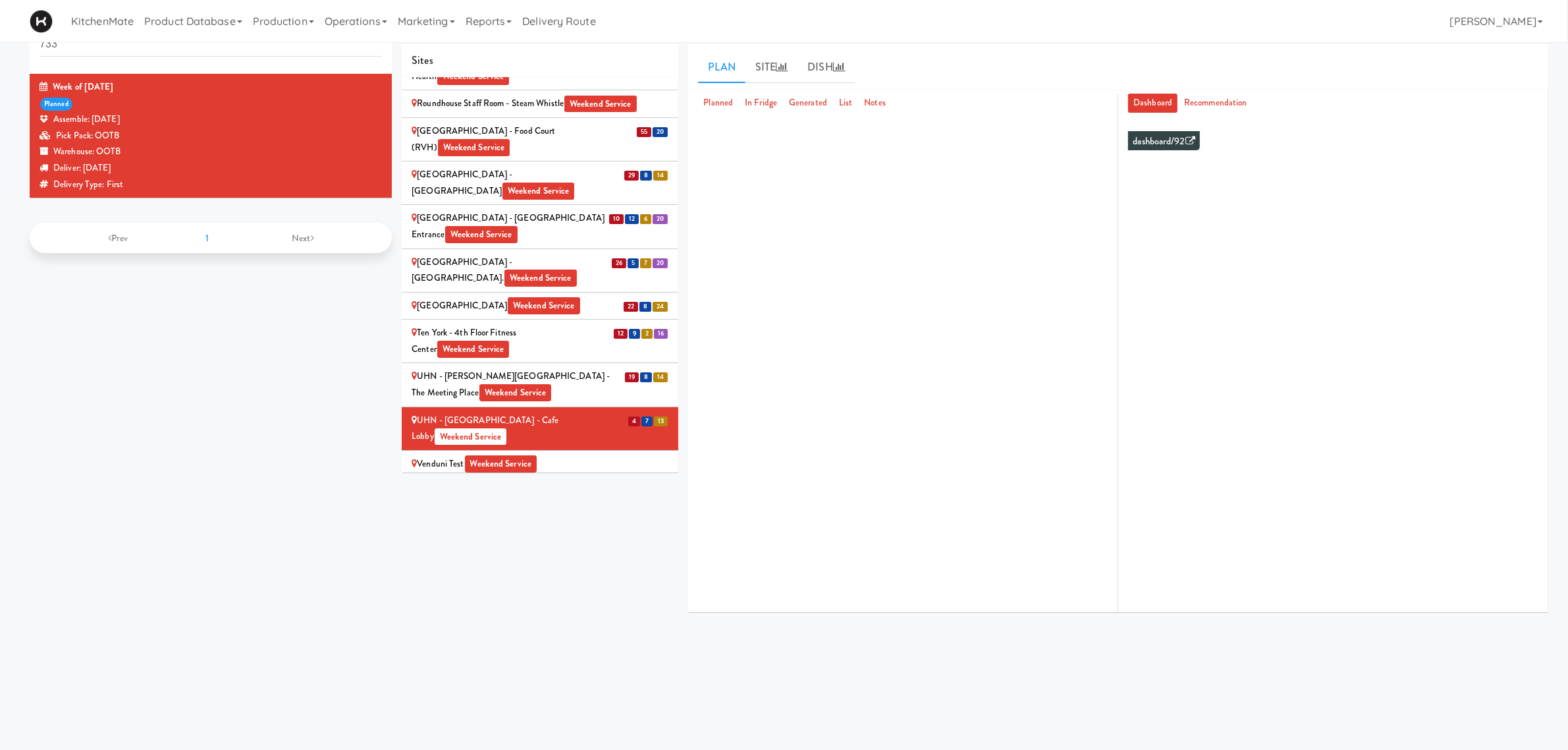
click at [564, 412] on div "UHN - Lyndhurst Centre - Cafe Lobby Weekend Service" at bounding box center [540, 428] width 257 height 32
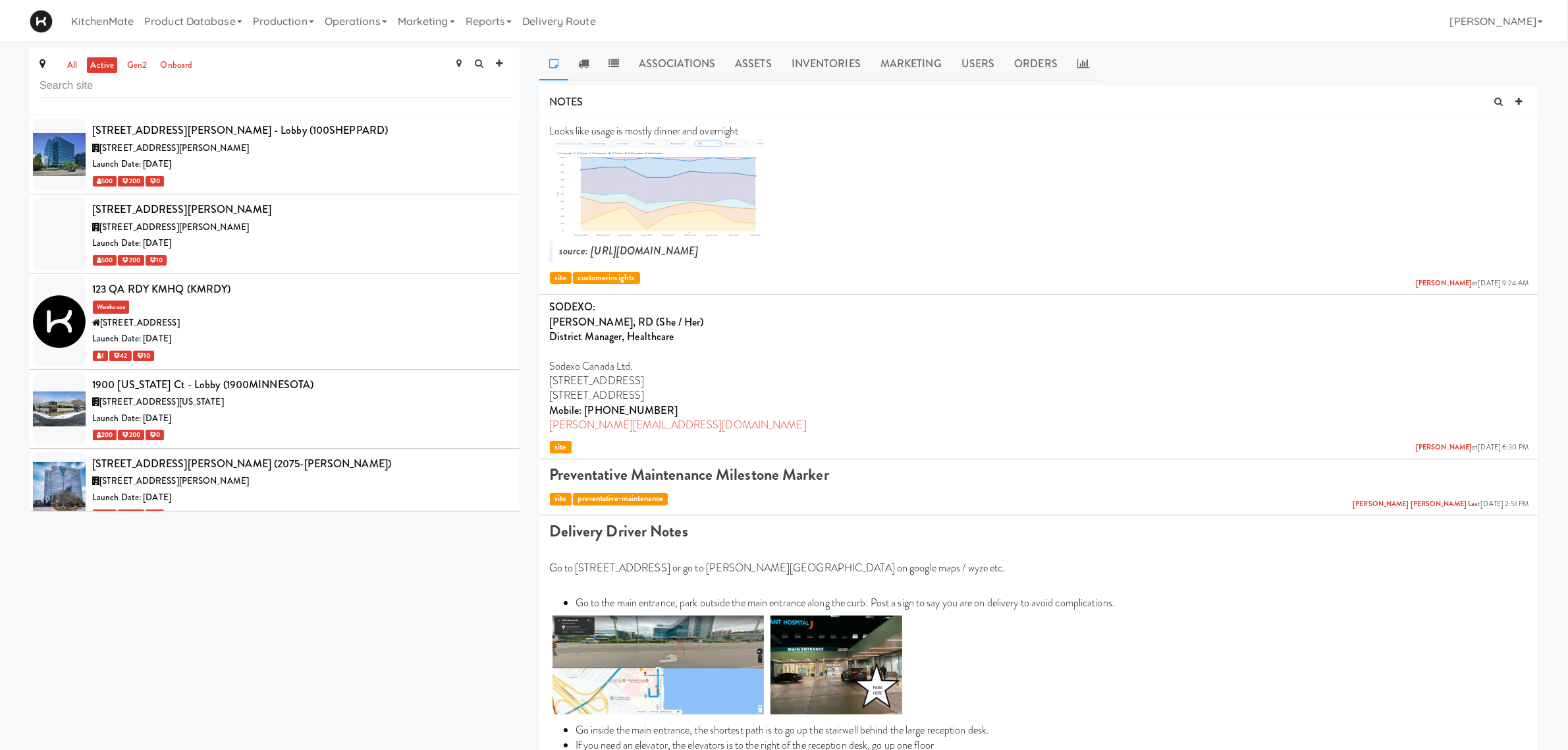
scroll to position [3660, 0]
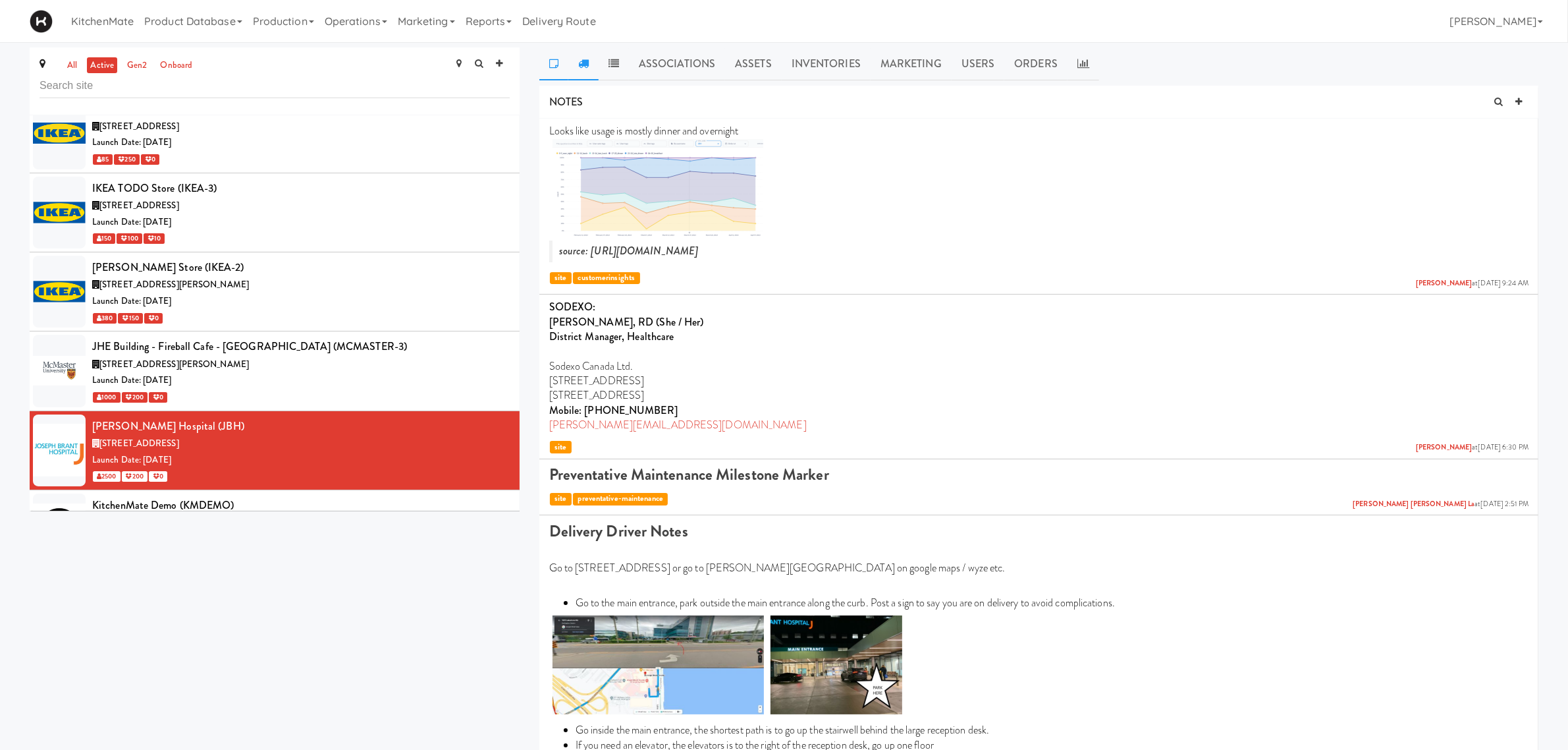
click at [591, 59] on link at bounding box center [583, 64] width 30 height 33
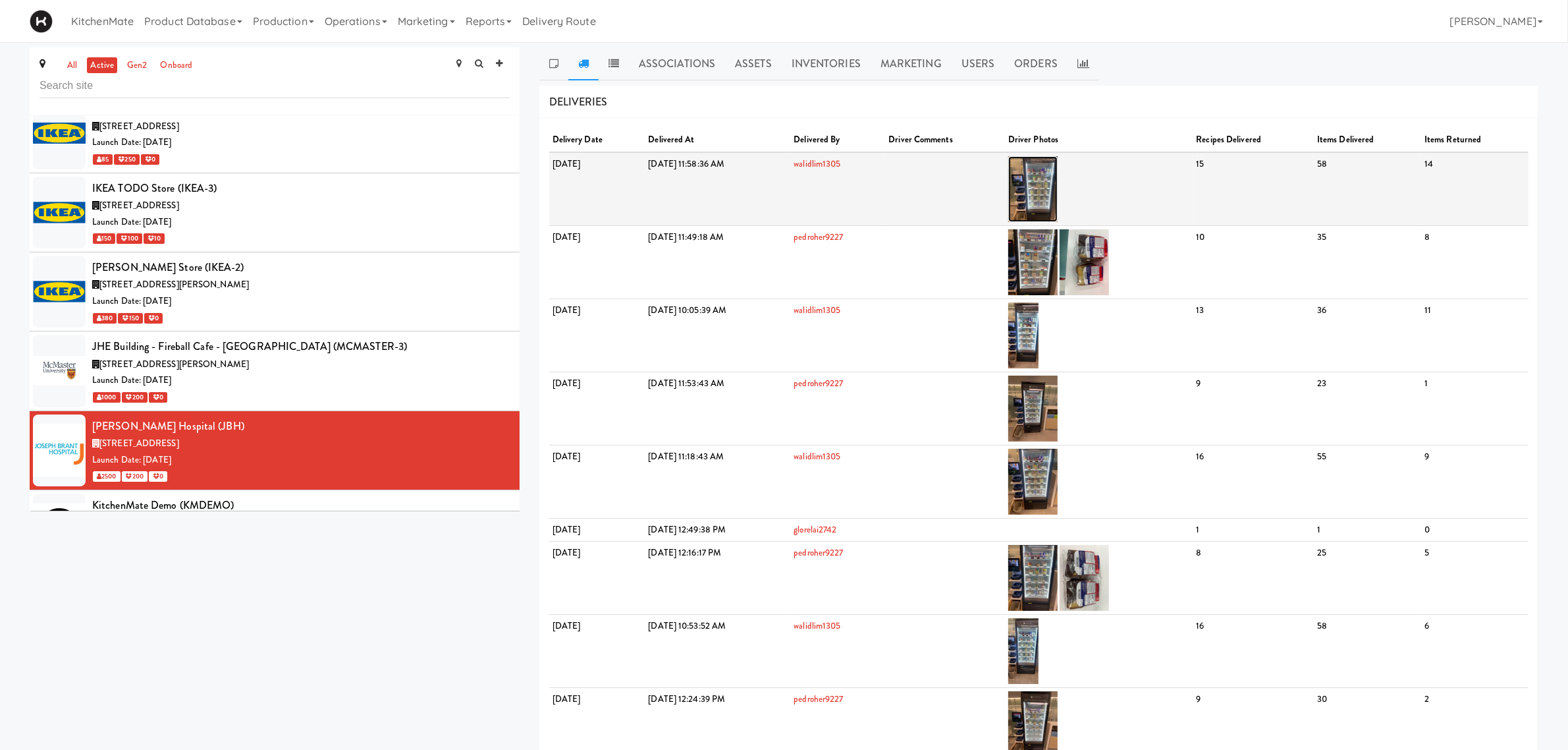
click at [1058, 180] on img at bounding box center [1032, 189] width 49 height 66
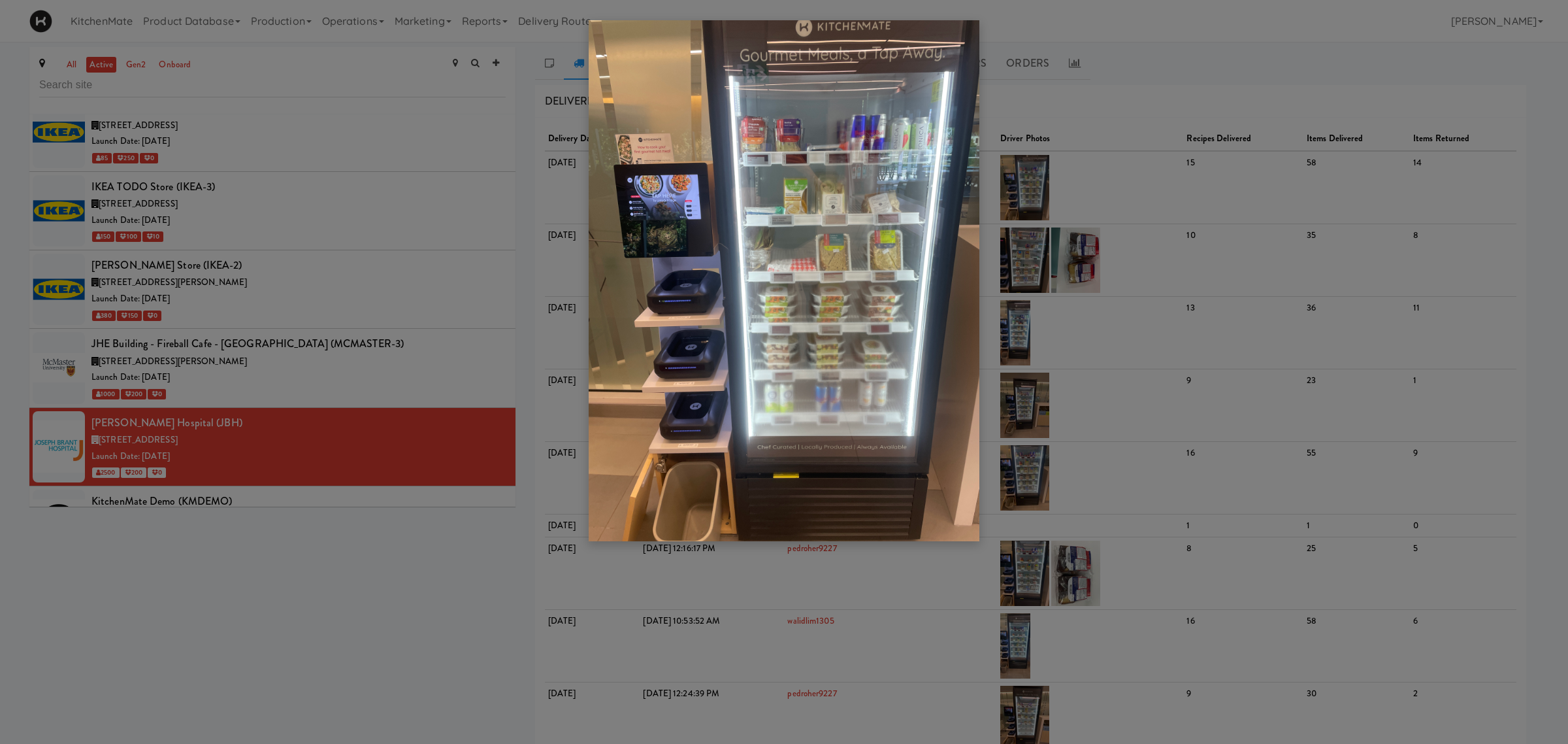
click at [409, 380] on div at bounding box center [784, 372] width 1568 height 744
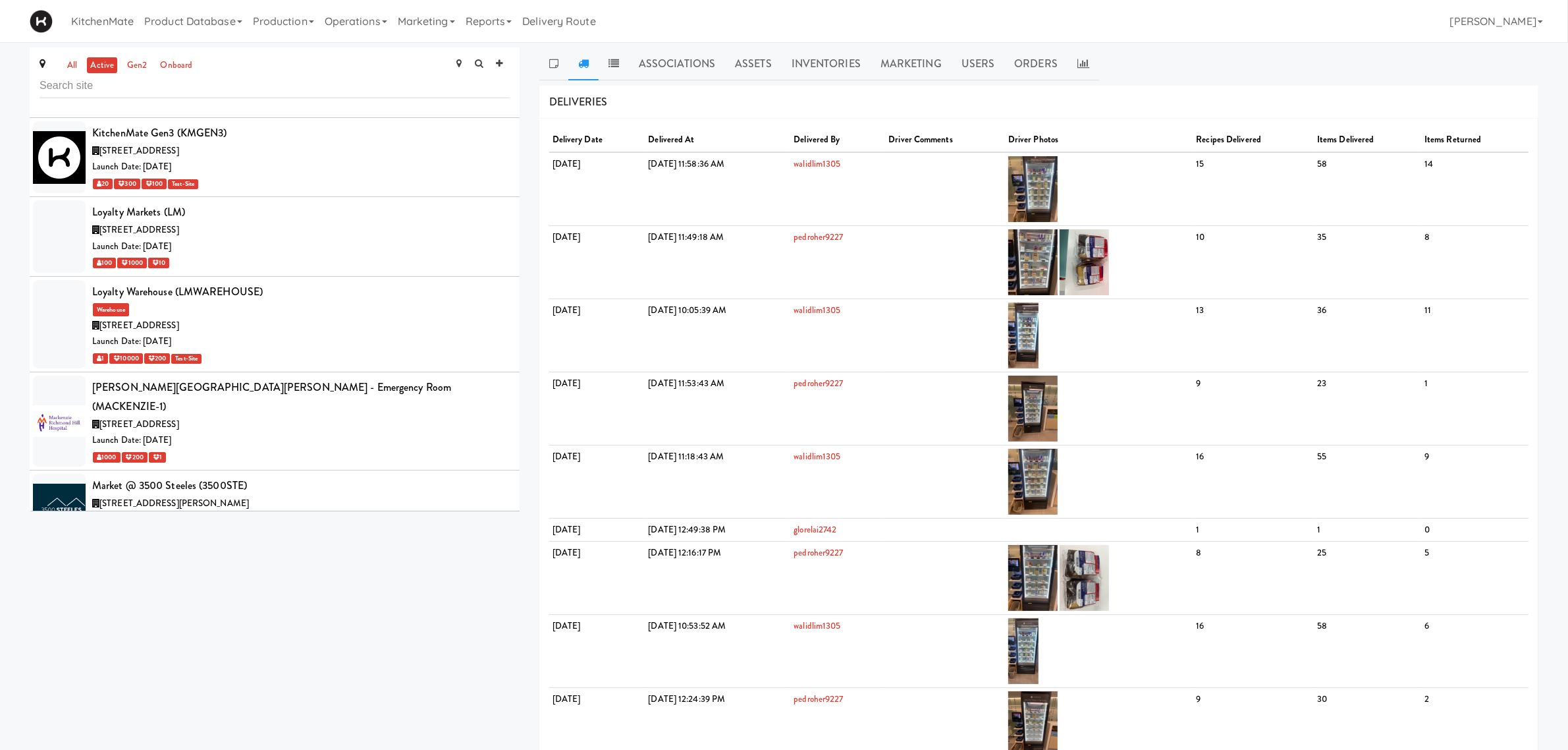
scroll to position [4236, 0]
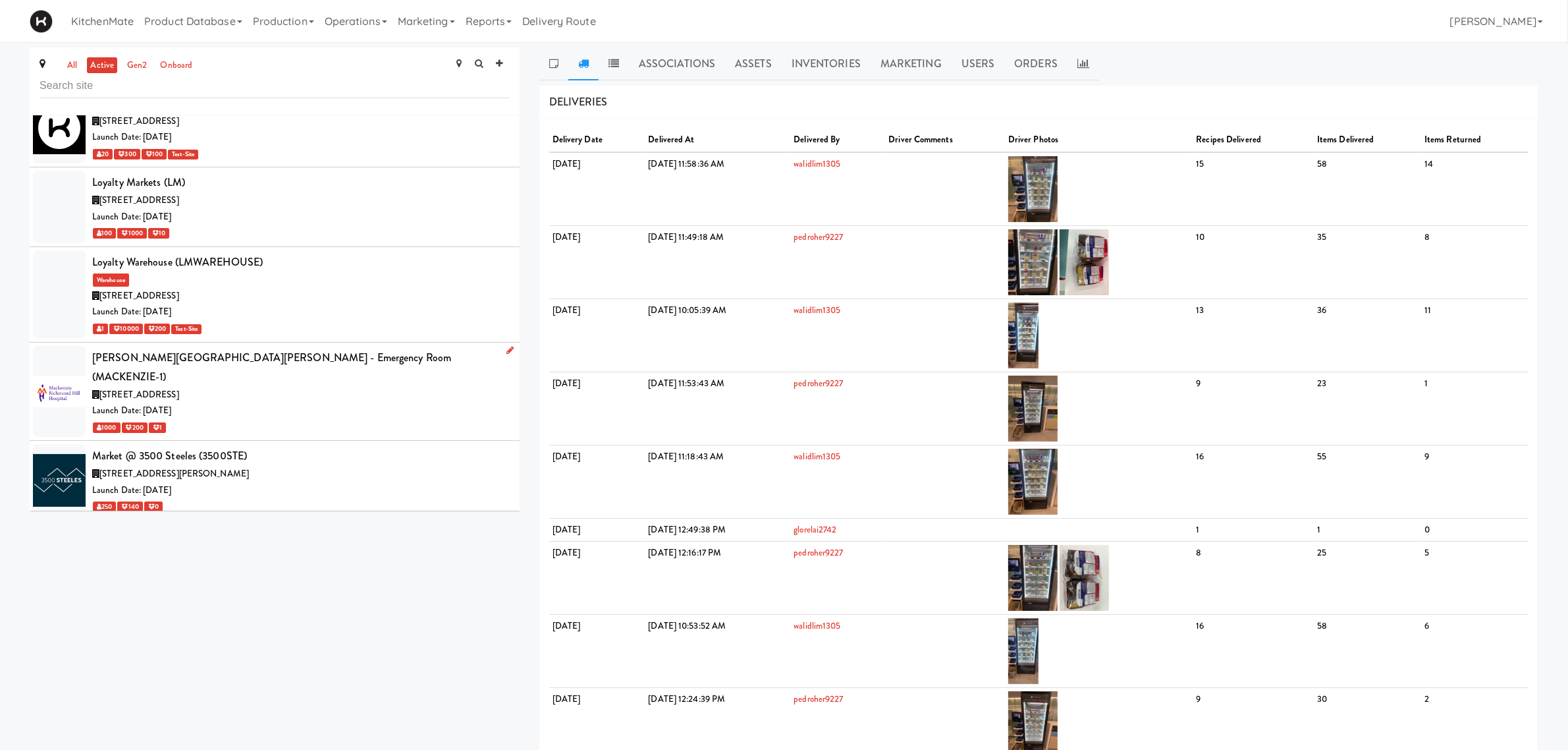
click at [338, 347] on div "Mackenzie Richmond Hill Hospital - Emergency Room (MACKENZIE-1)" at bounding box center [301, 367] width 418 height 39
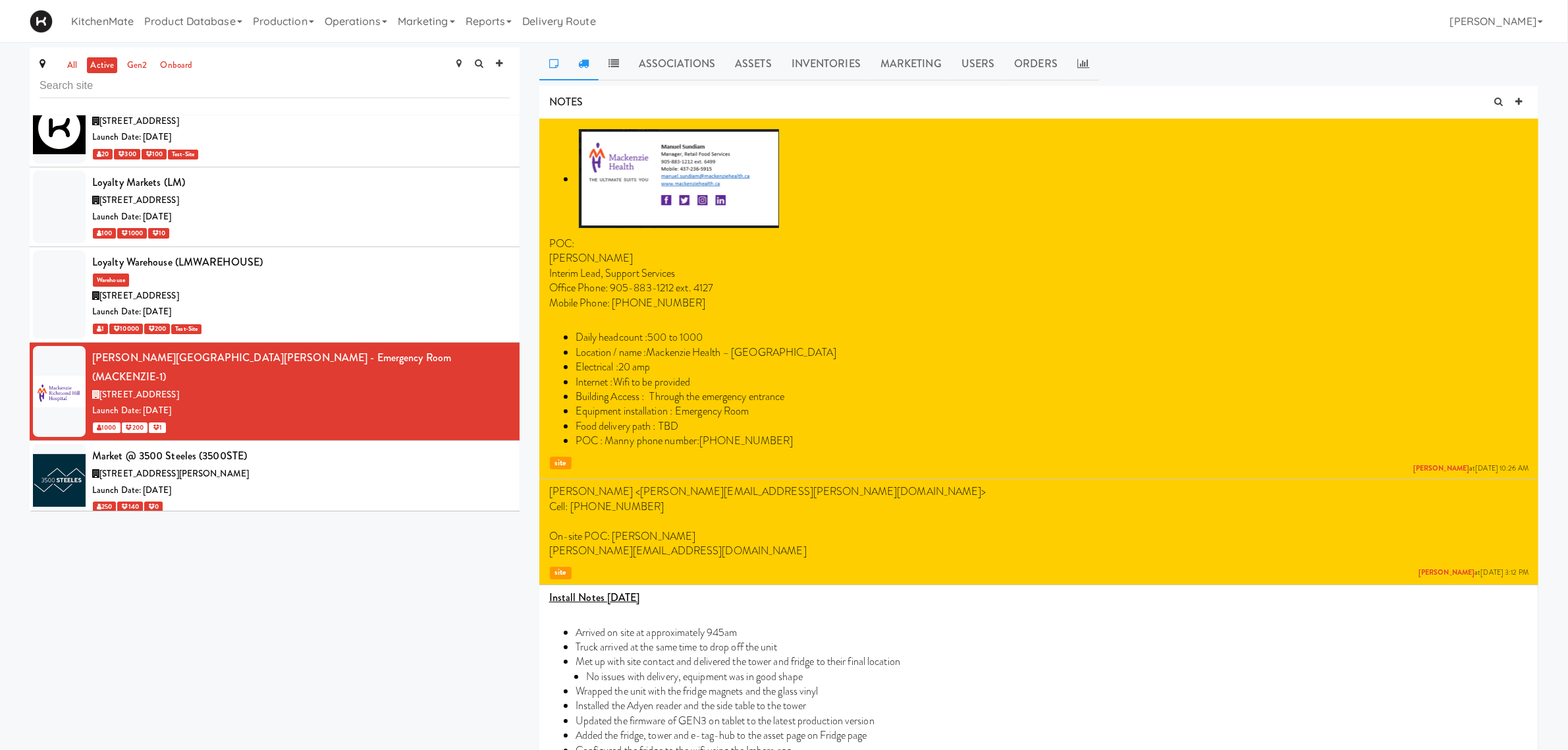
click at [586, 64] on icon at bounding box center [583, 63] width 11 height 11
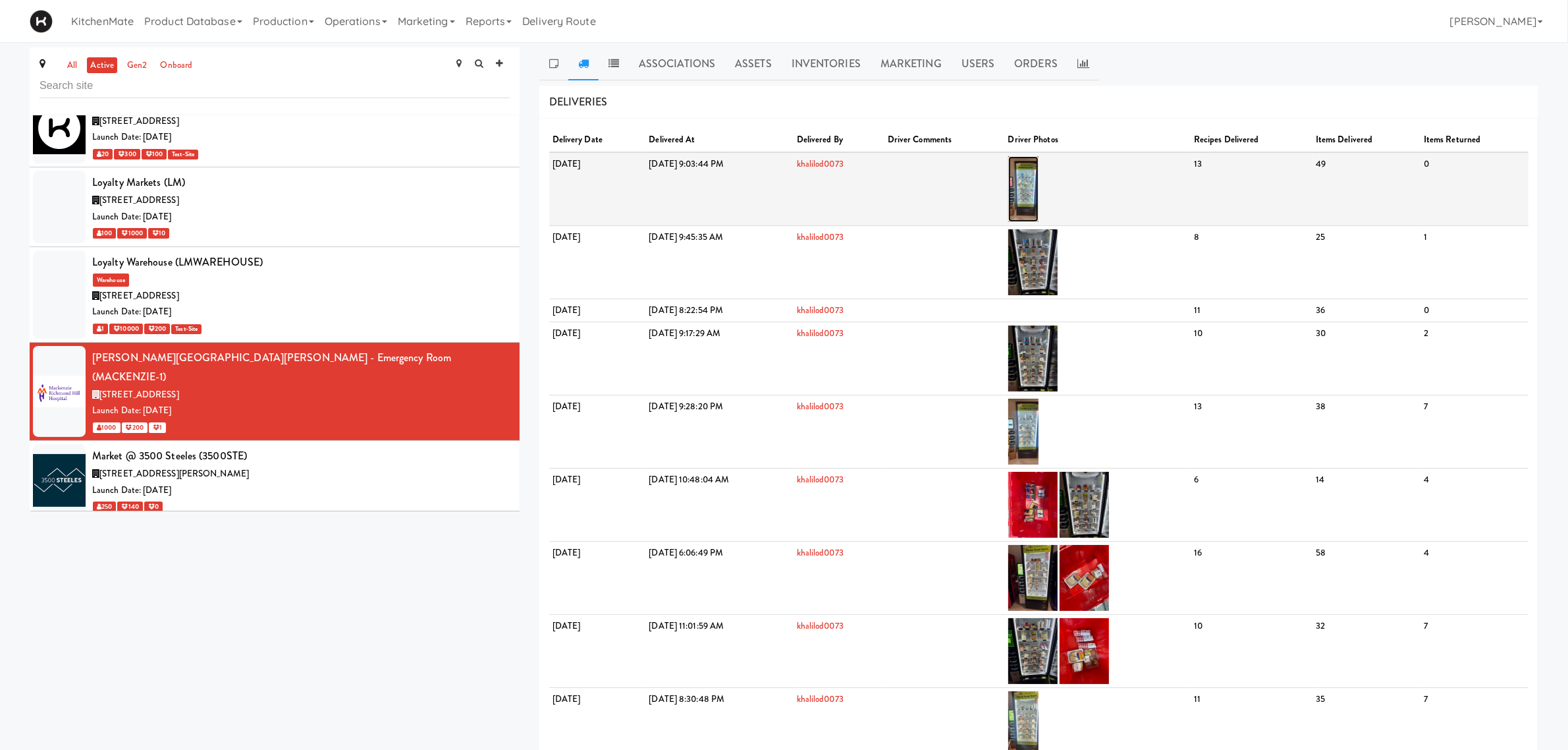
click at [1039, 192] on img at bounding box center [1024, 189] width 31 height 66
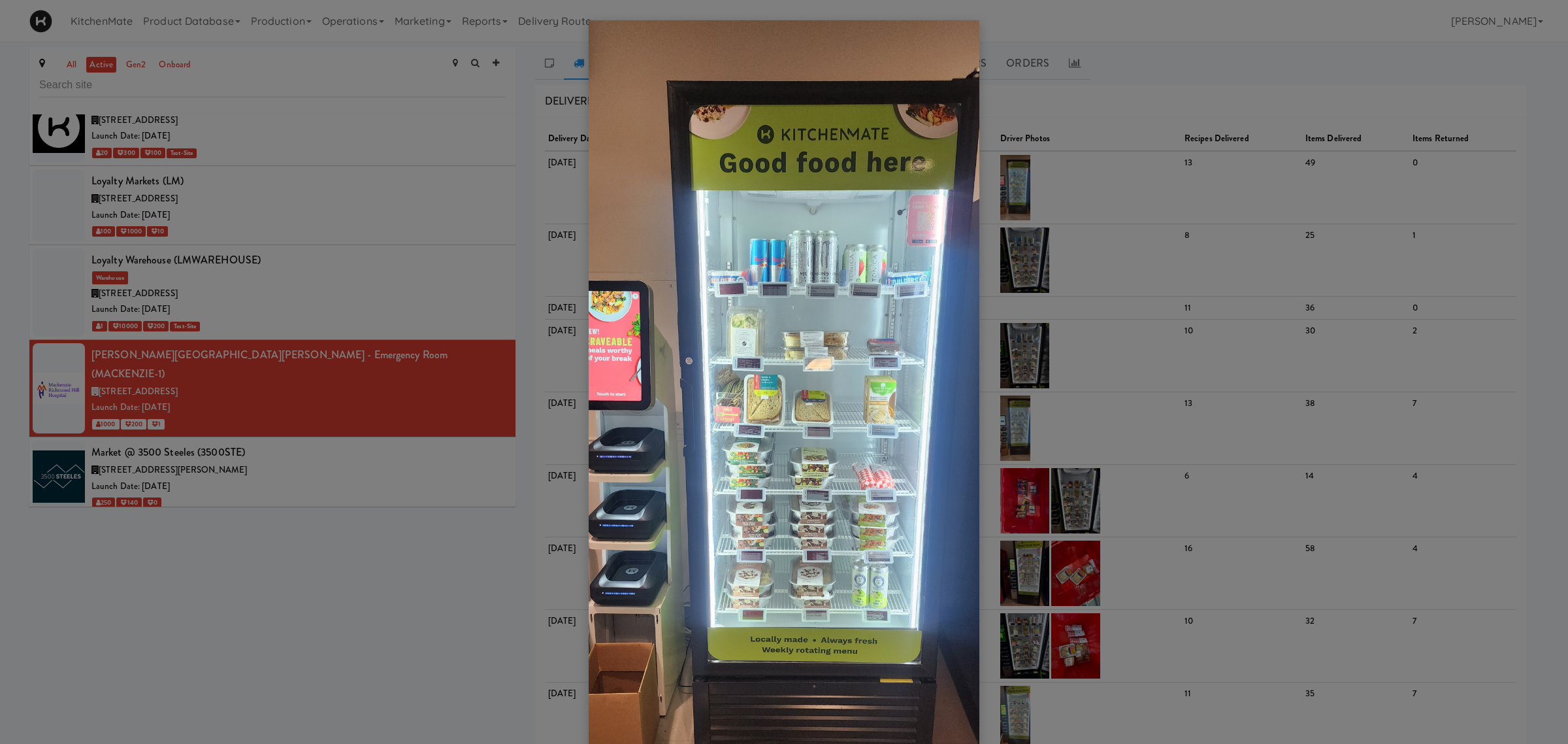
click at [308, 310] on div at bounding box center [784, 372] width 1568 height 744
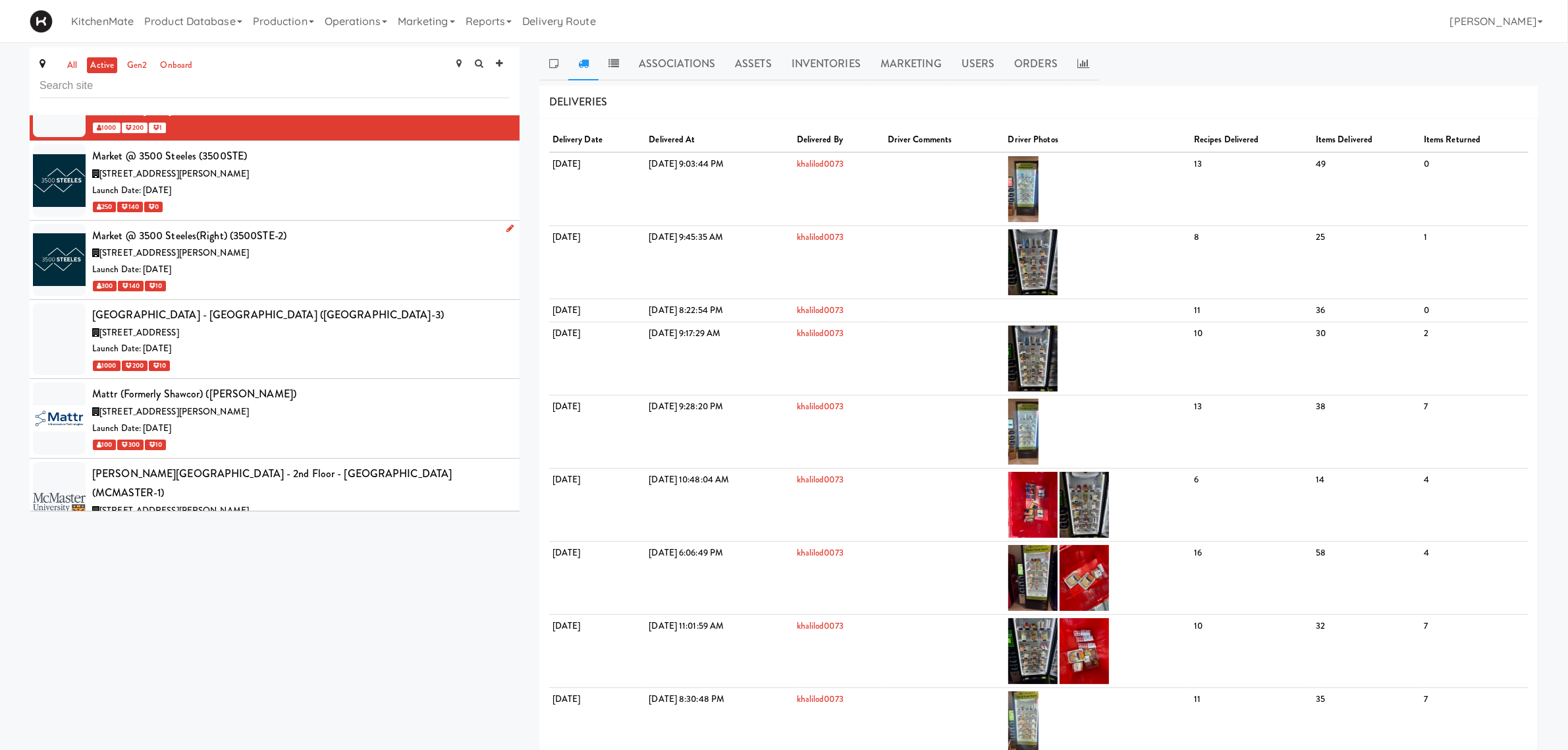
scroll to position [4566, 0]
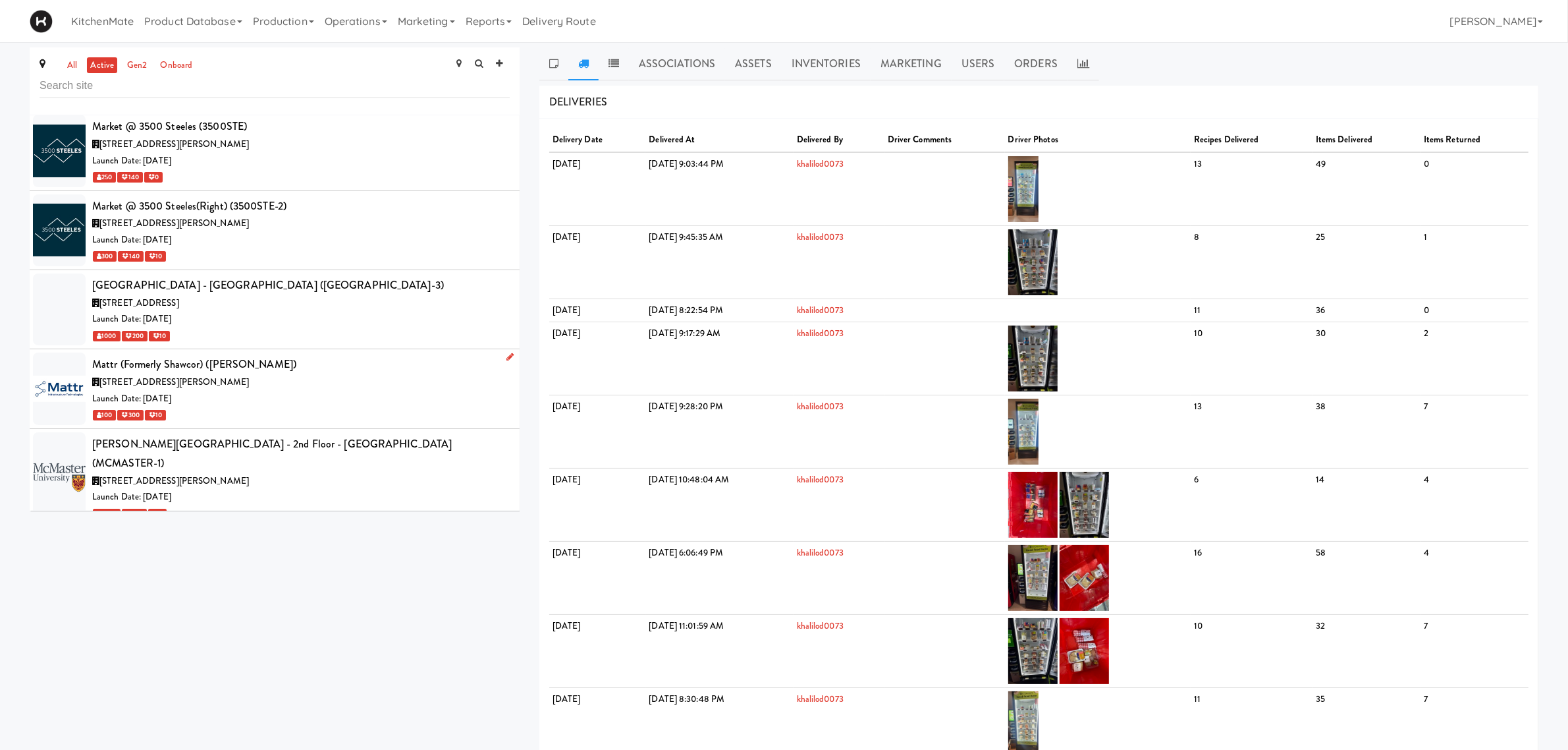
click at [328, 375] on div "336 Courtland Ave, Vaughan ON" at bounding box center [301, 382] width 418 height 16
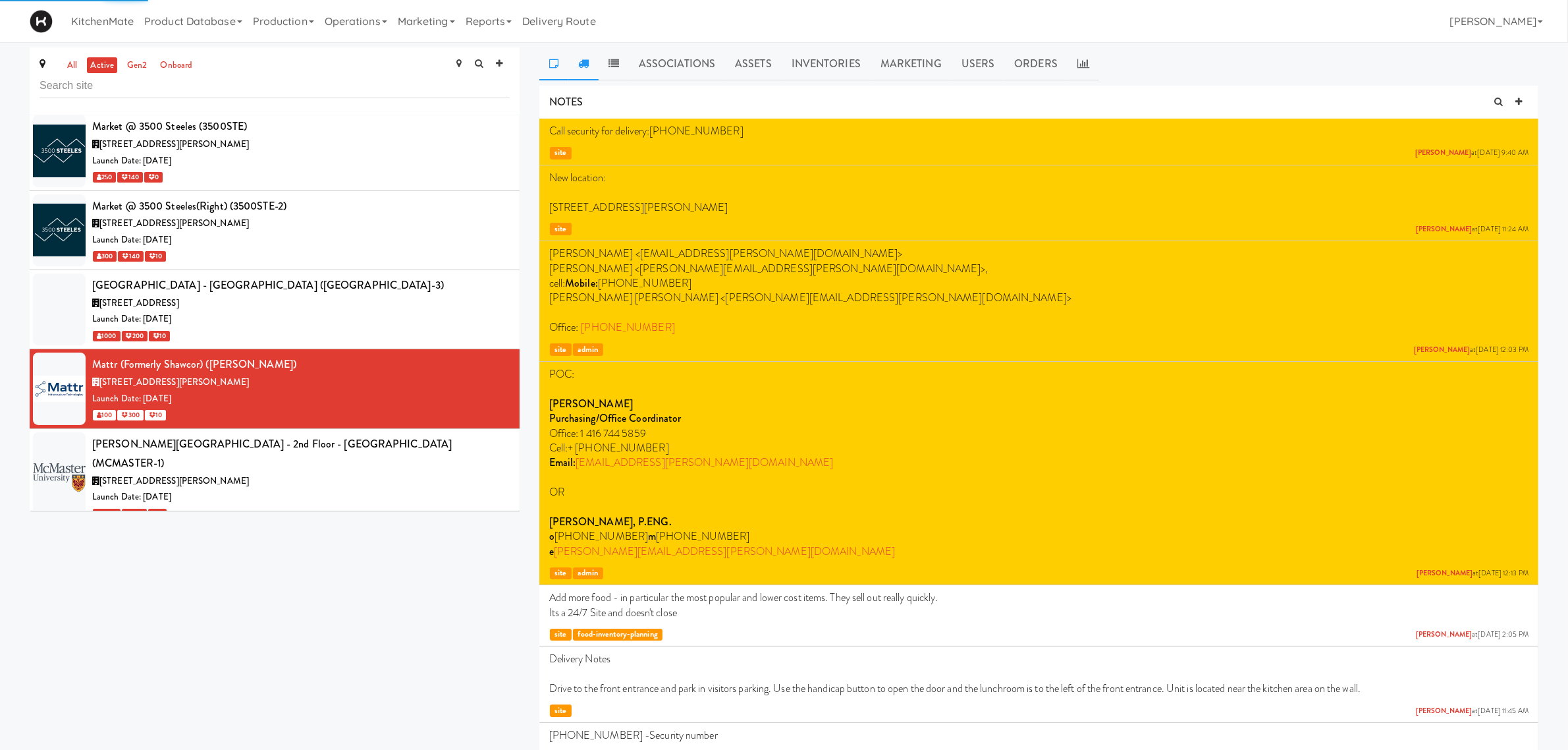
click at [580, 61] on icon at bounding box center [583, 63] width 11 height 11
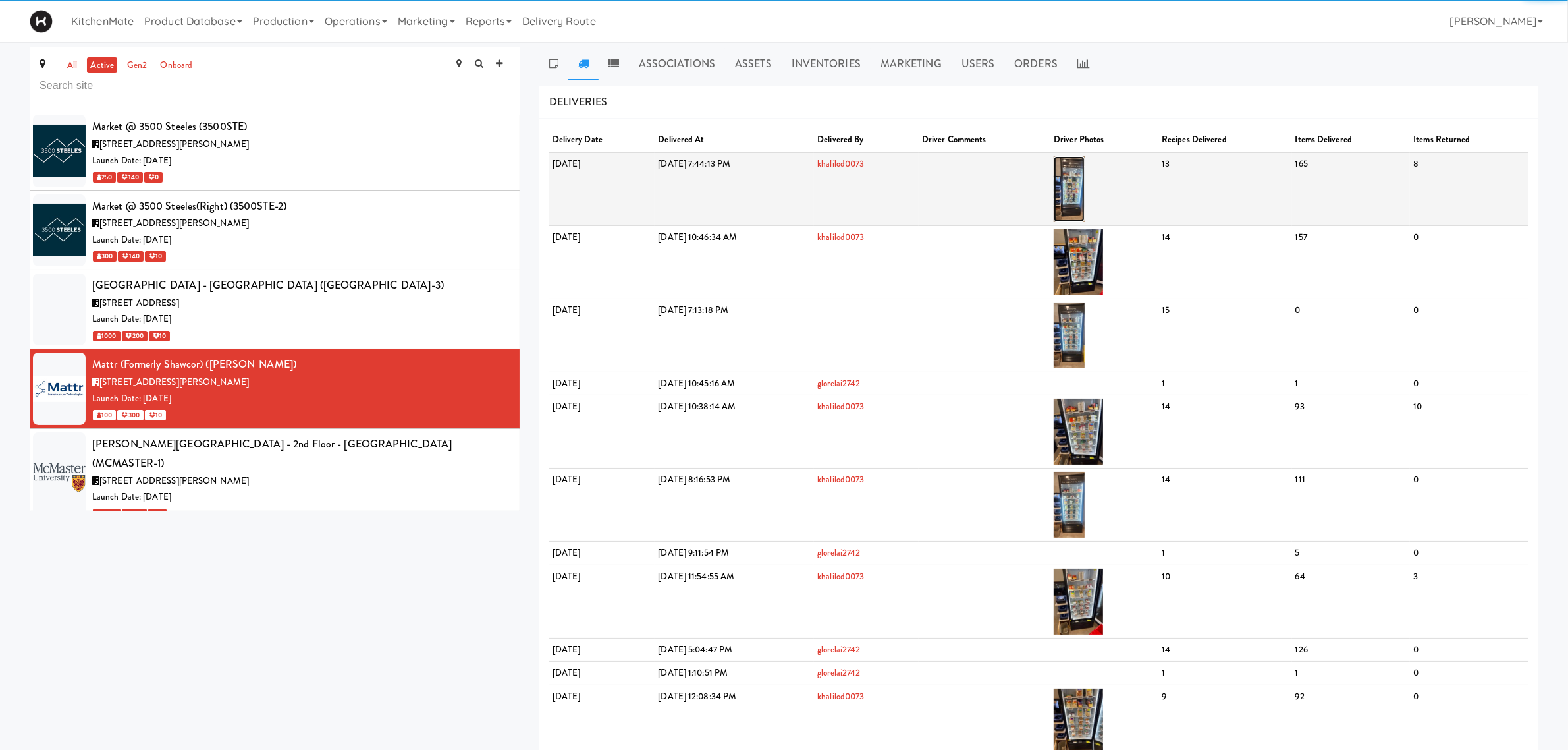
click at [1085, 188] on img at bounding box center [1069, 189] width 31 height 66
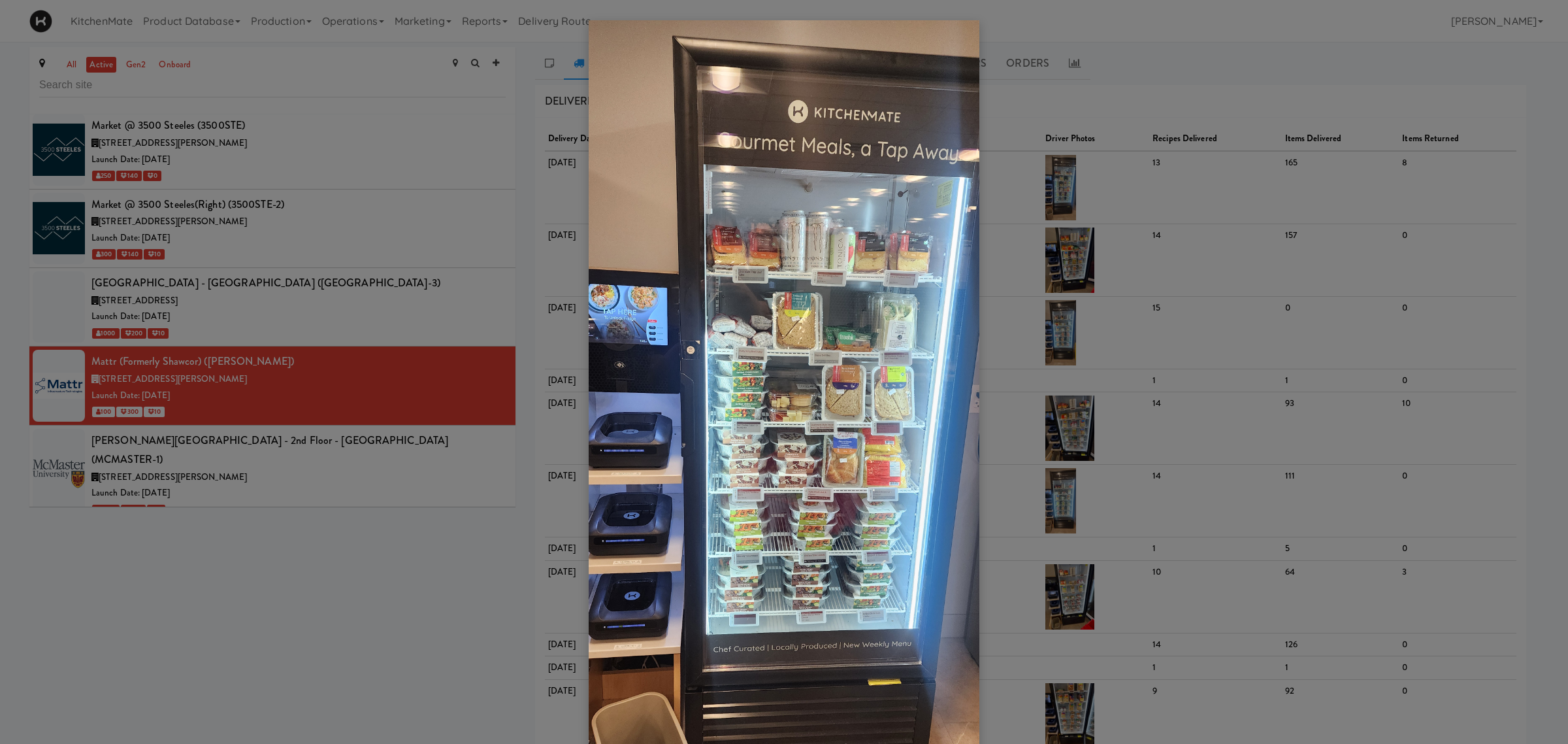
click at [296, 448] on div at bounding box center [784, 372] width 1568 height 744
click at [304, 427] on div at bounding box center [784, 372] width 1568 height 744
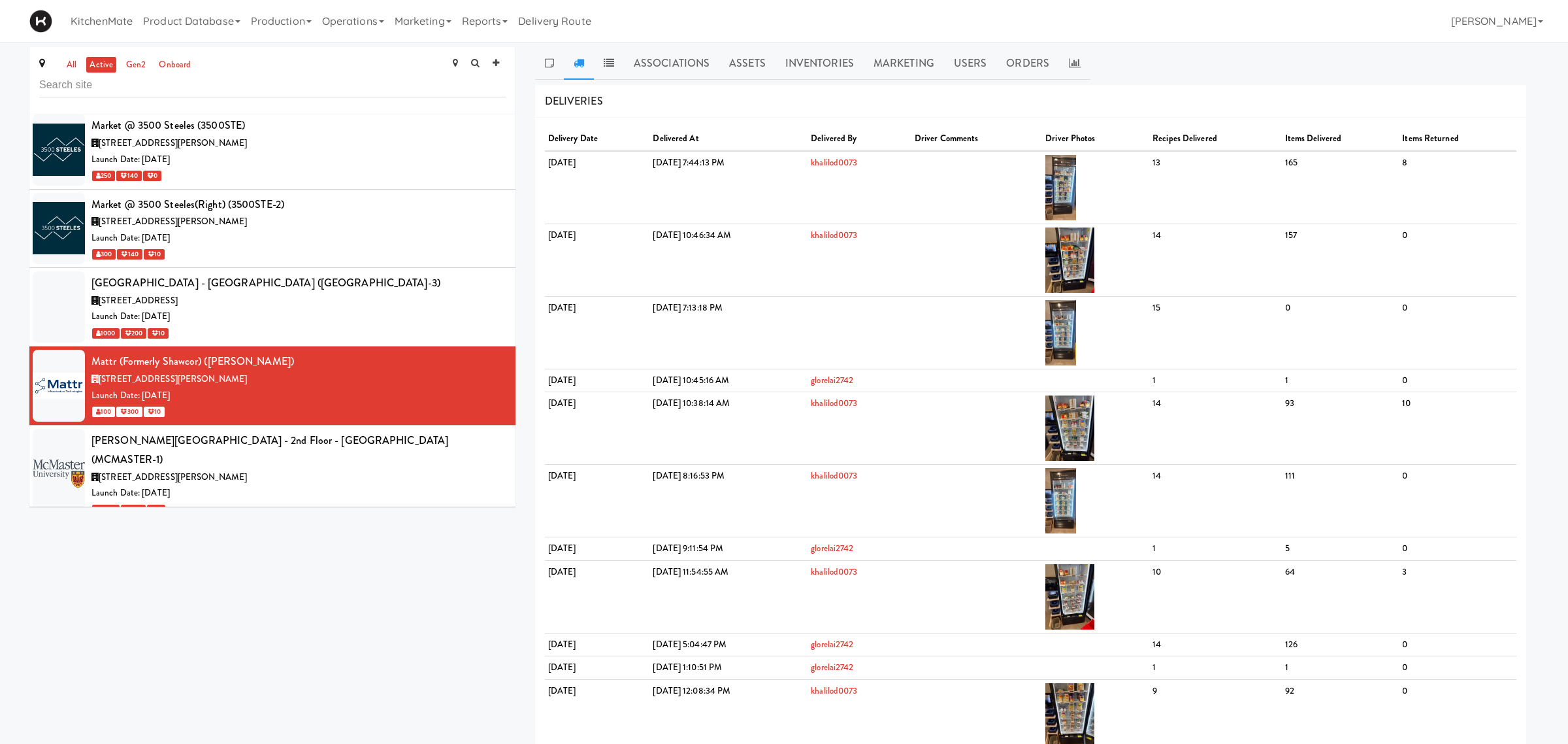
click at [397, 579] on div at bounding box center [784, 372] width 1568 height 744
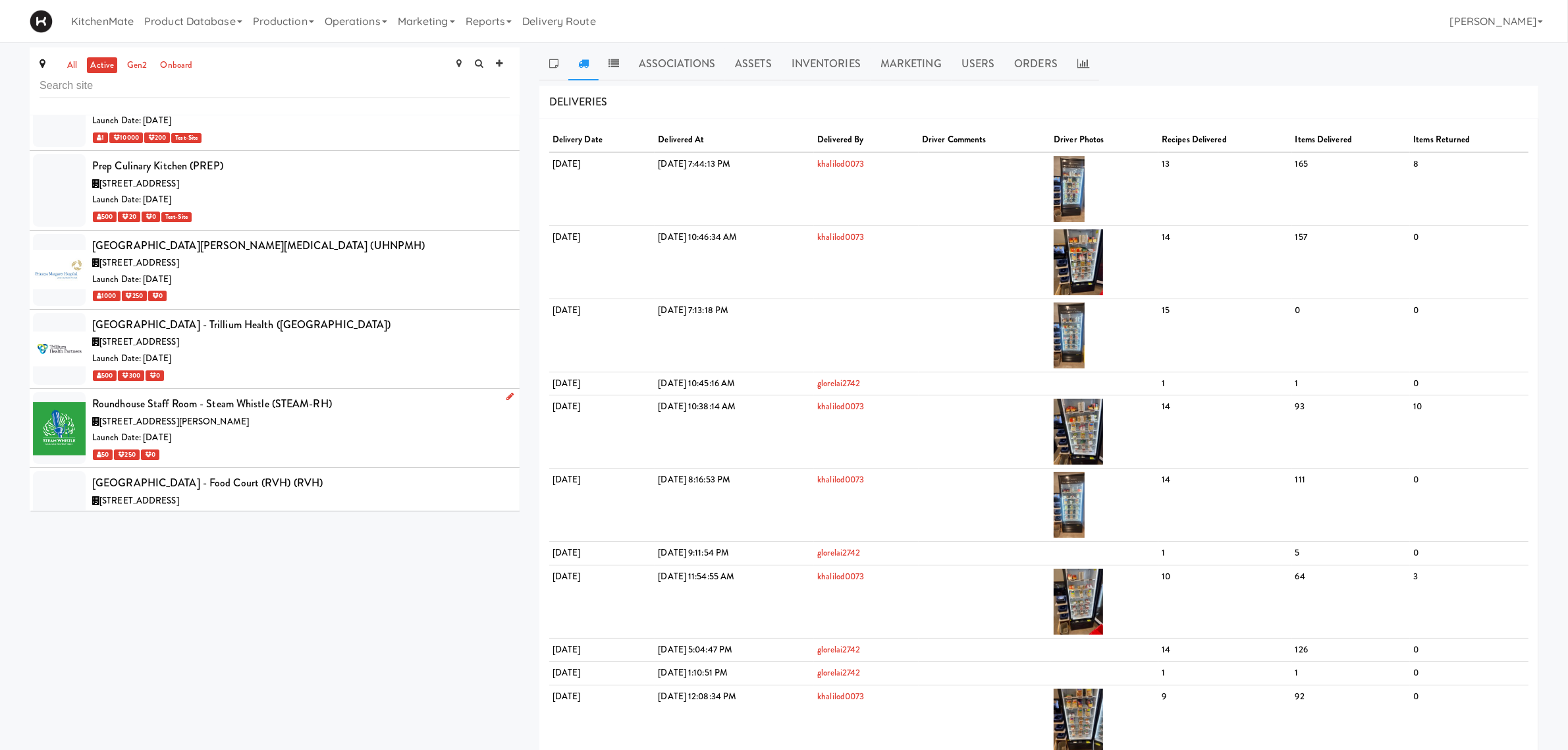
scroll to position [5636, 0]
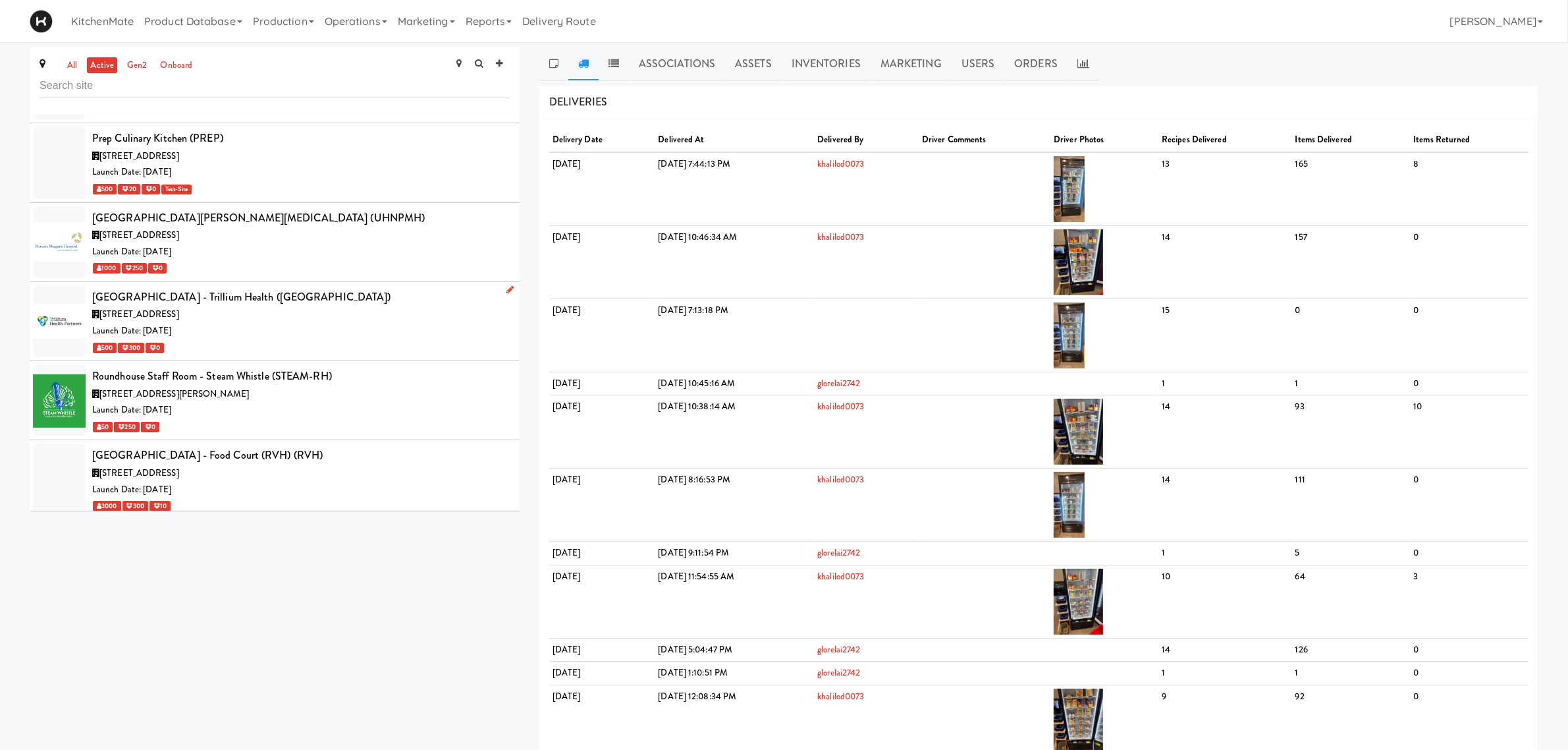
click at [267, 340] on div "500 300 0" at bounding box center [301, 347] width 418 height 16
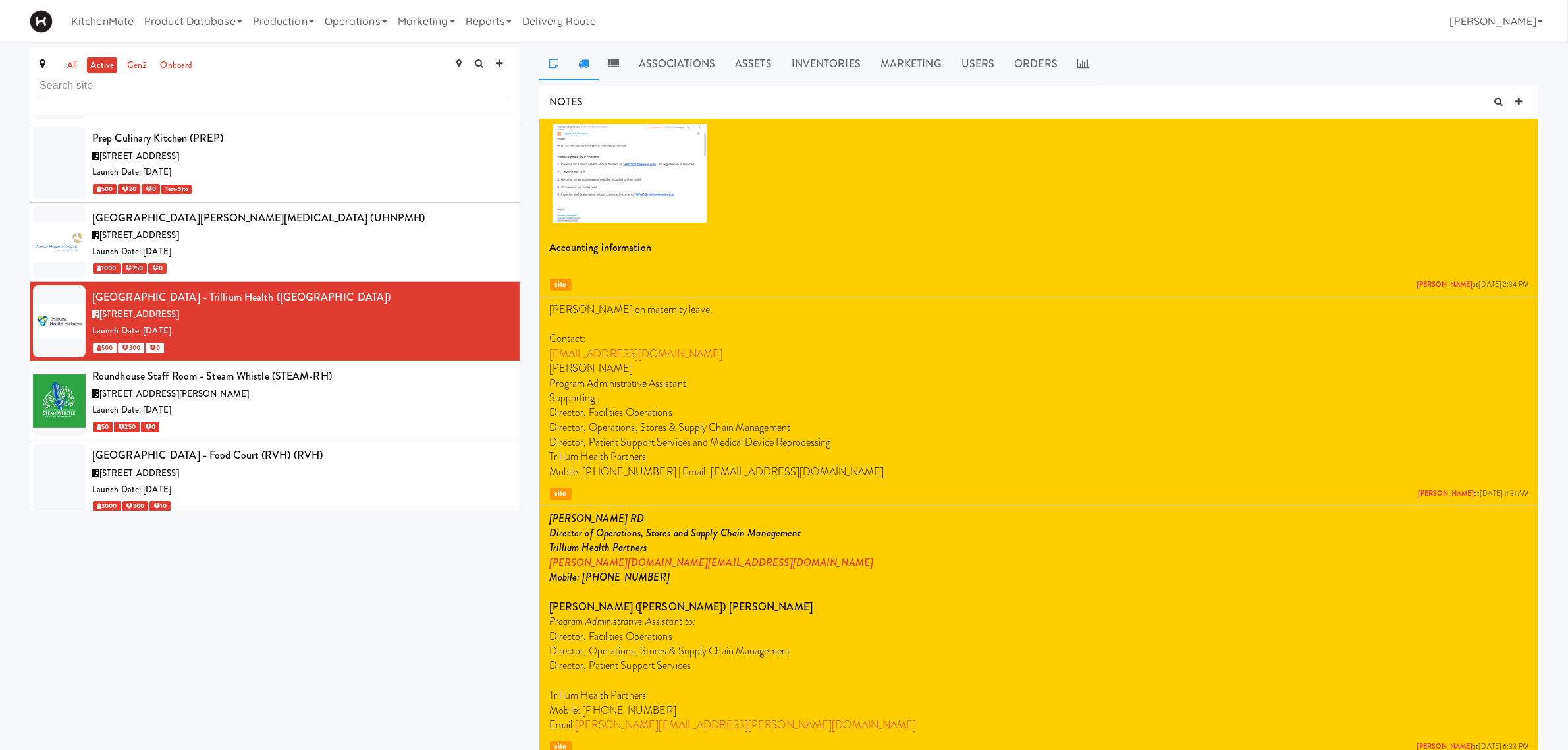
click at [578, 70] on link at bounding box center [583, 64] width 30 height 33
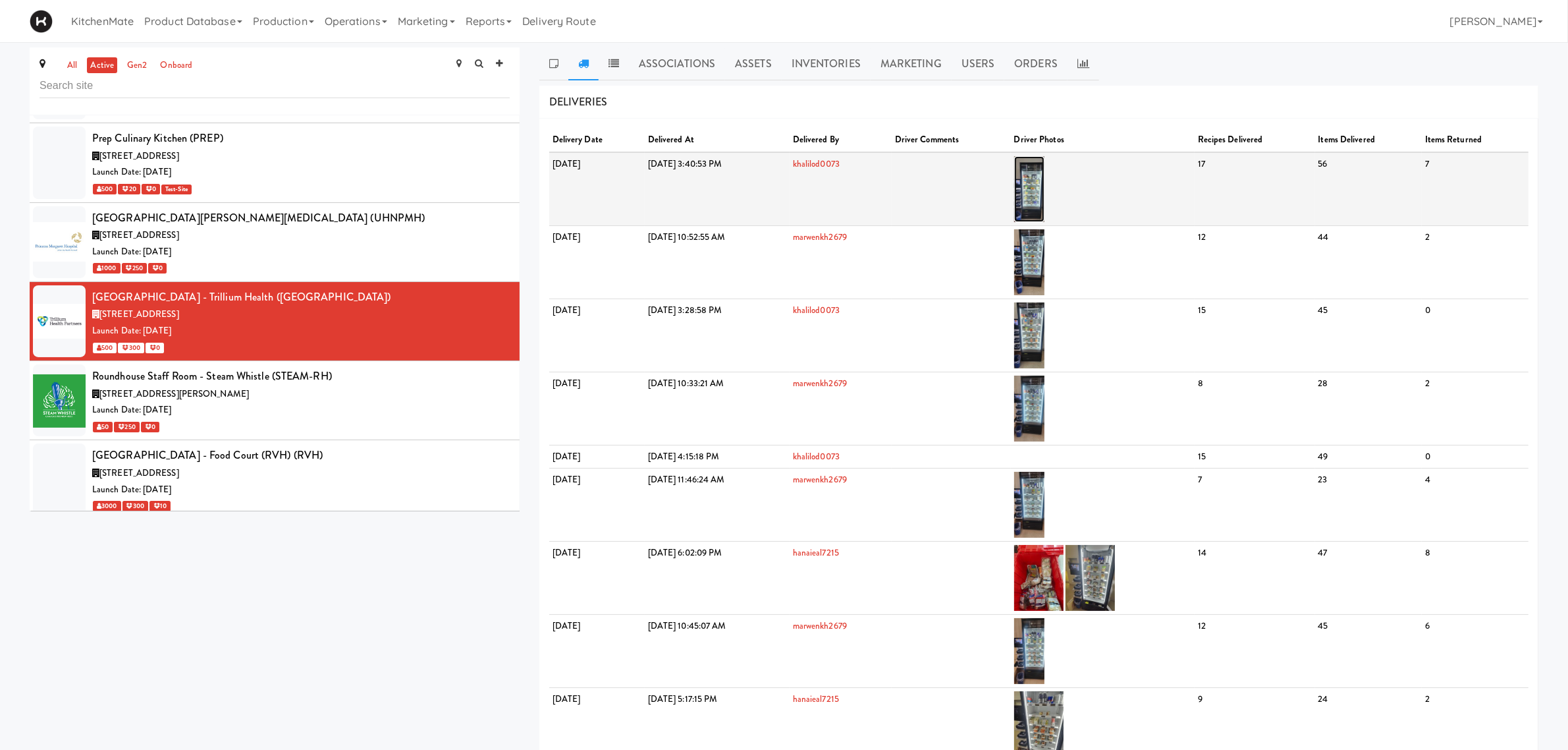
click at [1045, 180] on img at bounding box center [1030, 189] width 31 height 66
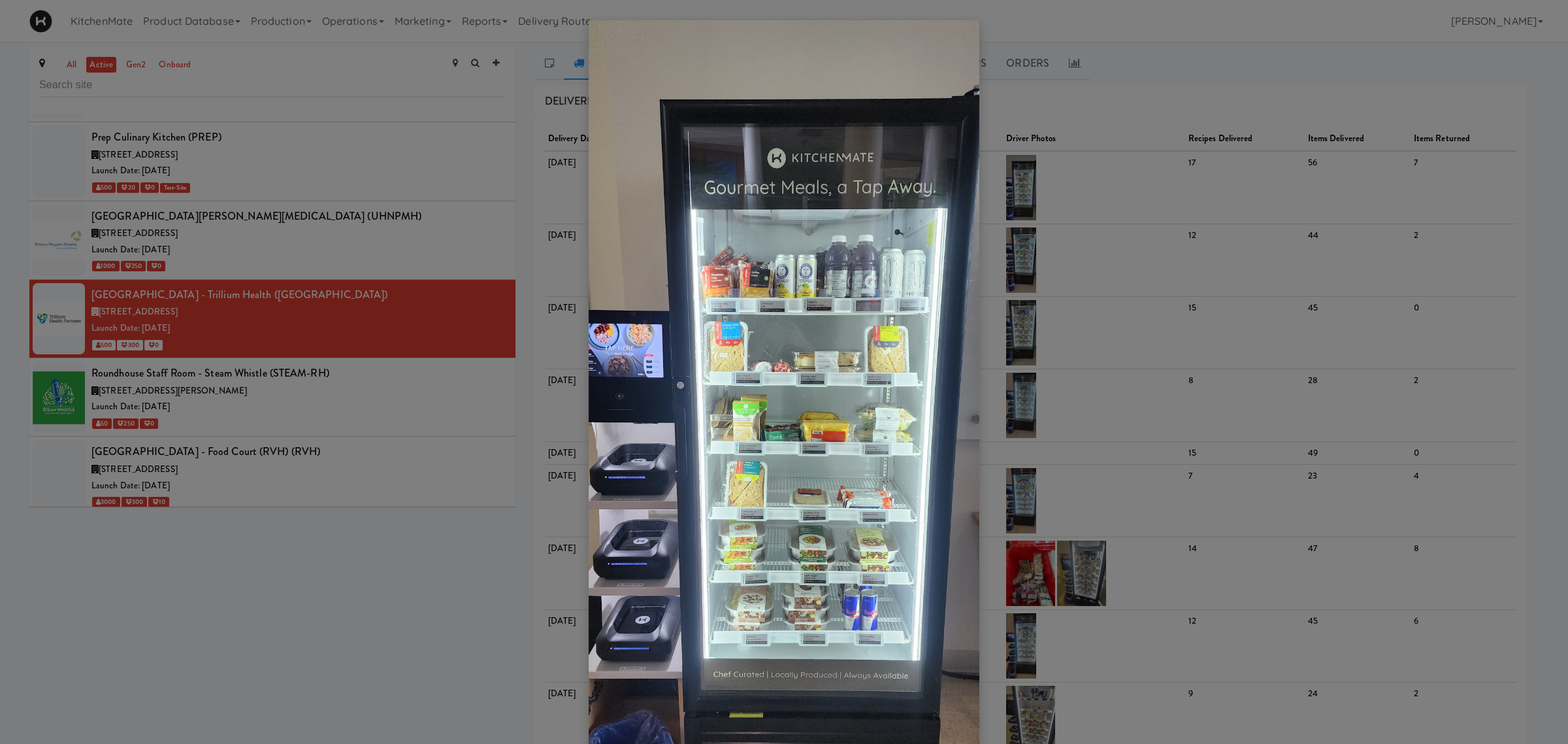
click at [372, 341] on div at bounding box center [784, 372] width 1568 height 744
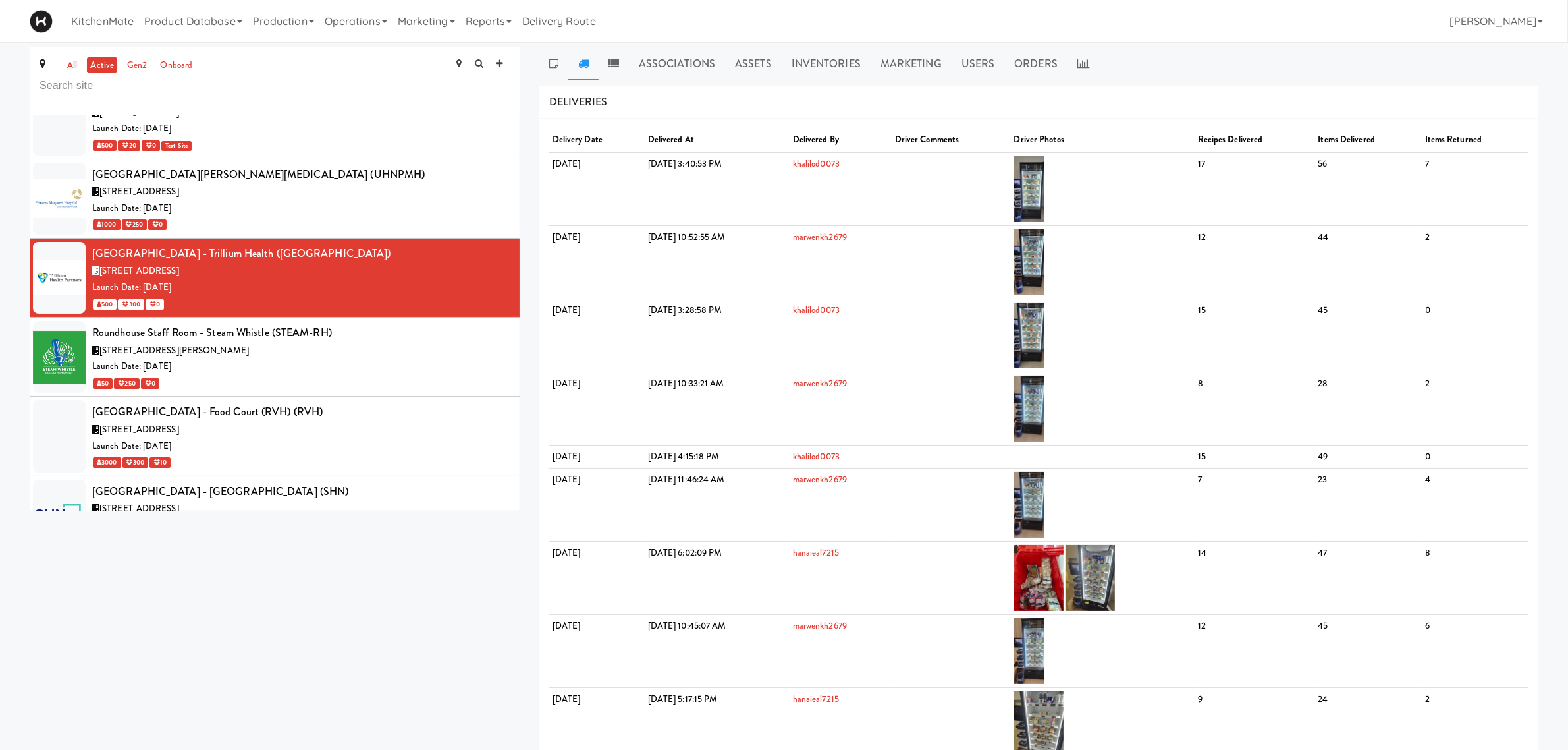
scroll to position [5719, 0]
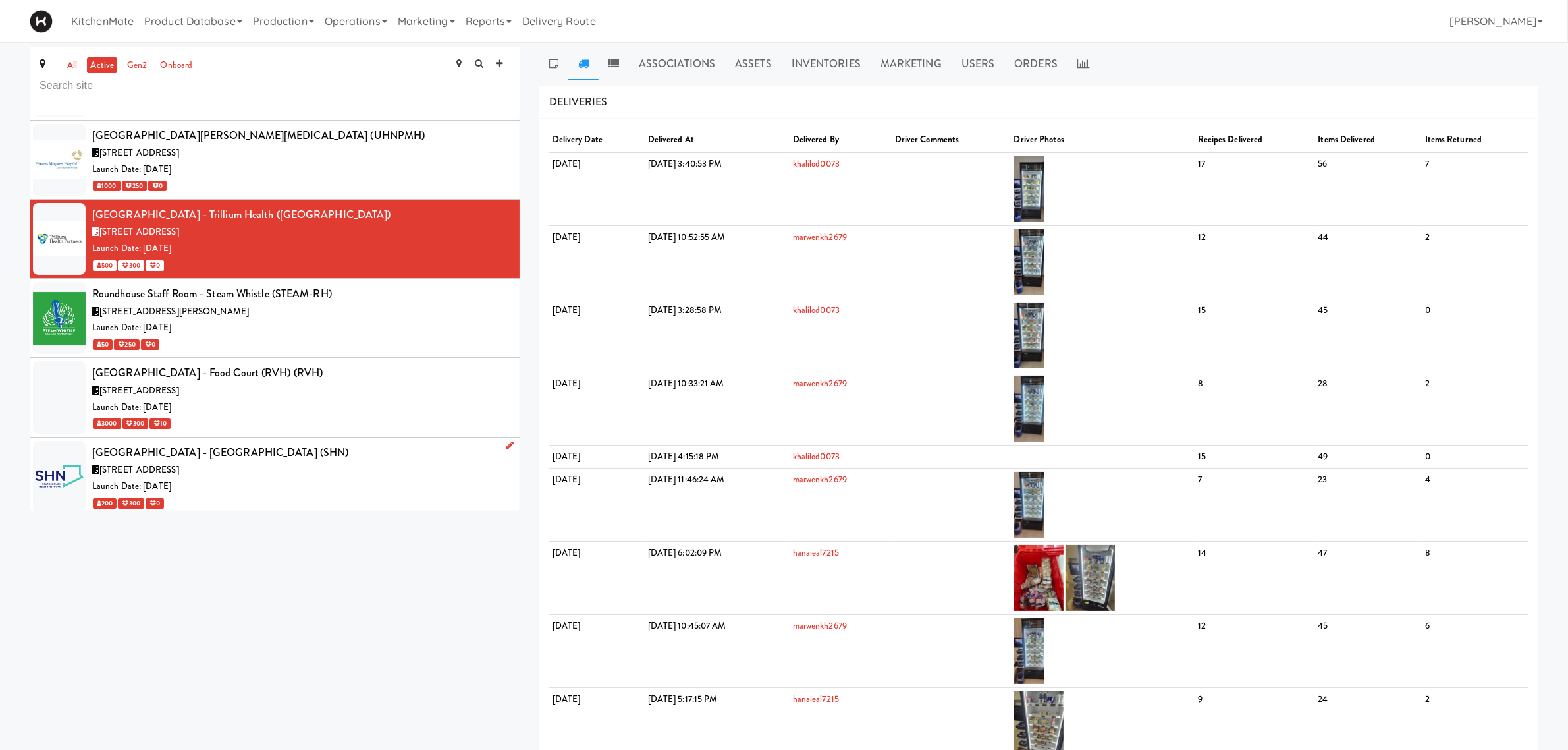
click at [331, 443] on div "Scarborough Birchmount Hospital - Main Lobby (SHN)" at bounding box center [301, 453] width 418 height 19
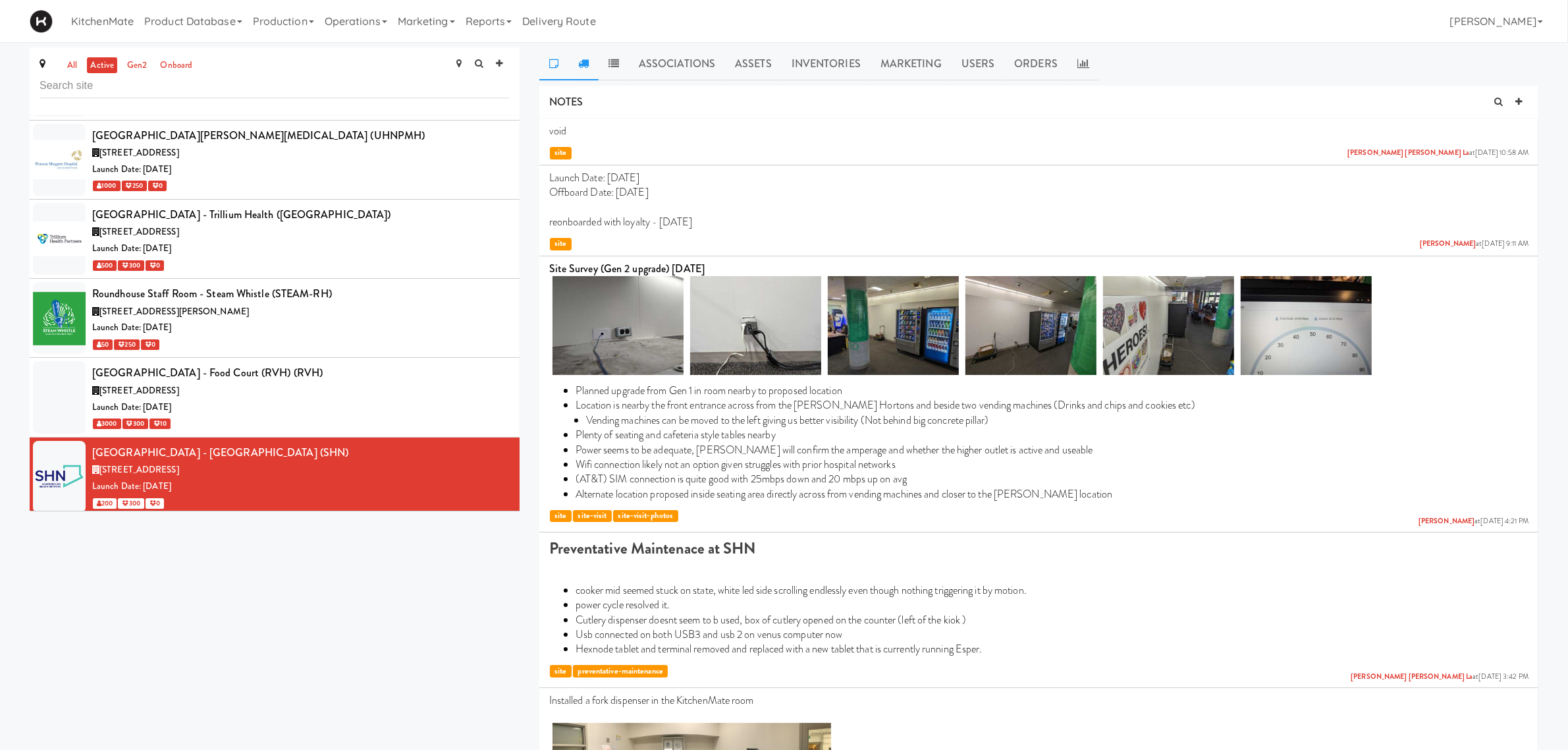
click at [592, 69] on link at bounding box center [583, 64] width 30 height 33
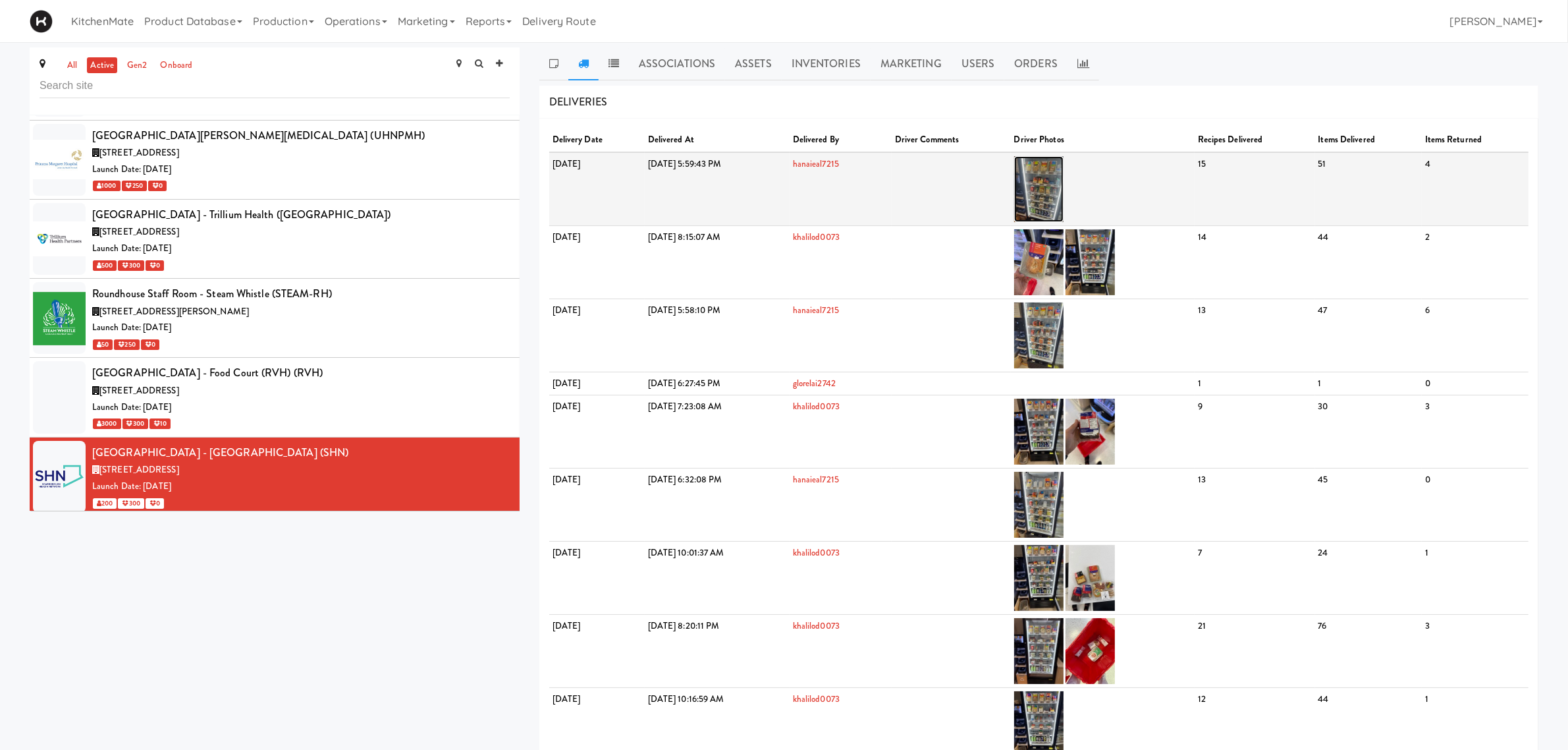
click at [1063, 193] on img at bounding box center [1038, 189] width 49 height 66
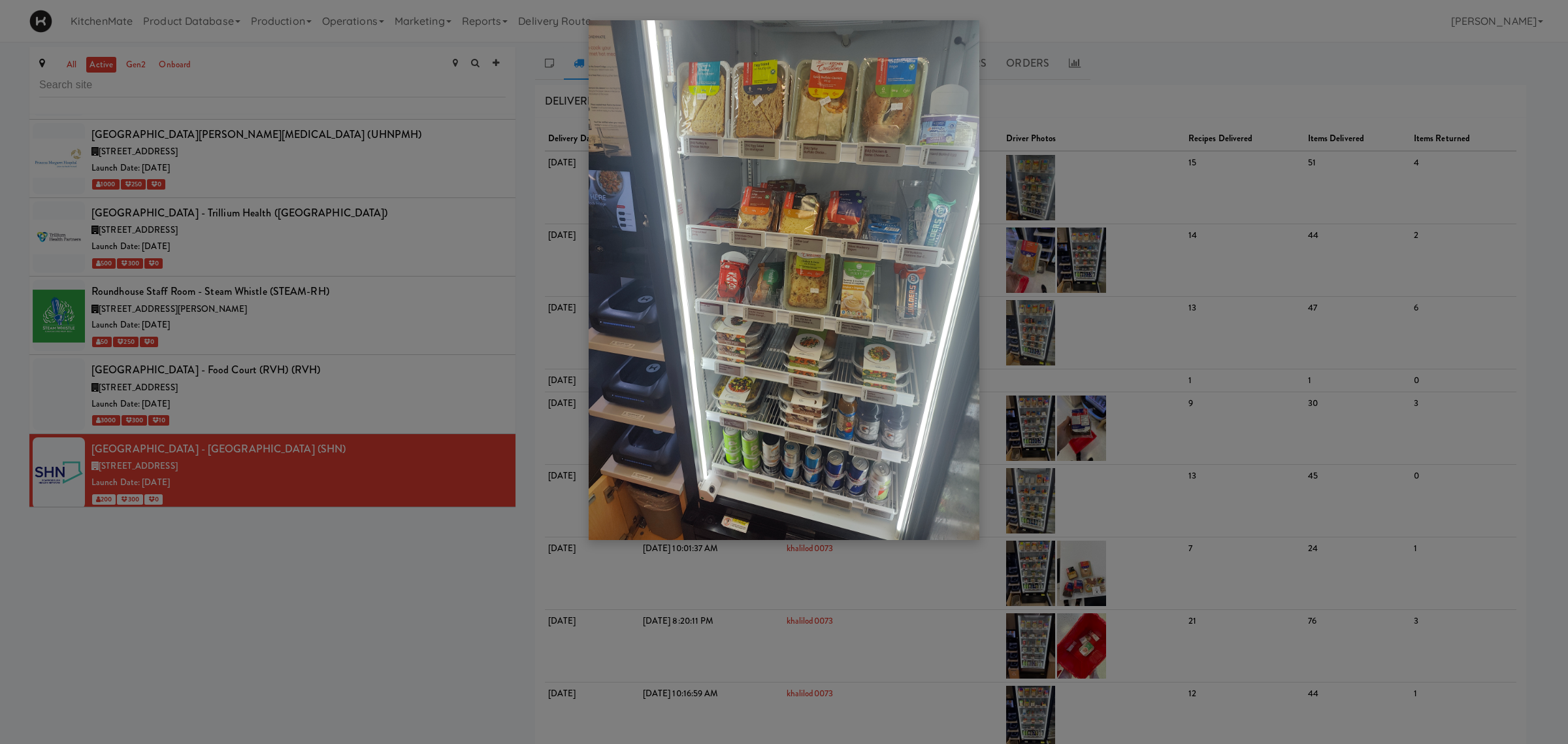
click at [312, 325] on div at bounding box center [784, 372] width 1568 height 744
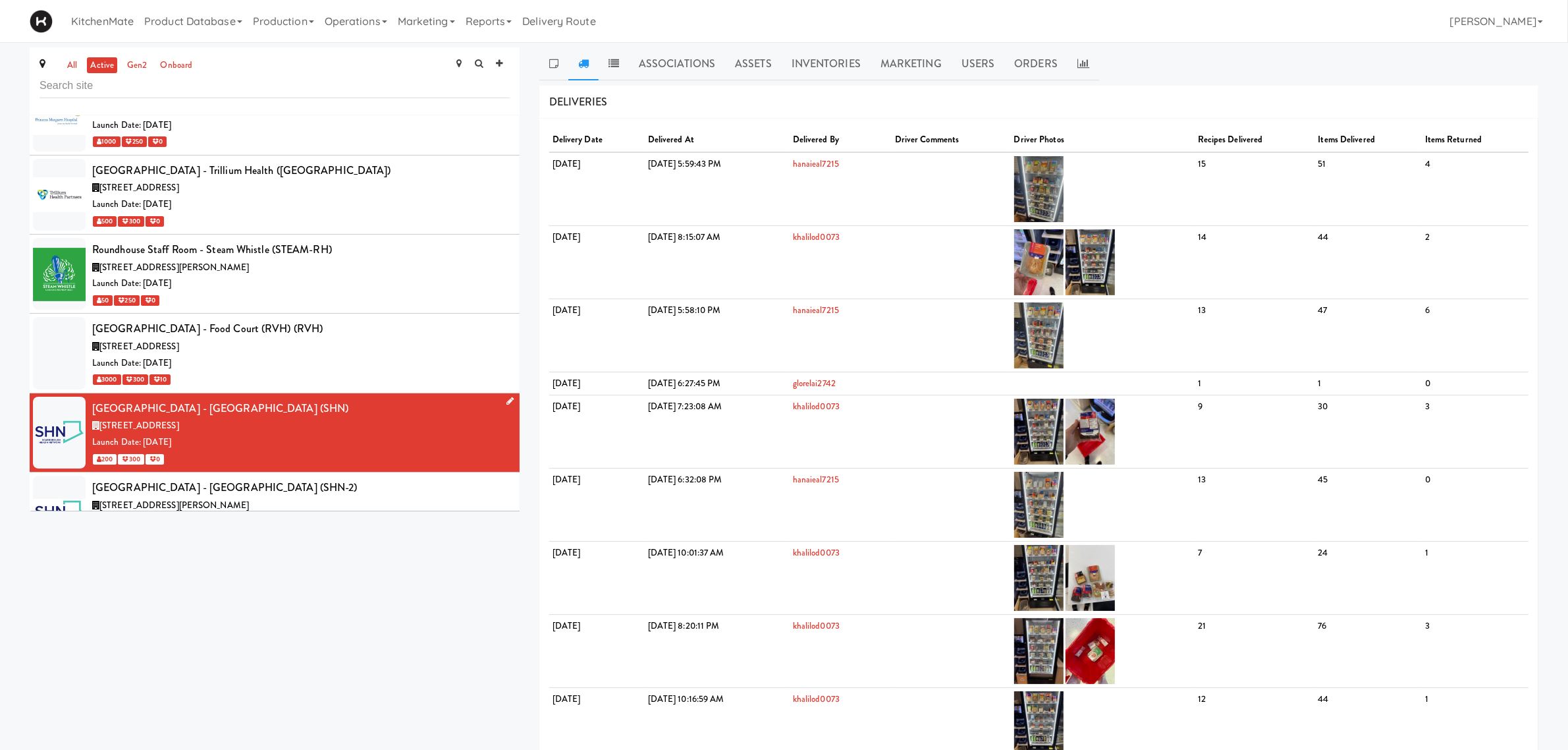
scroll to position [5801, 0]
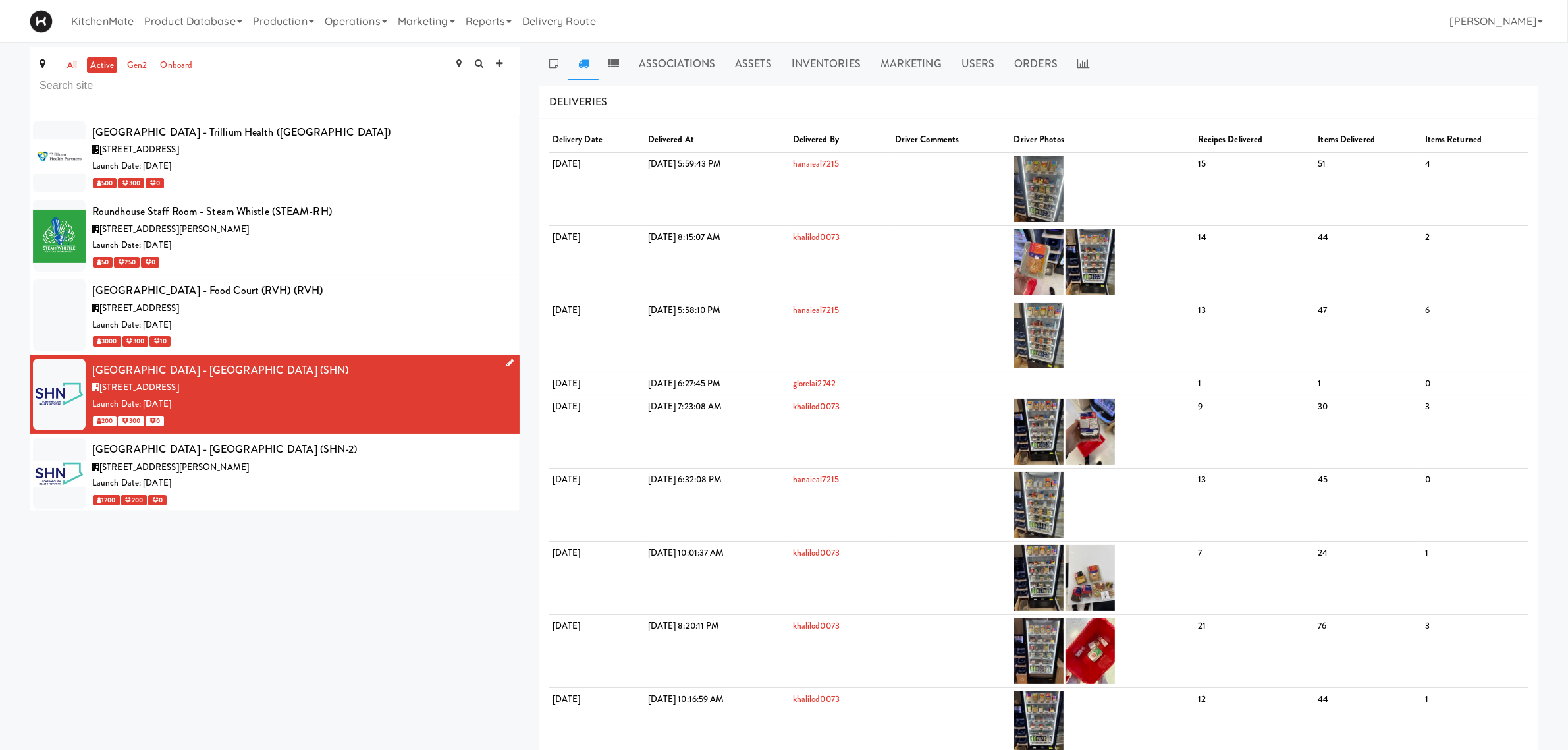
click at [335, 363] on li "Scarborough Birchmount Hospital - Main Lobby (SHN) 3030 Birchmount Rd, Toronto …" at bounding box center [275, 395] width 490 height 79
click at [335, 439] on div "Scarborough General Hospital - Tower Wing Entrance (SHN-2)" at bounding box center [301, 449] width 418 height 19
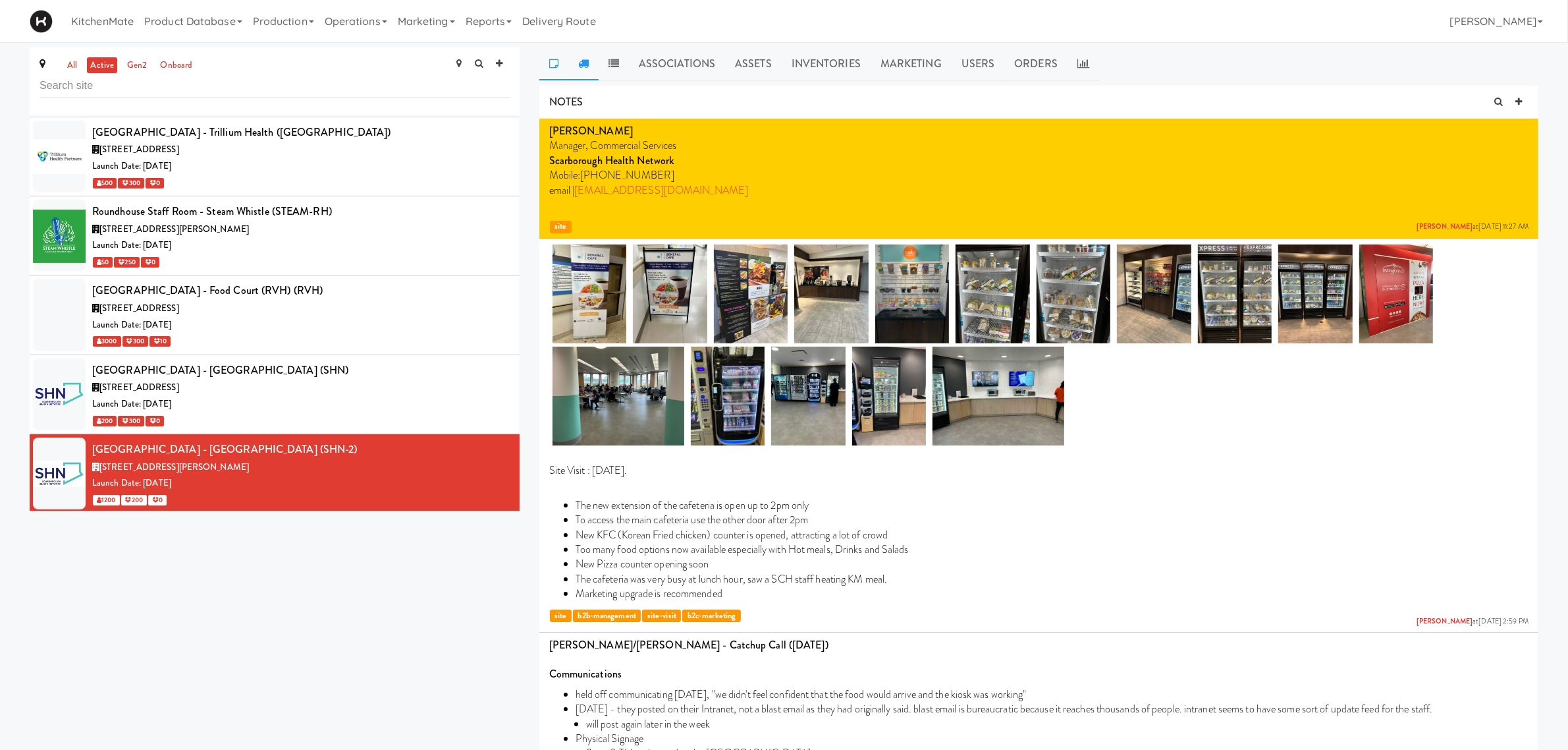
drag, startPoint x: 580, startPoint y: 56, endPoint x: 582, endPoint y: 63, distance: 7.3
click at [580, 56] on link at bounding box center [583, 64] width 30 height 33
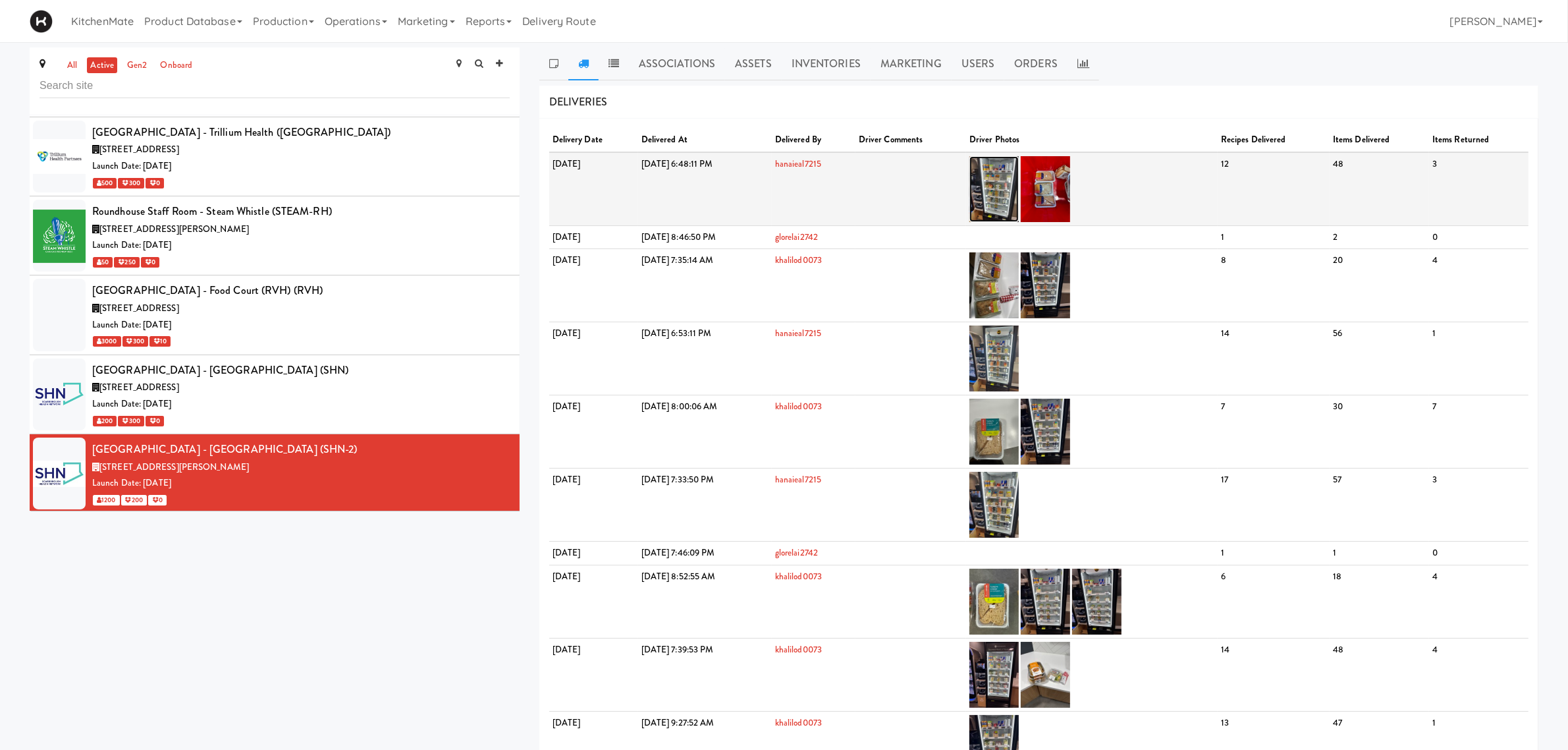
click at [1019, 174] on img at bounding box center [994, 189] width 49 height 66
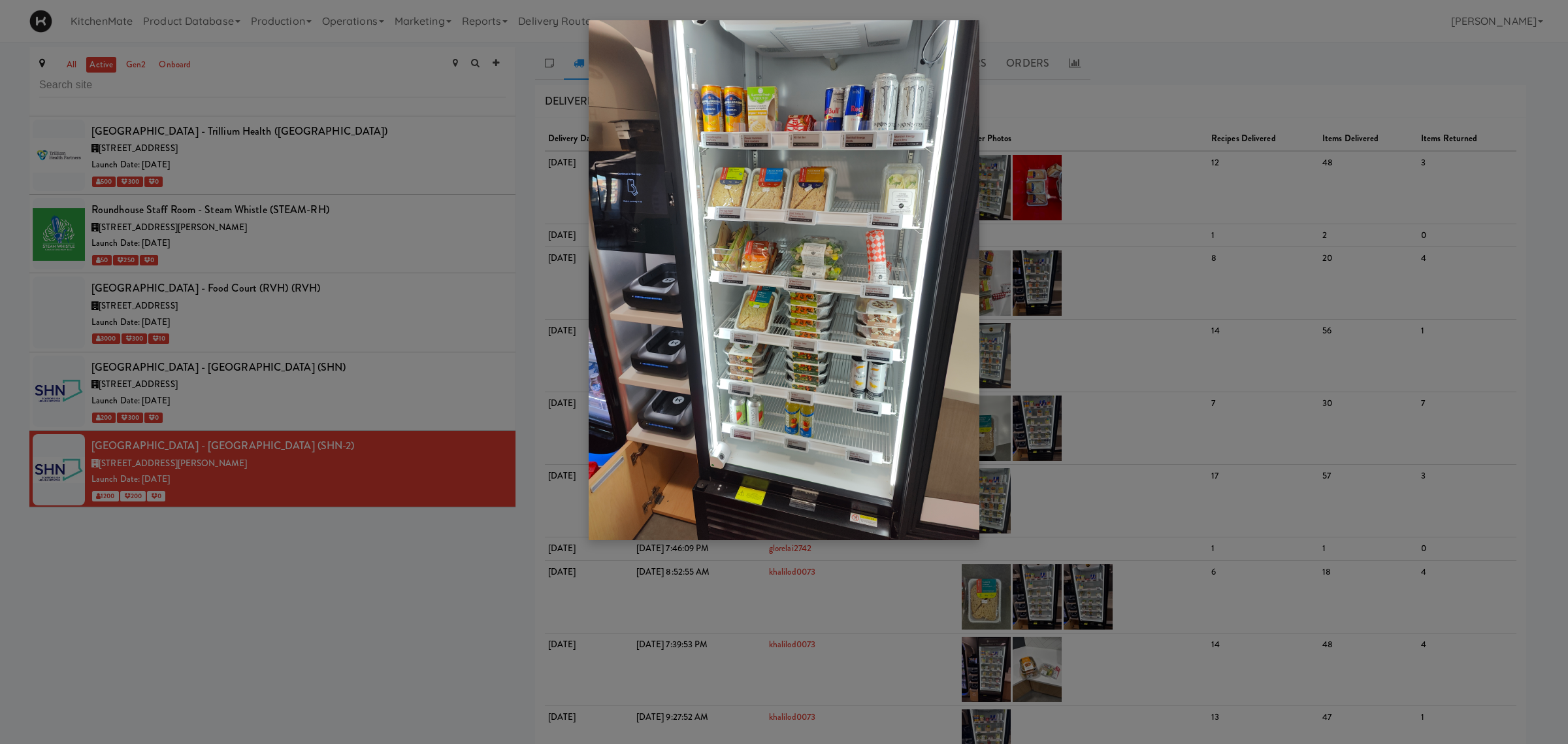
click at [298, 456] on div at bounding box center [784, 372] width 1568 height 744
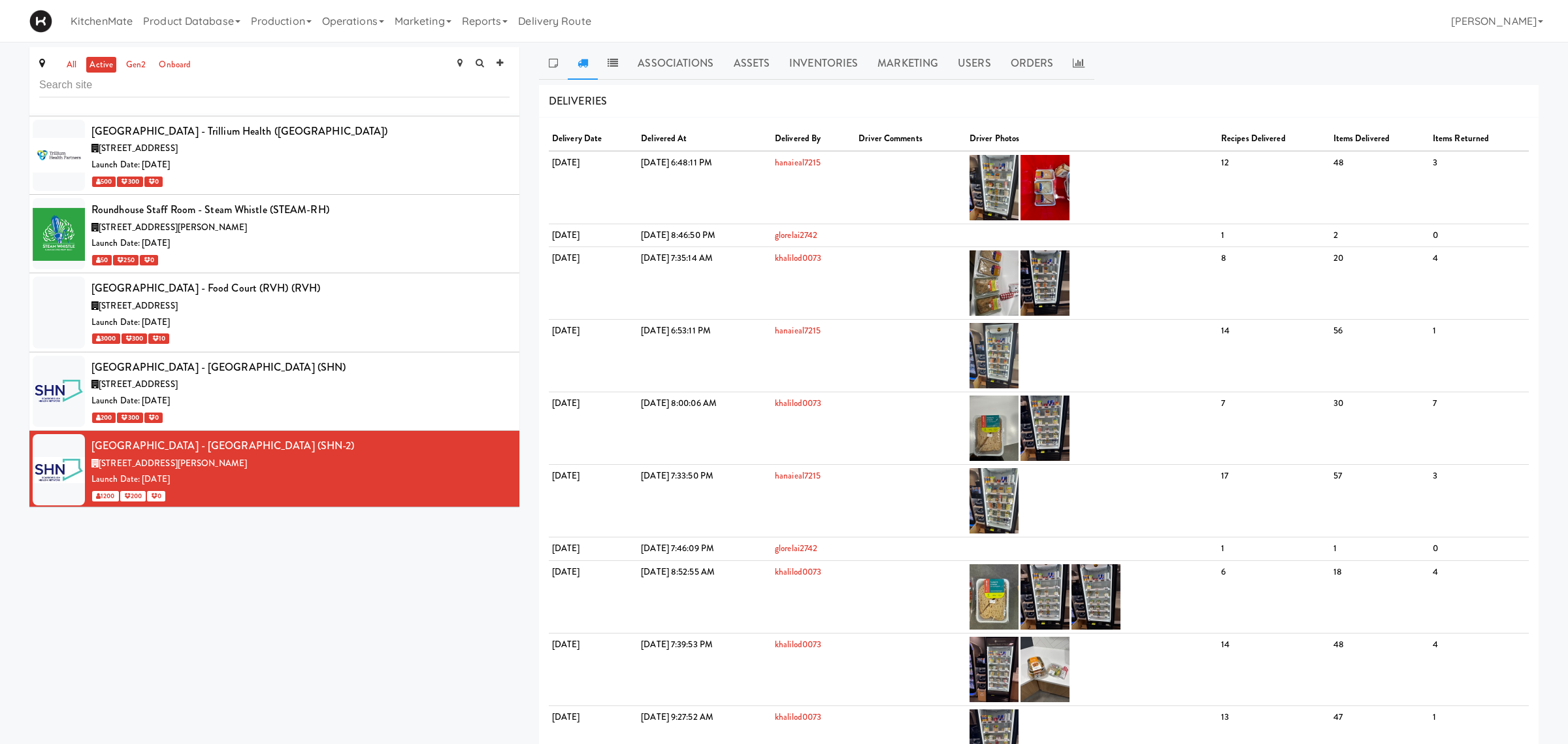
click at [298, 514] on div "SickKids Hospital - Main St. (SICKKIDS)" at bounding box center [301, 524] width 418 height 19
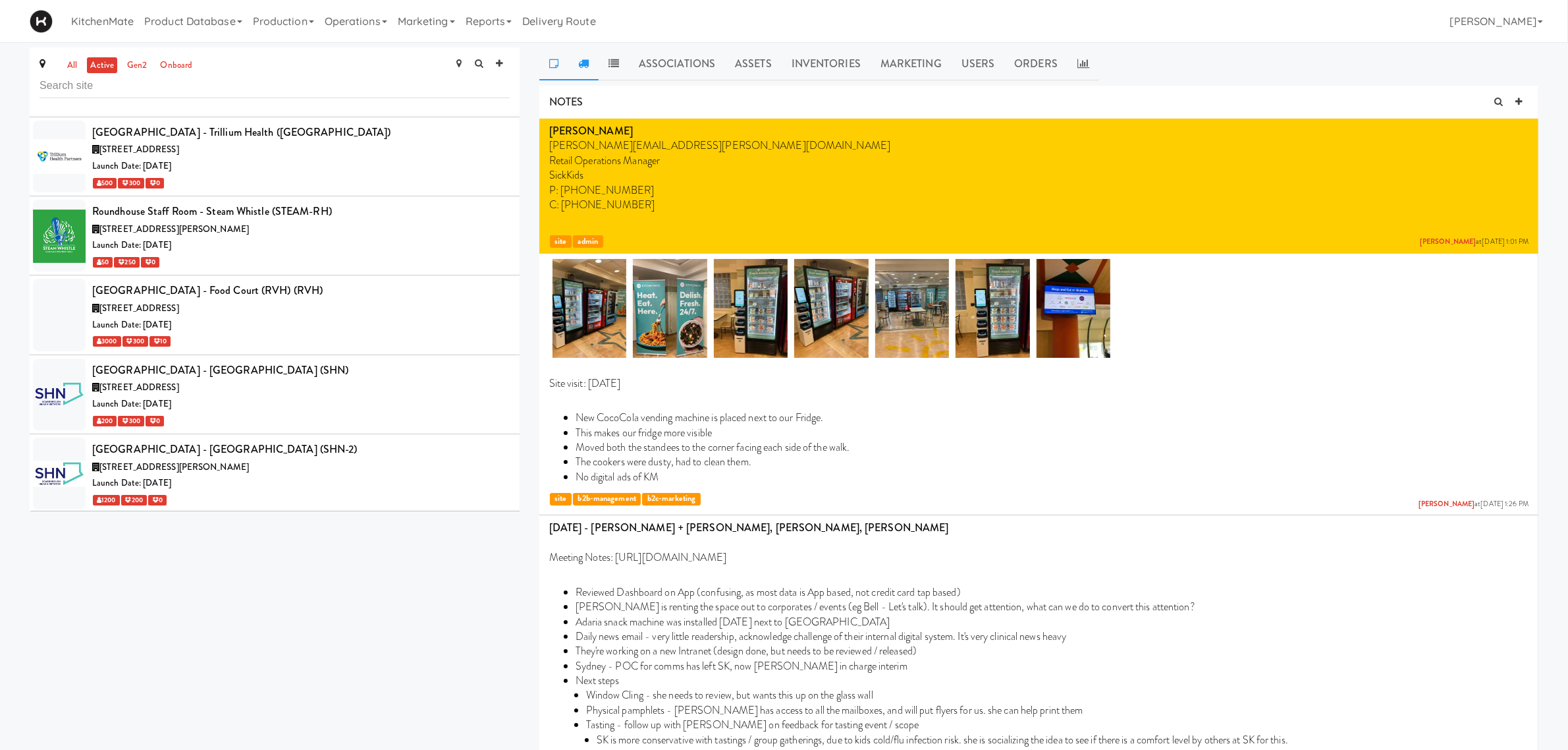
click at [589, 57] on link at bounding box center [583, 64] width 30 height 33
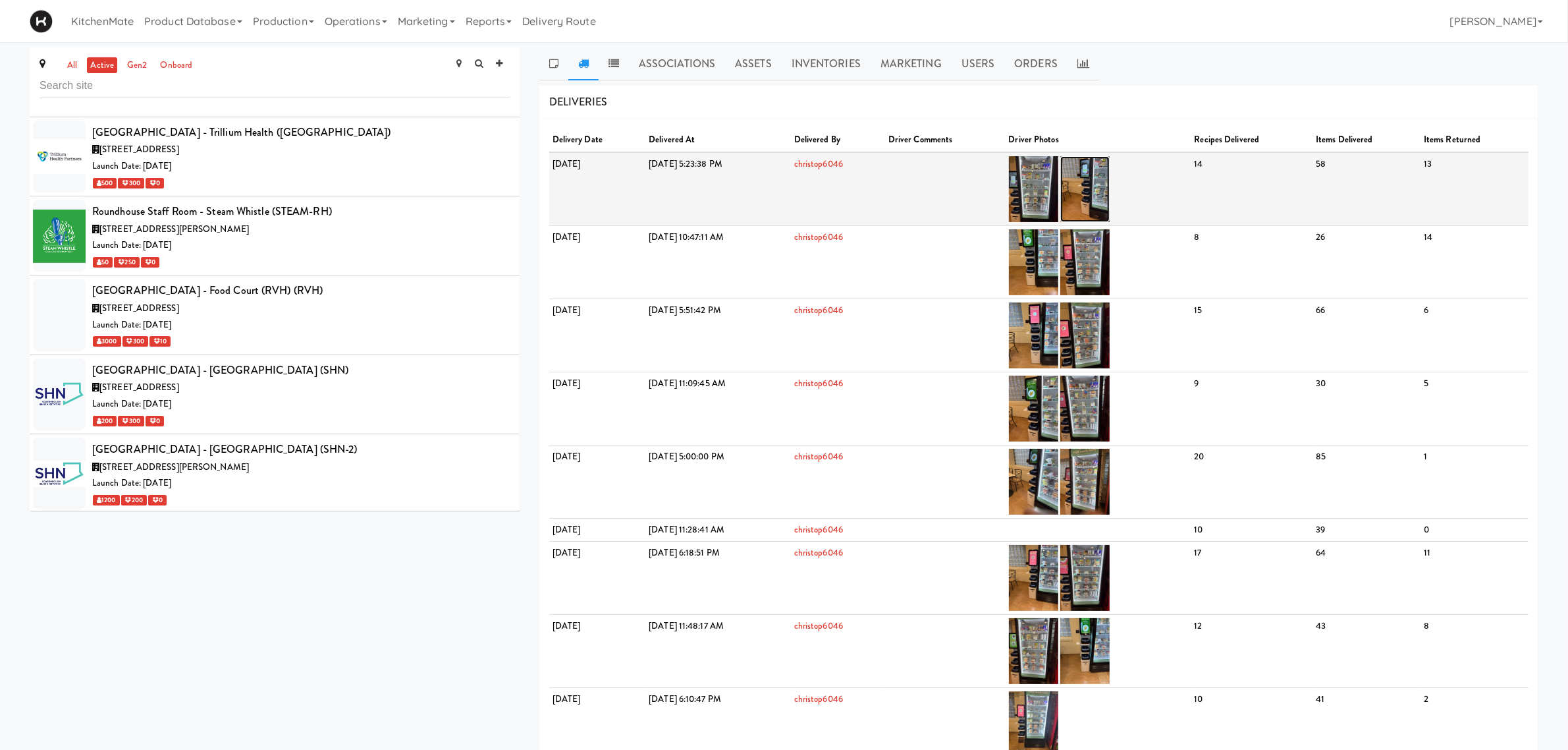
click at [1110, 185] on img at bounding box center [1085, 189] width 49 height 66
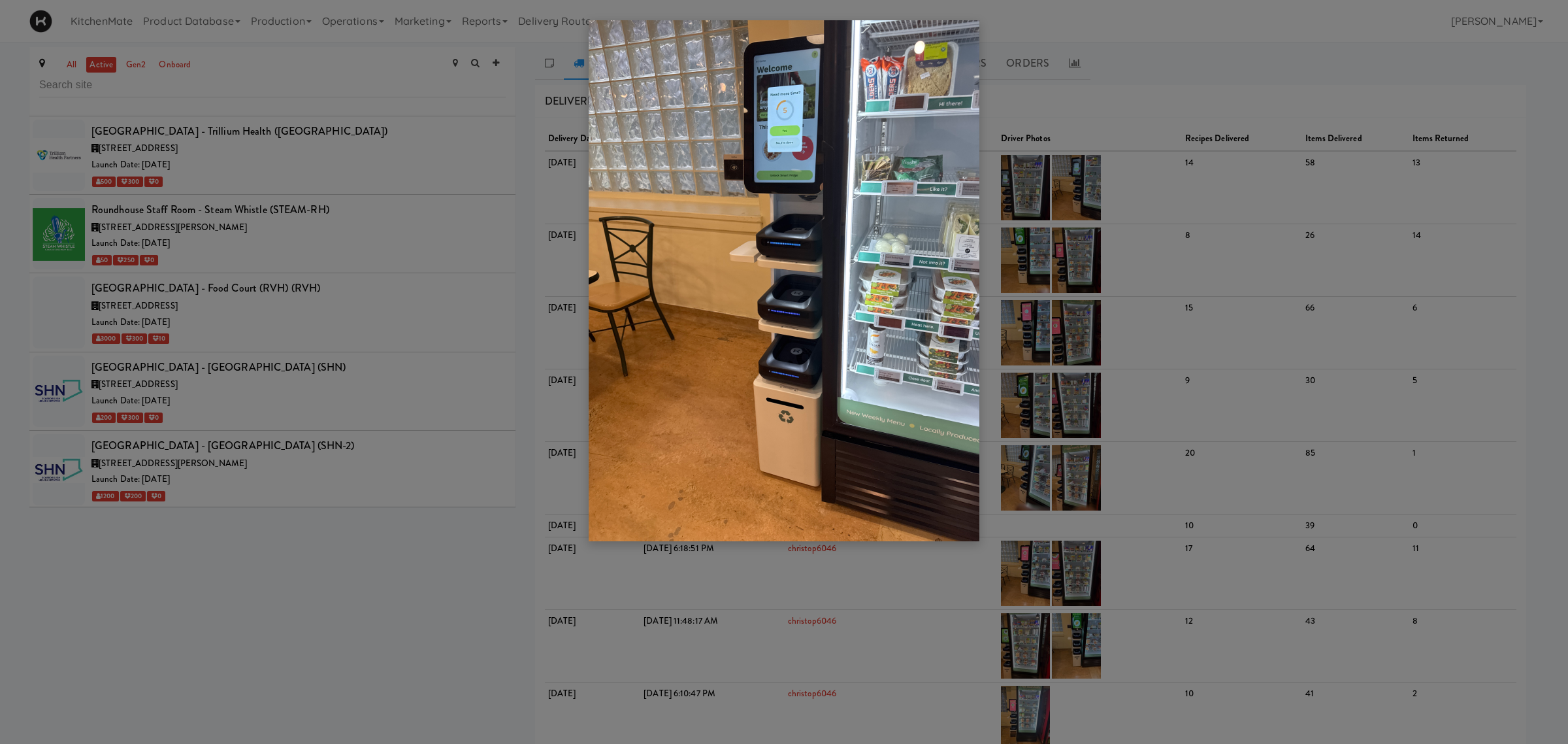
click at [1112, 266] on div at bounding box center [784, 372] width 1568 height 744
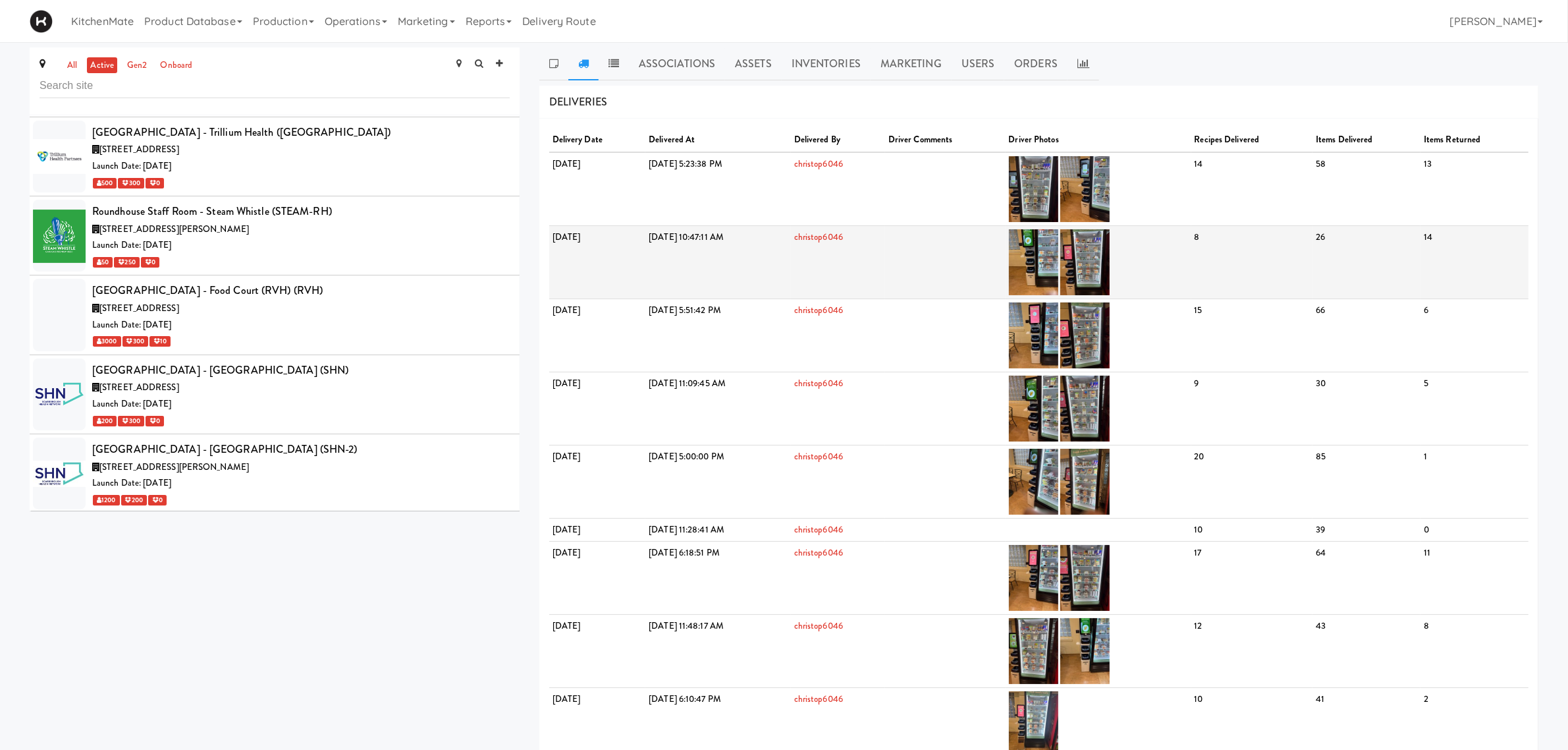
click at [1125, 259] on td at bounding box center [1098, 262] width 185 height 73
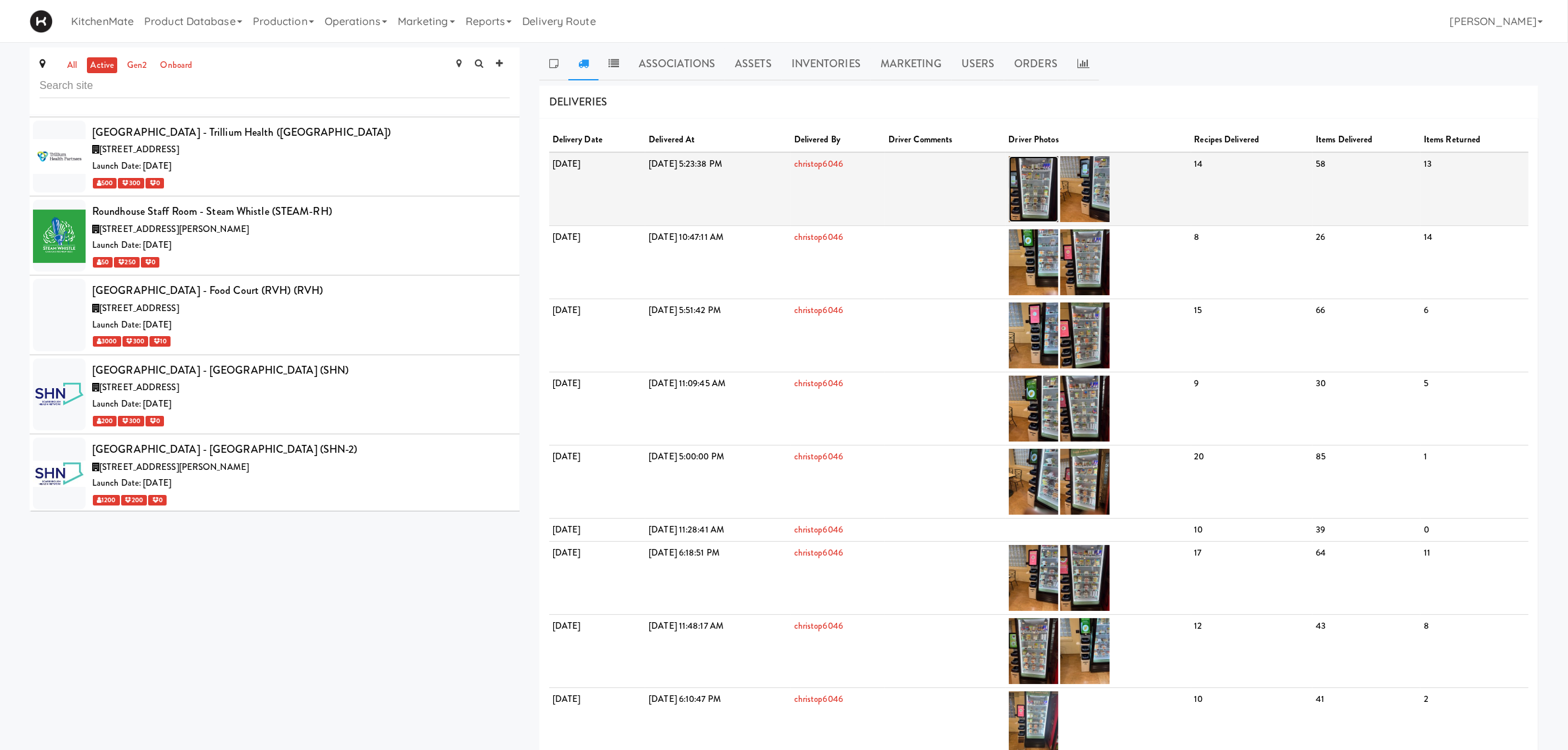
click at [1059, 178] on img at bounding box center [1033, 189] width 49 height 66
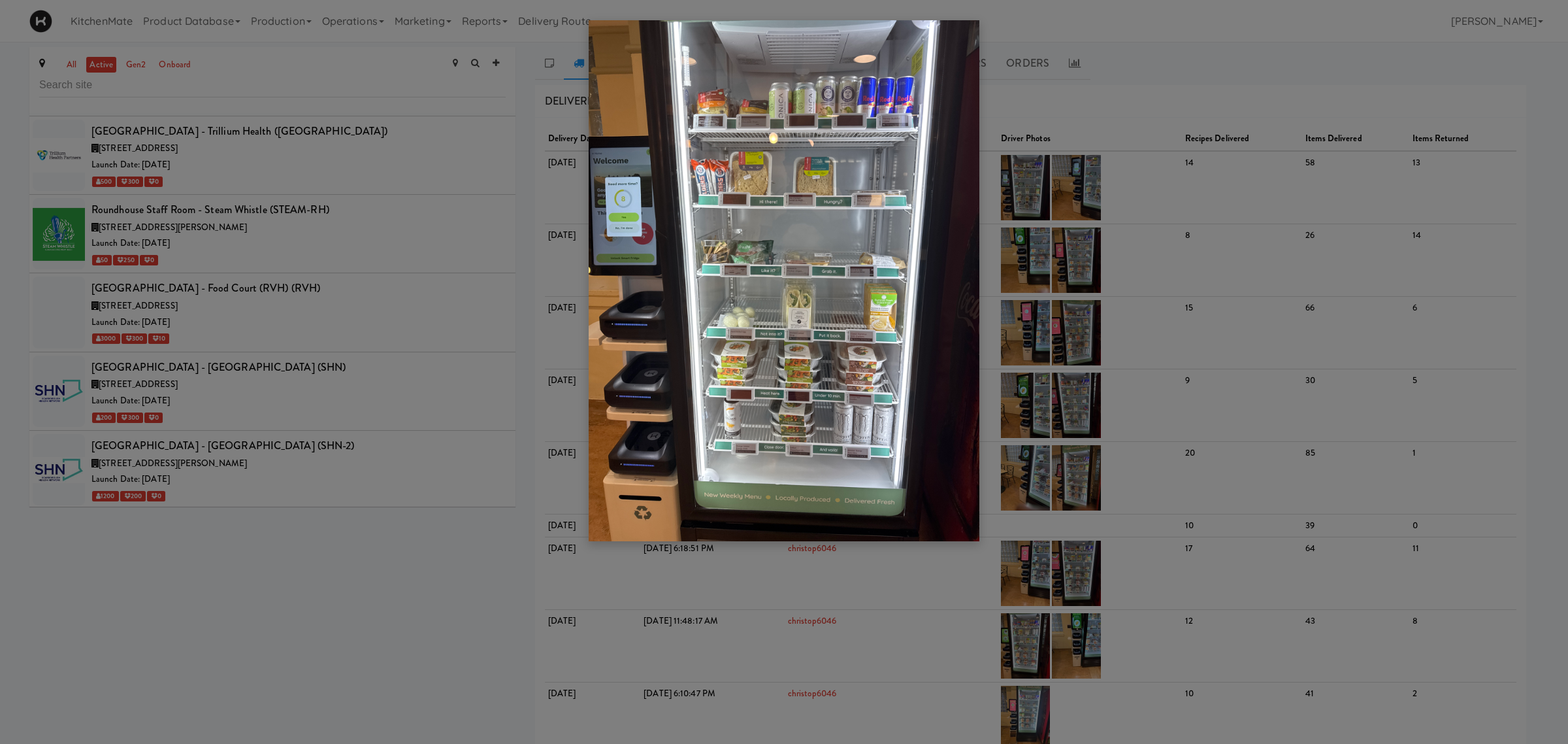
click at [1156, 192] on div at bounding box center [784, 372] width 1568 height 744
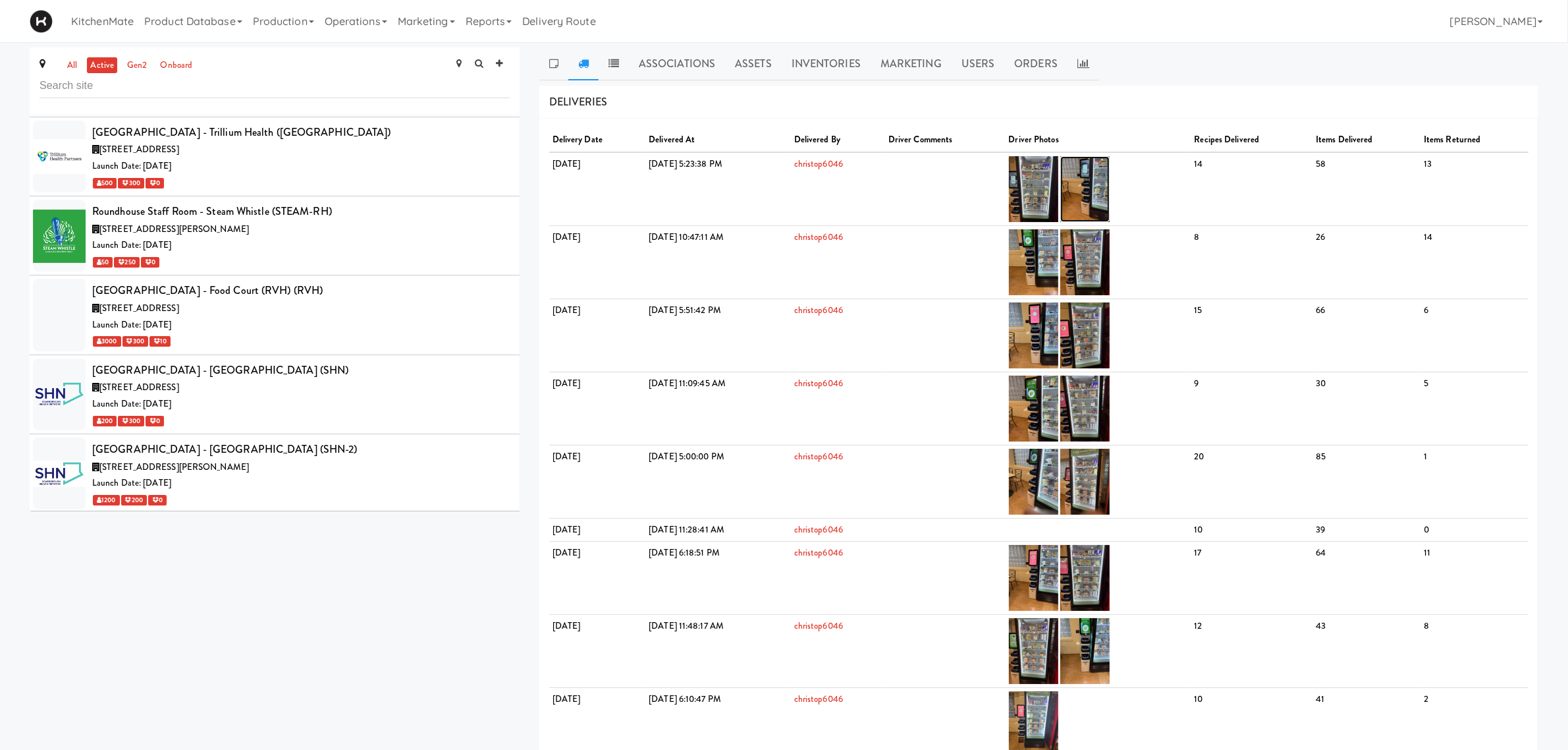
click at [1110, 193] on img at bounding box center [1085, 189] width 49 height 66
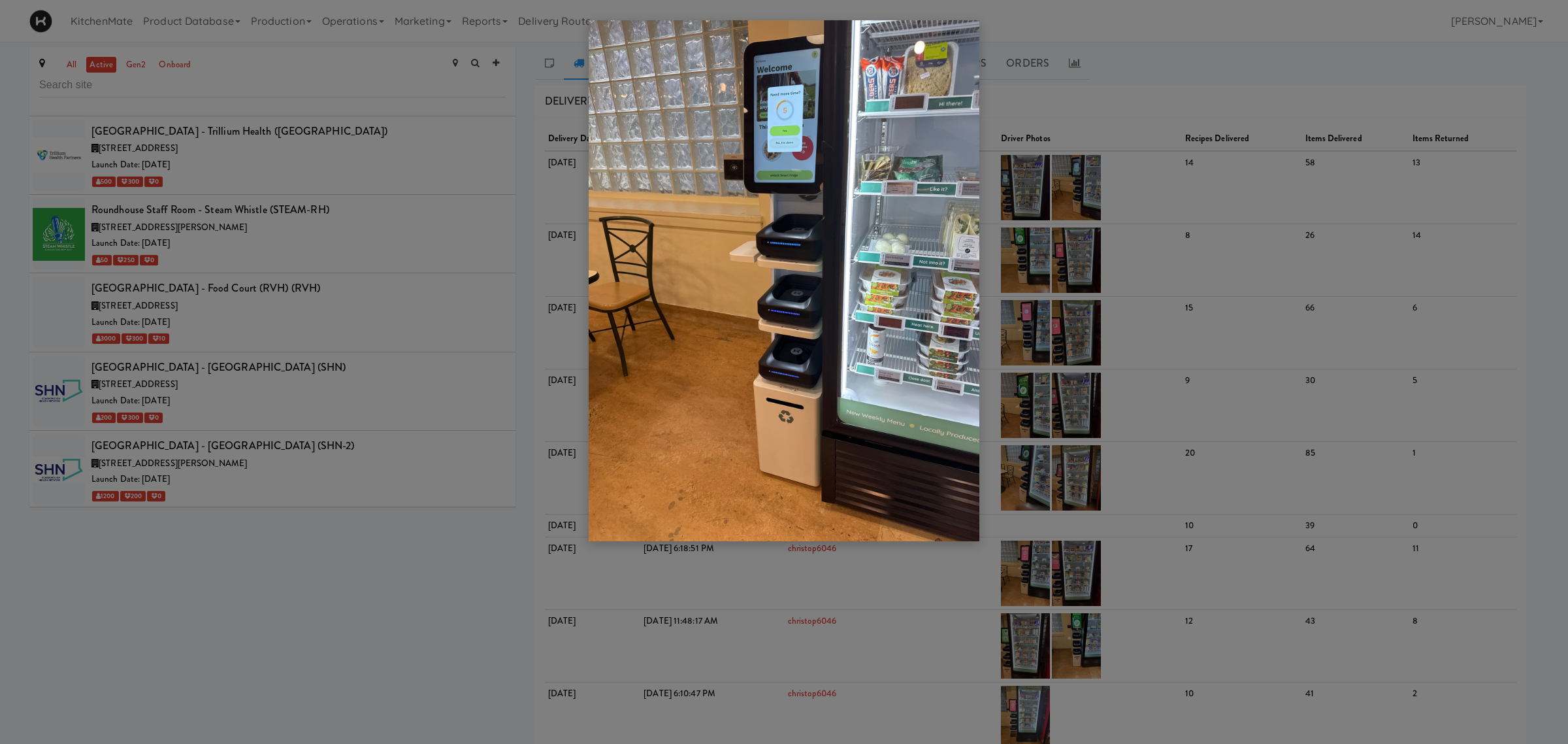
click at [1082, 188] on div at bounding box center [784, 372] width 1568 height 744
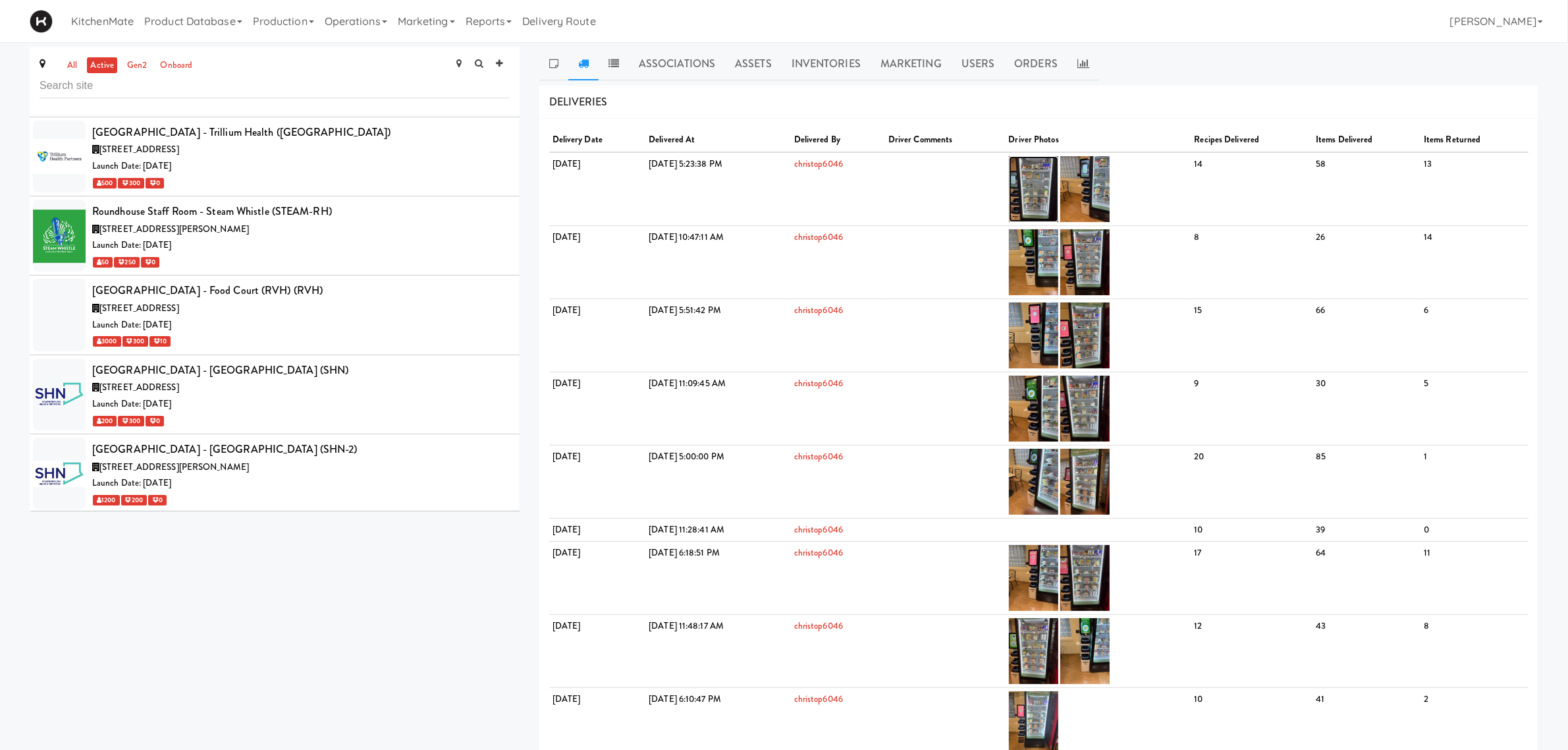
click at [1059, 189] on img at bounding box center [1033, 189] width 49 height 66
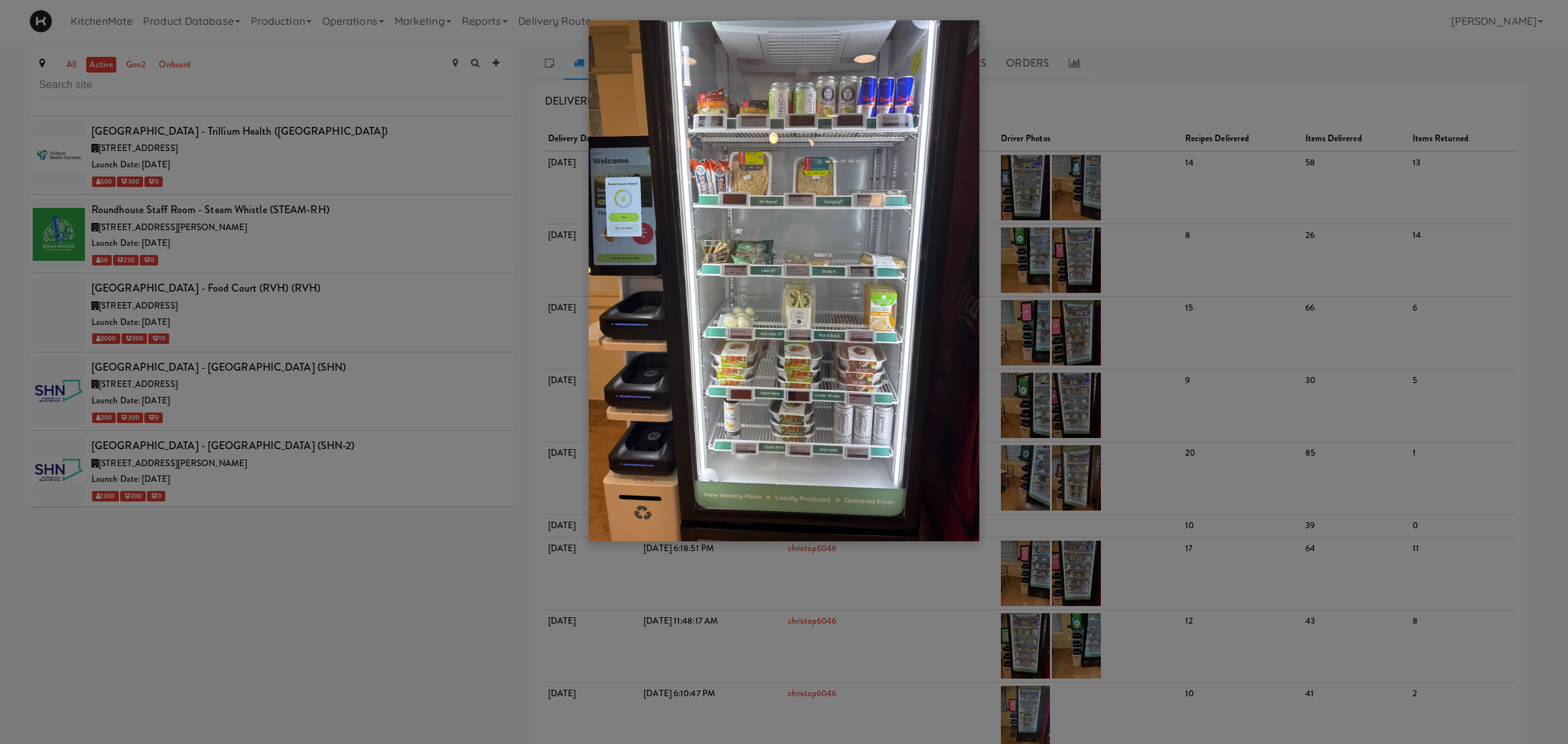
click at [330, 288] on div at bounding box center [784, 372] width 1568 height 744
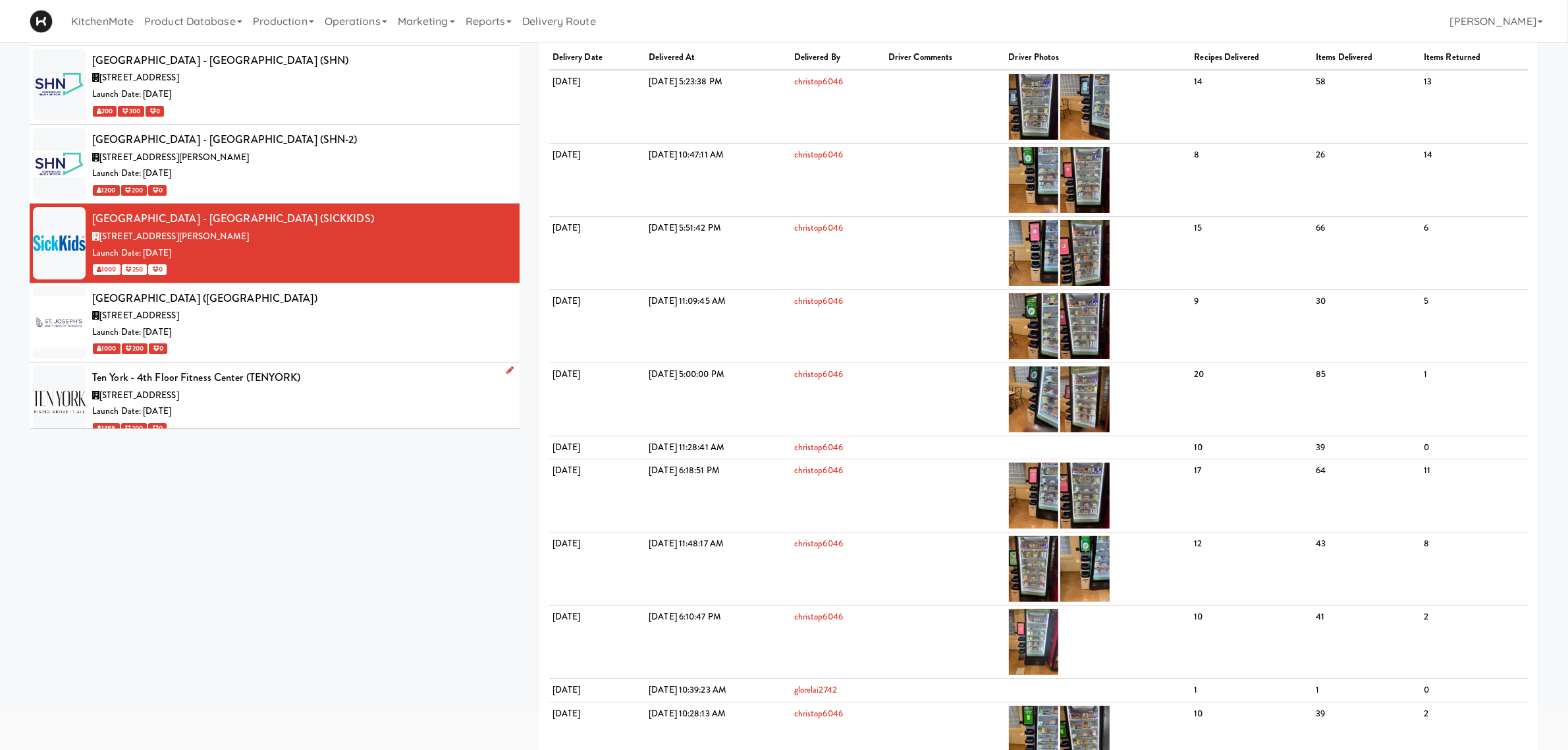
scroll to position [6048, 0]
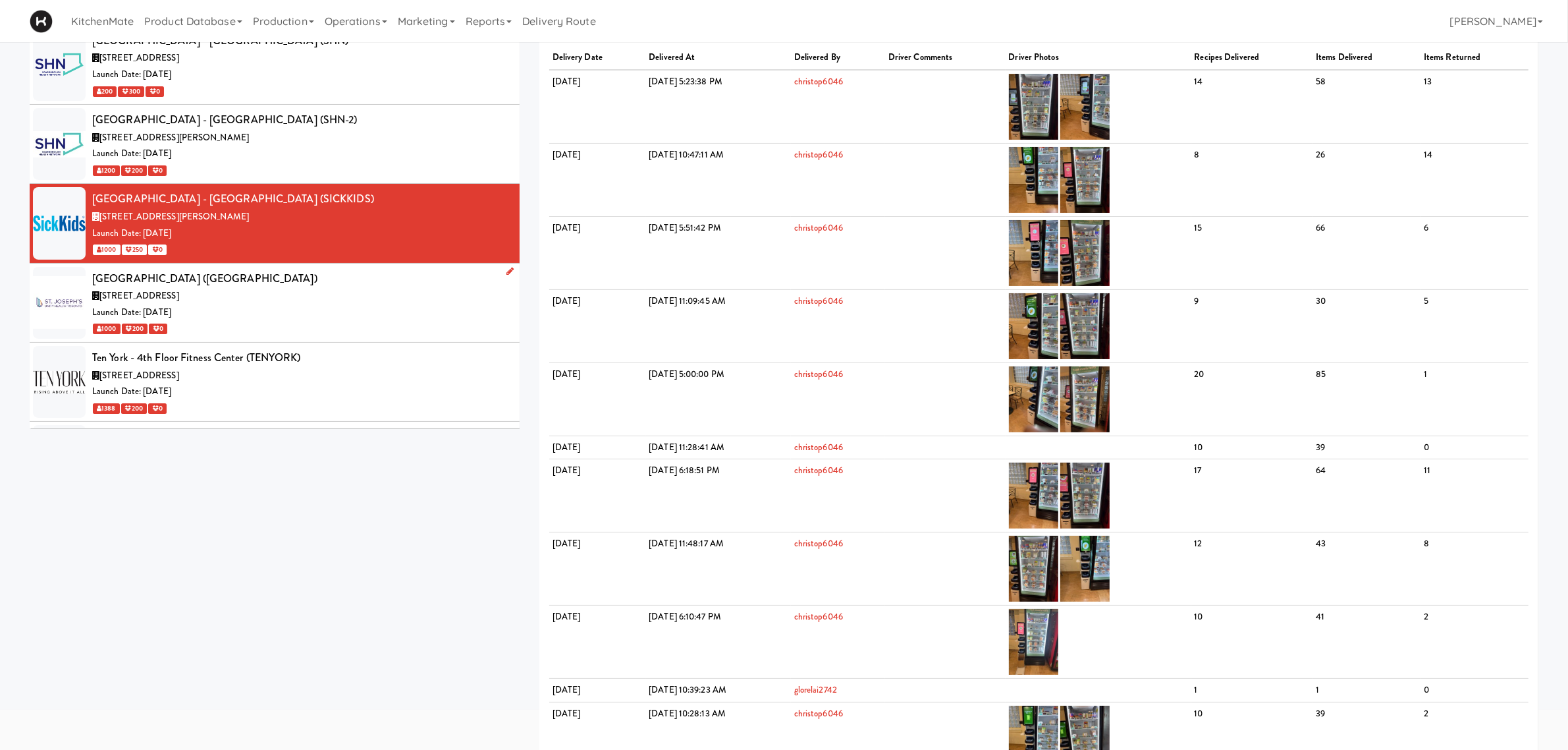
click at [246, 304] on div "Launch Date: Dec 12, 2022" at bounding box center [301, 312] width 418 height 16
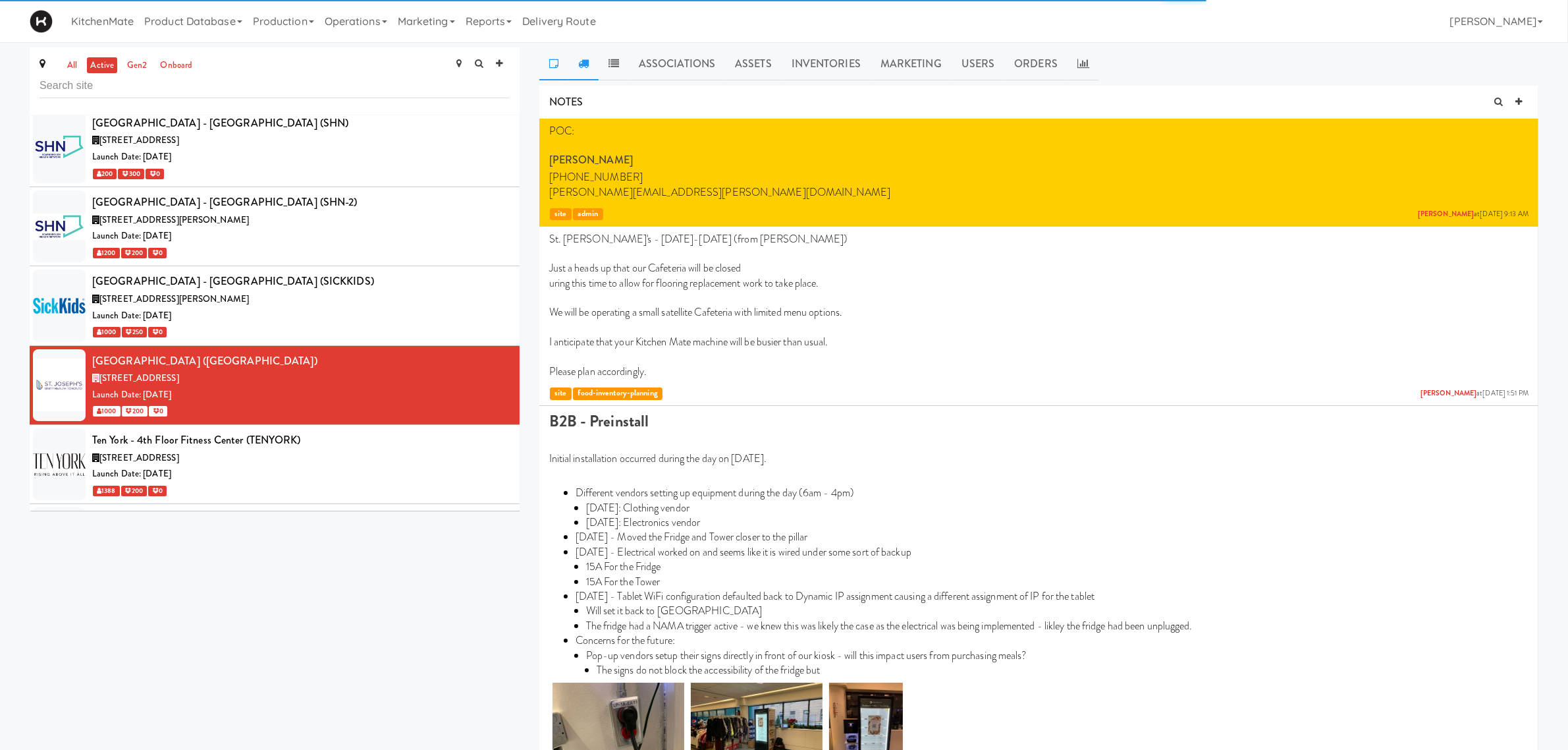
click at [578, 69] on link at bounding box center [583, 64] width 30 height 33
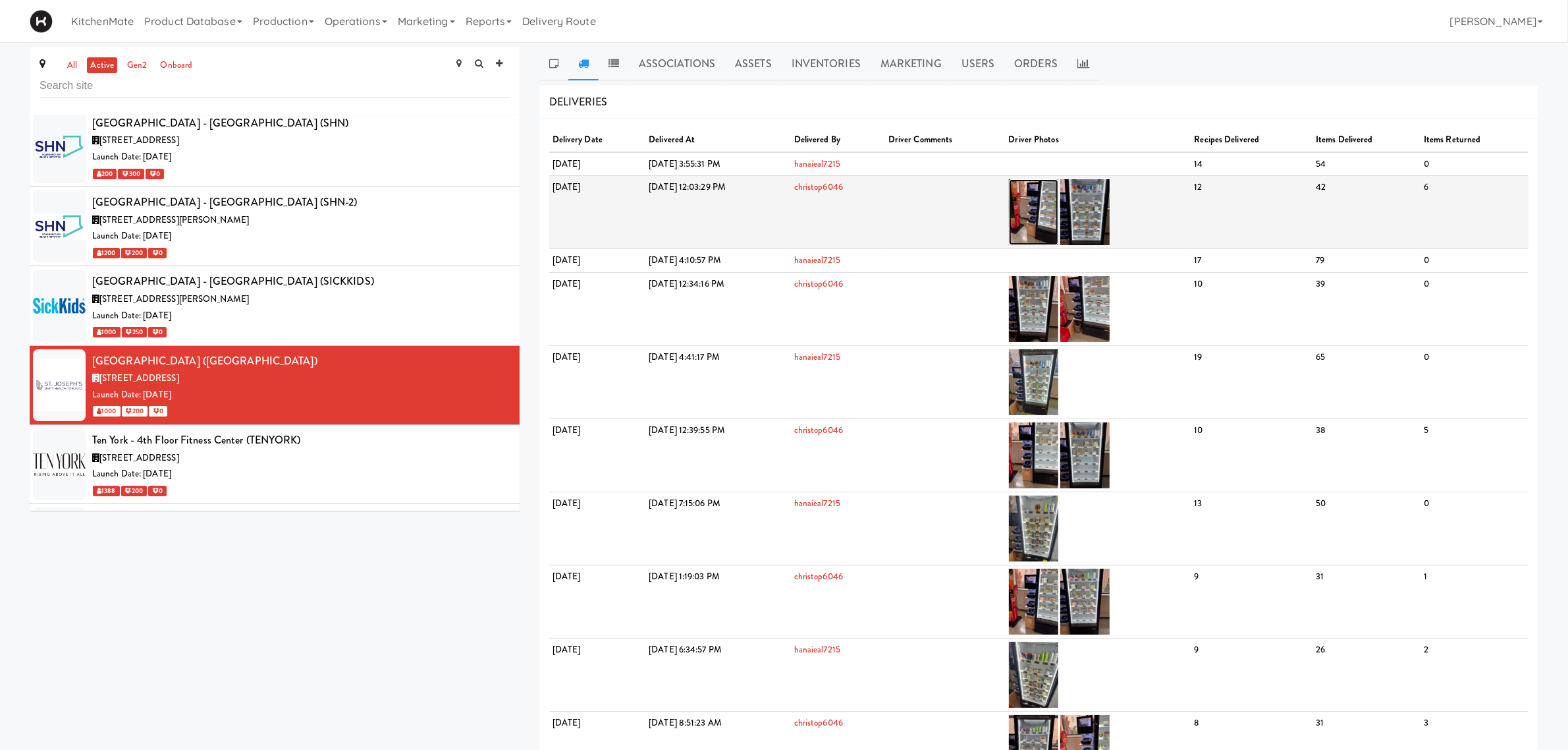
click at [1059, 202] on img at bounding box center [1033, 212] width 49 height 66
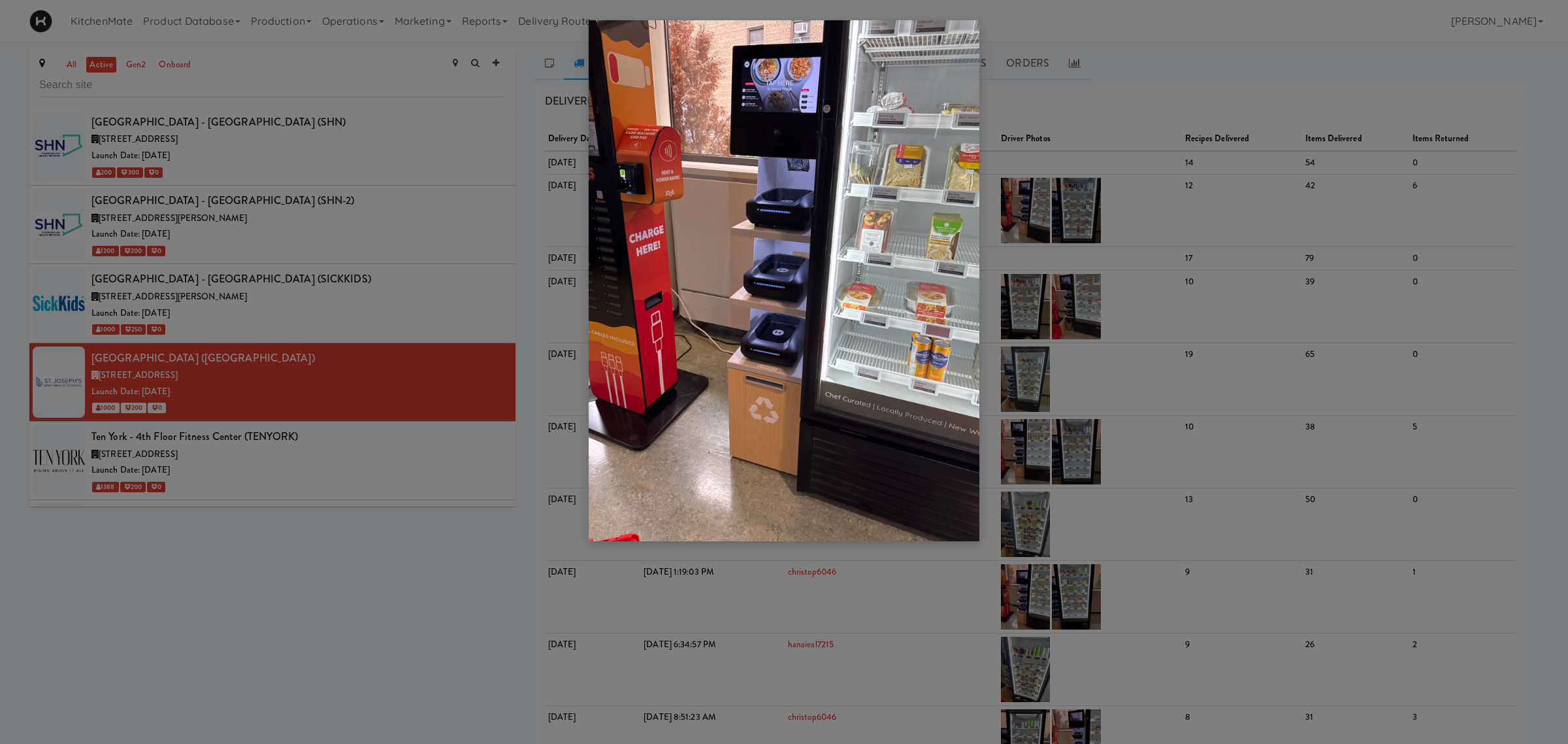
click at [1030, 219] on div at bounding box center [784, 372] width 1568 height 744
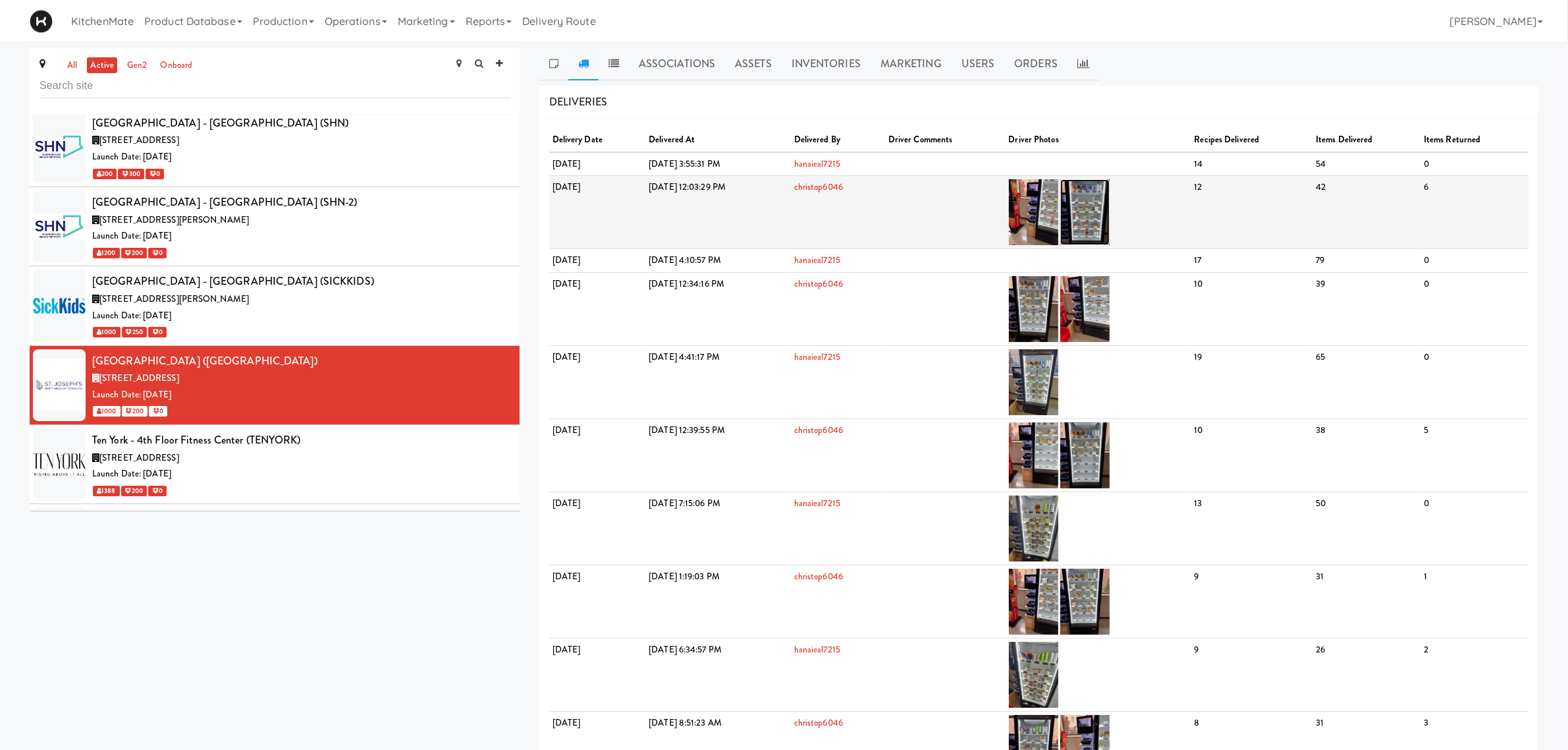
click at [1110, 212] on img at bounding box center [1085, 212] width 49 height 66
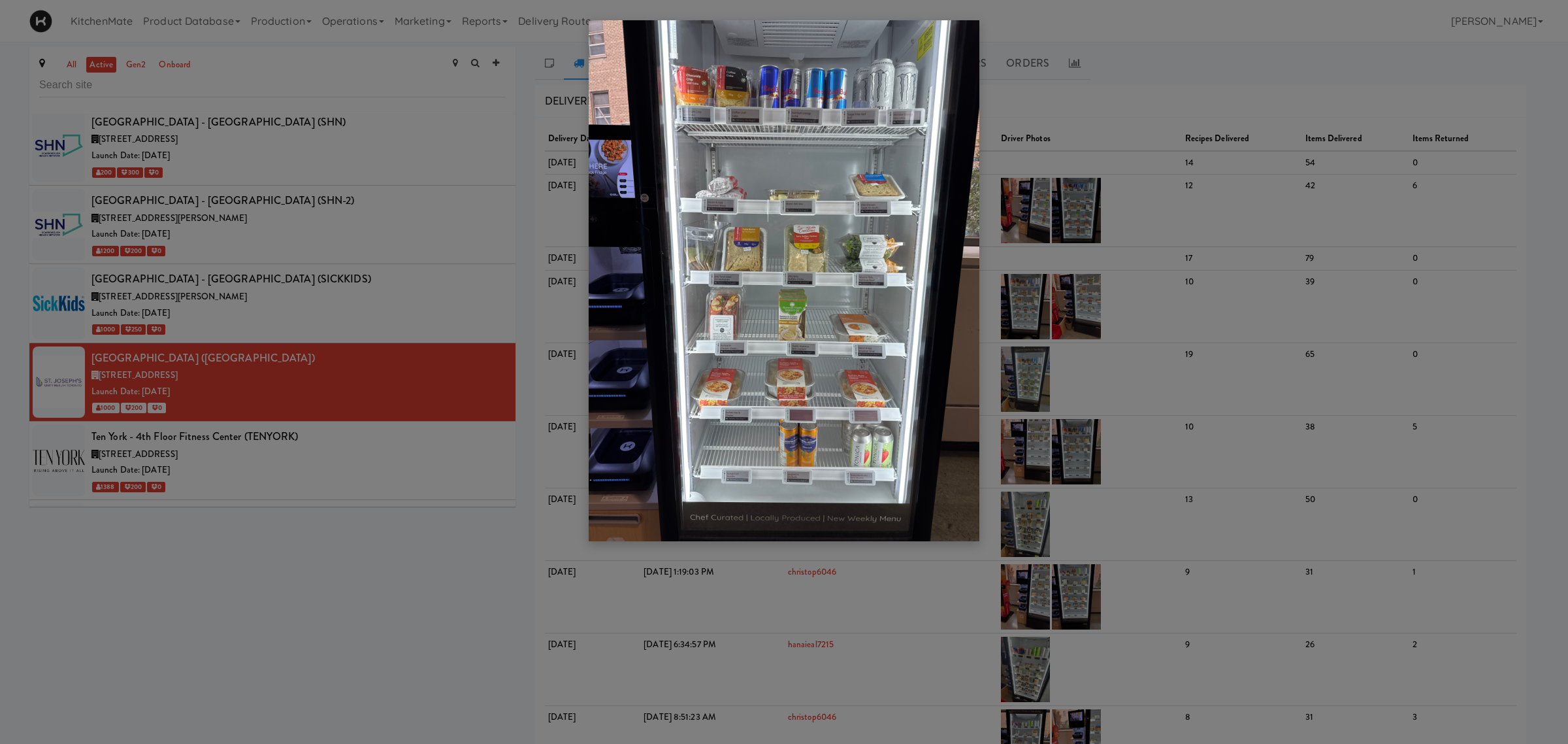
click at [312, 388] on div at bounding box center [784, 372] width 1568 height 744
click at [341, 469] on div at bounding box center [784, 372] width 1568 height 744
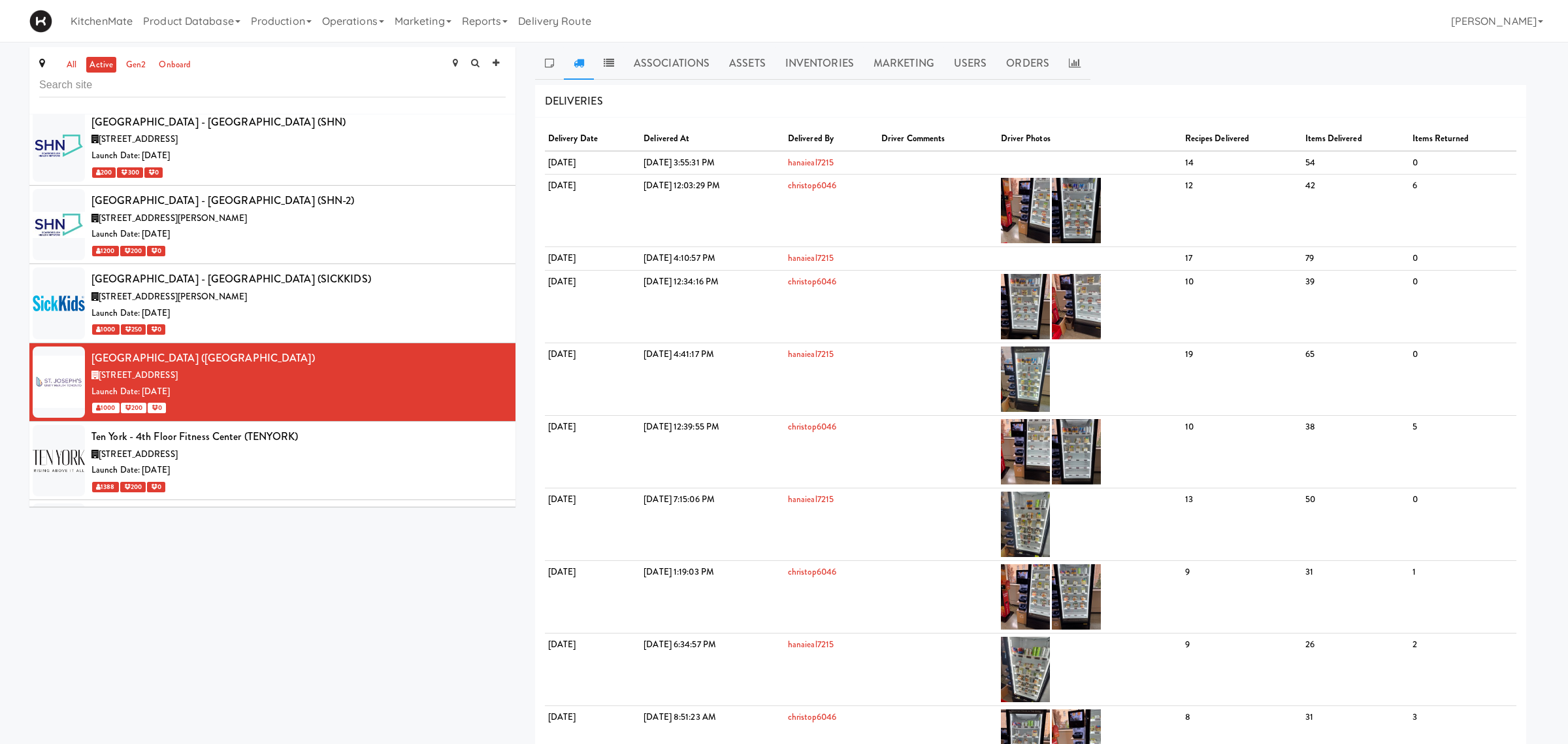
click at [353, 525] on div "130 Dunn Ave, Toronto ON" at bounding box center [299, 532] width 414 height 16
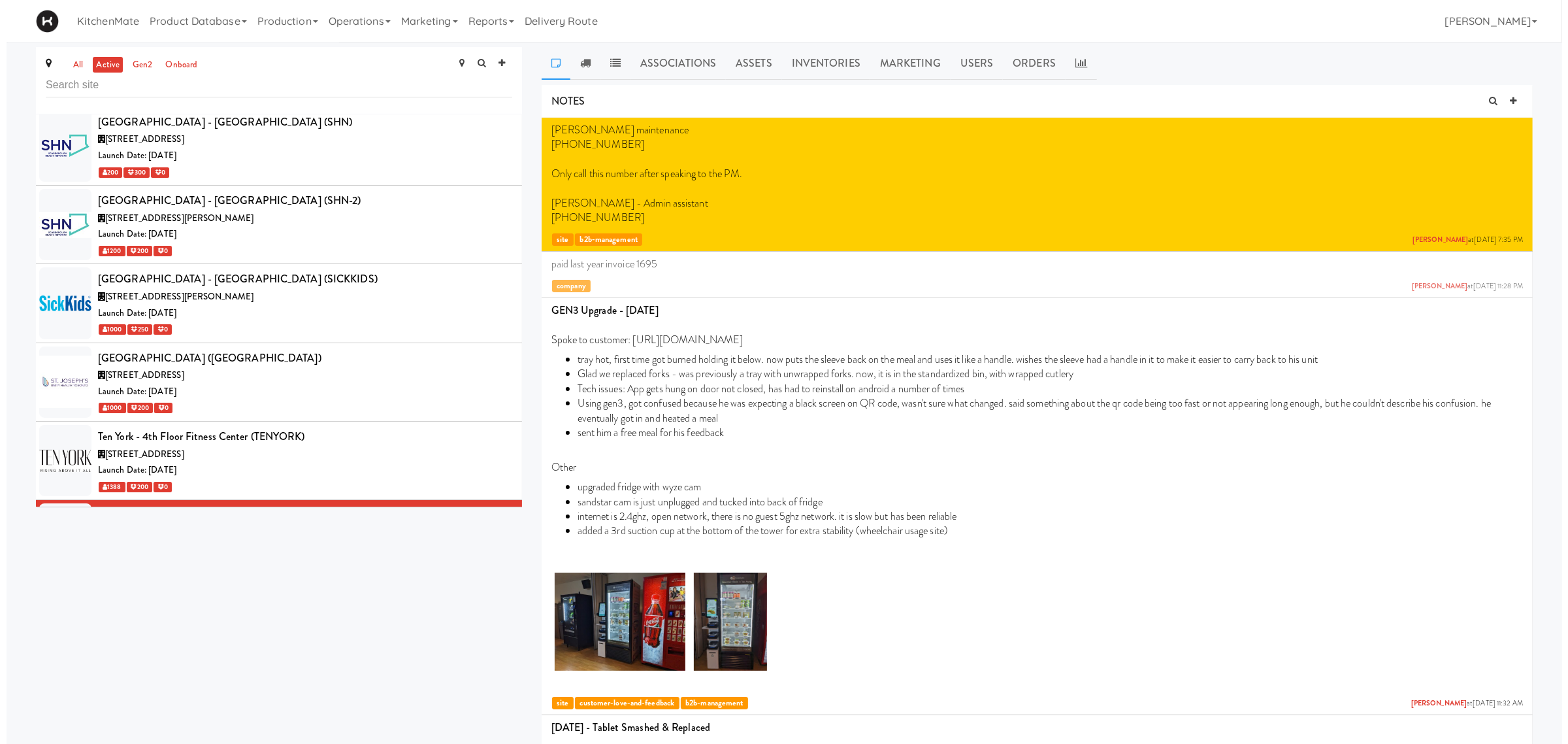
scroll to position [6134, 0]
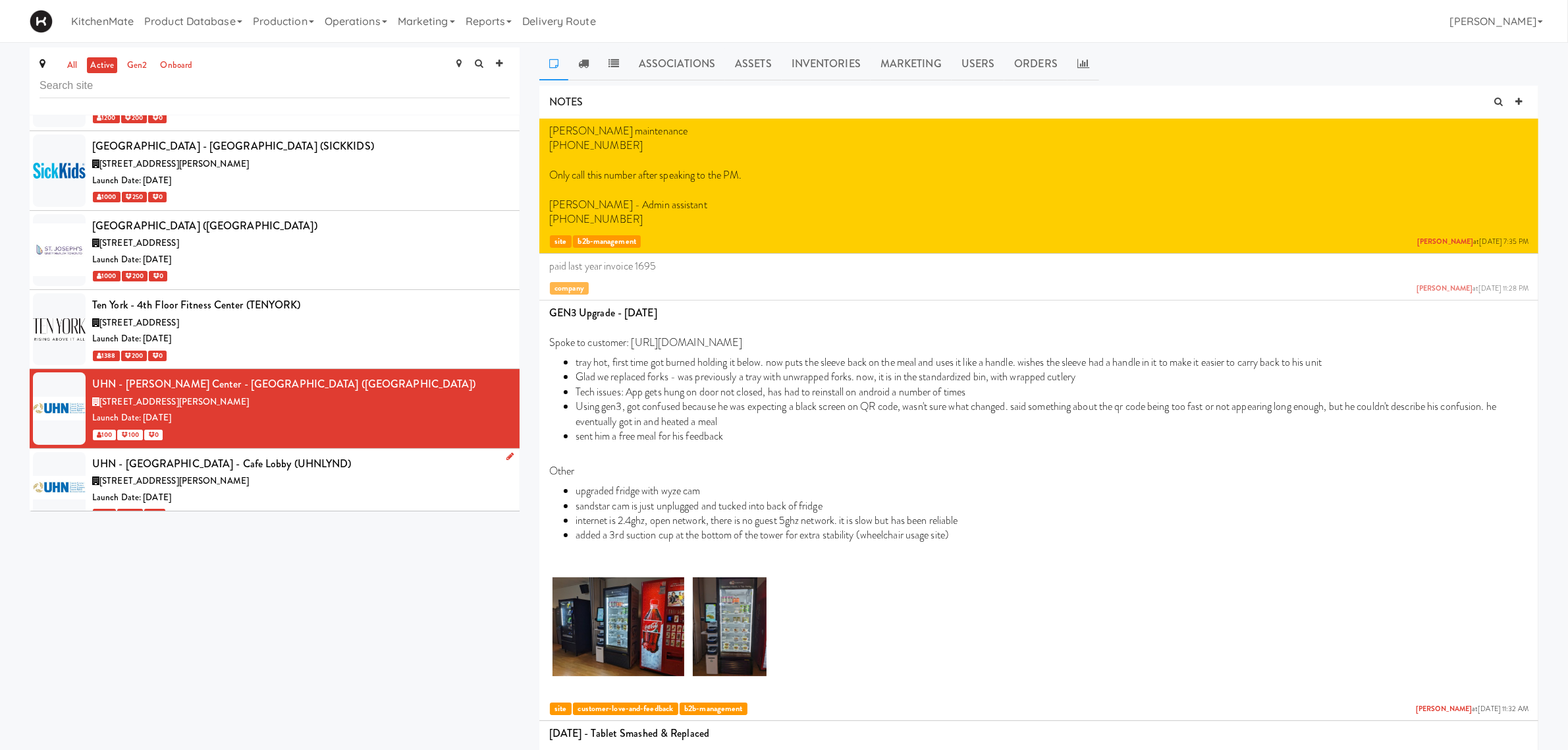
click at [413, 489] on div "Launch Date: Apr 01, 2021" at bounding box center [301, 497] width 418 height 16
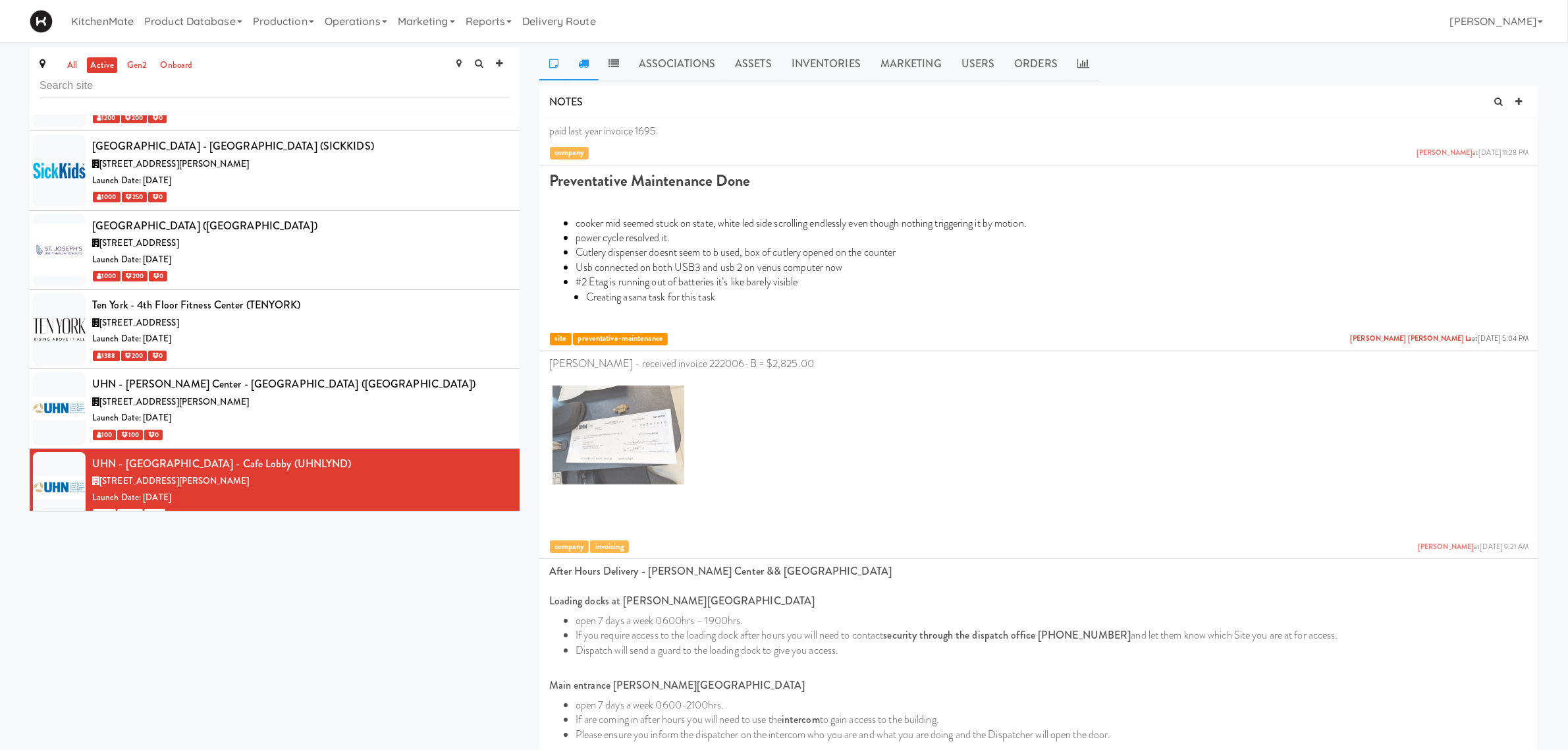
click at [580, 70] on link at bounding box center [583, 64] width 30 height 33
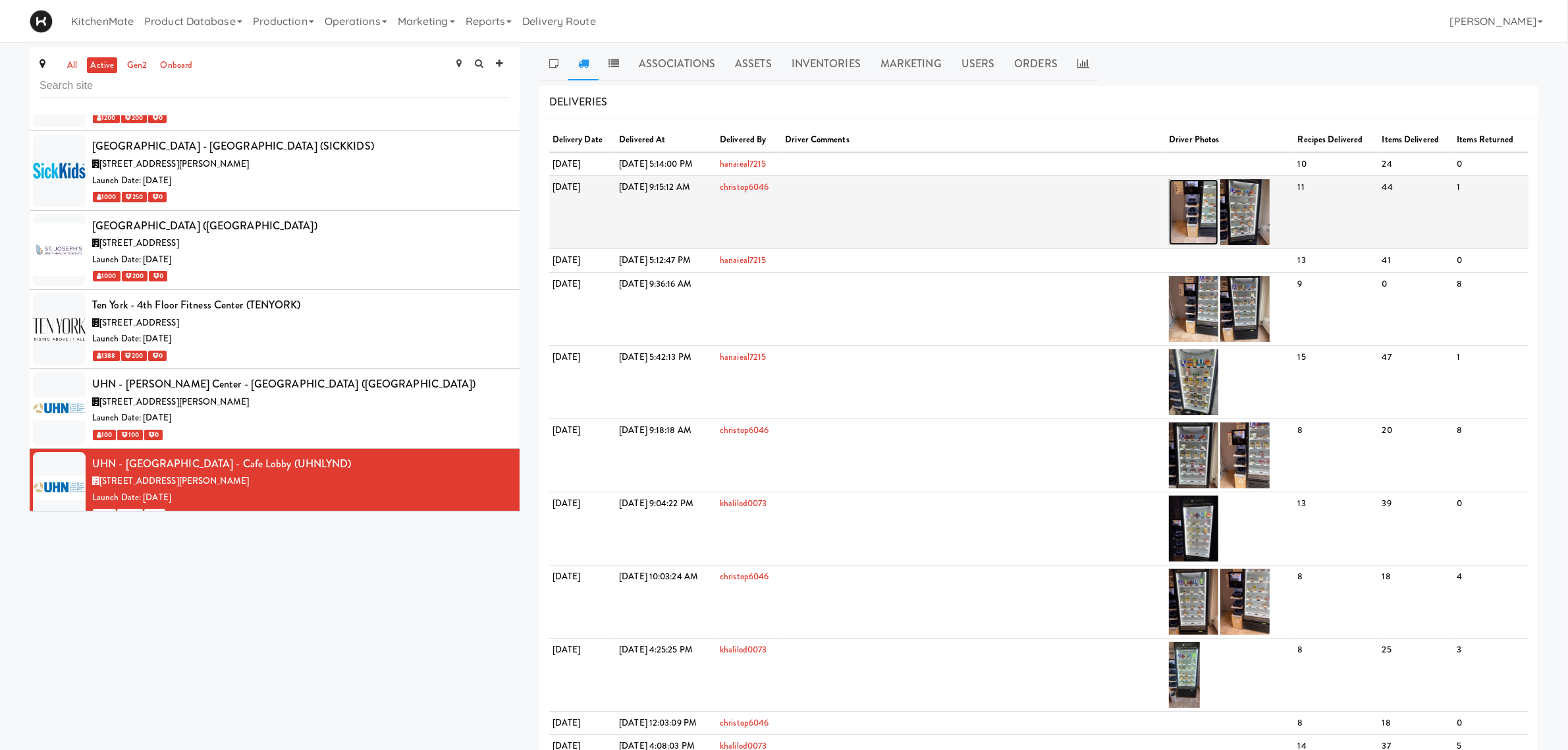
click at [1209, 212] on img at bounding box center [1194, 212] width 49 height 66
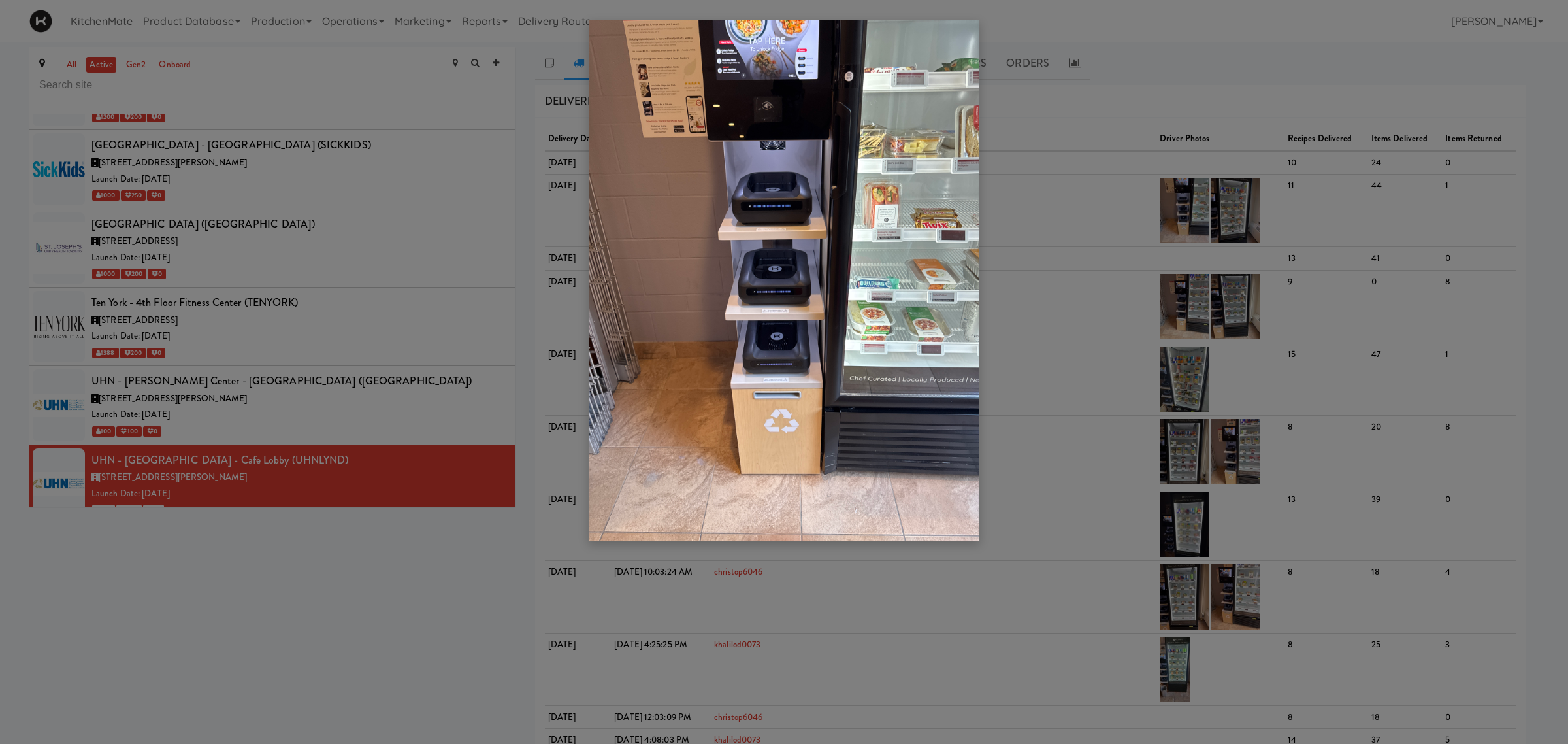
click at [988, 287] on div at bounding box center [784, 372] width 1568 height 744
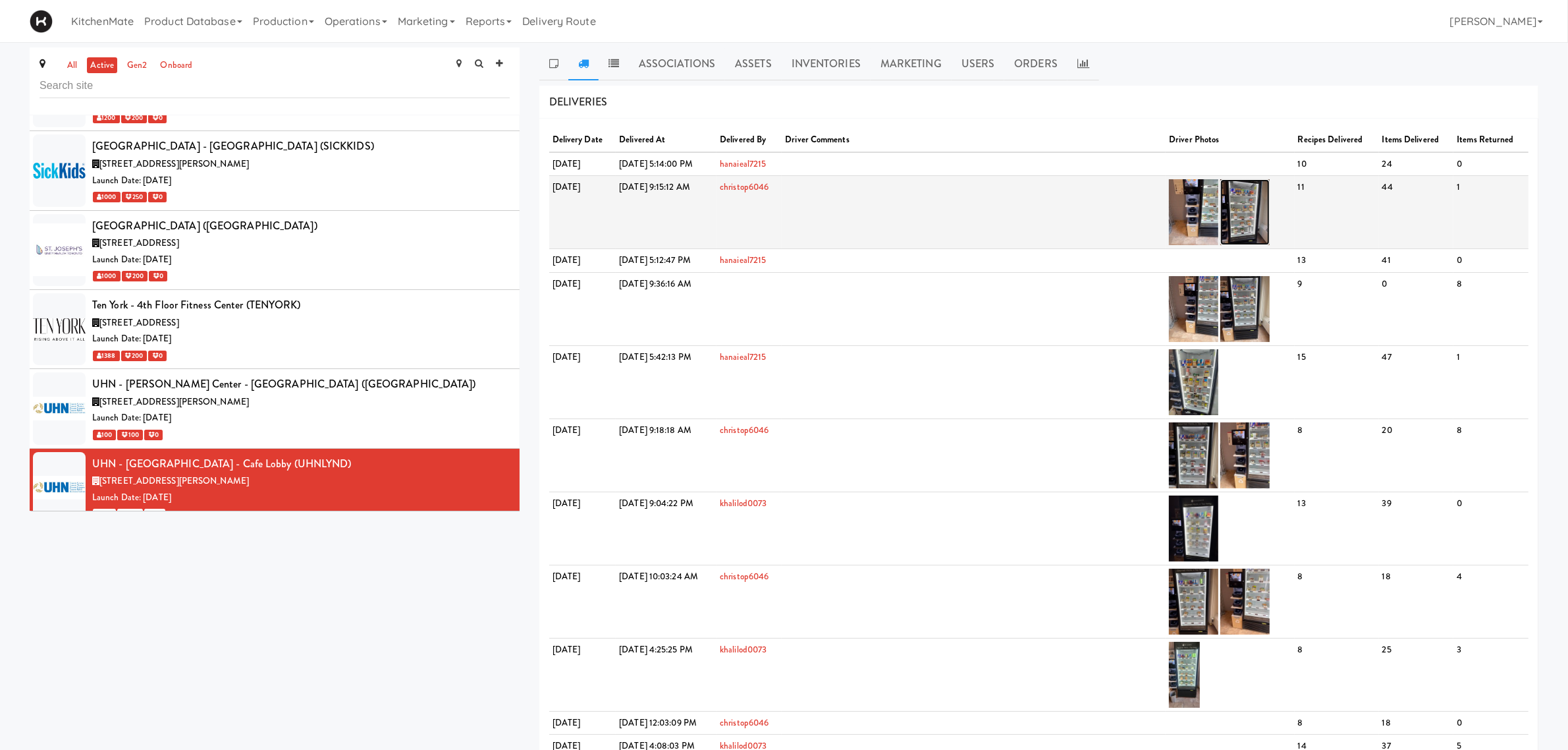
click at [1265, 215] on img at bounding box center [1245, 212] width 49 height 66
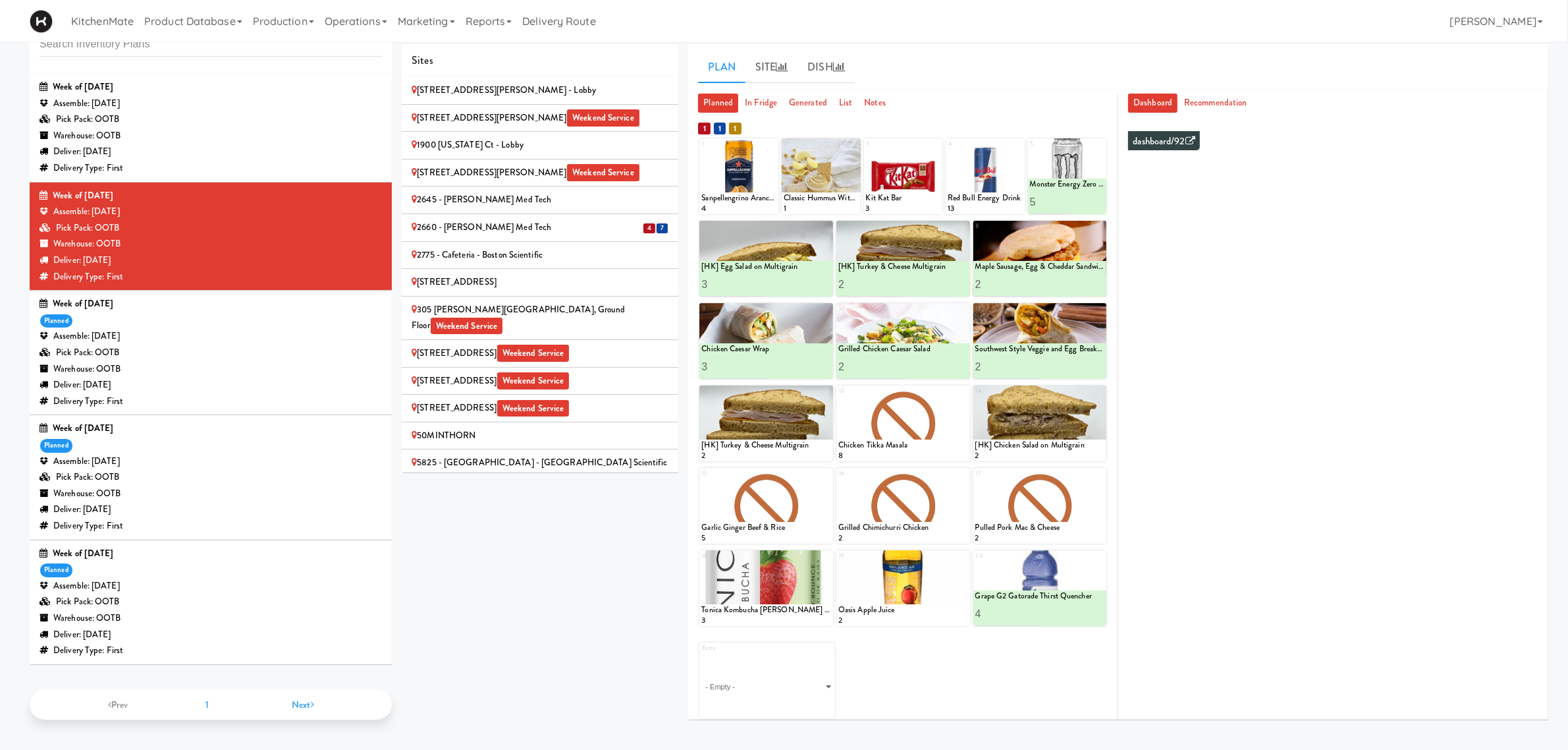
scroll to position [1921, 0]
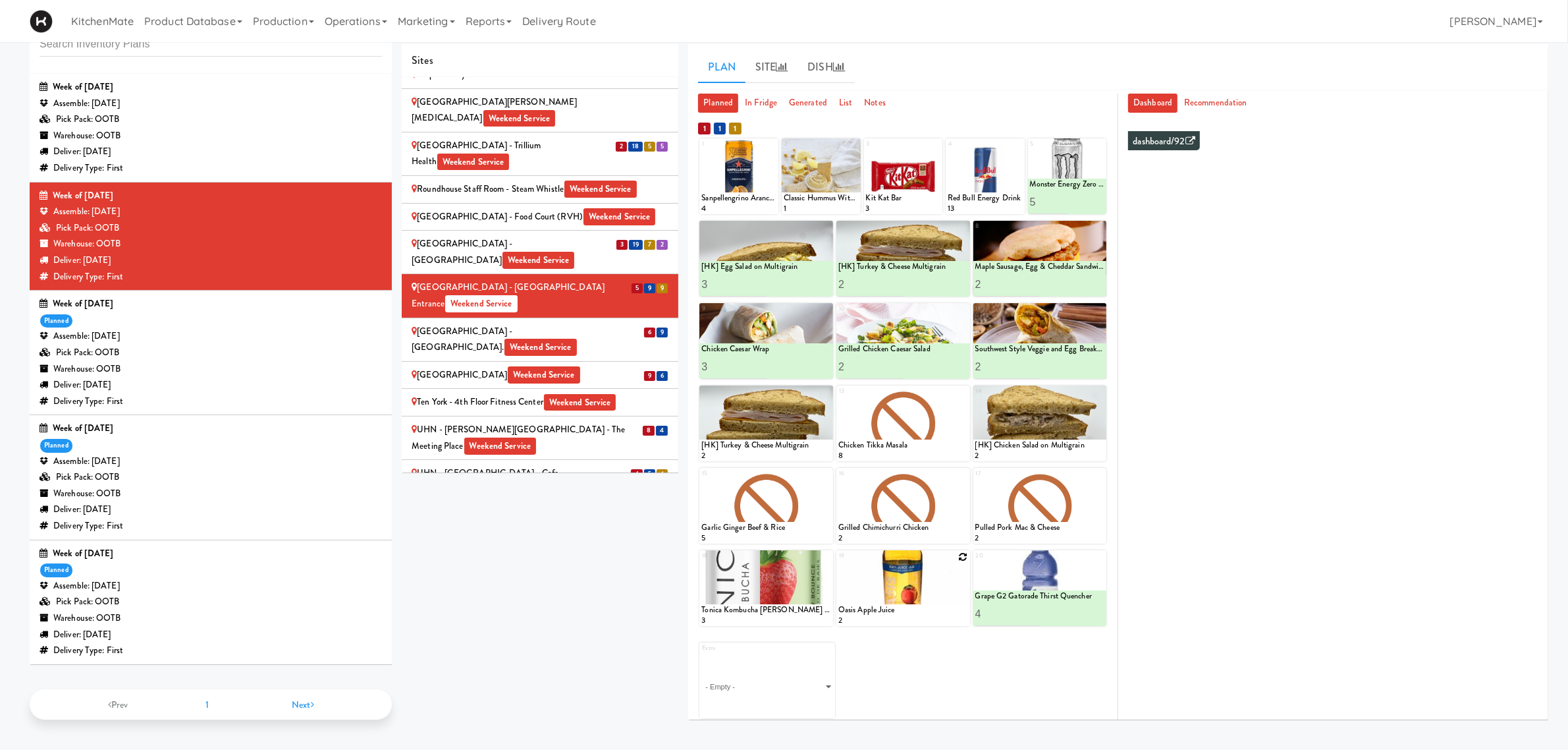
click at [965, 560] on icon at bounding box center [964, 557] width 10 height 10
click at [908, 593] on select "- Empty - Activia Probiotic Peach Mango Smoothie Chocolate Milk Tetra Pack Coca…" at bounding box center [903, 595] width 129 height 64
click at [839, 563] on select "- Empty - Activia Probiotic Peach Mango Smoothie Chocolate Milk Tetra Pack Coca…" at bounding box center [903, 595] width 129 height 64
type input "1"
type input "3"
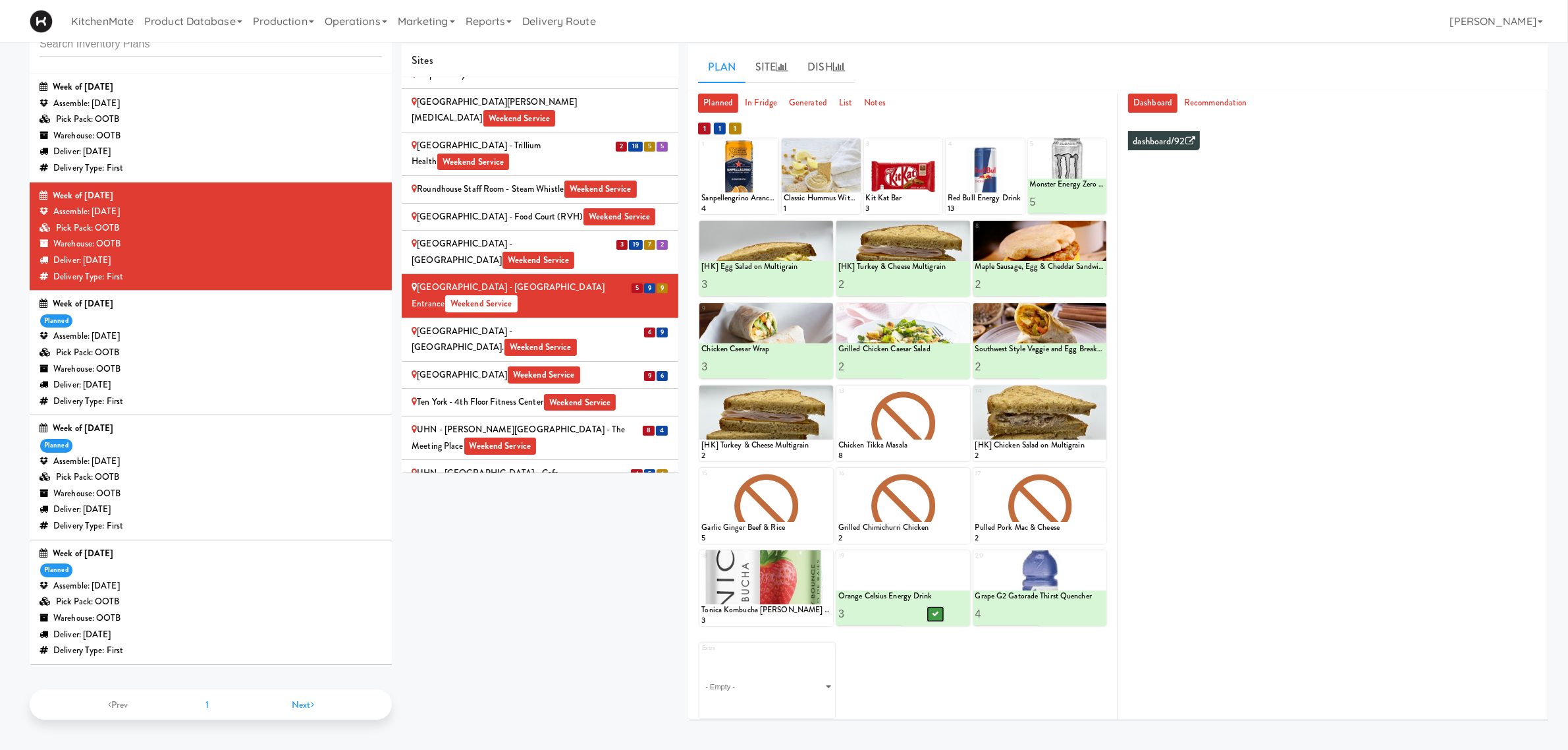
click at [937, 606] on button at bounding box center [935, 614] width 17 height 15
click at [854, 142] on icon at bounding box center [855, 145] width 10 height 10
click at [815, 189] on select "- Empty - Activia Probiotic Peach Mango Smoothie Chocolate Milk Tetra Pack Coca…" at bounding box center [821, 182] width 75 height 64
click at [784, 151] on select "- Empty - Activia Probiotic Peach Mango Smoothie Chocolate Milk Tetra Pack Coca…" at bounding box center [821, 182] width 75 height 64
type input "3"
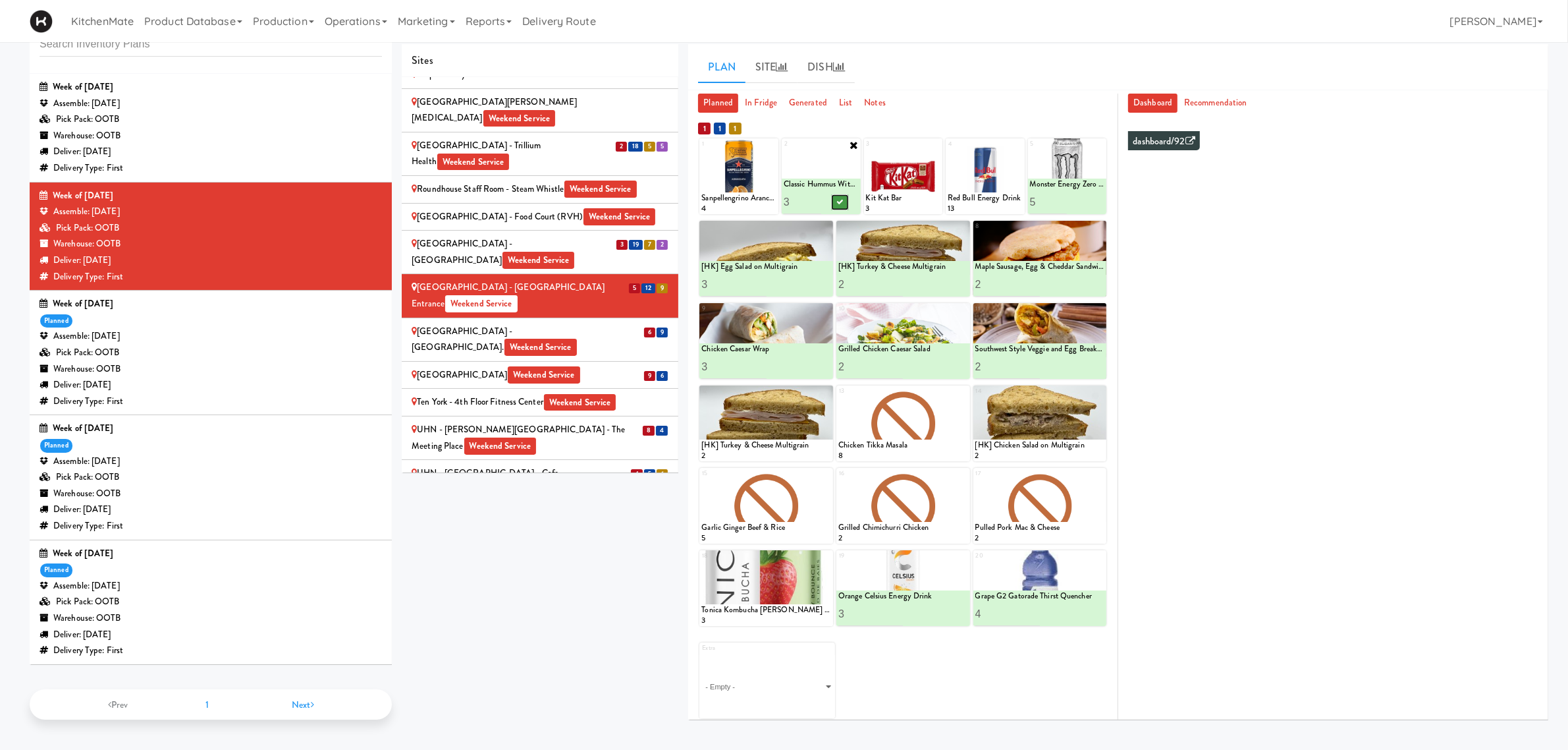
click at [843, 195] on button at bounding box center [839, 202] width 17 height 15
click at [581, 524] on div "Sites [STREET_ADDRESS][PERSON_NAME] - Lobby [STREET_ADDRESS][PERSON_NAME] Weeke…" at bounding box center [975, 387] width 1146 height 686
click at [473, 323] on div "[GEOGRAPHIC_DATA] - Main St. Weekend Service" at bounding box center [540, 339] width 257 height 32
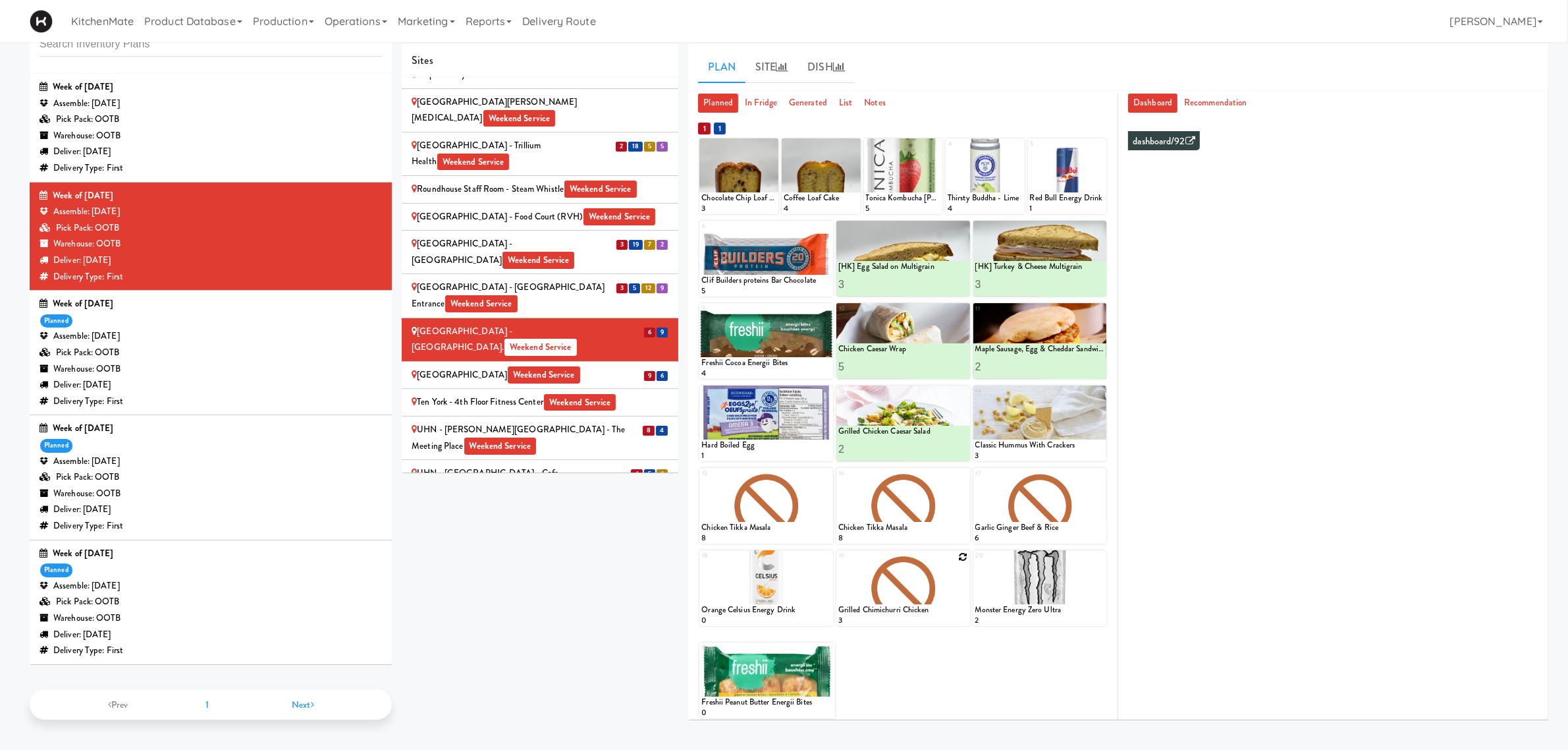
click at [966, 554] on icon at bounding box center [964, 557] width 10 height 10
click at [824, 555] on icon at bounding box center [827, 557] width 10 height 10
click at [775, 593] on select "- Empty - Activia Probiotic Peach Mango Smoothie Chocolate Milk Tetra Pack Coca…" at bounding box center [766, 595] width 129 height 64
click at [701, 563] on select "- Empty - Activia Probiotic Peach Mango Smoothie Chocolate Milk Tetra Pack Coca…" at bounding box center [766, 595] width 129 height 64
type input "5"
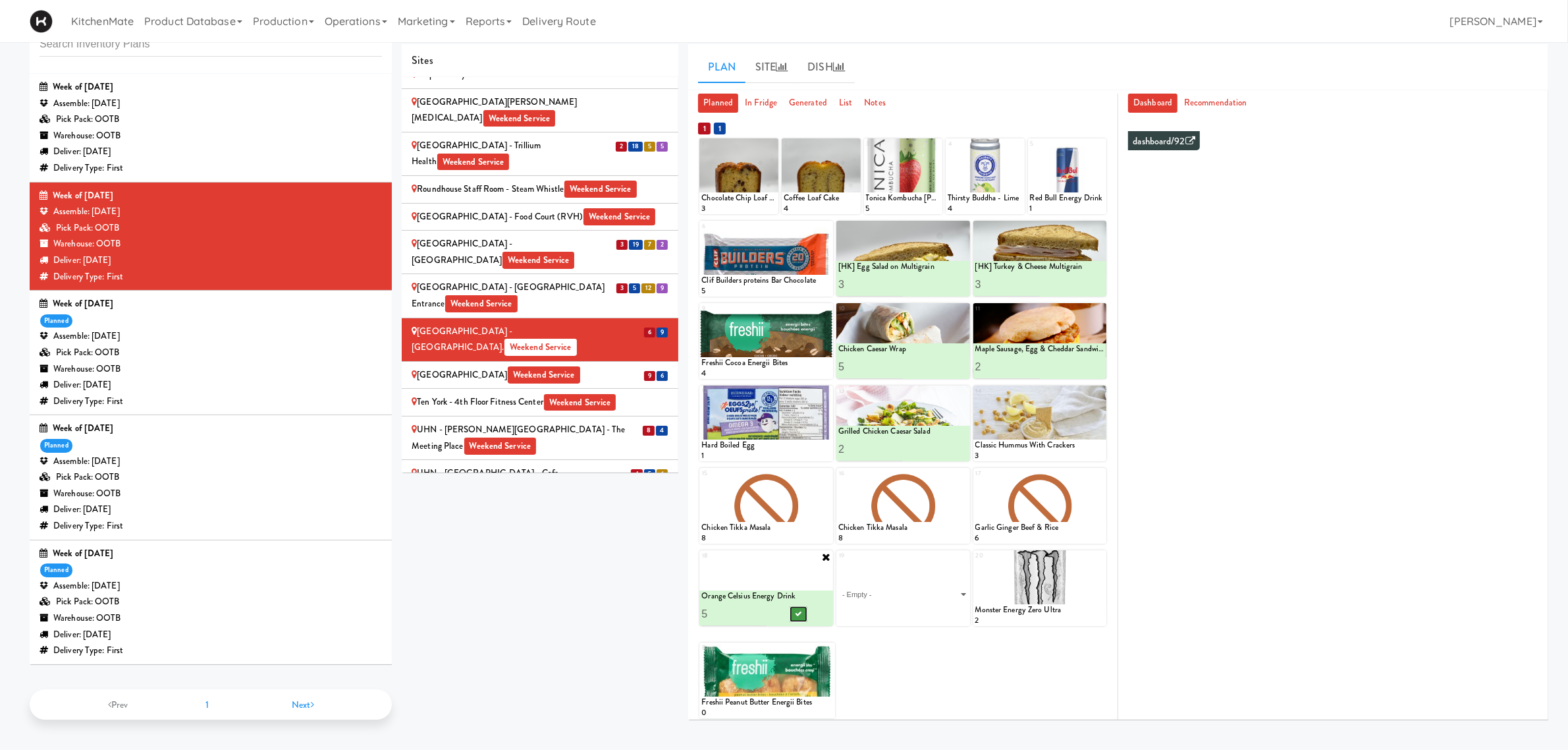
click at [798, 613] on icon at bounding box center [799, 614] width 7 height 8
click at [1101, 143] on icon at bounding box center [1100, 145] width 10 height 10
click at [1054, 182] on select "- Empty - Activia Probiotic Peach Mango Smoothie Chocolate Milk Tetra Pack Coca…" at bounding box center [1068, 182] width 75 height 64
click at [1031, 151] on select "- Empty - Activia Probiotic Peach Mango Smoothie Chocolate Milk Tetra Pack Coca…" at bounding box center [1068, 182] width 75 height 64
type input "3"
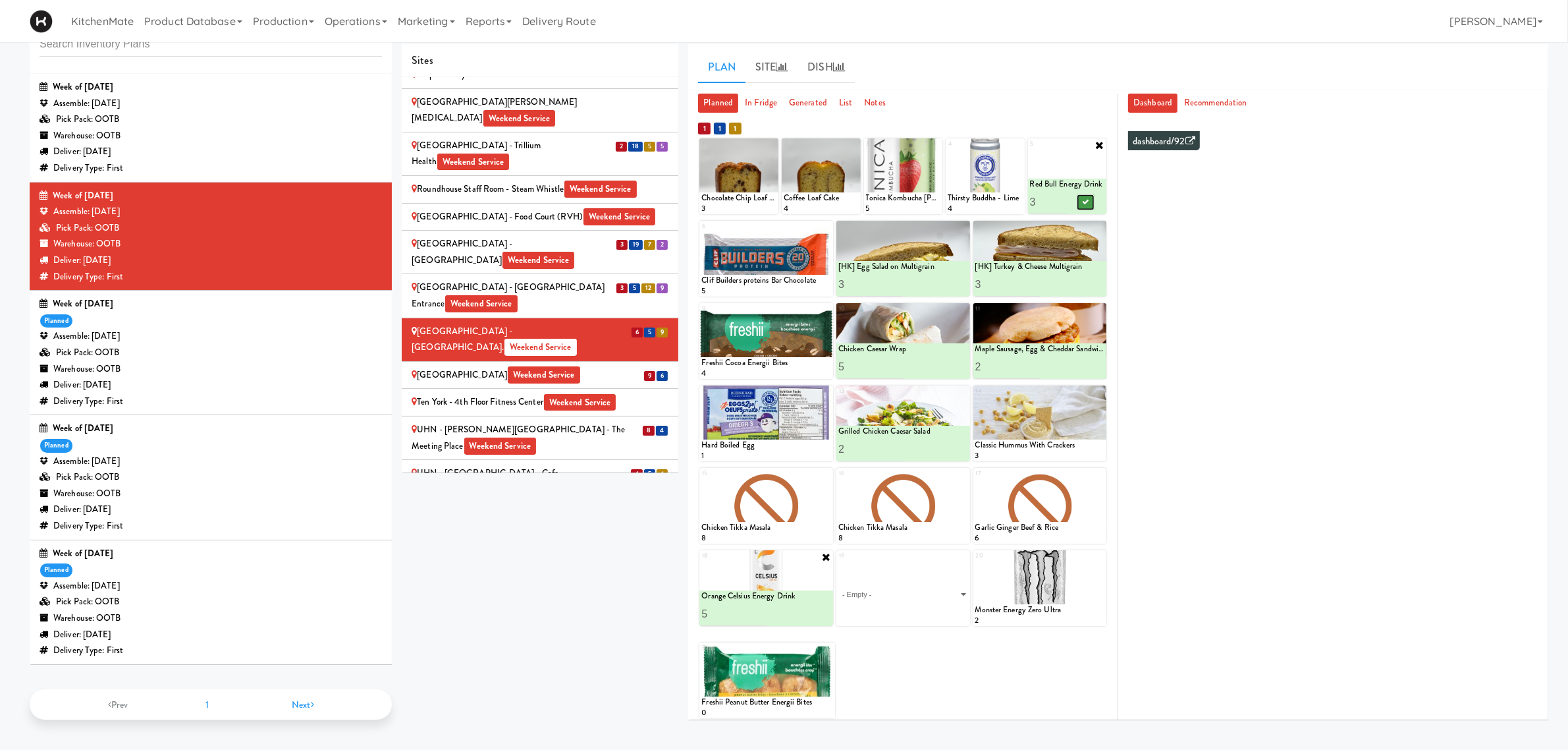
click at [1078, 198] on button at bounding box center [1087, 202] width 17 height 15
click at [829, 645] on icon at bounding box center [829, 650] width 10 height 10
click at [831, 681] on select "- Empty - Activia Probiotic Peach Mango Smoothie Chocolate Milk Tetra Pack Coca…" at bounding box center [767, 686] width 132 height 64
click at [701, 654] on select "- Empty - Activia Probiotic Peach Mango Smoothie Chocolate Milk Tetra Pack Coca…" at bounding box center [767, 686] width 132 height 64
type input "1"
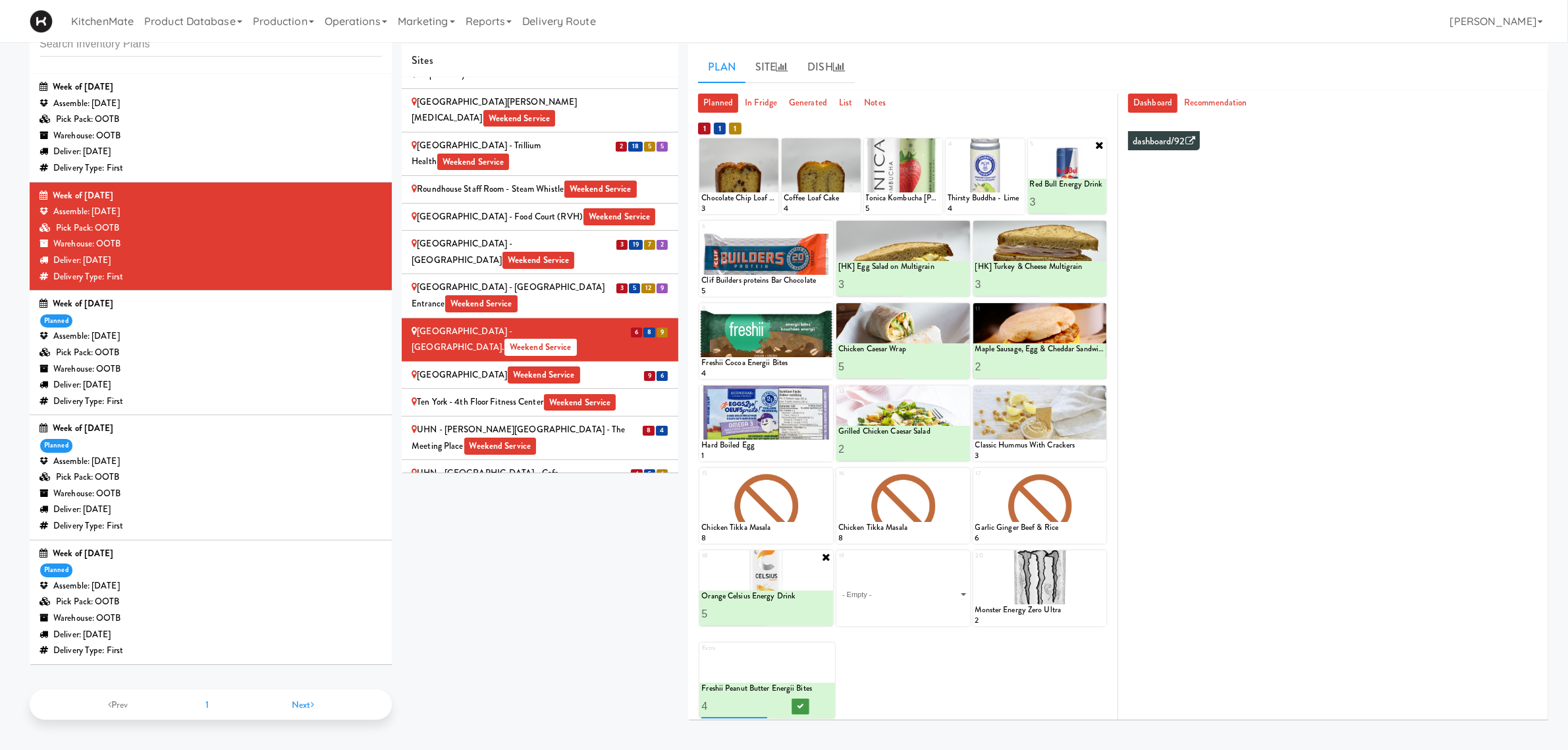
type input "4"
click at [802, 704] on icon at bounding box center [800, 707] width 7 height 8
click at [585, 367] on div "St. Joseph's Health Centre Weekend Service" at bounding box center [540, 375] width 257 height 16
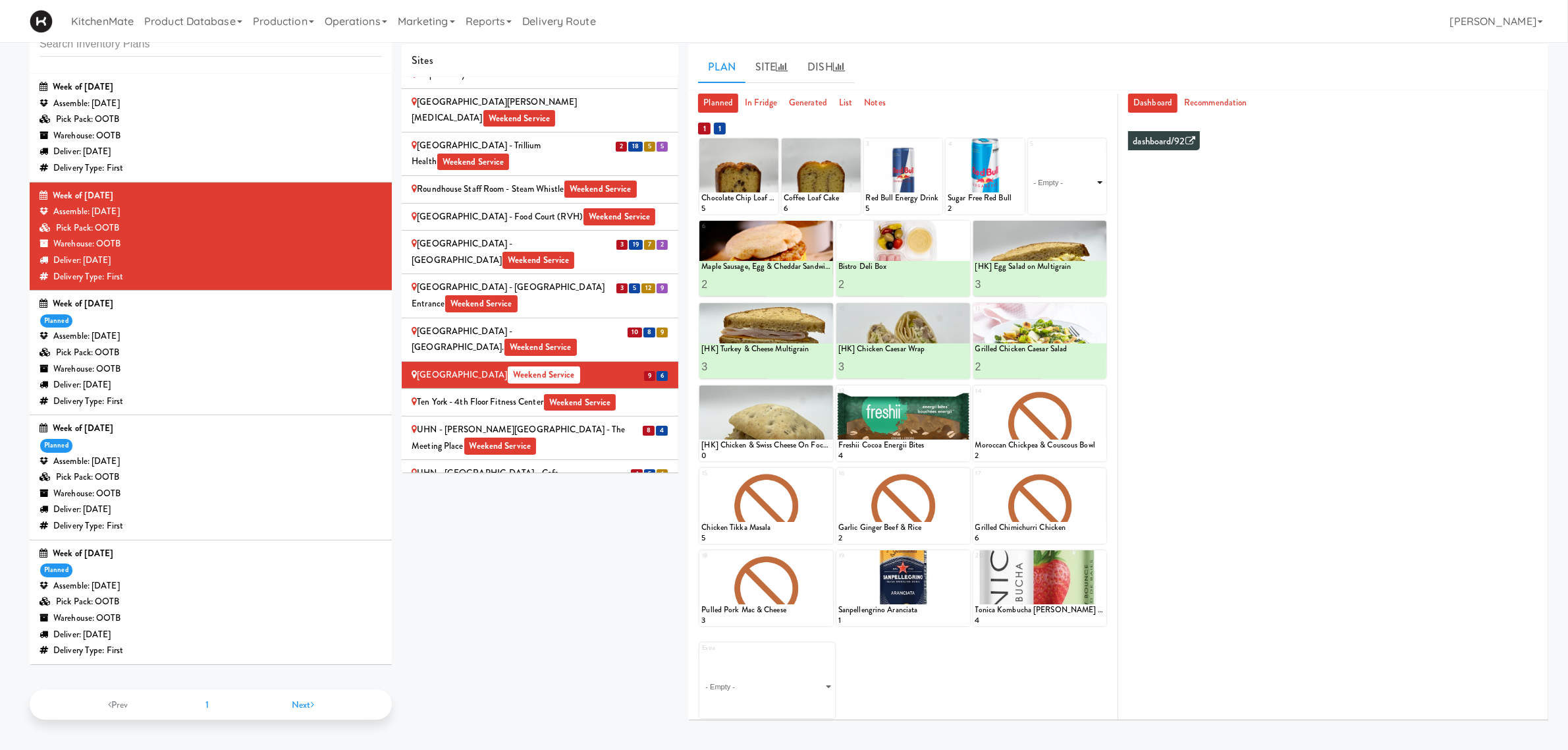
click at [1060, 181] on select "- Empty - Activia Probiotic Peach Mango Smoothie Chocolate Milk Tetra Pack Coca…" at bounding box center [1068, 182] width 75 height 64
click at [1031, 151] on select "- Empty - Activia Probiotic Peach Mango Smoothie Chocolate Milk Tetra Pack Coca…" at bounding box center [1068, 182] width 75 height 64
type input "4"
click at [1085, 201] on icon at bounding box center [1086, 202] width 7 height 8
click at [964, 555] on icon at bounding box center [964, 557] width 10 height 10
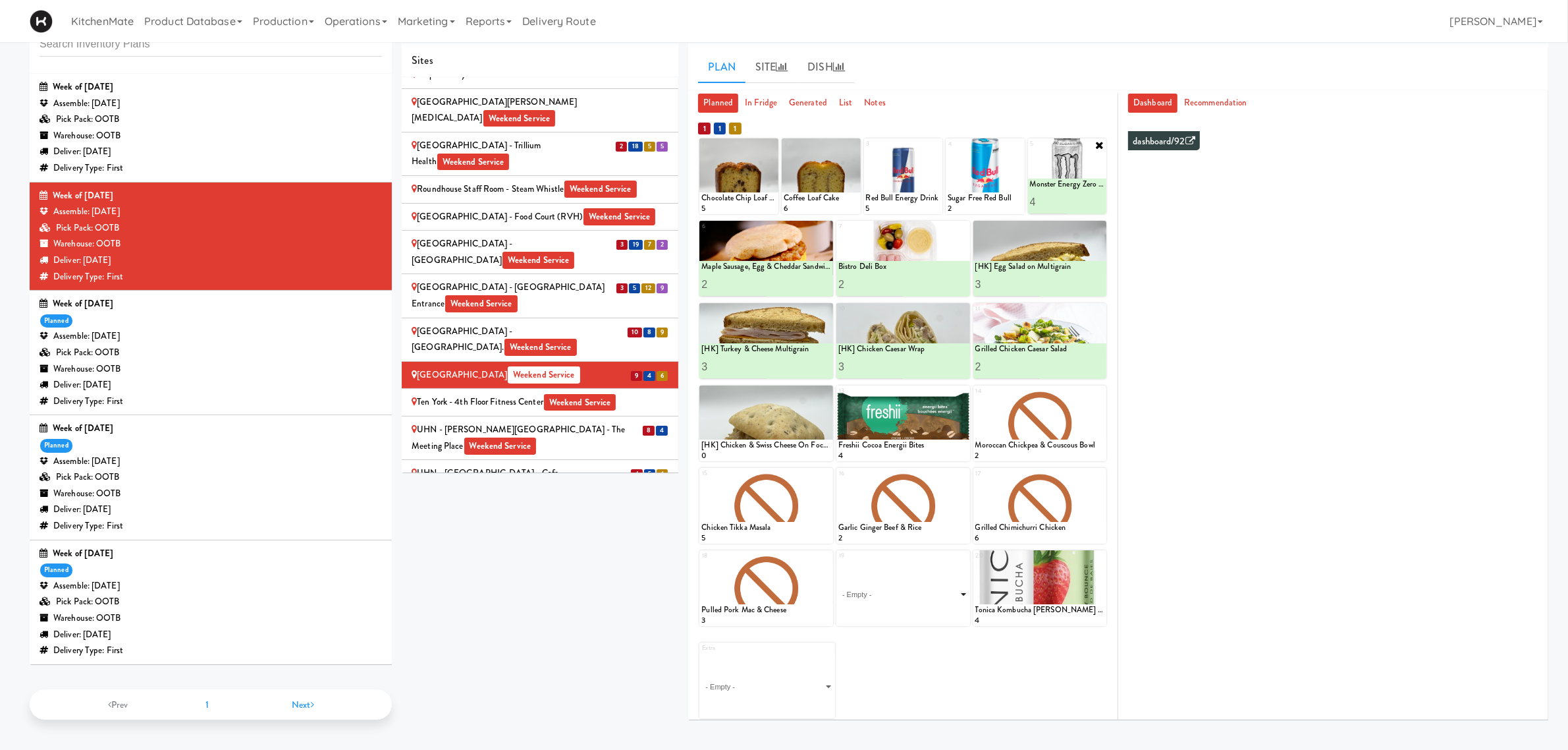
click at [899, 597] on select "- Empty - Activia Probiotic Peach Mango Smoothie Chocolate Milk Tetra Pack Coca…" at bounding box center [903, 595] width 129 height 64
click at [839, 563] on select "- Empty - Activia Probiotic Peach Mango Smoothie Chocolate Milk Tetra Pack Coca…" at bounding box center [903, 595] width 129 height 64
type input "2"
click at [944, 617] on button at bounding box center [935, 614] width 17 height 15
click at [1011, 143] on div at bounding box center [985, 176] width 79 height 75
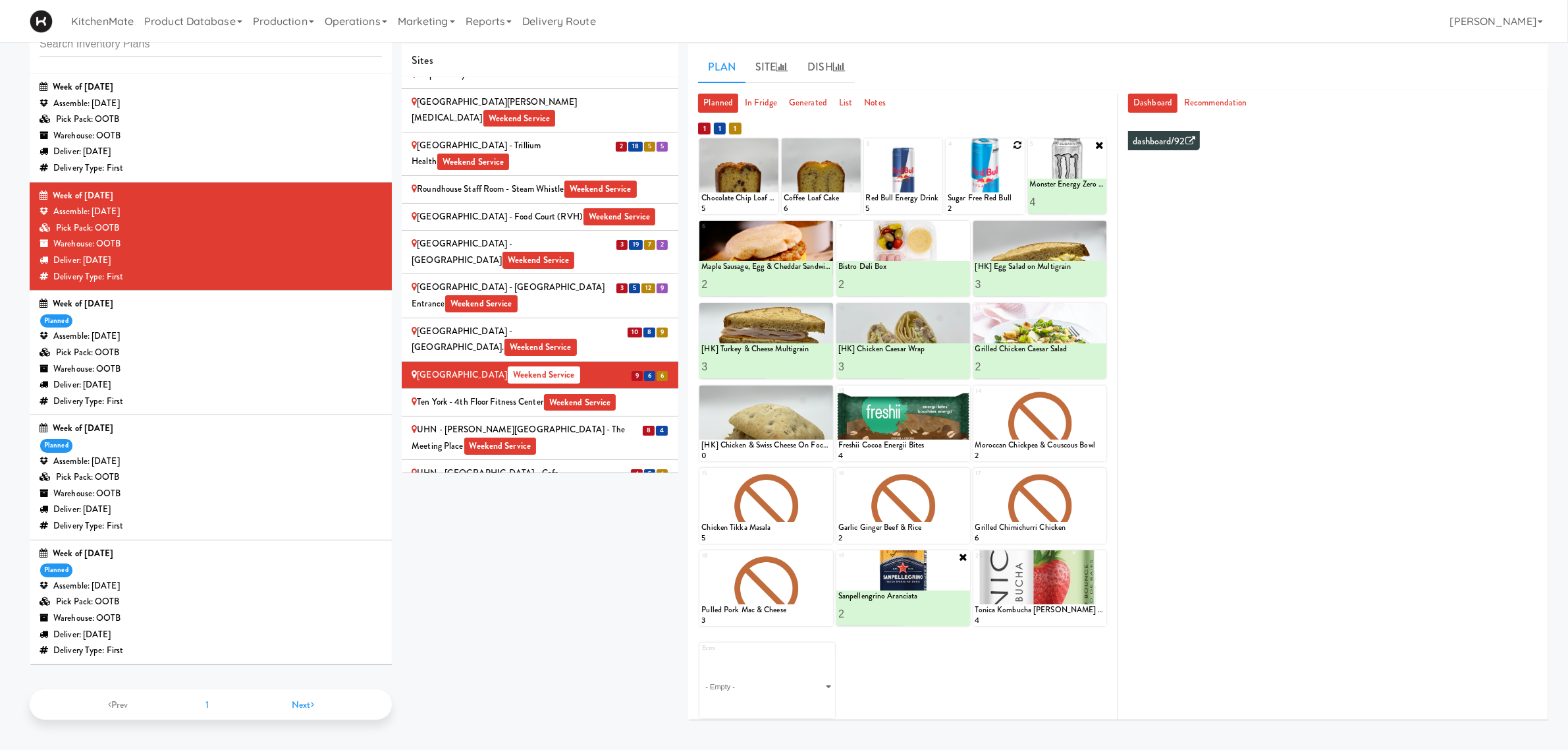
click at [1015, 143] on icon at bounding box center [1018, 145] width 10 height 10
click at [990, 180] on select "- Empty - Activia Probiotic Peach Mango Smoothie Chocolate Milk Tetra Pack Coca…" at bounding box center [985, 182] width 75 height 64
click at [948, 151] on select "- Empty - Activia Probiotic Peach Mango Smoothie Chocolate Milk Tetra Pack Coca…" at bounding box center [985, 182] width 75 height 64
type input "2"
click at [1003, 199] on icon at bounding box center [1004, 202] width 7 height 8
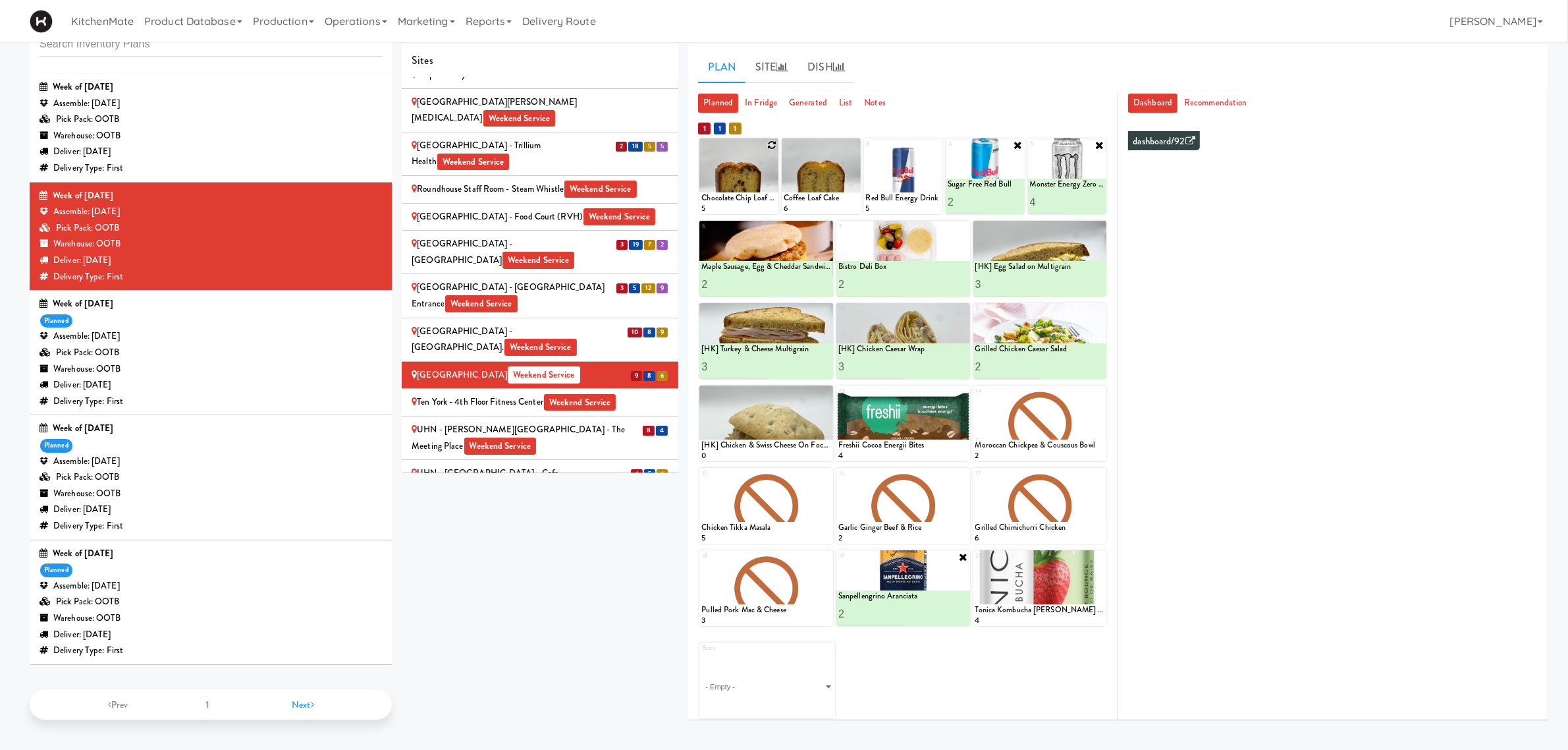
click at [774, 145] on icon at bounding box center [772, 145] width 10 height 10
click at [736, 181] on select "- Empty - Activia Probiotic Peach Mango Smoothie Chocolate Milk Tetra Pack Coca…" at bounding box center [739, 182] width 75 height 64
click at [701, 151] on select "- Empty - Activia Probiotic Peach Mango Smoothie Chocolate Milk Tetra Pack Coca…" at bounding box center [739, 182] width 75 height 64
type input "5"
click at [752, 199] on button at bounding box center [757, 202] width 17 height 15
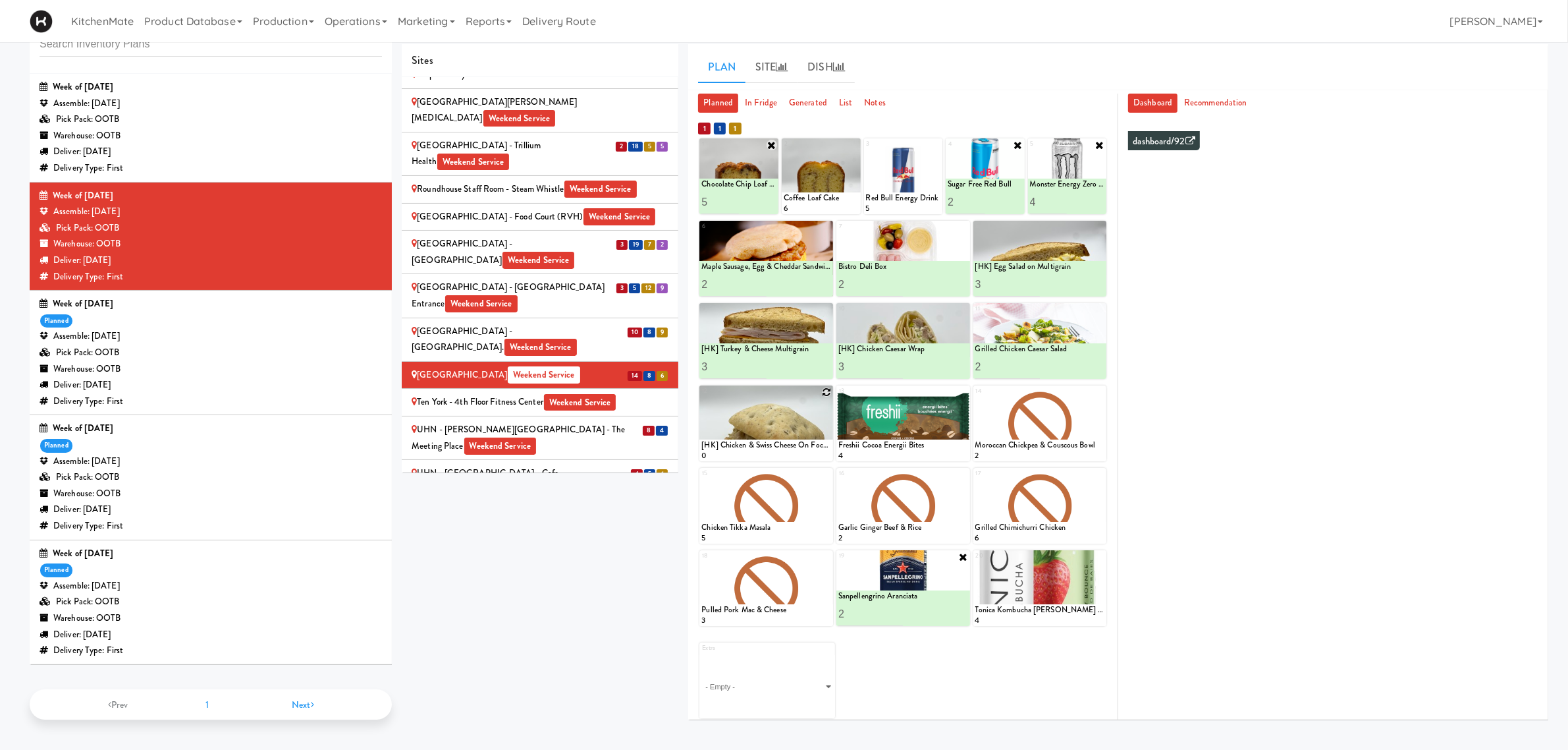
click at [827, 391] on icon at bounding box center [827, 392] width 10 height 10
click at [808, 420] on select "- Empty - Activia Probiotic Peach Mango Smoothie Chocolate Milk Tetra Pack Coca…" at bounding box center [766, 430] width 129 height 64
click at [701, 398] on select "- Empty - Activia Probiotic Peach Mango Smoothie Chocolate Milk Tetra Pack Coca…" at bounding box center [766, 430] width 129 height 64
type input "4"
click at [800, 447] on icon at bounding box center [799, 449] width 7 height 8
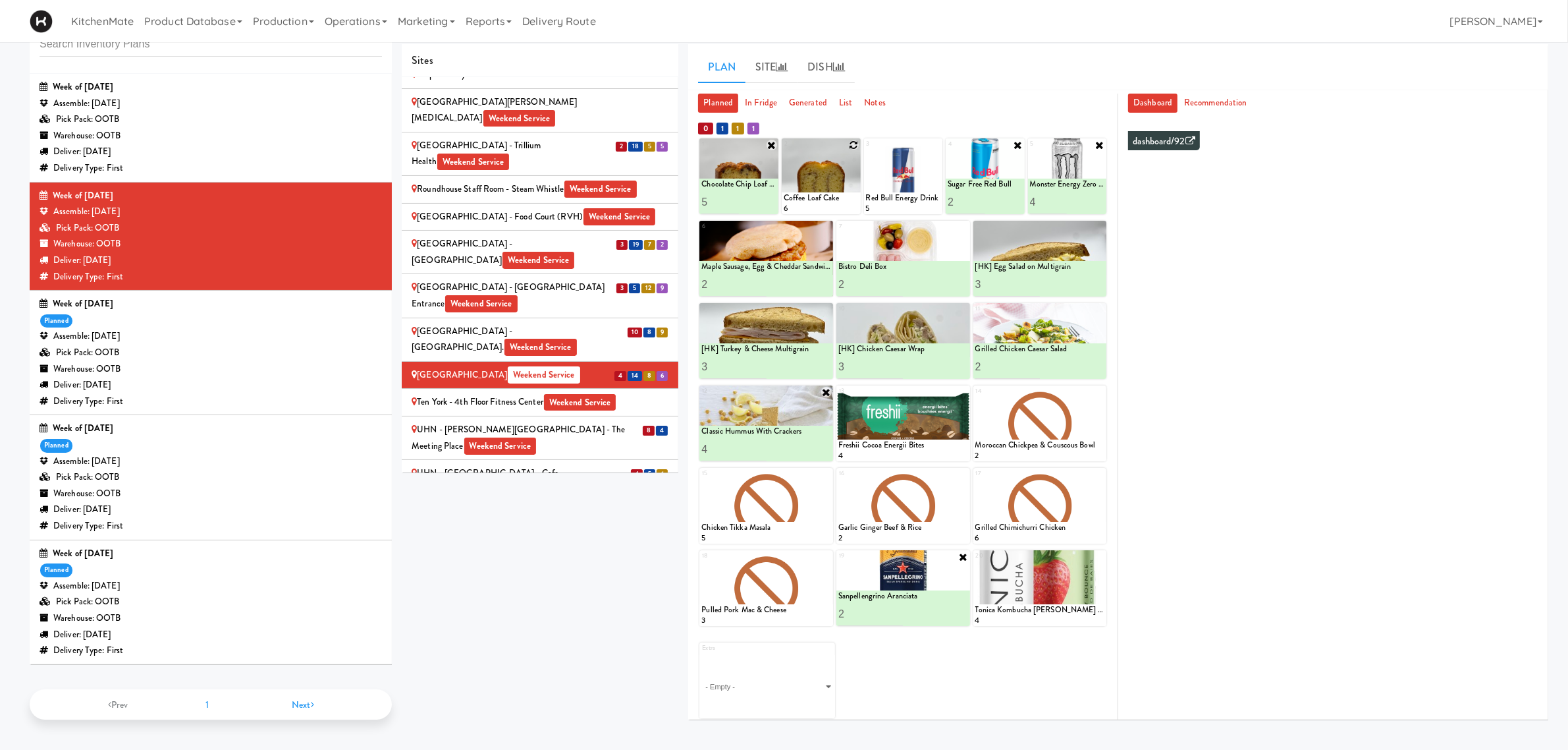
click at [852, 142] on icon at bounding box center [855, 145] width 10 height 10
click at [838, 185] on select "- Empty - Activia Probiotic Peach Mango Smoothie Chocolate Milk Tetra Pack Coca…" at bounding box center [821, 182] width 75 height 64
click at [784, 151] on select "- Empty - Activia Probiotic Peach Mango Smoothie Chocolate Milk Tetra Pack Coca…" at bounding box center [821, 182] width 75 height 64
type input "1"
type input "2"
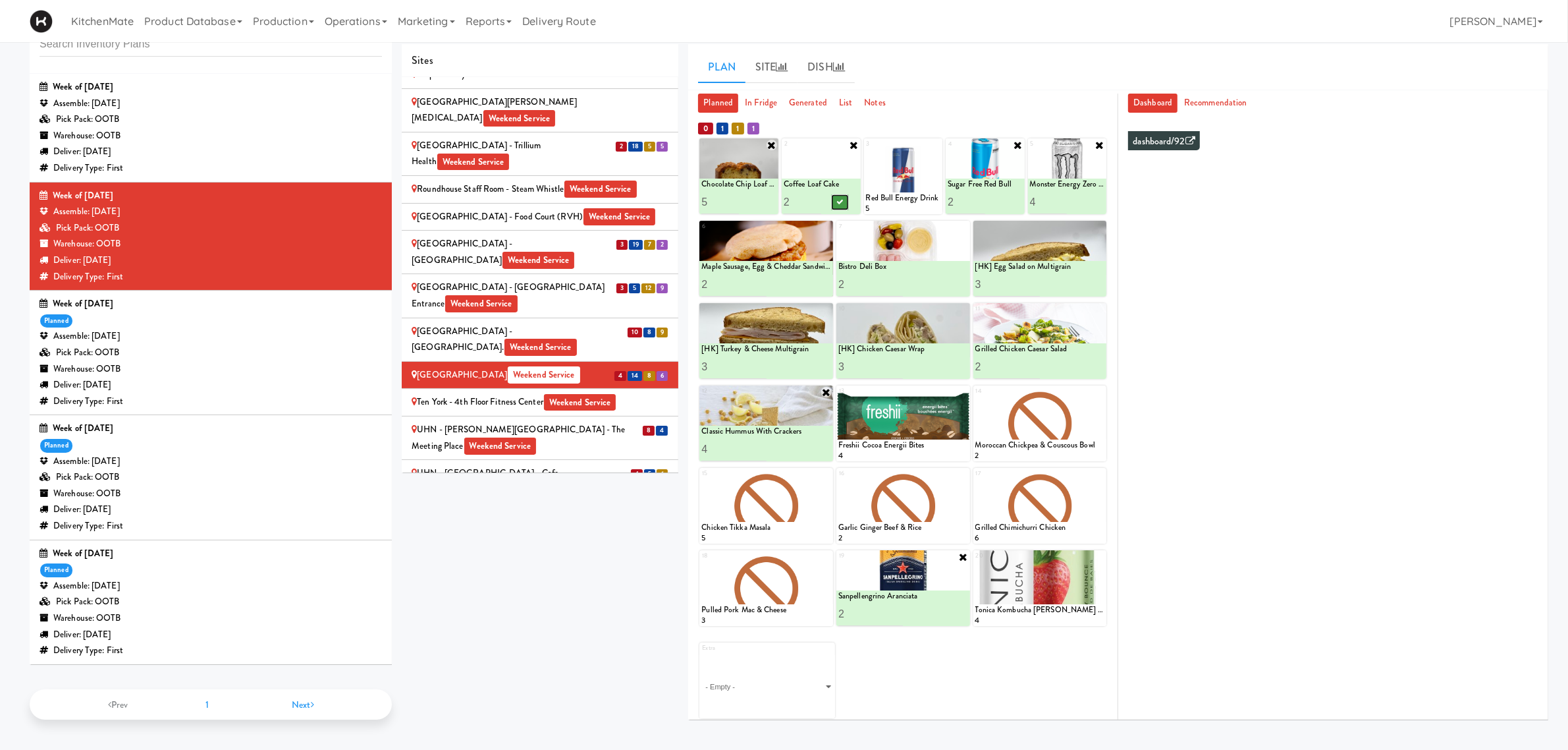
click at [846, 199] on button at bounding box center [839, 202] width 17 height 15
click at [587, 422] on div "UHN - [PERSON_NAME] Center - The Meeting Place Weekend Service" at bounding box center [540, 437] width 257 height 32
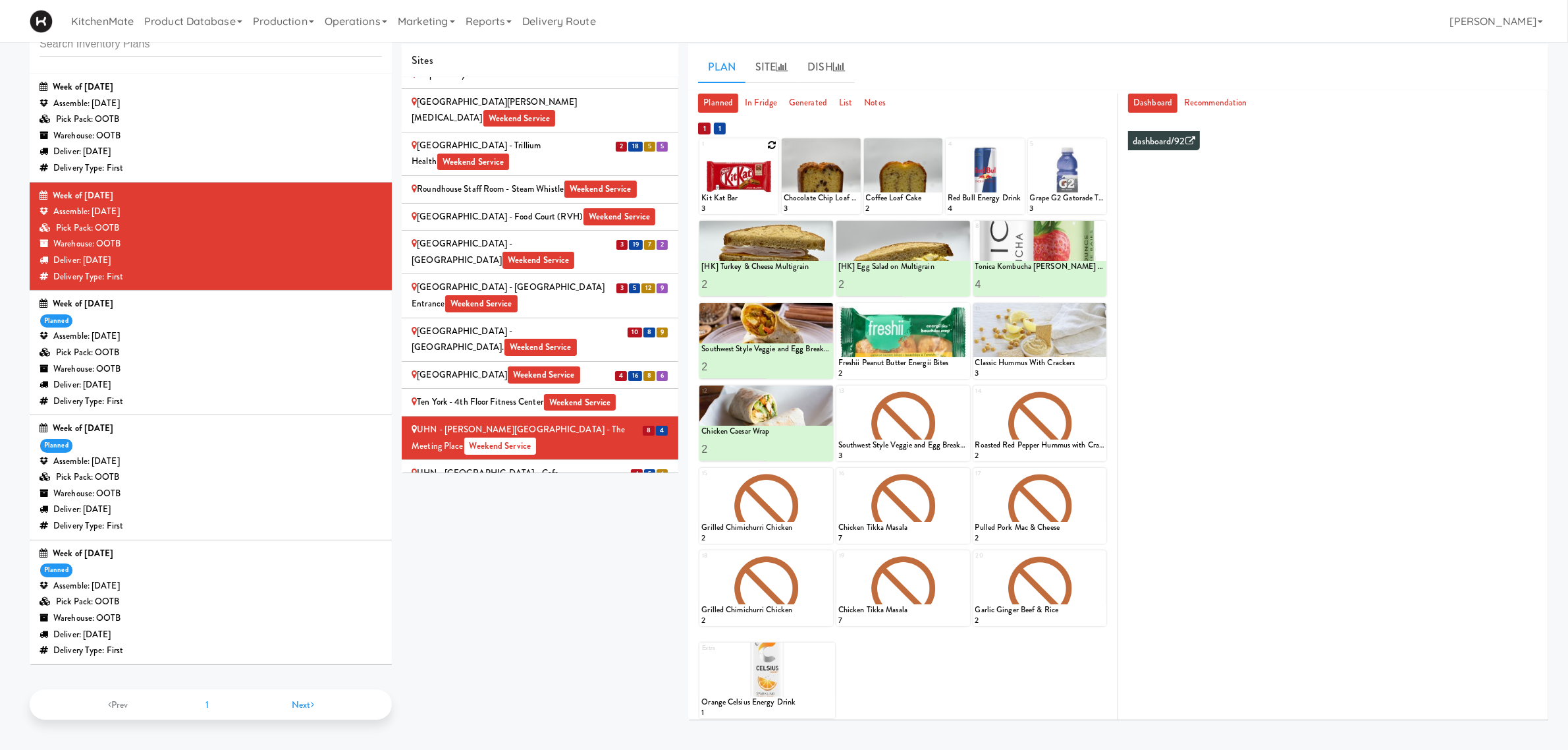
click at [773, 147] on icon at bounding box center [772, 145] width 10 height 10
click at [752, 196] on select "- Empty - Activia Probiotic Peach Mango Smoothie Chocolate Milk Tetra Pack Coca…" at bounding box center [739, 182] width 75 height 64
click at [701, 151] on select "- Empty - Activia Probiotic Peach Mango Smoothie Chocolate Milk Tetra Pack Coca…" at bounding box center [739, 182] width 75 height 64
type input "2"
click at [757, 203] on icon at bounding box center [757, 202] width 7 height 8
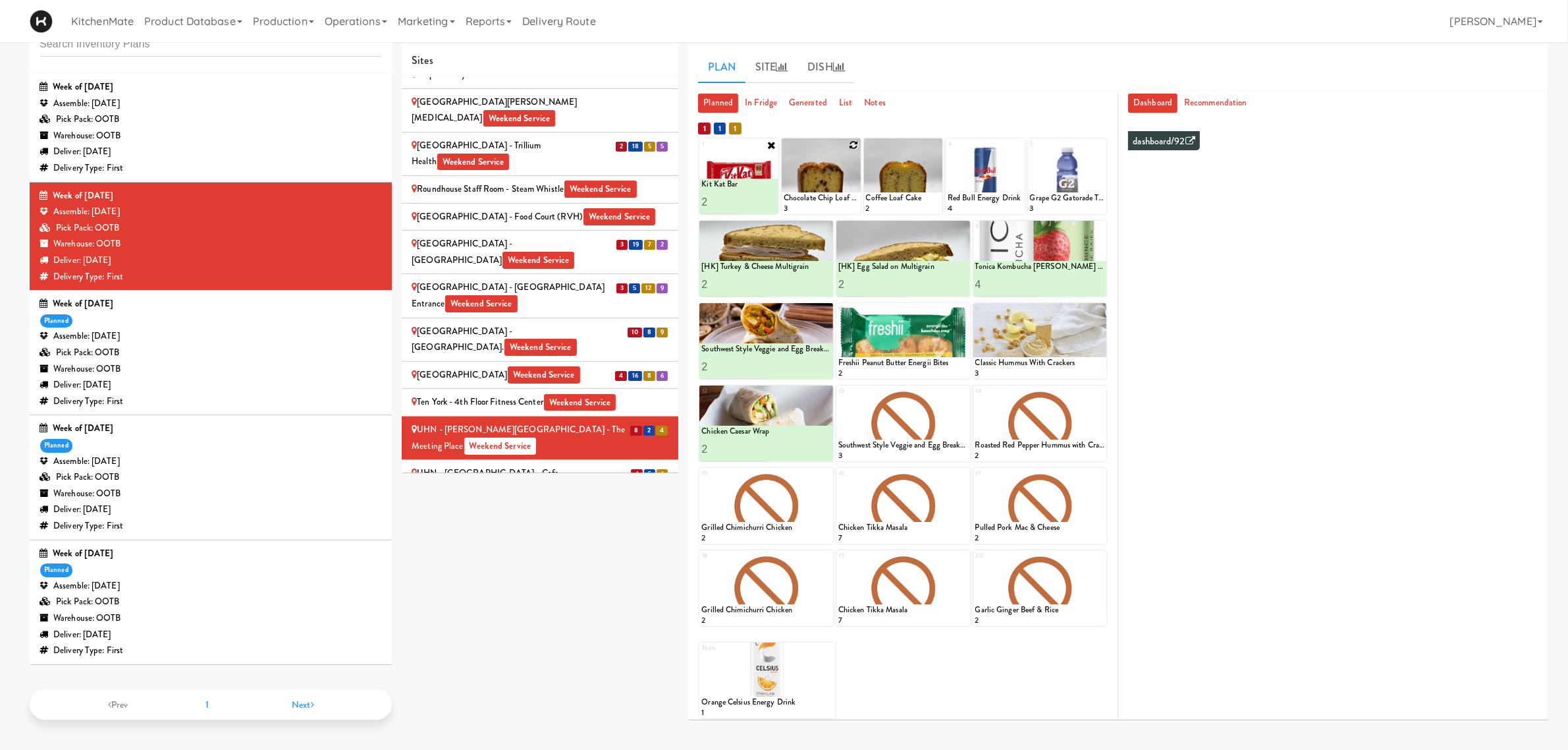
click at [852, 144] on icon at bounding box center [855, 145] width 10 height 10
click at [824, 188] on select "- Empty - Activia Probiotic Peach Mango Smoothie Chocolate Milk Tetra Pack Coca…" at bounding box center [821, 182] width 75 height 64
click at [784, 151] on select "- Empty - Activia Probiotic Peach Mango Smoothie Chocolate Milk Tetra Pack Coca…" at bounding box center [821, 182] width 75 height 64
type input "2"
click at [839, 196] on button at bounding box center [839, 202] width 17 height 15
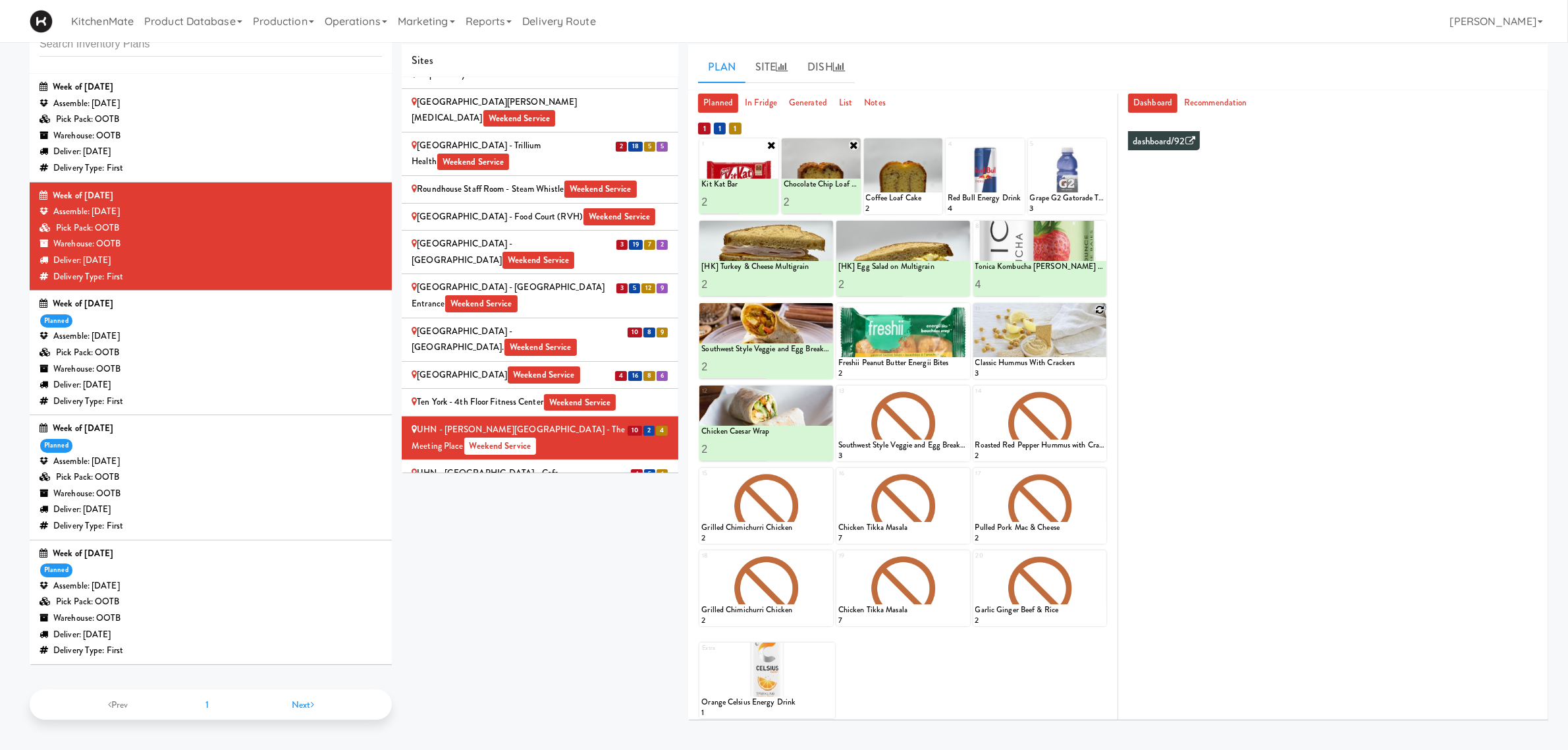
click at [1098, 305] on icon at bounding box center [1100, 310] width 10 height 10
click at [1049, 346] on select "- Empty - Activia Probiotic Peach Mango Smoothie Chocolate Milk Tetra Pack Coca…" at bounding box center [1040, 347] width 129 height 64
click at [976, 316] on select "- Empty - Activia Probiotic Peach Mango Smoothie Chocolate Milk Tetra Pack Coca…" at bounding box center [1040, 347] width 129 height 64
type input "1"
click at [1093, 308] on div at bounding box center [1040, 341] width 134 height 75
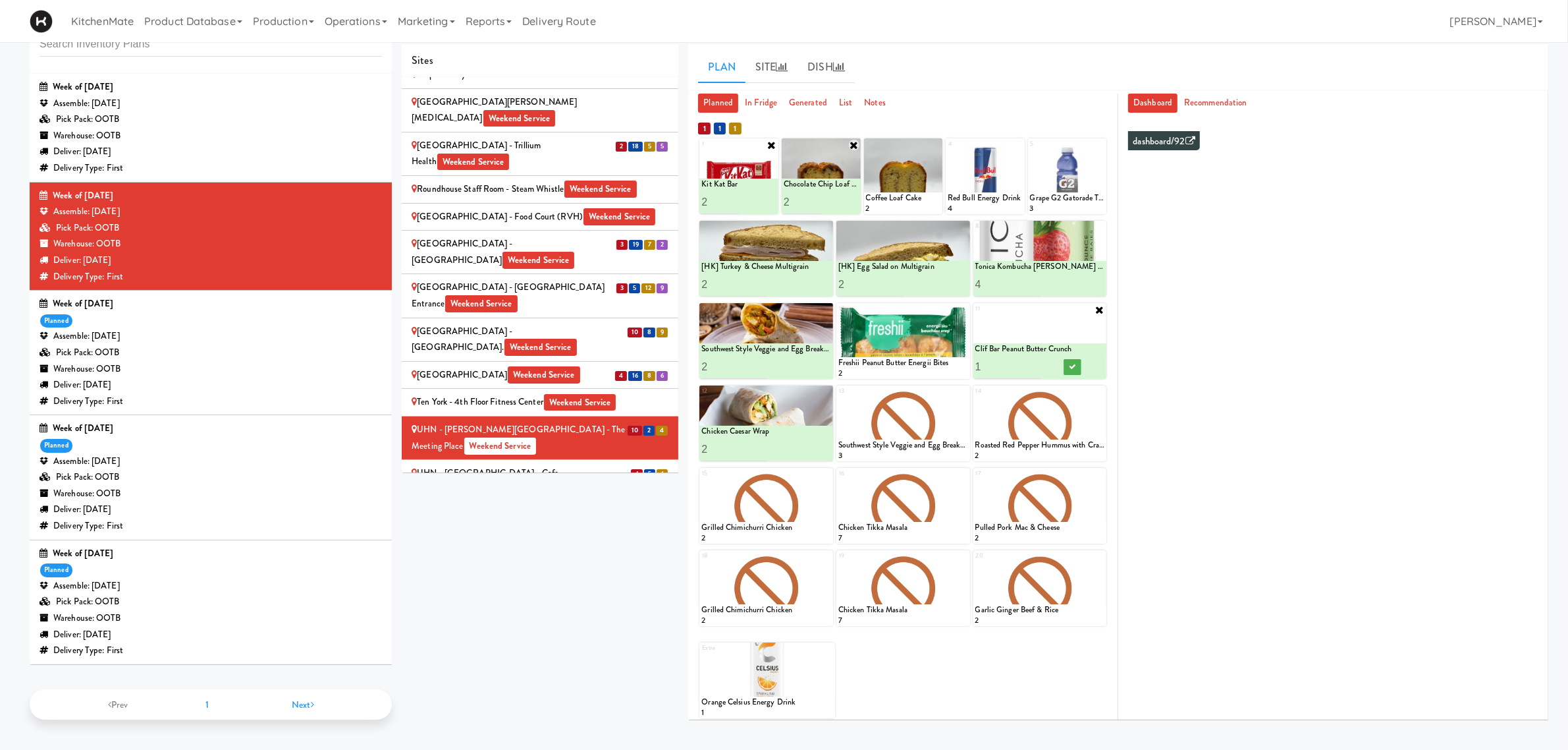
click at [1096, 310] on icon at bounding box center [1099, 309] width 11 height 11
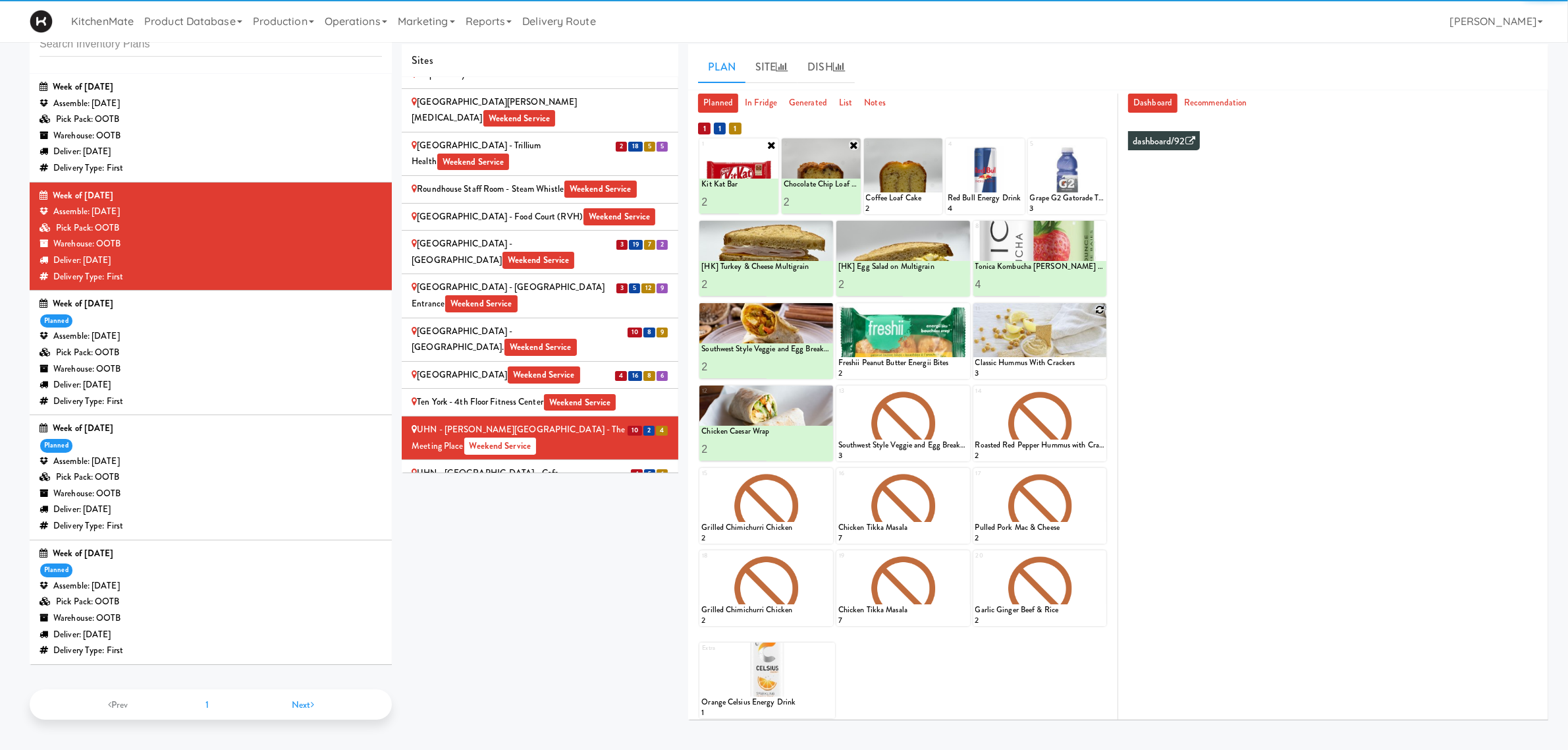
click at [1034, 354] on div at bounding box center [1040, 341] width 134 height 75
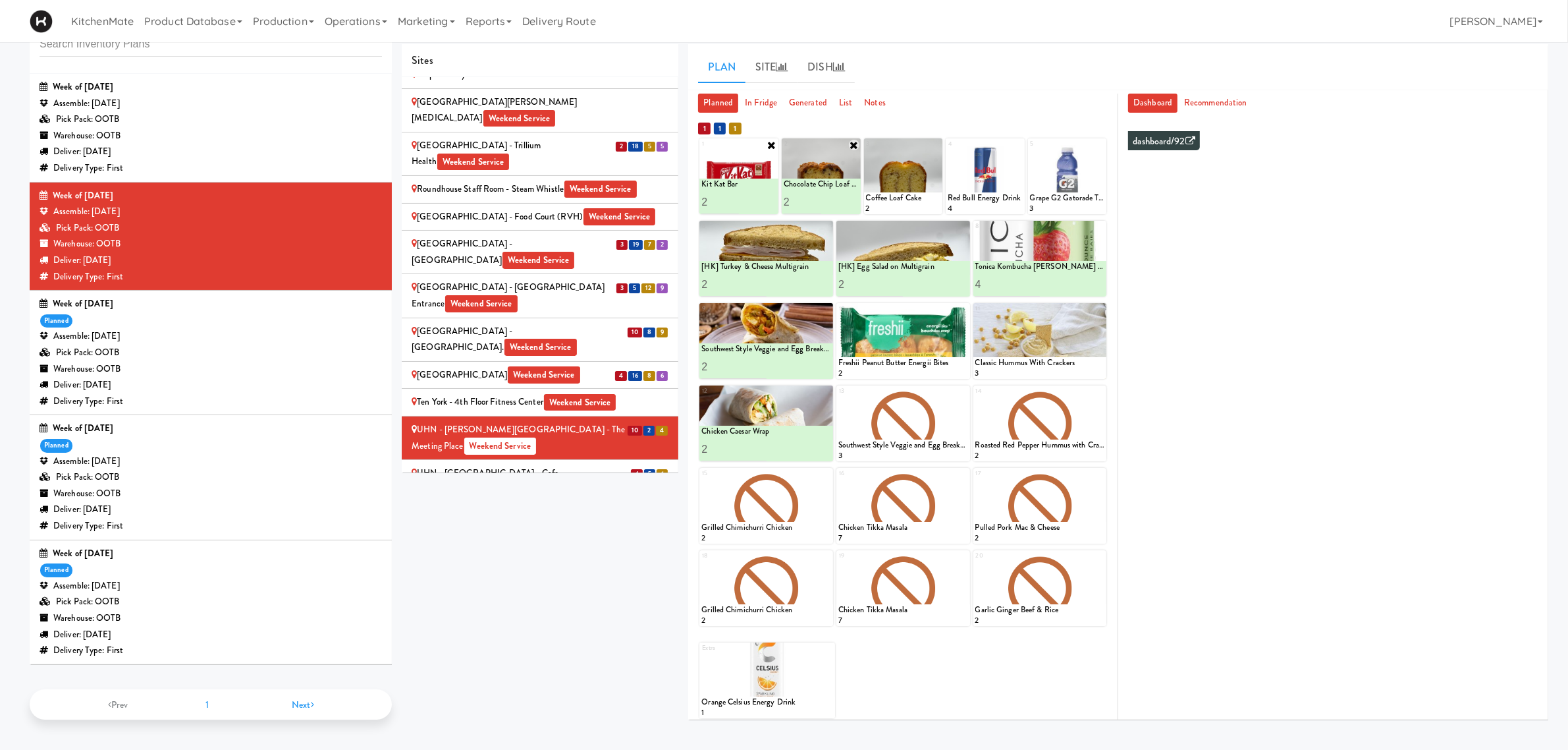
click at [1107, 302] on div "1 Kit Kat Bar 3 Kit Kat Bar 2 2 Chocolate Chip Loaf Cake 3 Chocolate Chip Loaf …" at bounding box center [903, 428] width 410 height 582
click at [1101, 310] on icon at bounding box center [1100, 310] width 10 height 10
click at [1044, 347] on select "- Empty - Activia Probiotic Peach Mango Smoothie Chocolate Milk Tetra Pack Coca…" at bounding box center [1040, 347] width 129 height 64
click at [976, 316] on select "- Empty - Activia Probiotic Peach Mango Smoothie Chocolate Milk Tetra Pack Coca…" at bounding box center [1040, 347] width 129 height 64
type input "1"
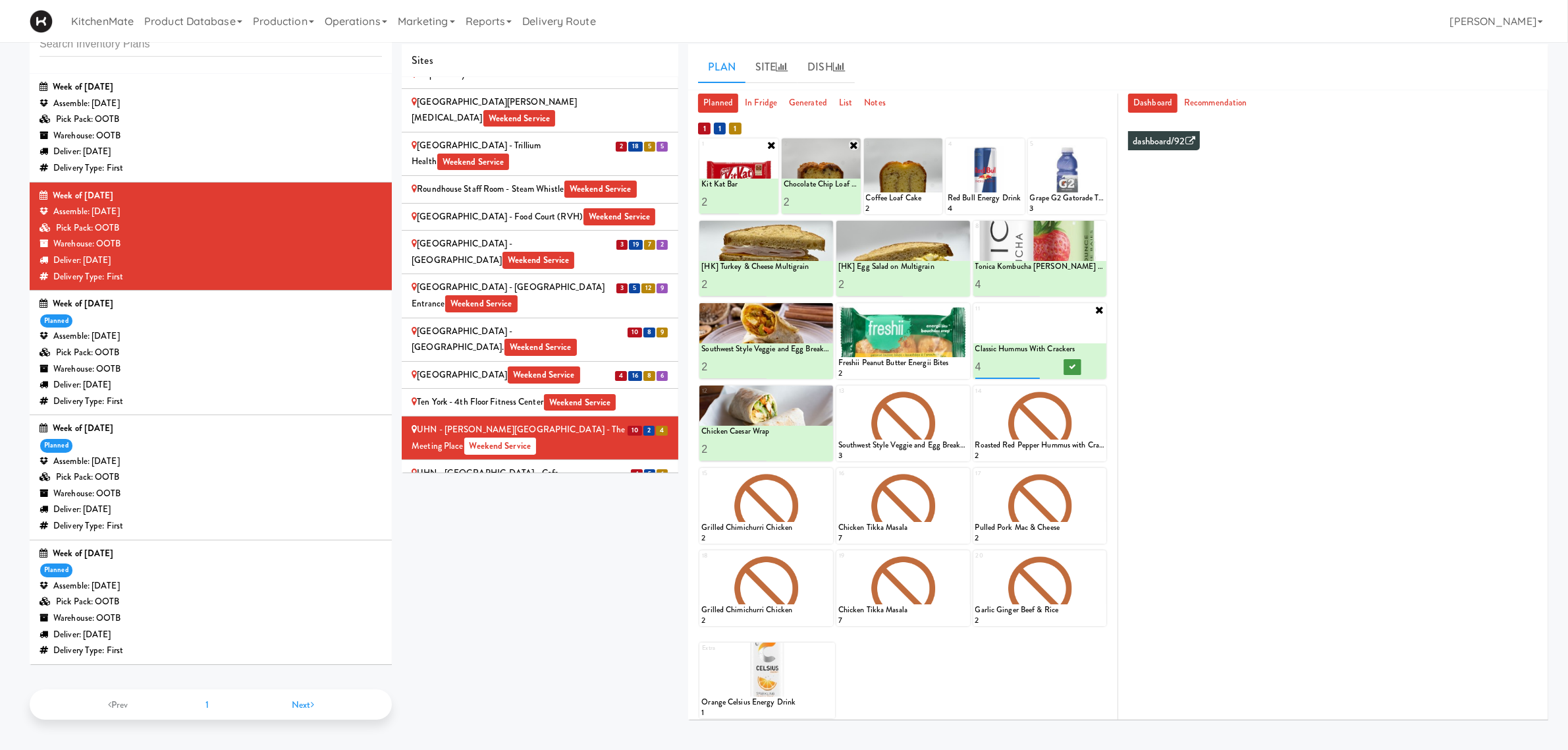
type input "4"
click at [1079, 362] on button at bounding box center [1072, 367] width 17 height 15
click at [937, 147] on icon at bounding box center [936, 145] width 10 height 10
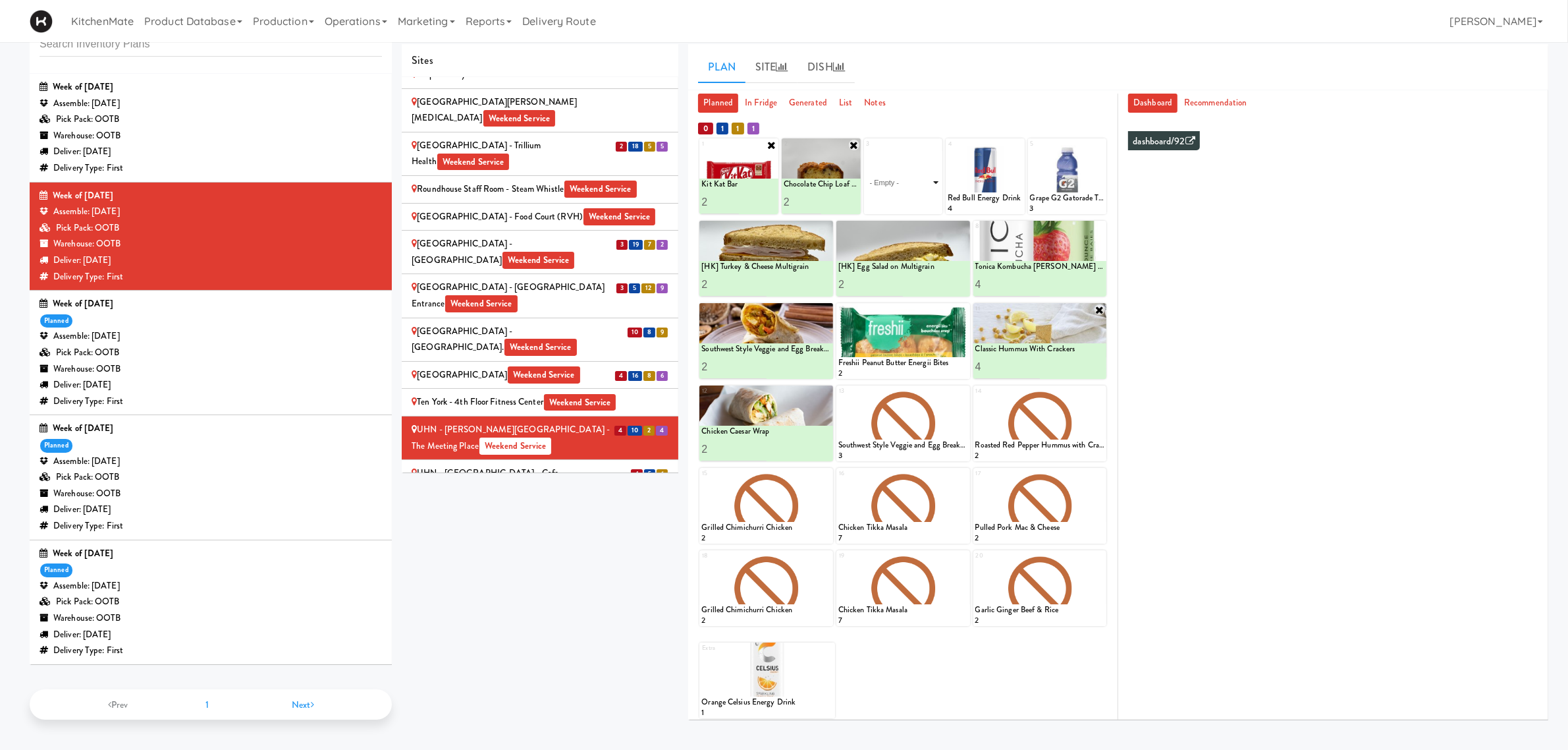
click at [906, 185] on select "- Empty - Activia Probiotic Peach Mango Smoothie Chocolate Milk Tetra Pack Coca…" at bounding box center [904, 182] width 75 height 64
click at [867, 151] on select "- Empty - Activia Probiotic Peach Mango Smoothie Chocolate Milk Tetra Pack Coca…" at bounding box center [904, 182] width 75 height 64
type input "4"
click at [922, 206] on icon at bounding box center [921, 202] width 7 height 8
click at [965, 310] on icon at bounding box center [964, 310] width 10 height 10
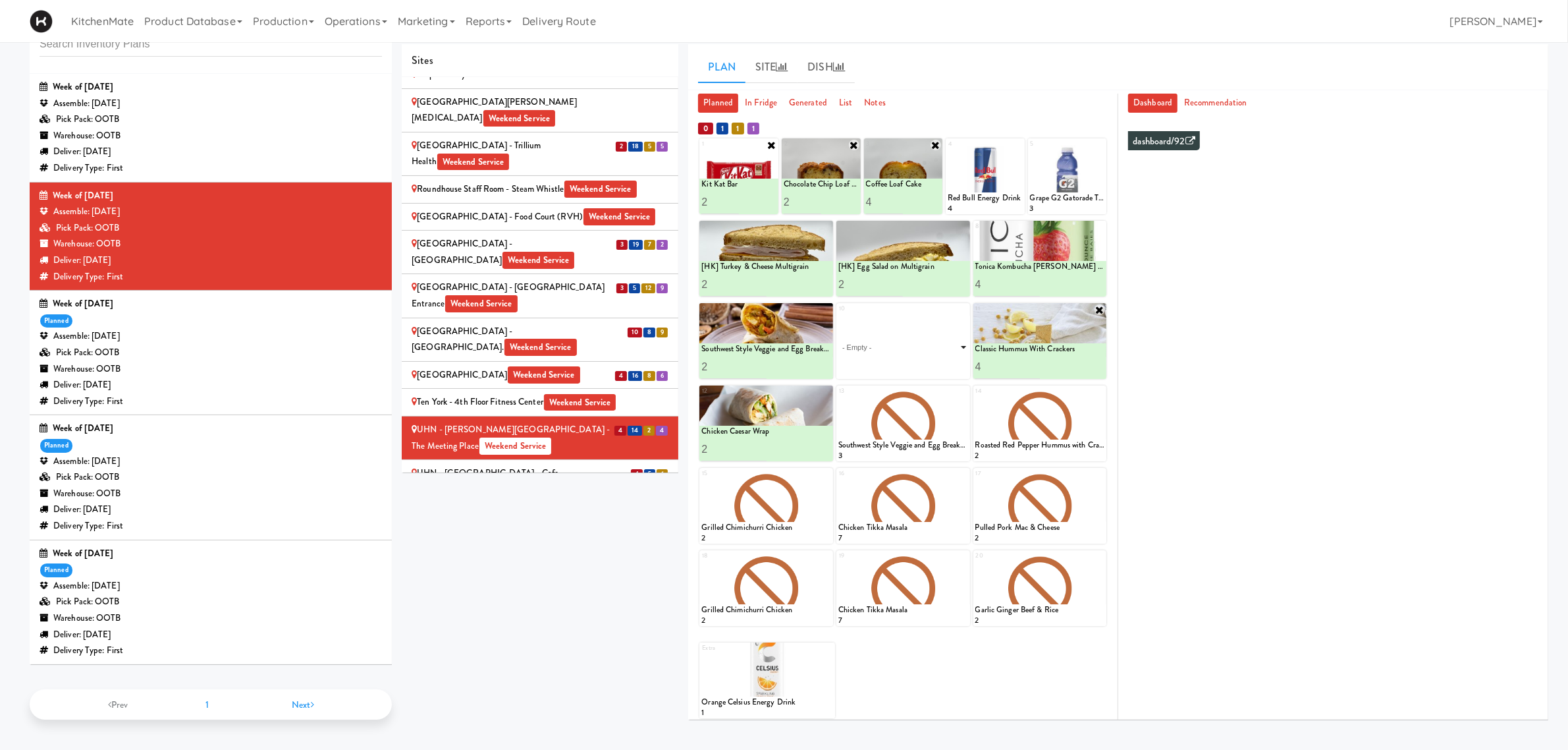
click at [906, 346] on select "- Empty - Activia Probiotic Peach Mango Smoothie Chocolate Milk Tetra Pack Coca…" at bounding box center [903, 347] width 129 height 64
click at [839, 316] on select "- Empty - Activia Probiotic Peach Mango Smoothie Chocolate Milk Tetra Pack Coca…" at bounding box center [903, 347] width 129 height 64
type input "3"
click at [930, 361] on button at bounding box center [935, 367] width 17 height 15
click at [535, 465] on div "UHN - [GEOGRAPHIC_DATA] - Cafe Lobby Weekend Service" at bounding box center [540, 481] width 257 height 32
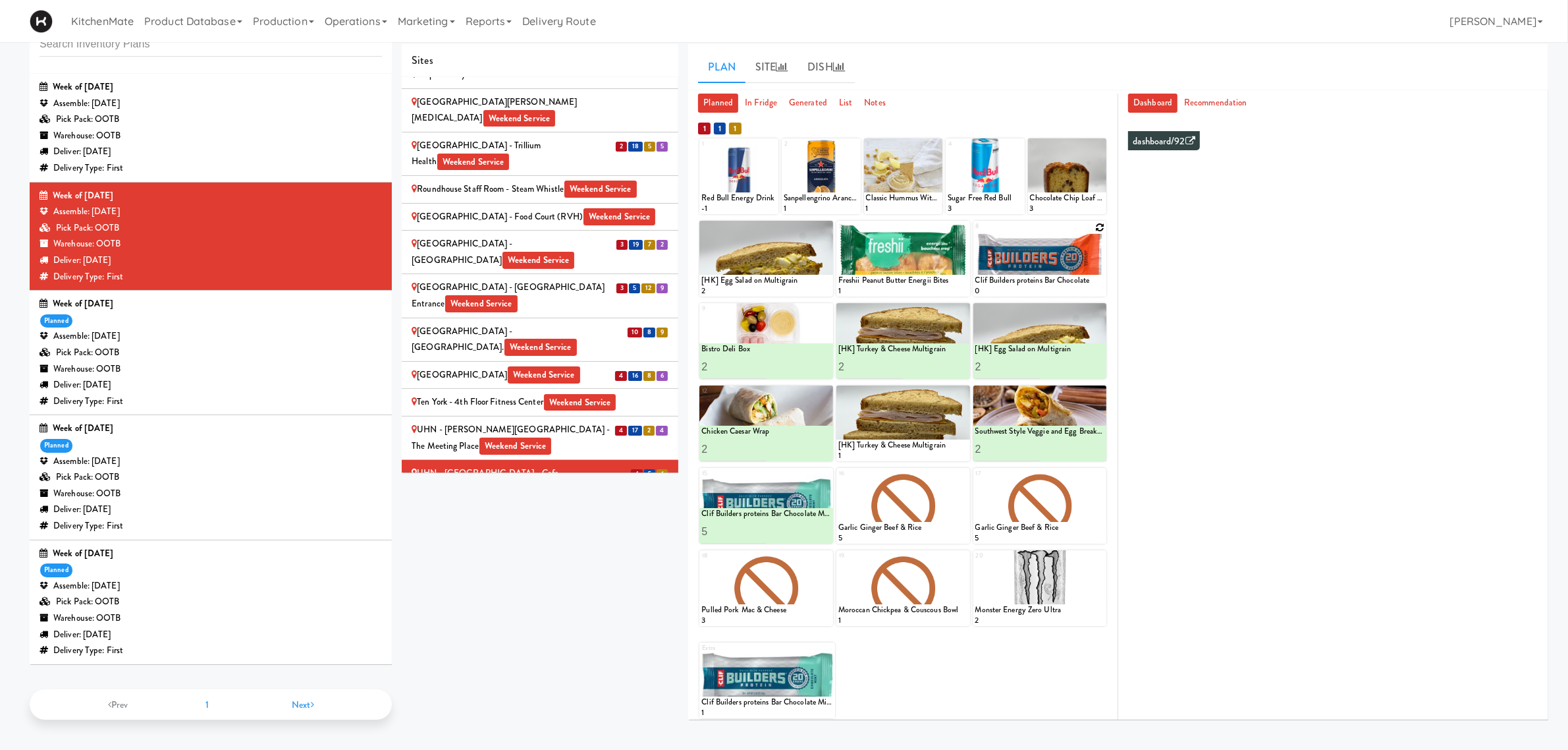
click at [1095, 228] on icon at bounding box center [1100, 228] width 10 height 10
click at [1023, 264] on select "- Empty - Activia Probiotic Peach Mango Smoothie Chocolate Milk Tetra Pack Coca…" at bounding box center [1040, 265] width 129 height 64
click at [976, 234] on select "- Empty - Activia Probiotic Peach Mango Smoothie Chocolate Milk Tetra Pack Coca…" at bounding box center [1040, 265] width 129 height 64
type input "5"
click at [1074, 282] on icon at bounding box center [1072, 285] width 7 height 8
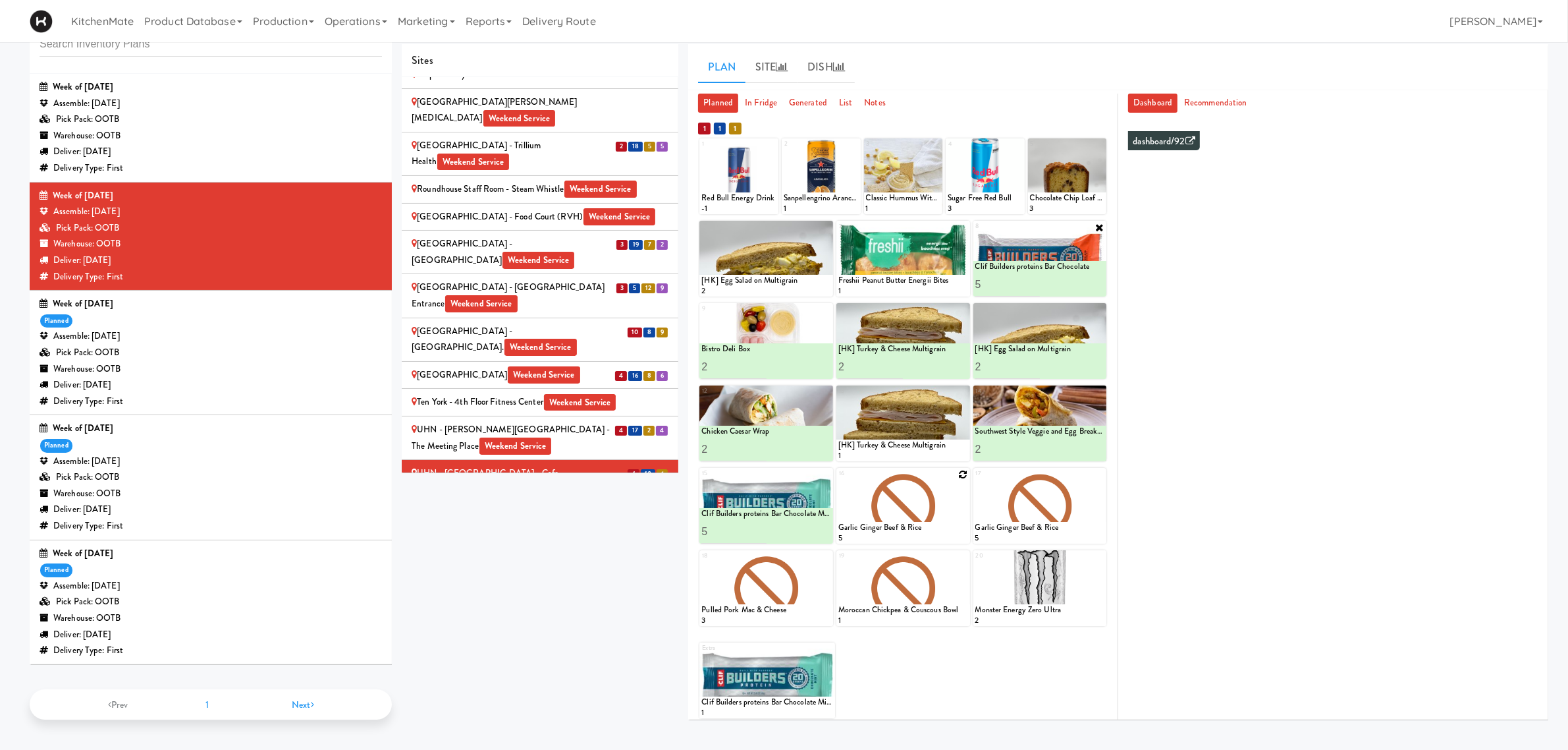
click at [957, 475] on div at bounding box center [903, 506] width 134 height 75
click at [962, 476] on icon at bounding box center [964, 475] width 10 height 10
click at [908, 510] on select "- Empty - Activia Probiotic Peach Mango Smoothie Chocolate Milk Tetra Pack Coca…" at bounding box center [903, 513] width 129 height 64
click at [839, 481] on select "- Empty - Activia Probiotic Peach Mango Smoothie Chocolate Milk Tetra Pack Coca…" at bounding box center [903, 513] width 129 height 64
type input "5"
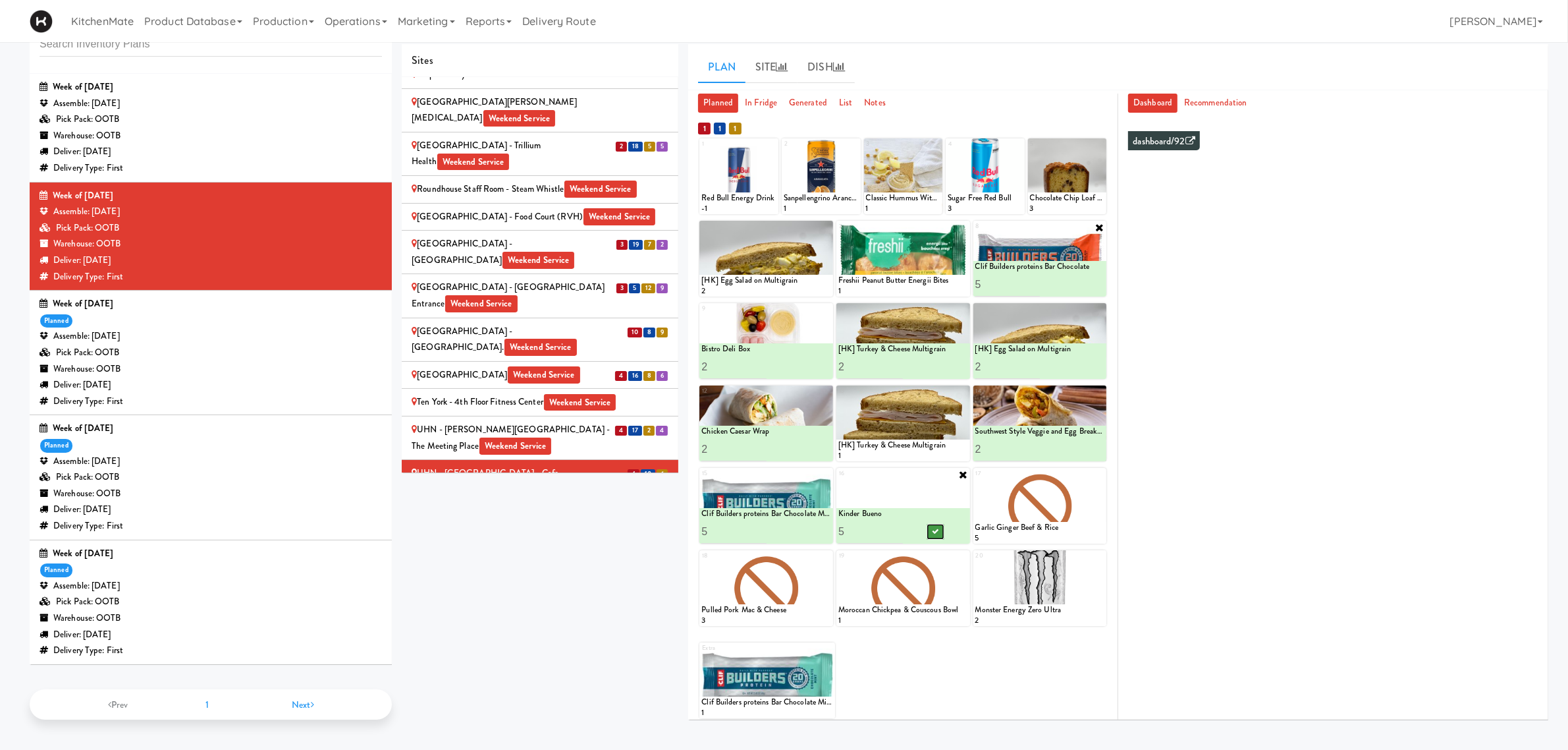
click at [937, 532] on icon at bounding box center [935, 532] width 7 height 8
click at [774, 142] on icon at bounding box center [772, 145] width 10 height 10
click at [735, 183] on select "- Empty - Activia Probiotic Peach Mango Smoothie Chocolate Milk Tetra Pack Coca…" at bounding box center [739, 182] width 75 height 64
click at [701, 151] on select "- Empty - Activia Probiotic Peach Mango Smoothie Chocolate Milk Tetra Pack Coca…" at bounding box center [739, 182] width 75 height 64
type input "10"
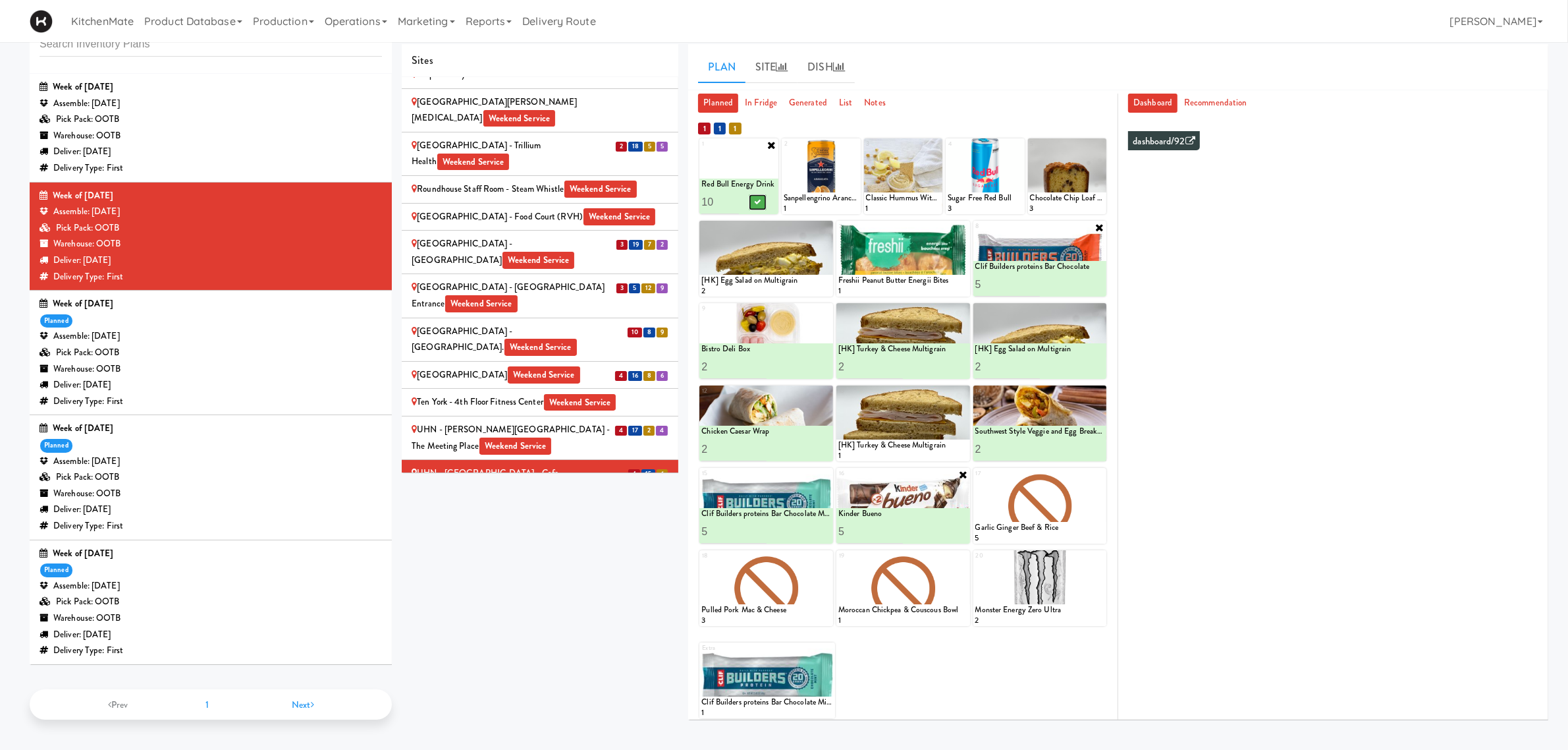
click at [759, 203] on icon at bounding box center [757, 202] width 7 height 8
click at [1102, 558] on icon at bounding box center [1100, 557] width 10 height 10
click at [1022, 590] on select "- Empty - Activia Probiotic Peach Mango Smoothie Chocolate Milk Tetra Pack Coca…" at bounding box center [1040, 595] width 129 height 64
click at [976, 563] on select "- Empty - Activia Probiotic Peach Mango Smoothie Chocolate Milk Tetra Pack Coca…" at bounding box center [1040, 595] width 129 height 64
type input "2"
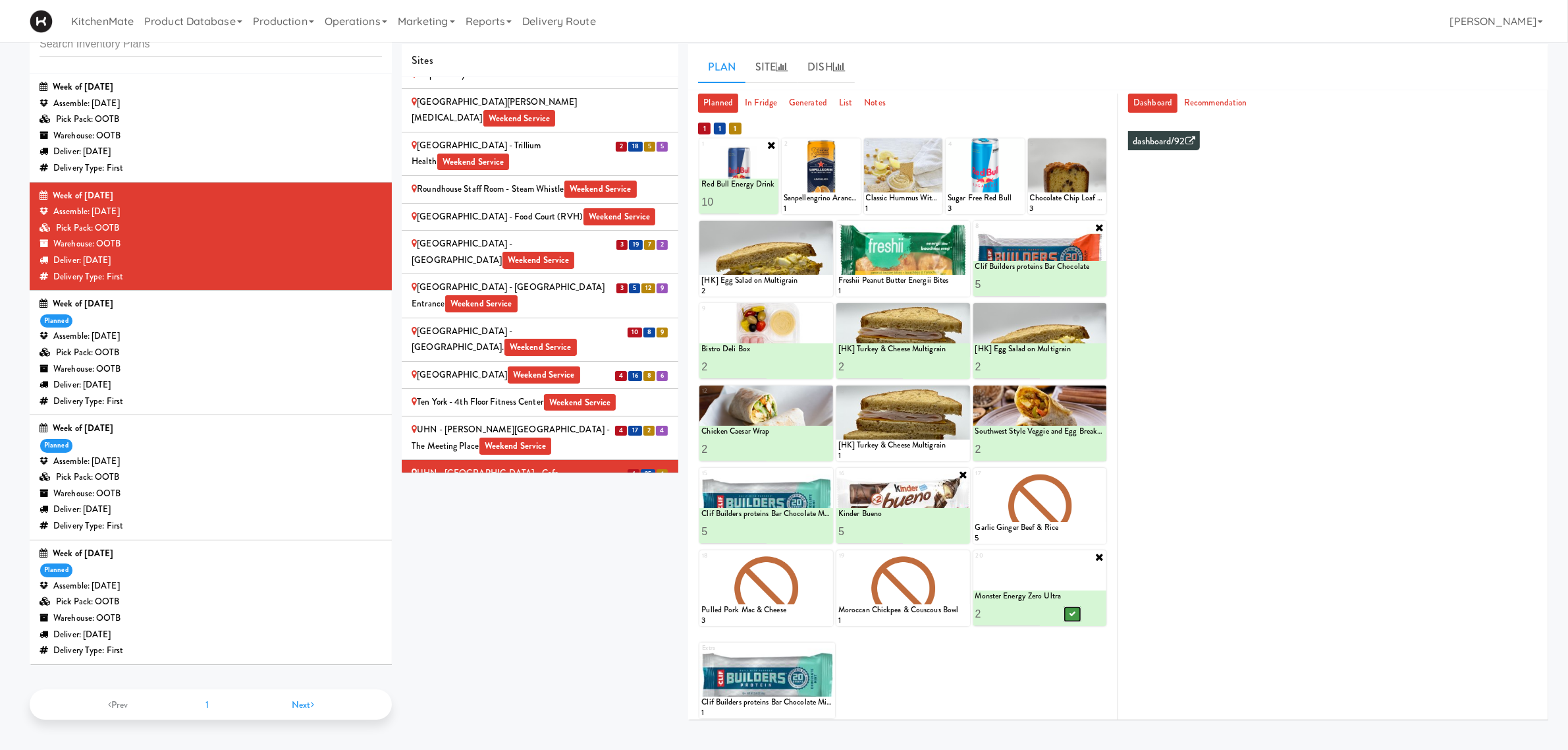
click at [1072, 610] on icon at bounding box center [1072, 614] width 7 height 8
click at [851, 140] on icon at bounding box center [855, 145] width 10 height 10
click at [830, 180] on select "- Empty - Activia Probiotic Peach Mango Smoothie Chocolate Milk Tetra Pack Coca…" at bounding box center [821, 182] width 75 height 64
click at [784, 151] on select "- Empty - Activia Probiotic Peach Mango Smoothie Chocolate Milk Tetra Pack Coca…" at bounding box center [821, 182] width 75 height 64
type input "4"
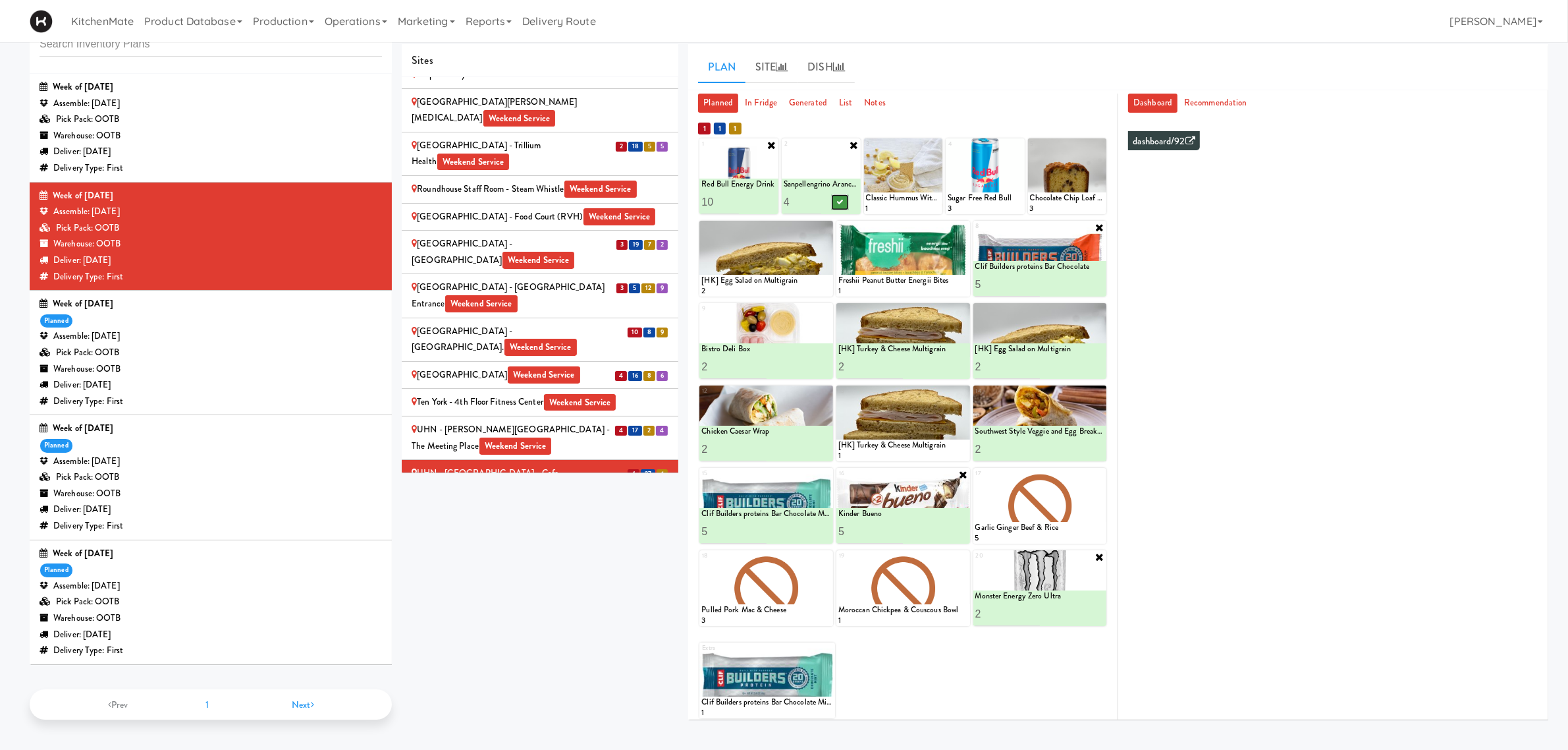
click at [841, 199] on icon at bounding box center [839, 202] width 7 height 8
click at [960, 225] on icon at bounding box center [964, 228] width 10 height 10
click at [939, 261] on select "- Empty - Activia Probiotic Peach Mango Smoothie Chocolate Milk Tetra Pack Coca…" at bounding box center [903, 265] width 129 height 64
click at [839, 234] on select "- Empty - Activia Probiotic Peach Mango Smoothie Chocolate Milk Tetra Pack Coca…" at bounding box center [903, 265] width 129 height 64
type input "5"
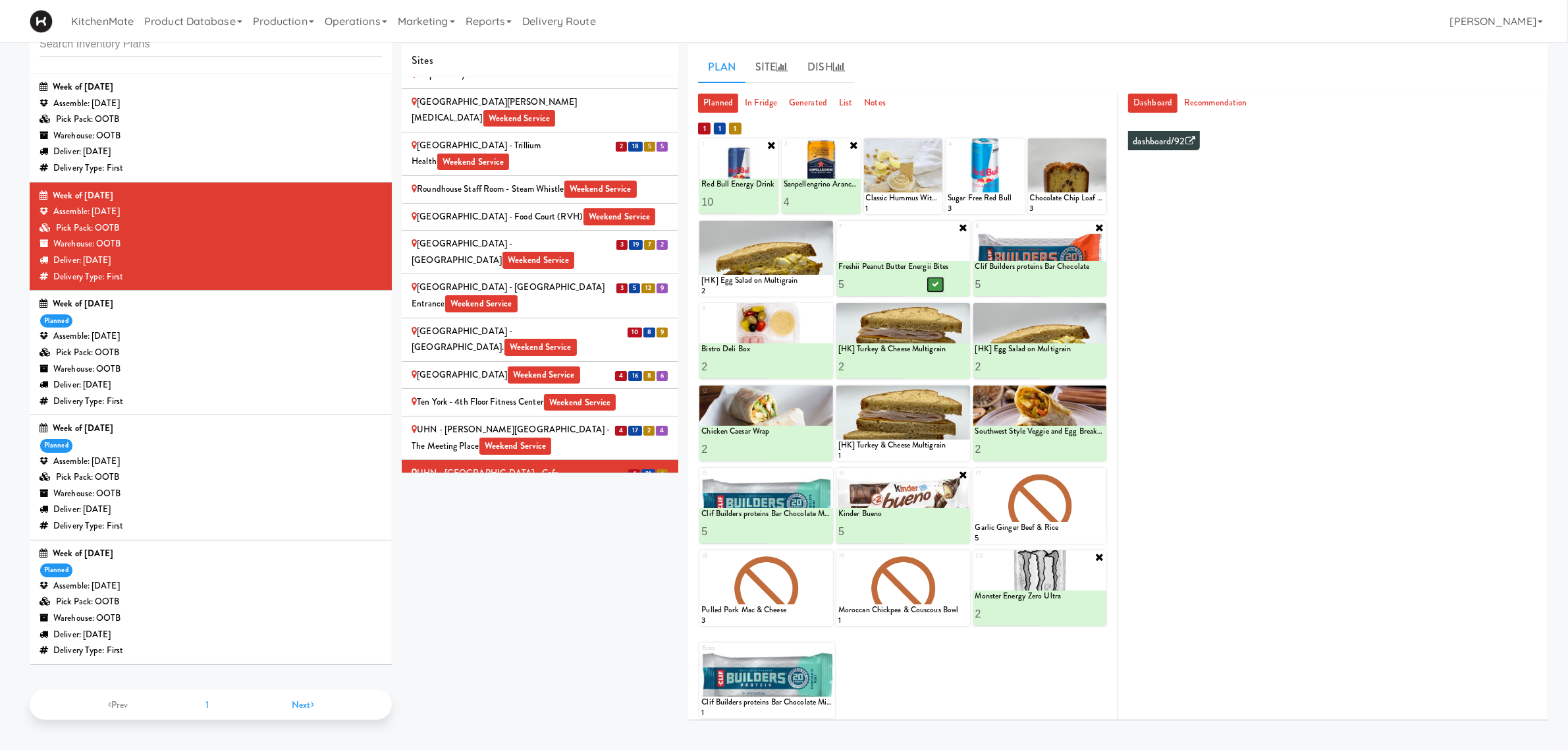
click at [943, 286] on button at bounding box center [935, 285] width 17 height 15
click at [1091, 472] on div at bounding box center [1040, 506] width 134 height 75
click at [1099, 471] on icon at bounding box center [1100, 475] width 10 height 10
click at [1035, 506] on select "- Empty - Activia Probiotic Peach Mango Smoothie Chocolate Milk Tetra Pack Coca…" at bounding box center [1040, 513] width 129 height 64
click at [976, 481] on select "- Empty - Activia Probiotic Peach Mango Smoothie Chocolate Milk Tetra Pack Coca…" at bounding box center [1040, 513] width 129 height 64
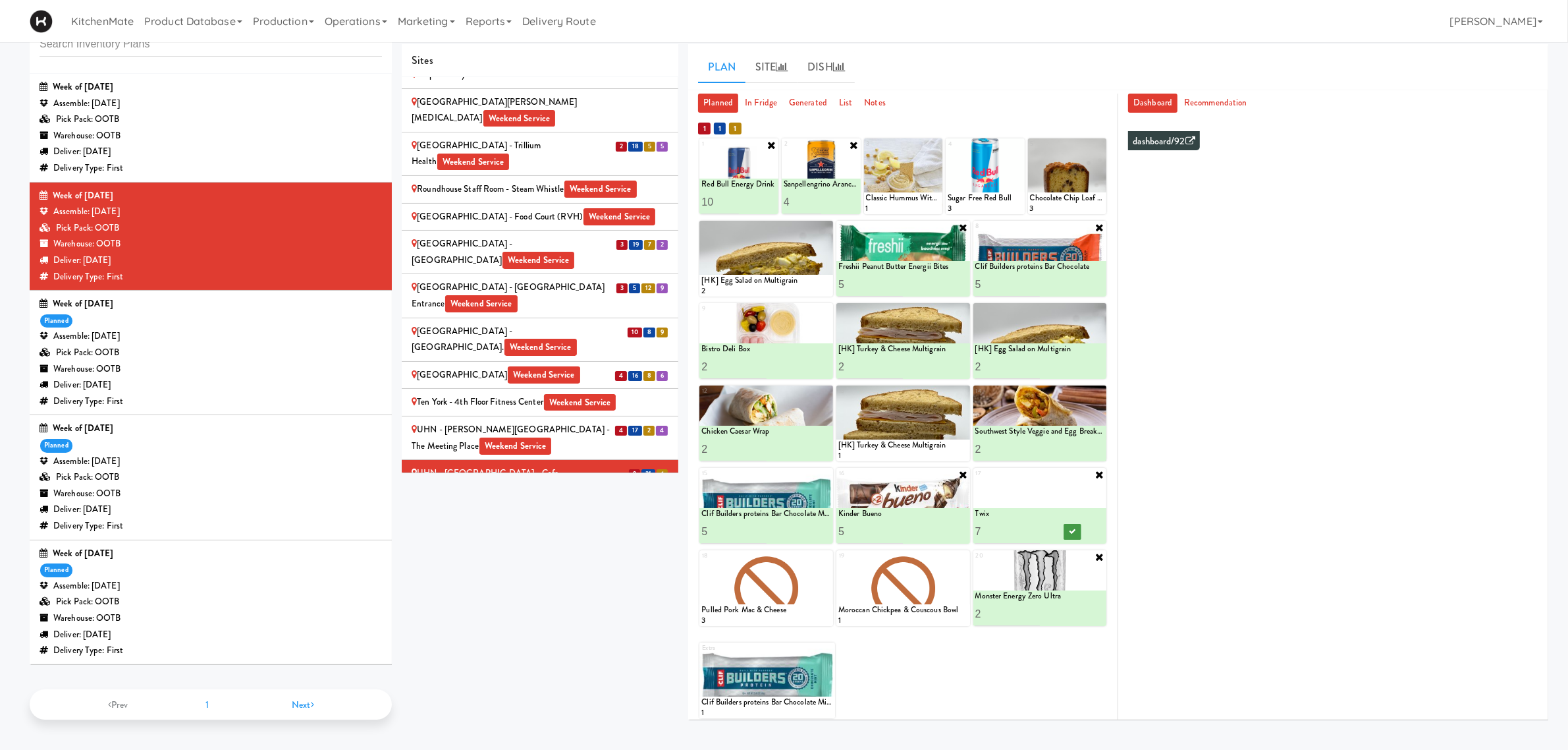
type input "7"
click at [1069, 538] on button at bounding box center [1072, 532] width 17 height 15
click at [935, 145] on icon at bounding box center [936, 145] width 10 height 10
click at [908, 184] on select "- Empty - Activia Probiotic Peach Mango Smoothie Chocolate Milk Tetra Pack Coca…" at bounding box center [904, 182] width 75 height 64
click at [867, 151] on select "- Empty - Activia Probiotic Peach Mango Smoothie Chocolate Milk Tetra Pack Coca…" at bounding box center [904, 182] width 75 height 64
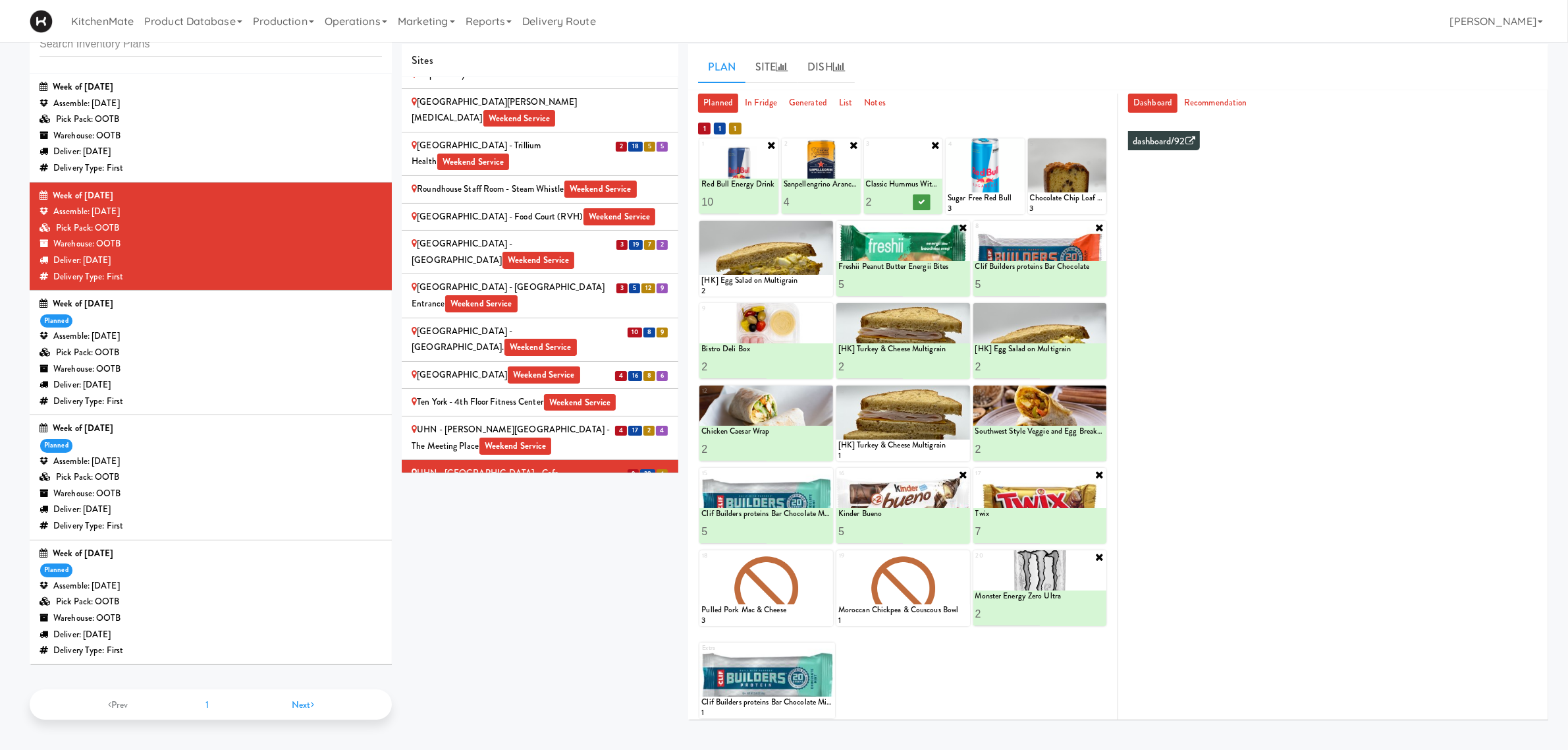
type input "2"
click at [916, 200] on button at bounding box center [922, 202] width 17 height 15
click at [1096, 147] on icon at bounding box center [1100, 145] width 10 height 10
click at [1078, 179] on select "- Empty - Activia Probiotic Peach Mango Smoothie Chocolate Milk Tetra Pack Coca…" at bounding box center [1068, 182] width 75 height 64
click at [1031, 151] on select "- Empty - Activia Probiotic Peach Mango Smoothie Chocolate Milk Tetra Pack Coca…" at bounding box center [1068, 182] width 75 height 64
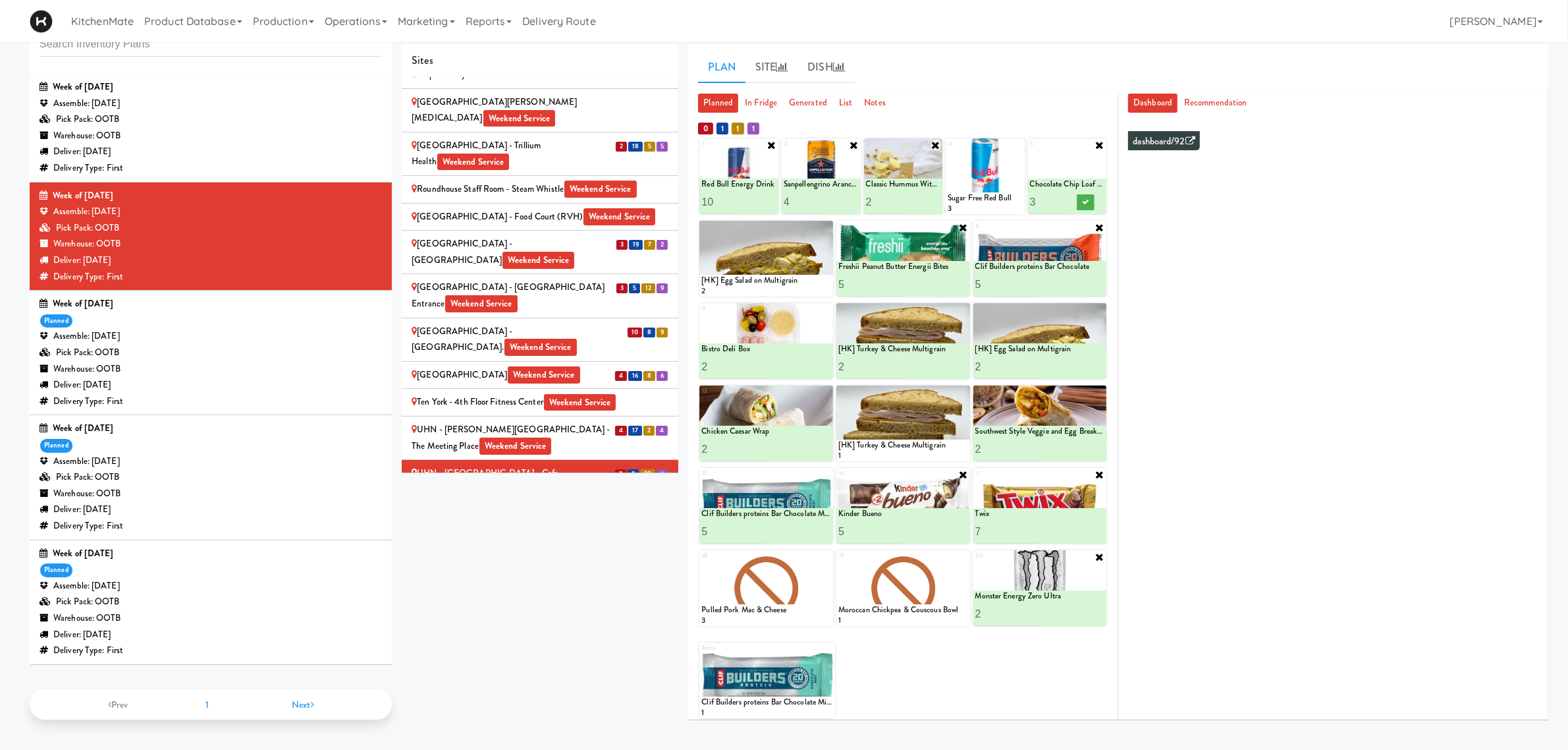
type input "3"
click at [1095, 198] on div at bounding box center [1086, 202] width 38 height 24
click at [1090, 198] on button at bounding box center [1087, 202] width 17 height 15
click at [582, 539] on div "Sites [STREET_ADDRESS][PERSON_NAME] - Lobby [STREET_ADDRESS][PERSON_NAME] Weeke…" at bounding box center [975, 387] width 1146 height 686
